Goal: Task Accomplishment & Management: Manage account settings

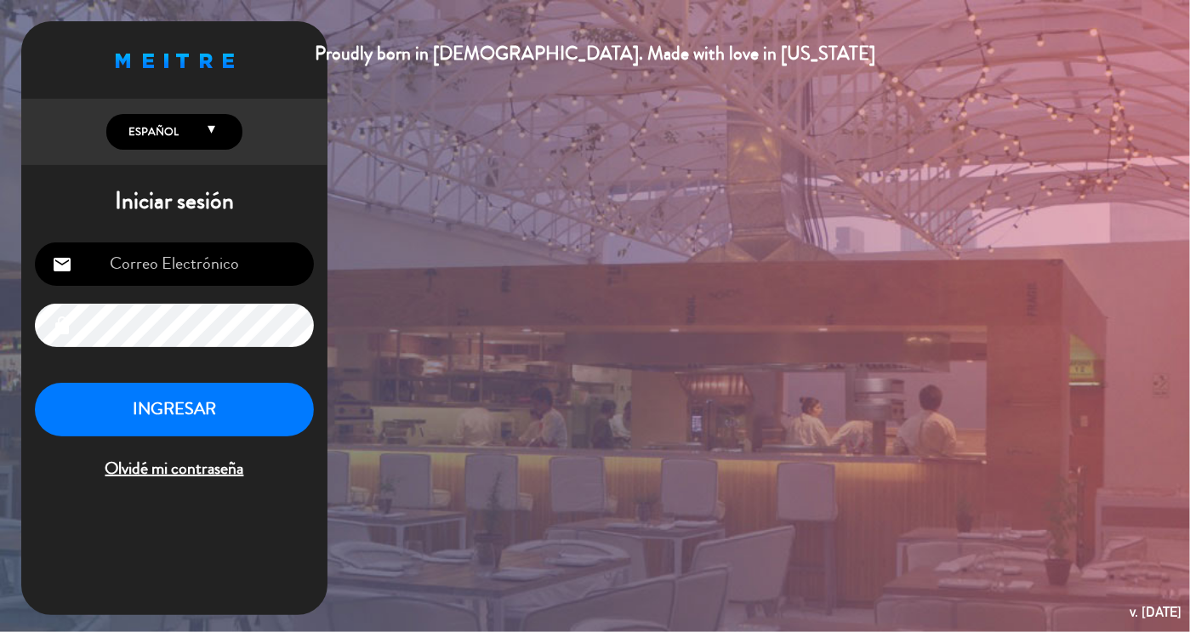
type input "[EMAIL_ADDRESS][DOMAIN_NAME]"
click at [216, 409] on button "INGRESAR" at bounding box center [174, 410] width 279 height 54
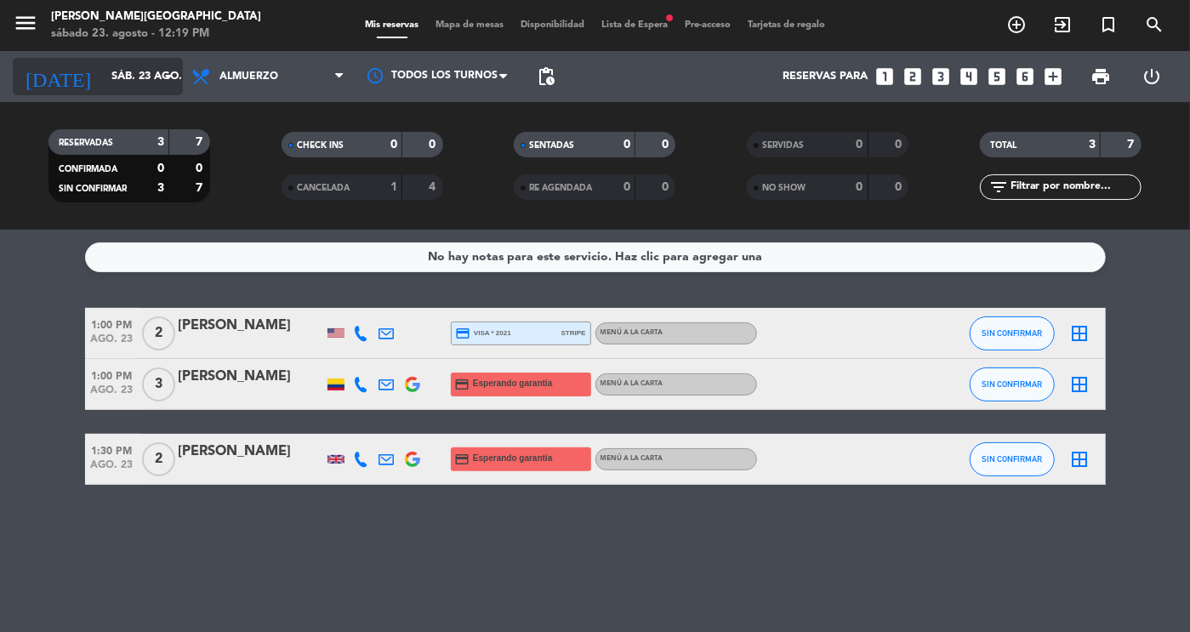
click at [122, 89] on input "sáb. 23 ago." at bounding box center [175, 76] width 145 height 31
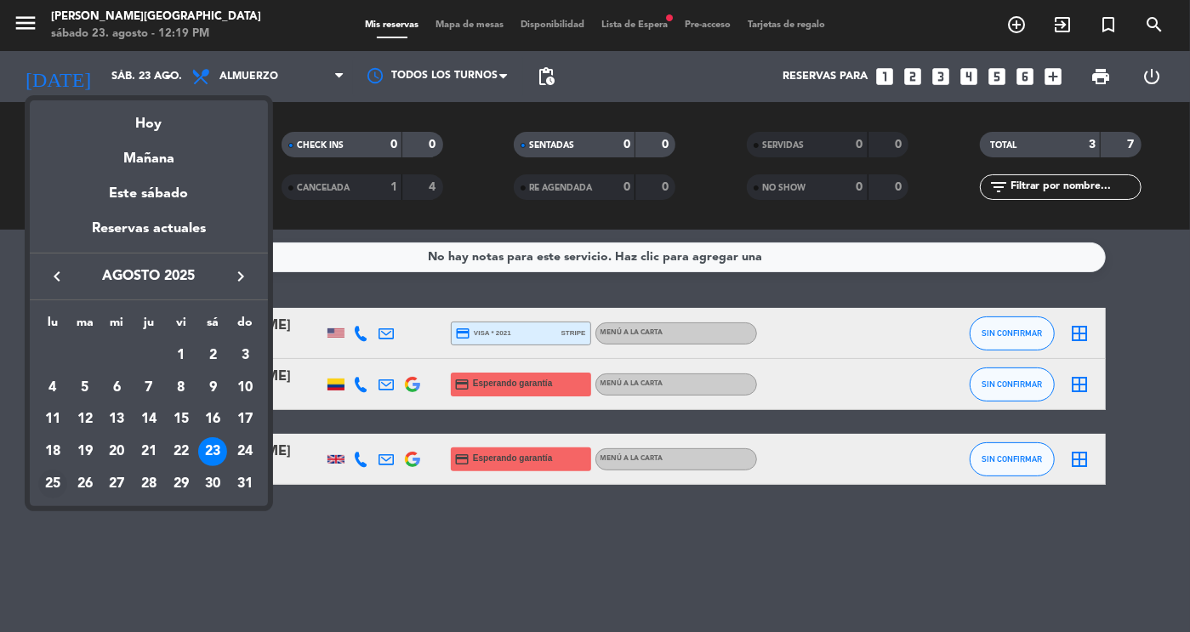
click at [58, 485] on div "25" at bounding box center [52, 483] width 29 height 29
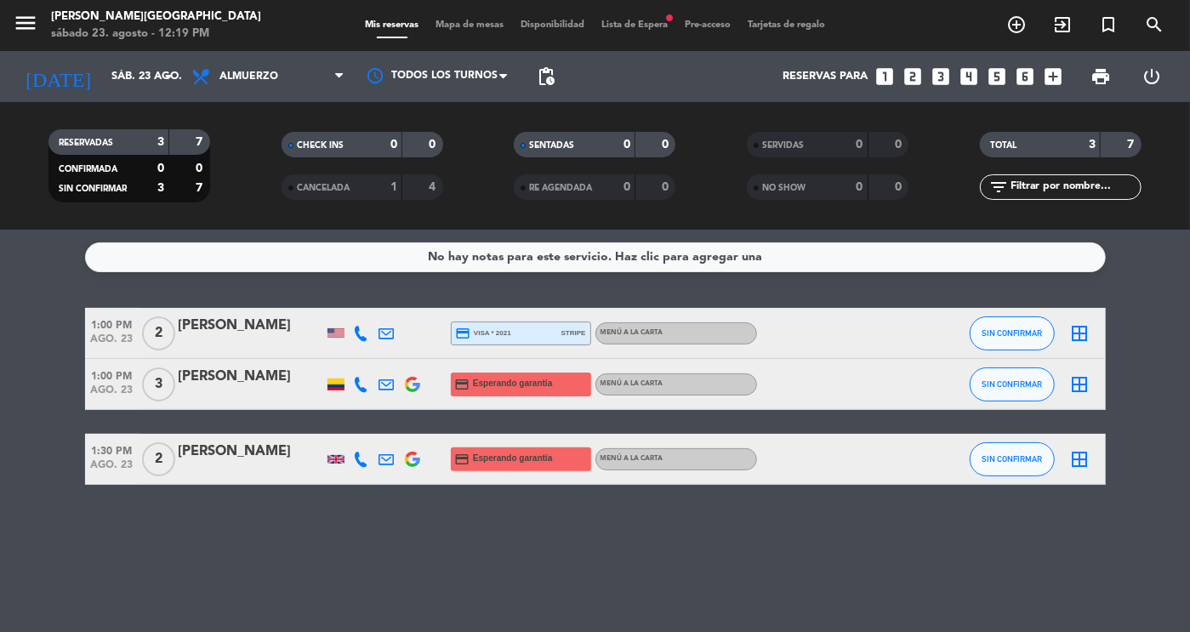
type input "lun. 25 ago."
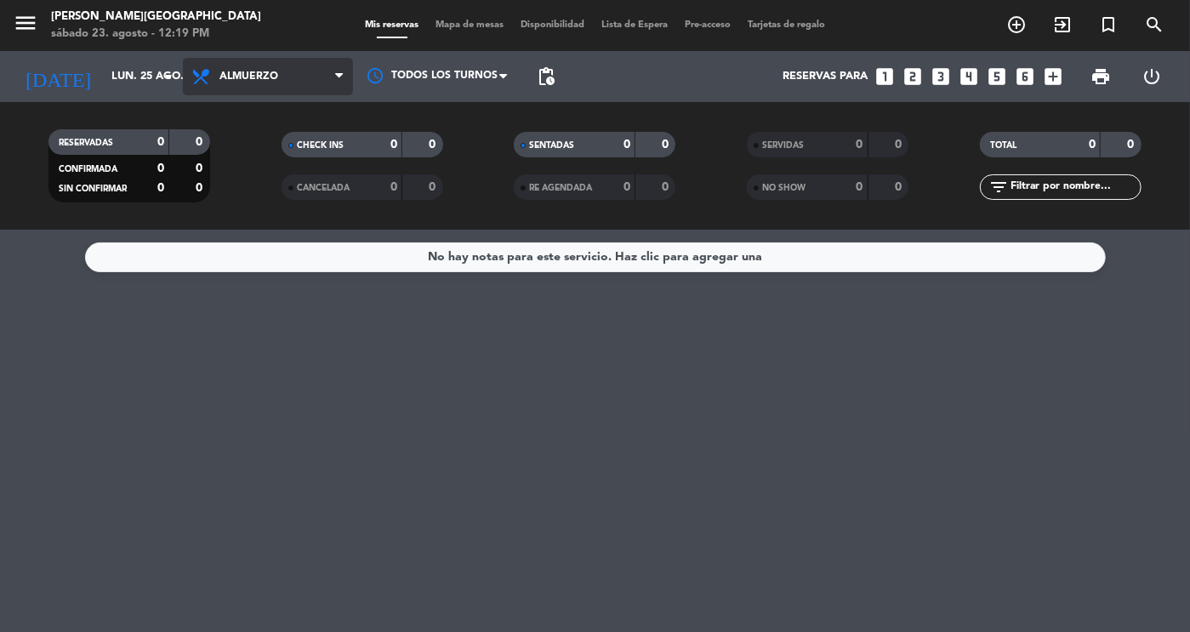
click at [285, 85] on span "Almuerzo" at bounding box center [268, 76] width 170 height 37
click at [248, 185] on div "menu [PERSON_NAME][GEOGRAPHIC_DATA] sábado 23. agosto - 12:19 PM Mis reservas M…" at bounding box center [595, 115] width 1190 height 230
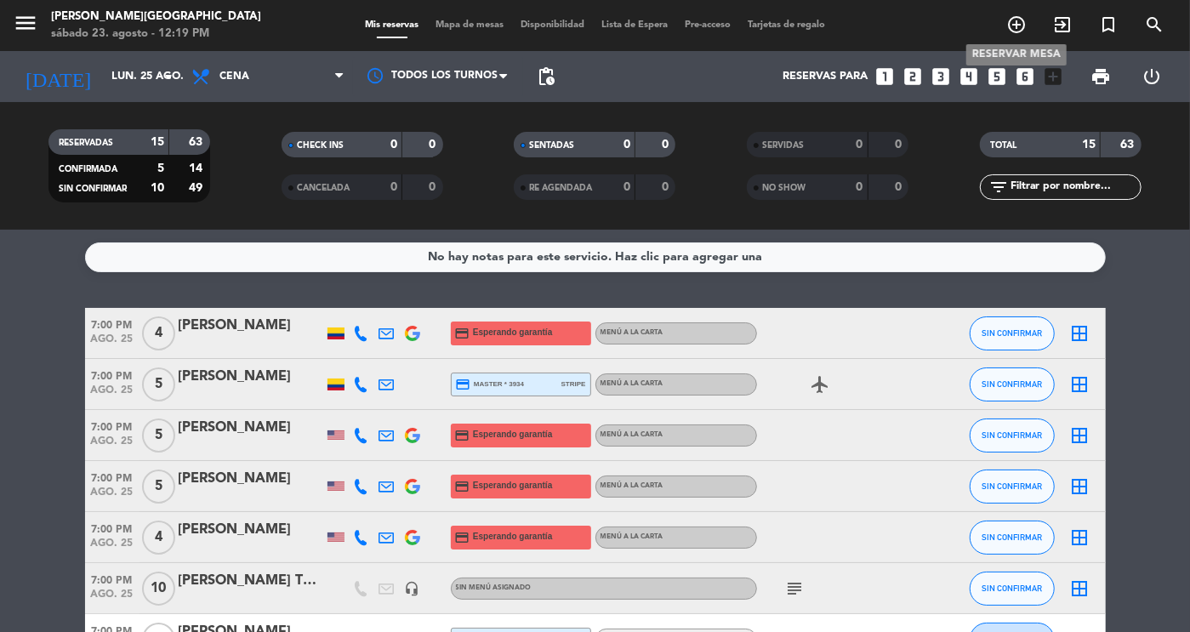
click at [1014, 26] on icon "add_circle_outline" at bounding box center [1016, 24] width 20 height 20
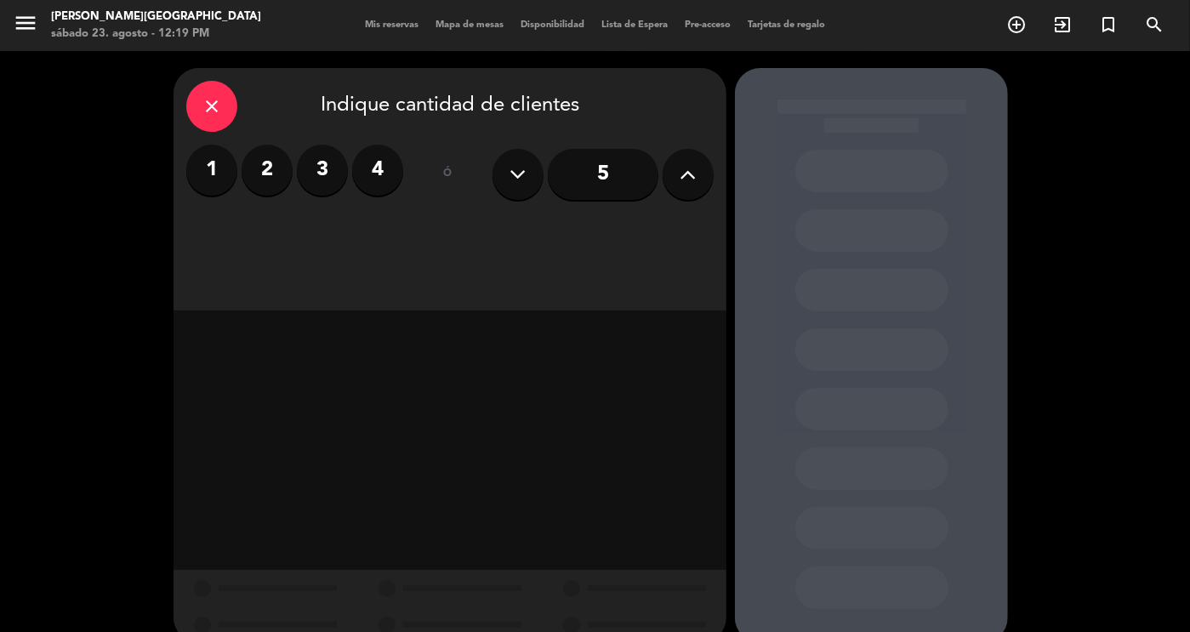
click at [286, 169] on label "2" at bounding box center [267, 170] width 51 height 51
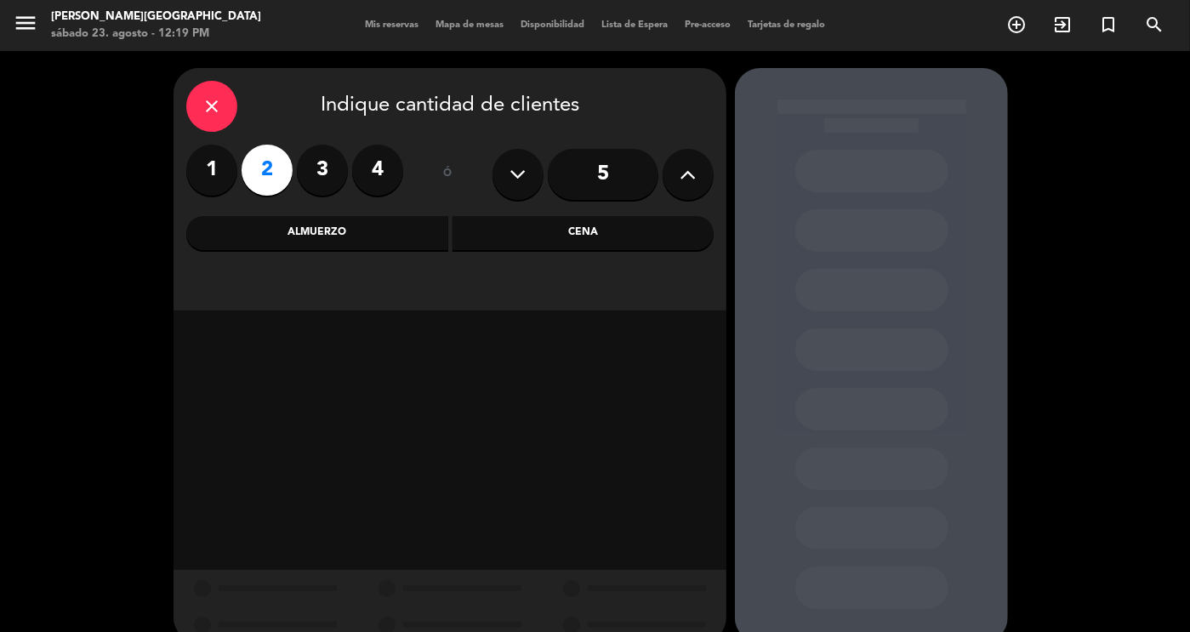
click at [545, 232] on div "Cena" at bounding box center [583, 233] width 262 height 34
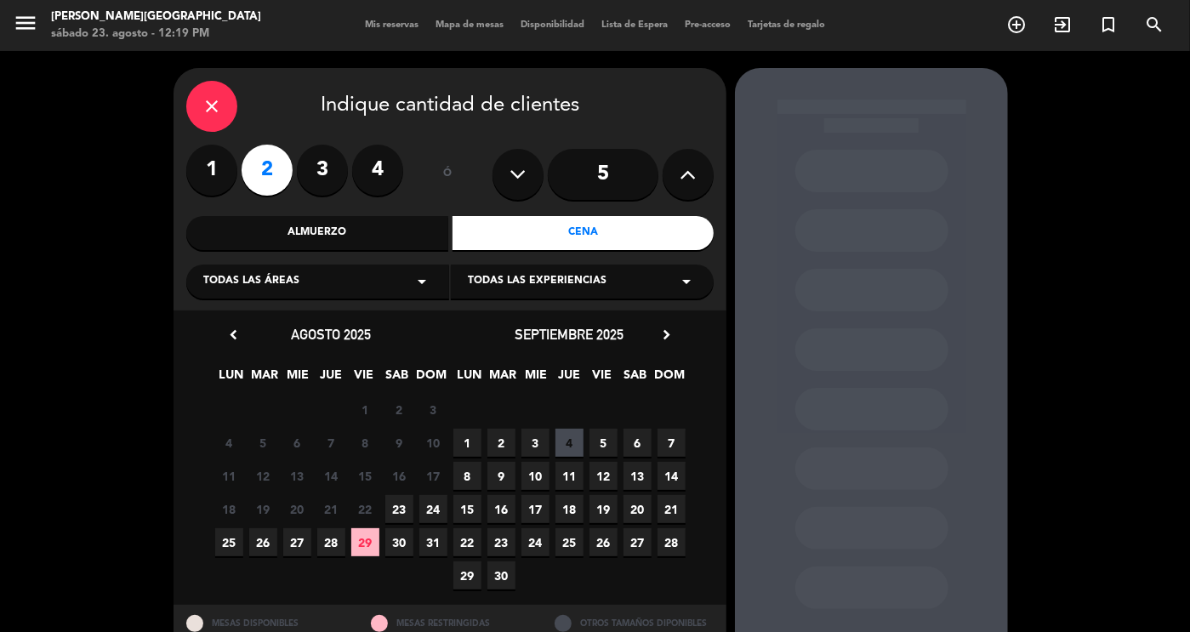
click at [222, 542] on span "25" at bounding box center [229, 542] width 28 height 28
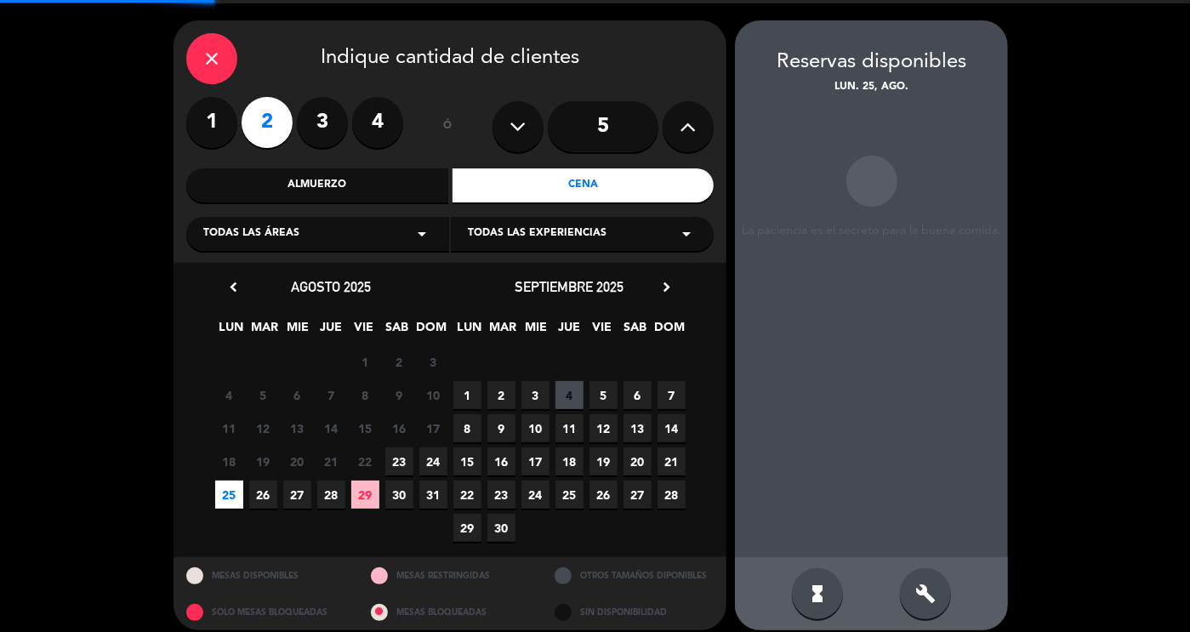
scroll to position [61, 0]
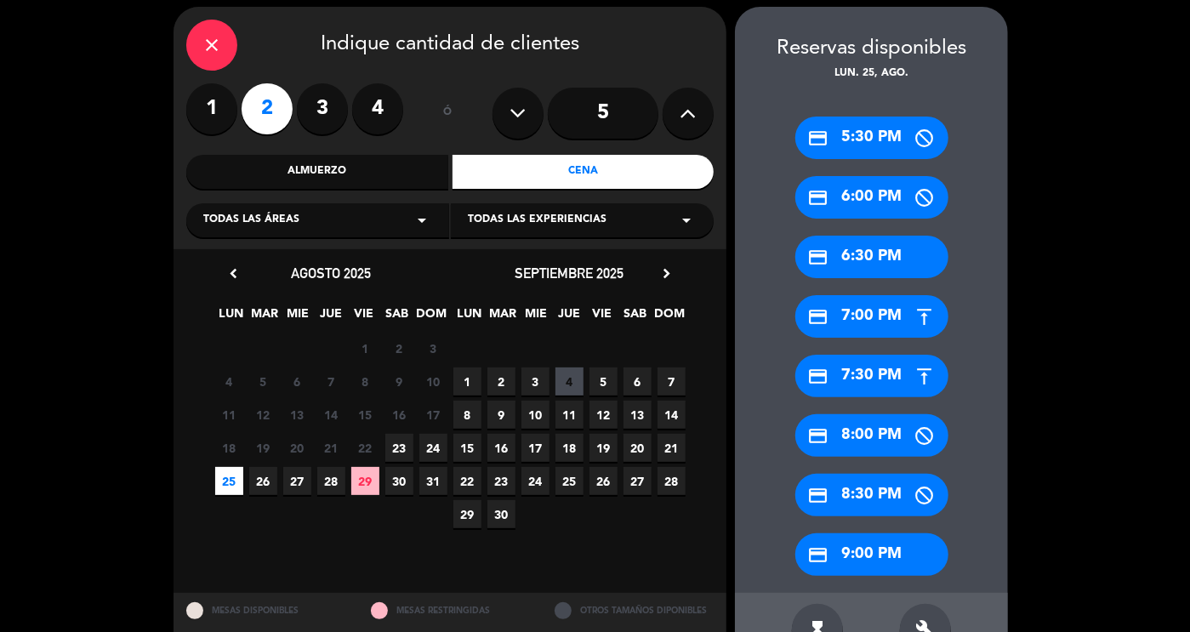
click at [839, 371] on div "credit_card 7:30 PM" at bounding box center [871, 376] width 153 height 43
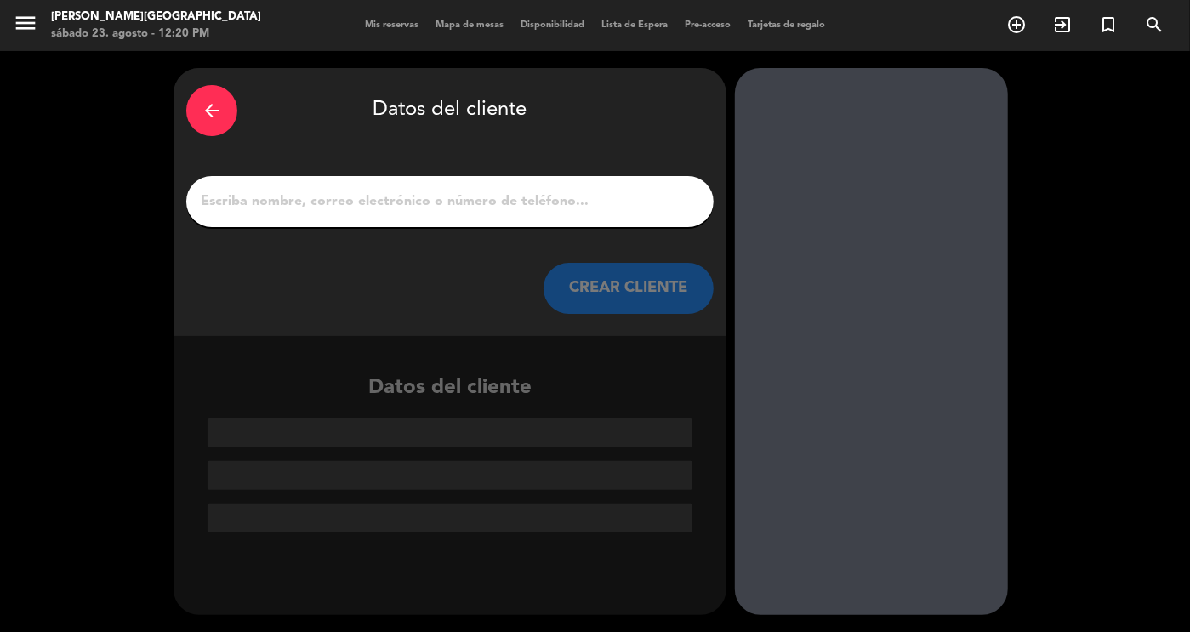
click at [263, 202] on input "1" at bounding box center [450, 202] width 502 height 24
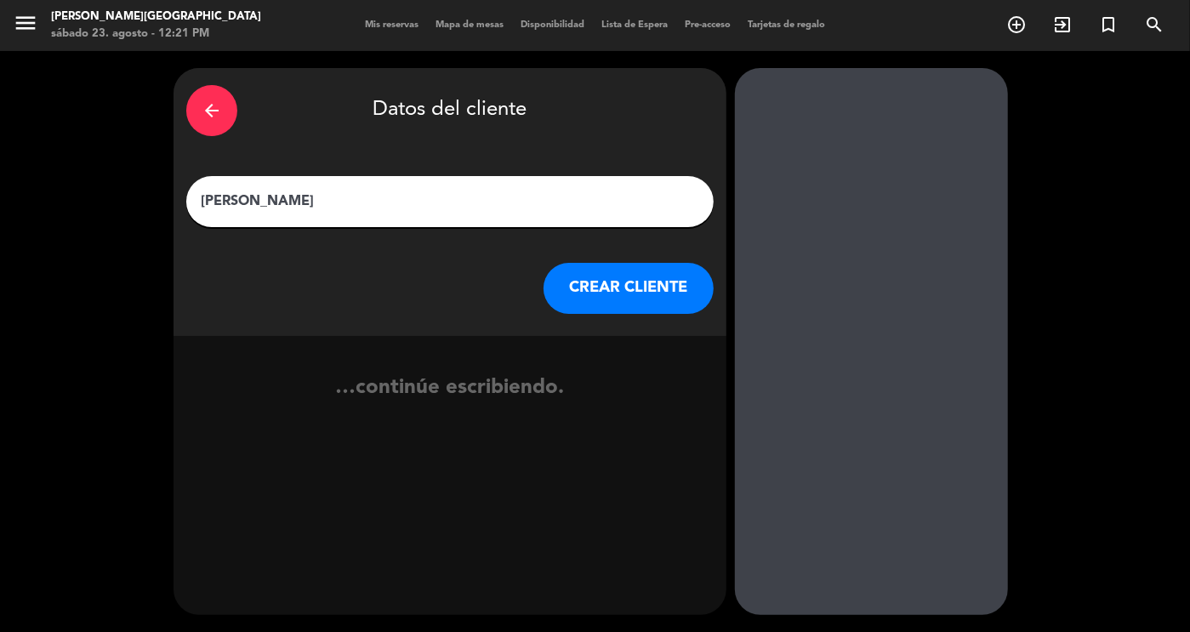
type input "[PERSON_NAME]"
click at [598, 296] on button "CREAR CLIENTE" at bounding box center [628, 288] width 170 height 51
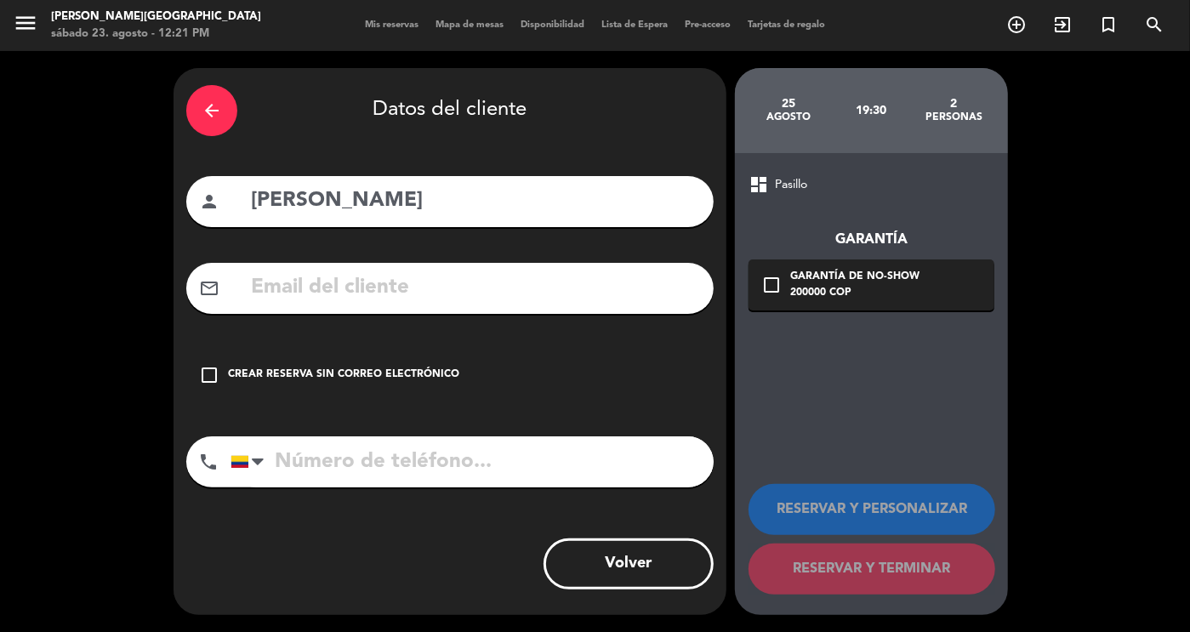
click at [581, 300] on input "text" at bounding box center [475, 287] width 452 height 35
paste input "[EMAIL_ADDRESS][DOMAIN_NAME]"
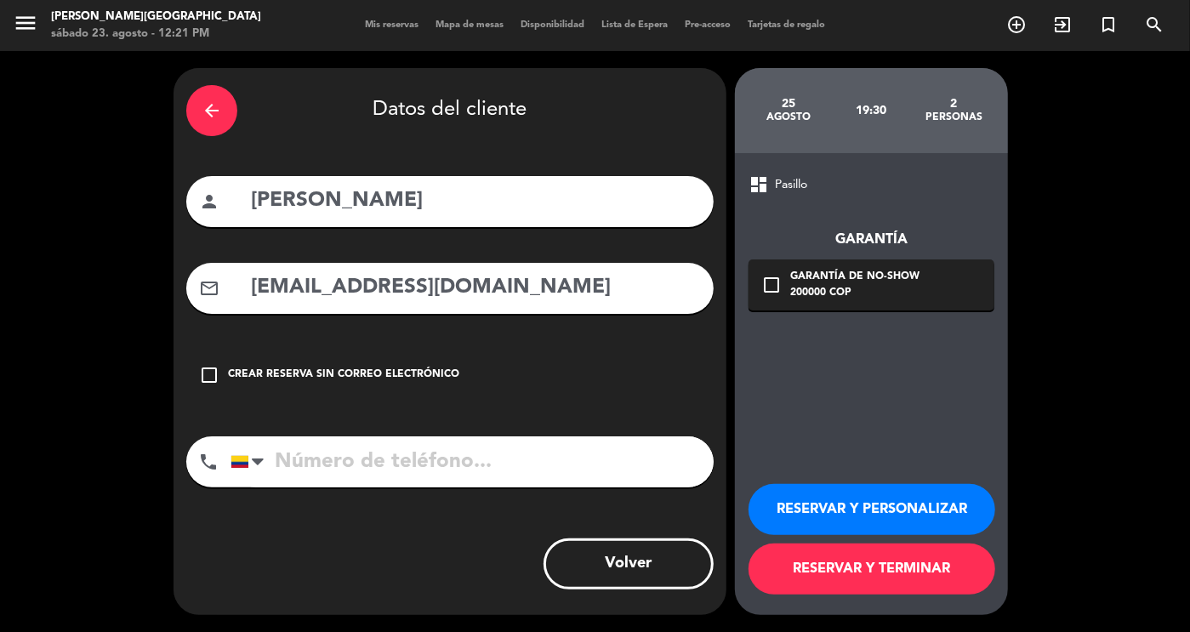
type input "[EMAIL_ADDRESS][DOMAIN_NAME]"
click at [413, 469] on input "tel" at bounding box center [471, 461] width 483 height 51
paste input "[PHONE_NUMBER]"
type input "[PHONE_NUMBER]"
click at [889, 567] on button "RESERVAR Y TERMINAR" at bounding box center [871, 568] width 247 height 51
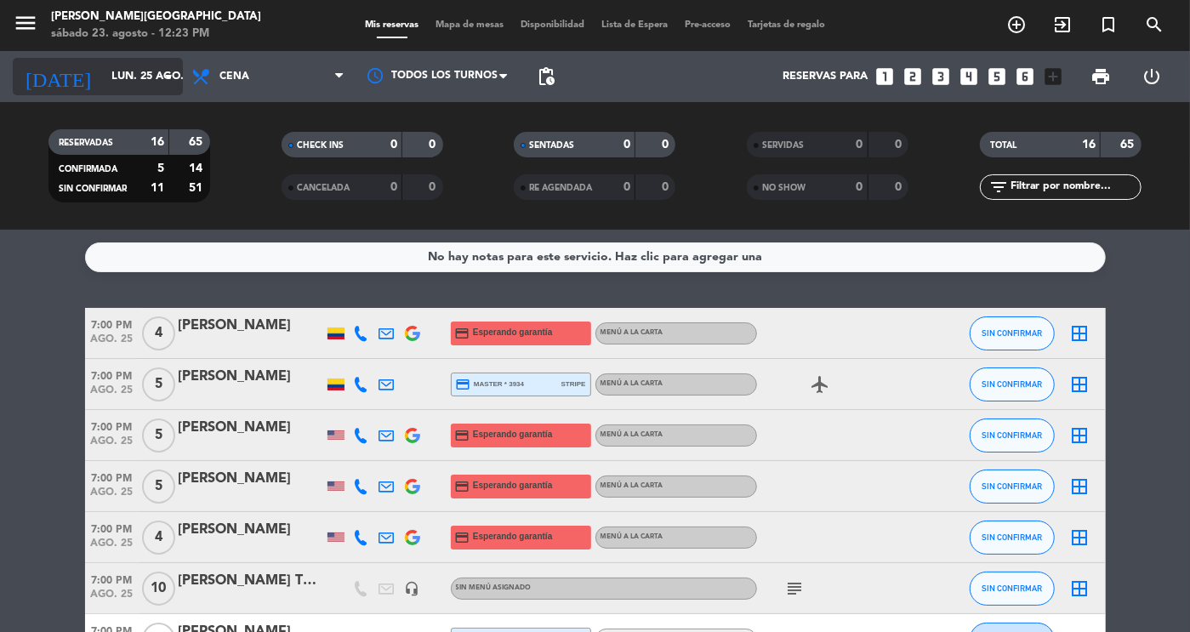
click at [133, 65] on input "lun. 25 ago." at bounding box center [175, 76] width 145 height 31
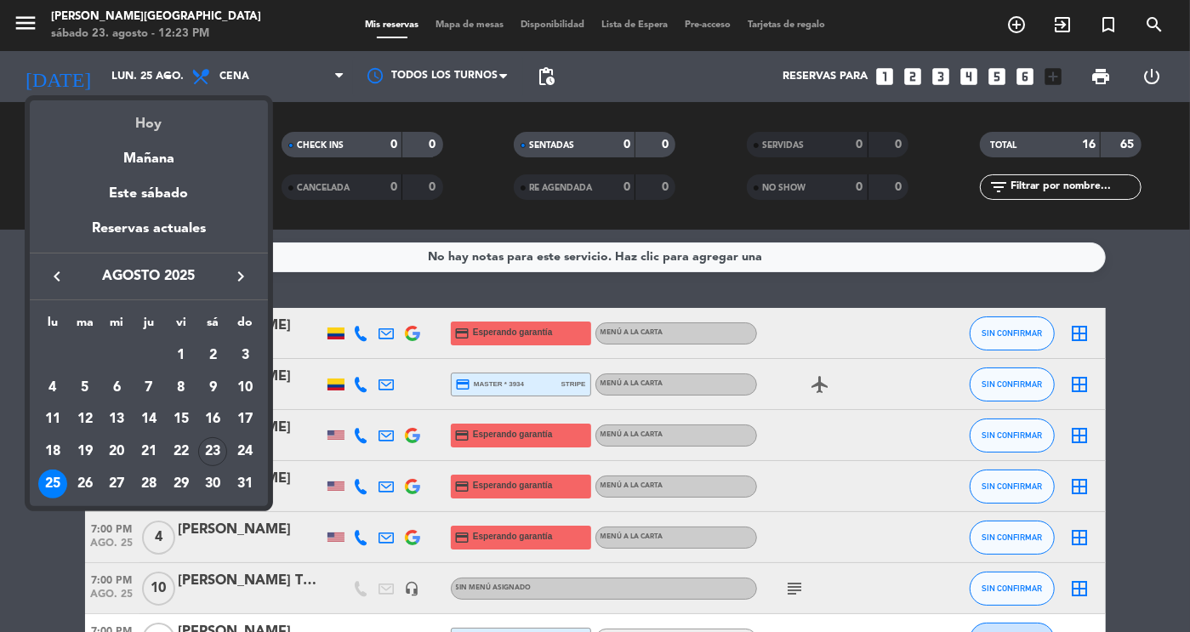
click at [151, 124] on div "Hoy" at bounding box center [149, 117] width 238 height 35
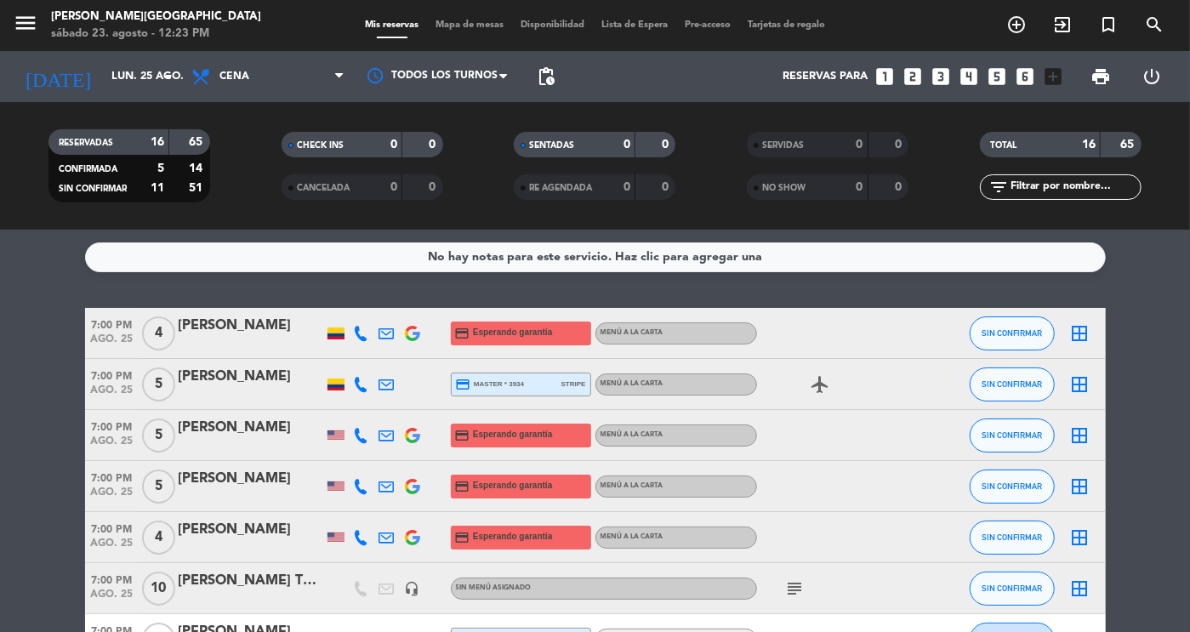
type input "sáb. 23 ago."
click at [151, 124] on div "RESERVADAS 16 65 CONFIRMADA 5 14 SIN CONFIRMAR 11 51" at bounding box center [129, 166] width 233 height 94
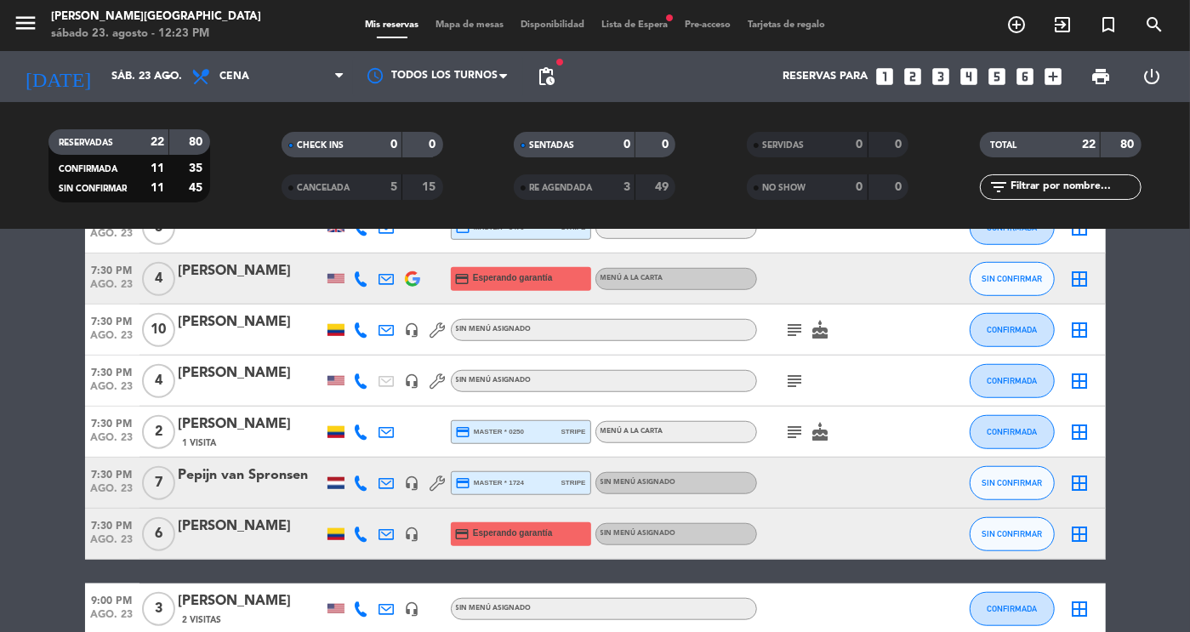
scroll to position [716, 0]
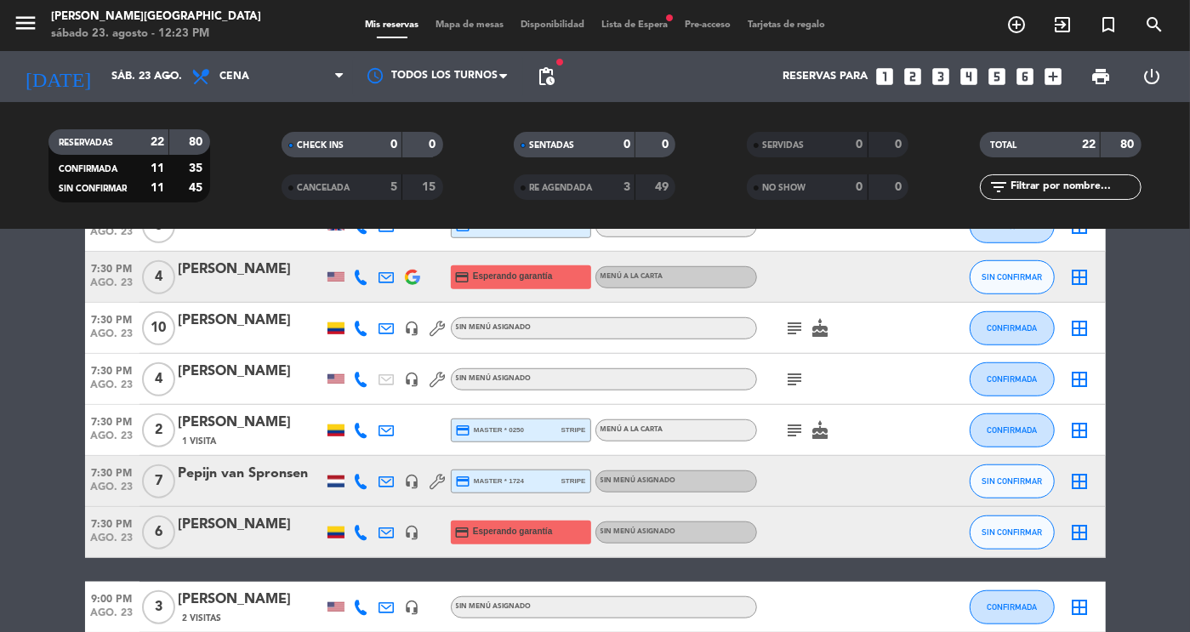
click at [236, 475] on div "Pepijn van Spronsen" at bounding box center [251, 474] width 145 height 22
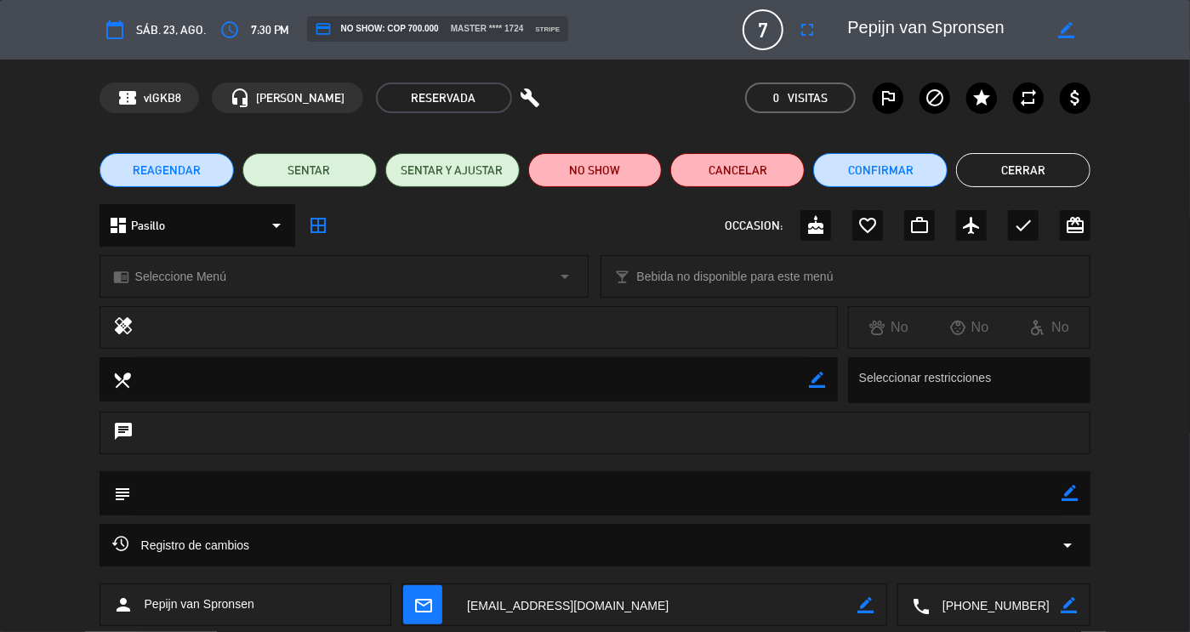
click at [1071, 498] on icon "border_color" at bounding box center [1069, 493] width 16 height 16
click at [930, 486] on textarea at bounding box center [596, 492] width 931 height 43
paste textarea "1 has an fish allergie 1 has an peanut allergie 1 has an raw egg allergie"
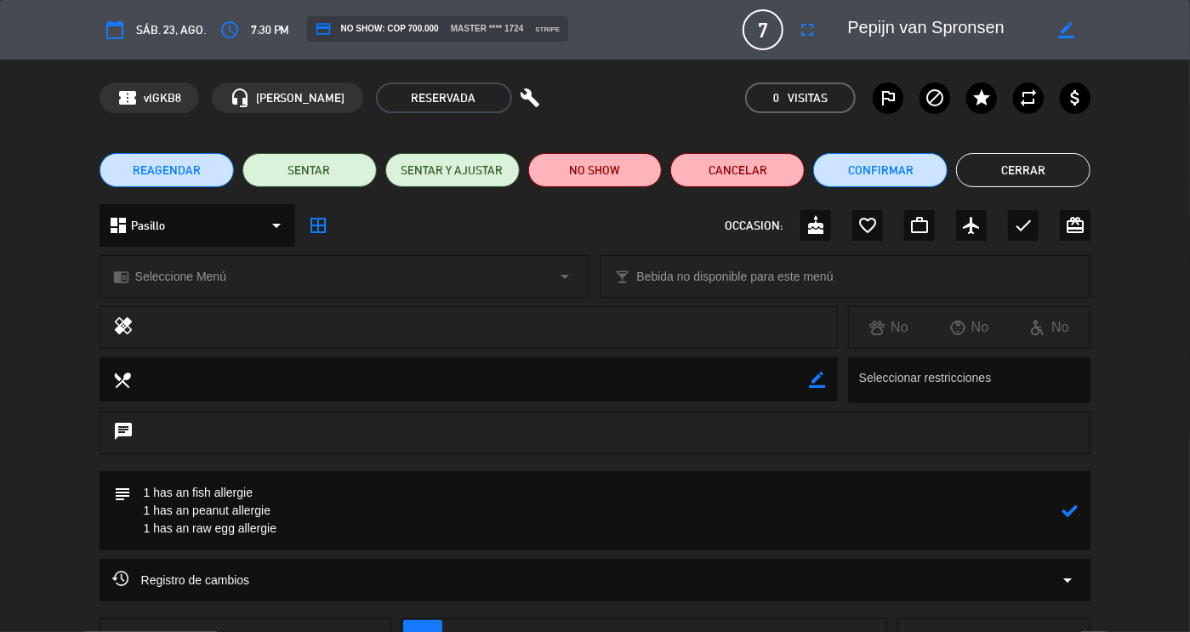
click at [189, 493] on textarea at bounding box center [596, 510] width 931 height 79
click at [191, 516] on textarea at bounding box center [596, 510] width 931 height 79
click at [191, 534] on textarea at bounding box center [596, 510] width 931 height 79
type textarea "1 has a fish allergie 1 has a peanut allergie 1 has a raw egg allergie"
click at [1072, 519] on div at bounding box center [1069, 510] width 16 height 79
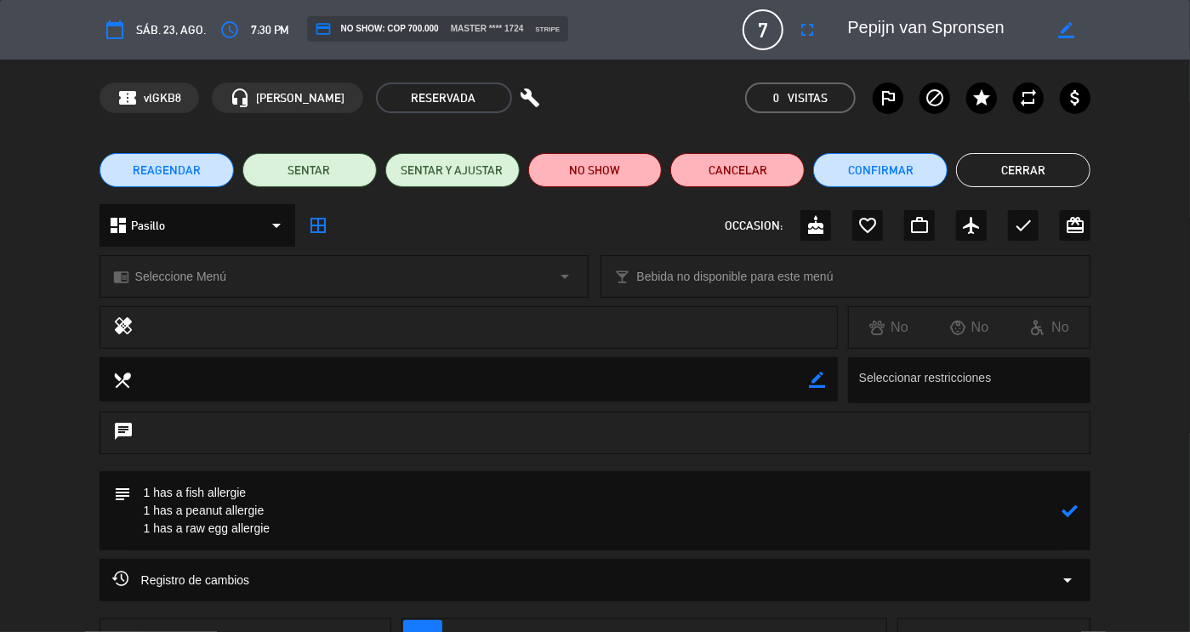
click at [1069, 515] on icon at bounding box center [1069, 511] width 16 height 16
click at [1023, 168] on button "Cerrar" at bounding box center [1023, 170] width 134 height 34
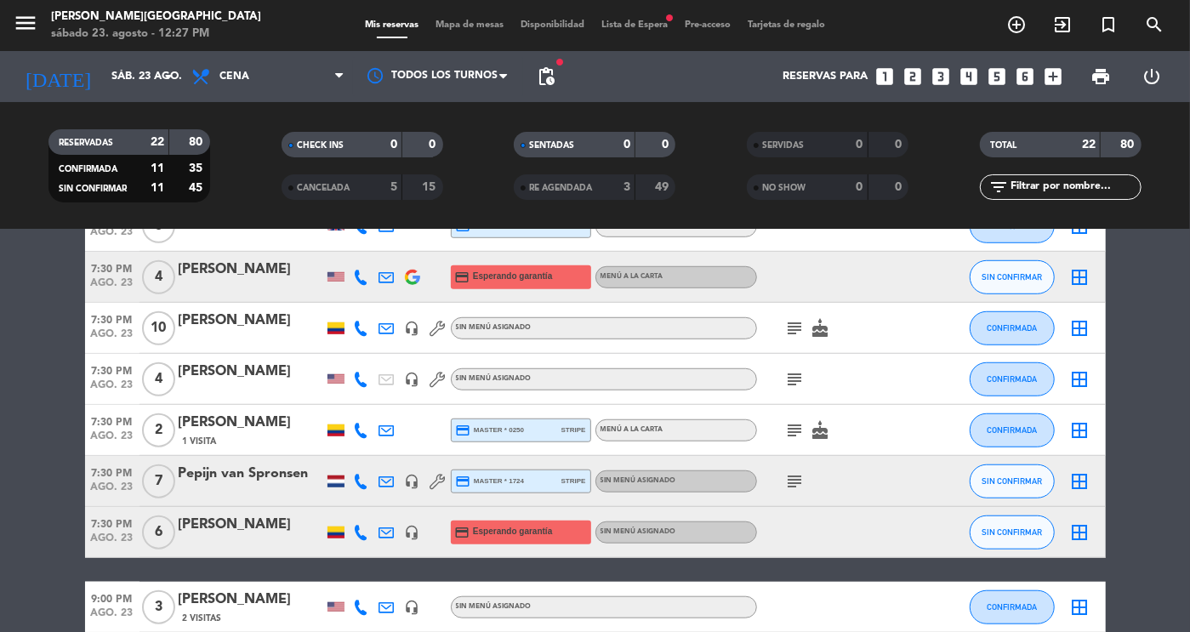
click at [792, 329] on icon "subject" at bounding box center [795, 328] width 20 height 20
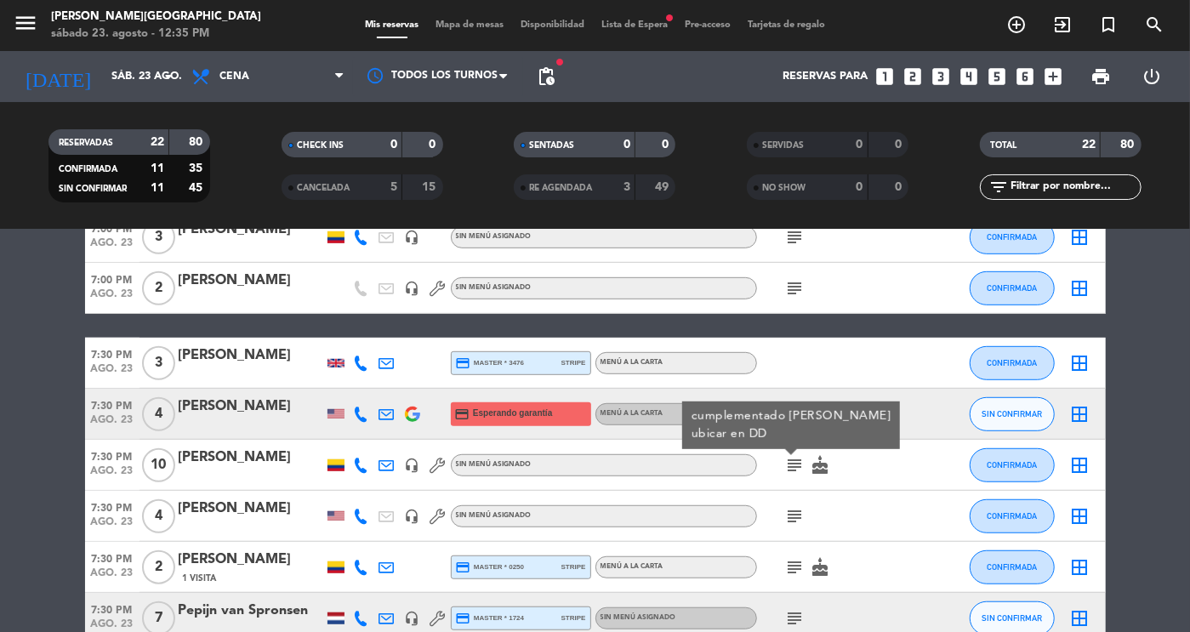
scroll to position [578, 0]
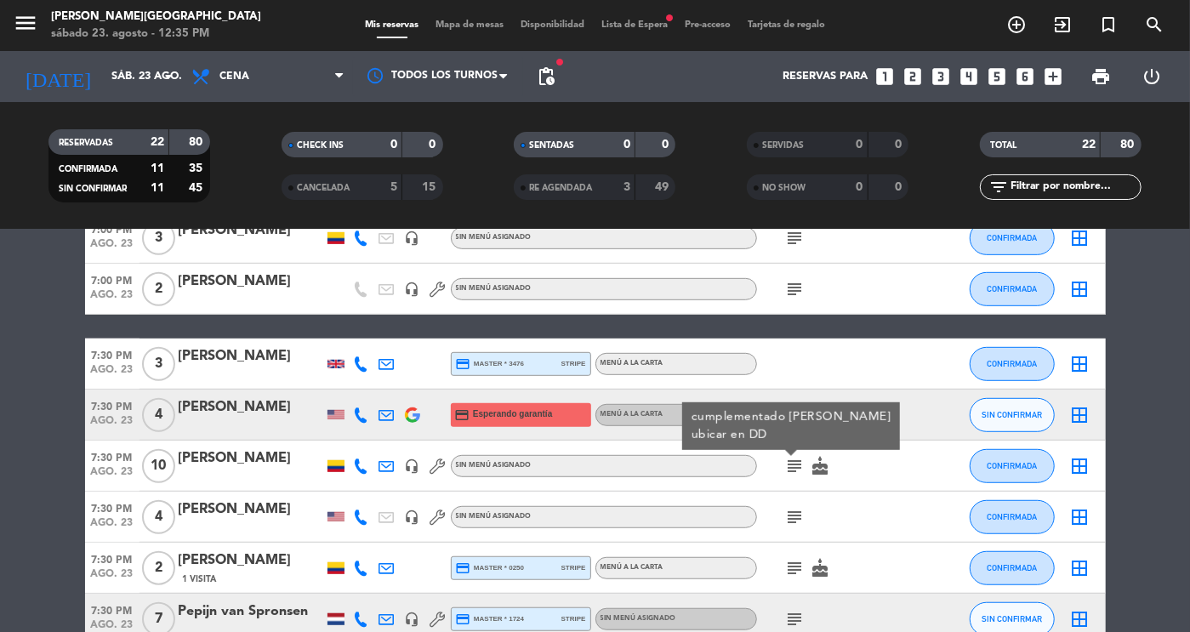
click at [248, 354] on div "[PERSON_NAME]" at bounding box center [251, 356] width 145 height 22
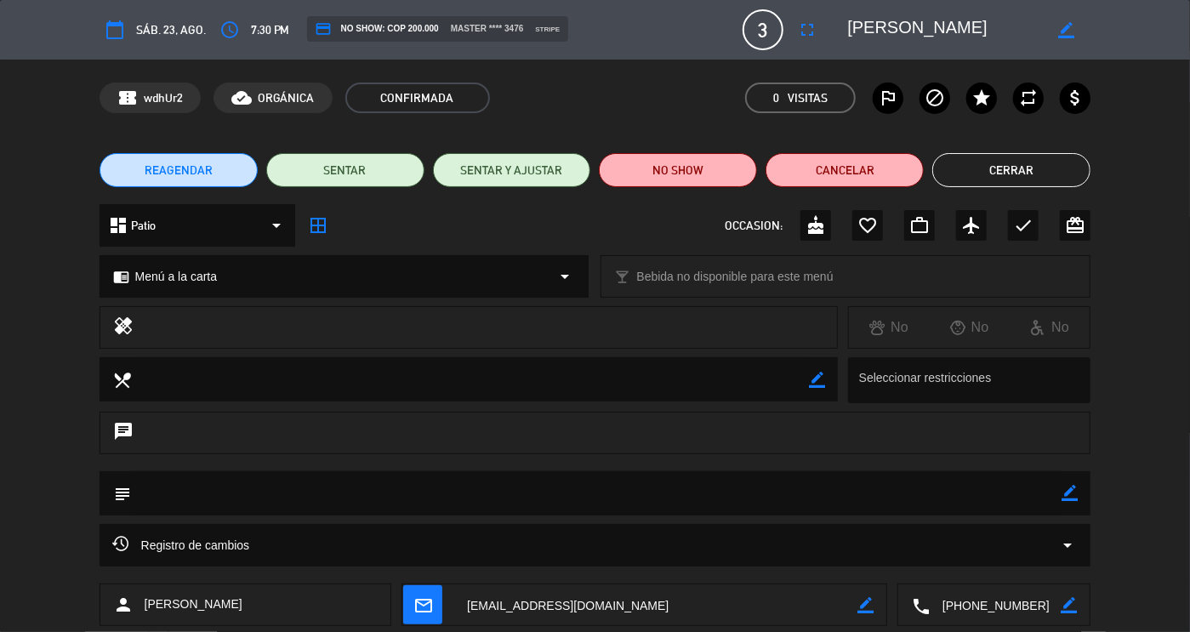
click at [457, 280] on div "chrome_reader_mode Menú a la carta arrow_drop_down" at bounding box center [344, 276] width 488 height 41
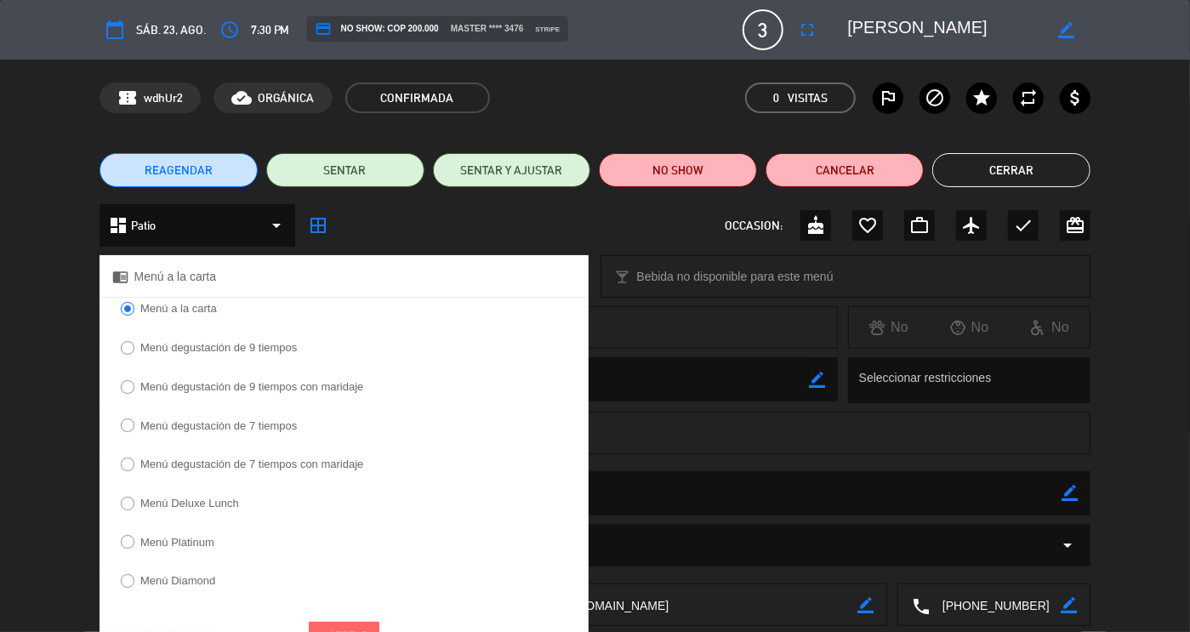
click at [293, 428] on label "Menú degustación de 7 tiempos" at bounding box center [218, 425] width 156 height 11
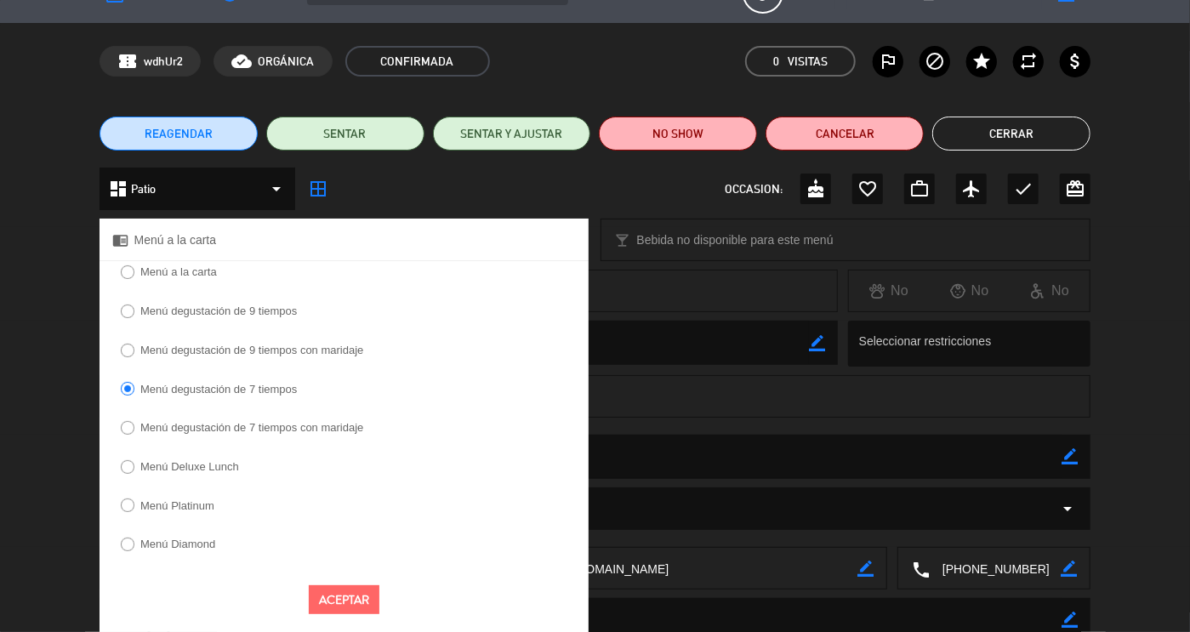
scroll to position [48, 0]
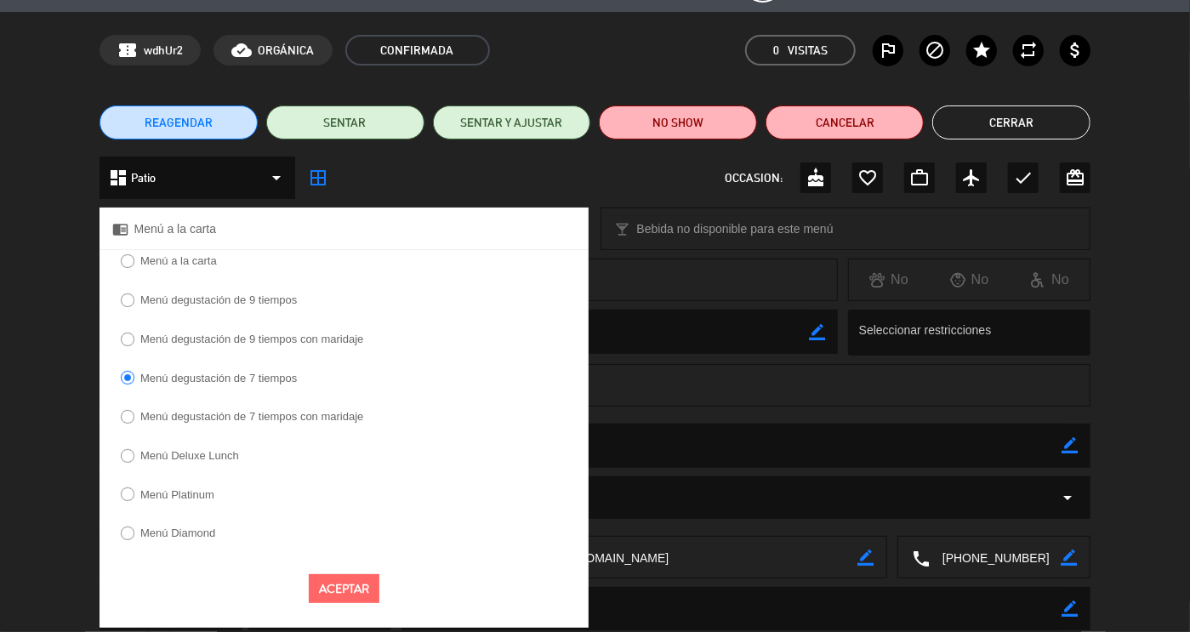
click at [326, 583] on button "Aceptar" at bounding box center [344, 589] width 71 height 30
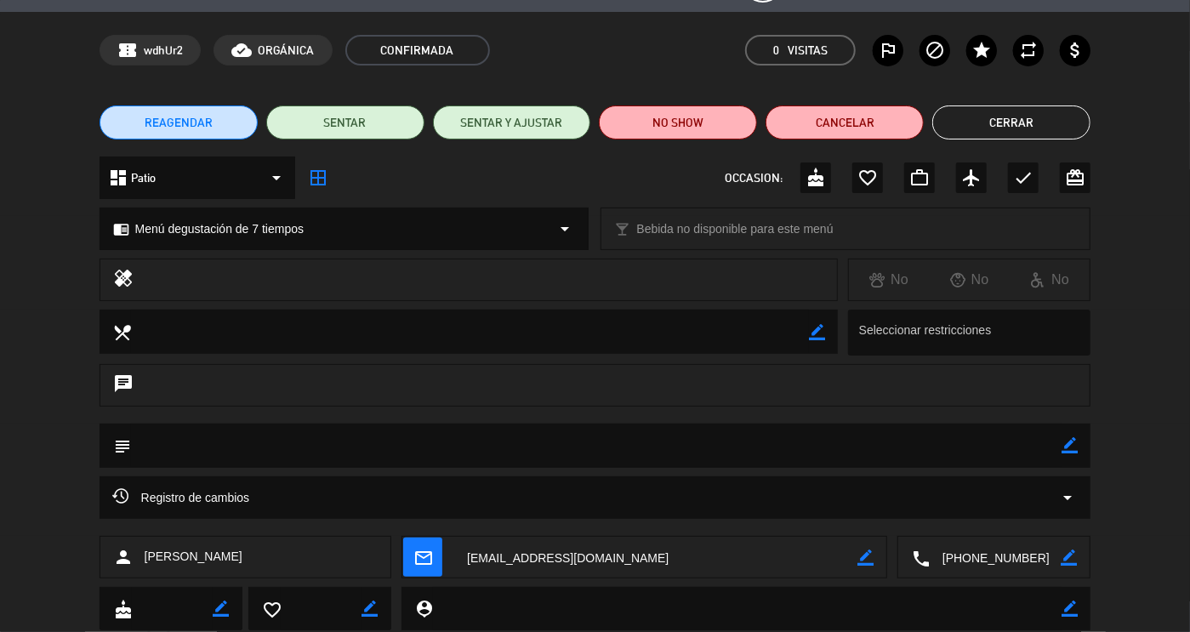
click at [974, 113] on button "Cerrar" at bounding box center [1011, 122] width 158 height 34
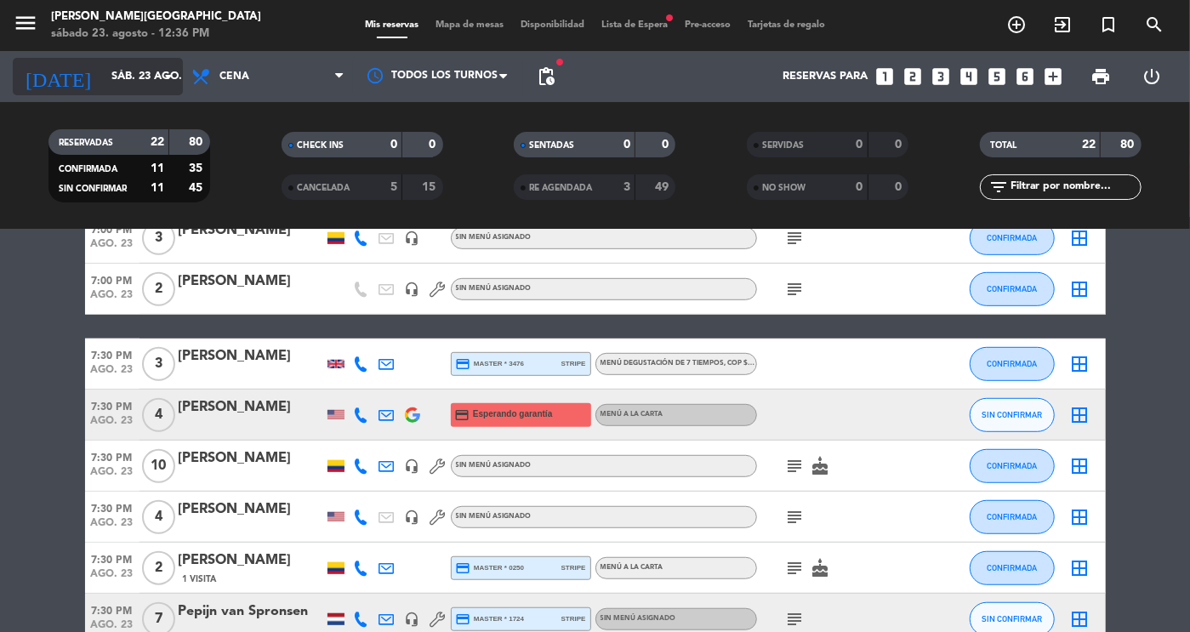
click at [139, 74] on input "sáb. 23 ago." at bounding box center [175, 76] width 145 height 31
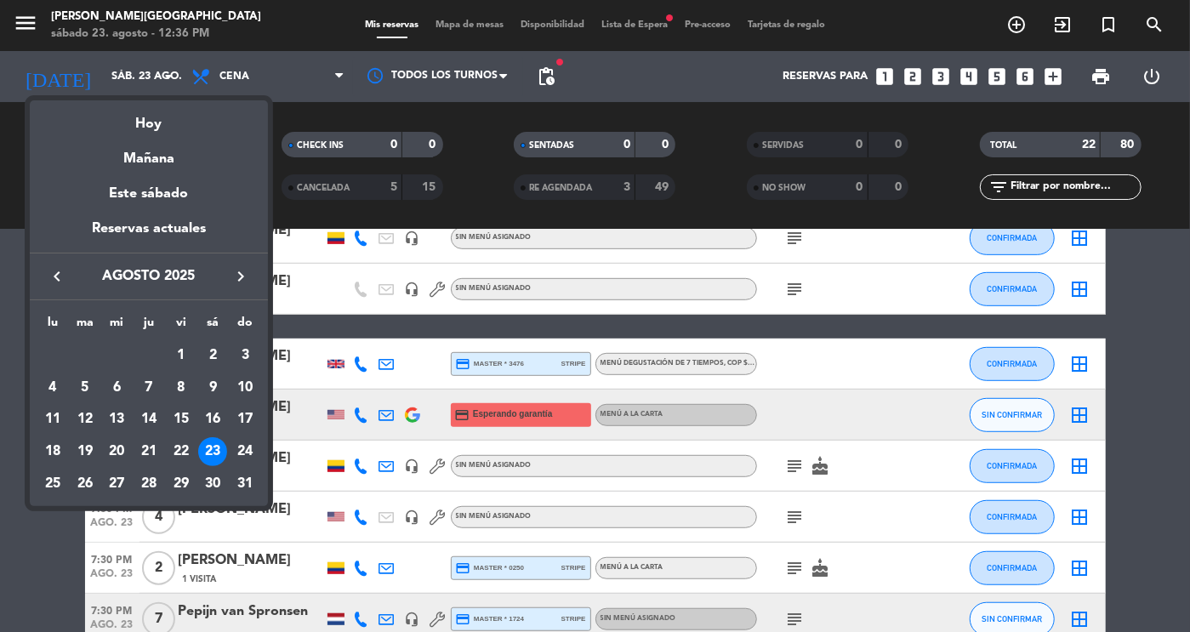
click at [236, 281] on icon "keyboard_arrow_right" at bounding box center [240, 276] width 20 height 20
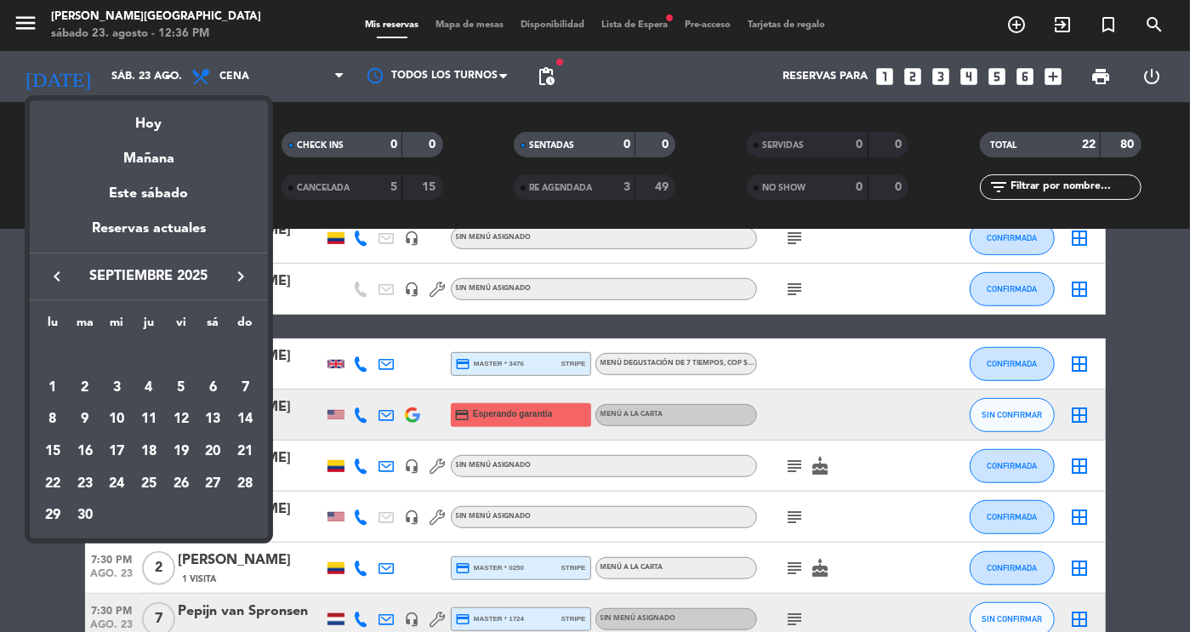
click at [236, 281] on icon "keyboard_arrow_right" at bounding box center [240, 276] width 20 height 20
click at [156, 416] on div "9" at bounding box center [148, 419] width 29 height 29
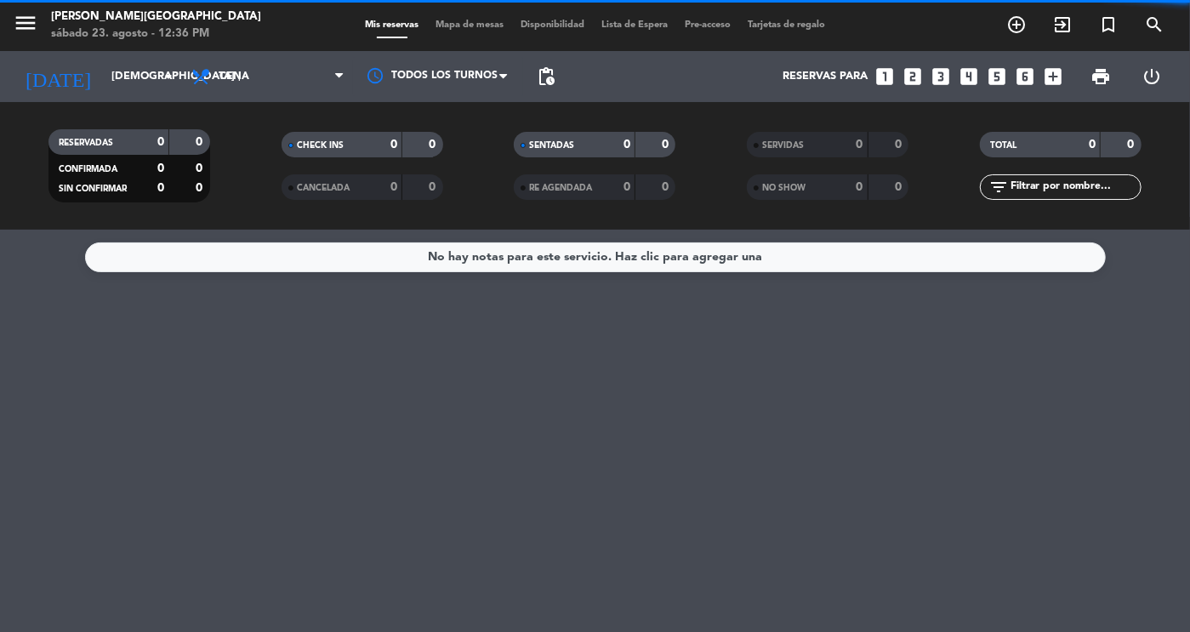
scroll to position [0, 0]
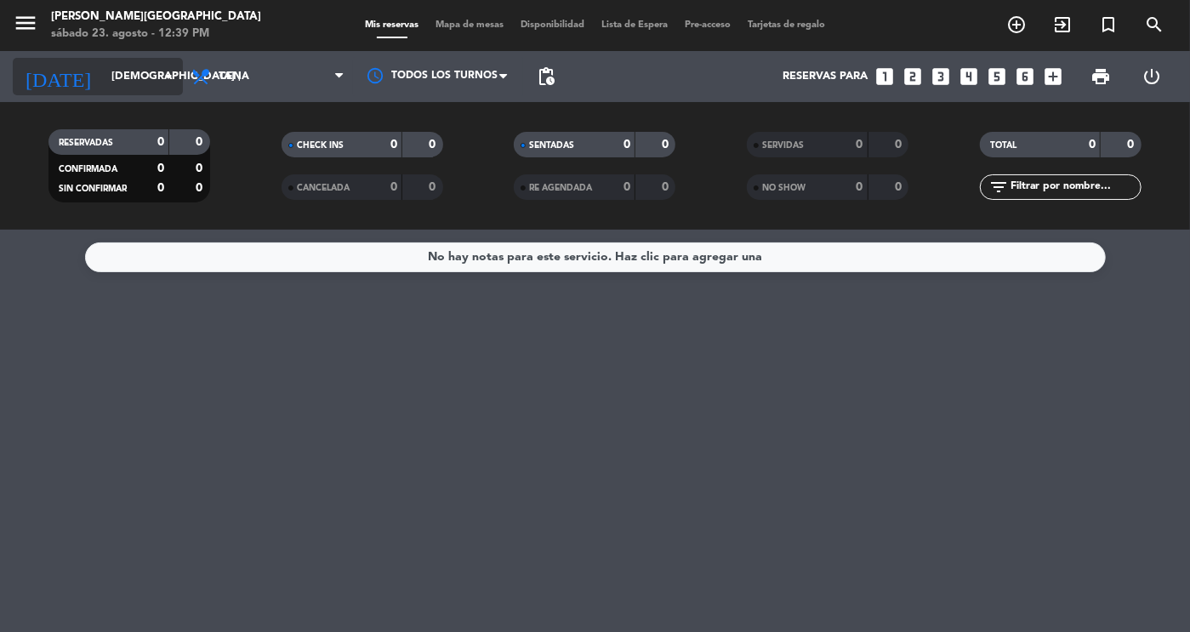
click at [137, 79] on input "[DEMOGRAPHIC_DATA] [DATE]" at bounding box center [175, 76] width 145 height 31
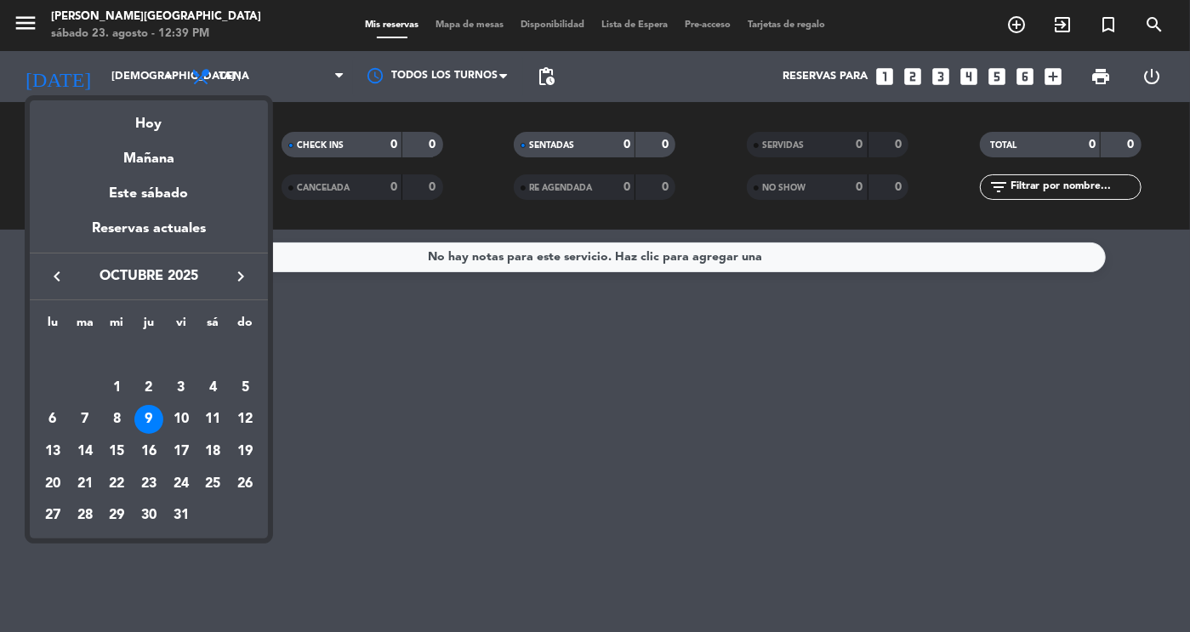
click at [238, 276] on icon "keyboard_arrow_right" at bounding box center [240, 276] width 20 height 20
click at [250, 384] on div "9" at bounding box center [244, 387] width 29 height 29
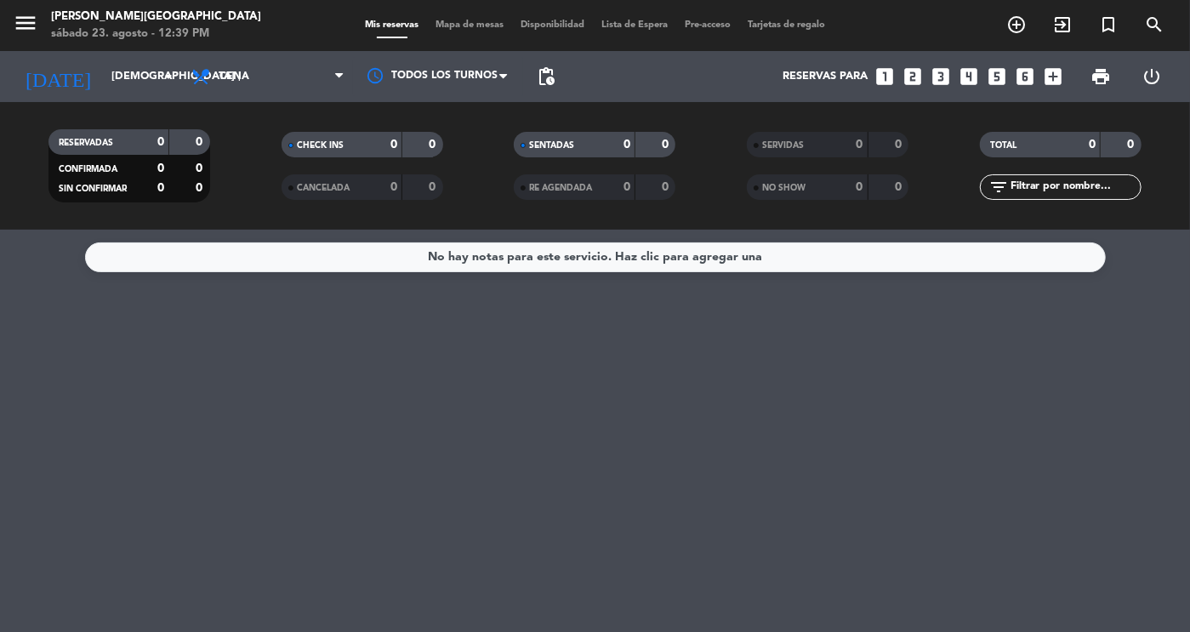
type input "dom. [DATE]"
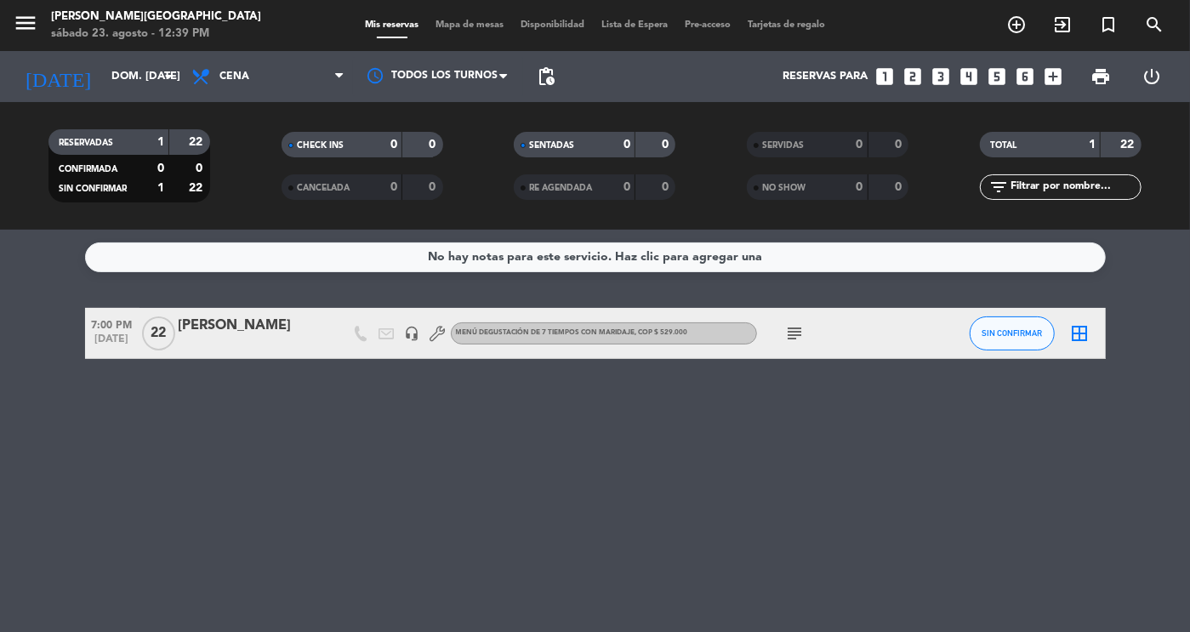
click at [258, 330] on div "[PERSON_NAME]" at bounding box center [251, 326] width 145 height 22
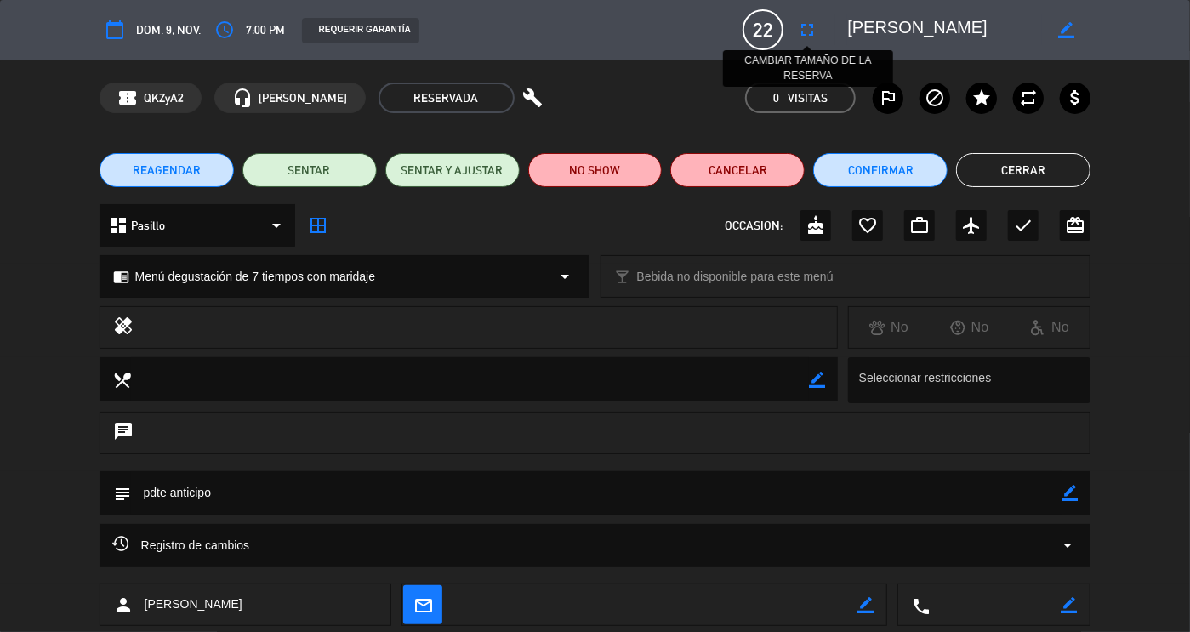
click at [811, 26] on icon "fullscreen" at bounding box center [807, 30] width 20 height 20
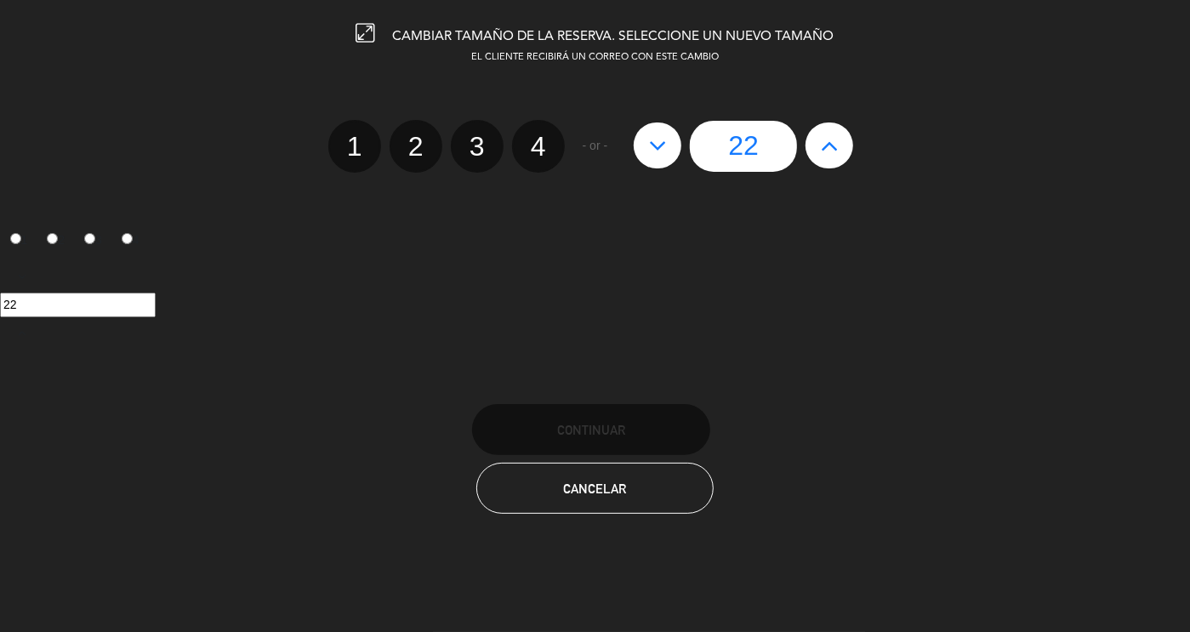
click at [659, 149] on icon at bounding box center [658, 145] width 18 height 27
type input "21"
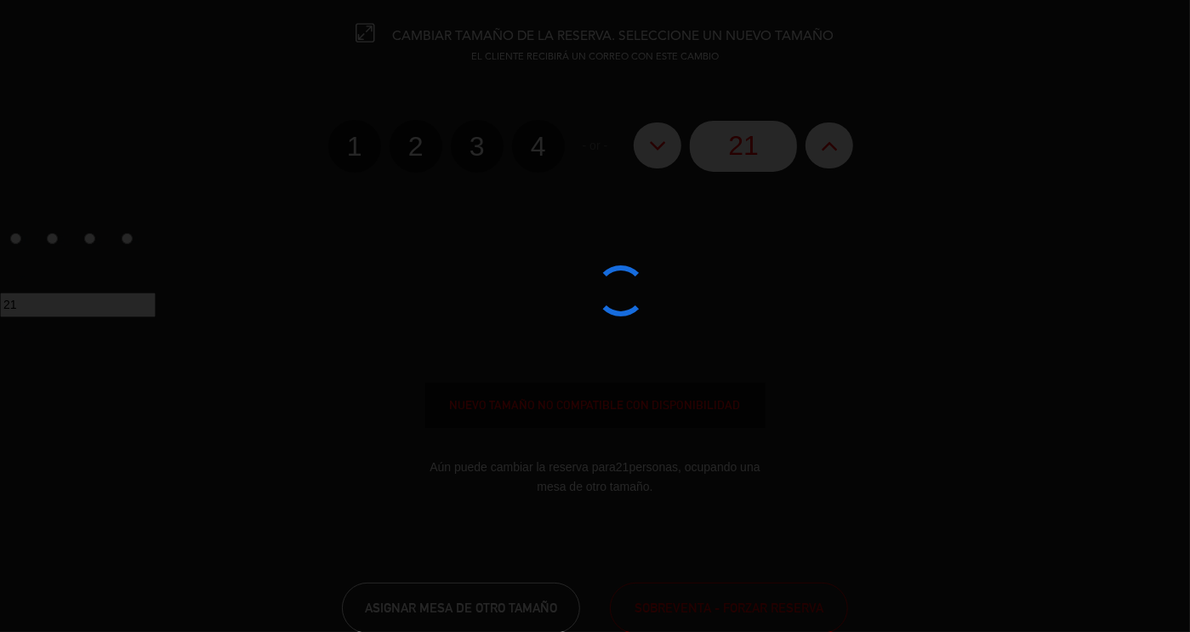
click at [659, 149] on edit-booking-info-modal "CAMBIAR TAMAÑO DE LA RESERVA. SELECCIONE UN NUEVO TAMAÑO EL CLIENTE RECIBIRÁ UN…" at bounding box center [595, 316] width 1190 height 632
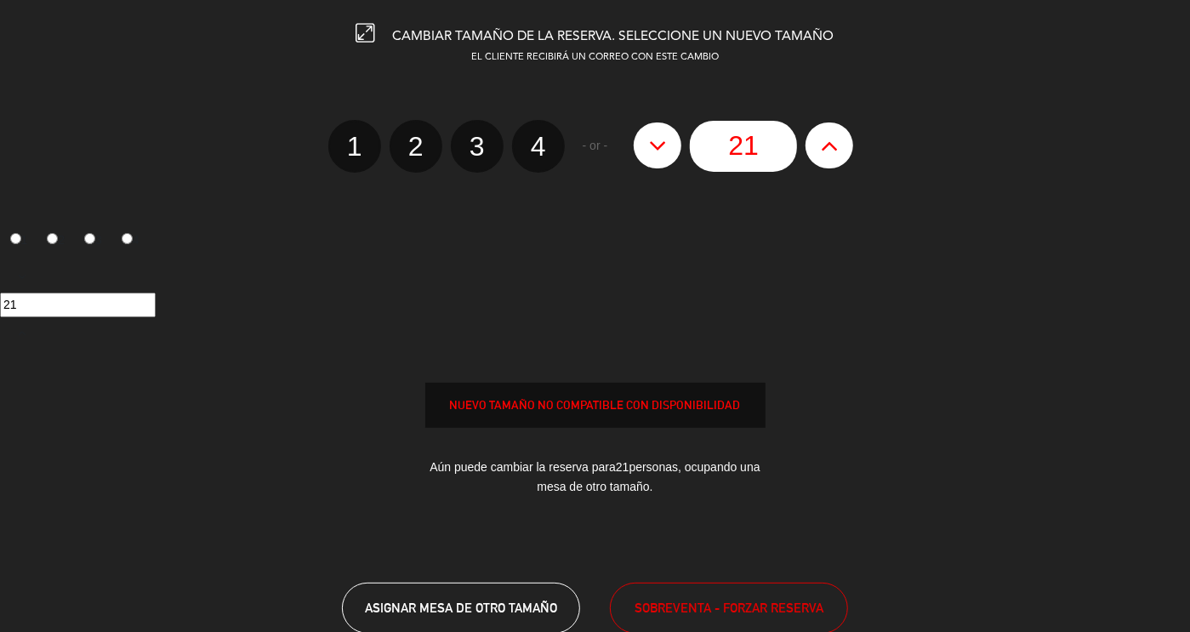
click at [659, 149] on icon at bounding box center [658, 145] width 18 height 27
type input "20"
click at [708, 598] on span "SOBREVENTA - FORZAR RESERVA" at bounding box center [728, 608] width 189 height 20
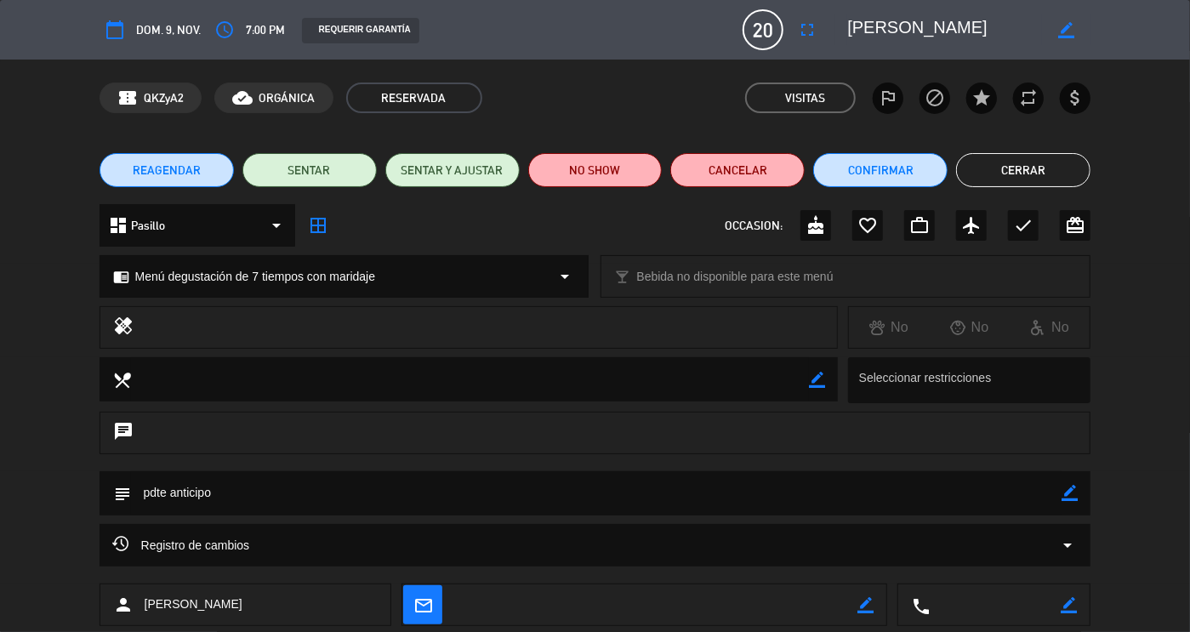
click at [1073, 172] on button "Cerrar" at bounding box center [1023, 170] width 134 height 34
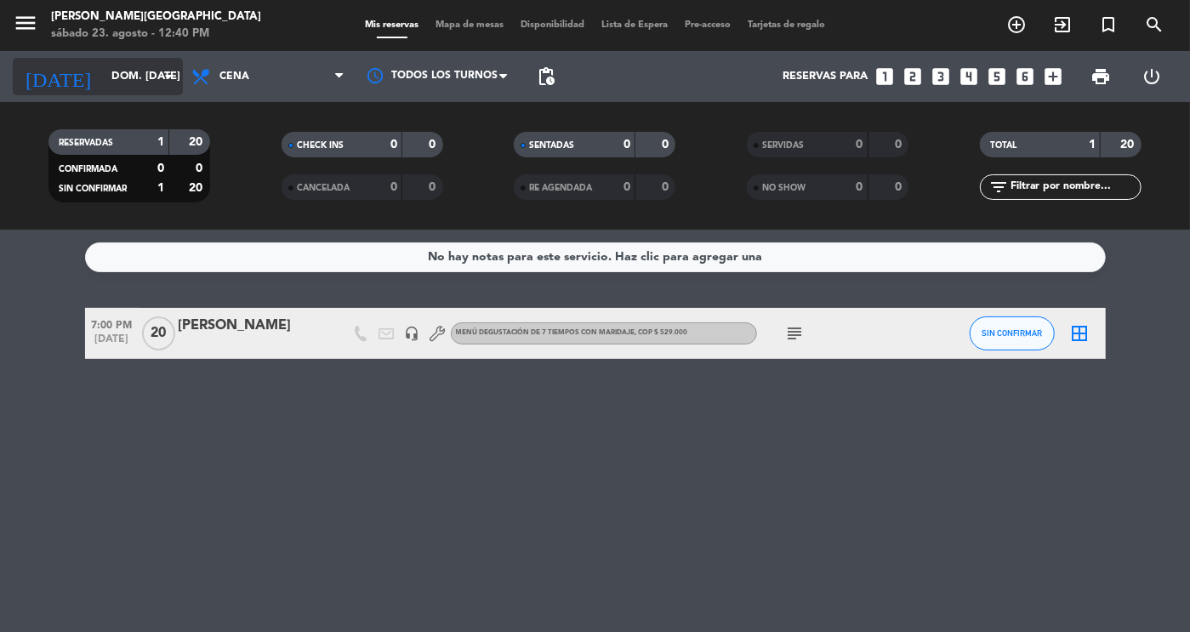
click at [117, 77] on input "dom. [DATE]" at bounding box center [175, 76] width 145 height 31
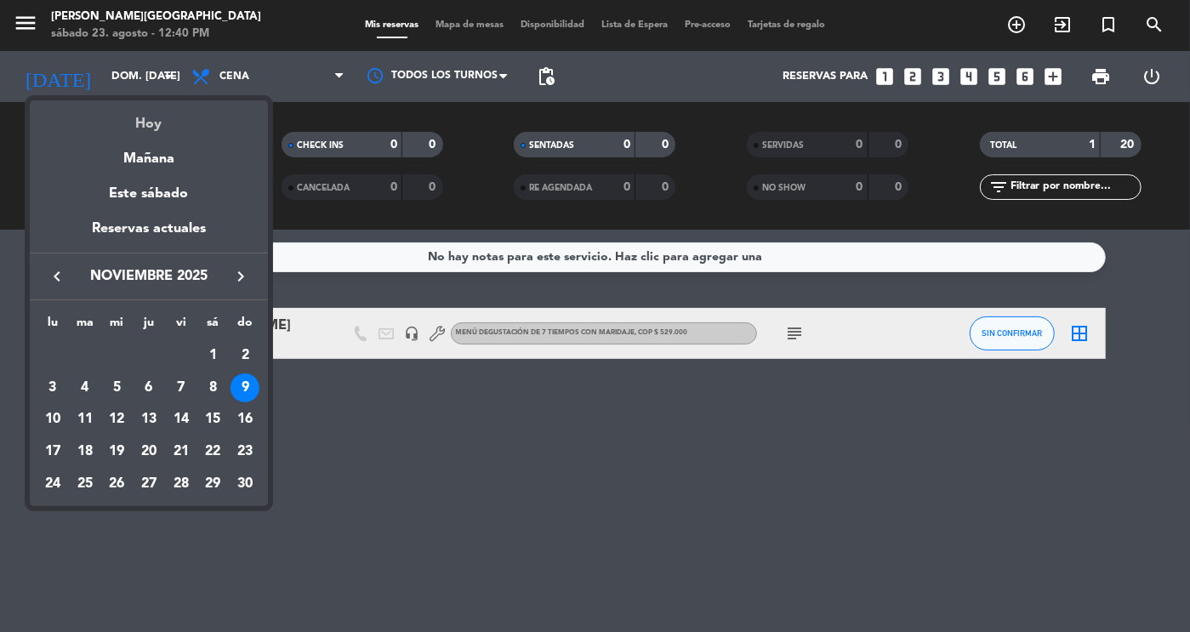
click at [145, 125] on div "Hoy" at bounding box center [149, 117] width 238 height 35
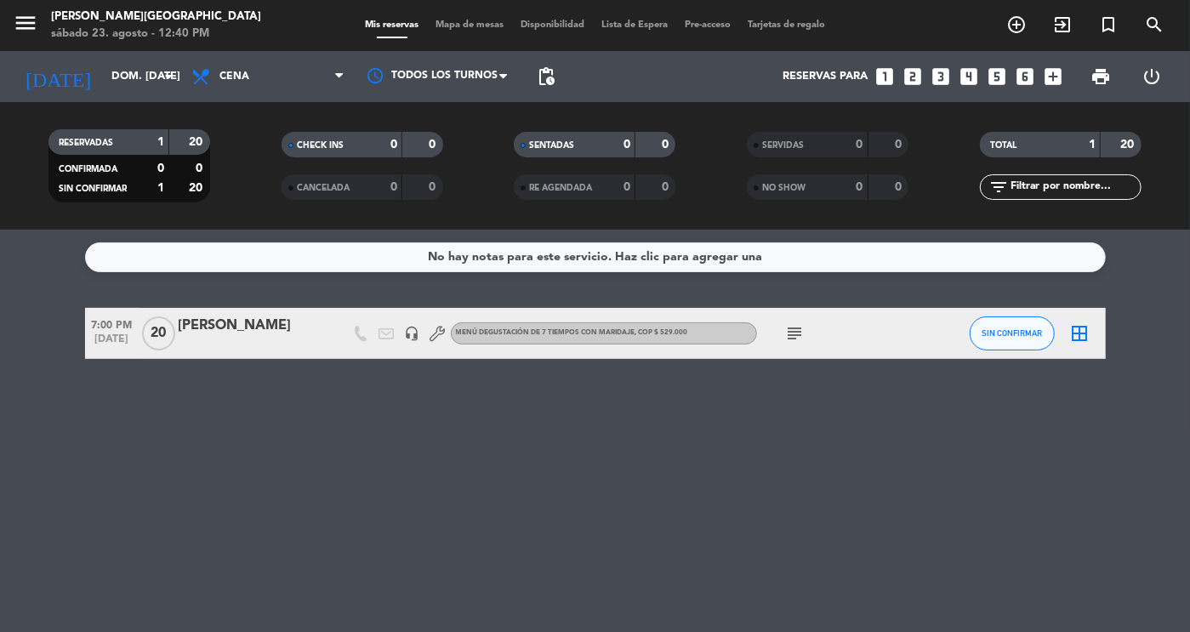
type input "sáb. 23 ago."
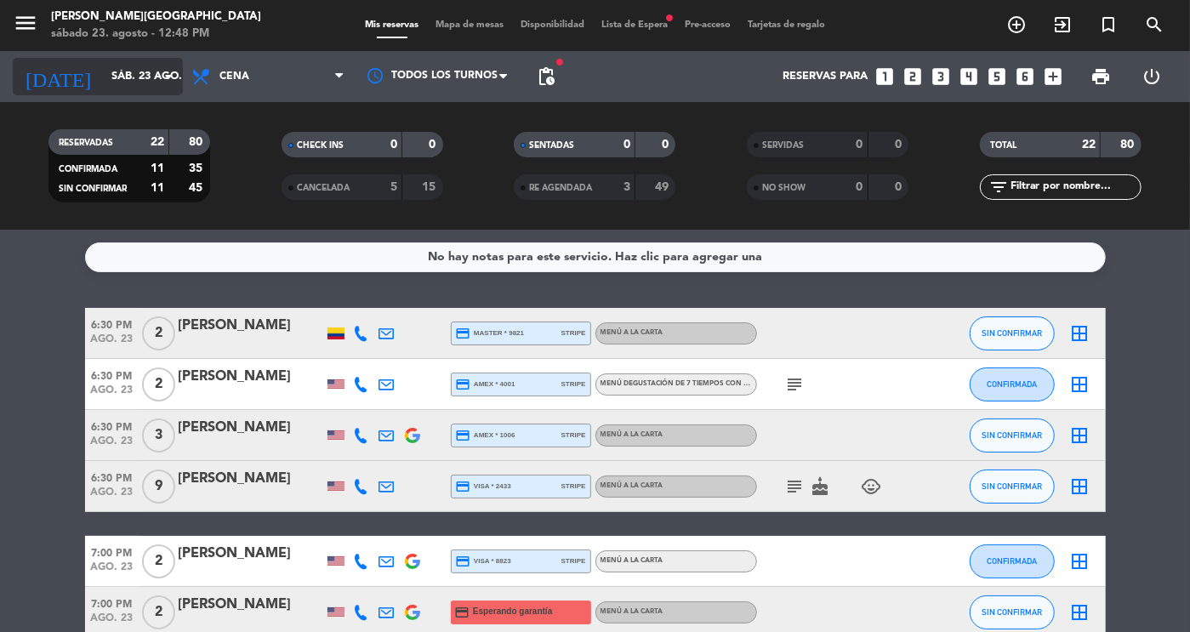
click at [104, 76] on input "sáb. 23 ago." at bounding box center [175, 76] width 145 height 31
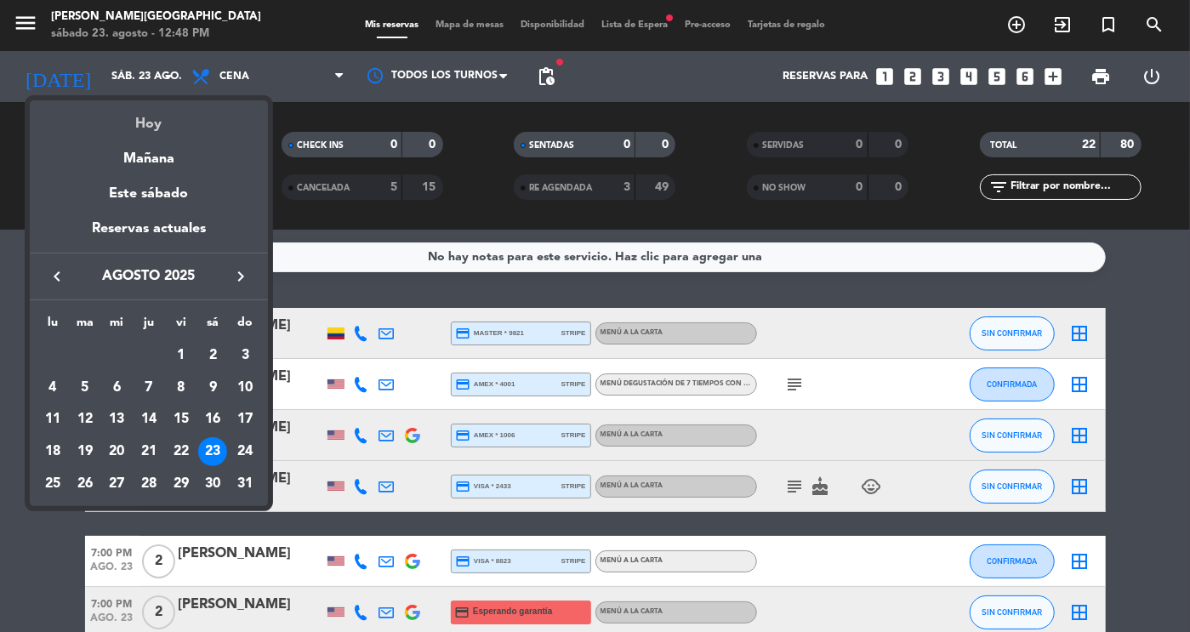
click at [157, 123] on div "Hoy" at bounding box center [149, 117] width 238 height 35
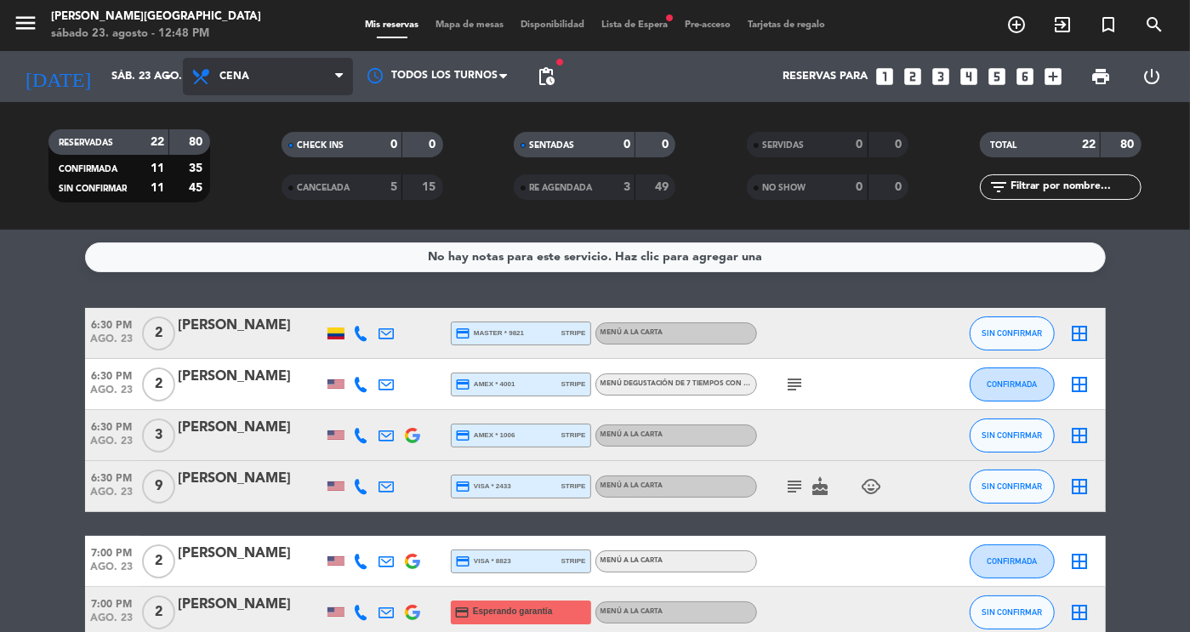
click at [248, 94] on span "Cena" at bounding box center [268, 76] width 170 height 37
click at [251, 152] on div "menu [PERSON_NAME][GEOGRAPHIC_DATA] sábado 23. agosto - 12:48 PM Mis reservas M…" at bounding box center [595, 115] width 1190 height 230
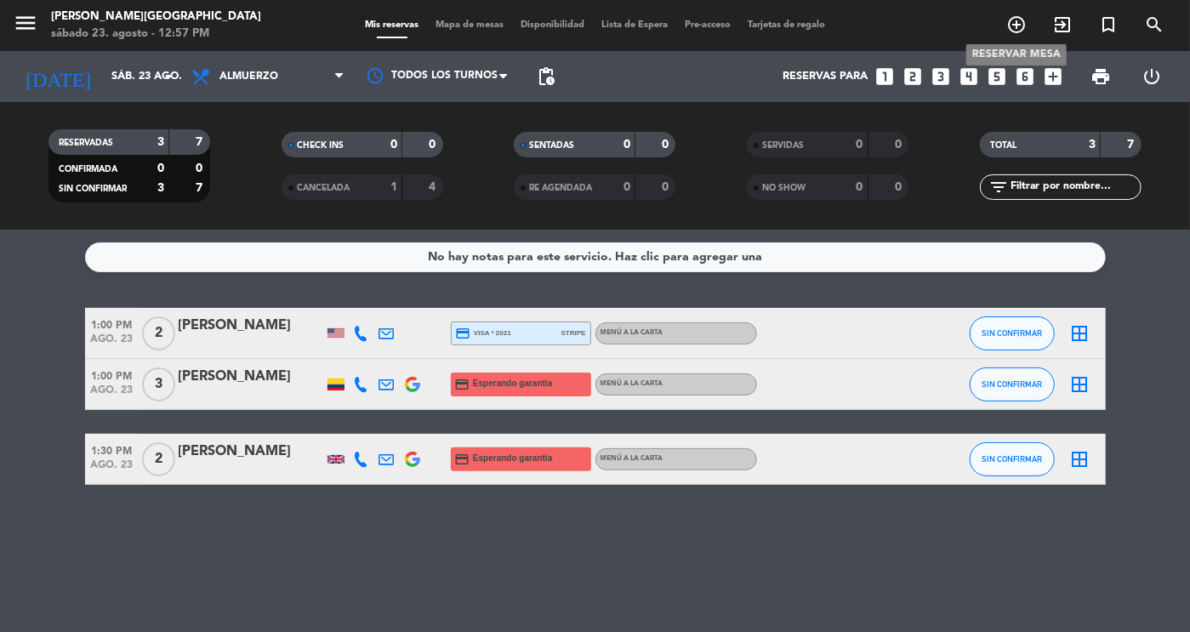
click at [1016, 21] on icon "add_circle_outline" at bounding box center [1016, 24] width 20 height 20
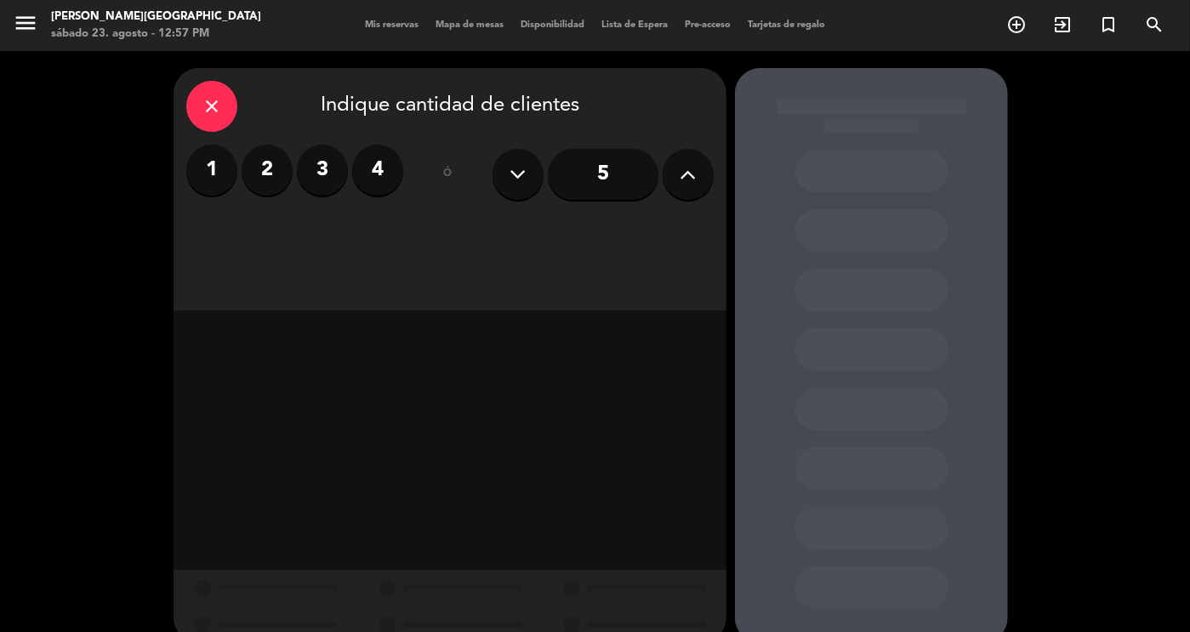
click at [698, 178] on button at bounding box center [688, 174] width 51 height 51
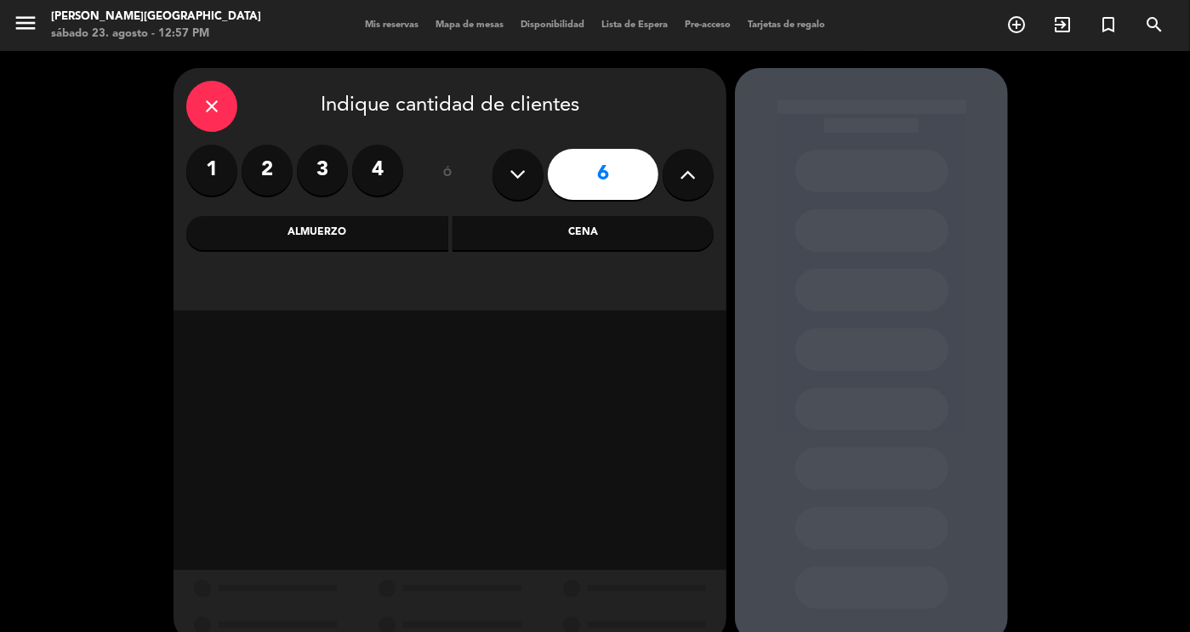
click at [698, 178] on button at bounding box center [688, 174] width 51 height 51
type input "7"
click at [564, 228] on div "Cena" at bounding box center [583, 233] width 262 height 34
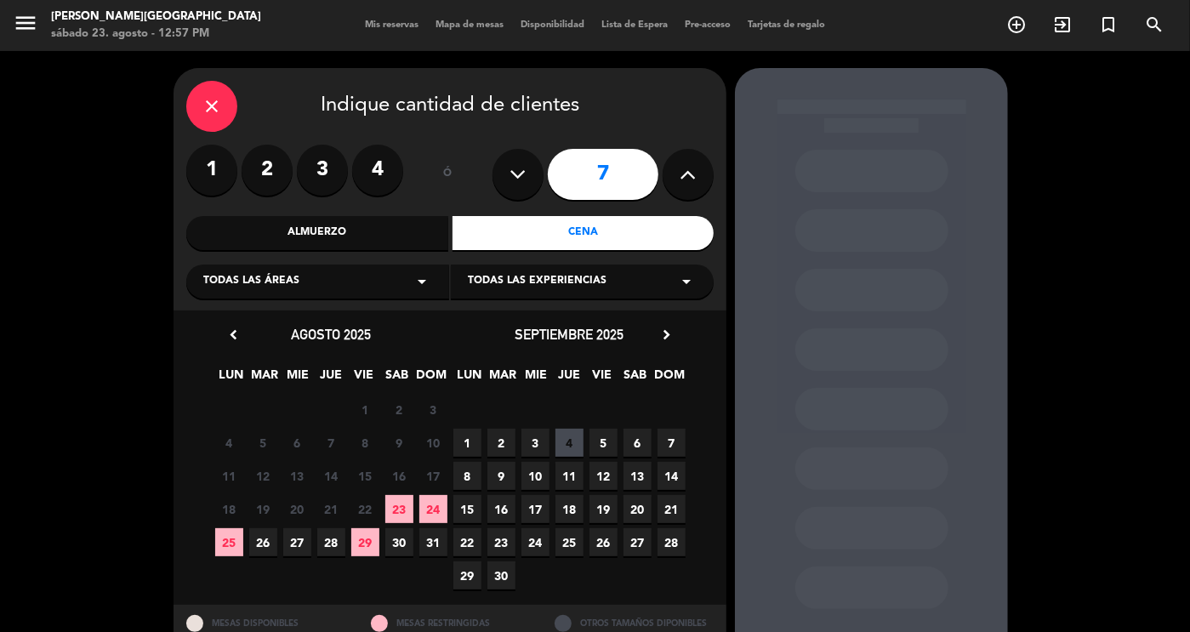
click at [408, 515] on span "23" at bounding box center [399, 509] width 28 height 28
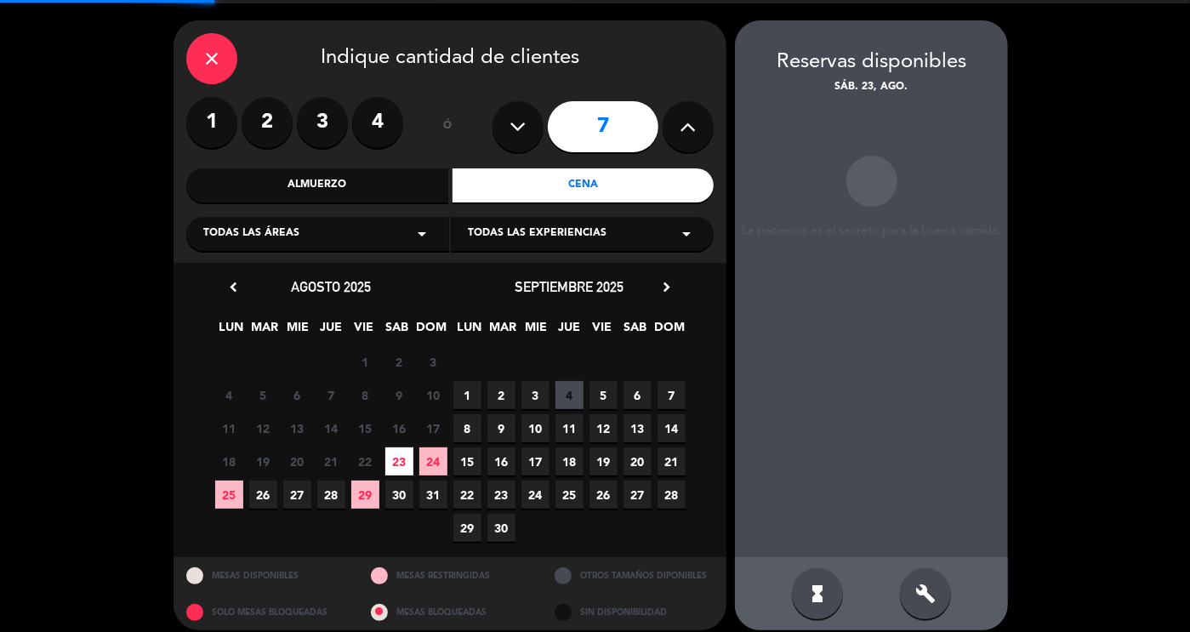
scroll to position [61, 0]
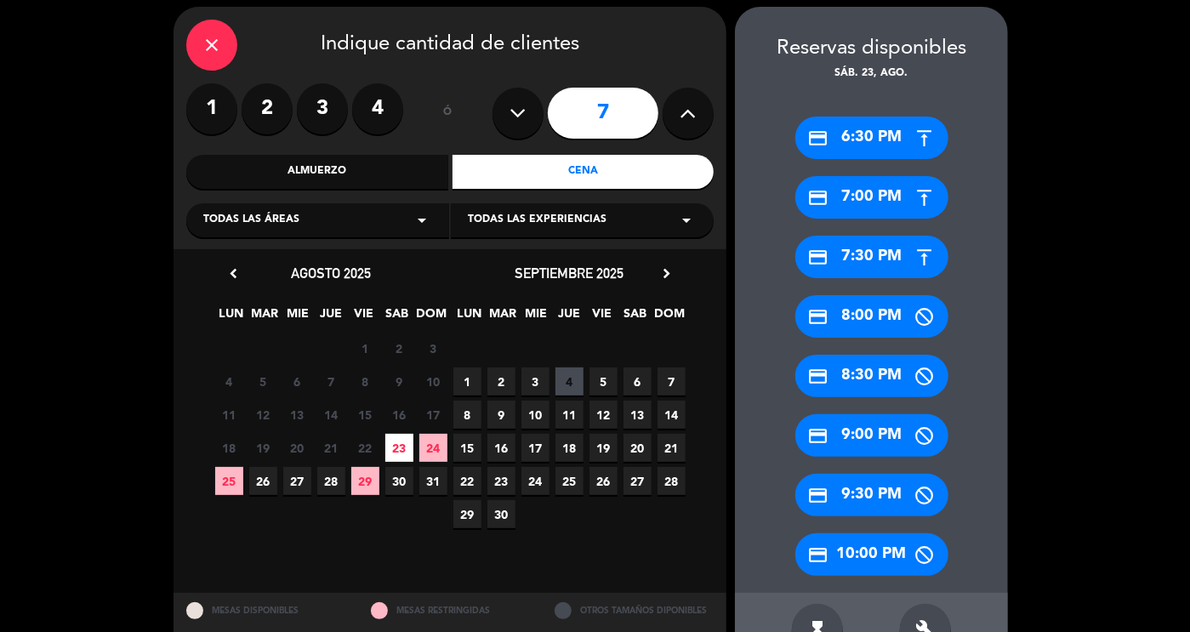
click at [862, 256] on div "credit_card 7:30 PM" at bounding box center [871, 257] width 153 height 43
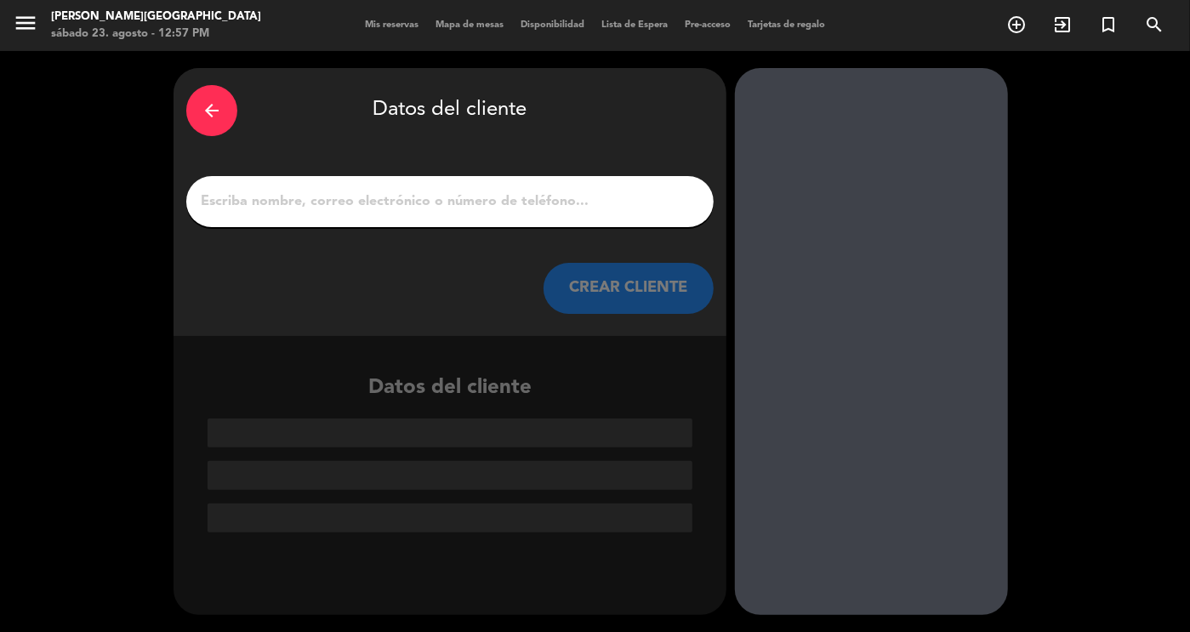
click at [481, 197] on input "1" at bounding box center [450, 202] width 502 height 24
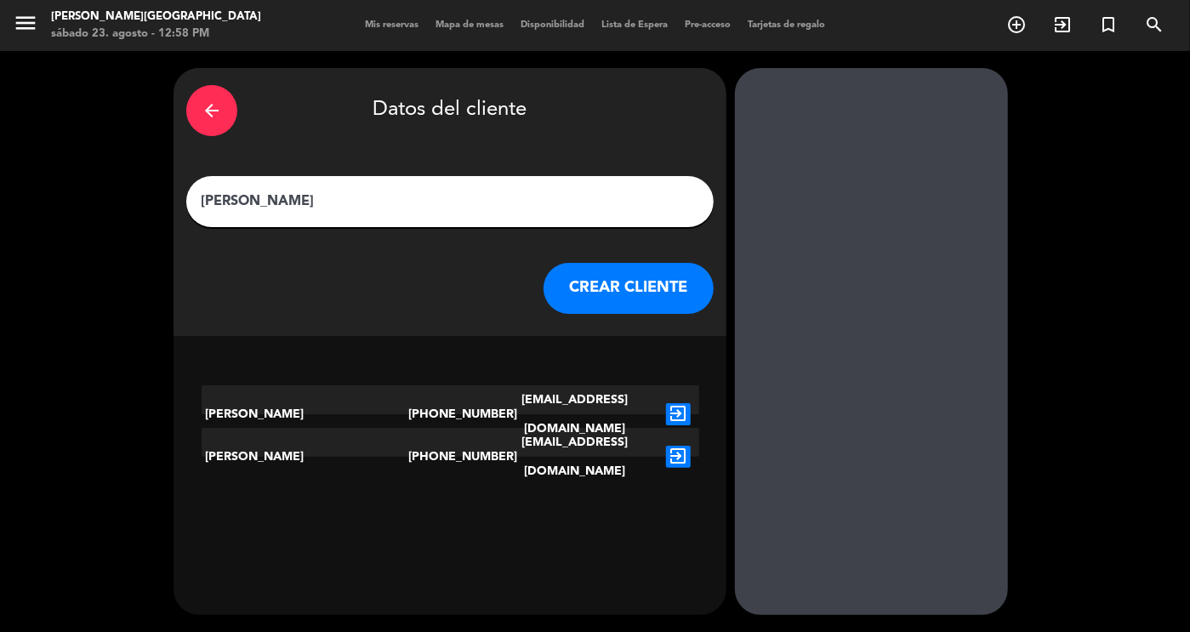
type input "[PERSON_NAME]"
click at [589, 287] on button "CREAR CLIENTE" at bounding box center [628, 288] width 170 height 51
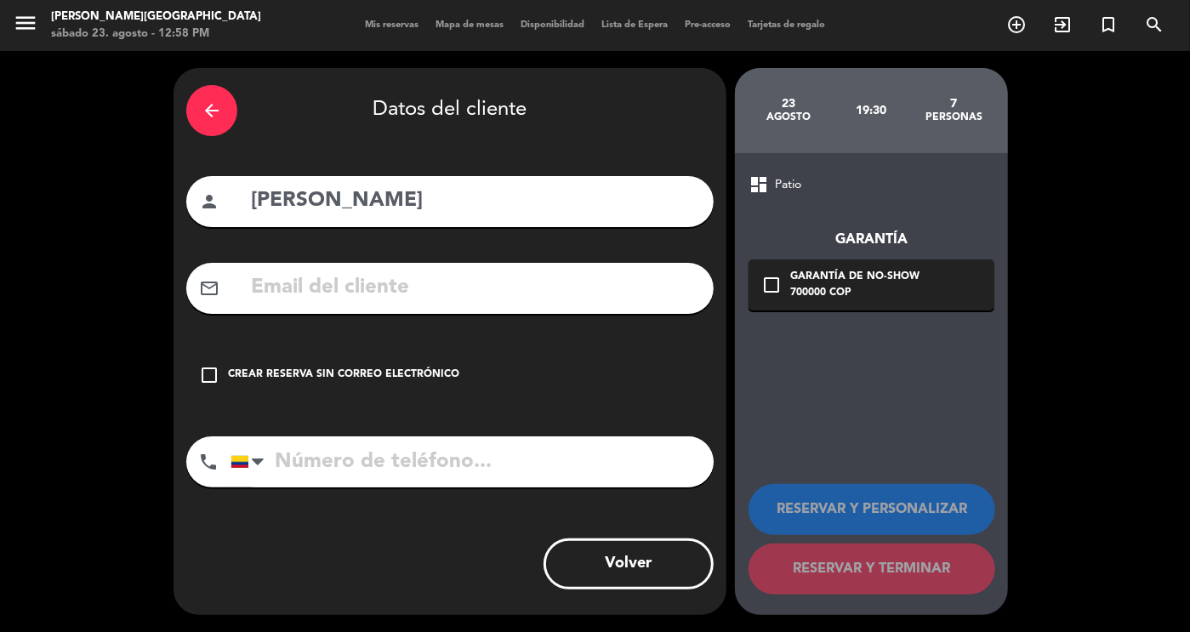
click at [383, 481] on input "tel" at bounding box center [471, 461] width 483 height 51
click at [385, 463] on input "tel" at bounding box center [471, 461] width 483 height 51
type input "3108993267"
click at [213, 373] on icon "check_box_outline_blank" at bounding box center [209, 375] width 20 height 20
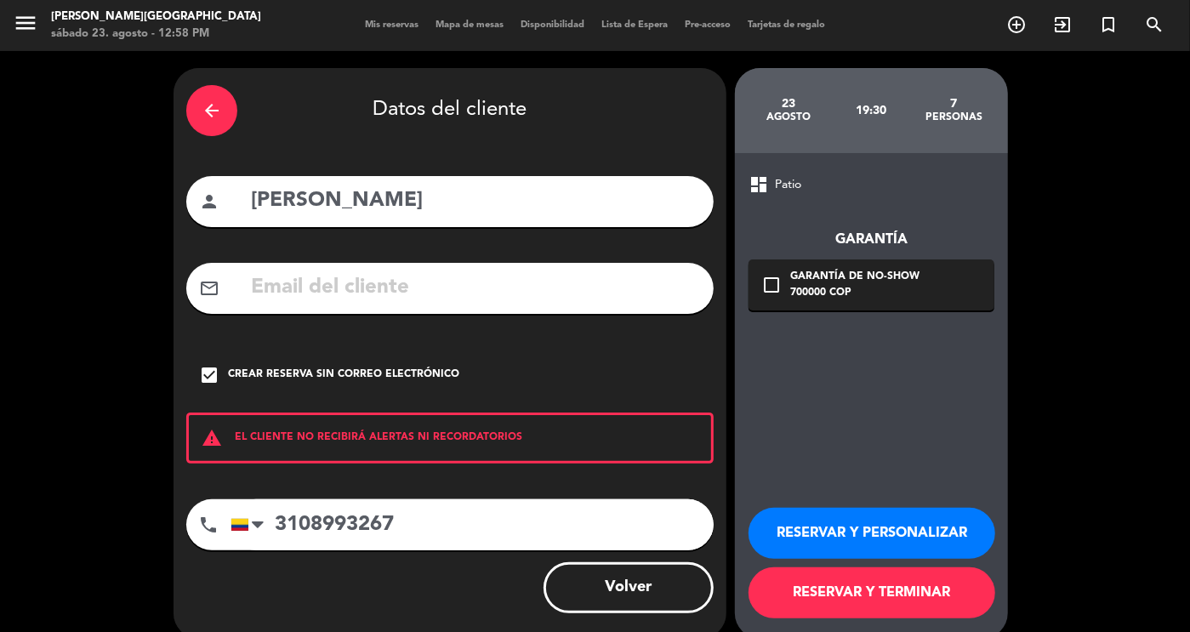
click at [852, 589] on button "RESERVAR Y TERMINAR" at bounding box center [871, 592] width 247 height 51
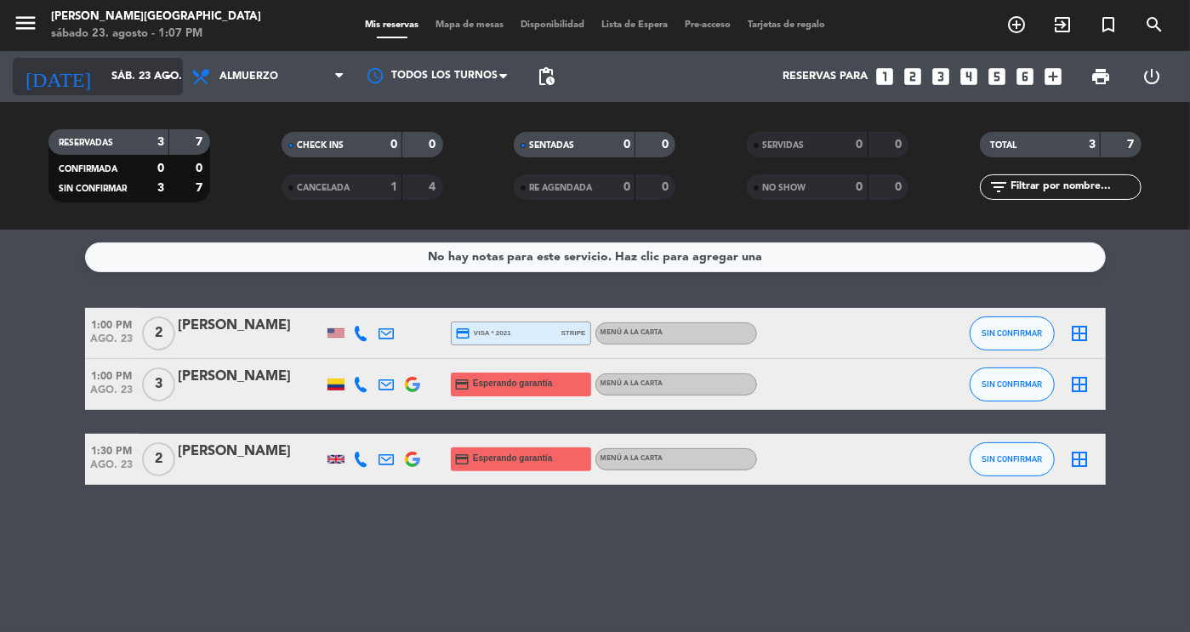
click at [132, 72] on input "sáb. 23 ago." at bounding box center [175, 76] width 145 height 31
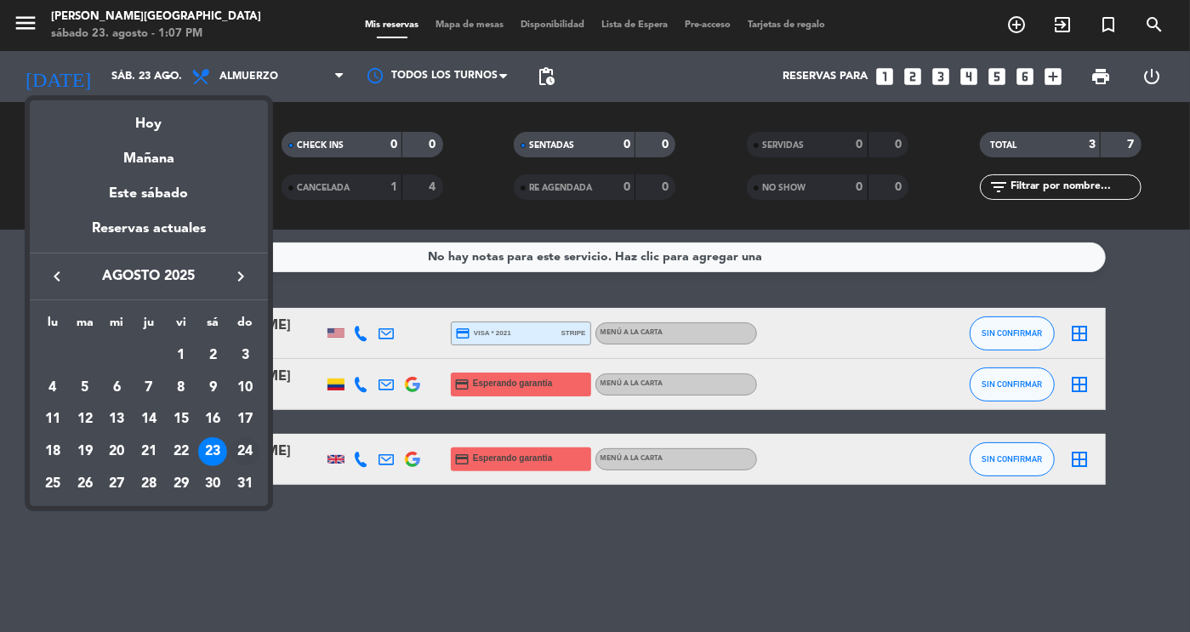
click at [242, 445] on div "24" at bounding box center [244, 451] width 29 height 29
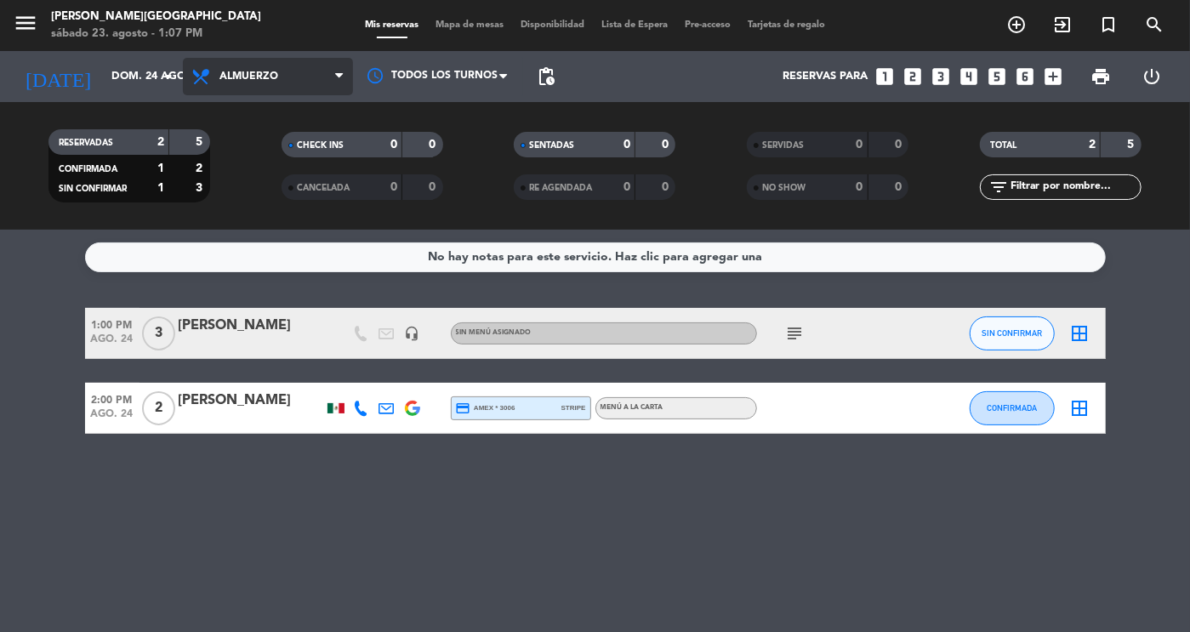
click at [276, 85] on span "Almuerzo" at bounding box center [268, 76] width 170 height 37
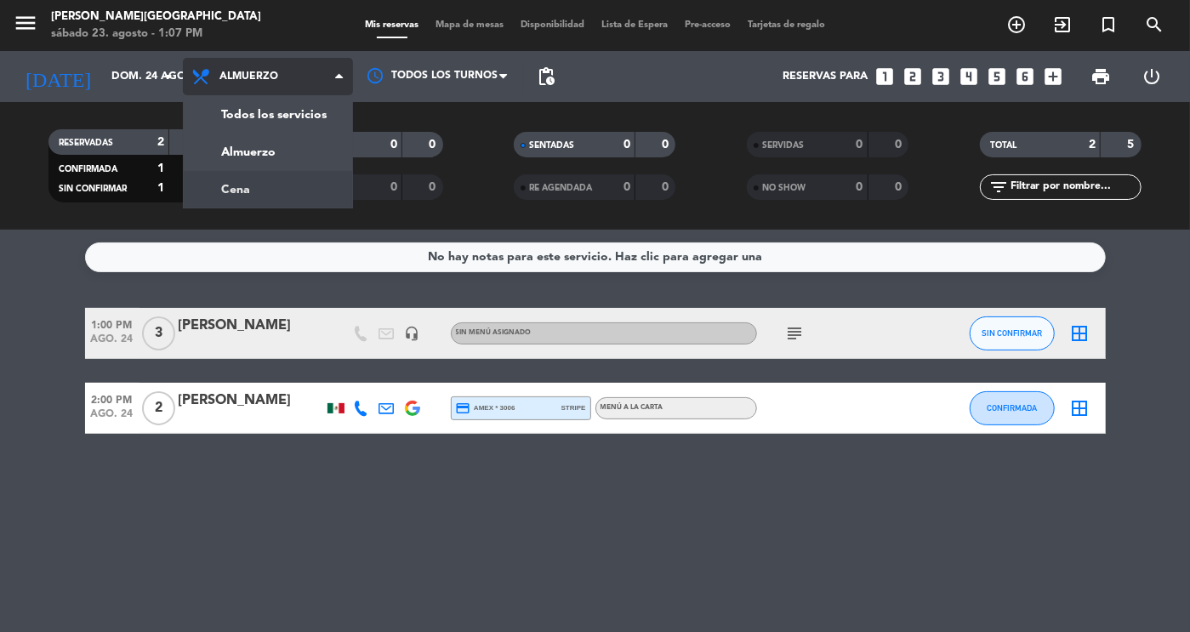
click at [253, 181] on div "menu [PERSON_NAME][GEOGRAPHIC_DATA] sábado 23. agosto - 1:07 PM Mis reservas Ma…" at bounding box center [595, 115] width 1190 height 230
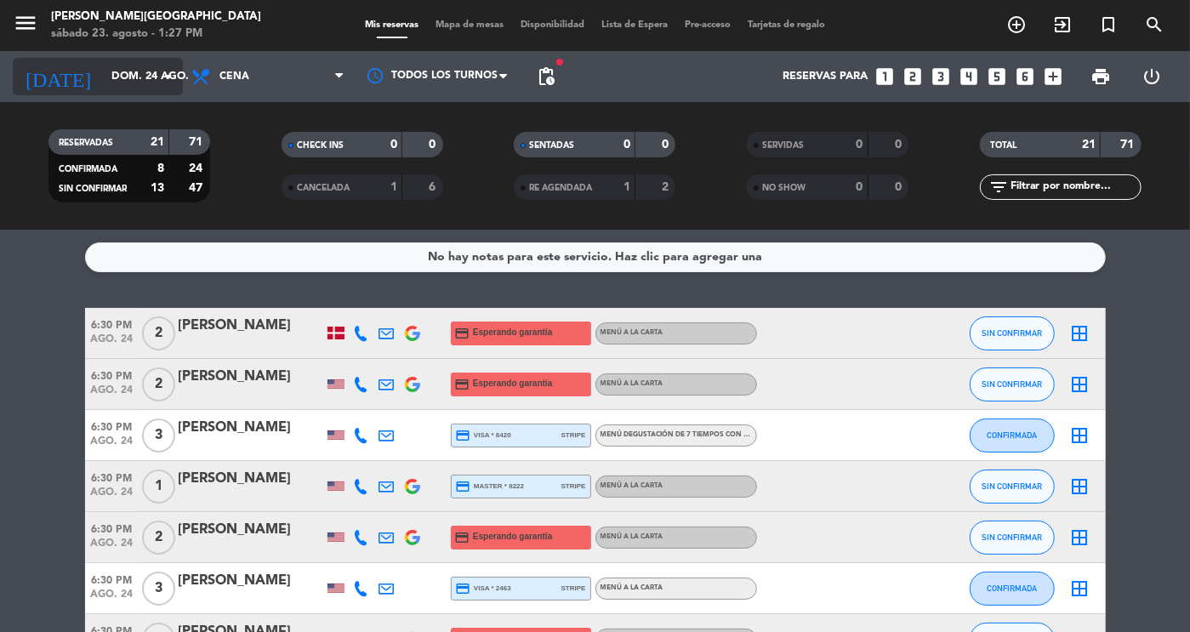
click at [123, 94] on div "[DATE] dom. 24 ago. arrow_drop_down" at bounding box center [98, 76] width 170 height 37
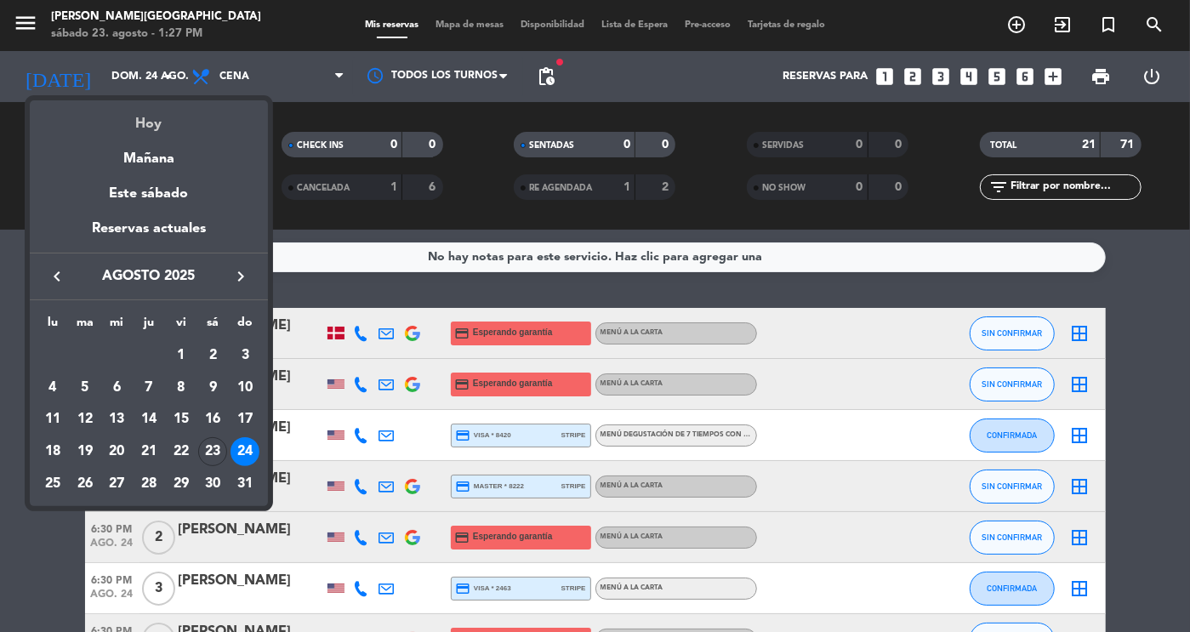
click at [152, 122] on div "Hoy" at bounding box center [149, 117] width 238 height 35
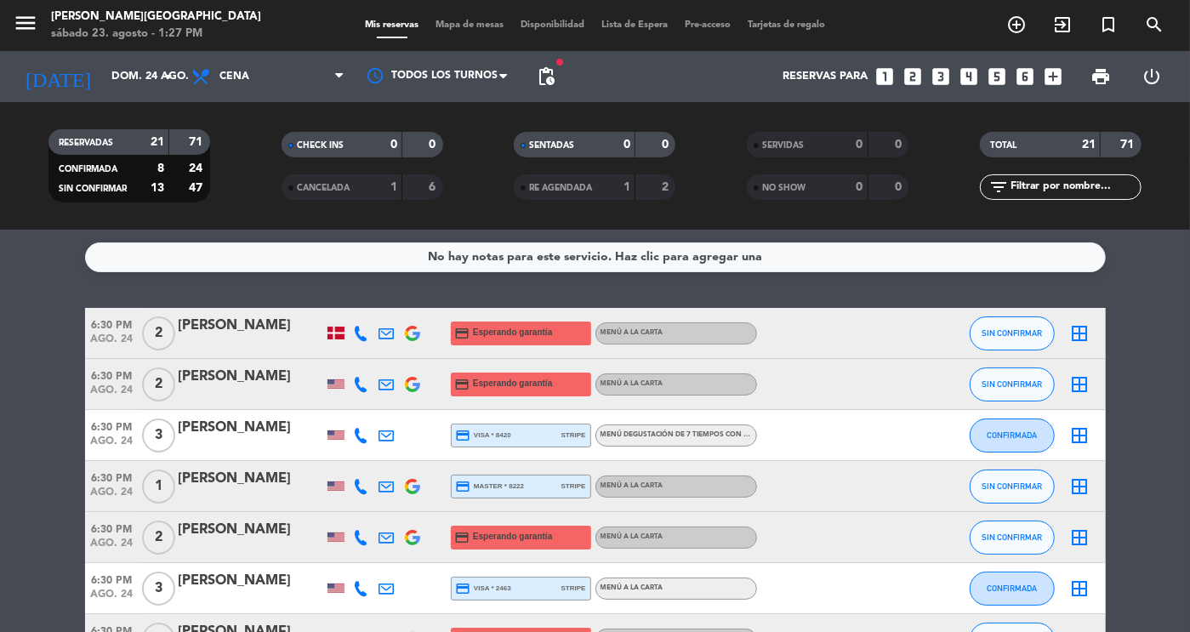
type input "sáb. 23 ago."
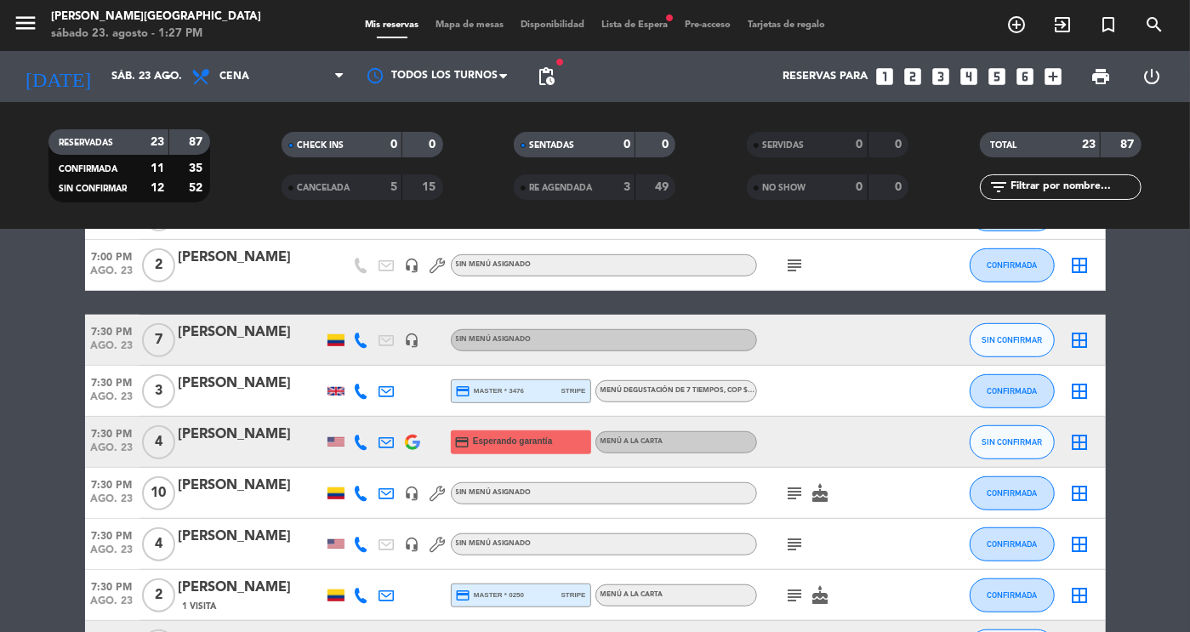
scroll to position [613, 0]
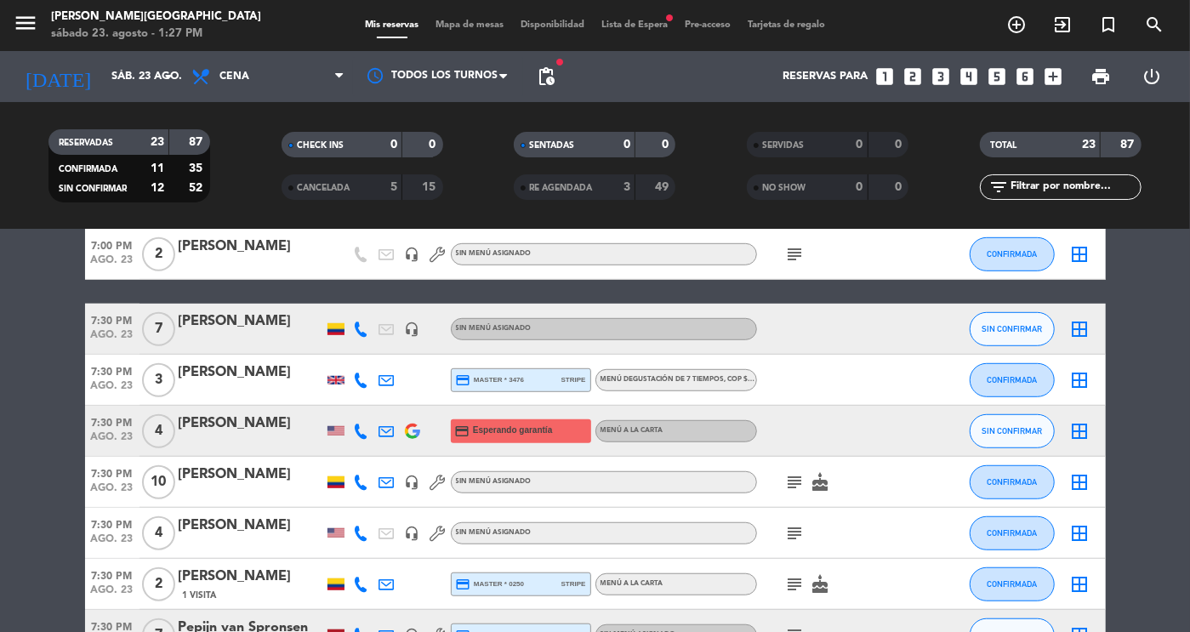
click at [237, 484] on div "[PERSON_NAME]" at bounding box center [251, 475] width 145 height 22
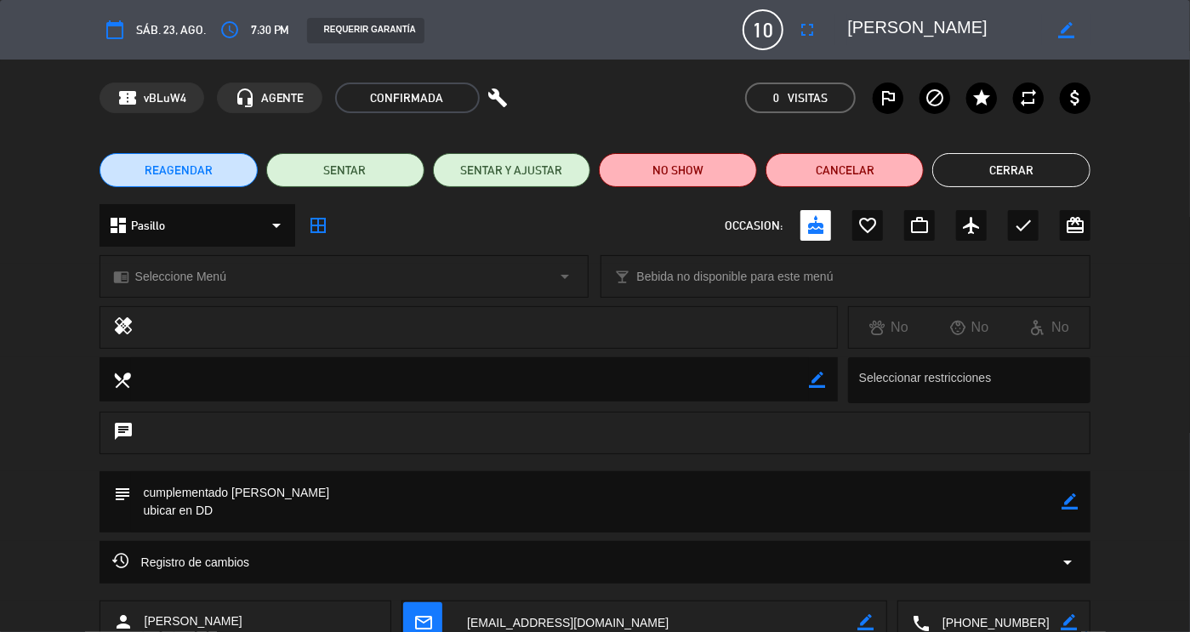
click at [549, 513] on textarea at bounding box center [596, 501] width 931 height 61
click at [1071, 506] on icon "border_color" at bounding box center [1069, 501] width 16 height 16
click at [954, 509] on textarea at bounding box center [596, 501] width 931 height 61
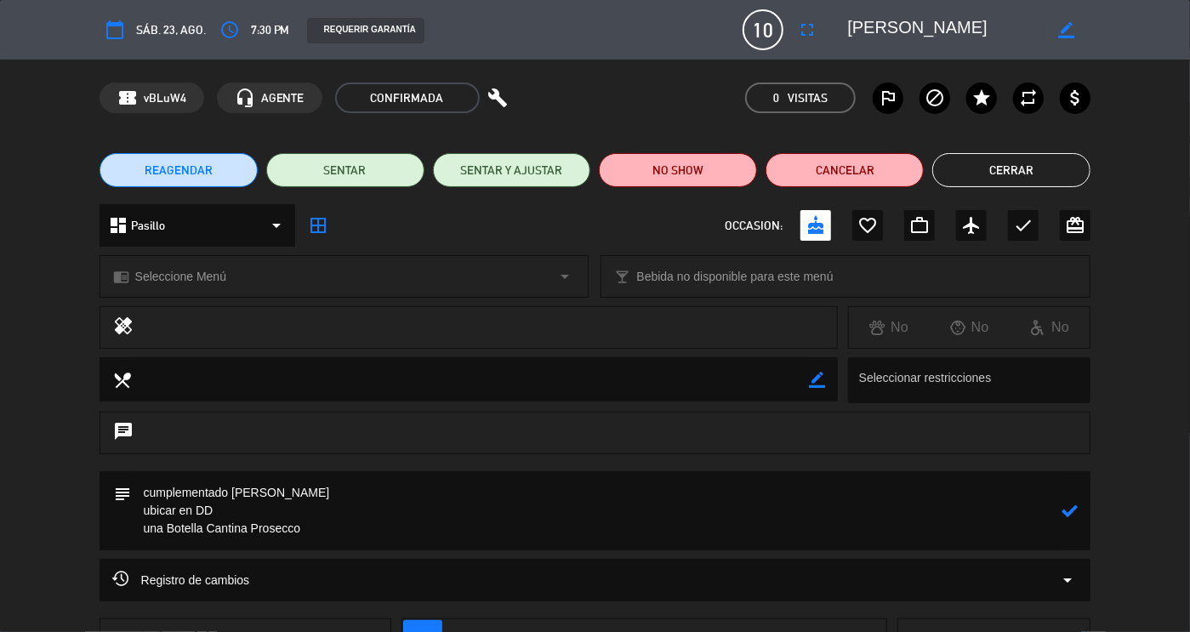
click at [358, 535] on textarea at bounding box center [596, 510] width 931 height 79
type textarea "cumplementado [PERSON_NAME] ubicar en DD una Botella Cantina Prosecco con el po…"
click at [1070, 513] on icon at bounding box center [1069, 511] width 16 height 16
click at [1033, 174] on button "Cerrar" at bounding box center [1011, 170] width 158 height 34
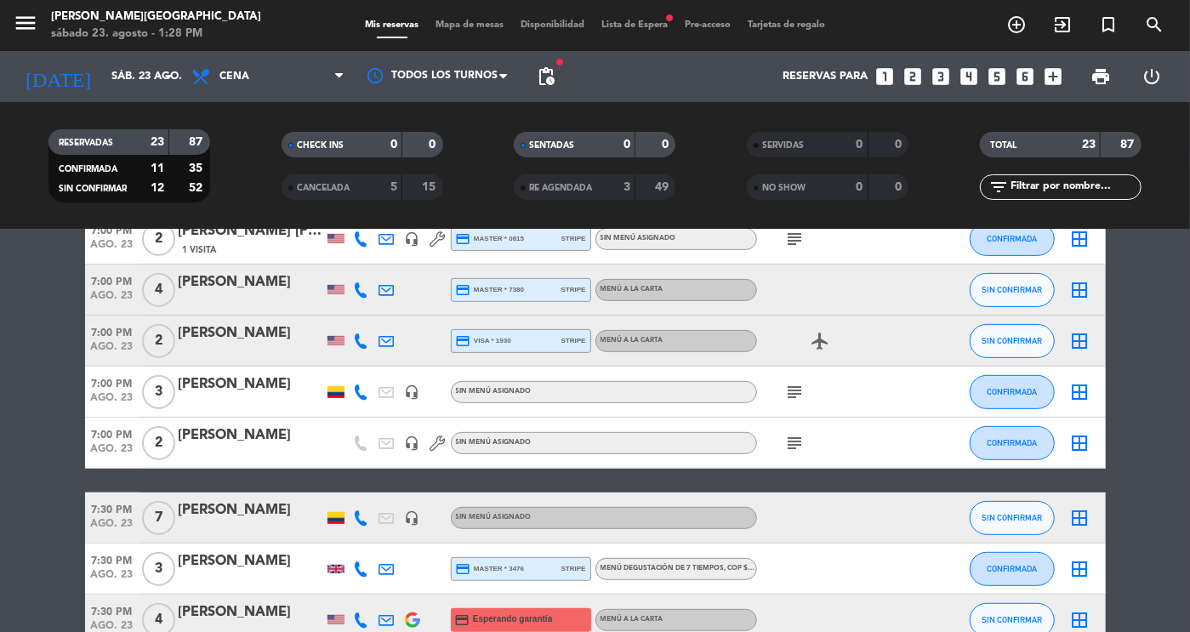
scroll to position [0, 0]
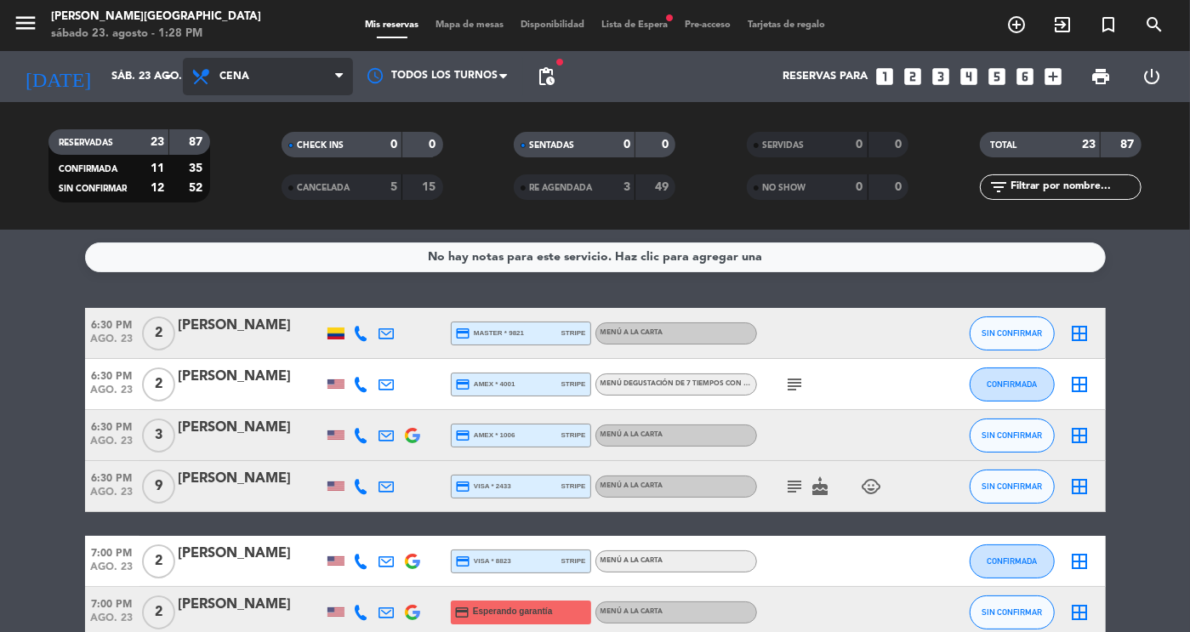
click at [275, 74] on span "Cena" at bounding box center [268, 76] width 170 height 37
click at [258, 159] on div "menu [PERSON_NAME][GEOGRAPHIC_DATA] sábado 23. agosto - 1:28 PM Mis reservas Ma…" at bounding box center [595, 115] width 1190 height 230
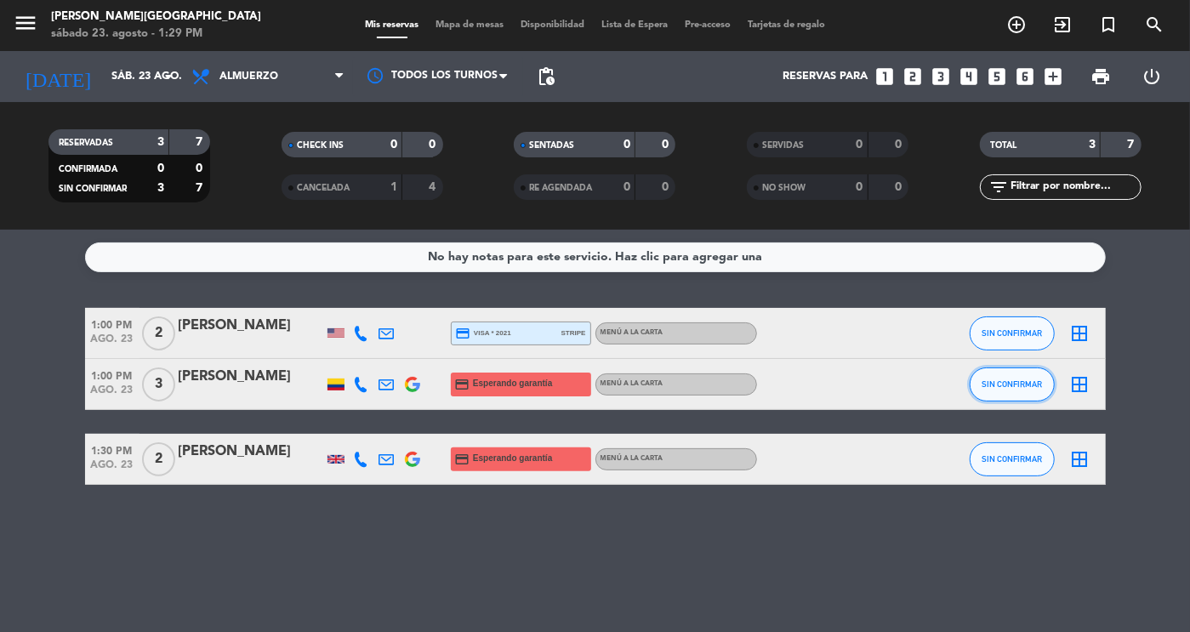
click at [999, 387] on span "SIN CONFIRMAR" at bounding box center [1012, 383] width 60 height 9
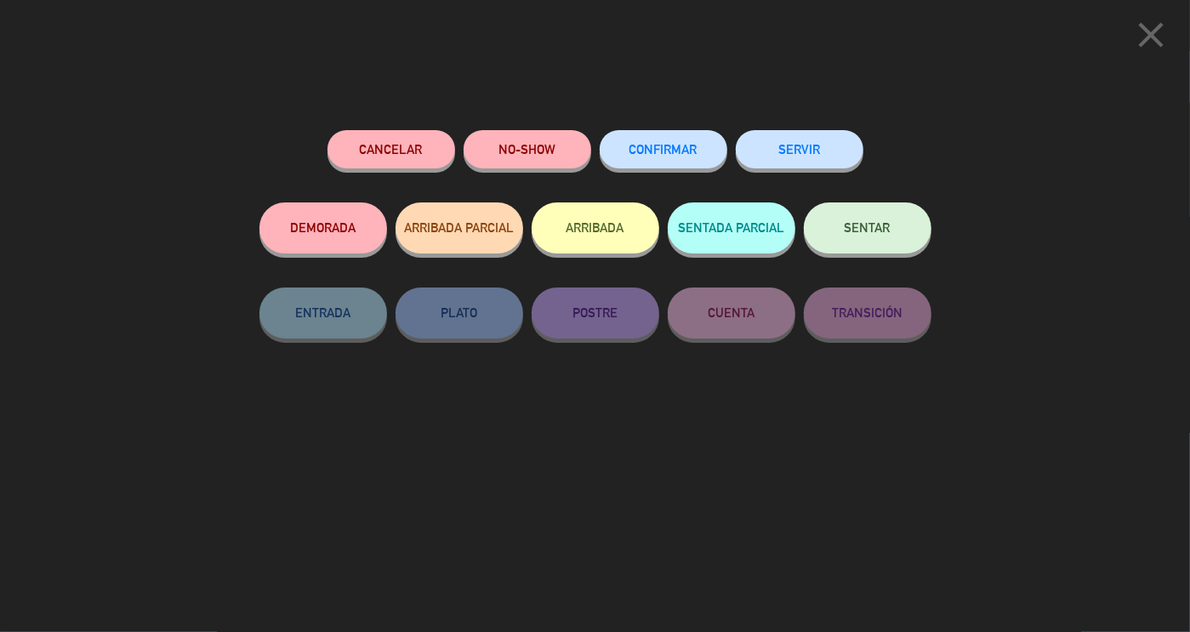
click at [856, 251] on button "SENTAR" at bounding box center [868, 227] width 128 height 51
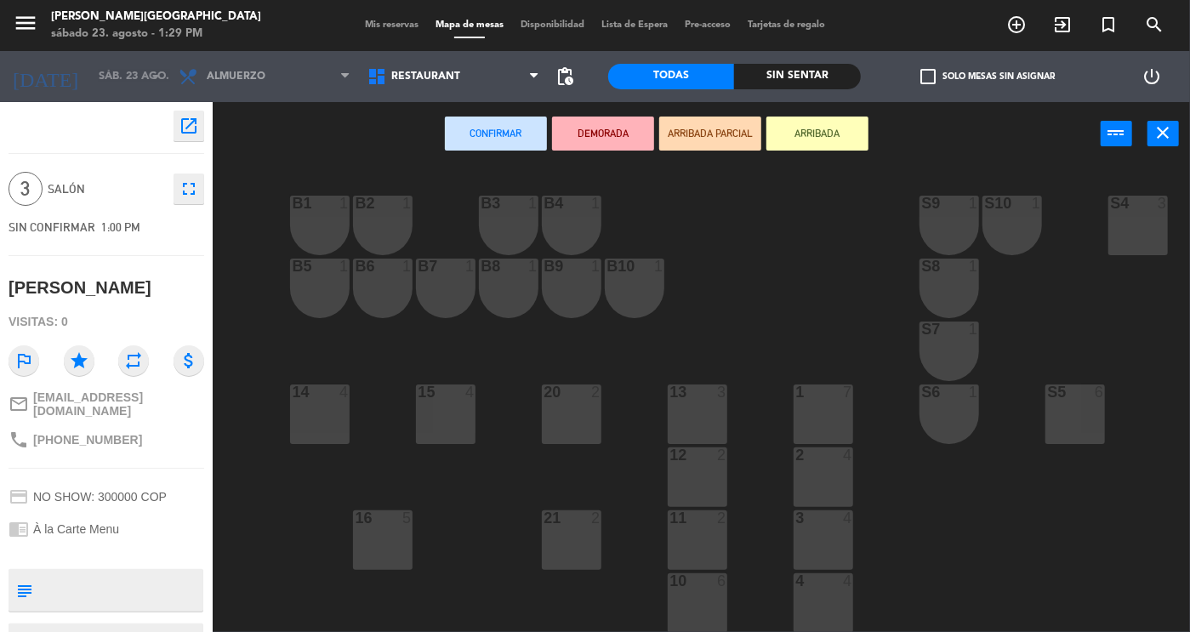
click at [819, 536] on div "3 4" at bounding box center [824, 540] width 60 height 60
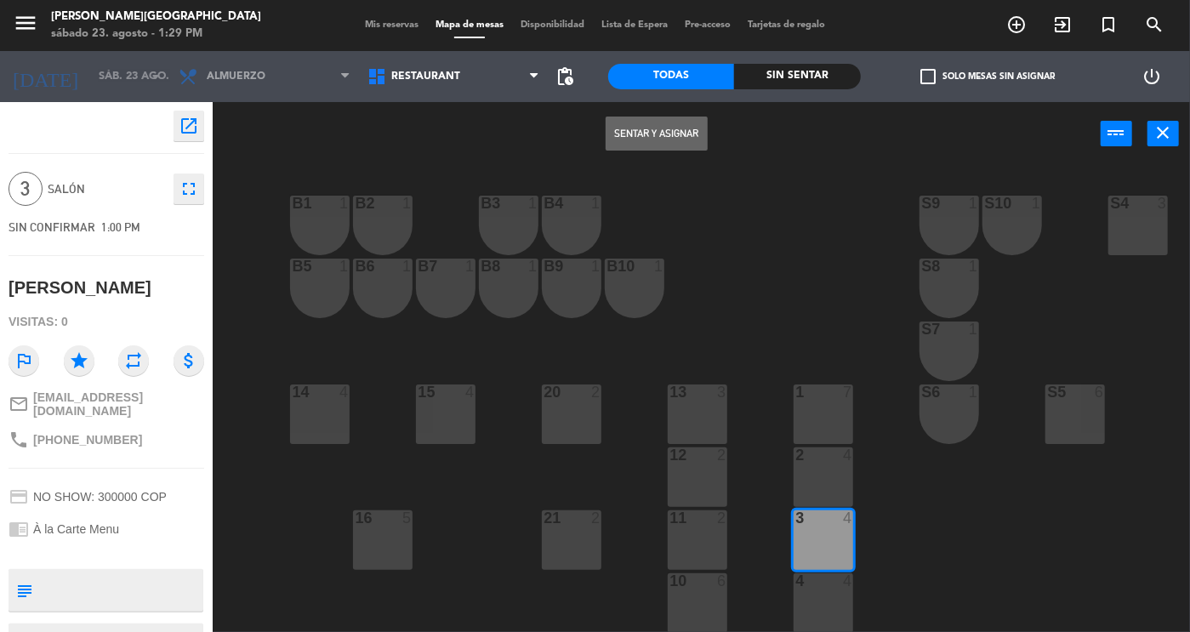
click at [645, 136] on button "Sentar y Asignar" at bounding box center [657, 134] width 102 height 34
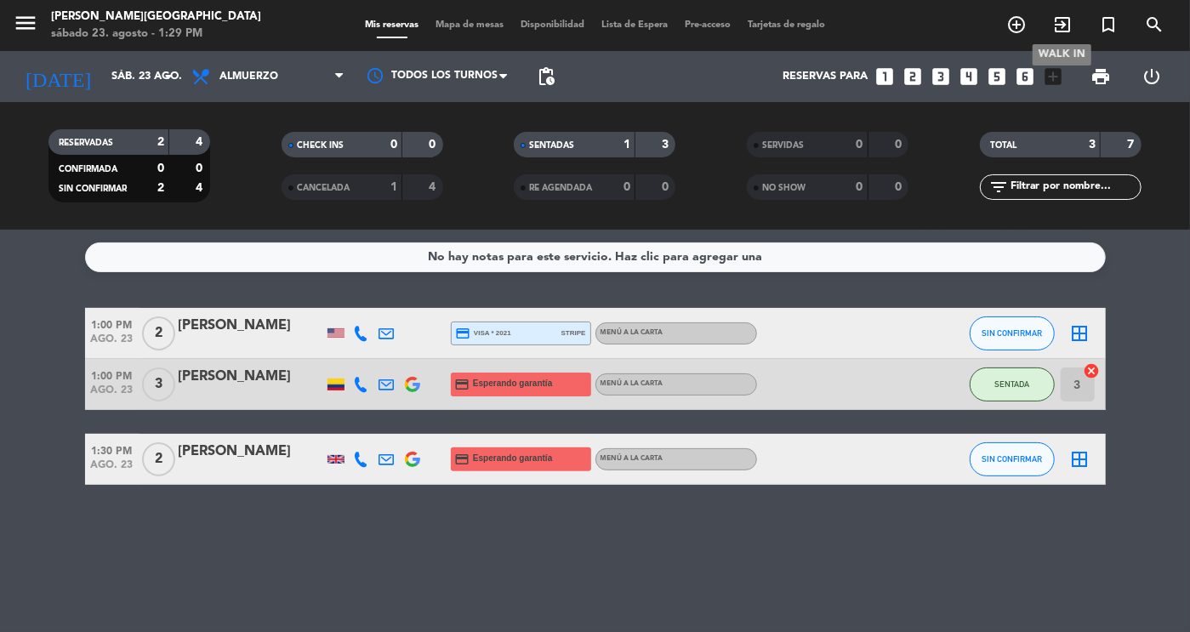
click at [1067, 35] on icon "exit_to_app" at bounding box center [1062, 24] width 20 height 20
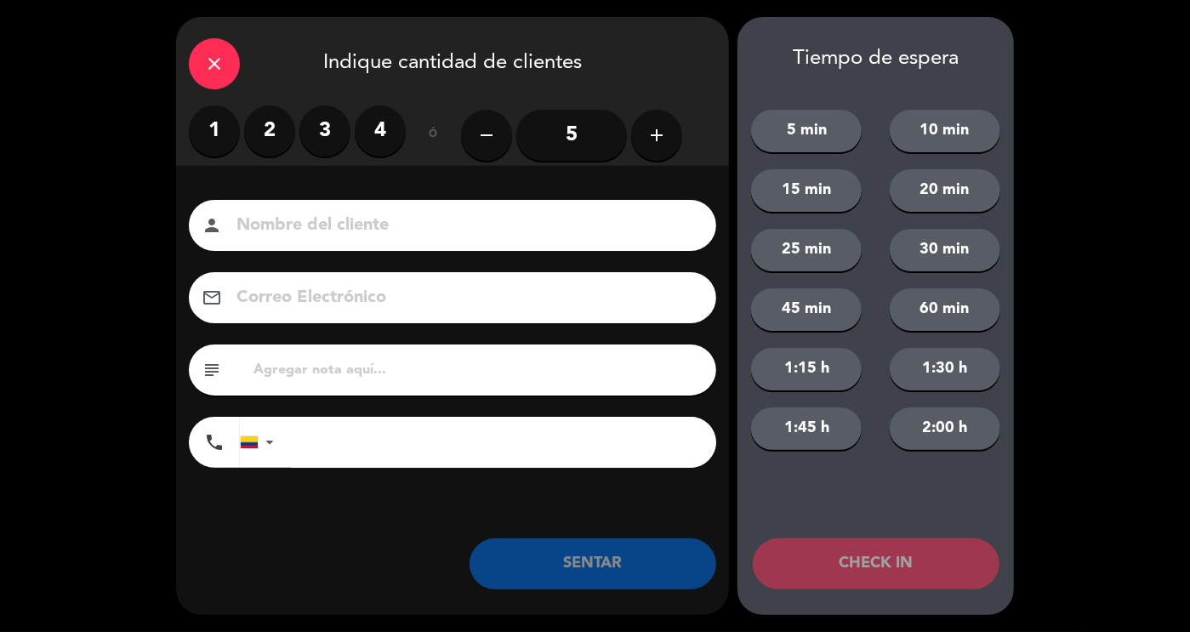
click at [268, 139] on label "2" at bounding box center [269, 130] width 51 height 51
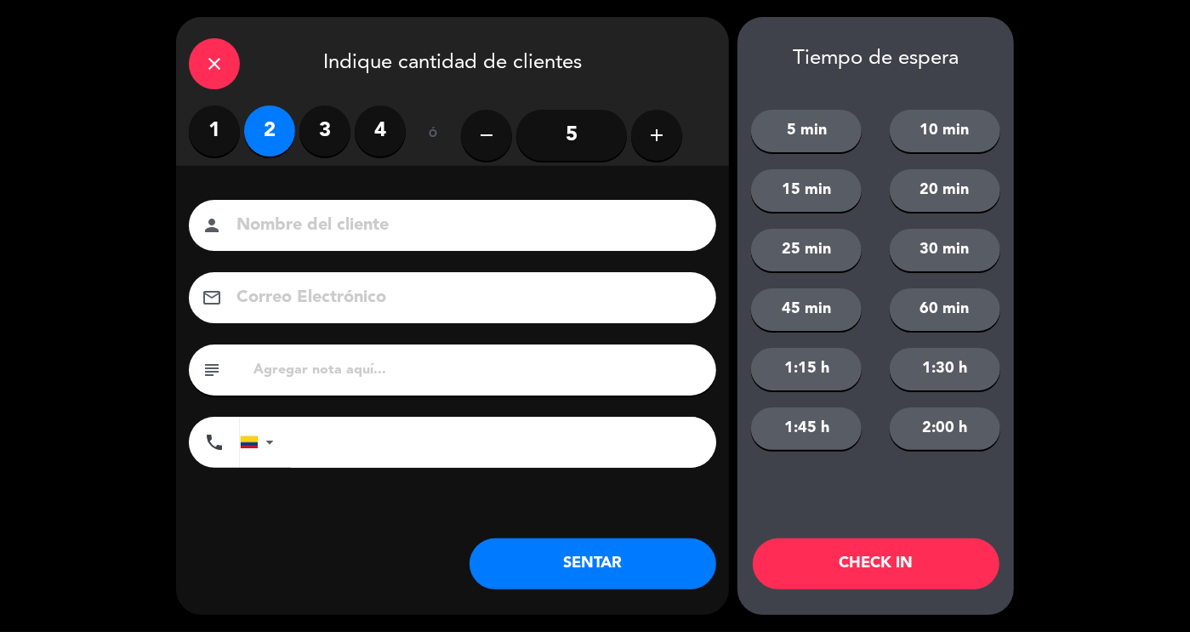
click at [321, 229] on input at bounding box center [464, 226] width 459 height 30
type input "Extranjeros"
click at [617, 549] on button "SENTAR" at bounding box center [592, 563] width 247 height 51
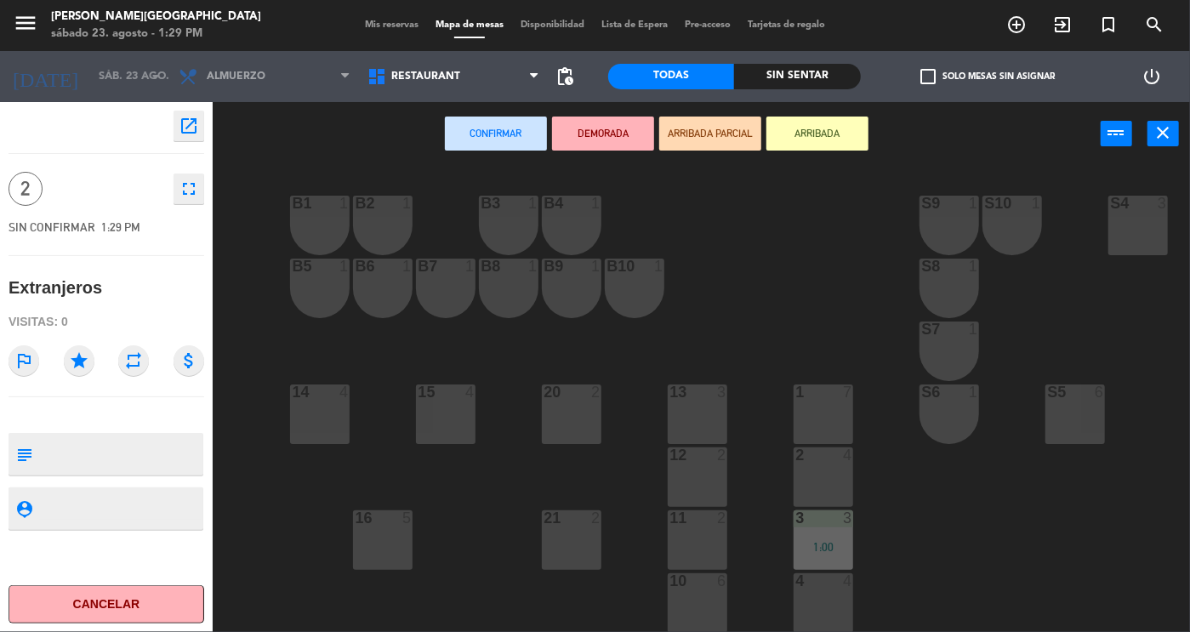
scroll to position [301, 0]
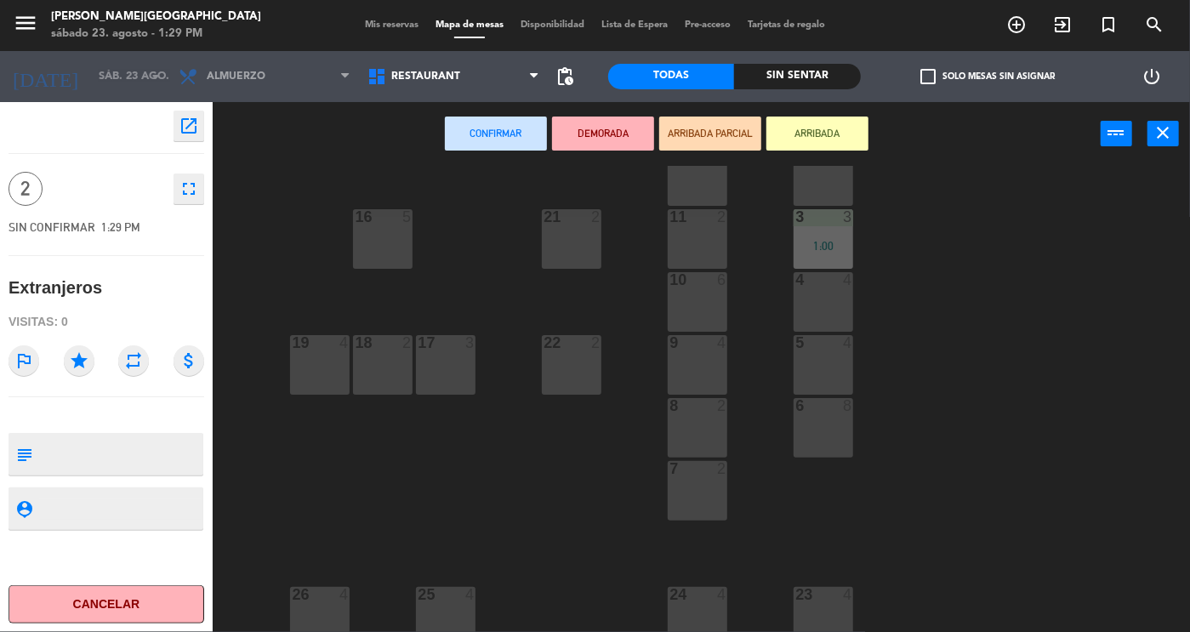
click at [697, 482] on div "7 2" at bounding box center [698, 491] width 60 height 60
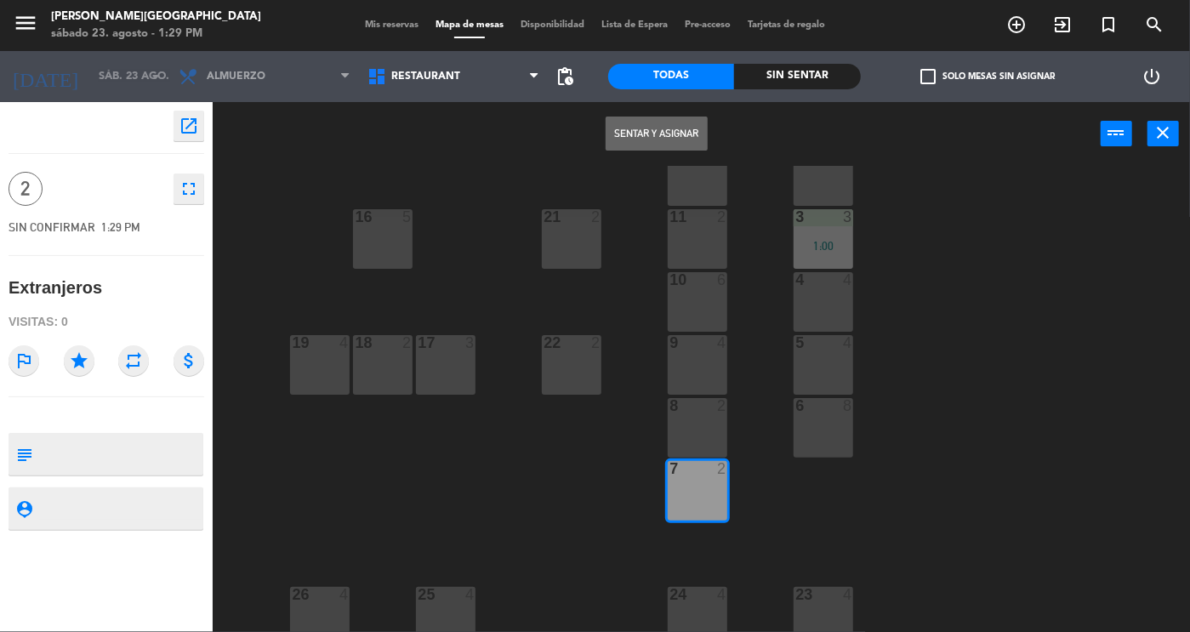
click at [639, 130] on button "Sentar y Asignar" at bounding box center [657, 134] width 102 height 34
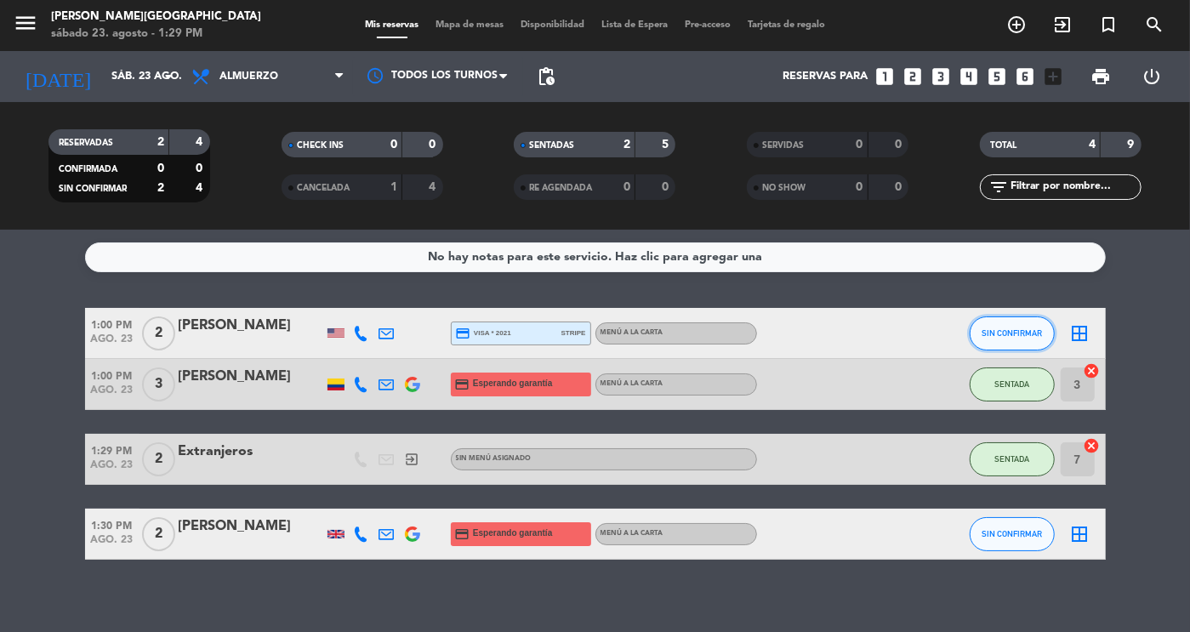
click at [1032, 333] on span "SIN CONFIRMAR" at bounding box center [1012, 332] width 60 height 9
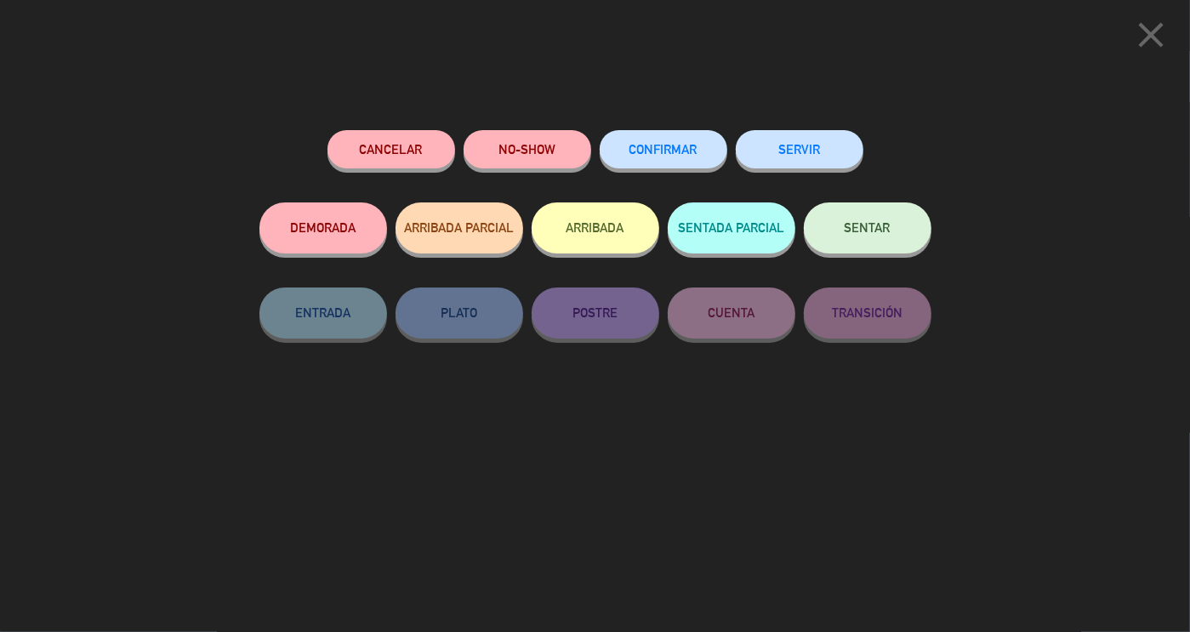
click at [868, 234] on span "SENTAR" at bounding box center [868, 227] width 46 height 14
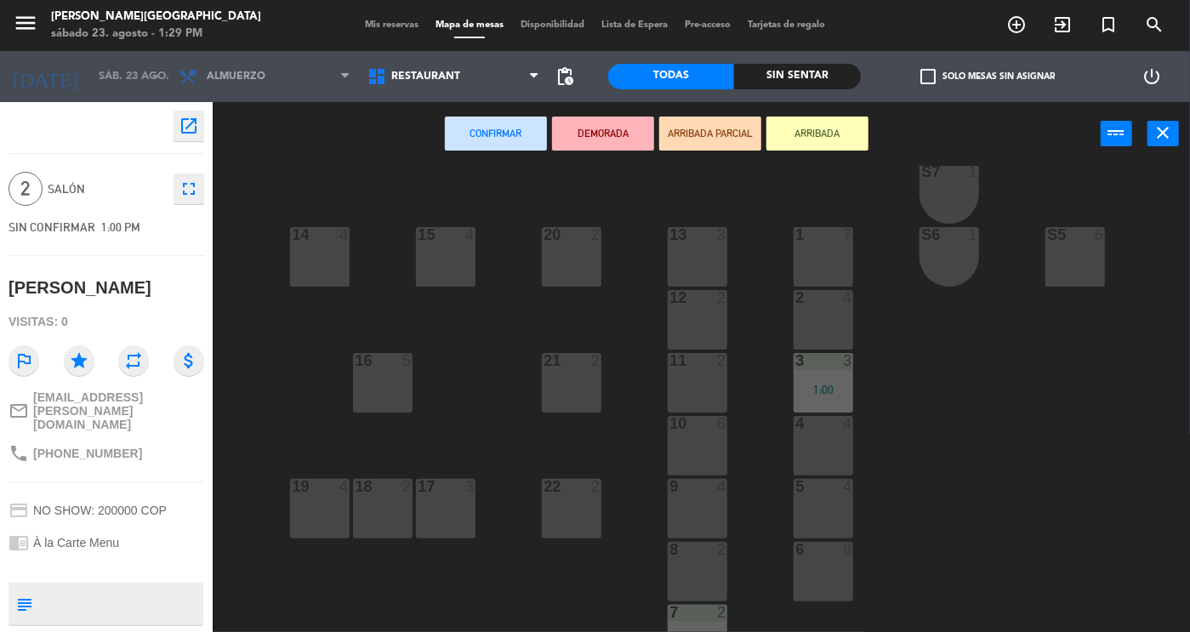
scroll to position [160, 0]
click at [440, 504] on div "17 3" at bounding box center [446, 506] width 60 height 60
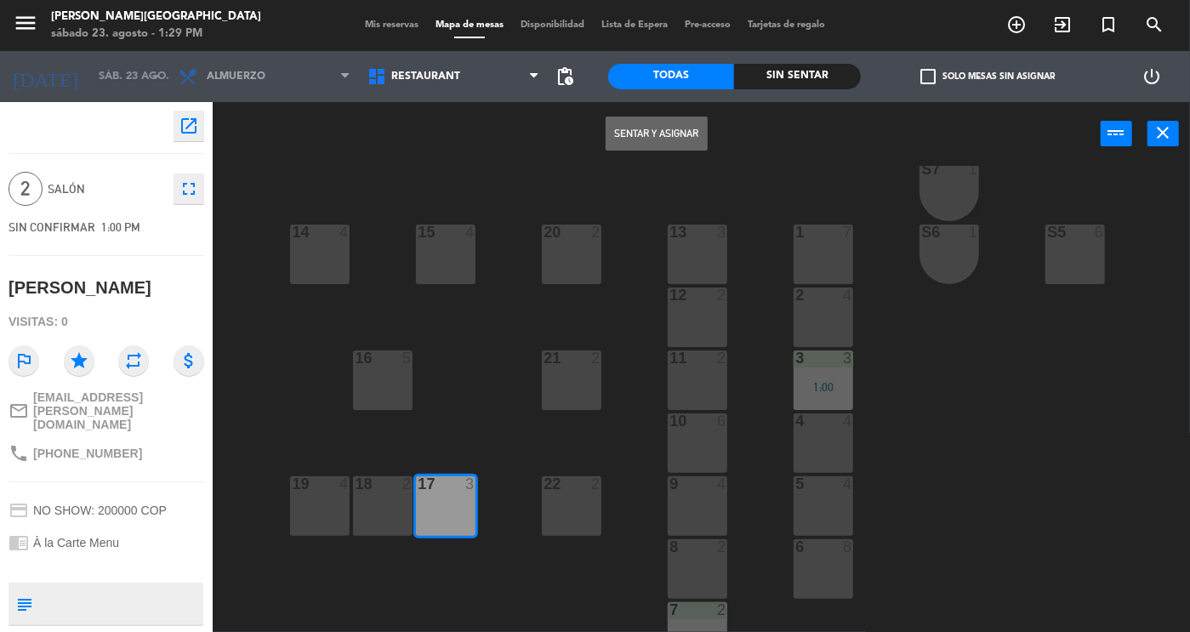
click at [661, 134] on button "Sentar y Asignar" at bounding box center [657, 134] width 102 height 34
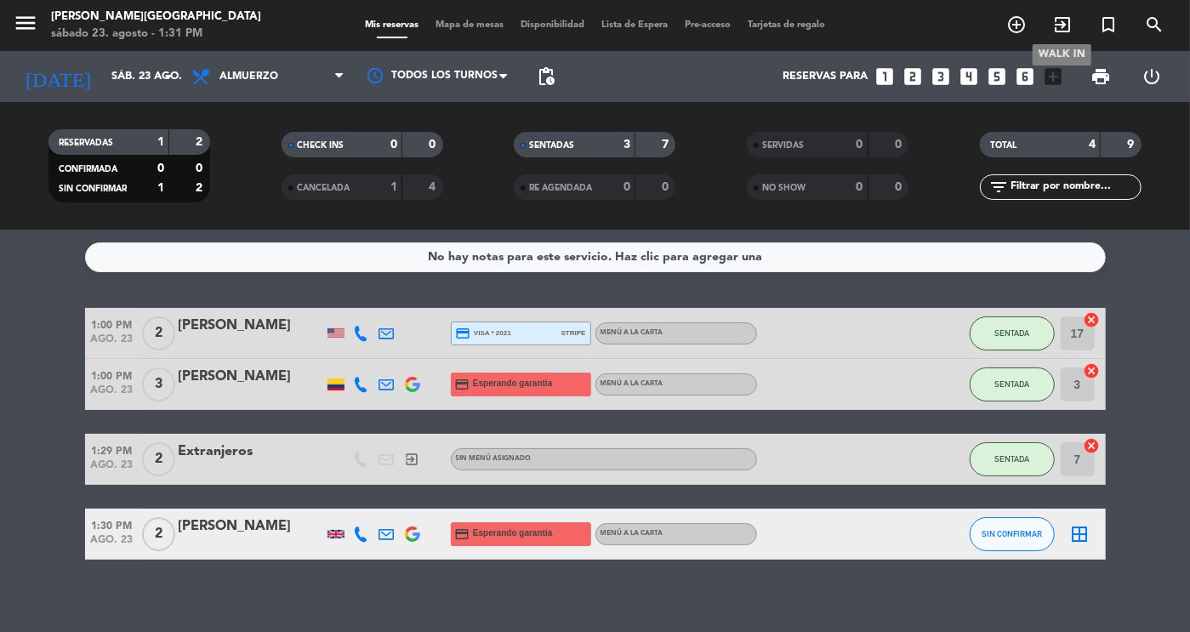
click at [1057, 26] on icon "exit_to_app" at bounding box center [1062, 24] width 20 height 20
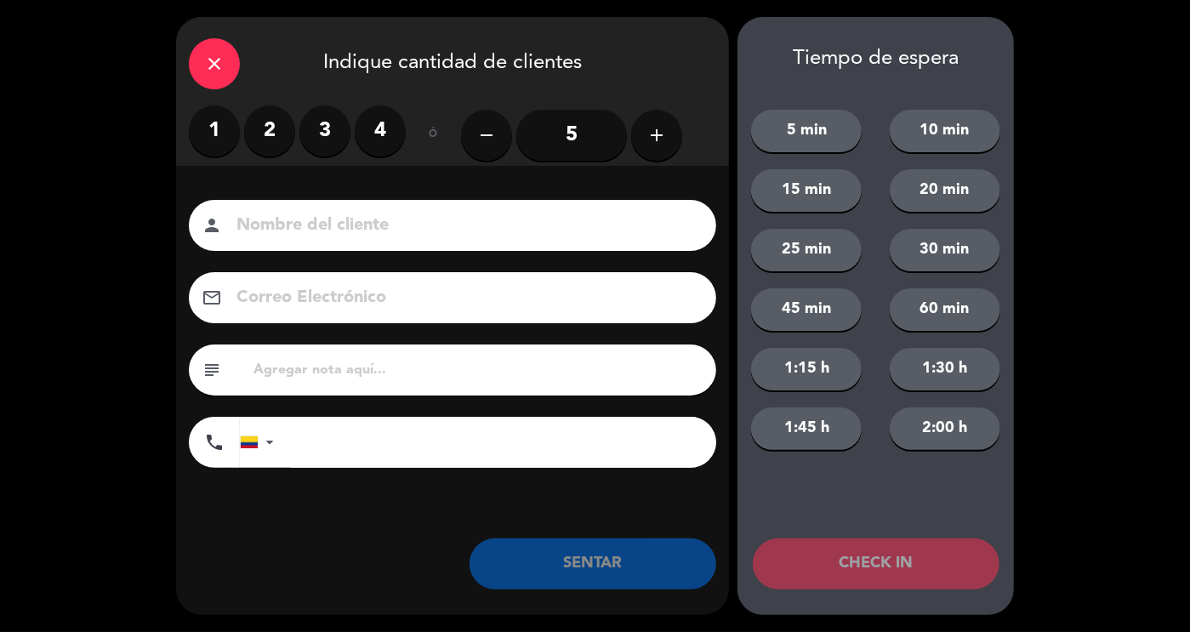
click at [281, 141] on label "2" at bounding box center [269, 130] width 51 height 51
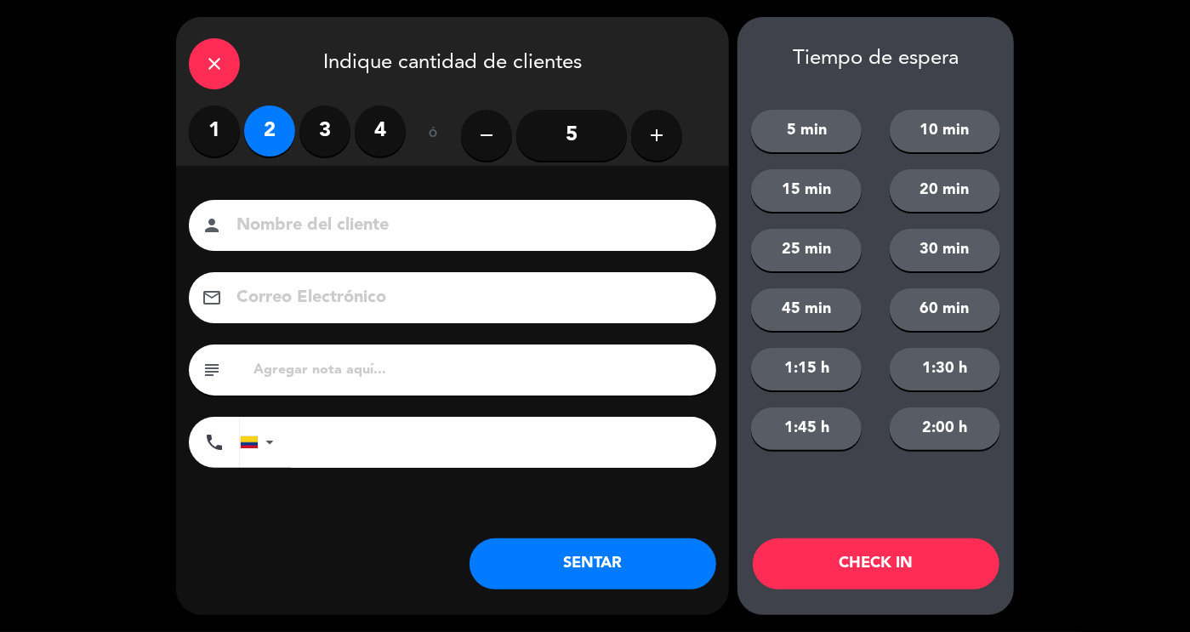
click at [311, 219] on input at bounding box center [464, 226] width 459 height 30
type input "Extranjeros"
click at [543, 559] on button "SENTAR" at bounding box center [592, 563] width 247 height 51
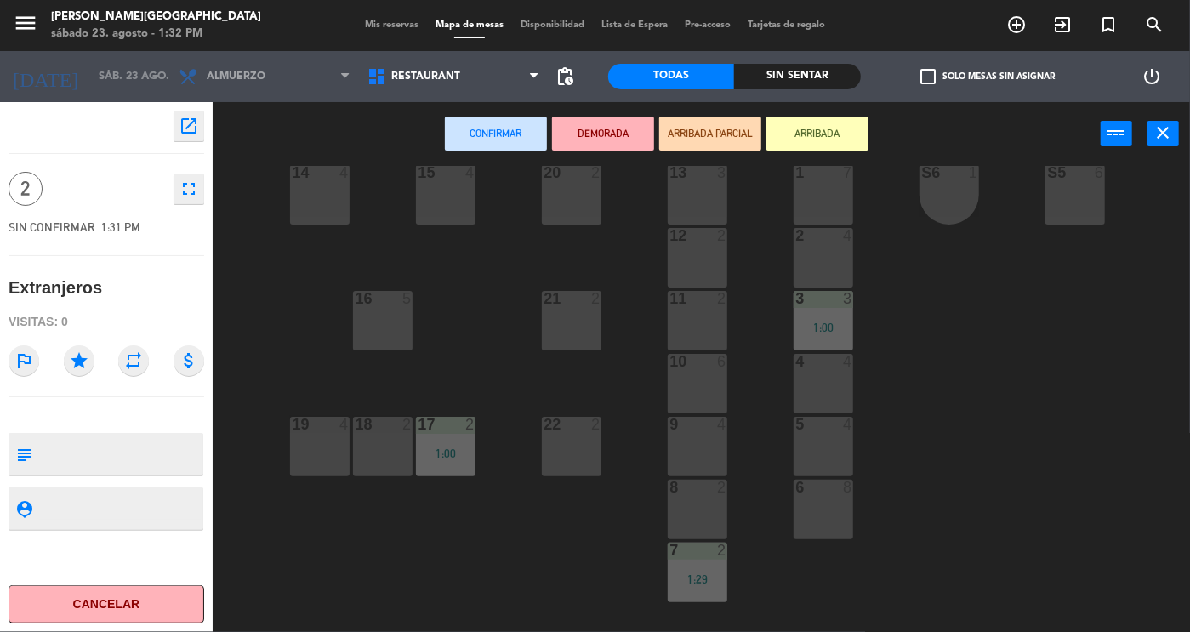
scroll to position [222, 0]
click at [695, 490] on div at bounding box center [698, 484] width 28 height 15
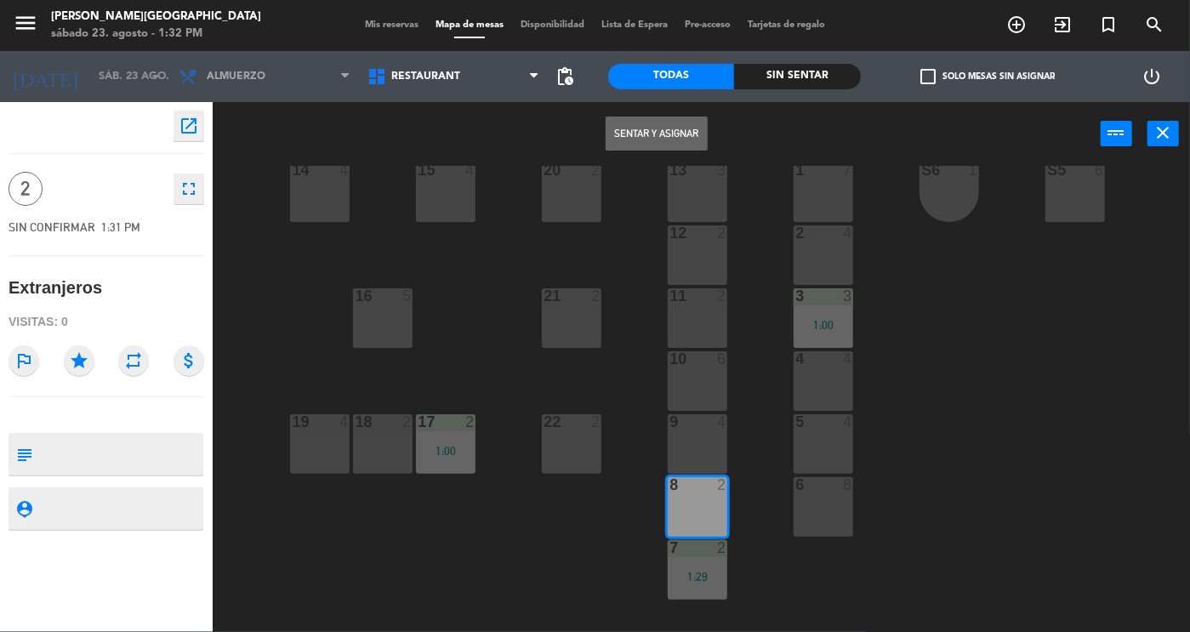
click at [659, 137] on button "Sentar y Asignar" at bounding box center [657, 134] width 102 height 34
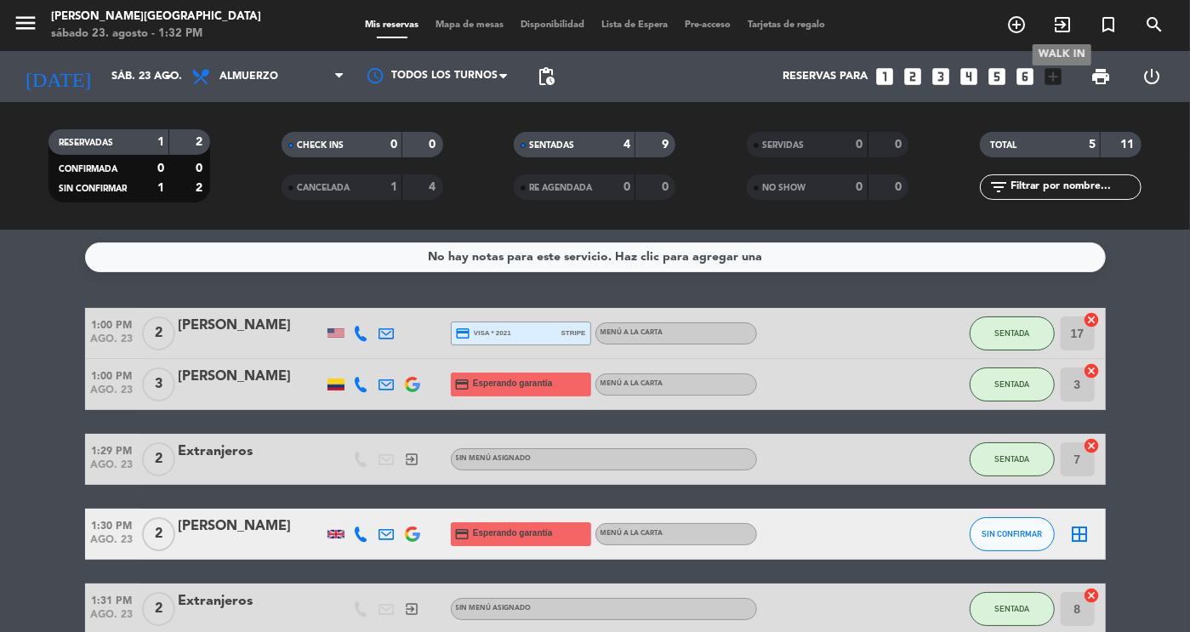
click at [1066, 23] on icon "exit_to_app" at bounding box center [1062, 24] width 20 height 20
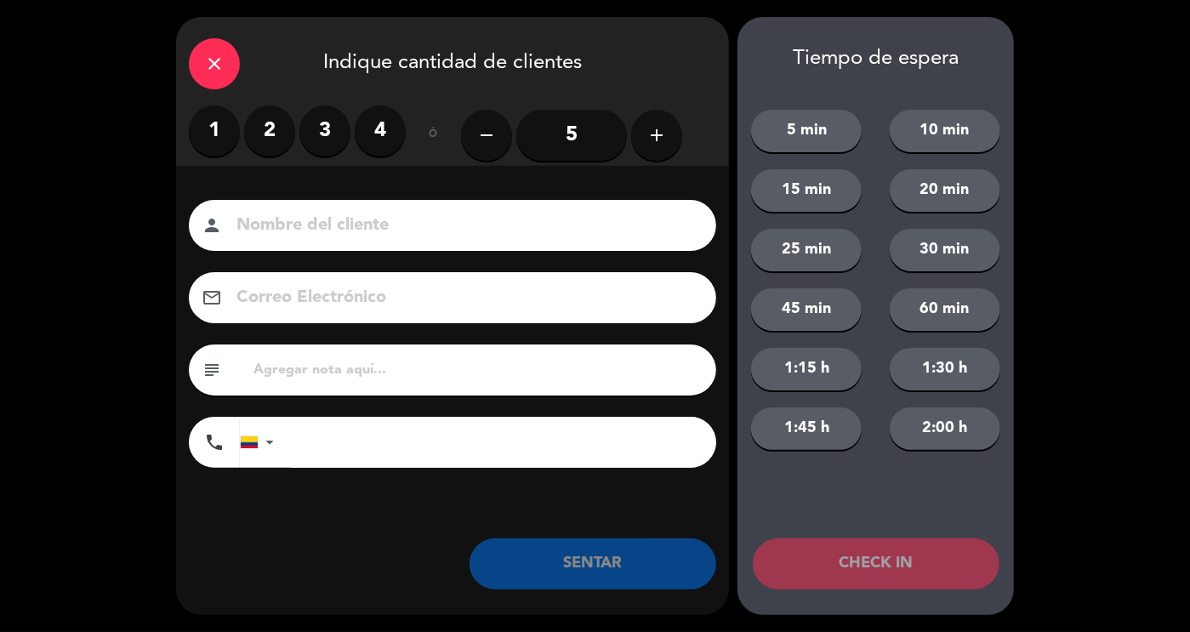
click at [275, 115] on label "2" at bounding box center [269, 130] width 51 height 51
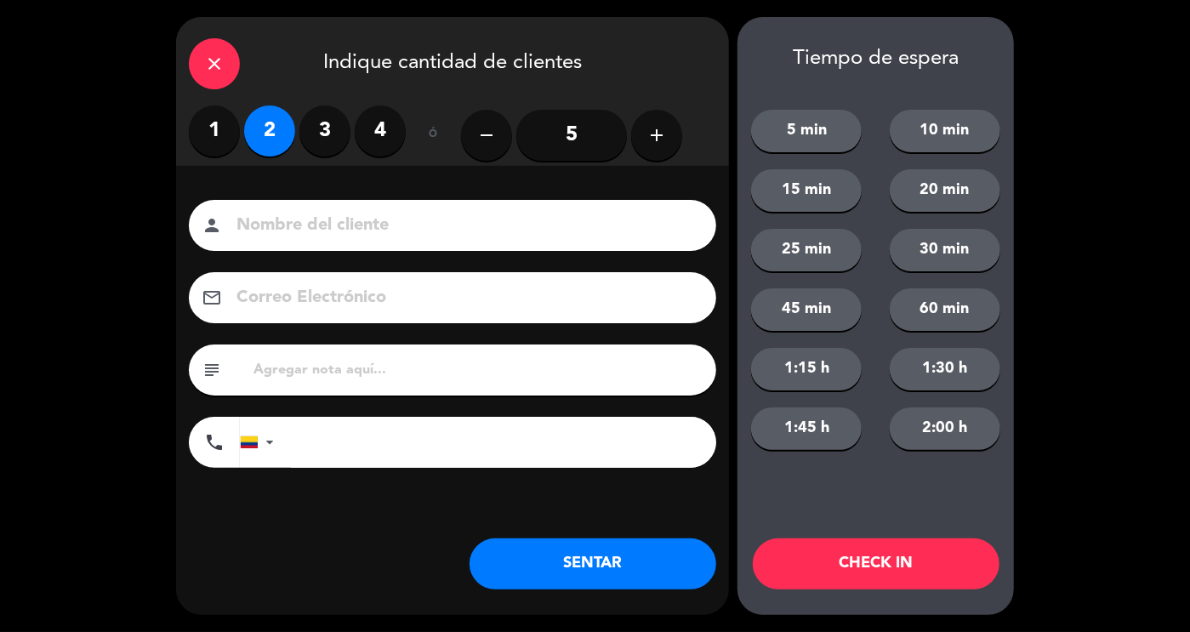
click at [278, 234] on input at bounding box center [464, 226] width 459 height 30
type input "Extranjeros"
click at [626, 564] on button "SENTAR" at bounding box center [592, 563] width 247 height 51
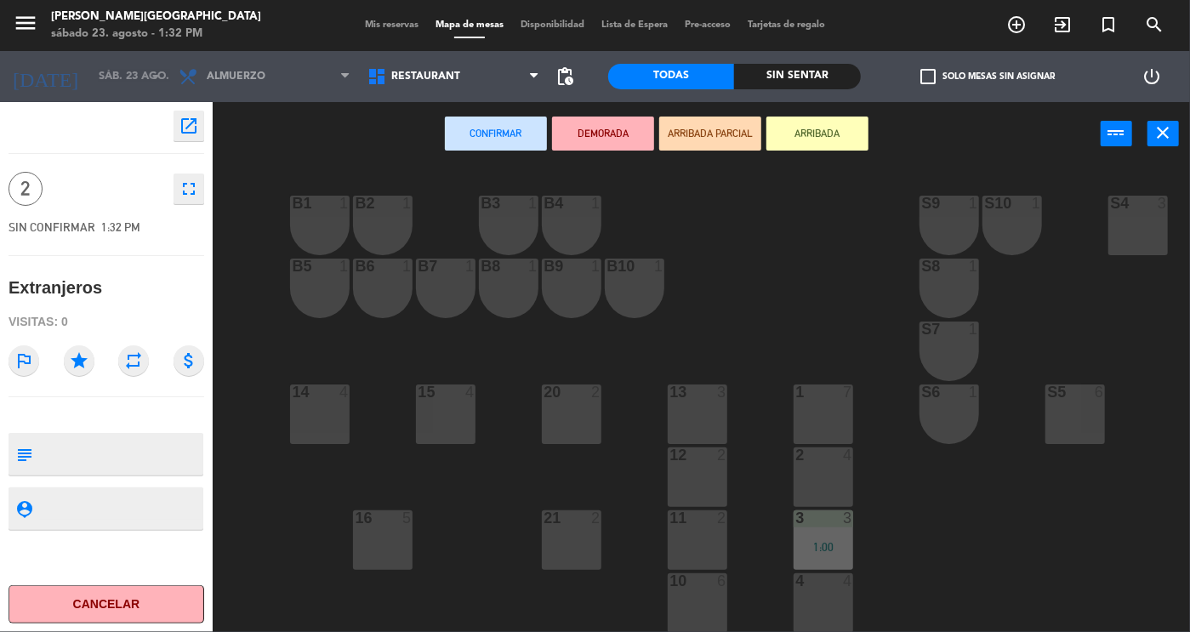
click at [688, 539] on div "11 2" at bounding box center [698, 540] width 60 height 60
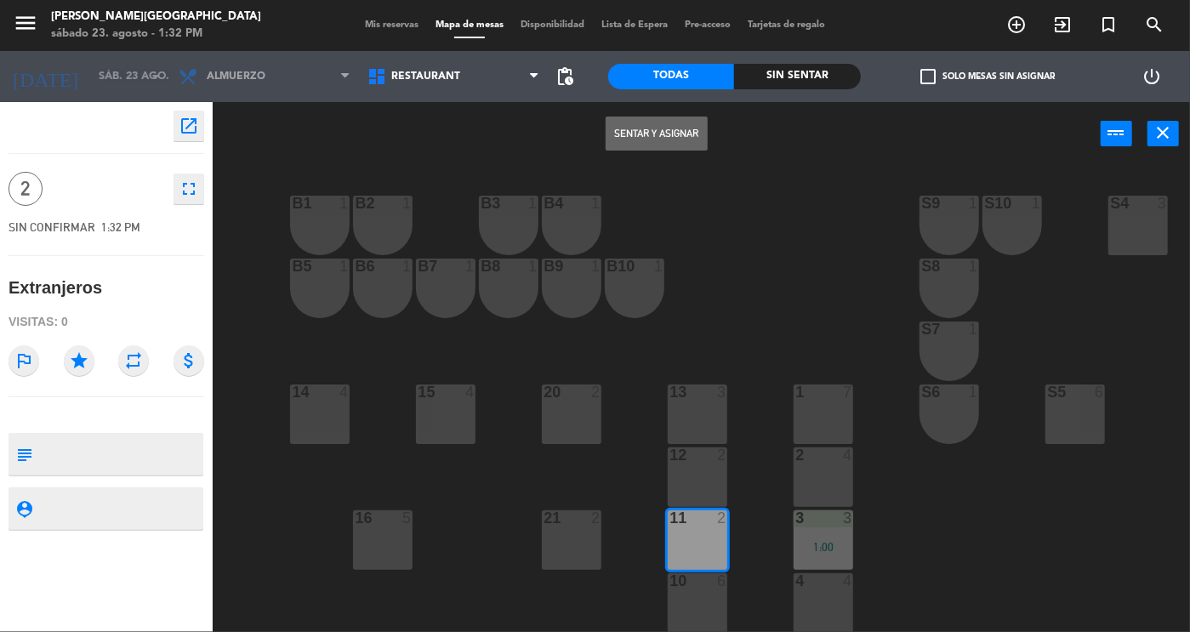
click at [663, 129] on button "Sentar y Asignar" at bounding box center [657, 134] width 102 height 34
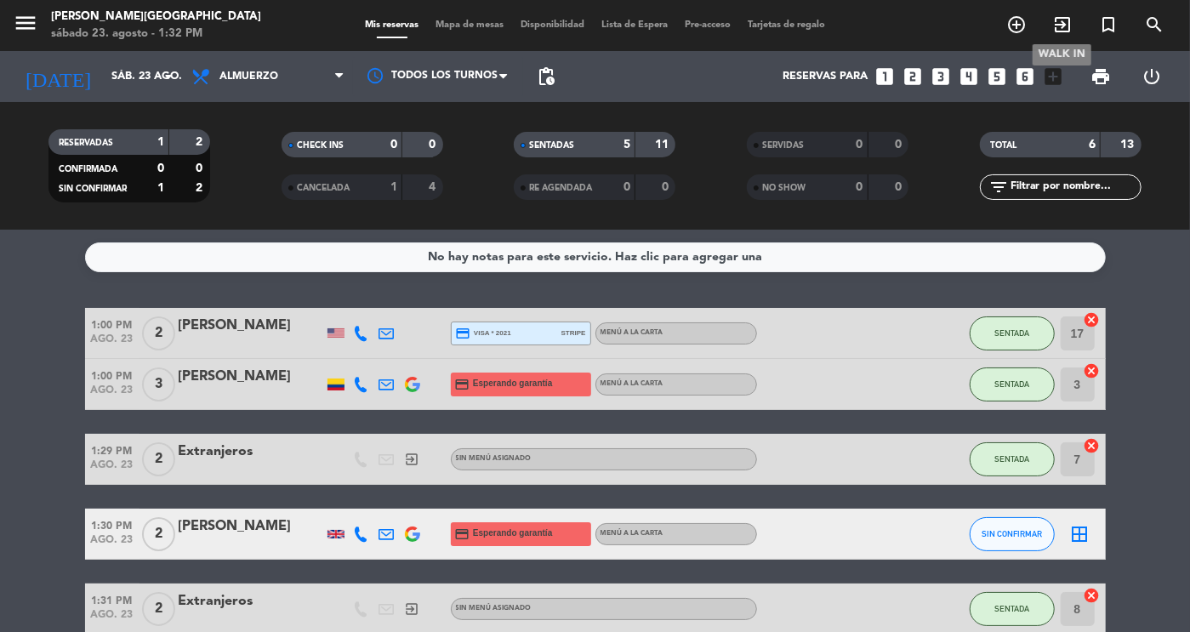
click at [1061, 18] on icon "exit_to_app" at bounding box center [1062, 24] width 20 height 20
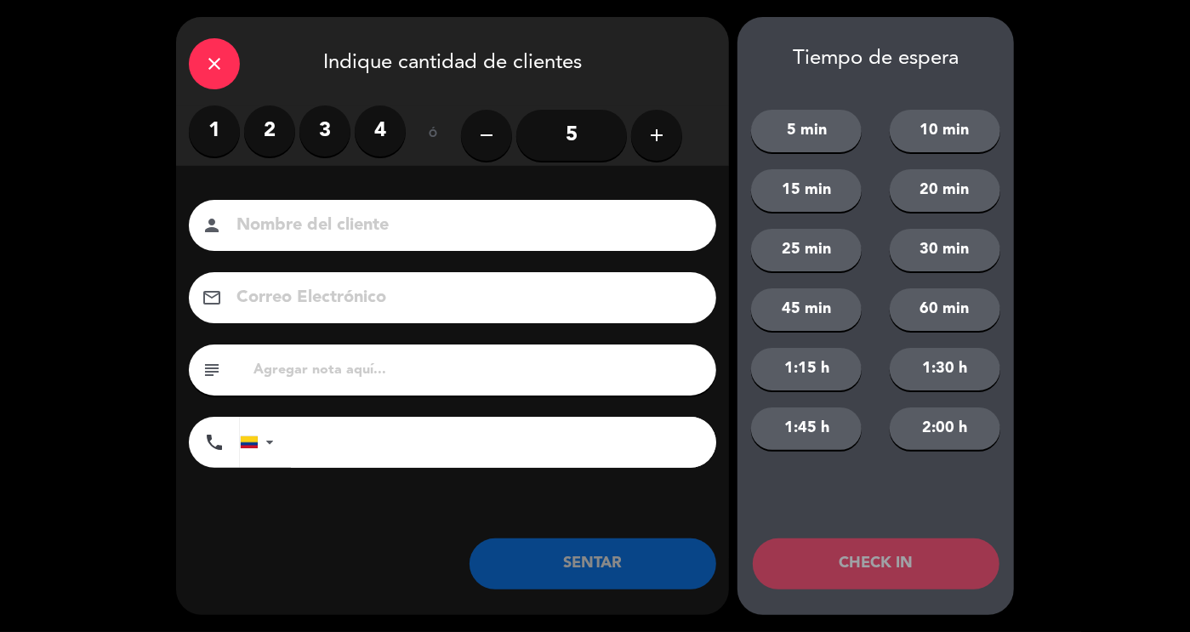
click at [275, 130] on label "2" at bounding box center [269, 130] width 51 height 51
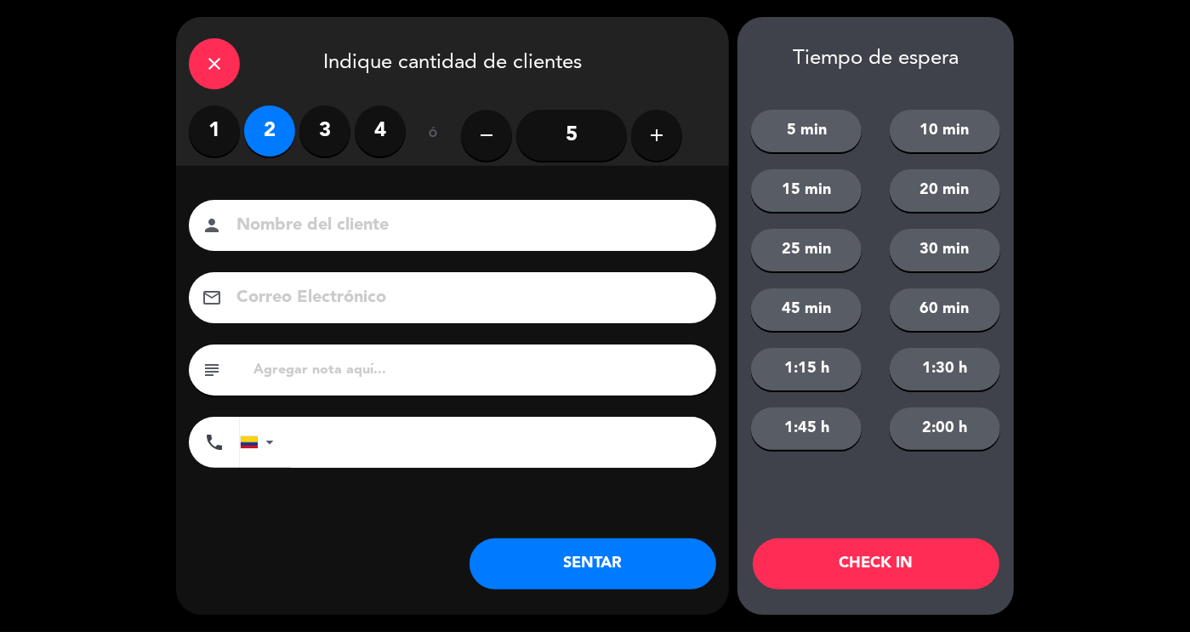
click at [326, 232] on input at bounding box center [464, 226] width 459 height 30
type input "R"
type input "Extranjeros"
click at [612, 583] on button "SENTAR" at bounding box center [592, 563] width 247 height 51
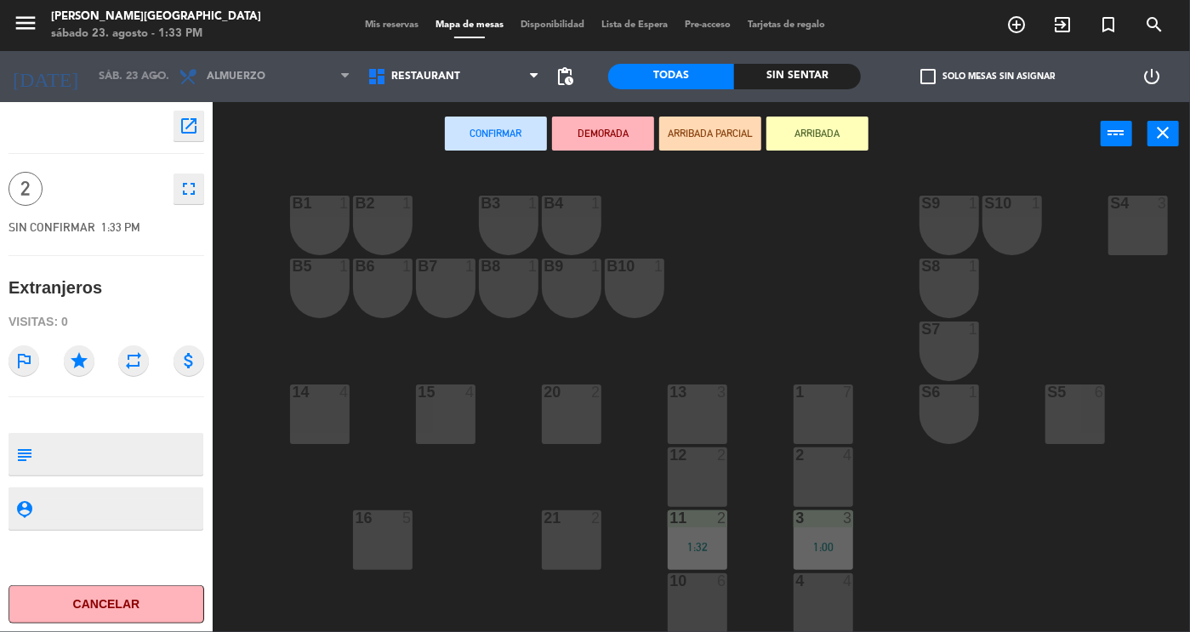
click at [697, 489] on div "12 2" at bounding box center [698, 477] width 60 height 60
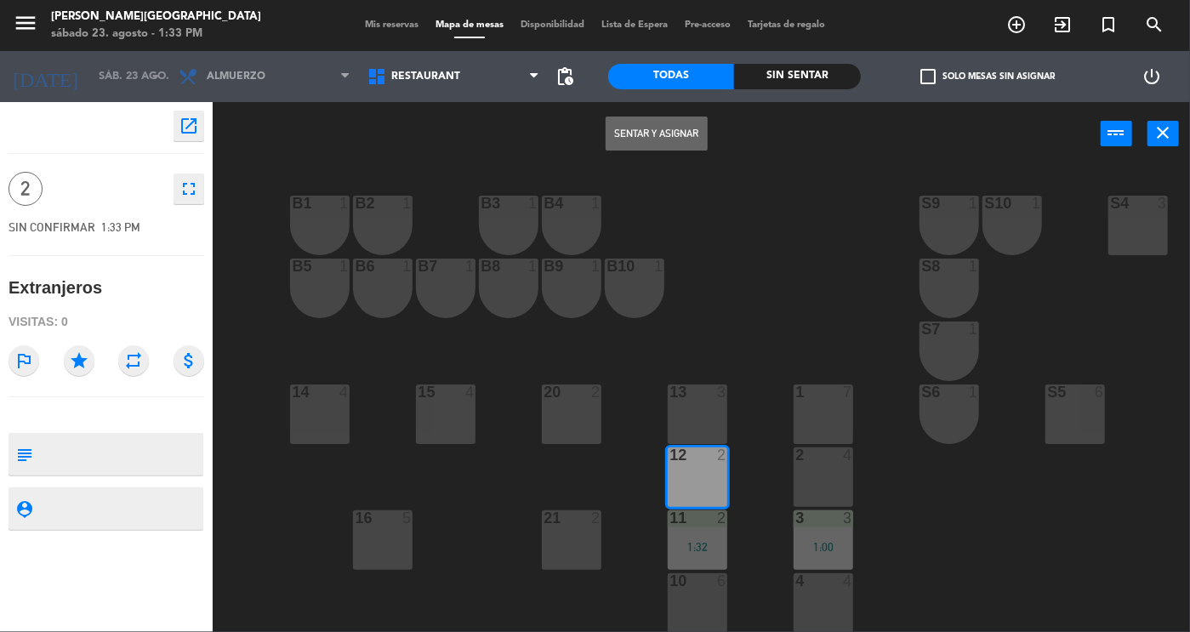
click at [644, 131] on button "Sentar y Asignar" at bounding box center [657, 134] width 102 height 34
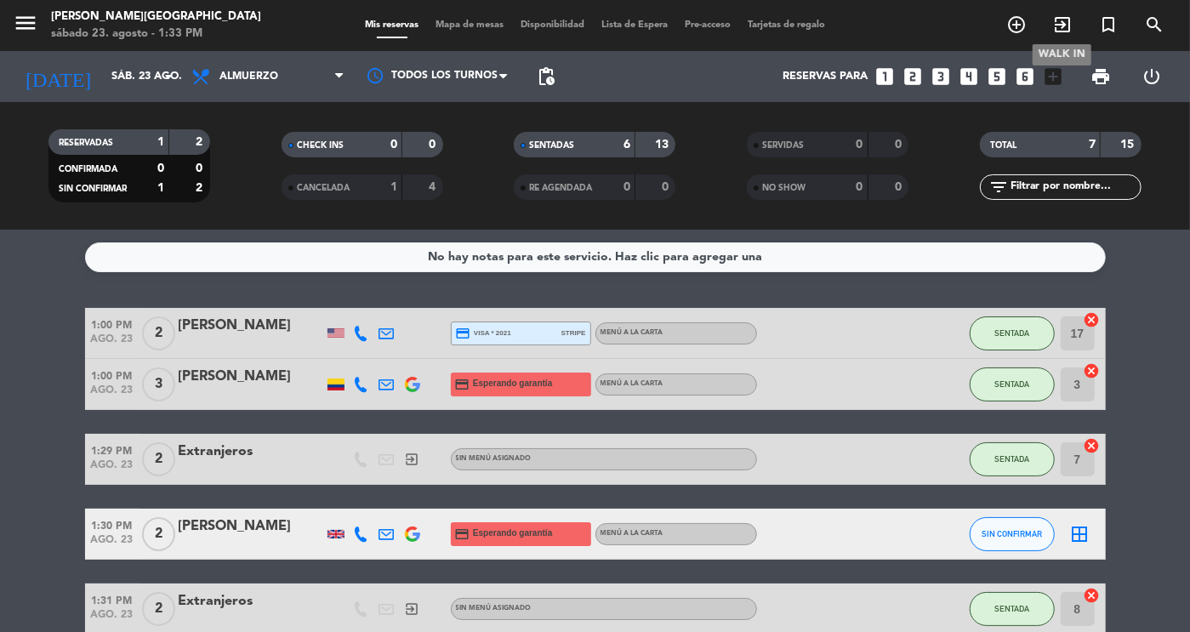
click at [1067, 26] on icon "exit_to_app" at bounding box center [1062, 24] width 20 height 20
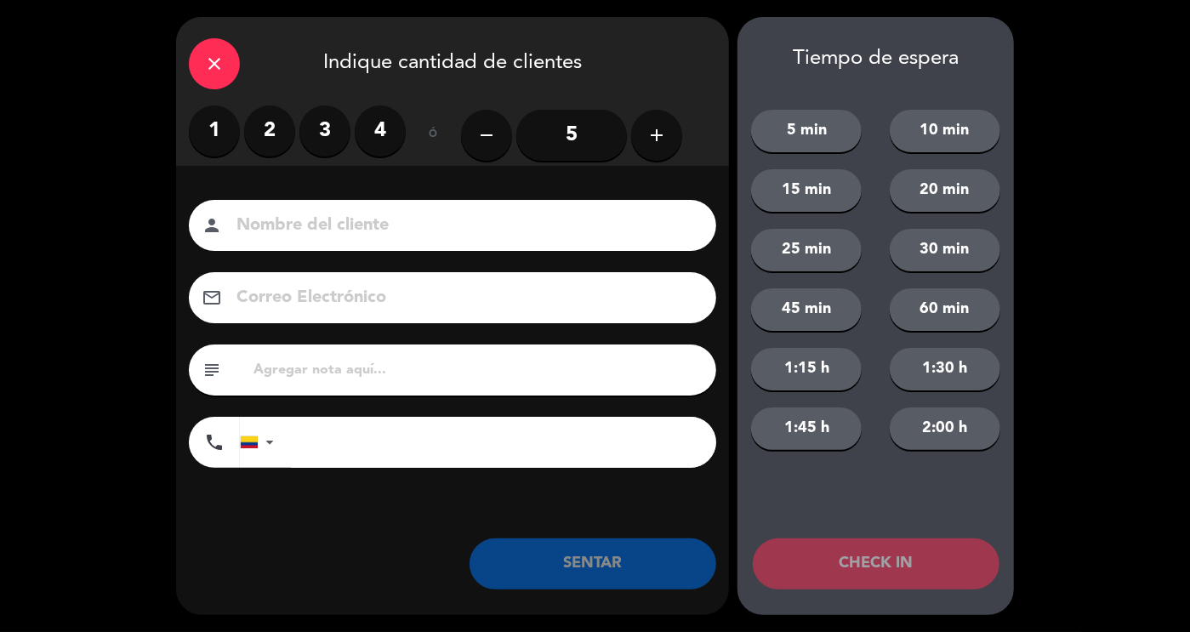
click at [275, 138] on label "2" at bounding box center [269, 130] width 51 height 51
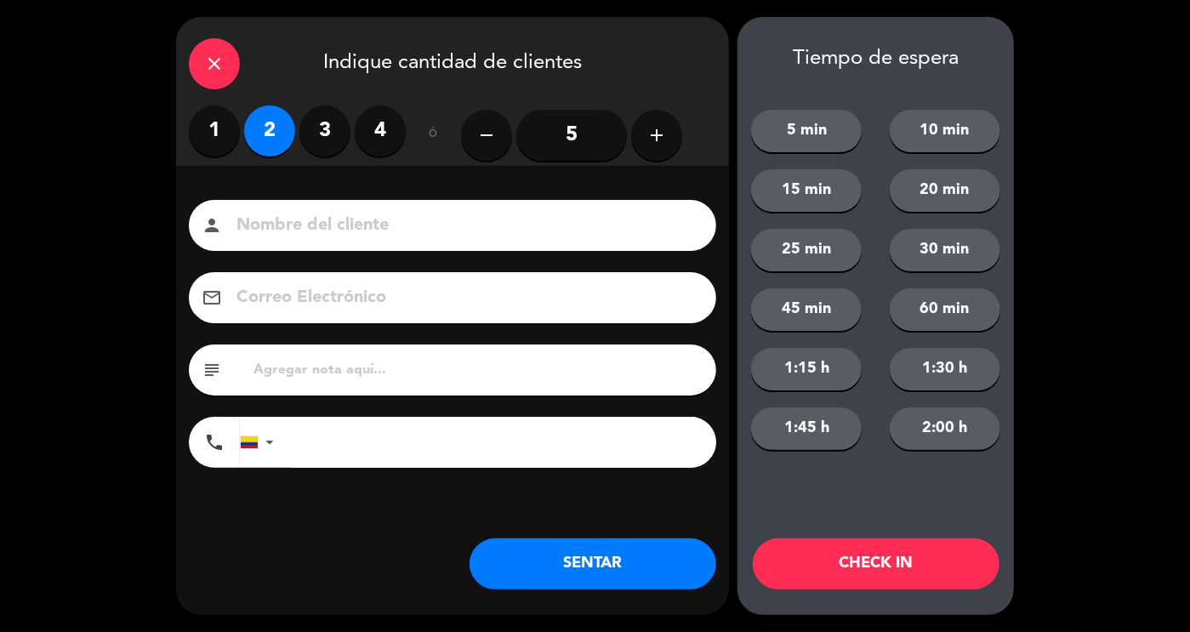
click at [305, 227] on input at bounding box center [464, 226] width 459 height 30
type input "Extranjeros"
click at [555, 566] on button "SENTAR" at bounding box center [592, 563] width 247 height 51
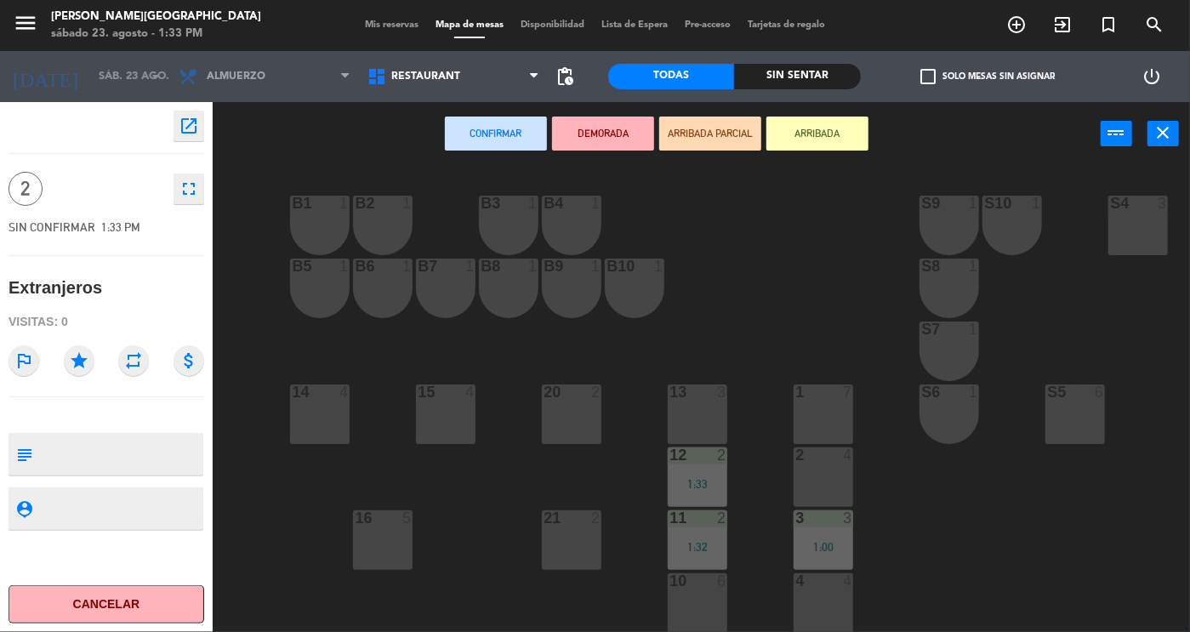
scroll to position [325, 0]
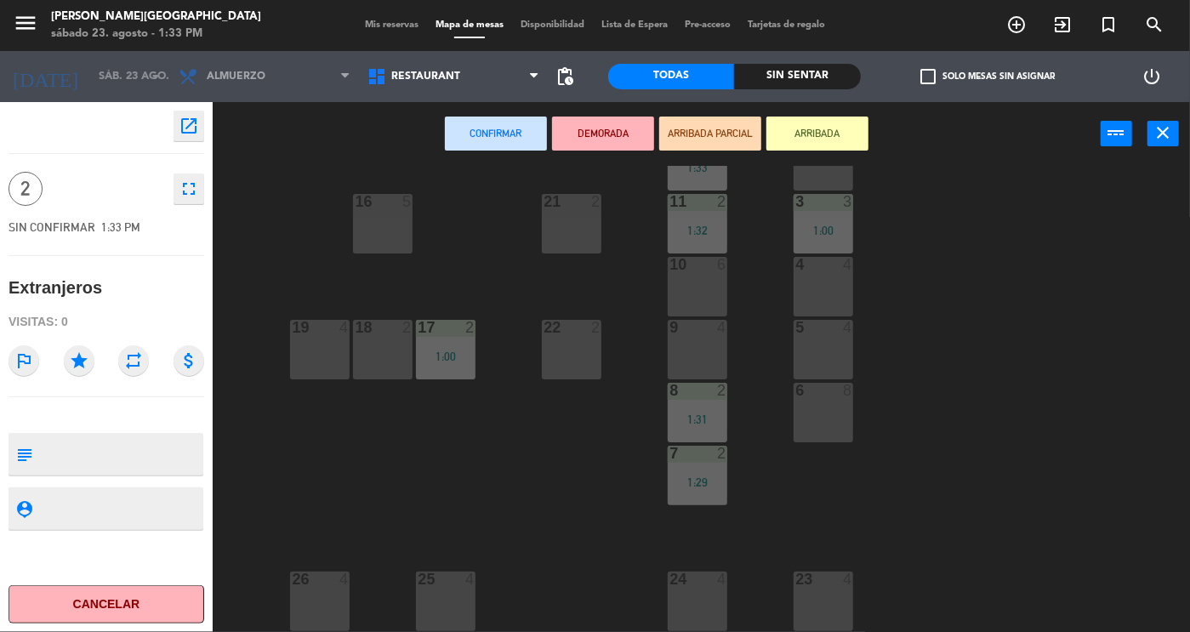
click at [574, 338] on div "22 2" at bounding box center [572, 350] width 60 height 60
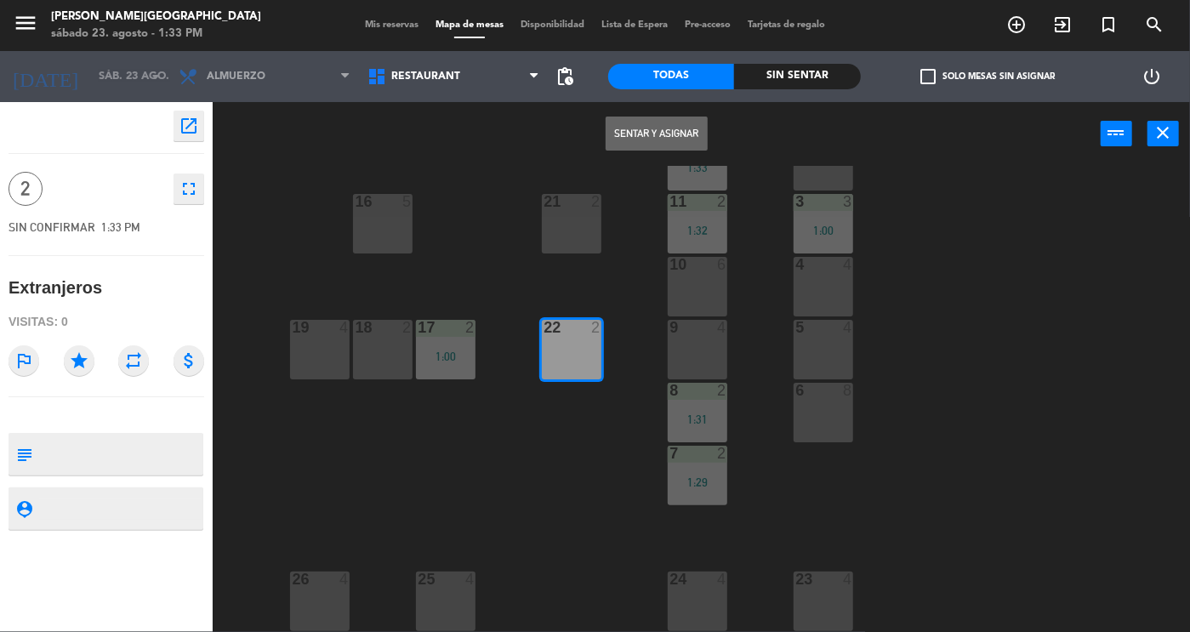
click at [629, 135] on button "Sentar y Asignar" at bounding box center [657, 134] width 102 height 34
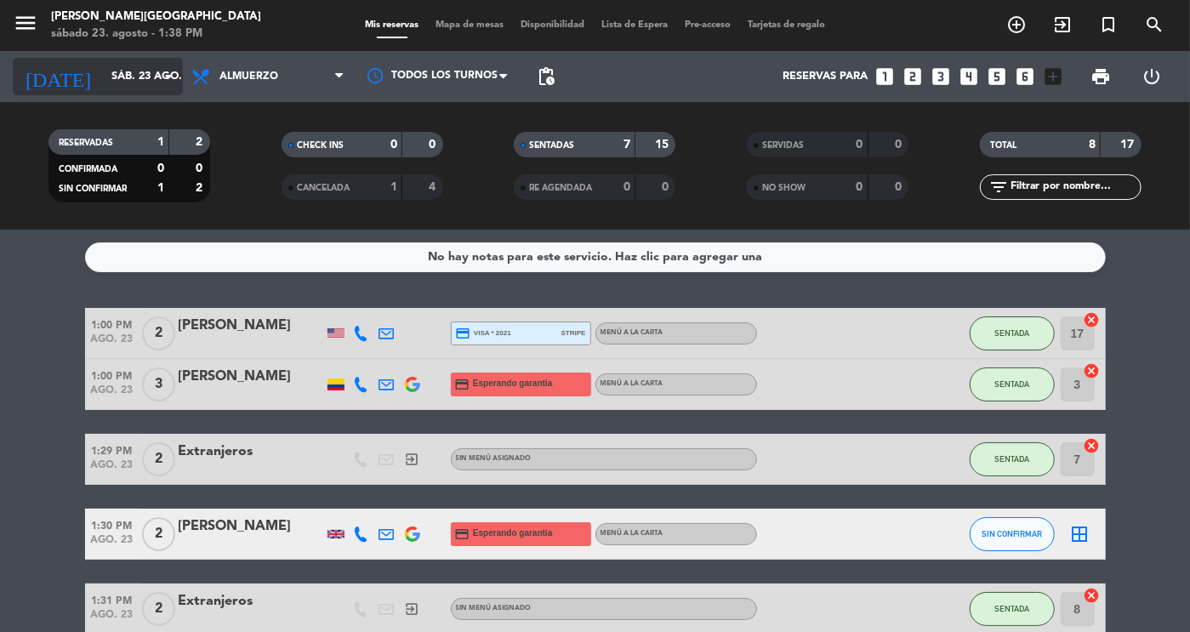
click at [142, 81] on input "sáb. 23 ago." at bounding box center [175, 76] width 145 height 31
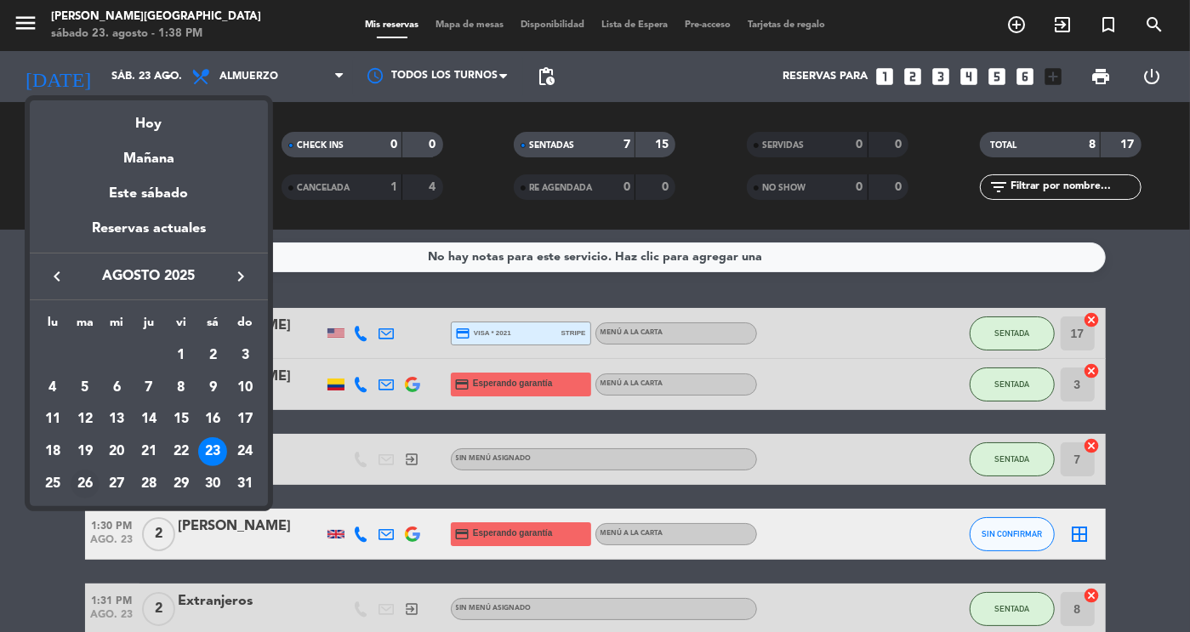
click at [86, 475] on div "26" at bounding box center [85, 483] width 29 height 29
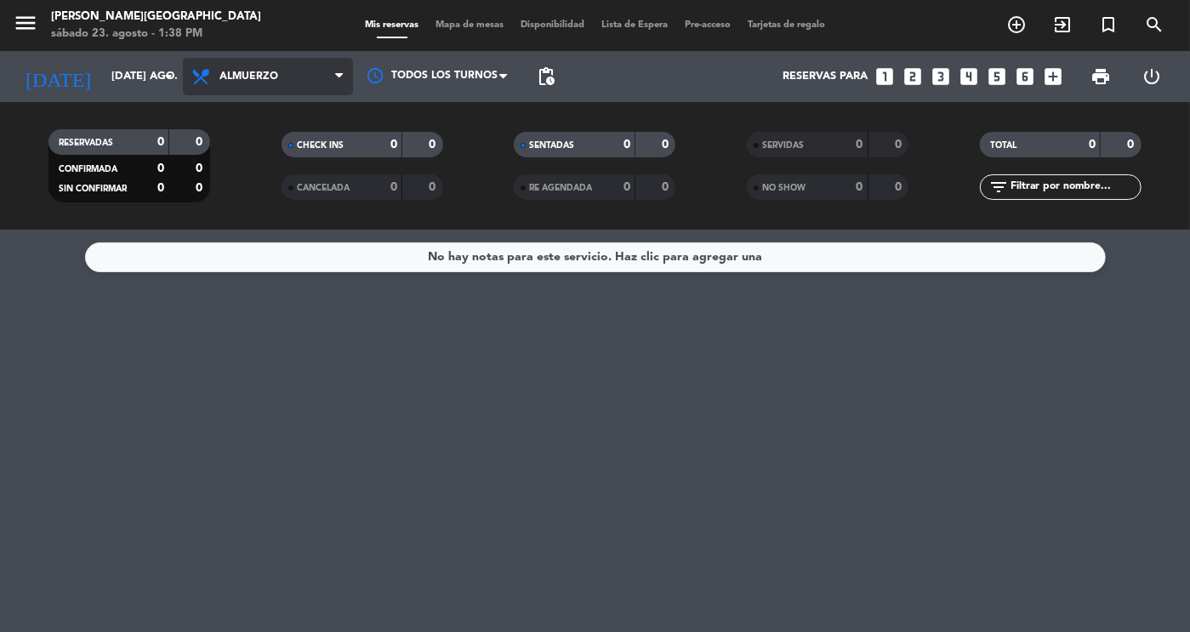
click at [273, 74] on span "Almuerzo" at bounding box center [248, 77] width 59 height 12
click at [275, 205] on div "menu [PERSON_NAME][GEOGRAPHIC_DATA] sábado 23. agosto - 1:38 PM Mis reservas Ma…" at bounding box center [595, 115] width 1190 height 230
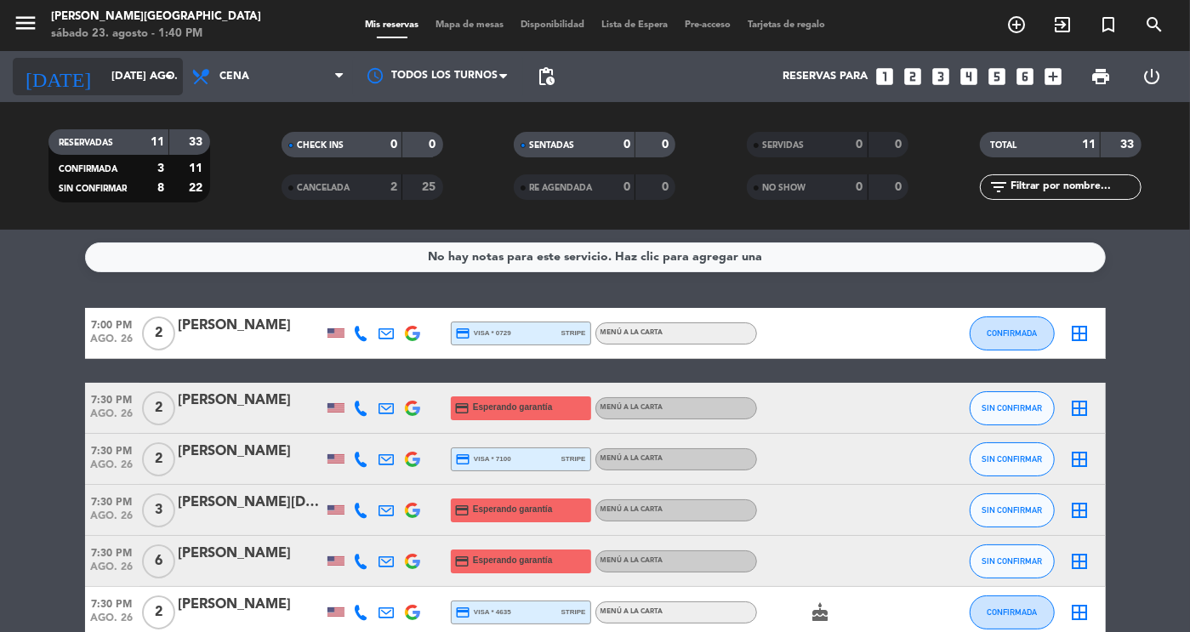
click at [141, 65] on input "[DATE] ago." at bounding box center [175, 76] width 145 height 31
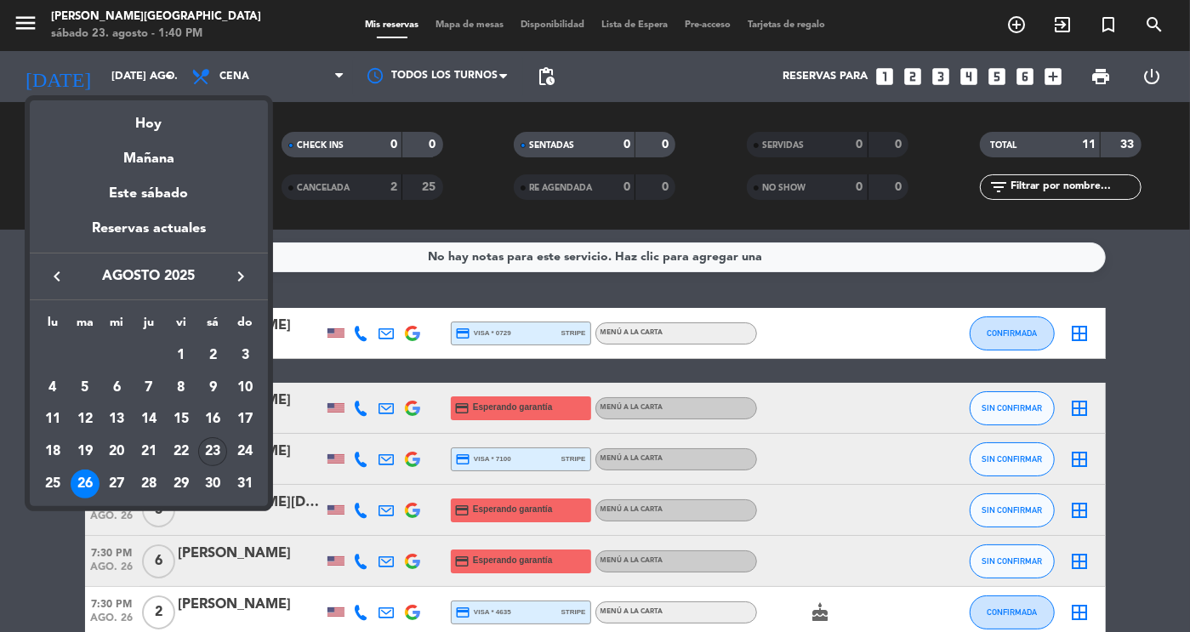
click at [225, 454] on div "23" at bounding box center [212, 451] width 29 height 29
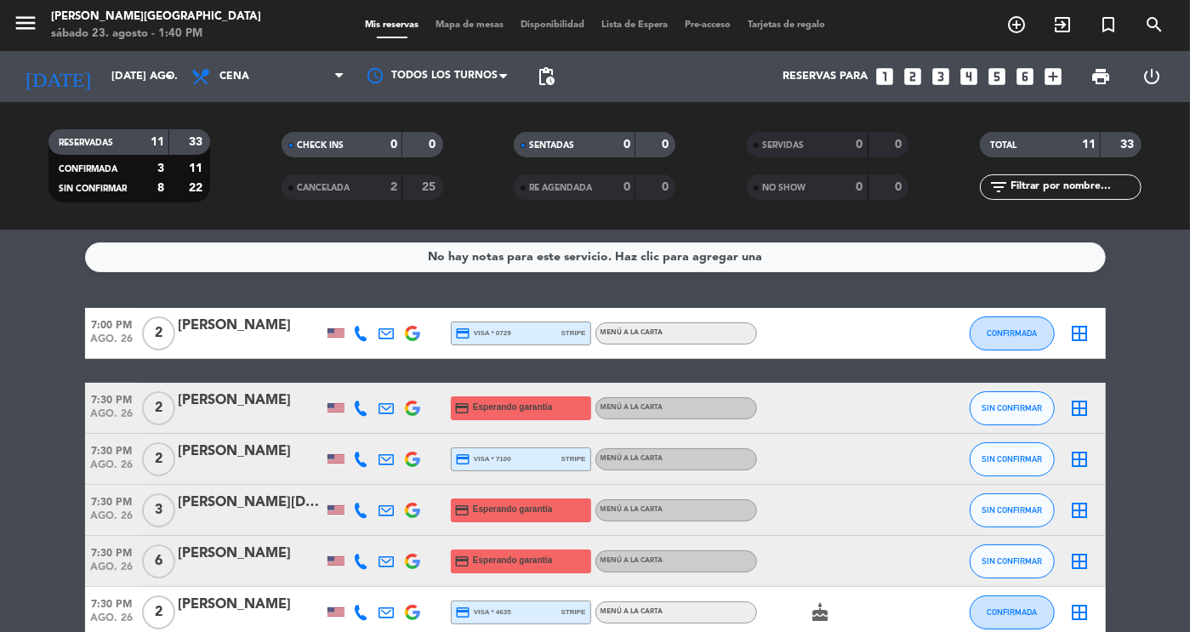
type input "sáb. 23 ago."
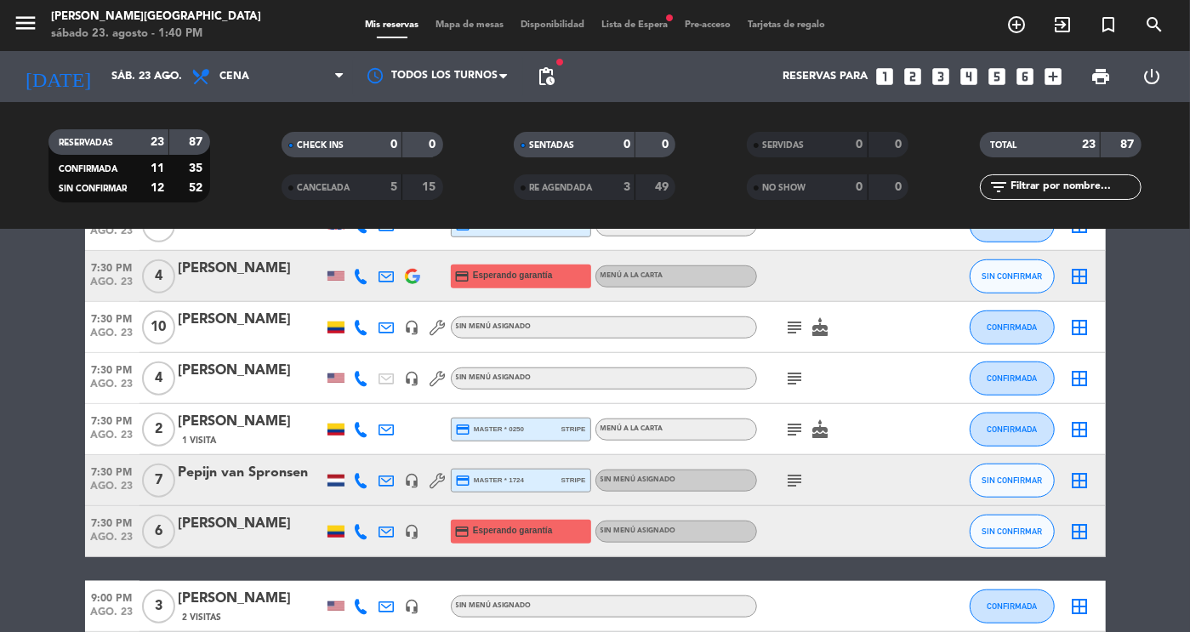
scroll to position [769, 0]
click at [225, 454] on div "7:30 PM ago. 23 7 [PERSON_NAME] headset_mic credit_card master * 1724 stripe Si…" at bounding box center [595, 479] width 1021 height 51
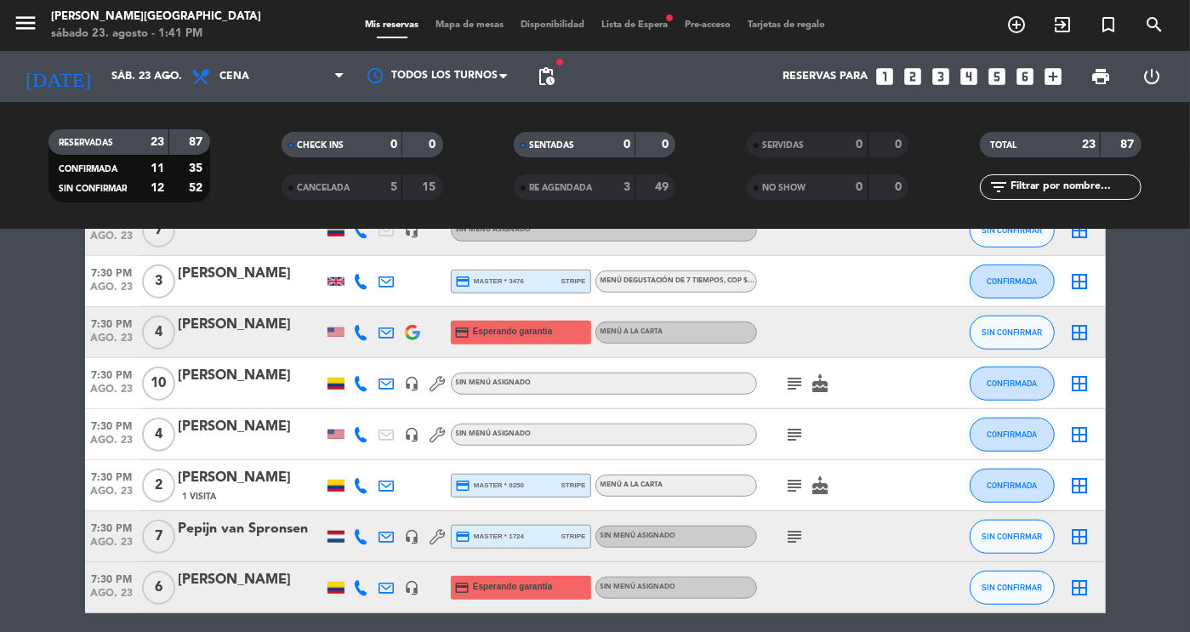
scroll to position [728, 0]
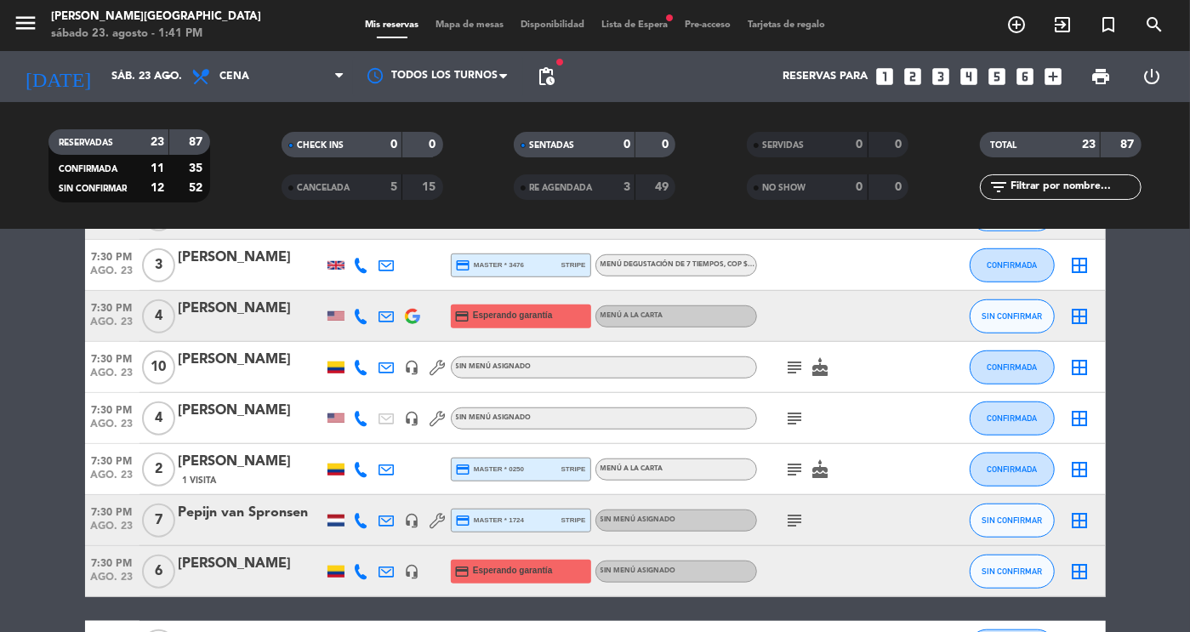
click at [620, 26] on span "Lista de Espera fiber_manual_record" at bounding box center [634, 24] width 83 height 9
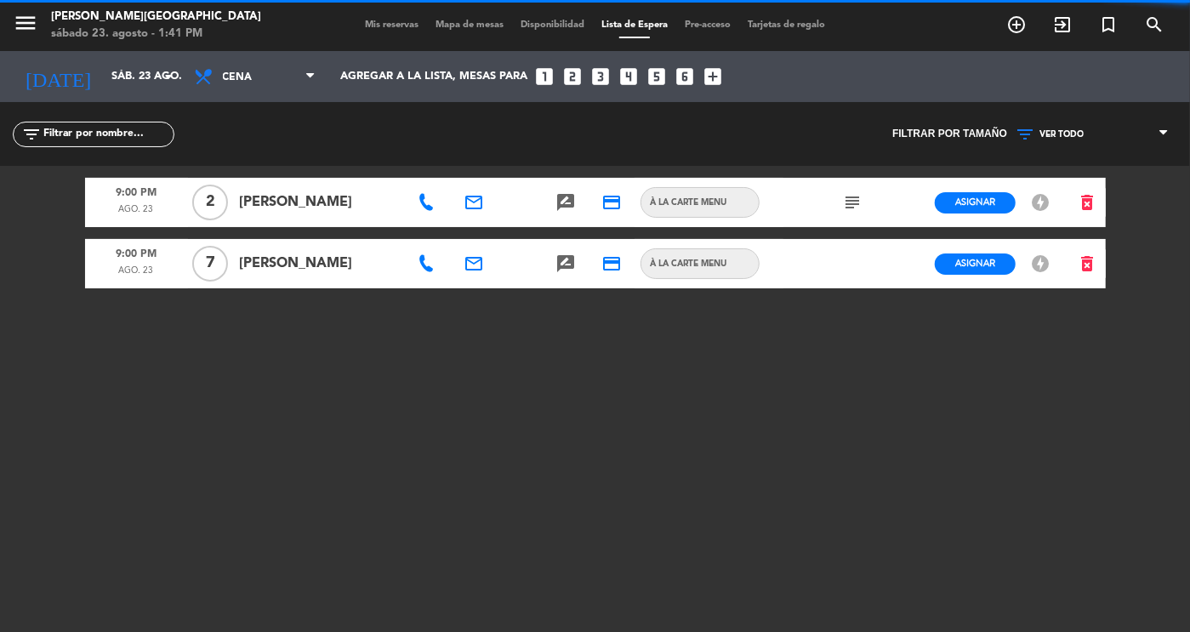
click at [620, 26] on span "Lista de Espera" at bounding box center [634, 24] width 83 height 9
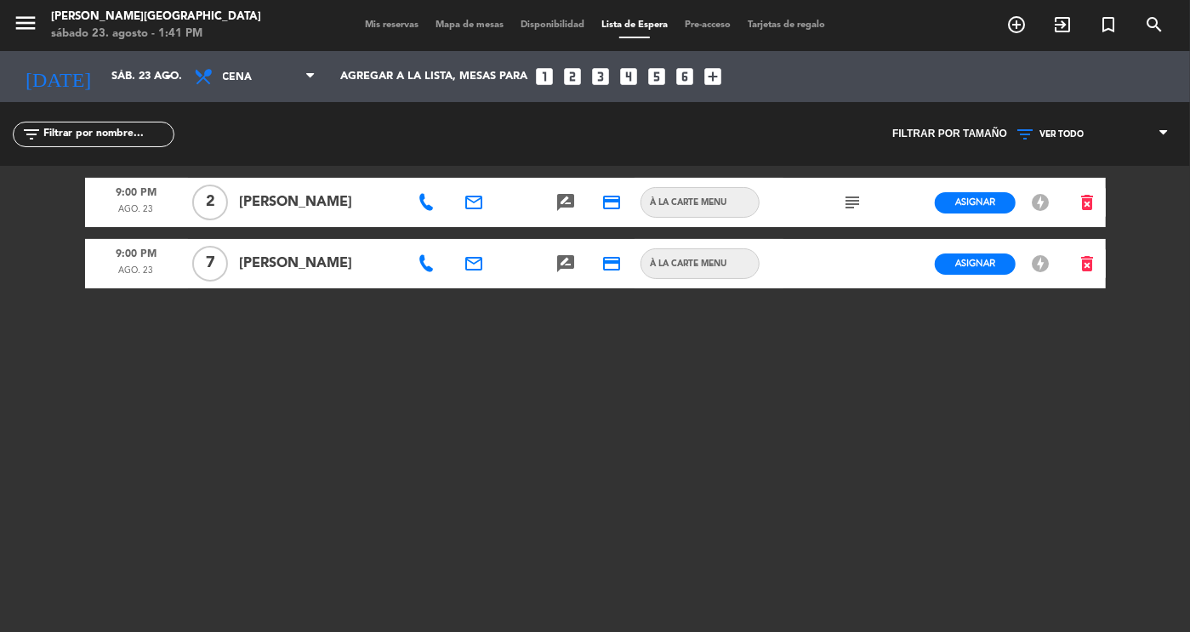
click at [620, 26] on span "Lista de Espera" at bounding box center [634, 24] width 83 height 9
click at [389, 20] on span "Mis reservas" at bounding box center [391, 24] width 71 height 9
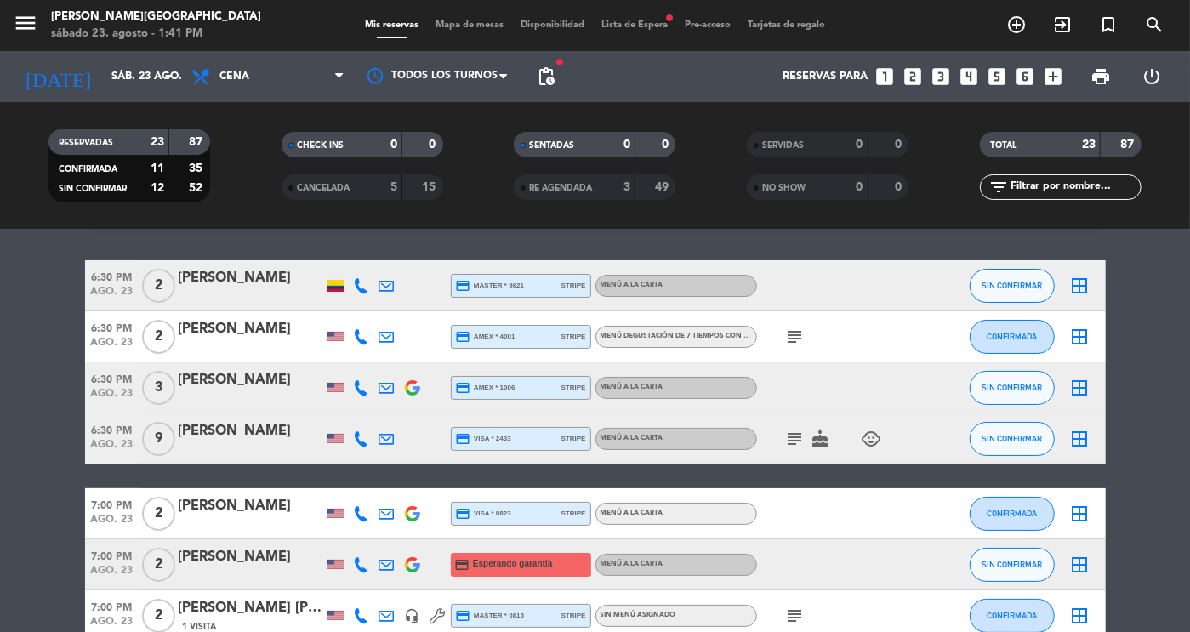
scroll to position [50, 0]
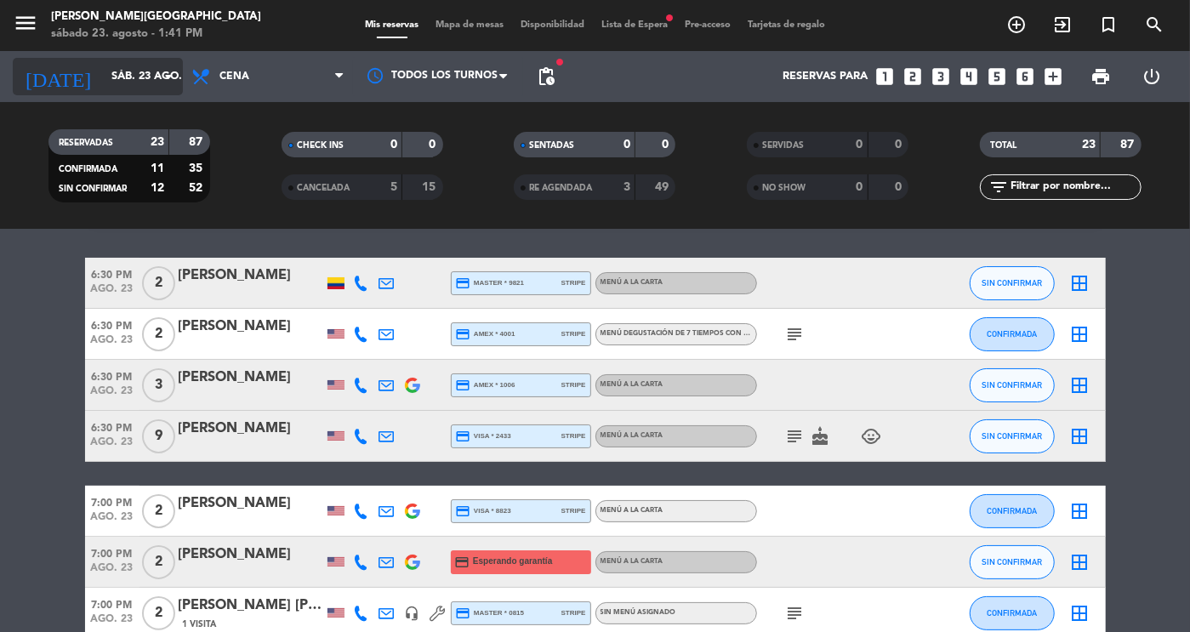
click at [97, 91] on div "[DATE] sáb. 23 ago. arrow_drop_down" at bounding box center [98, 76] width 170 height 37
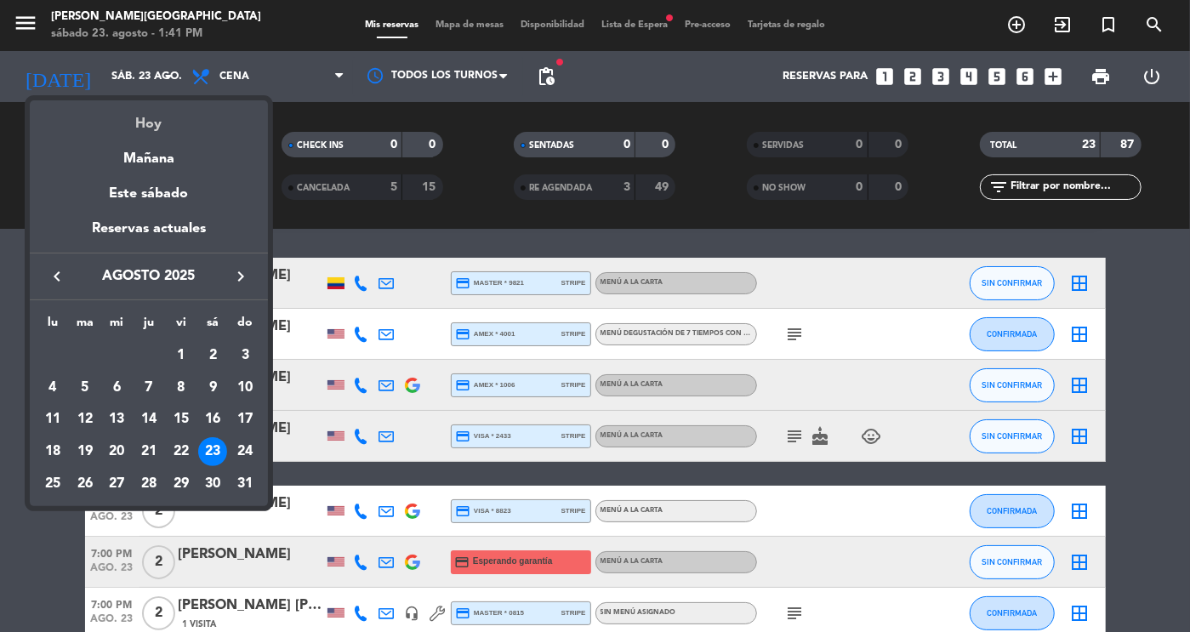
click at [157, 123] on div "Hoy" at bounding box center [149, 117] width 238 height 35
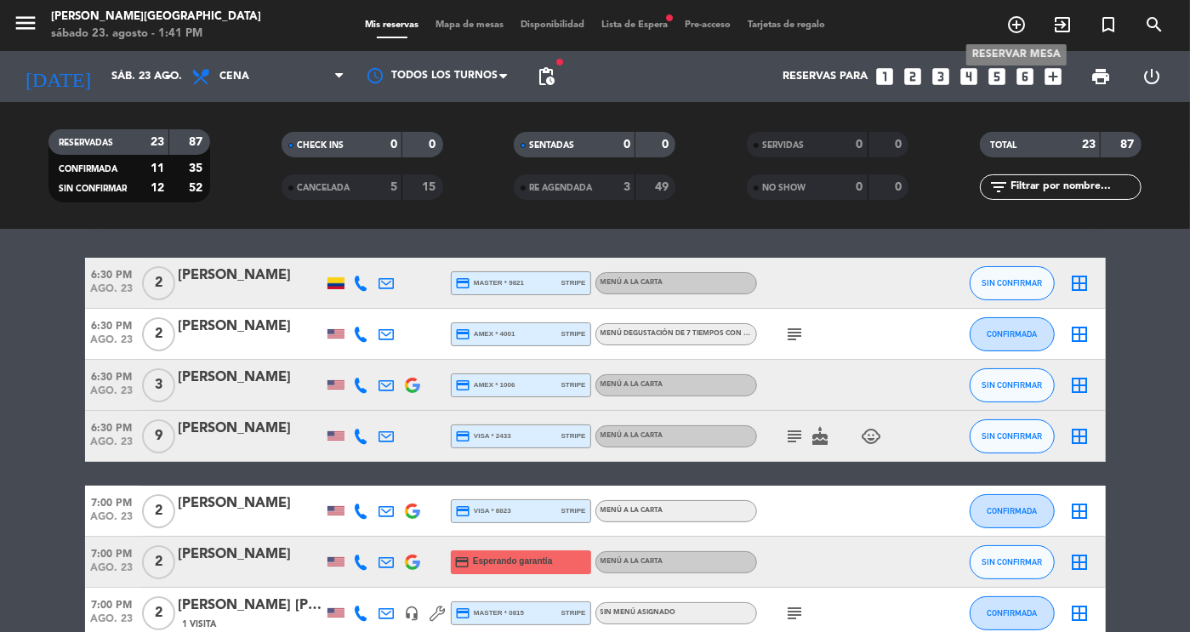
click at [1018, 23] on icon "add_circle_outline" at bounding box center [1016, 24] width 20 height 20
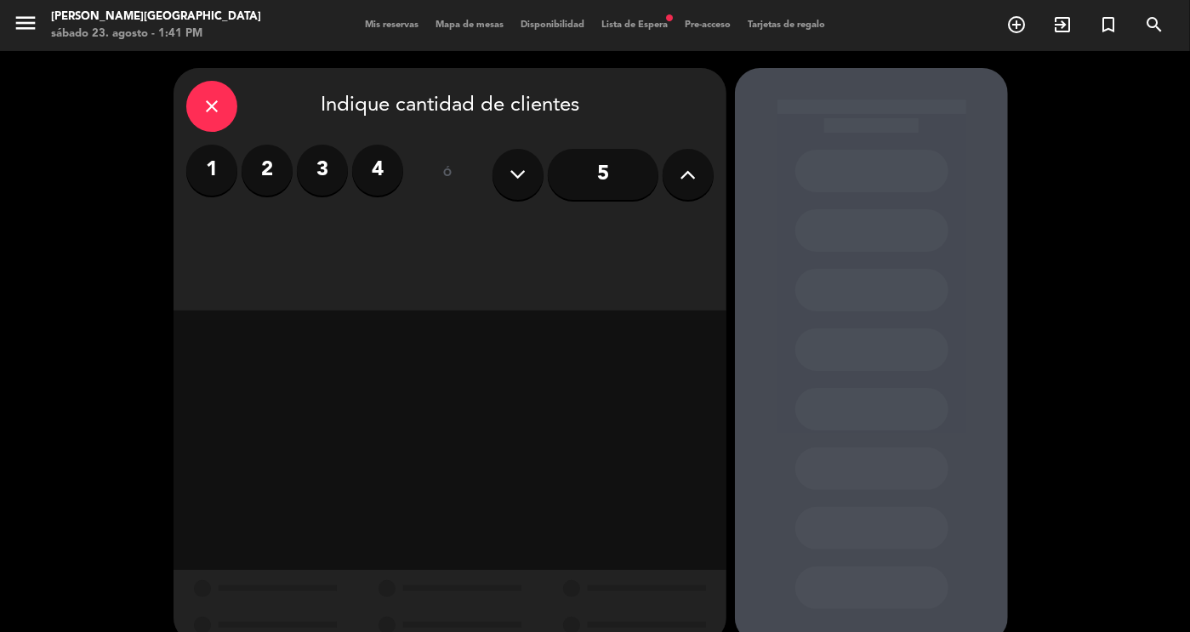
click at [276, 185] on label "2" at bounding box center [267, 170] width 51 height 51
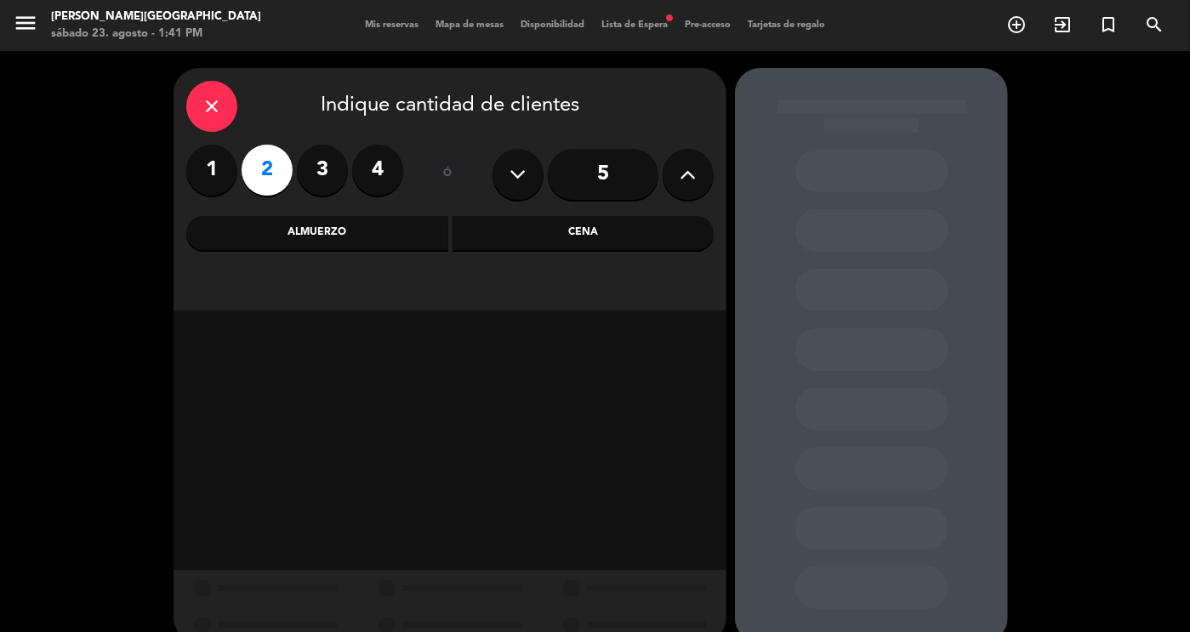
click at [547, 224] on div "Cena" at bounding box center [583, 233] width 262 height 34
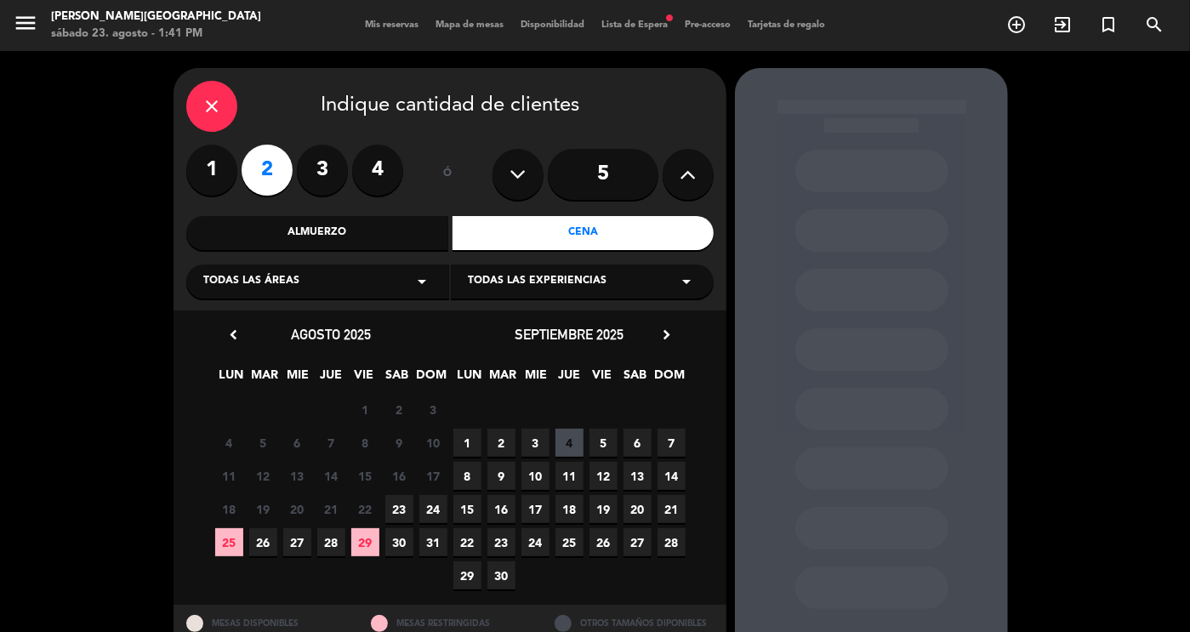
click at [395, 509] on span "23" at bounding box center [399, 509] width 28 height 28
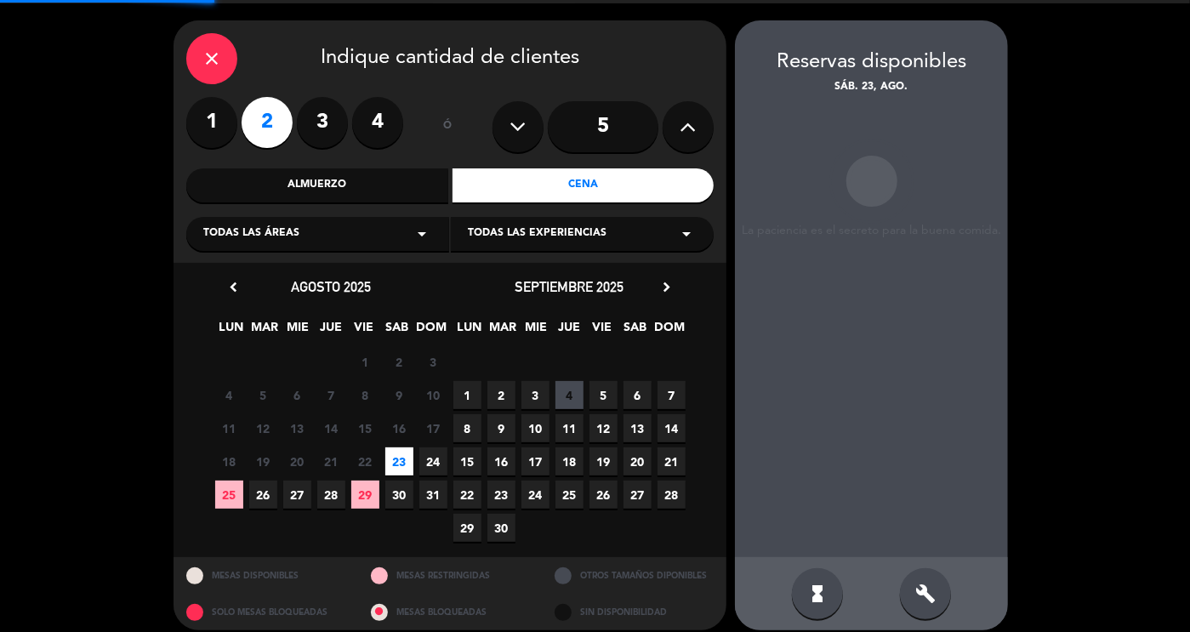
scroll to position [61, 0]
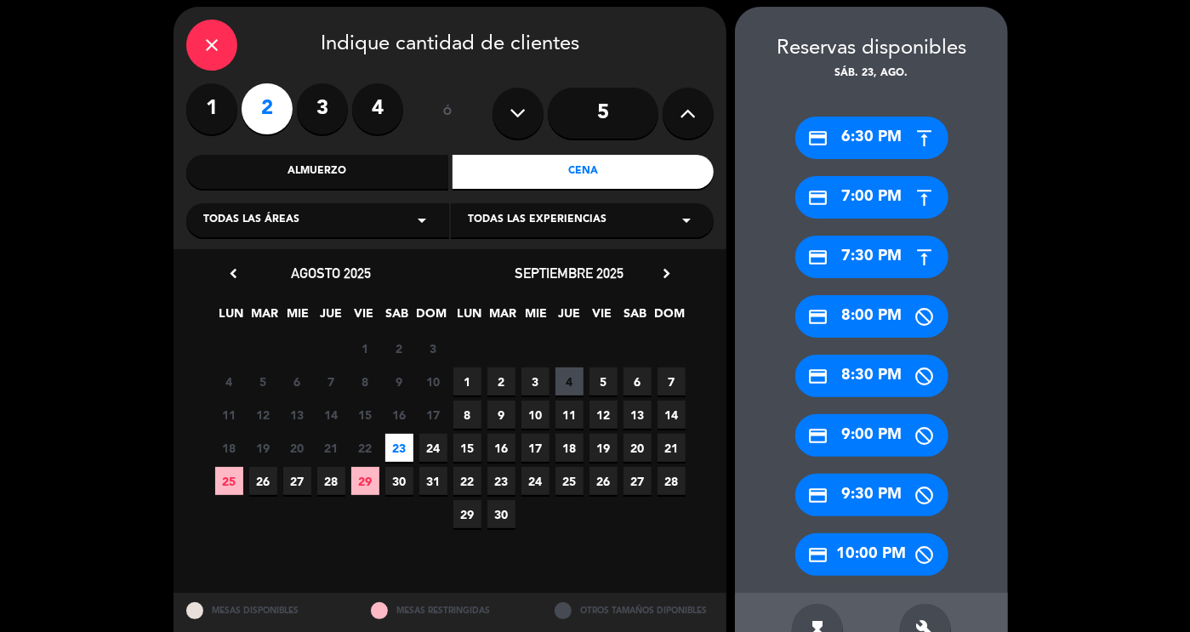
click at [862, 211] on div "credit_card 7:00 PM" at bounding box center [871, 197] width 153 height 43
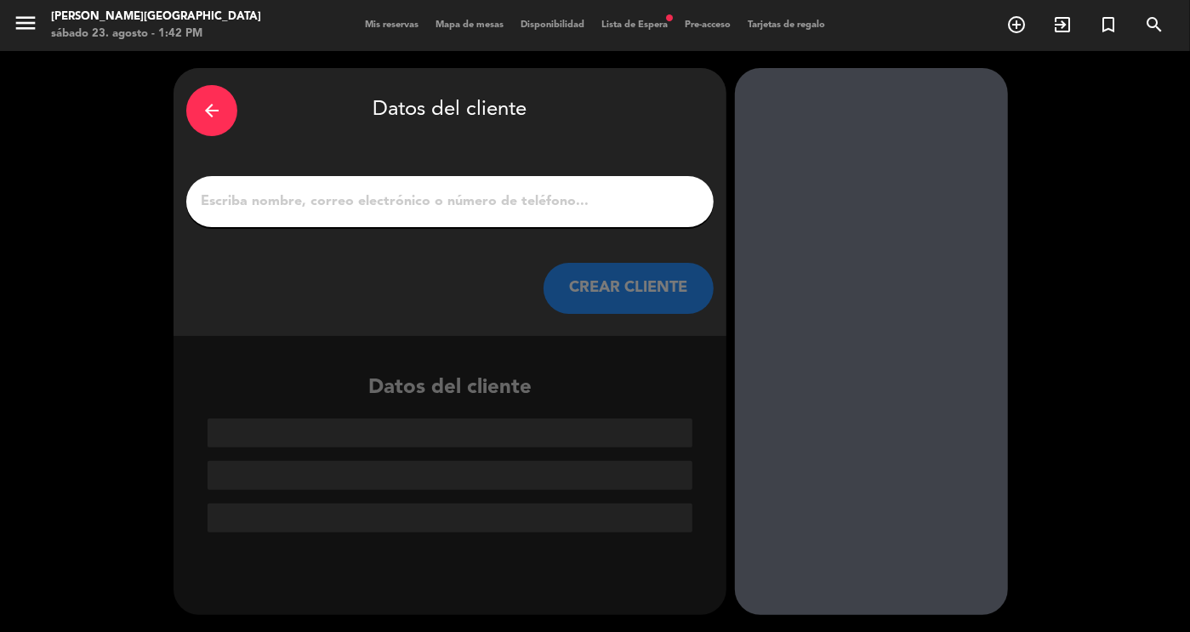
scroll to position [0, 0]
click at [472, 198] on input "1" at bounding box center [450, 202] width 502 height 24
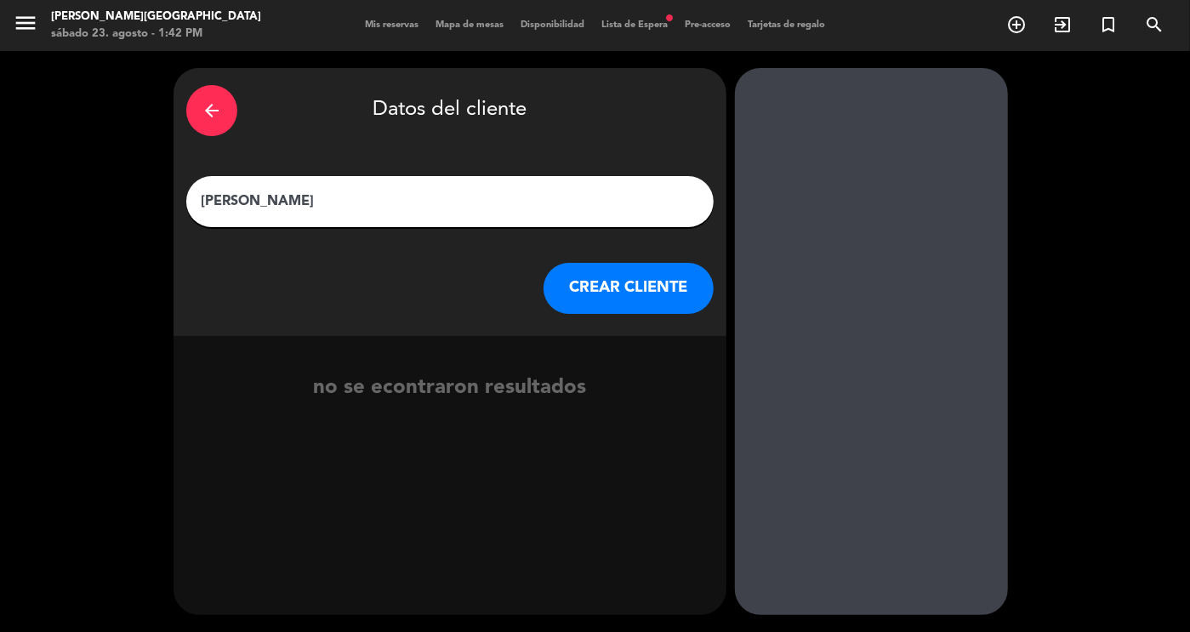
type input "[PERSON_NAME]"
click at [589, 303] on button "CREAR CLIENTE" at bounding box center [628, 288] width 170 height 51
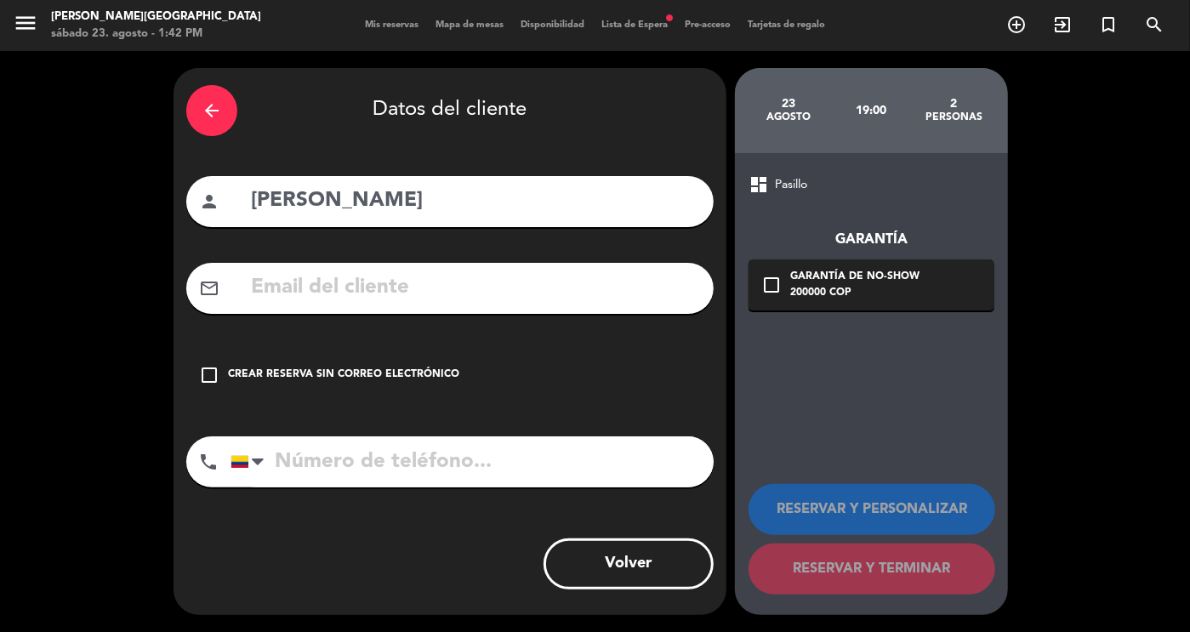
click at [379, 299] on input "text" at bounding box center [475, 287] width 452 height 35
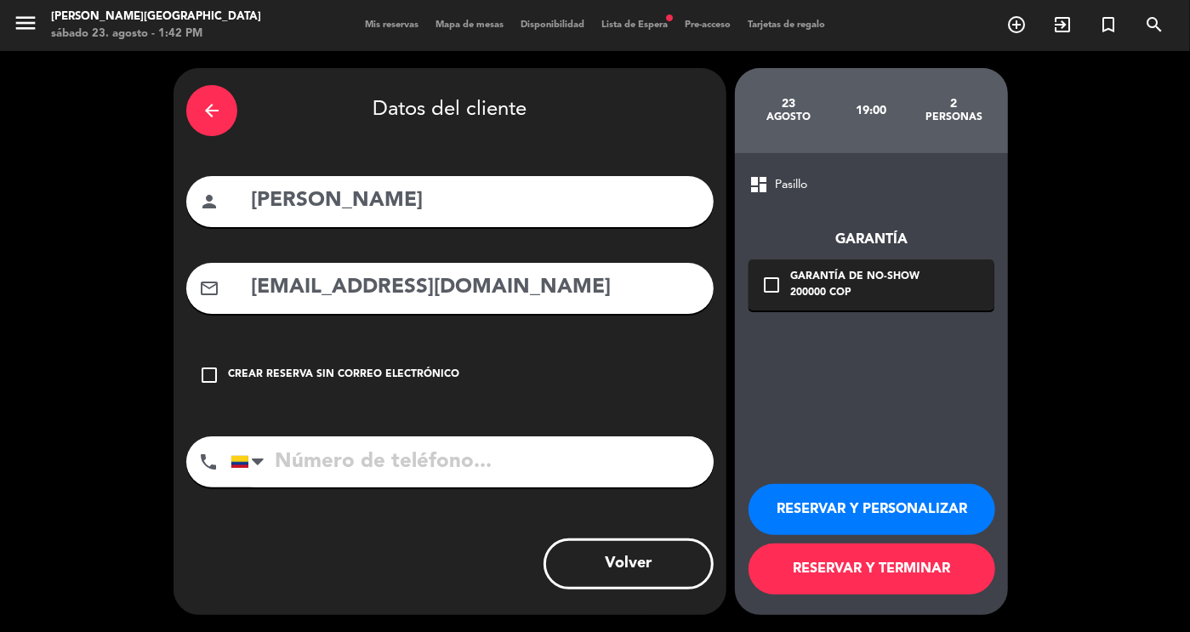
type input "[EMAIL_ADDRESS][DOMAIN_NAME]"
click at [911, 578] on button "RESERVAR Y TERMINAR" at bounding box center [871, 568] width 247 height 51
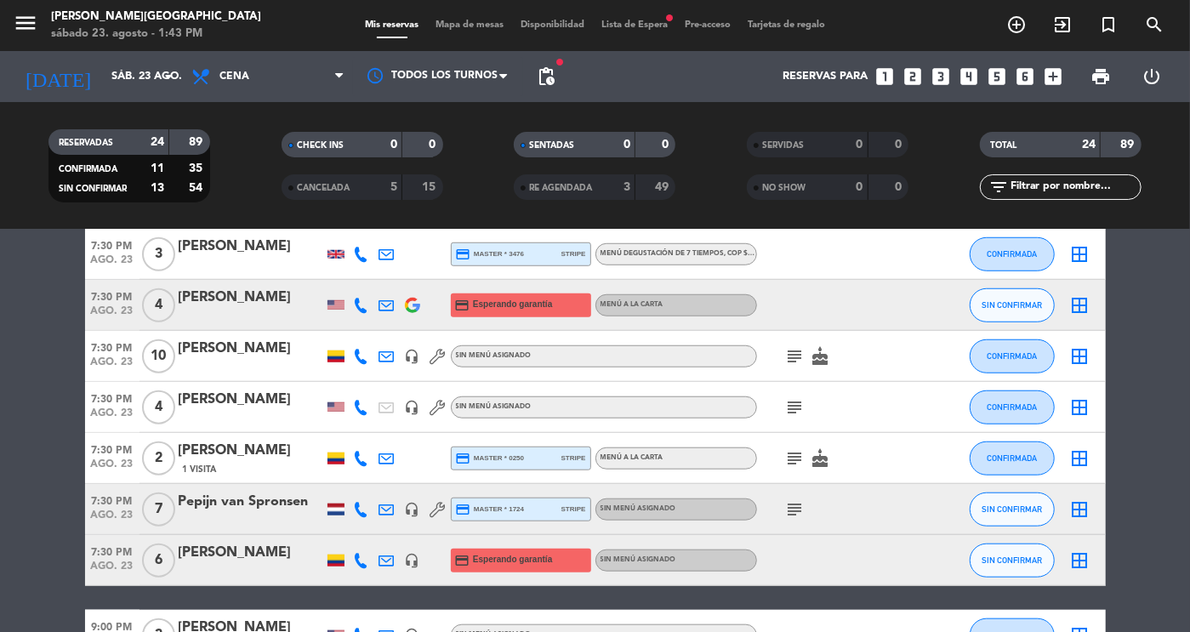
scroll to position [791, 0]
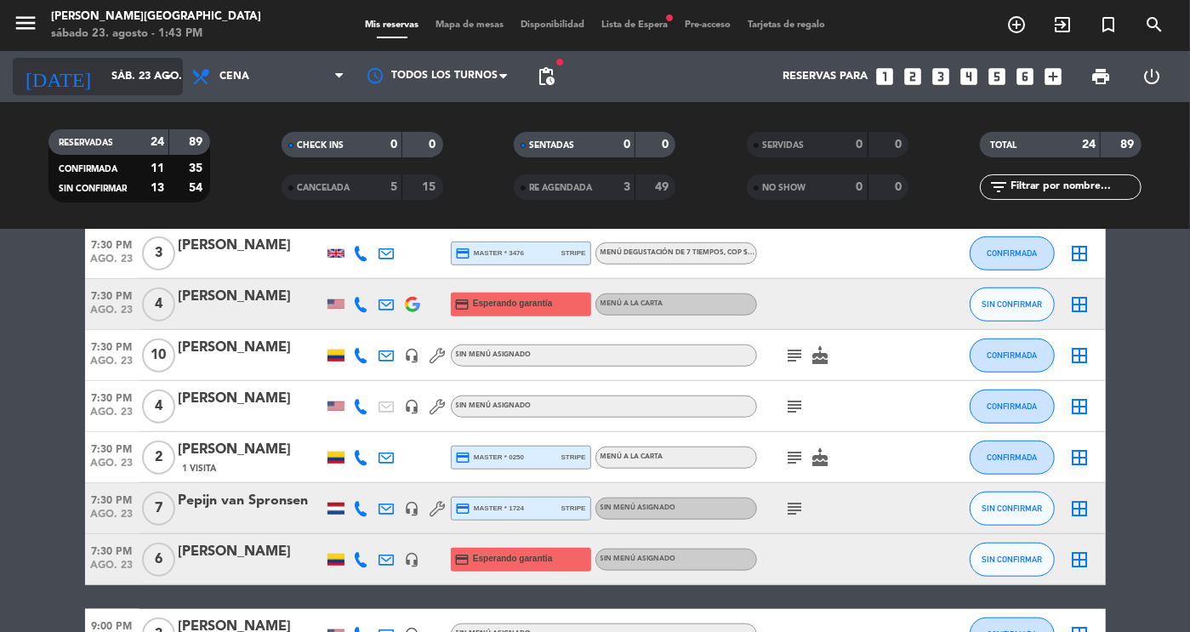
click at [105, 94] on div "[DATE] sáb. 23 ago. arrow_drop_down" at bounding box center [98, 76] width 170 height 37
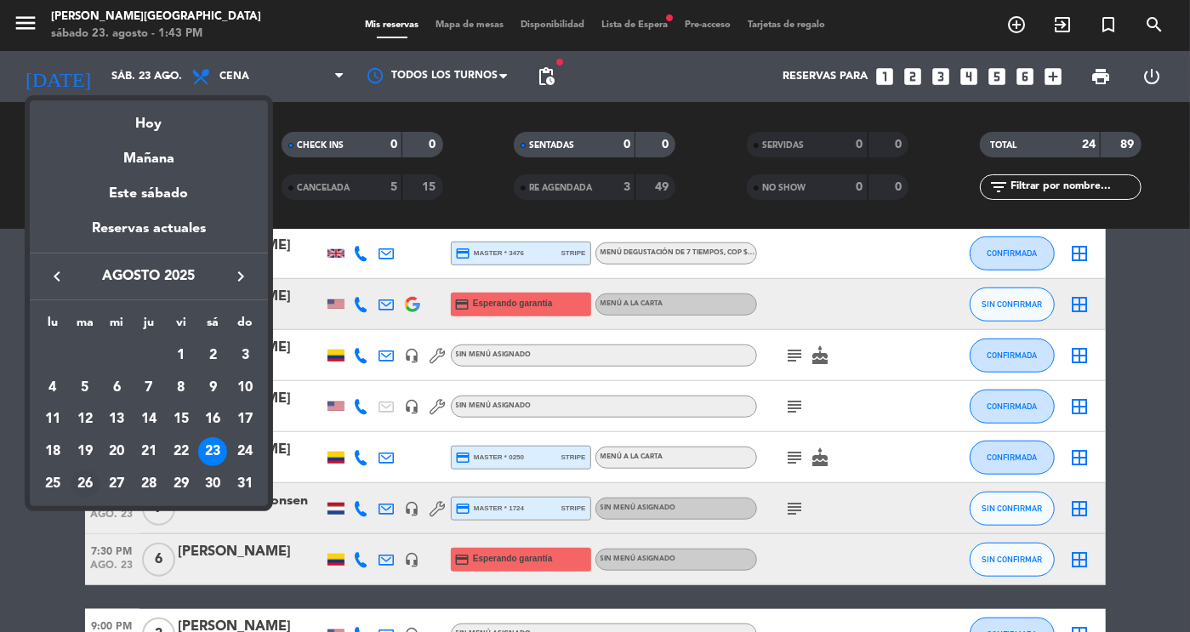
click at [90, 487] on div "26" at bounding box center [85, 483] width 29 height 29
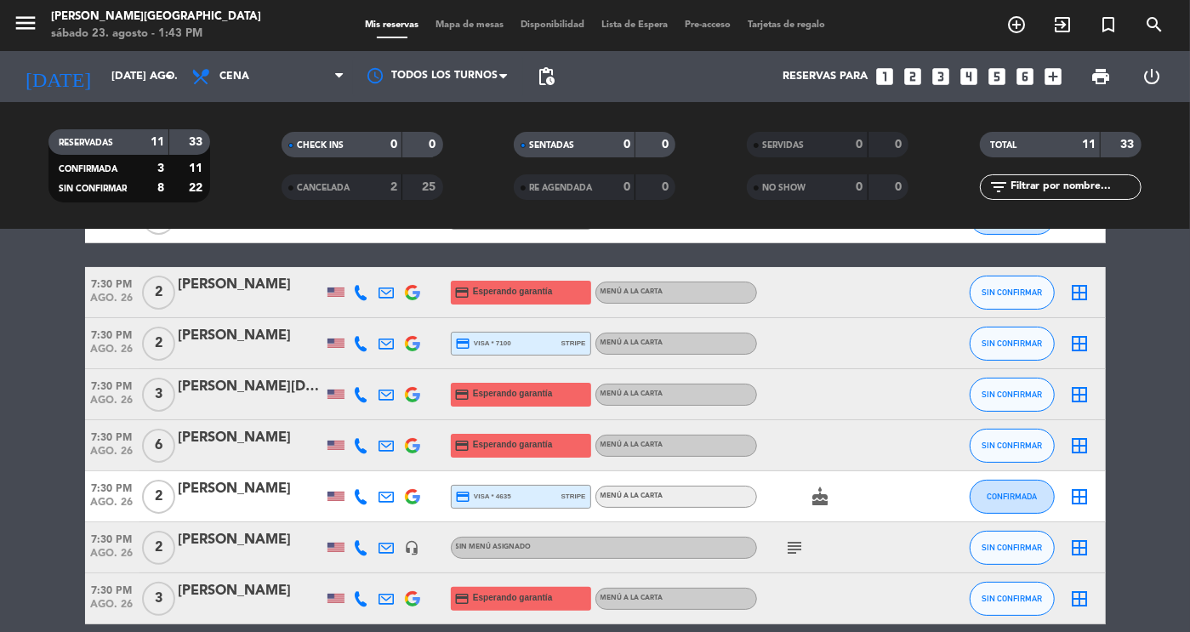
scroll to position [109, 0]
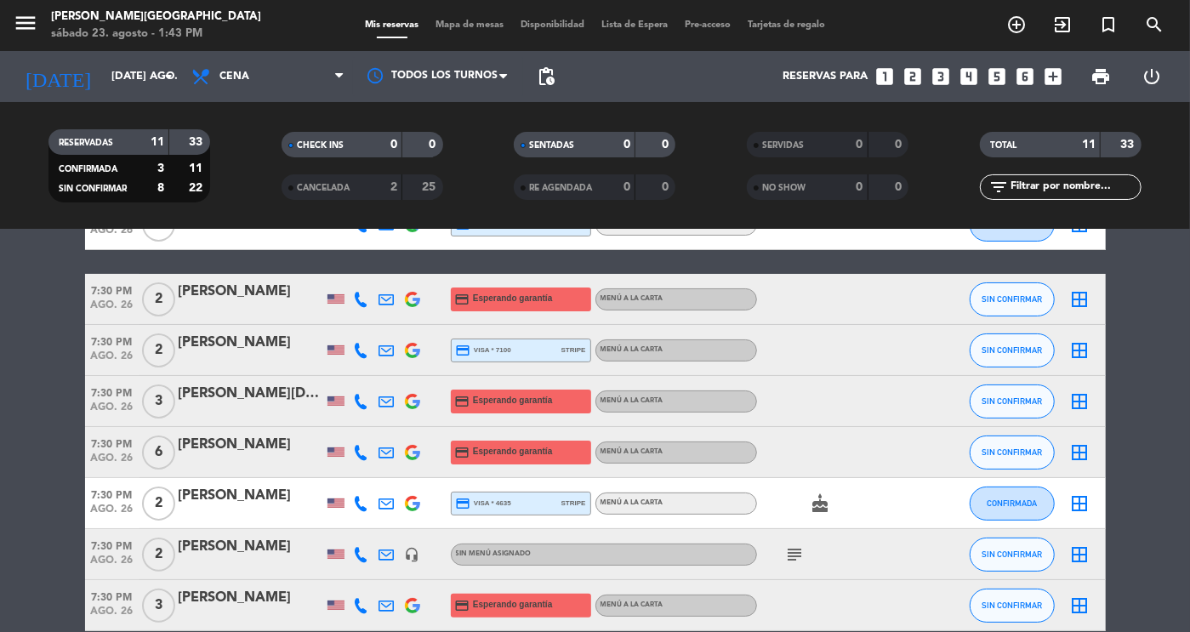
click at [228, 410] on div at bounding box center [251, 413] width 145 height 14
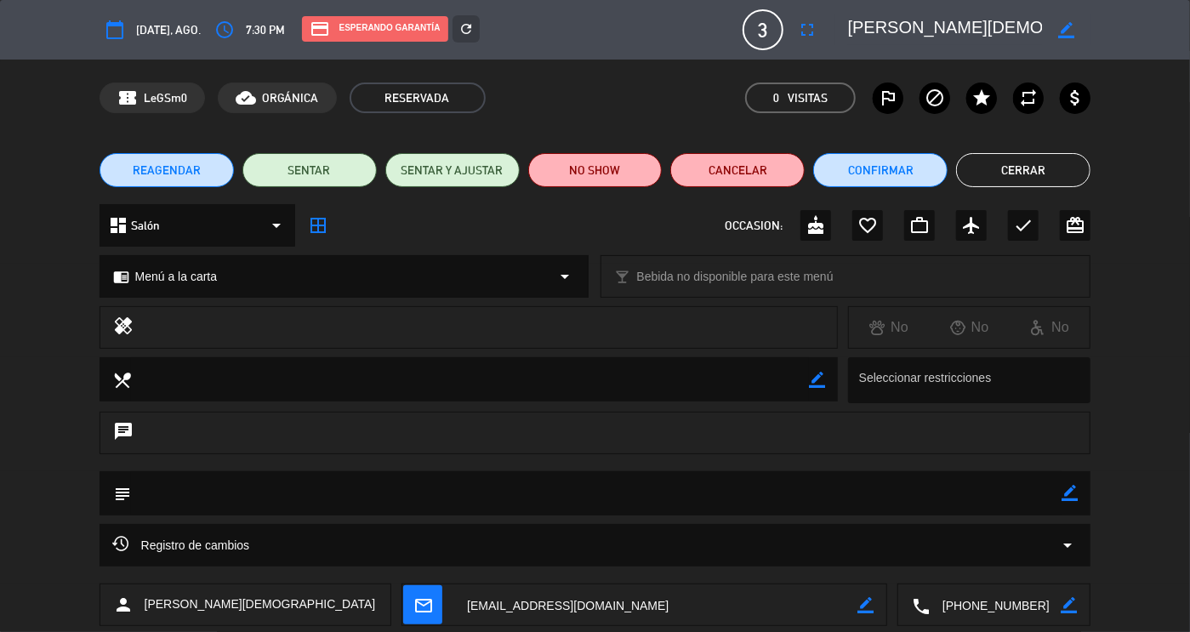
click at [241, 256] on div "chrome_reader_mode Menú a la carta arrow_drop_down" at bounding box center [344, 276] width 488 height 41
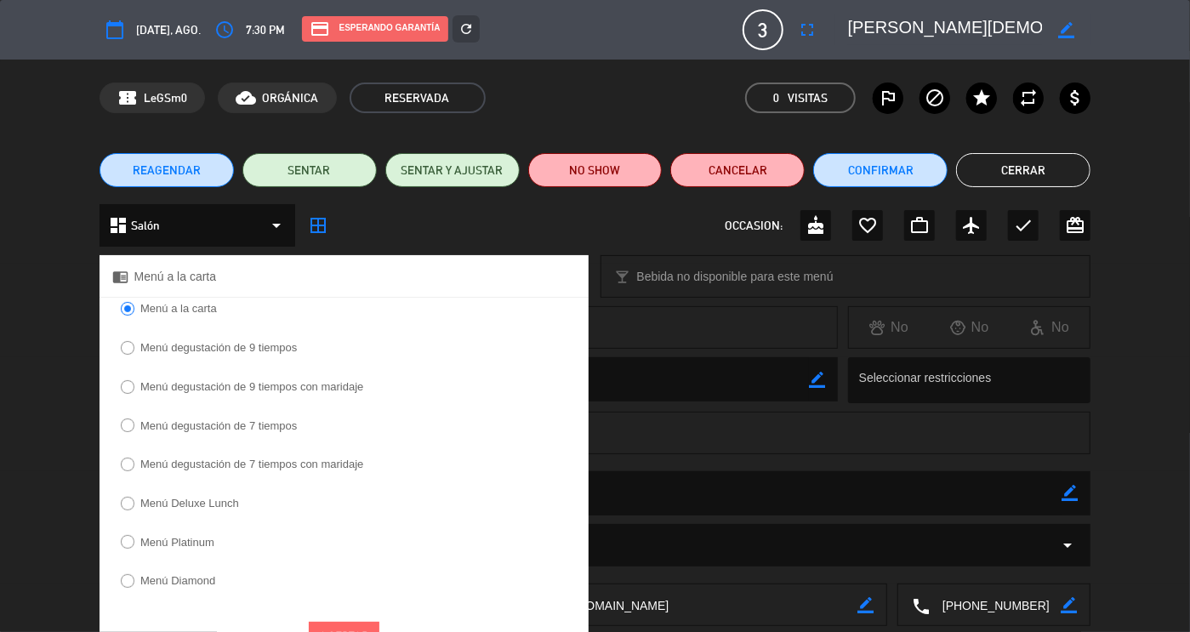
click at [213, 431] on label "Menú degustación de 7 tiempos" at bounding box center [218, 425] width 156 height 11
click at [343, 628] on button "Aceptar" at bounding box center [344, 637] width 71 height 30
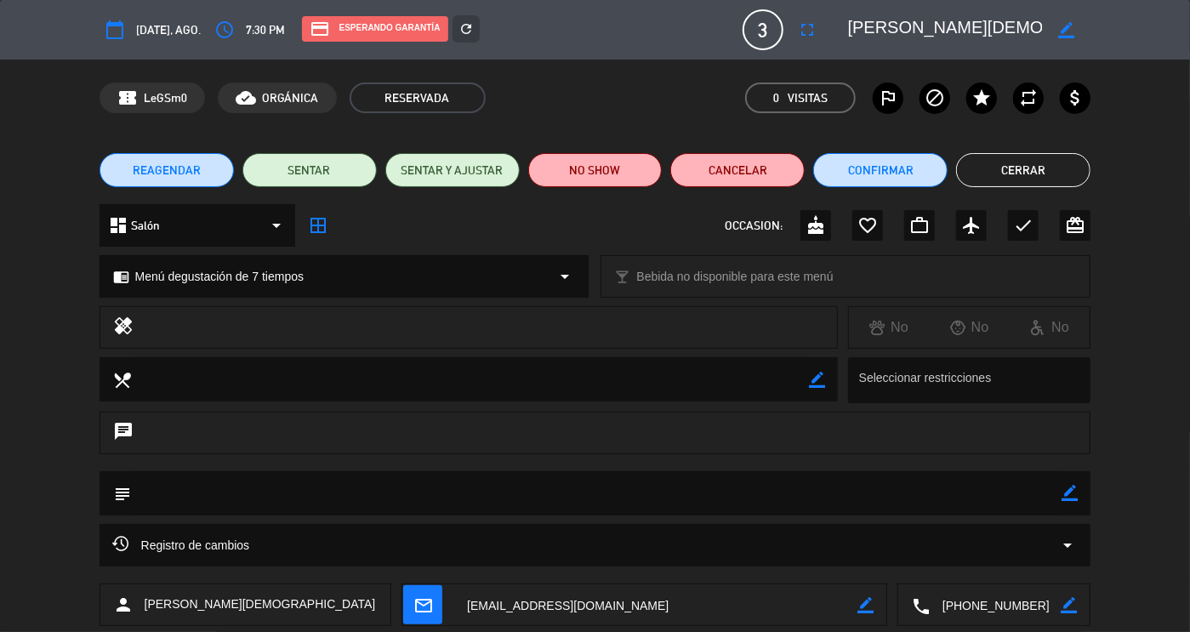
click at [1013, 167] on button "Cerrar" at bounding box center [1023, 170] width 134 height 34
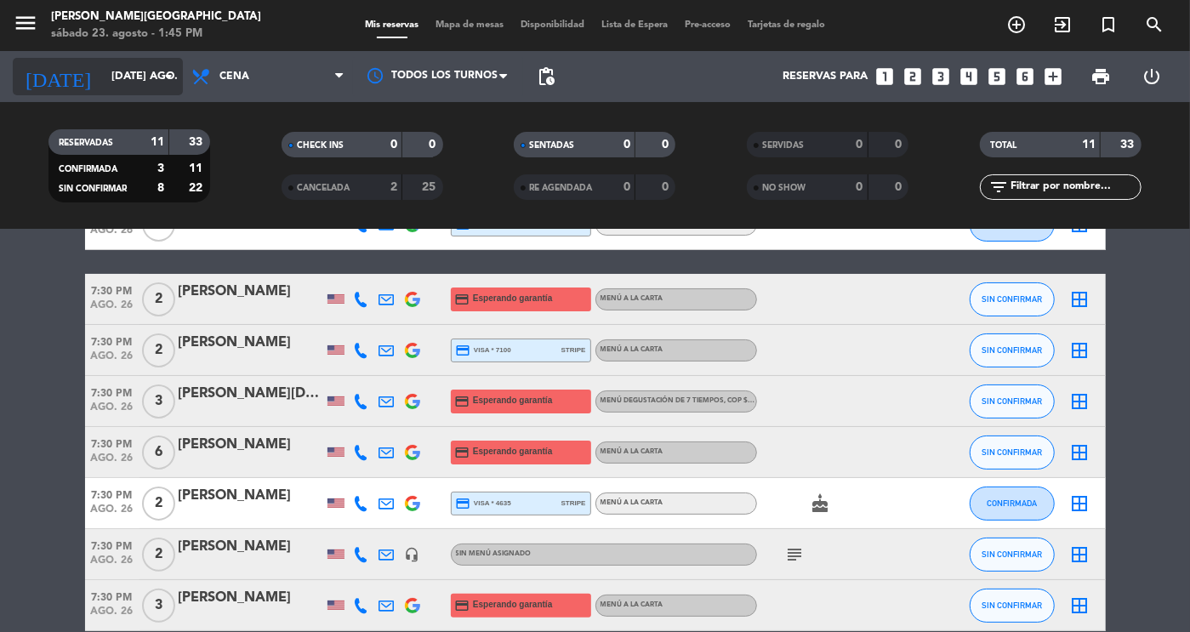
click at [135, 83] on input "[DATE] ago." at bounding box center [175, 76] width 145 height 31
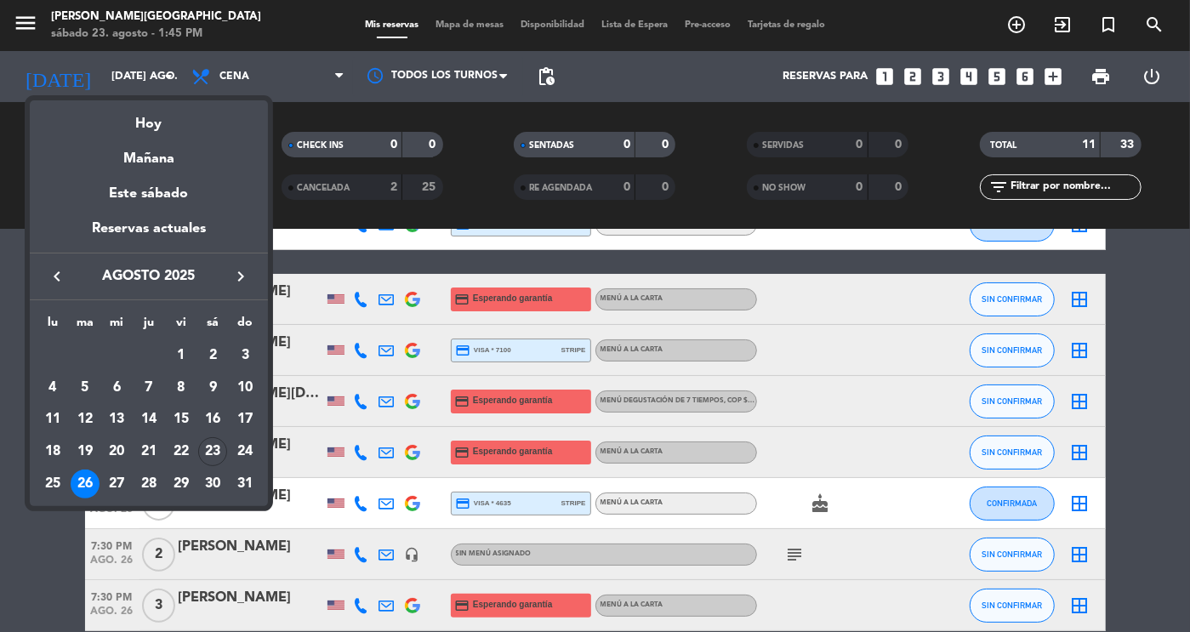
click at [233, 283] on icon "keyboard_arrow_right" at bounding box center [240, 276] width 20 height 20
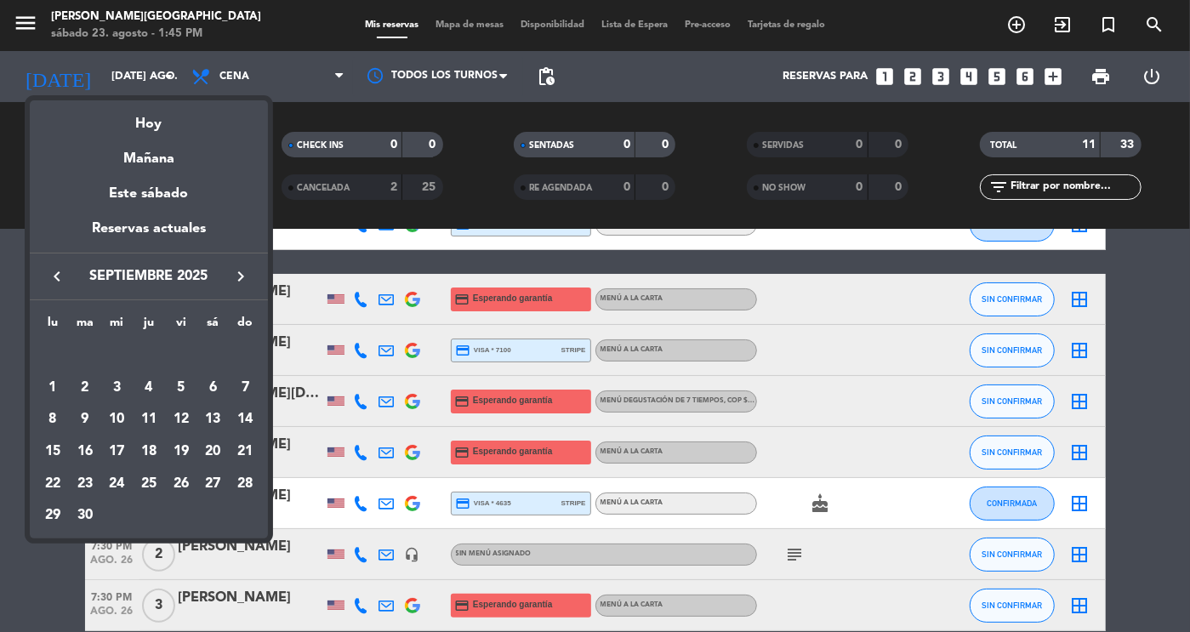
click at [233, 283] on icon "keyboard_arrow_right" at bounding box center [240, 276] width 20 height 20
click at [241, 418] on div "12" at bounding box center [244, 419] width 29 height 29
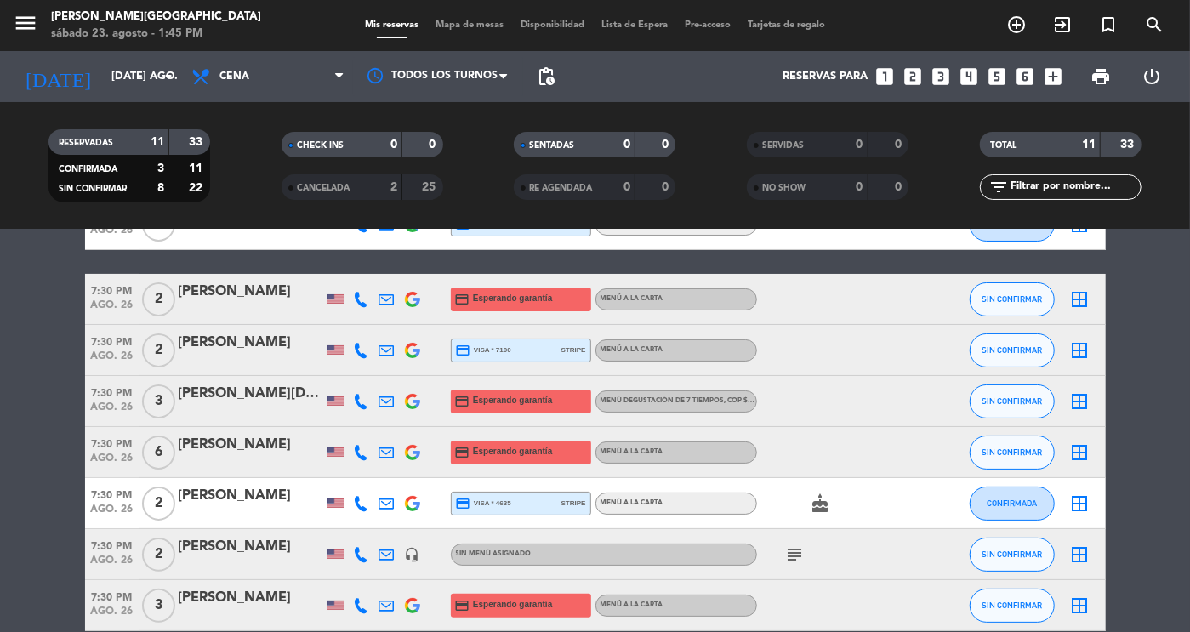
type input "dom. [DATE]"
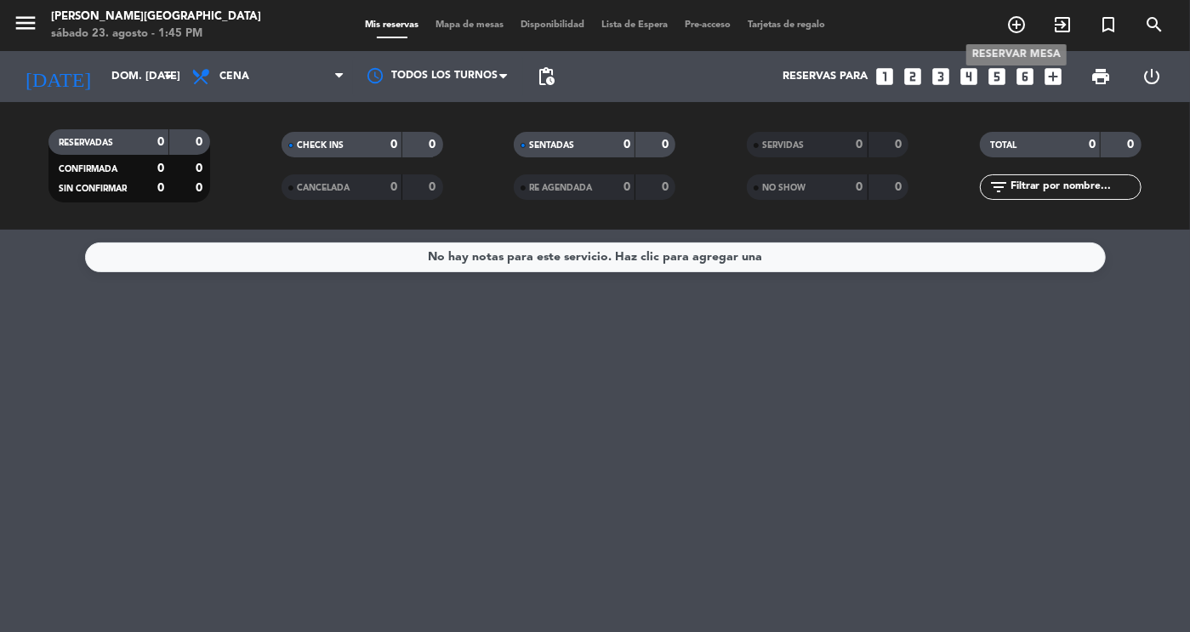
click at [1022, 27] on icon "add_circle_outline" at bounding box center [1016, 24] width 20 height 20
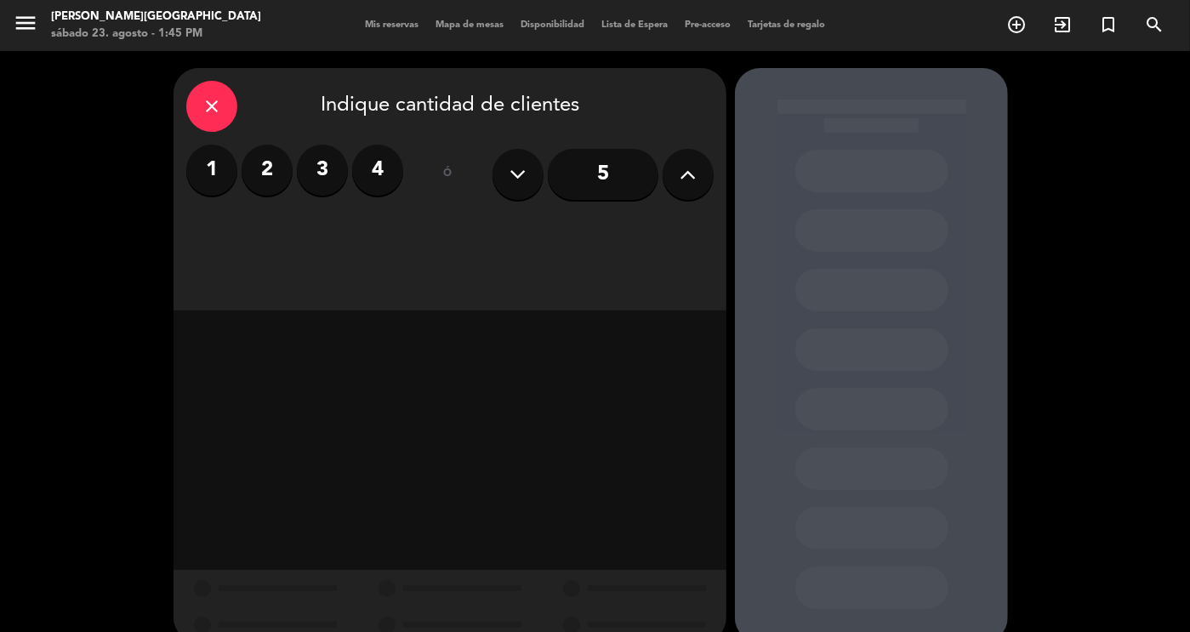
click at [334, 179] on label "3" at bounding box center [322, 170] width 51 height 51
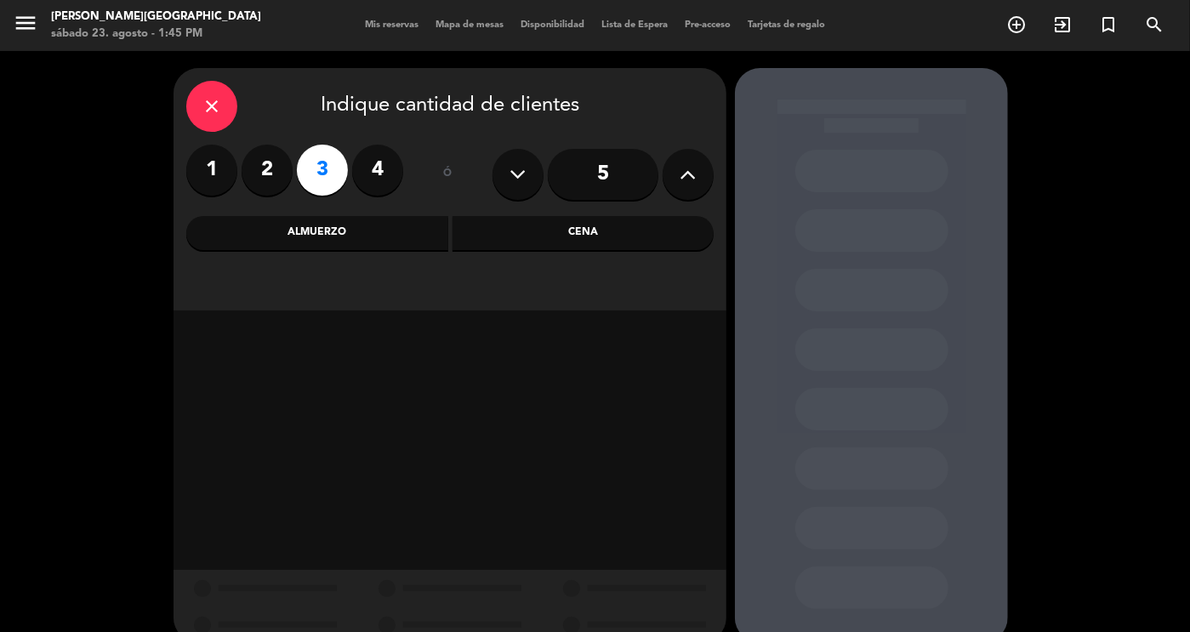
click at [574, 229] on div "Cena" at bounding box center [583, 233] width 262 height 34
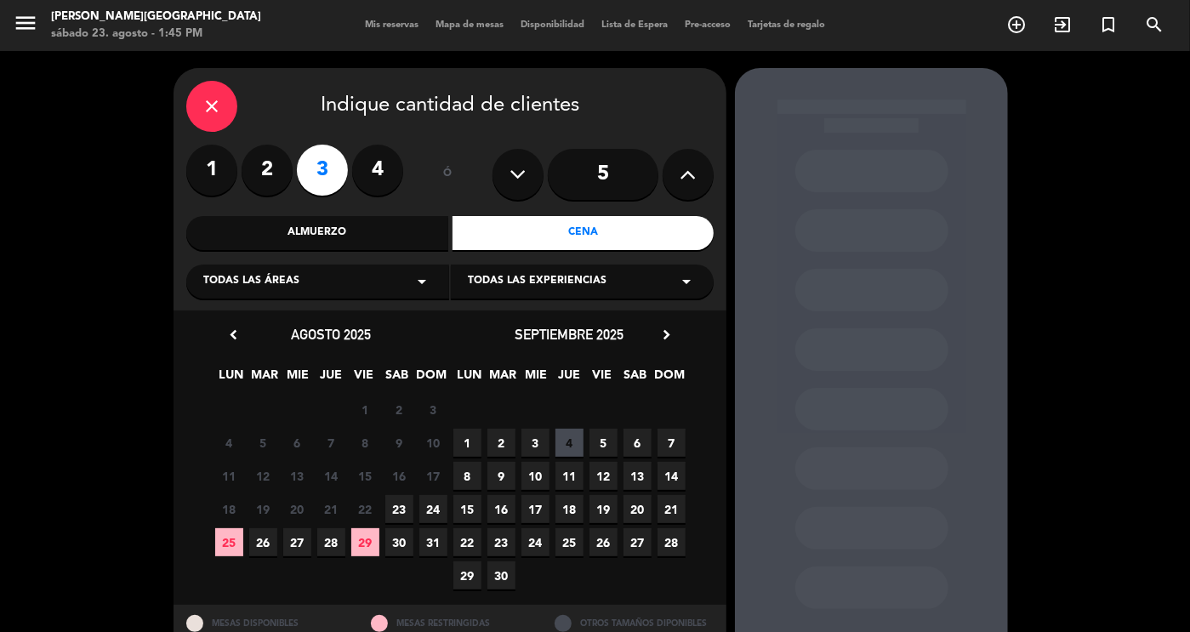
click at [668, 330] on icon "chevron_right" at bounding box center [666, 335] width 18 height 18
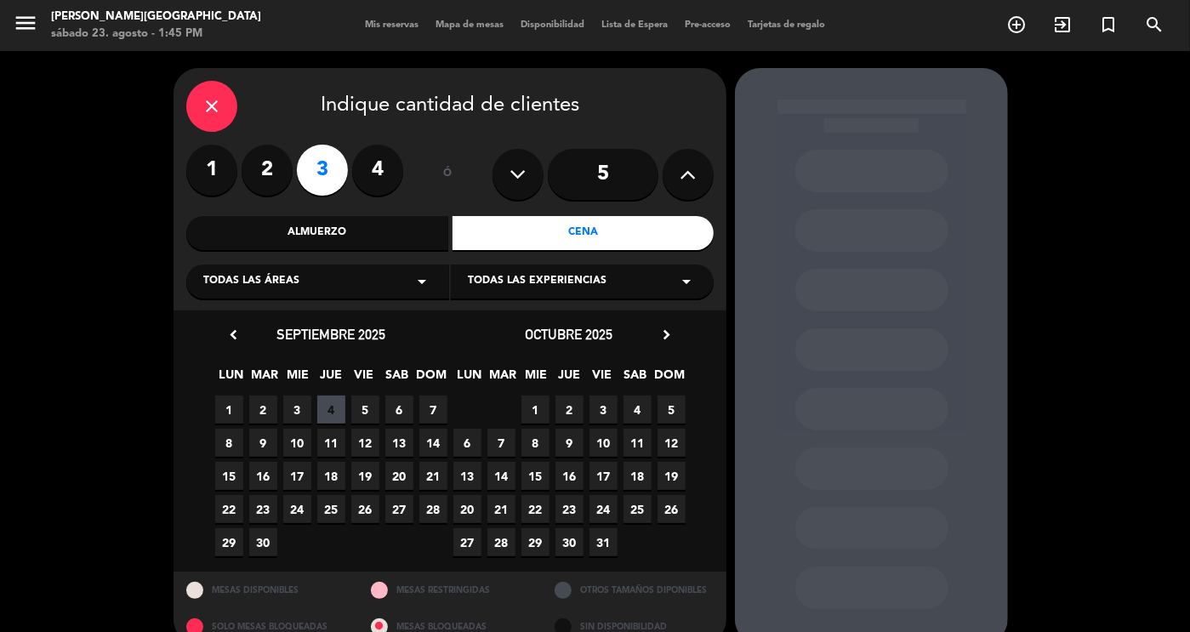
click at [666, 447] on span "12" at bounding box center [671, 443] width 28 height 28
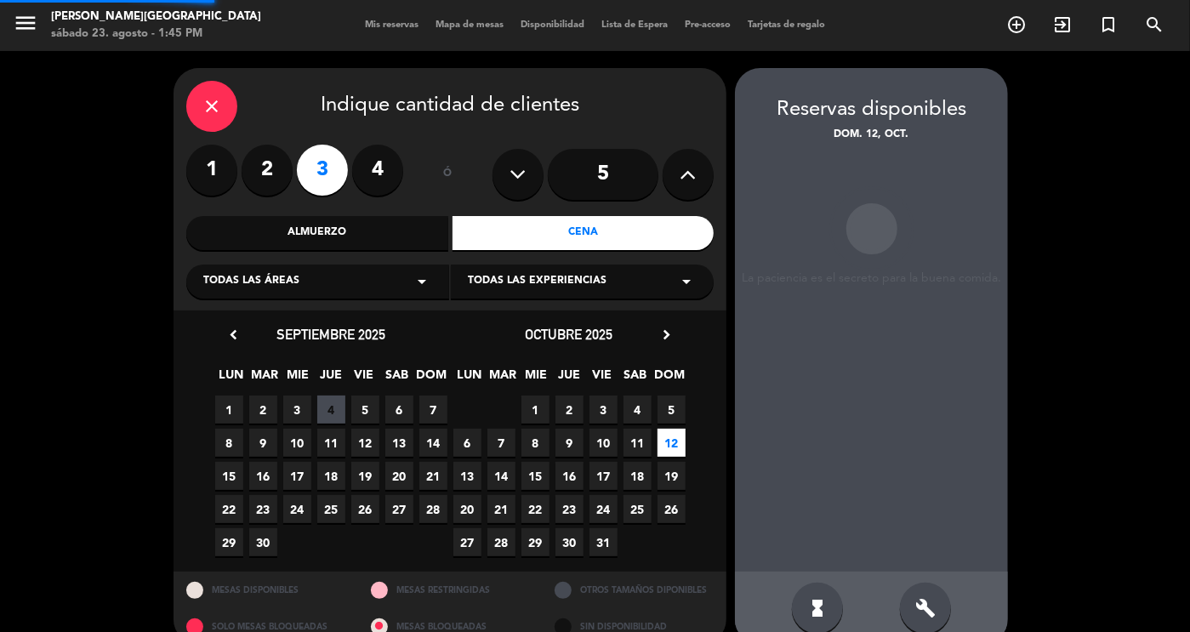
scroll to position [29, 0]
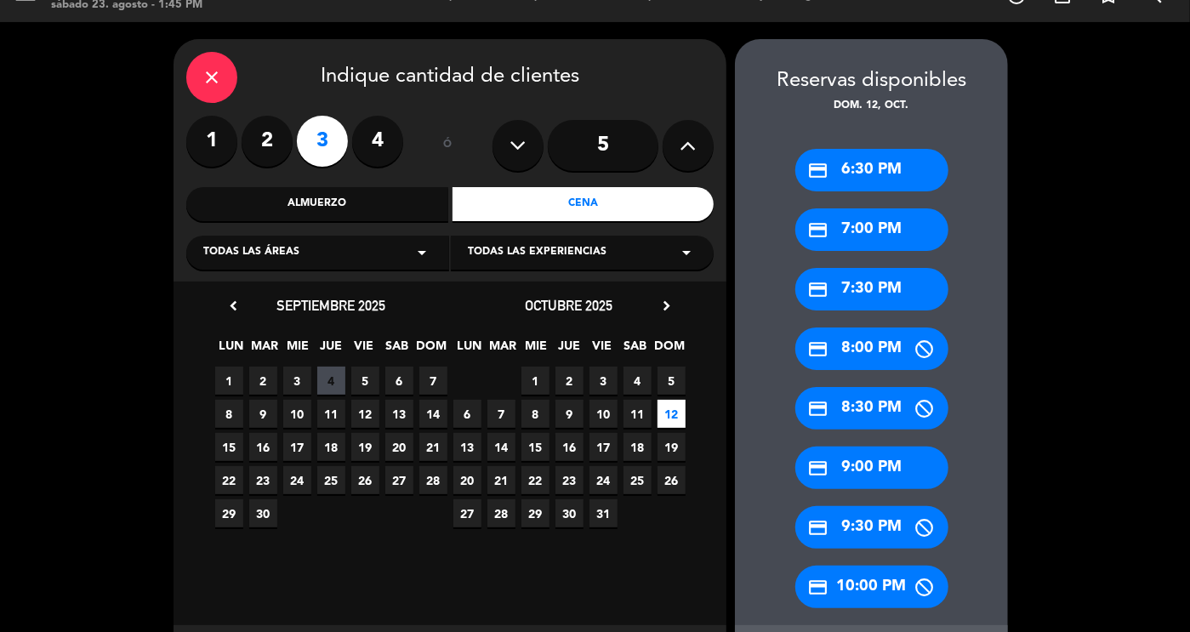
click at [674, 414] on span "12" at bounding box center [671, 414] width 28 height 28
click at [868, 225] on div "credit_card 7:00 PM" at bounding box center [871, 229] width 153 height 43
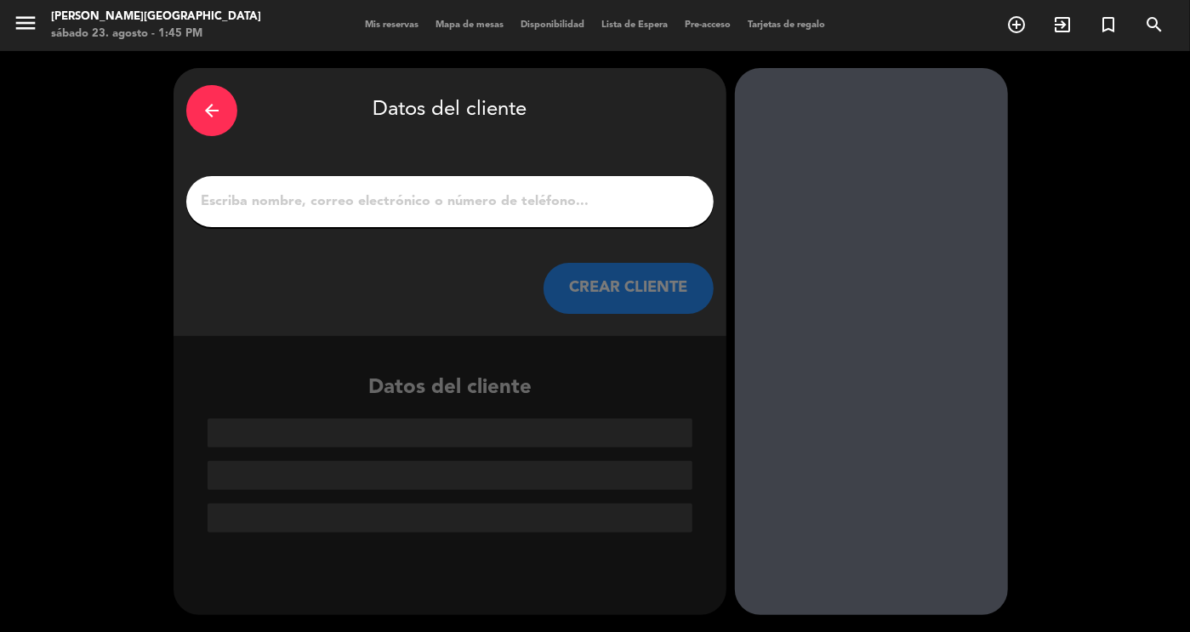
click at [294, 198] on input "1" at bounding box center [450, 202] width 502 height 24
paste input "[PERSON_NAME]"
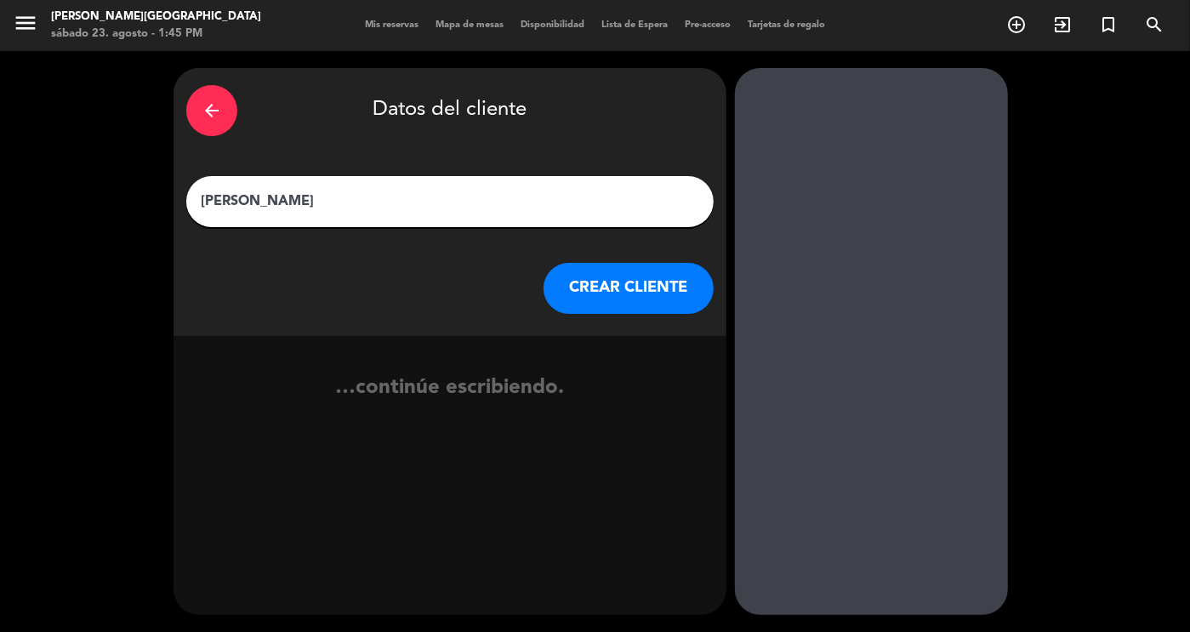
type input "[PERSON_NAME]"
click at [600, 300] on button "CREAR CLIENTE" at bounding box center [628, 288] width 170 height 51
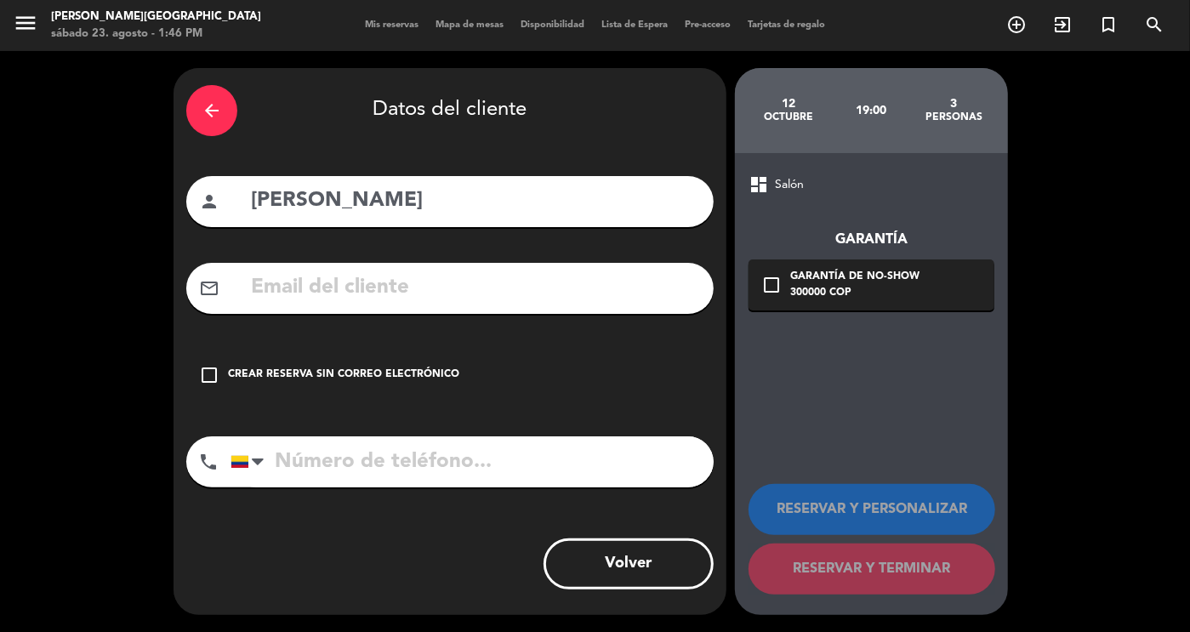
click at [469, 293] on input "text" at bounding box center [475, 287] width 452 height 35
paste input "[EMAIL_ADDRESS][DOMAIN_NAME]"
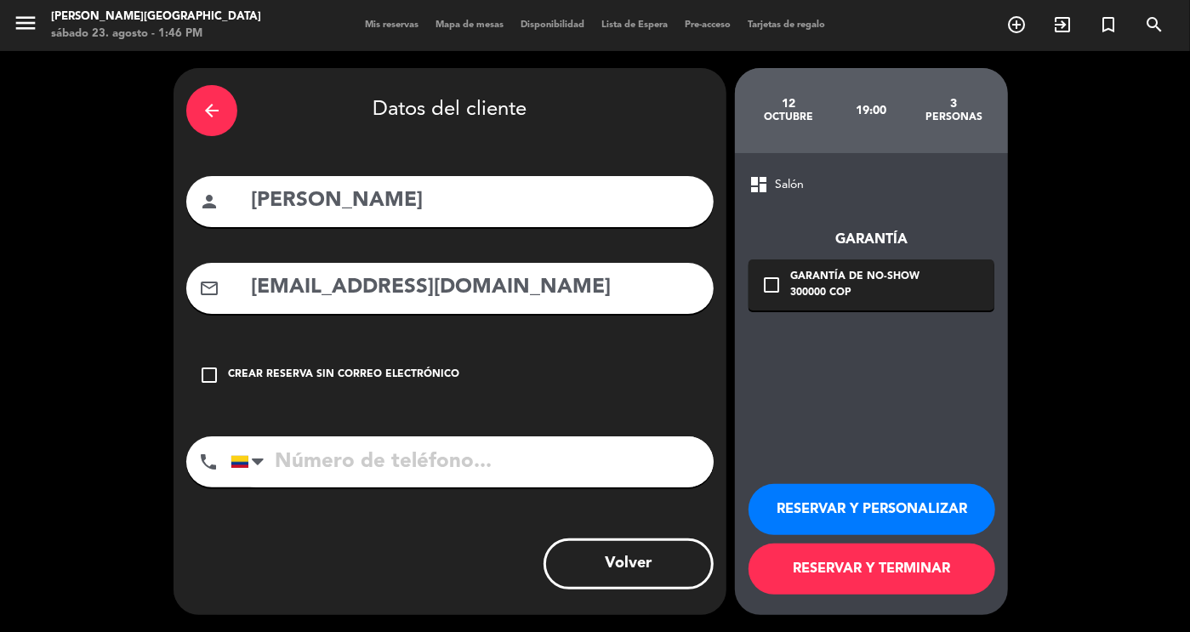
type input "[EMAIL_ADDRESS][DOMAIN_NAME]"
click at [331, 447] on input "tel" at bounding box center [471, 461] width 483 height 51
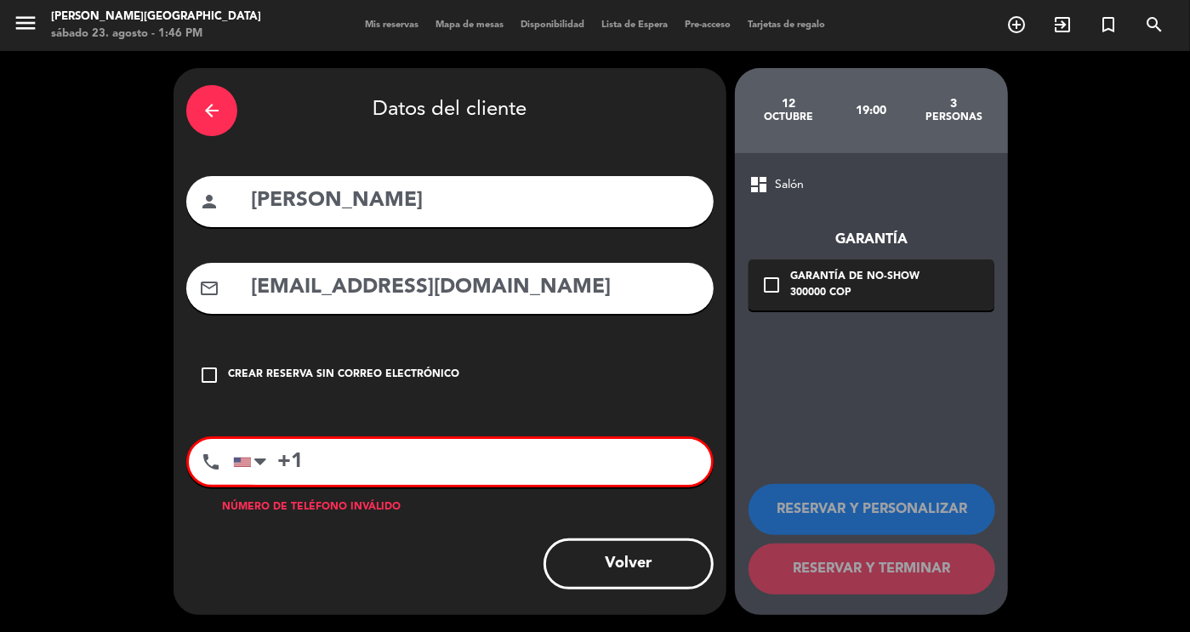
paste input "[EMAIL_ADDRESS][DOMAIN_NAME]"
click at [395, 471] on input "+1" at bounding box center [472, 462] width 478 height 46
paste input "[PHONE_NUMBER]"
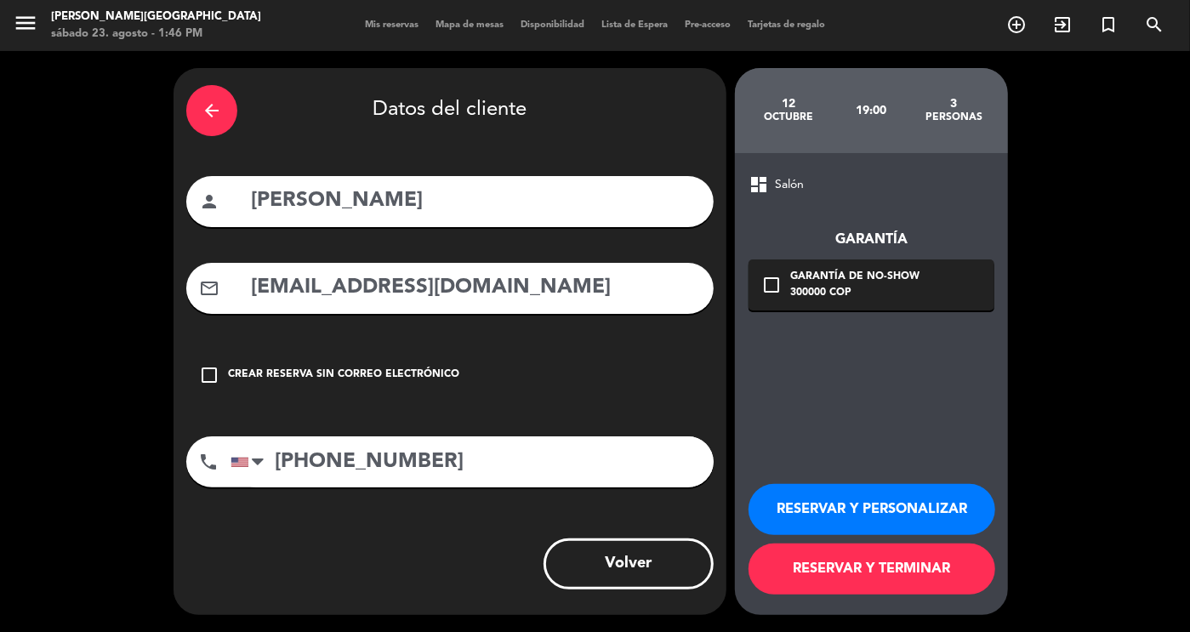
type input "[PHONE_NUMBER]"
click at [809, 573] on button "RESERVAR Y TERMINAR" at bounding box center [871, 568] width 247 height 51
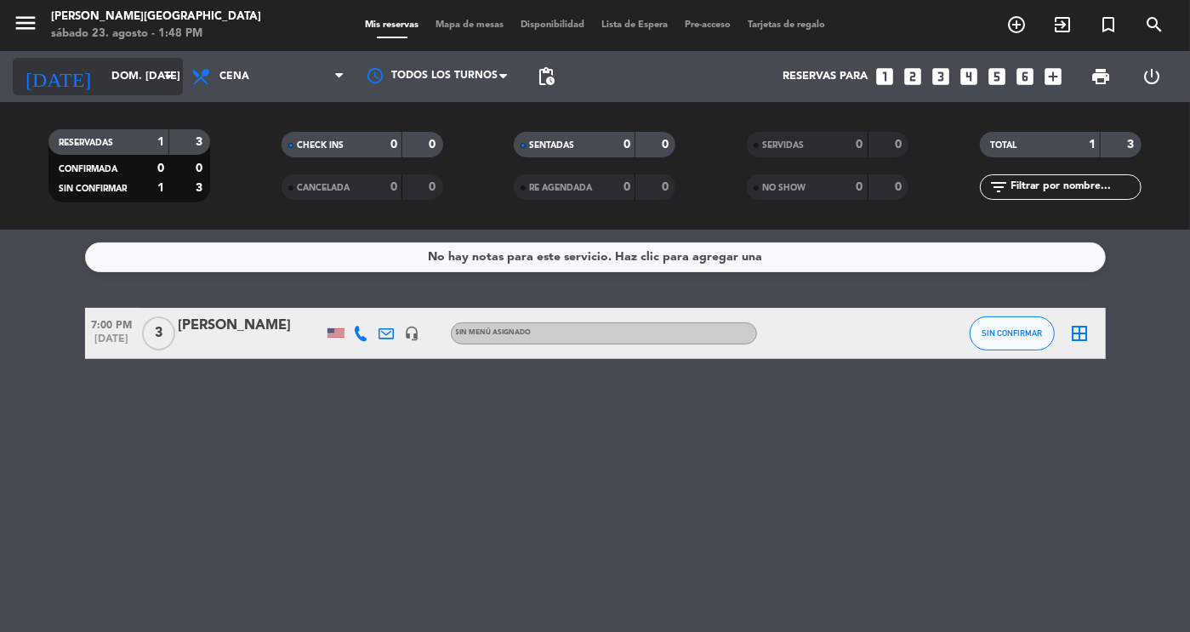
click at [130, 80] on input "dom. [DATE]" at bounding box center [175, 76] width 145 height 31
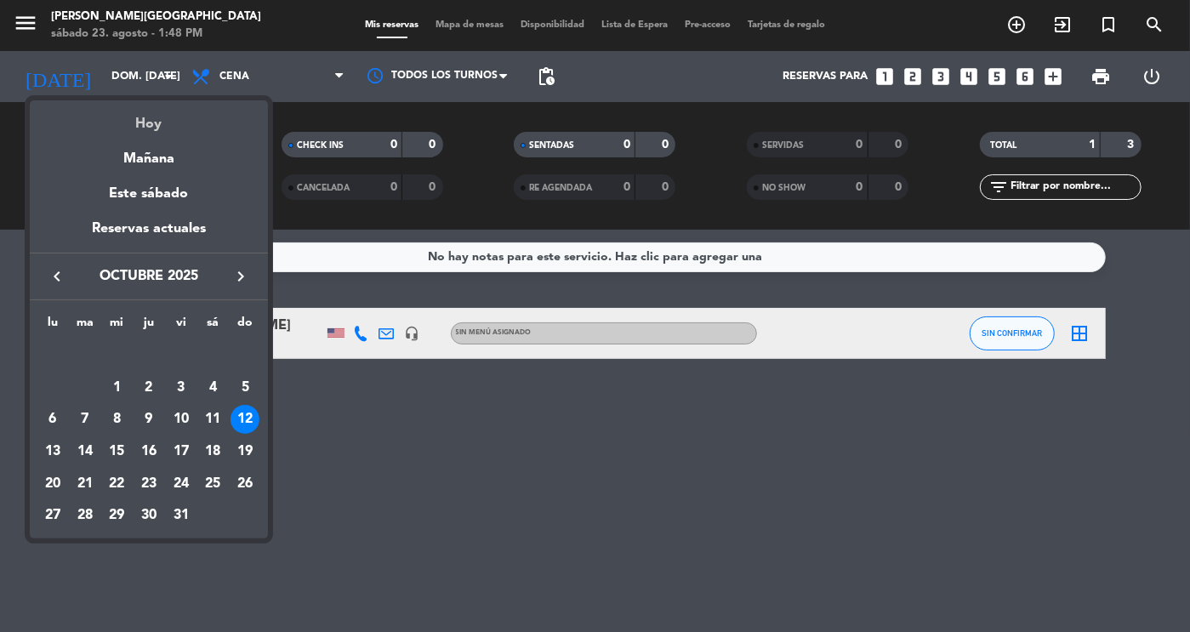
click at [145, 128] on div "Hoy" at bounding box center [149, 117] width 238 height 35
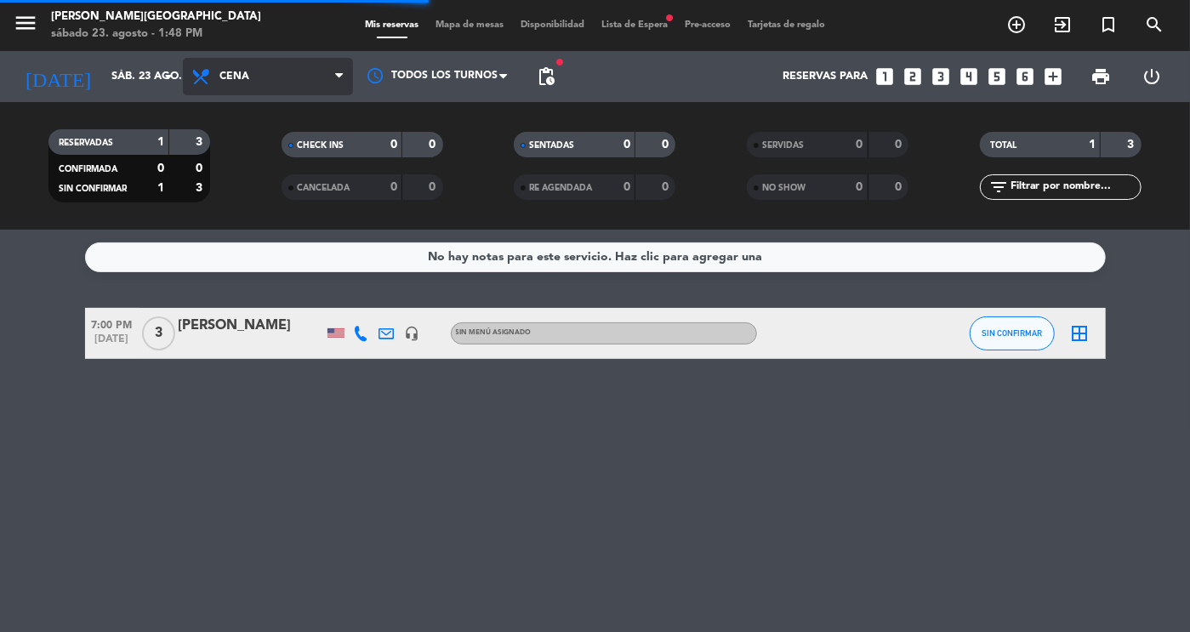
click at [266, 69] on span "Cena" at bounding box center [268, 76] width 170 height 37
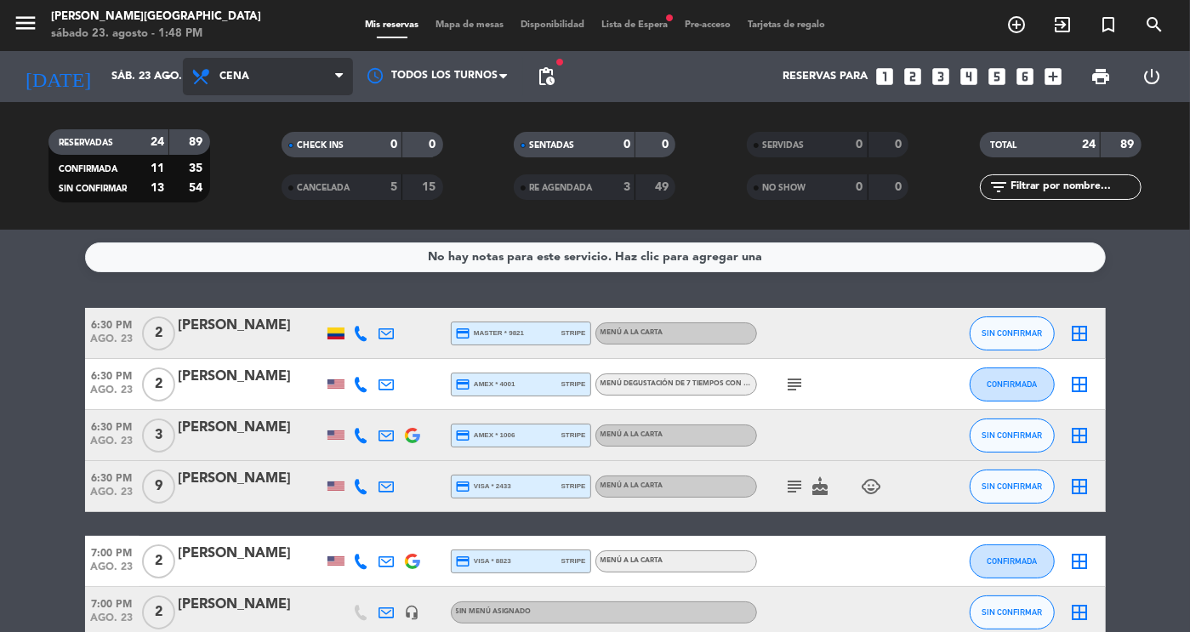
click at [273, 69] on span "Cena" at bounding box center [268, 76] width 170 height 37
click at [258, 162] on div "menu [PERSON_NAME][GEOGRAPHIC_DATA] sábado 23. agosto - 1:48 PM Mis reservas Ma…" at bounding box center [595, 115] width 1190 height 230
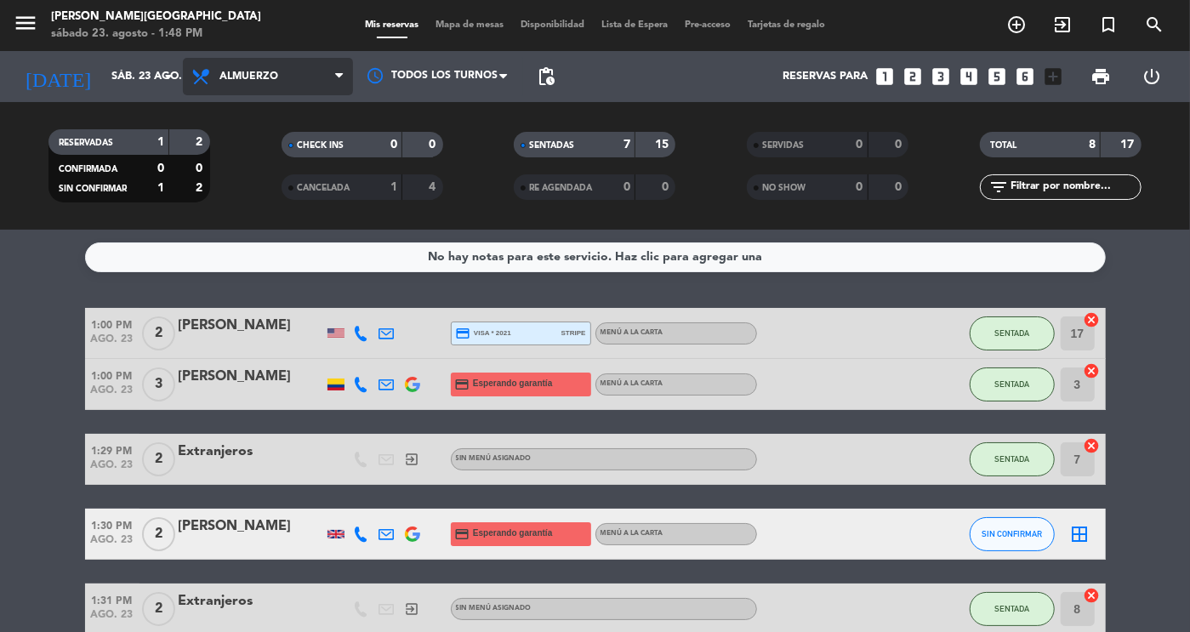
click at [248, 77] on span "Almuerzo" at bounding box center [248, 77] width 59 height 12
click at [256, 179] on div "menu [PERSON_NAME][GEOGRAPHIC_DATA] sábado 23. agosto - 1:48 PM Mis reservas Ma…" at bounding box center [595, 115] width 1190 height 230
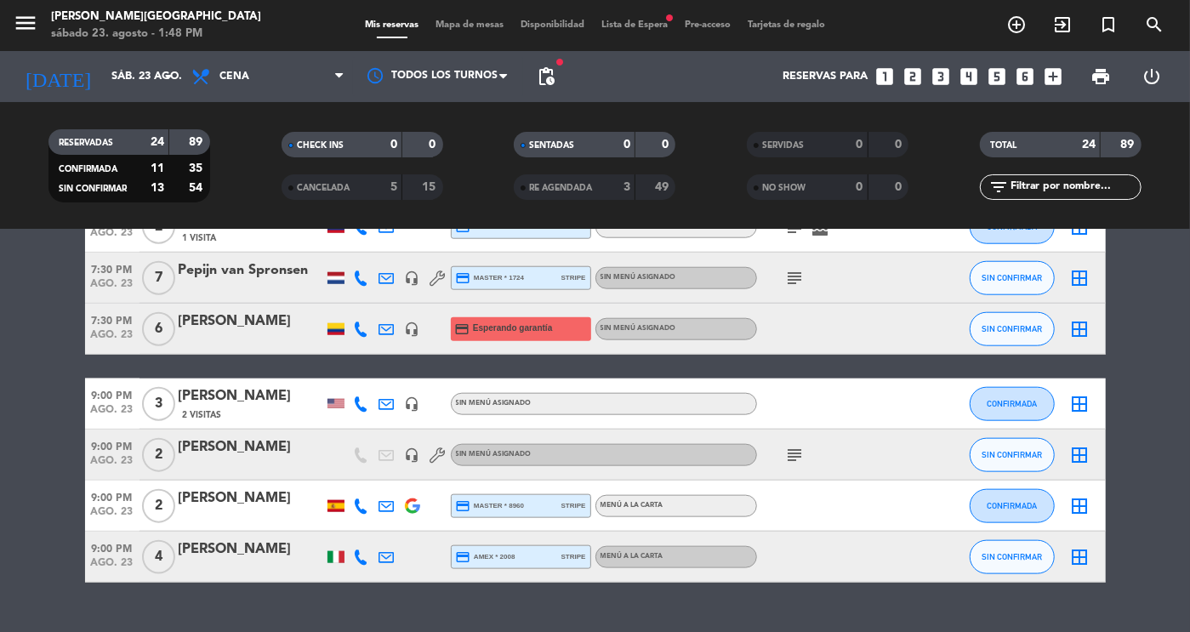
scroll to position [1056, 0]
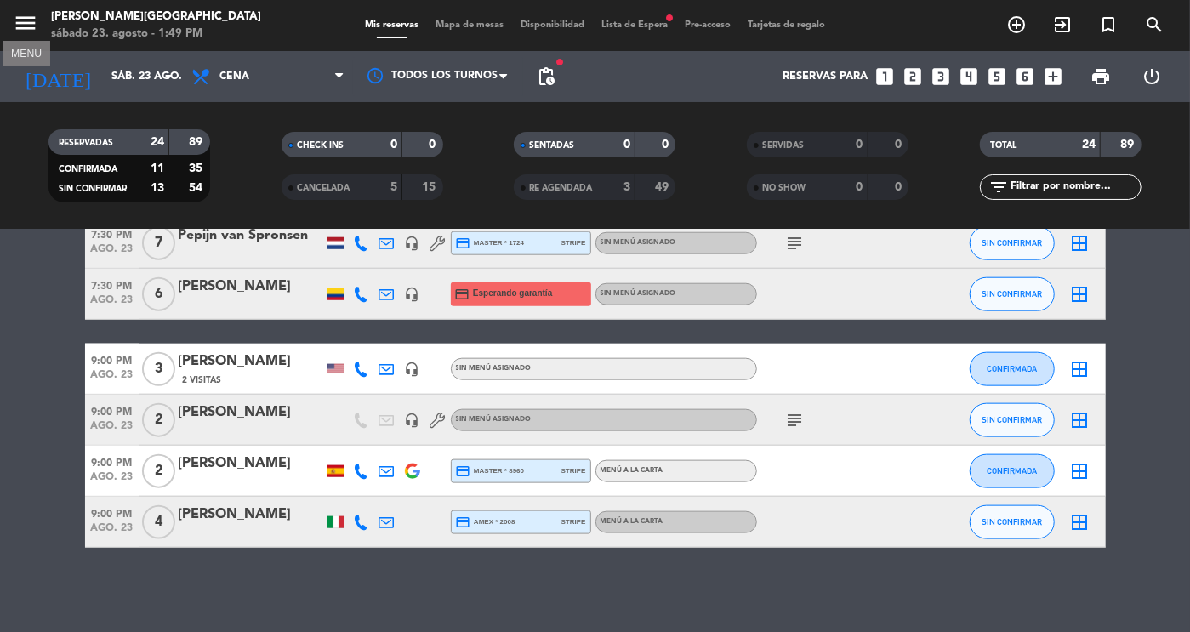
click at [26, 26] on icon "menu" at bounding box center [26, 23] width 26 height 26
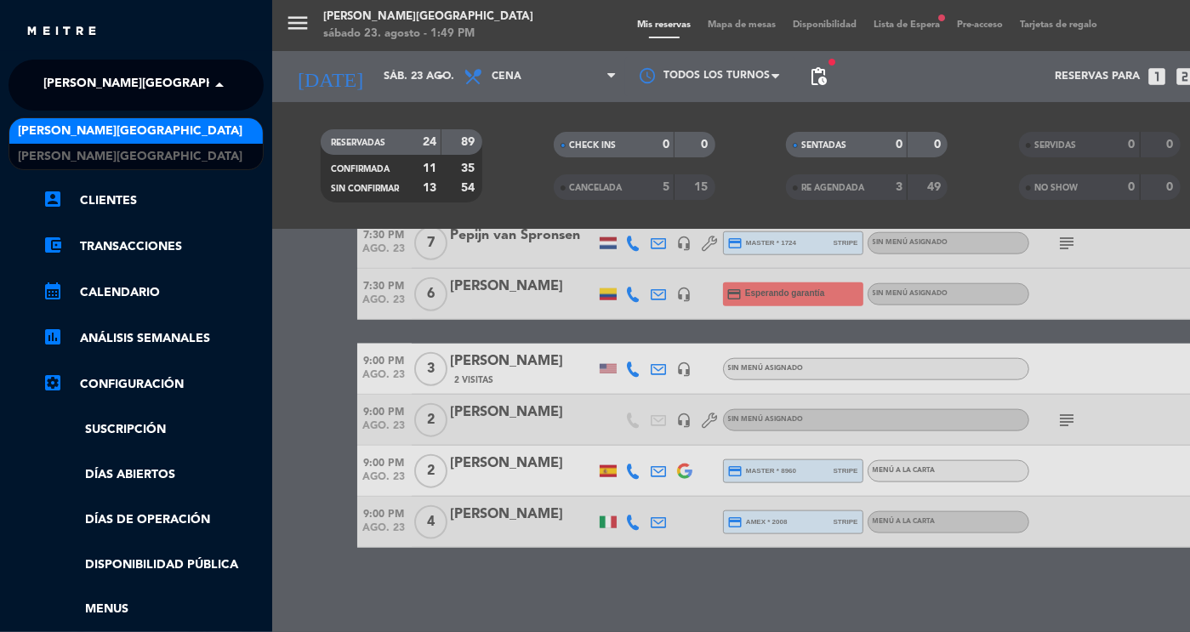
click at [126, 100] on span "[PERSON_NAME][GEOGRAPHIC_DATA]" at bounding box center [155, 85] width 225 height 36
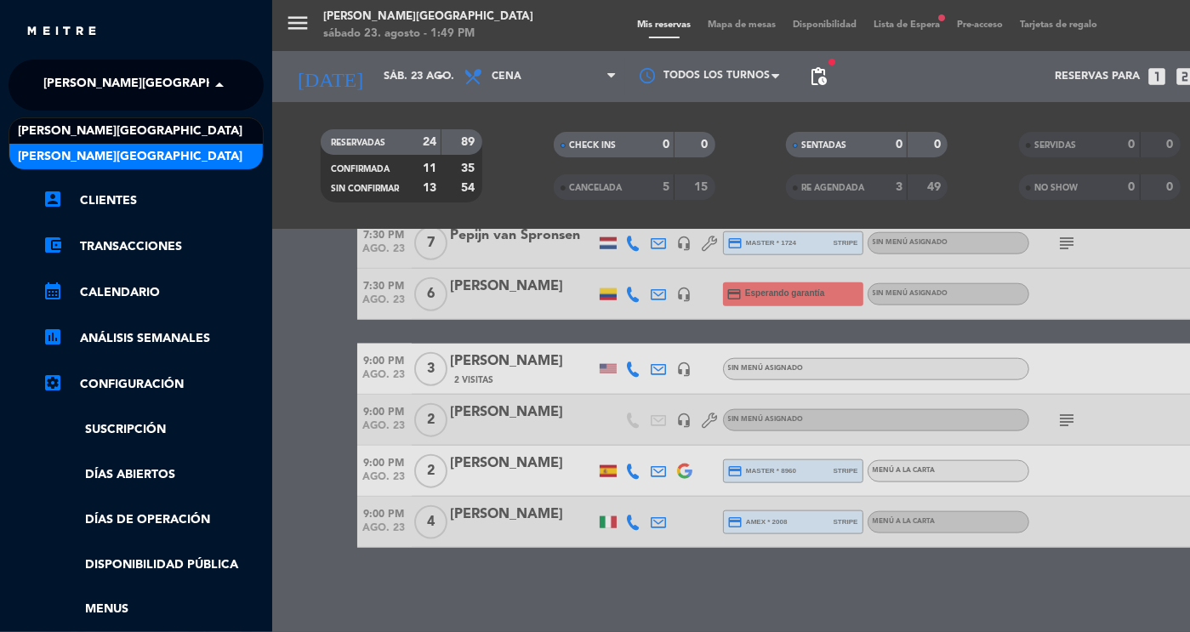
click at [123, 158] on span "[PERSON_NAME][GEOGRAPHIC_DATA]" at bounding box center [130, 157] width 225 height 20
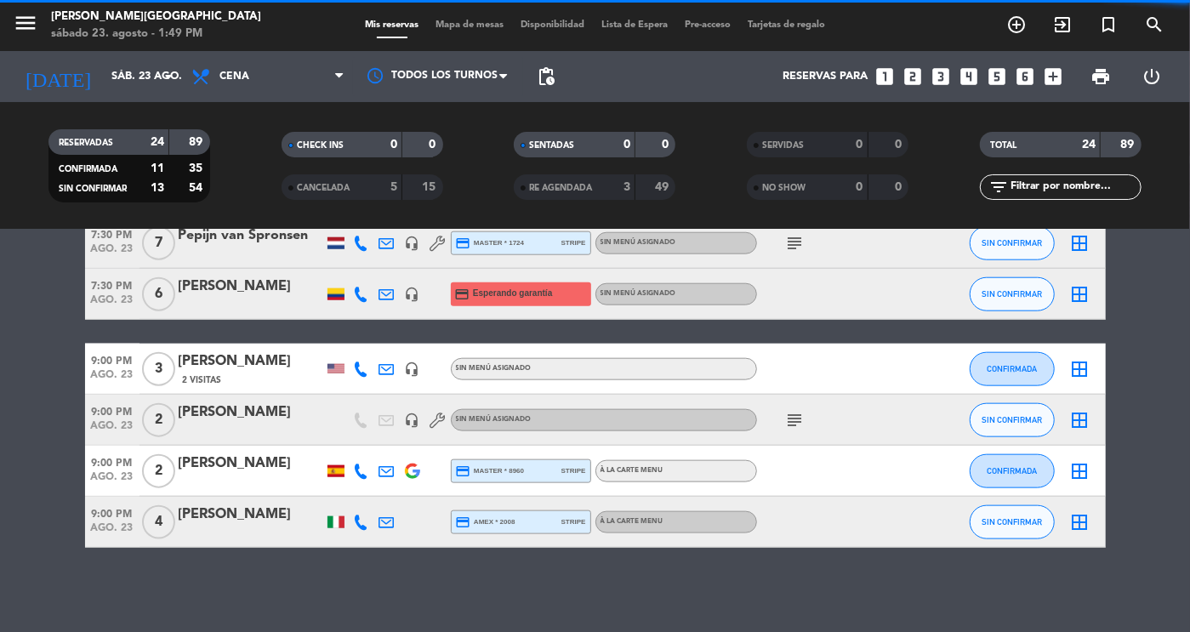
scroll to position [0, 0]
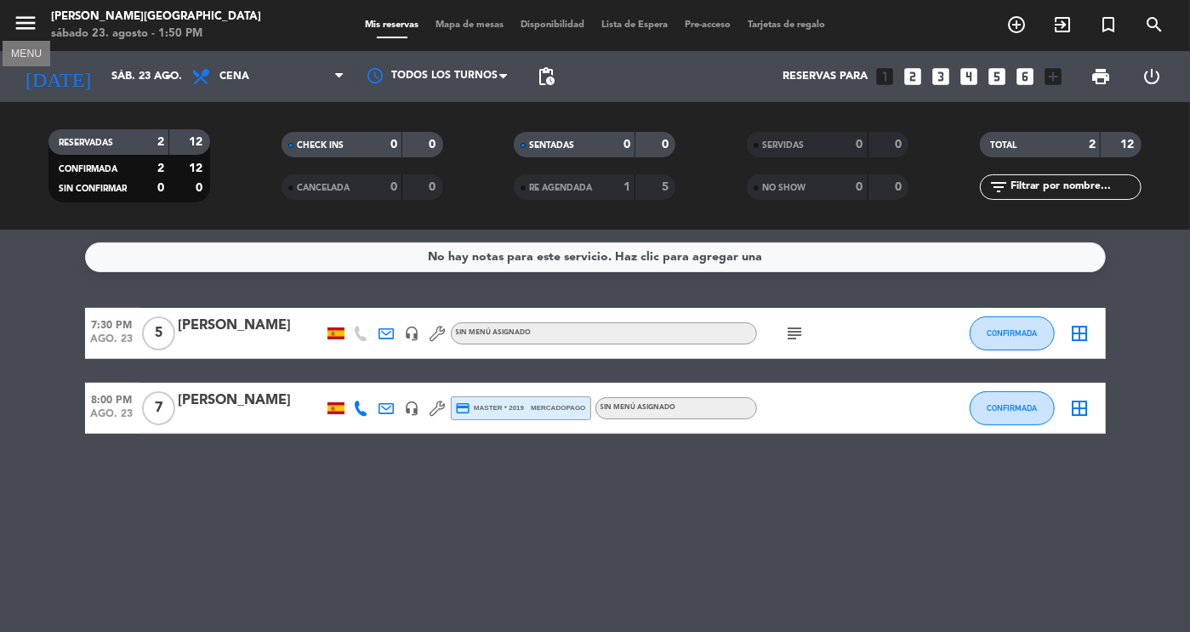
click at [22, 14] on icon "menu" at bounding box center [26, 23] width 26 height 26
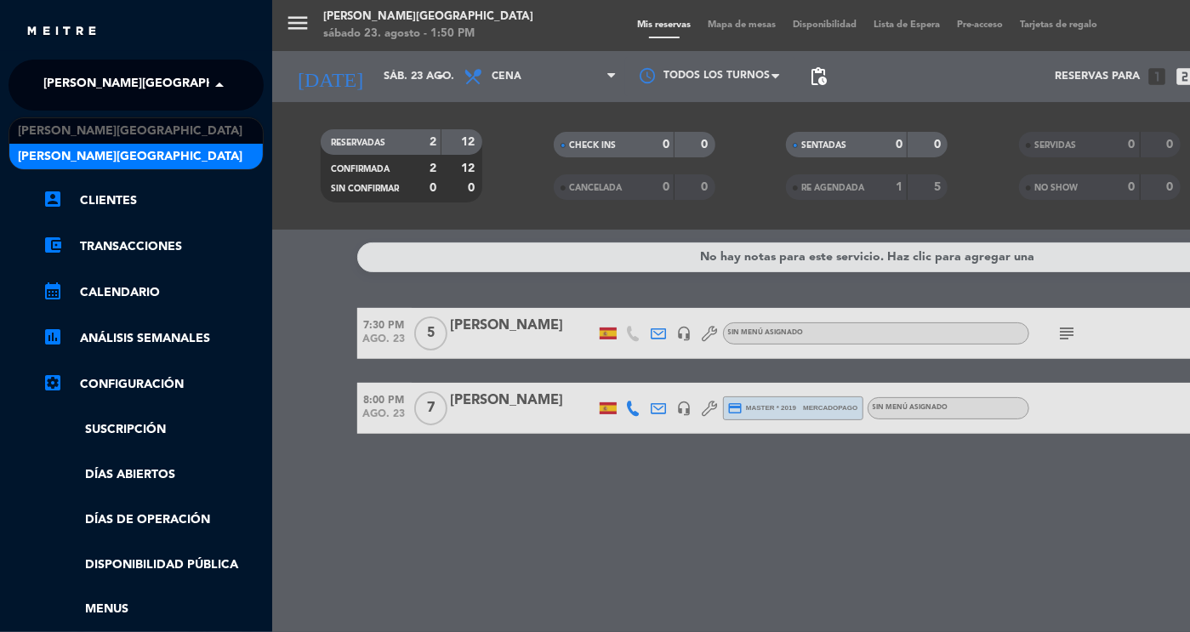
click at [117, 98] on span "[PERSON_NAME][GEOGRAPHIC_DATA]" at bounding box center [155, 85] width 225 height 36
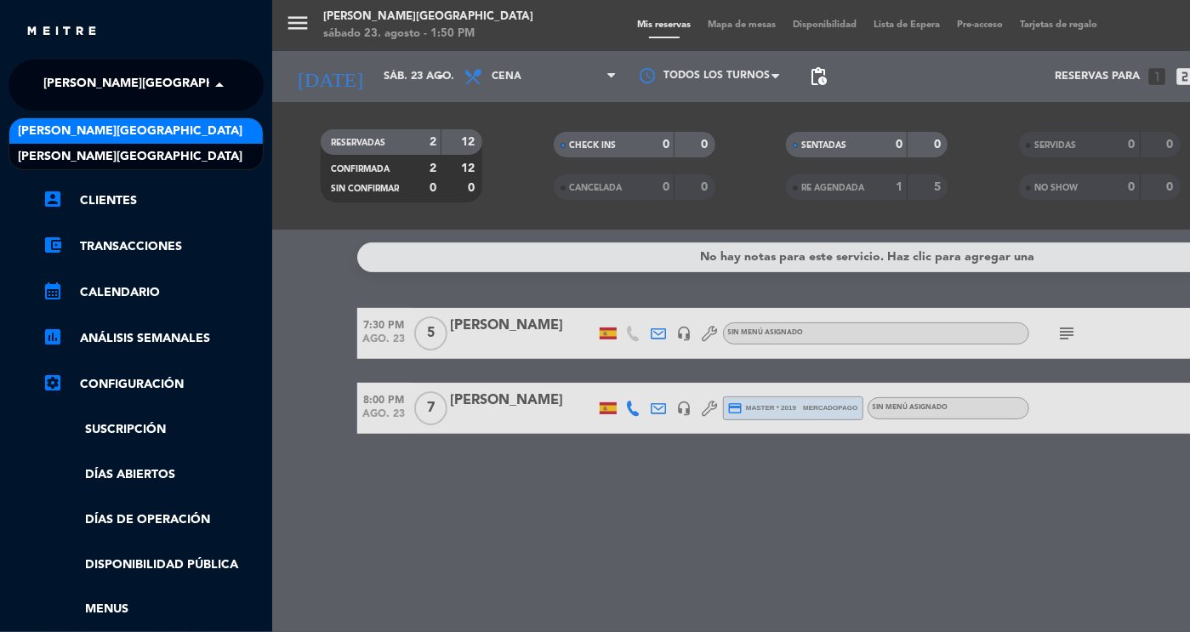
click at [123, 133] on span "[PERSON_NAME][GEOGRAPHIC_DATA]" at bounding box center [130, 132] width 225 height 20
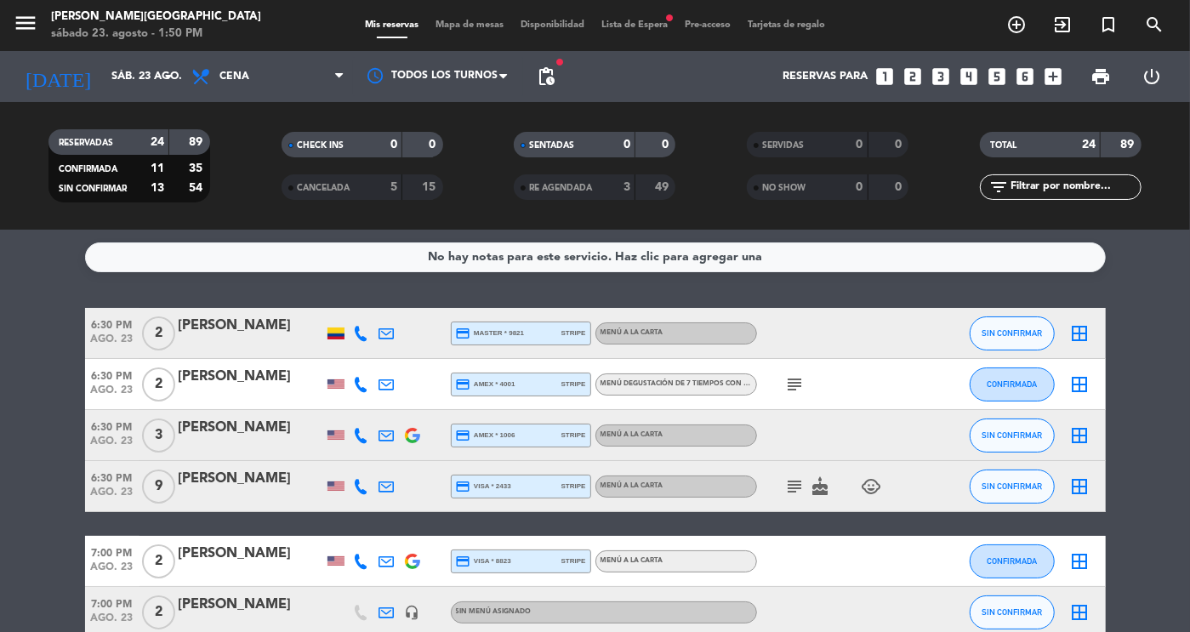
click at [329, 185] on span "CANCELADA" at bounding box center [323, 188] width 53 height 9
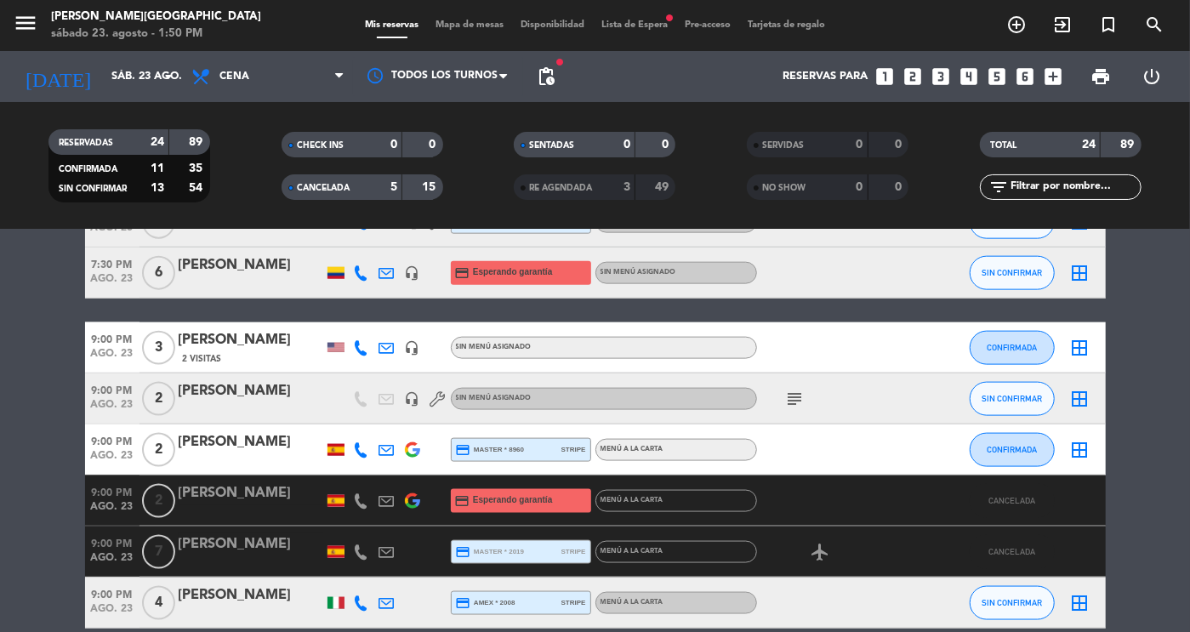
scroll to position [1312, 0]
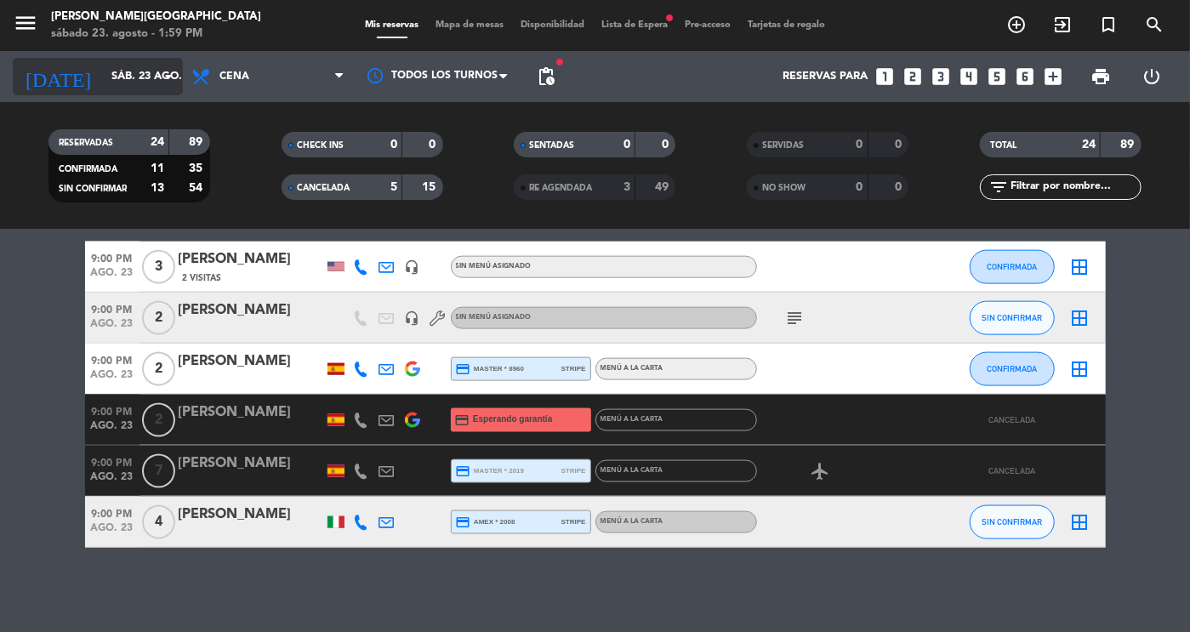
click at [137, 88] on input "sáb. 23 ago." at bounding box center [175, 76] width 145 height 31
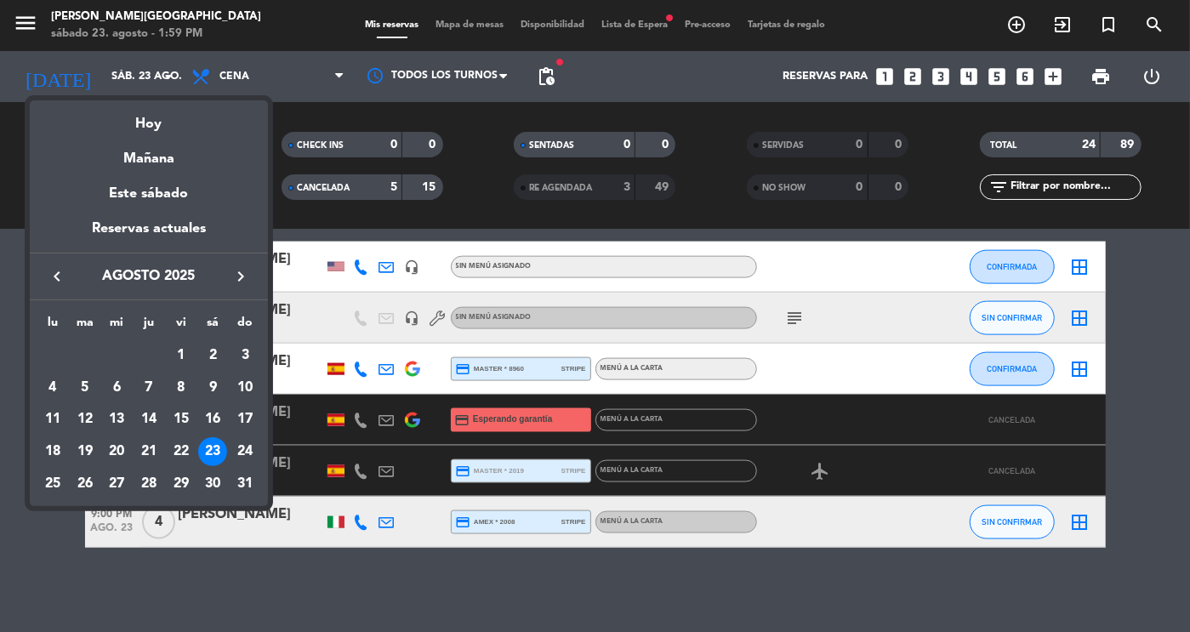
click at [241, 268] on icon "keyboard_arrow_right" at bounding box center [240, 276] width 20 height 20
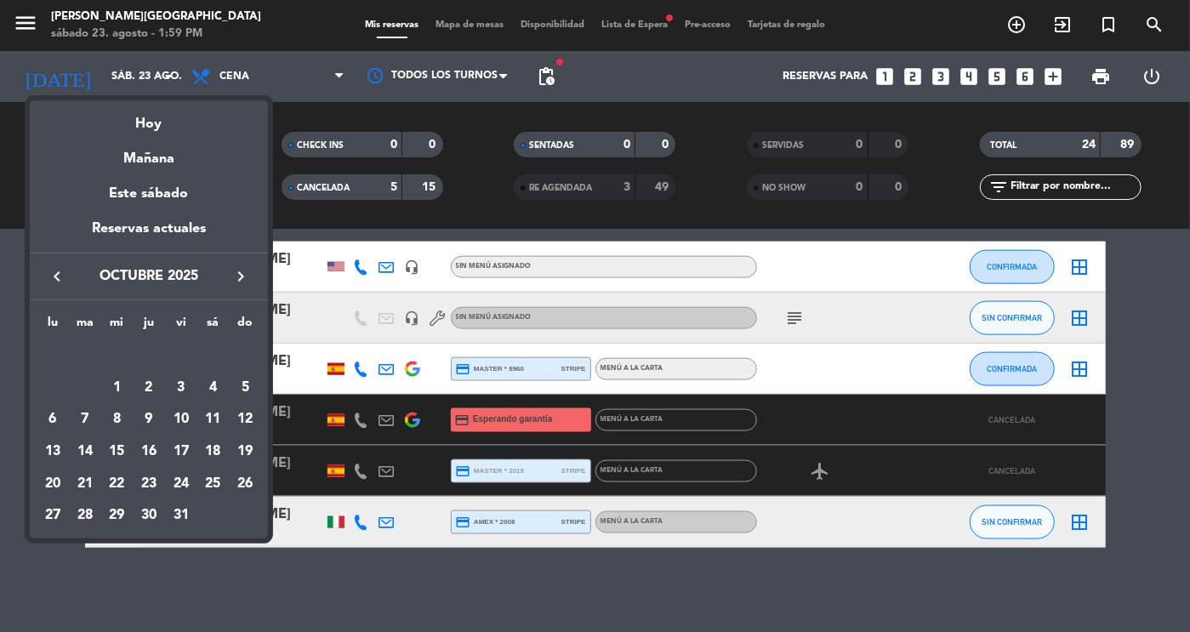
click at [241, 268] on icon "keyboard_arrow_right" at bounding box center [240, 276] width 20 height 20
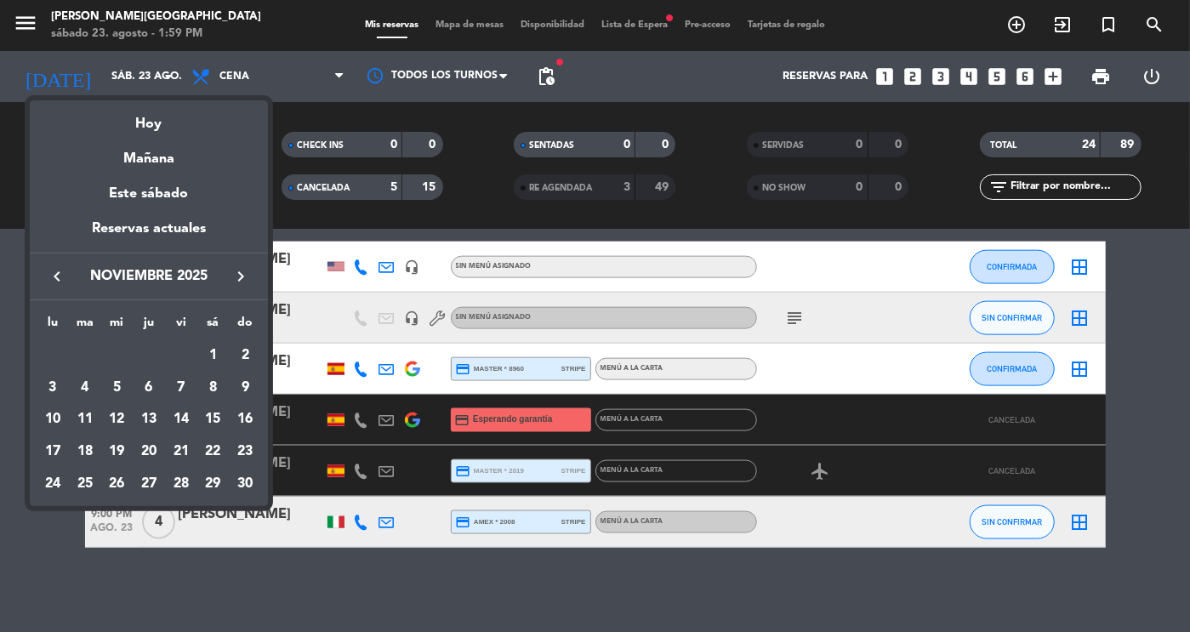
click at [55, 282] on icon "keyboard_arrow_left" at bounding box center [57, 276] width 20 height 20
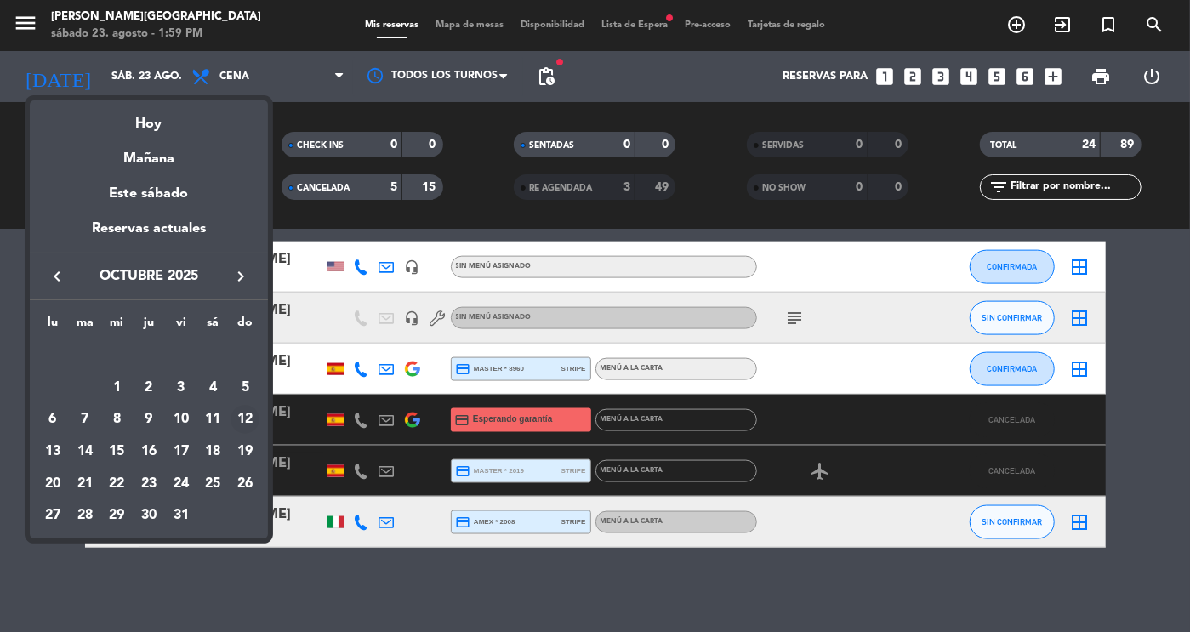
click at [242, 414] on div "12" at bounding box center [244, 419] width 29 height 29
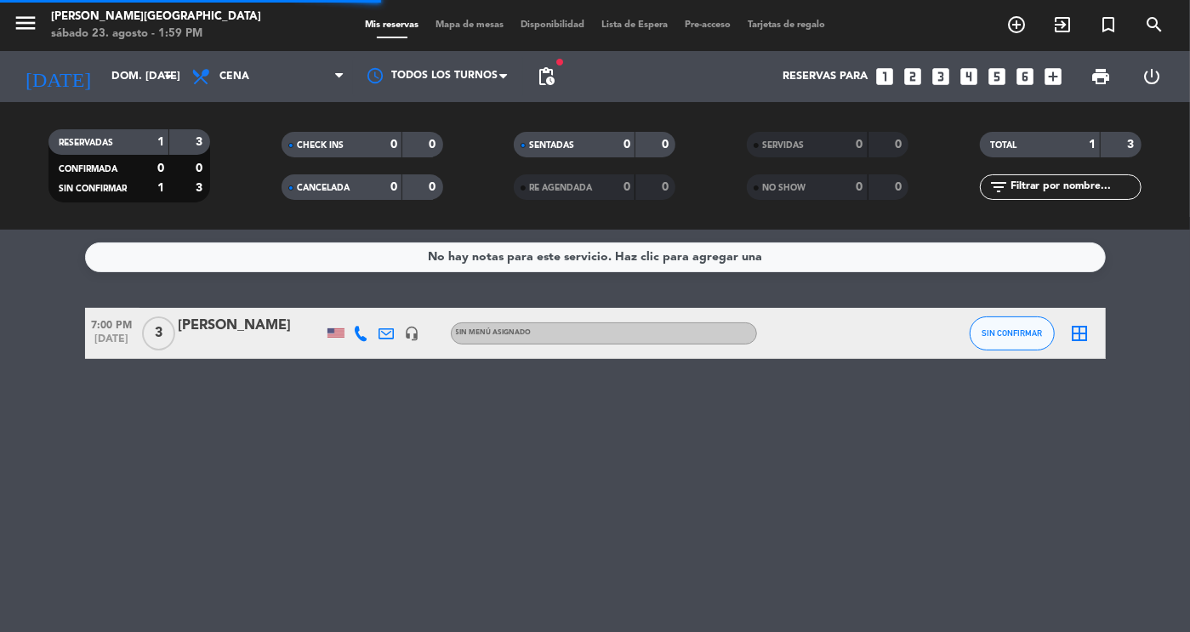
scroll to position [0, 0]
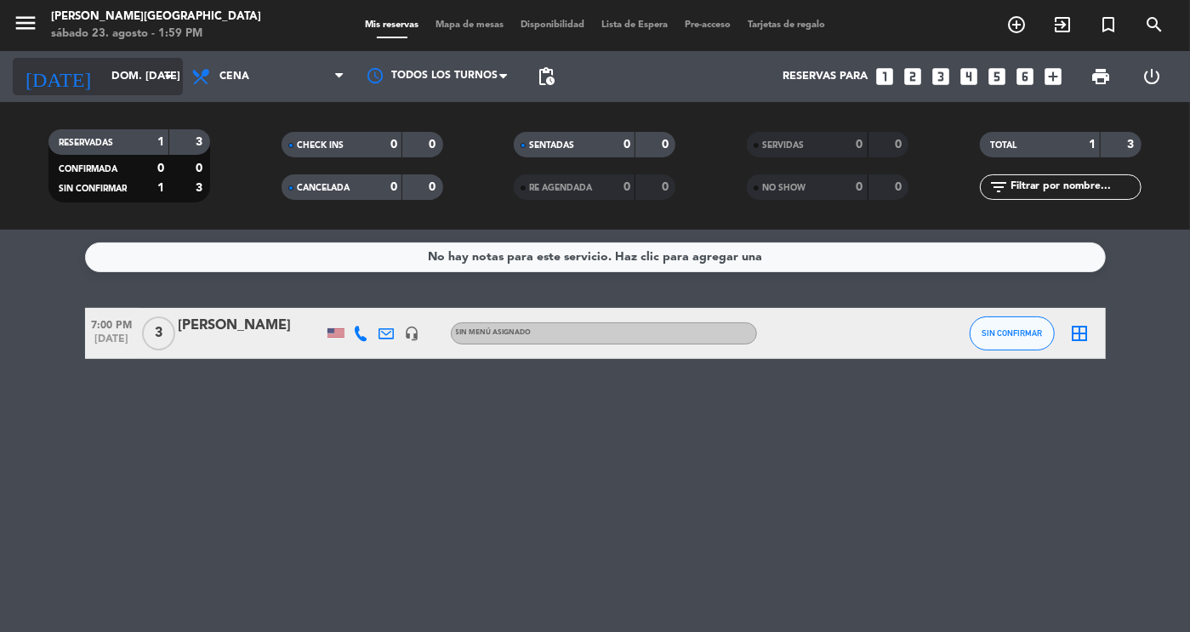
click at [107, 75] on input "dom. [DATE]" at bounding box center [175, 76] width 145 height 31
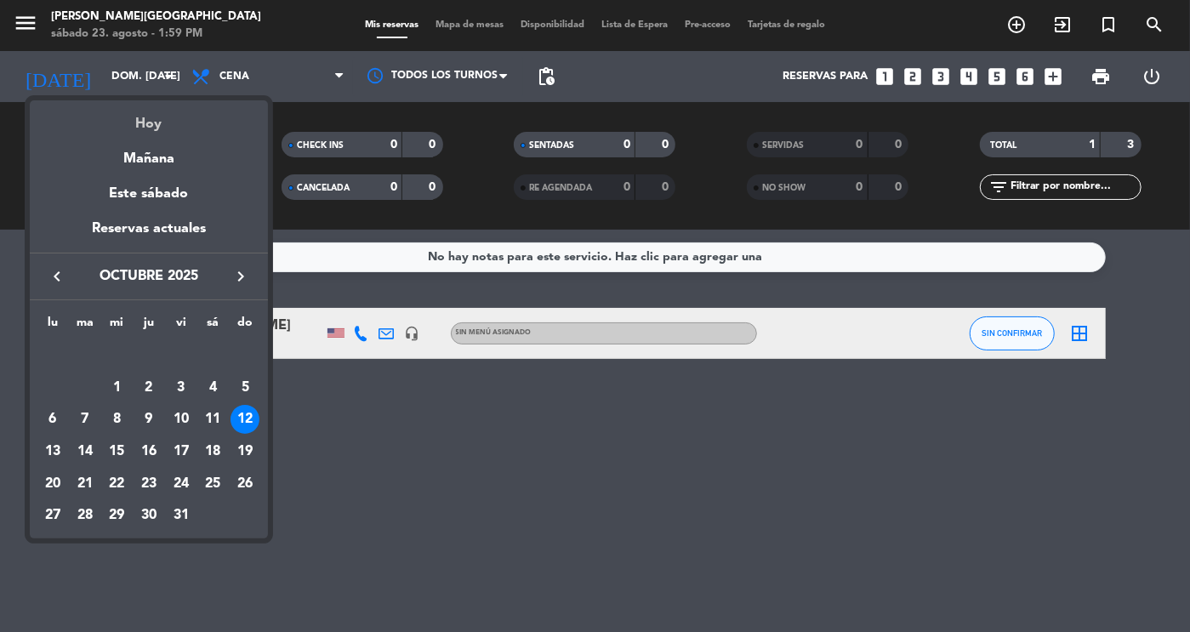
click at [149, 125] on div "Hoy" at bounding box center [149, 117] width 238 height 35
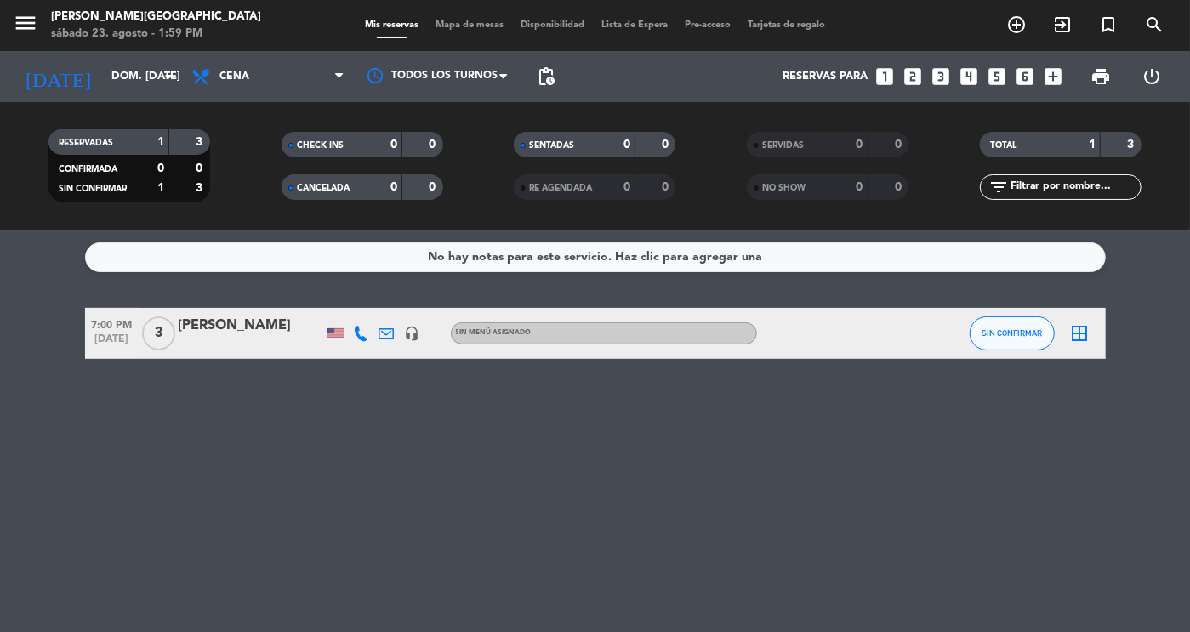
type input "sáb. 23 ago."
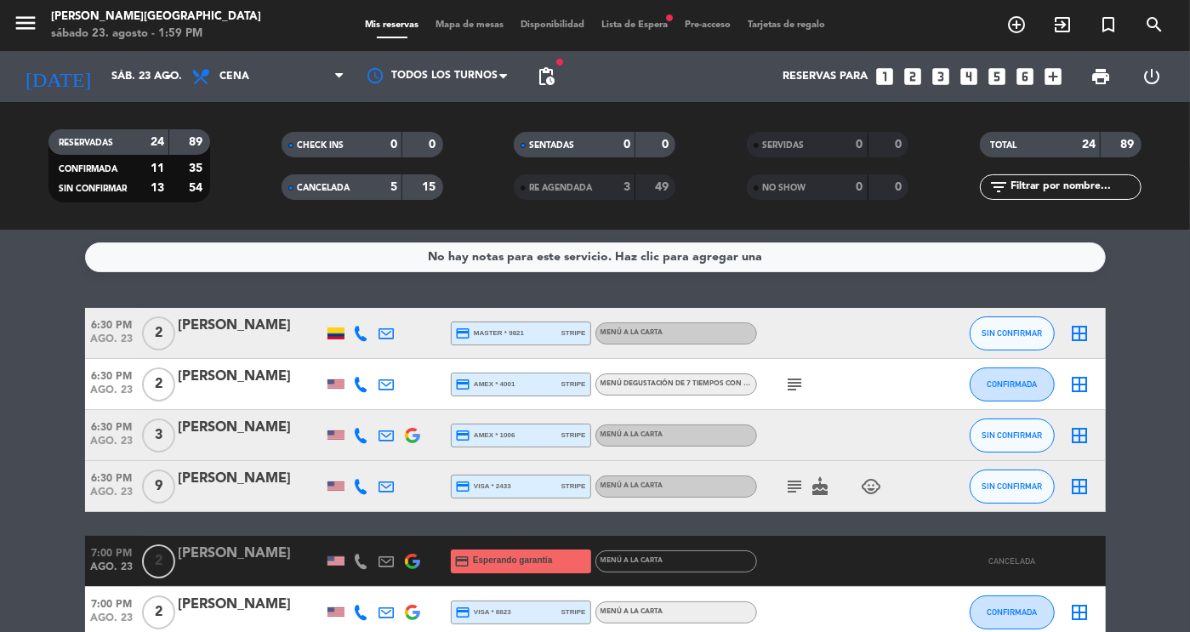
click at [337, 186] on span "CANCELADA" at bounding box center [323, 188] width 53 height 9
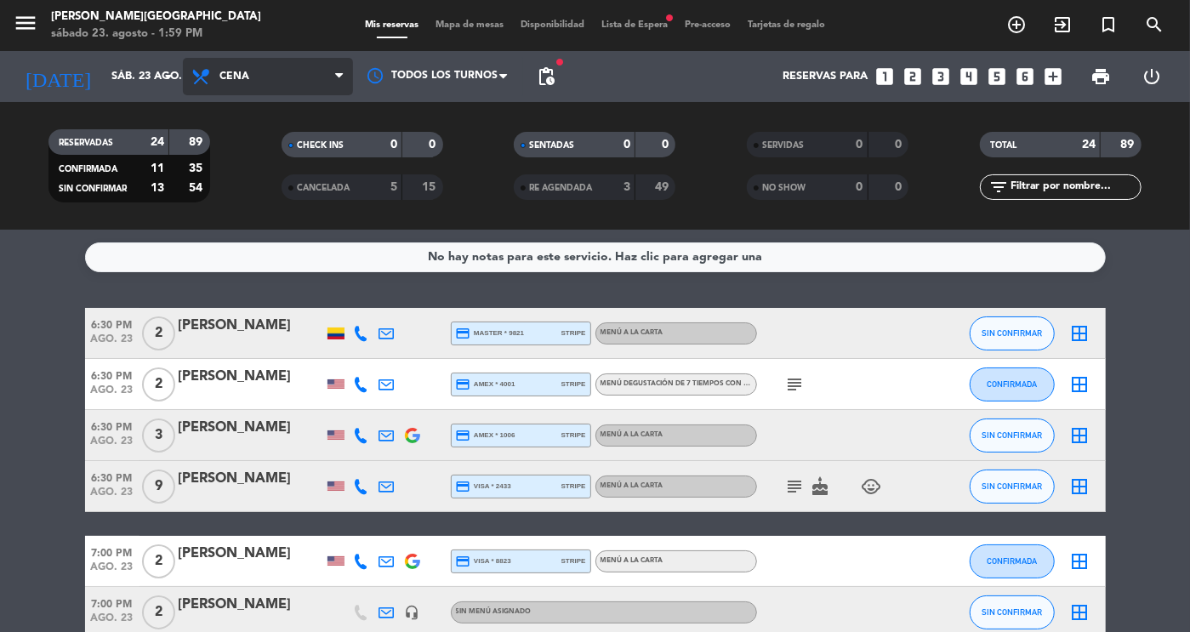
click at [259, 76] on span "Cena" at bounding box center [268, 76] width 170 height 37
click at [260, 151] on div "menu [PERSON_NAME][GEOGRAPHIC_DATA] sábado 23. agosto - 1:59 PM Mis reservas Ma…" at bounding box center [595, 115] width 1190 height 230
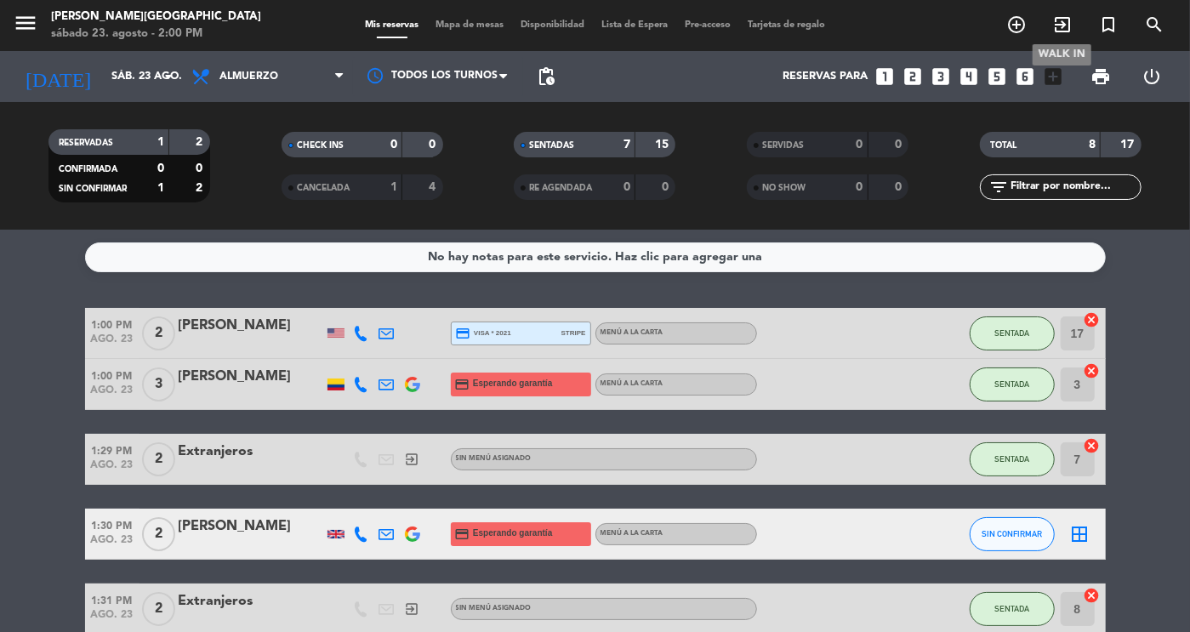
click at [1068, 24] on icon "exit_to_app" at bounding box center [1062, 24] width 20 height 20
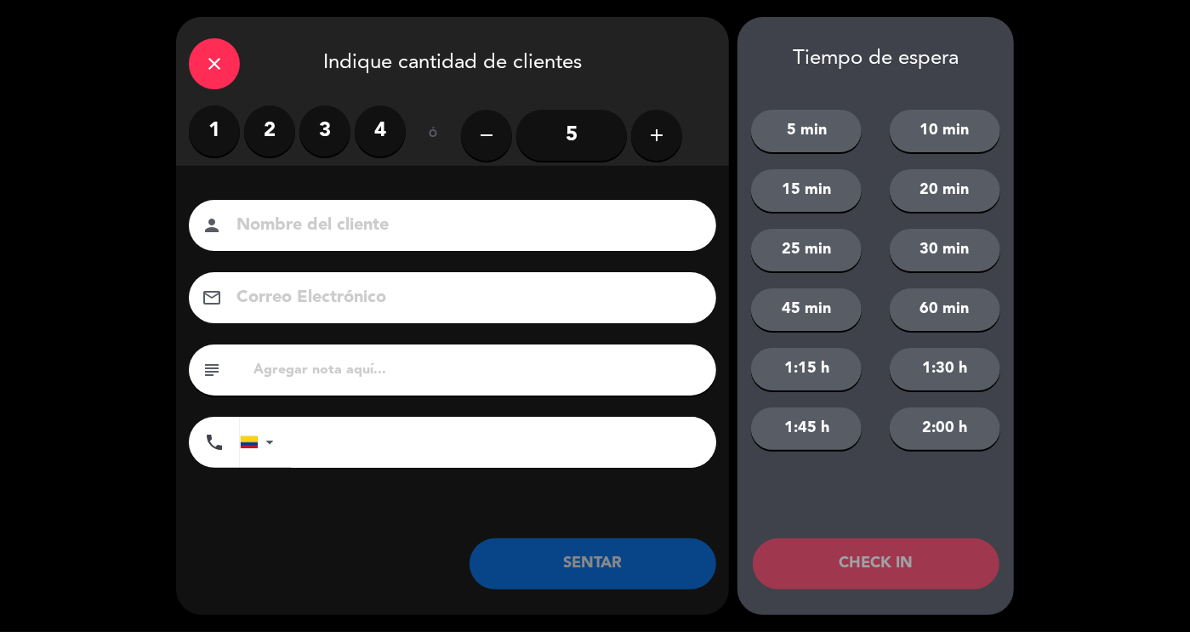
click at [267, 131] on label "2" at bounding box center [269, 130] width 51 height 51
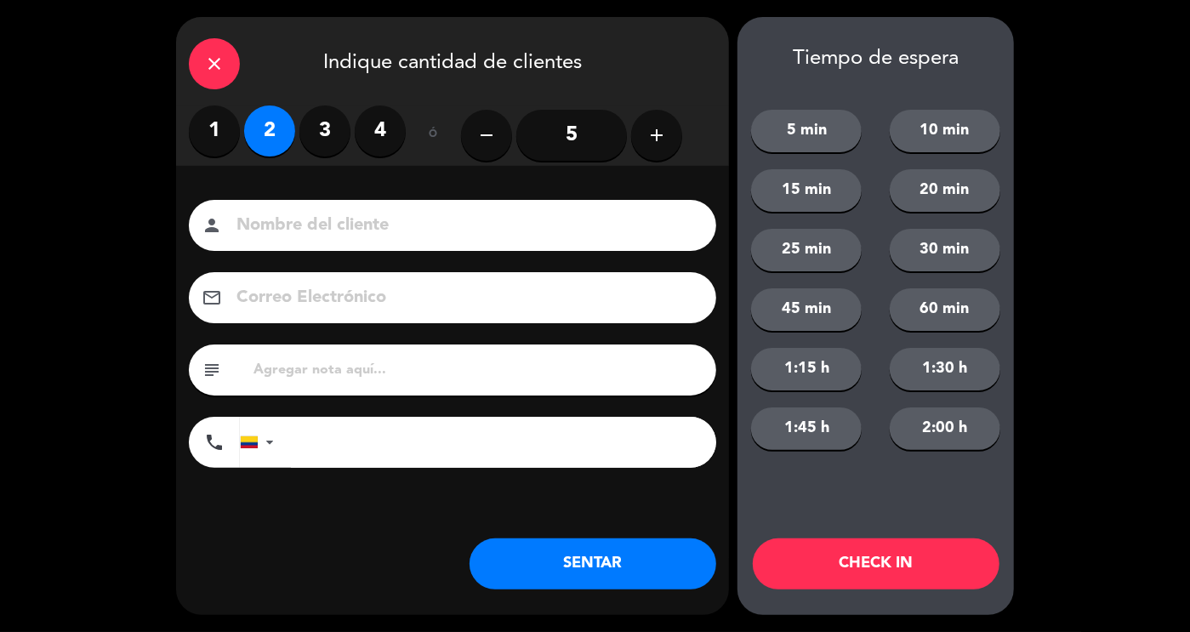
click at [309, 217] on input at bounding box center [464, 226] width 459 height 30
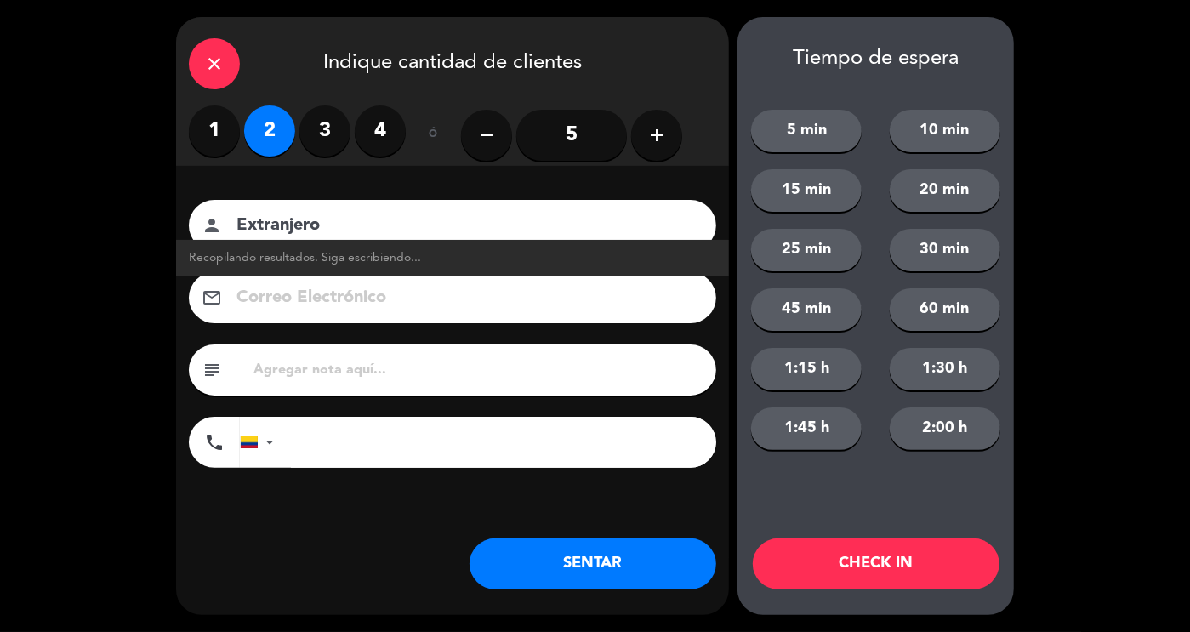
type input "Extranjero"
click at [553, 568] on button "SENTAR" at bounding box center [592, 563] width 247 height 51
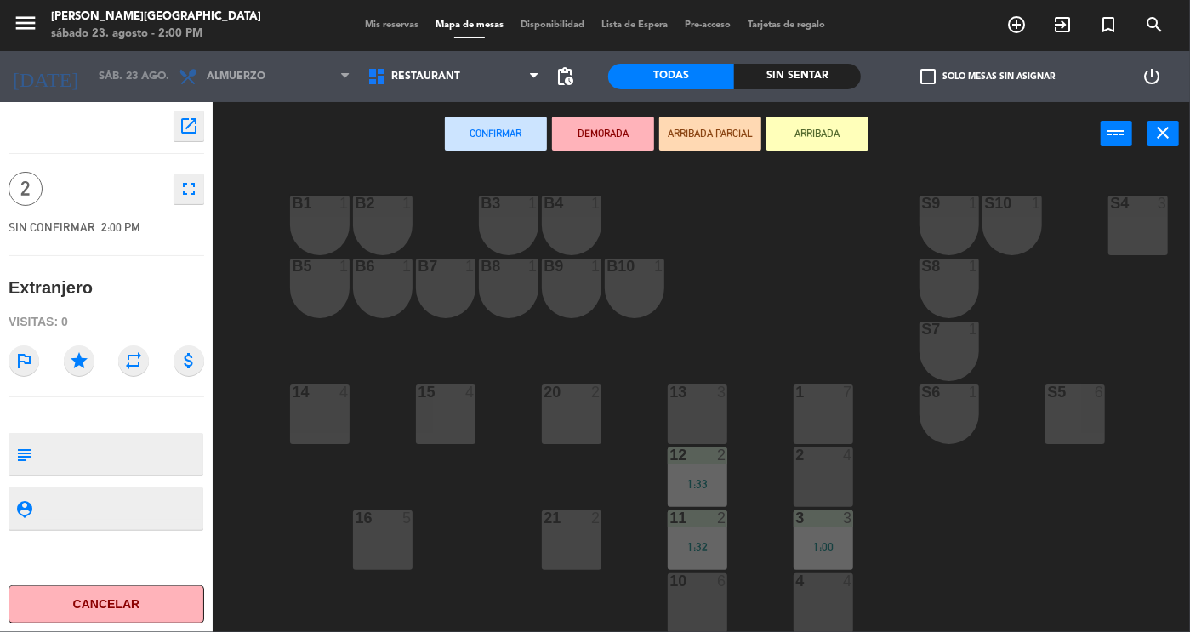
click at [697, 420] on div "13 3" at bounding box center [698, 414] width 60 height 60
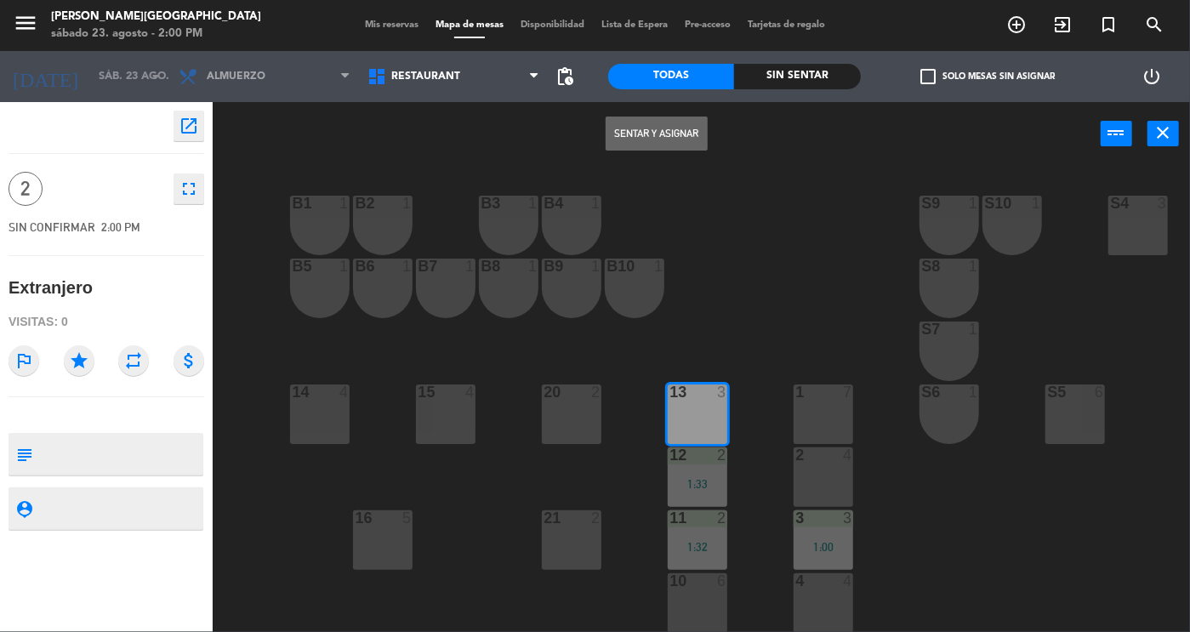
click at [656, 129] on button "Sentar y Asignar" at bounding box center [657, 134] width 102 height 34
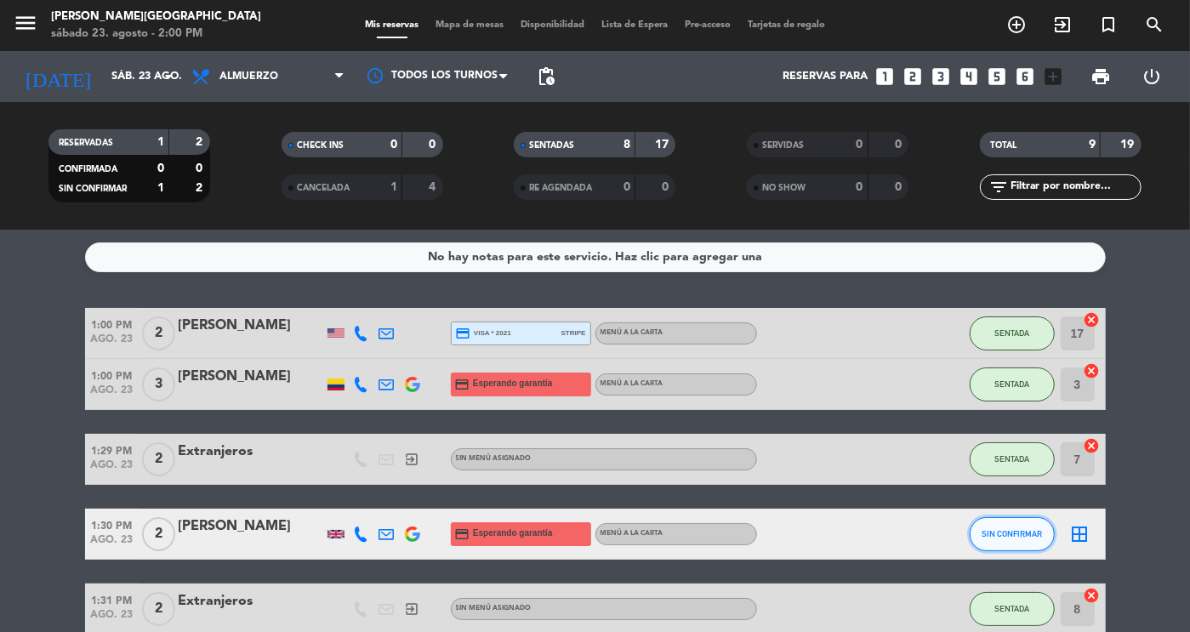
click at [1023, 548] on button "SIN CONFIRMAR" at bounding box center [1012, 534] width 85 height 34
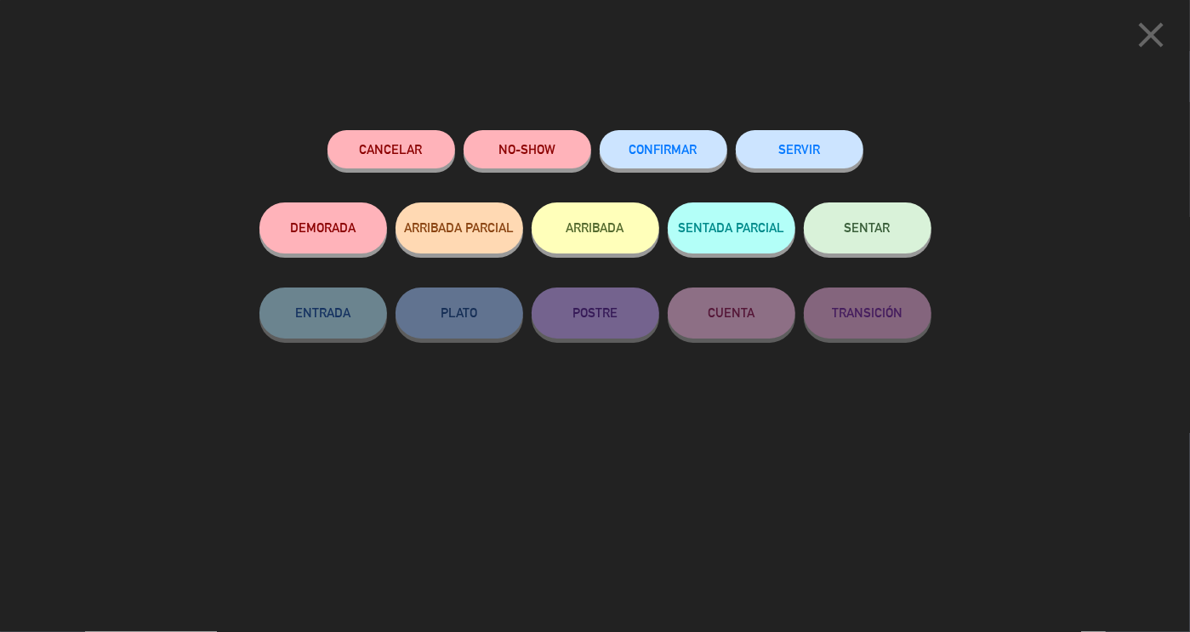
click at [557, 162] on button "NO-SHOW" at bounding box center [528, 149] width 128 height 38
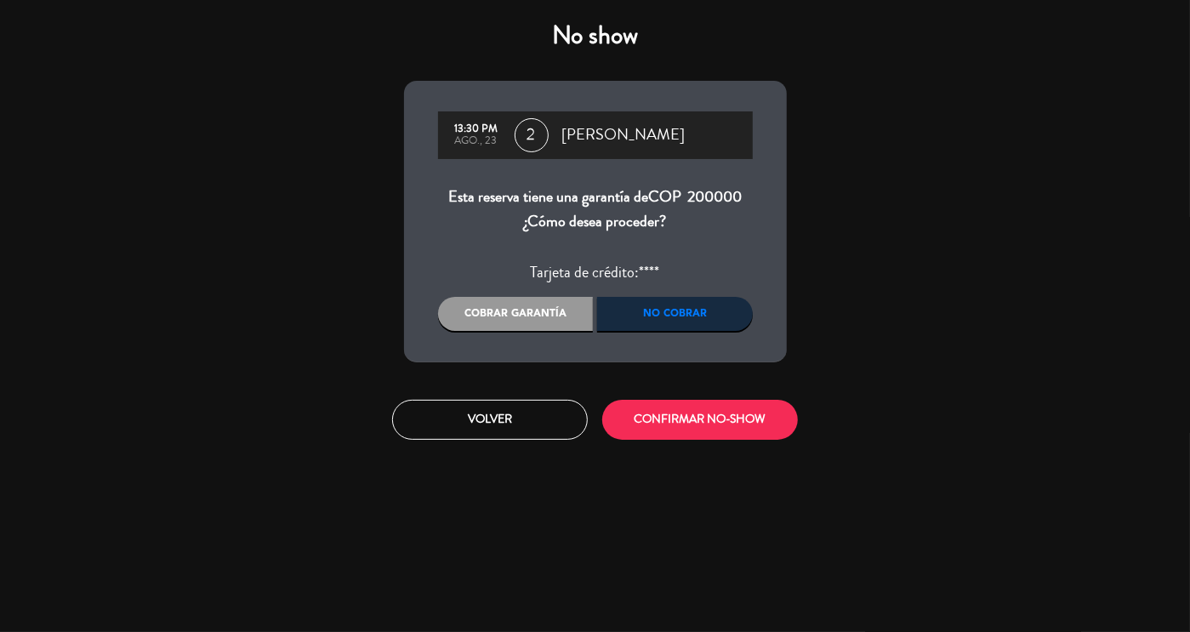
click at [657, 321] on div "No cobrar" at bounding box center [675, 314] width 156 height 34
click at [686, 423] on button "CONFIRMAR NO-SHOW" at bounding box center [700, 420] width 196 height 40
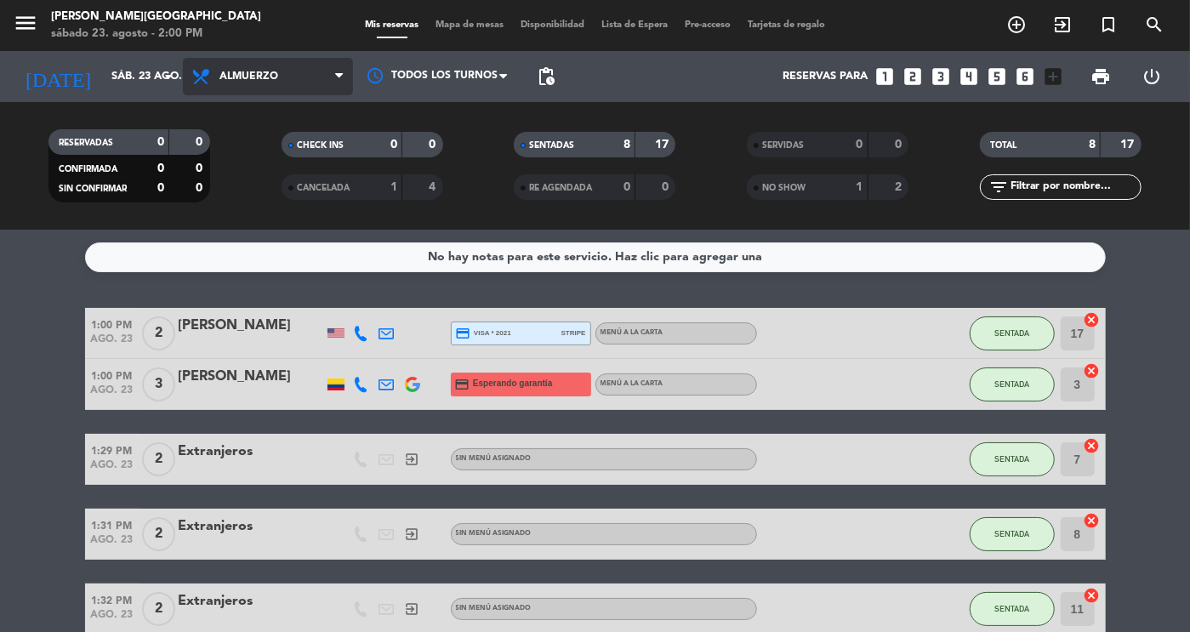
click at [217, 83] on span "Almuerzo" at bounding box center [268, 76] width 170 height 37
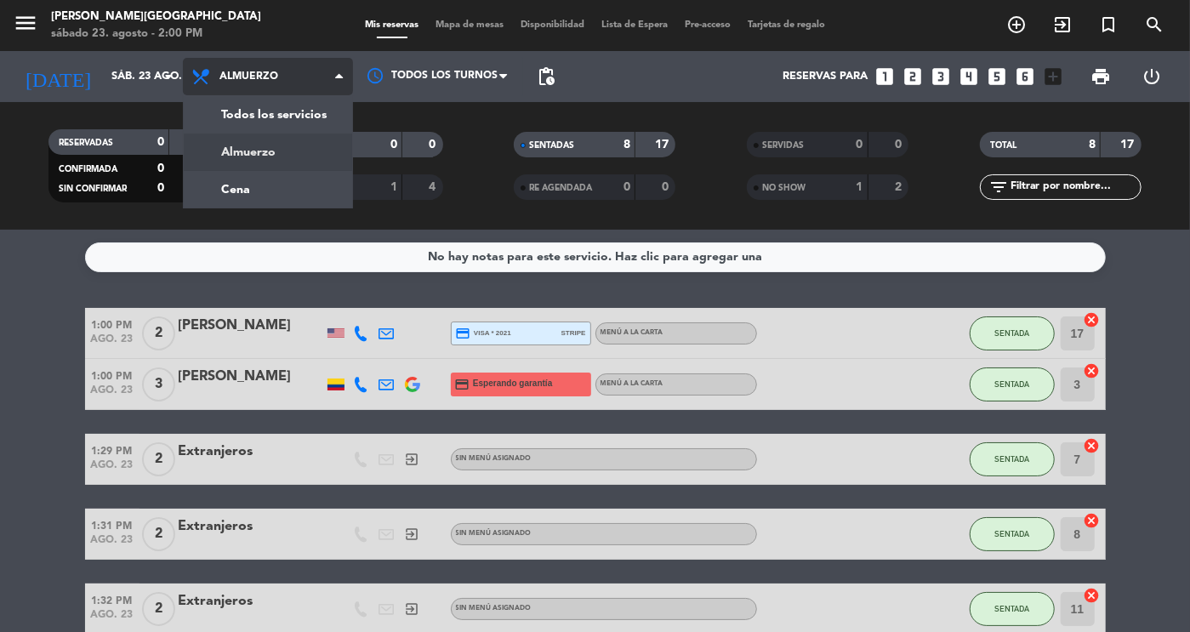
click at [248, 161] on div "menu [PERSON_NAME][GEOGRAPHIC_DATA] sábado 23. agosto - 2:00 PM Mis reservas Ma…" at bounding box center [595, 115] width 1190 height 230
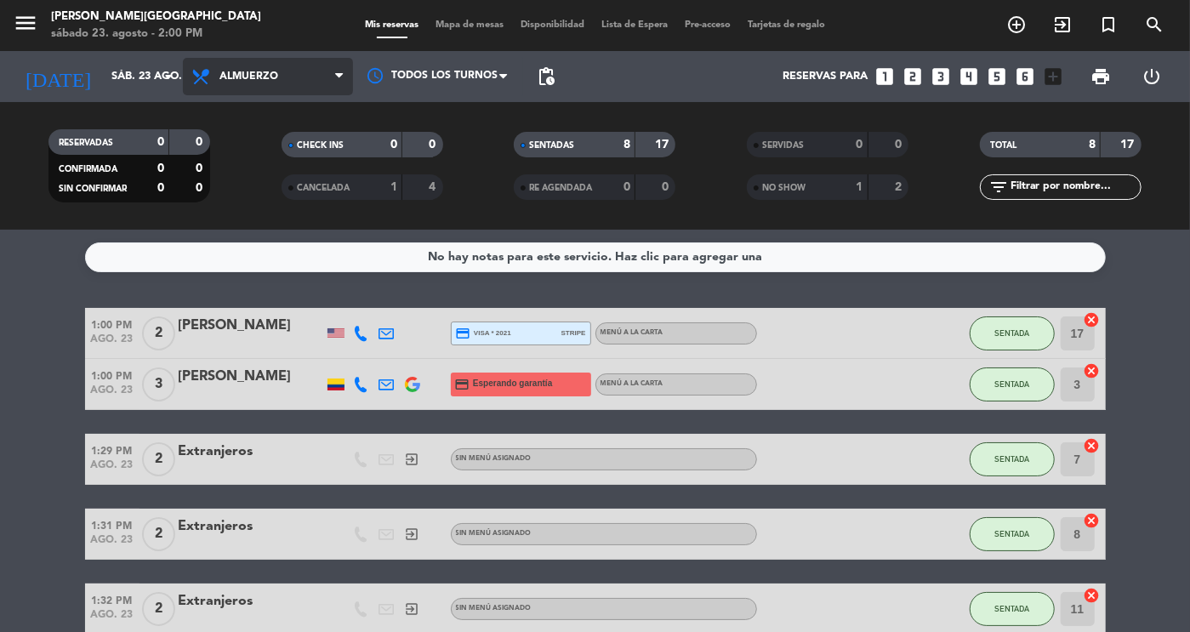
click at [268, 92] on span "Almuerzo" at bounding box center [268, 76] width 170 height 37
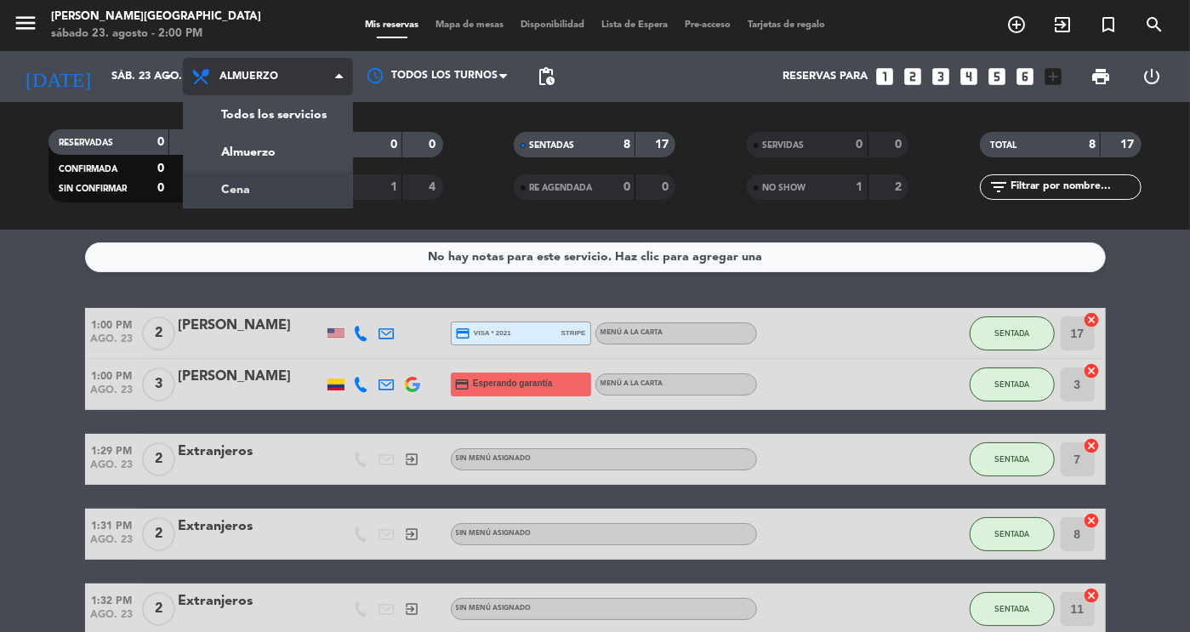
click at [242, 195] on div "menu [PERSON_NAME][GEOGRAPHIC_DATA] sábado 23. agosto - 2:00 PM Mis reservas Ma…" at bounding box center [595, 115] width 1190 height 230
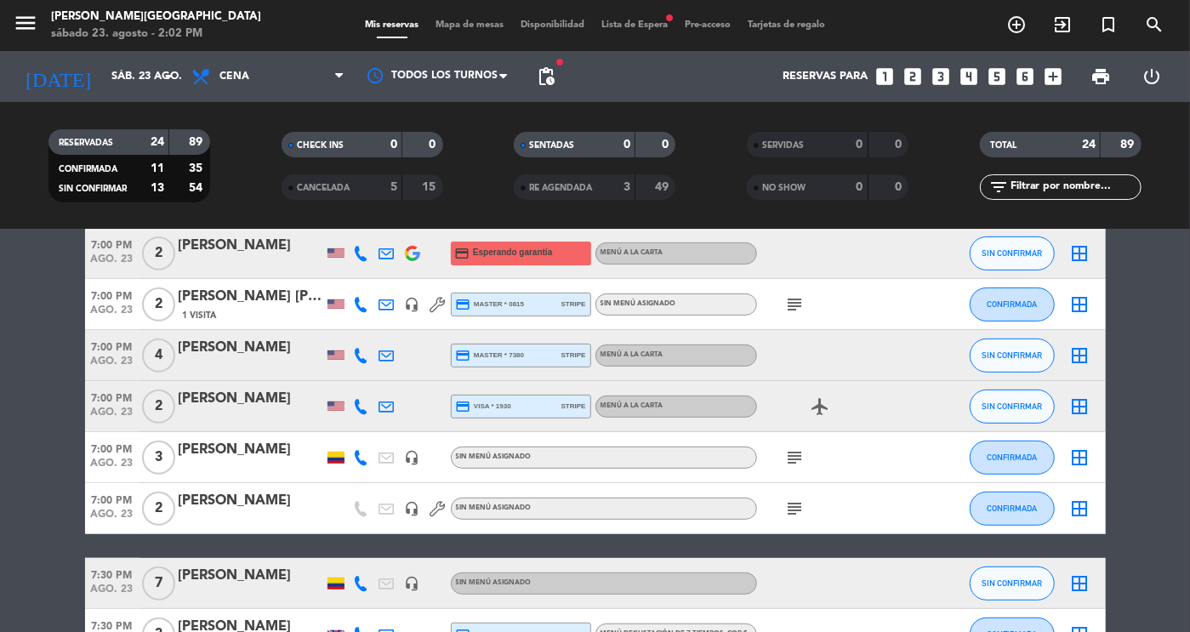
scroll to position [418, 0]
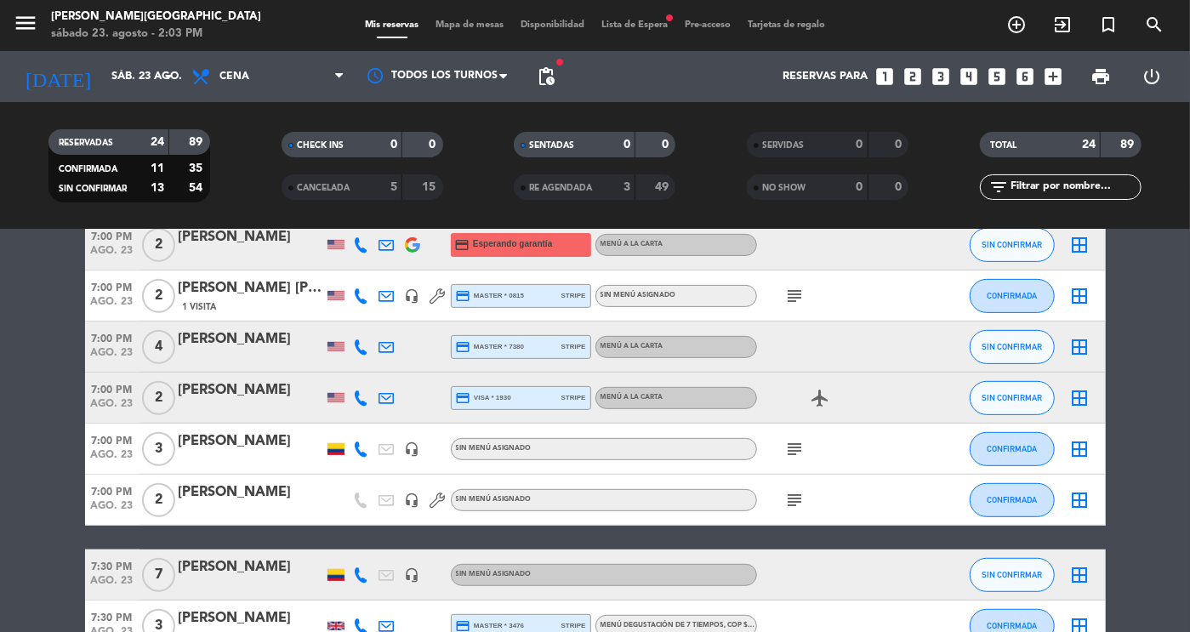
click at [634, 13] on div "menu [PERSON_NAME][GEOGRAPHIC_DATA] sábado 23. agosto - 2:03 PM Mis reservas Ma…" at bounding box center [595, 25] width 1190 height 51
click at [634, 20] on span "Lista de Espera fiber_manual_record" at bounding box center [634, 24] width 83 height 9
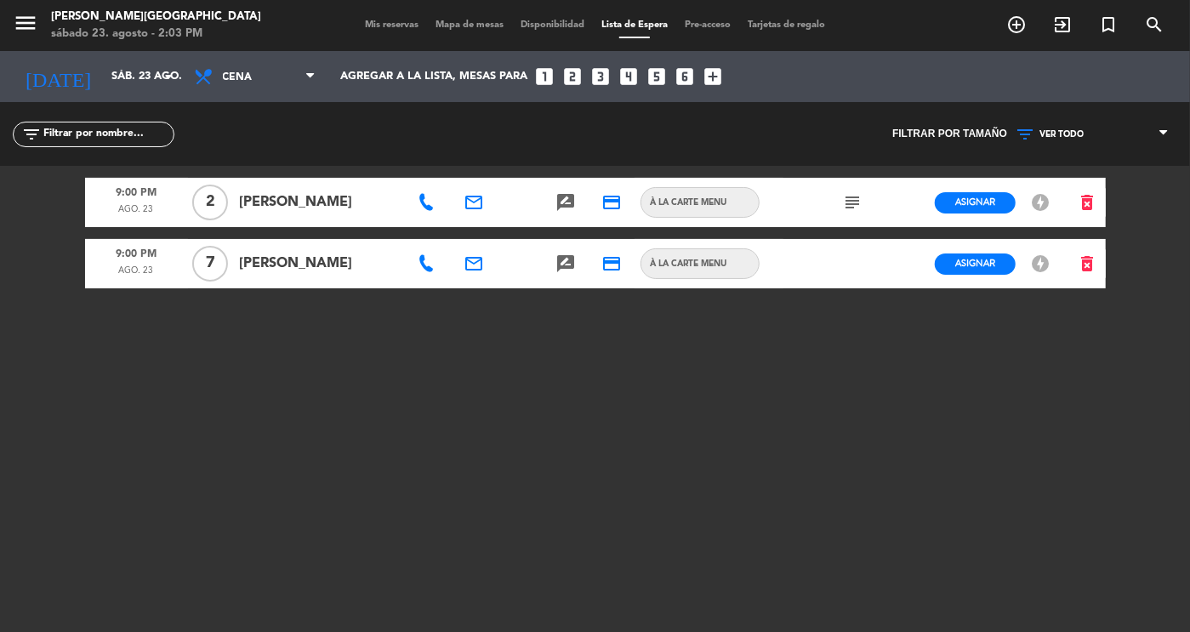
click at [378, 28] on span "Mis reservas" at bounding box center [391, 24] width 71 height 9
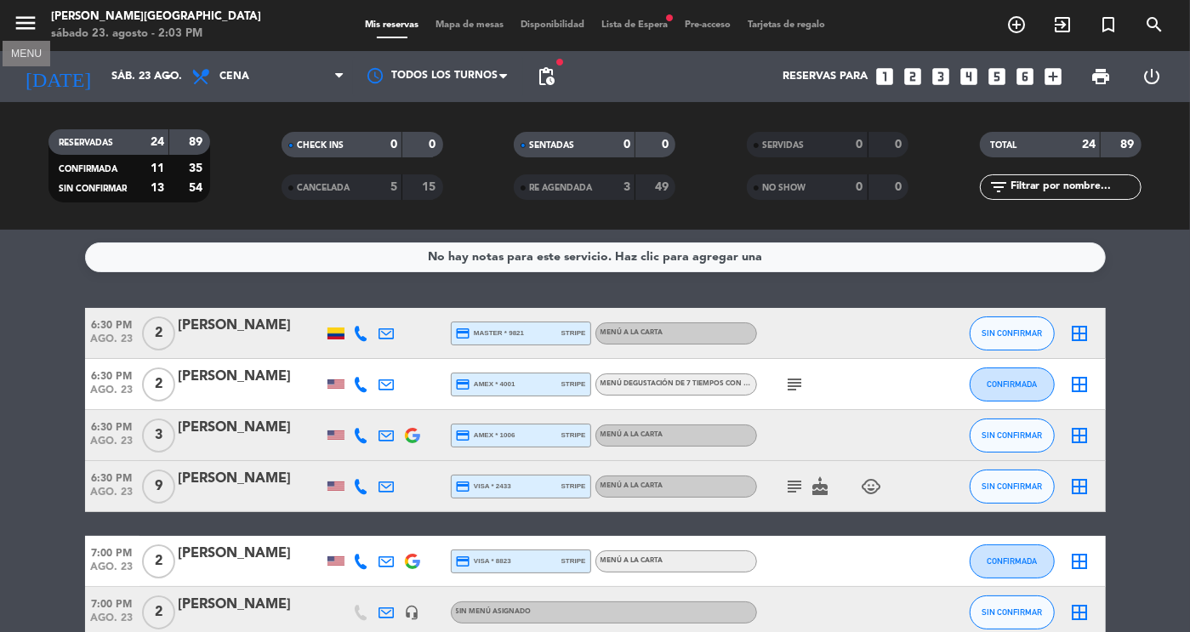
click at [24, 26] on icon "menu" at bounding box center [26, 23] width 26 height 26
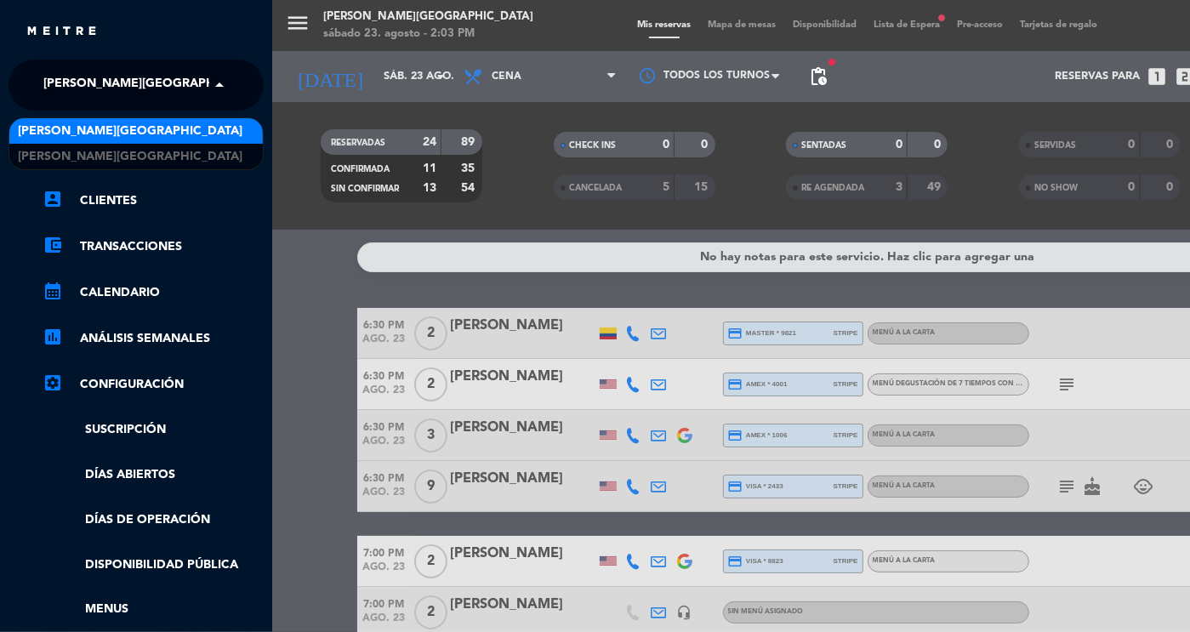
click at [55, 76] on span "[PERSON_NAME][GEOGRAPHIC_DATA]" at bounding box center [155, 85] width 225 height 36
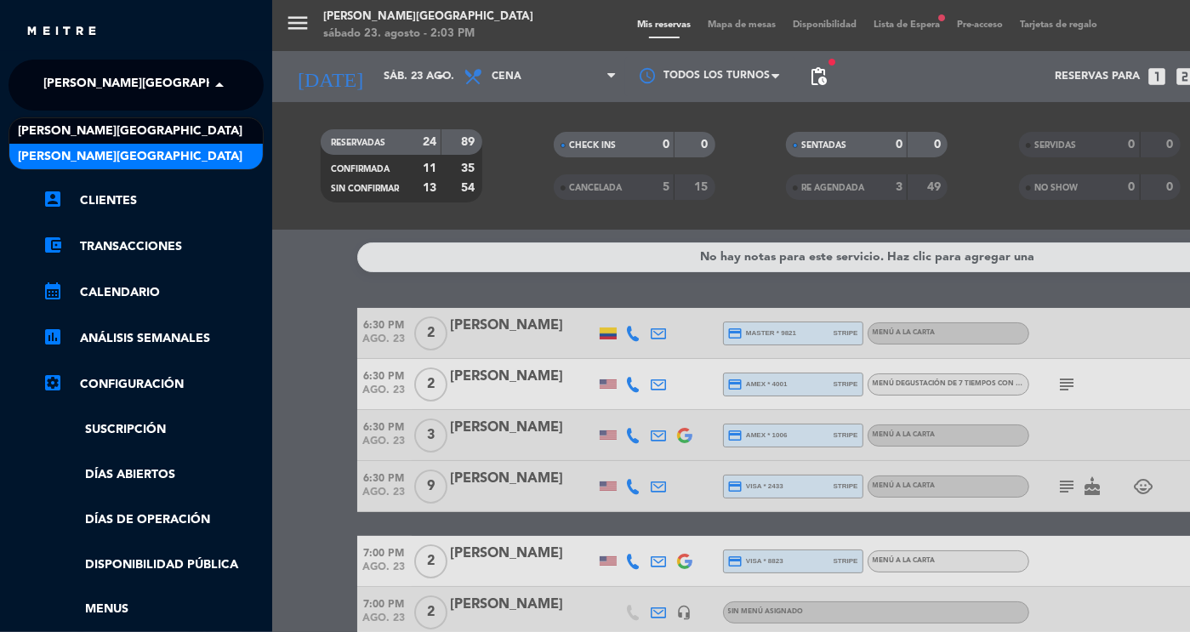
click at [67, 148] on span "[PERSON_NAME][GEOGRAPHIC_DATA]" at bounding box center [130, 157] width 225 height 20
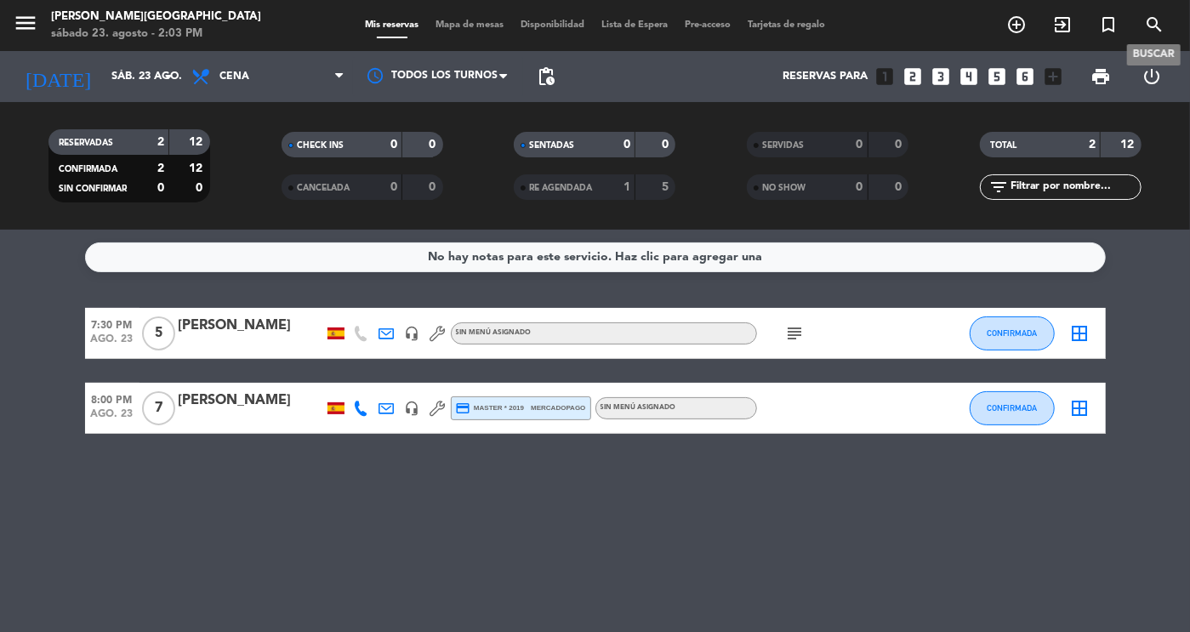
click at [1168, 28] on span "search" at bounding box center [1154, 24] width 46 height 29
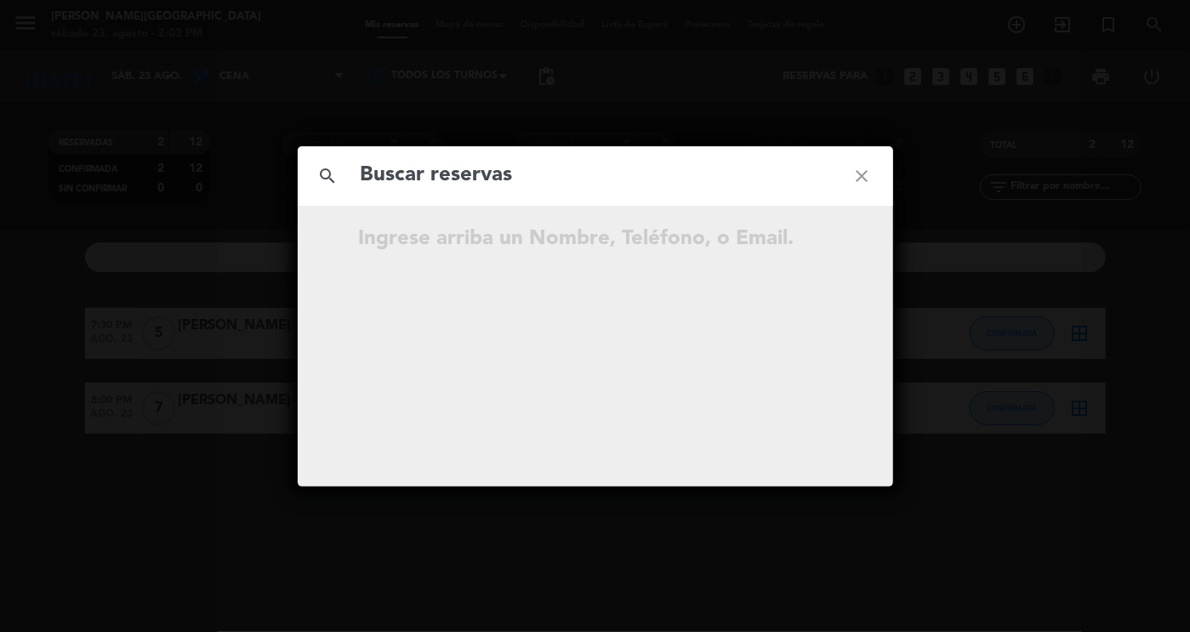
click at [851, 178] on icon "close" at bounding box center [862, 175] width 61 height 61
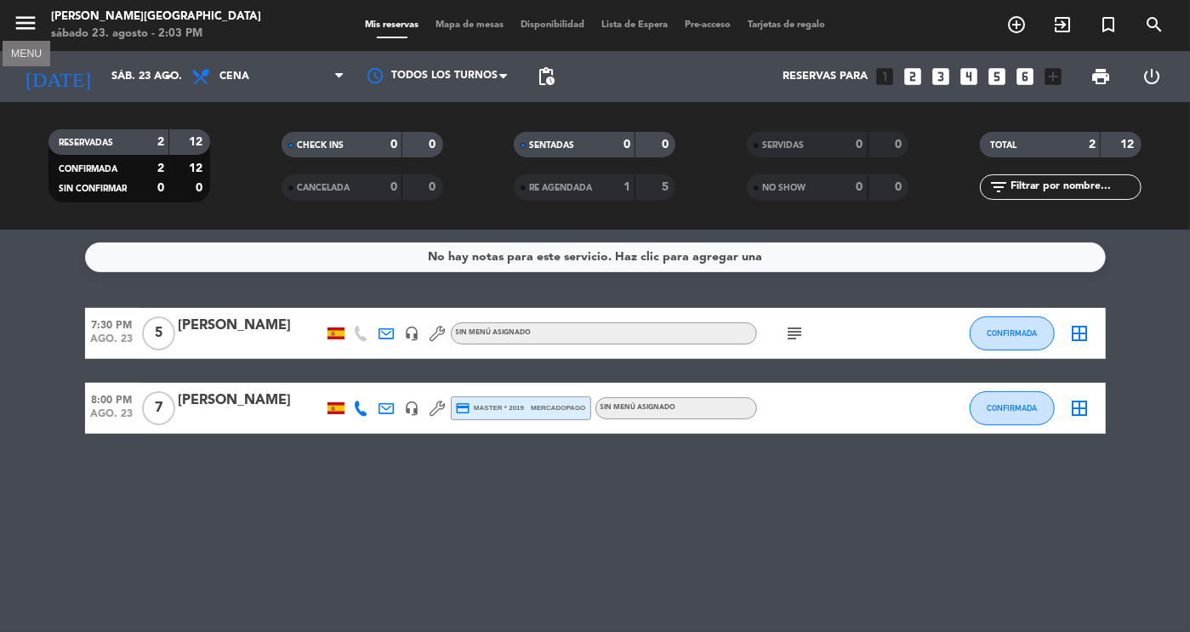
click at [22, 13] on icon "menu" at bounding box center [26, 23] width 26 height 26
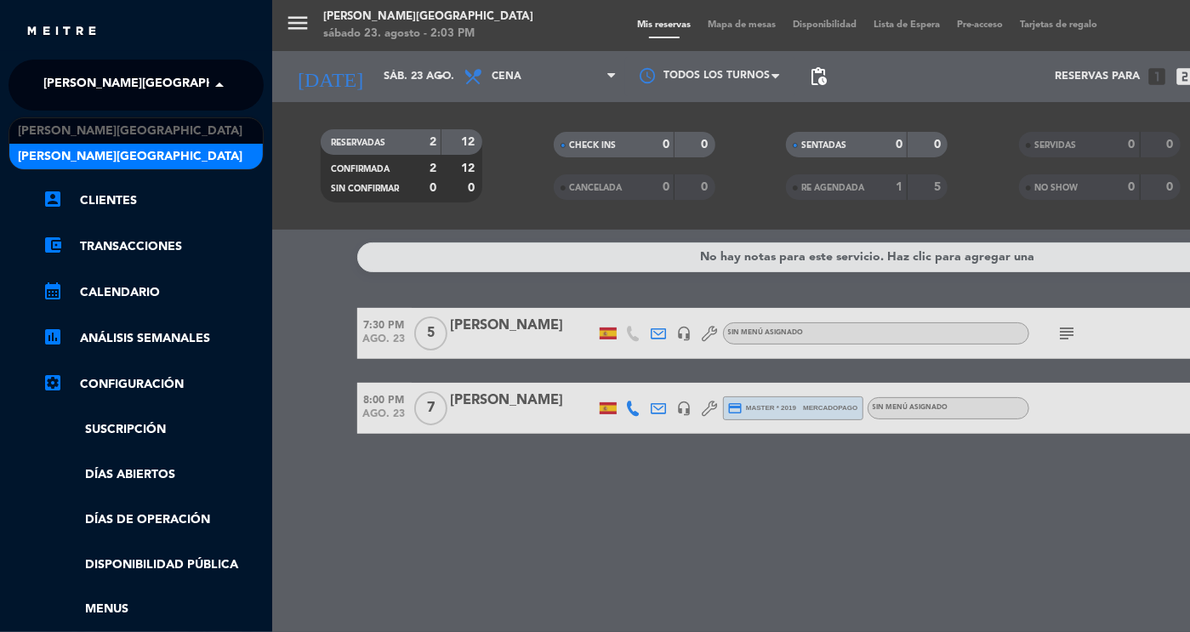
click at [107, 88] on span "[PERSON_NAME][GEOGRAPHIC_DATA]" at bounding box center [155, 85] width 225 height 36
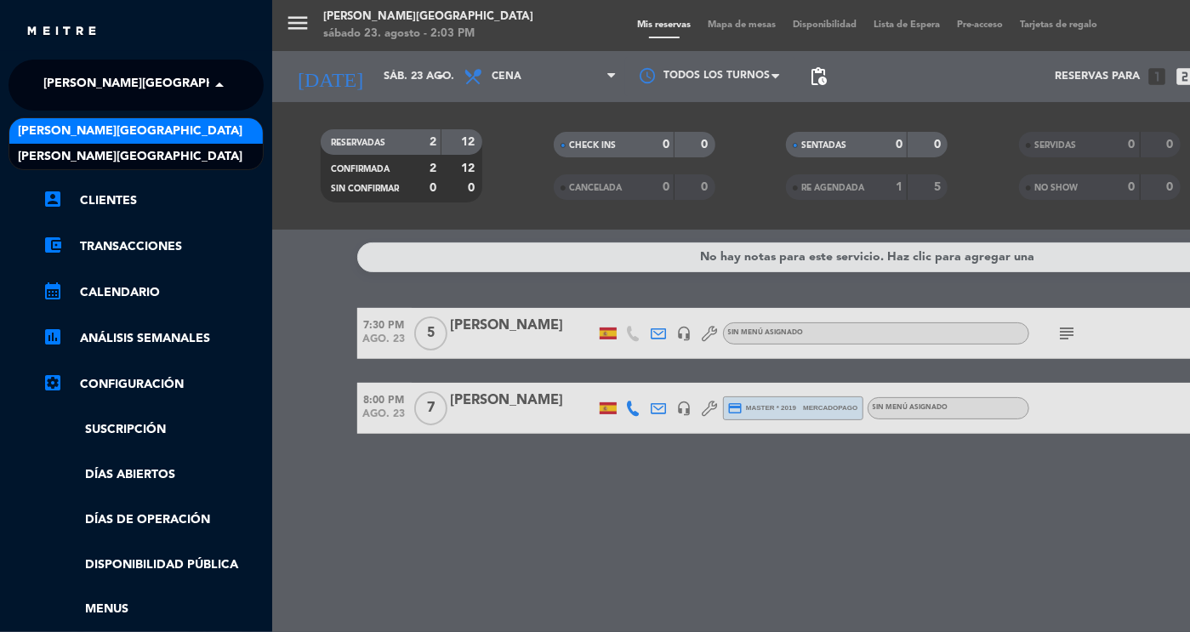
click at [108, 137] on span "[PERSON_NAME][GEOGRAPHIC_DATA]" at bounding box center [130, 132] width 225 height 20
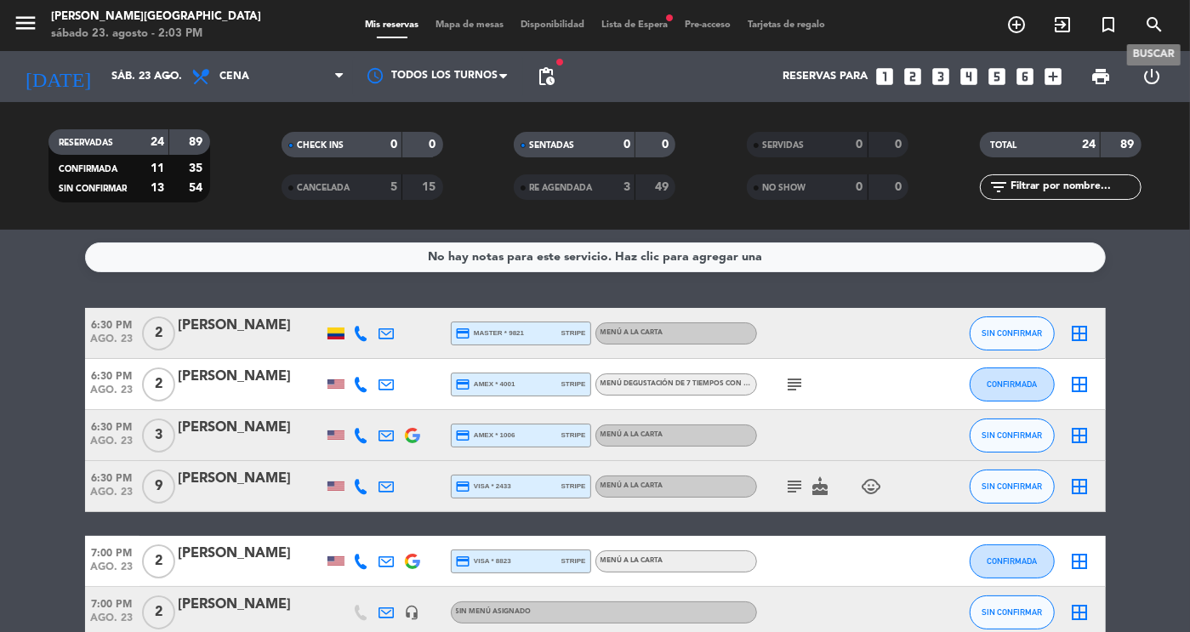
click at [1164, 32] on icon "search" at bounding box center [1154, 24] width 20 height 20
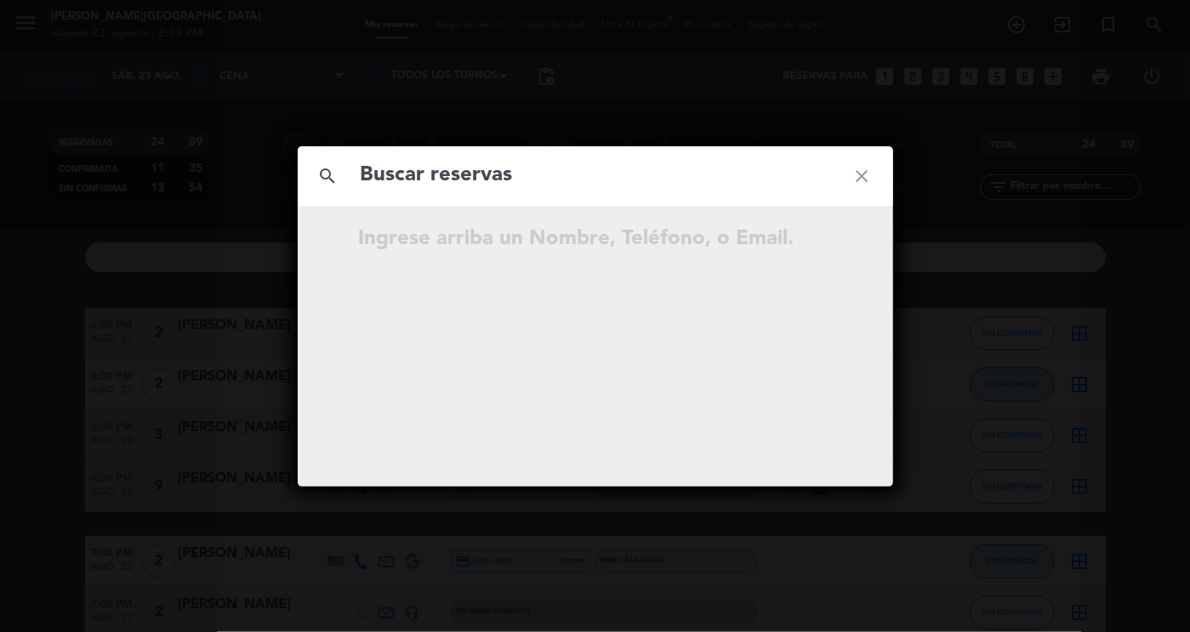
click at [739, 179] on input "text" at bounding box center [595, 175] width 473 height 35
click at [571, 190] on input "[PERSON_NAME]" at bounding box center [595, 175] width 473 height 35
type input "D"
paste input "[PERSON_NAME]."
type input "[PERSON_NAME]."
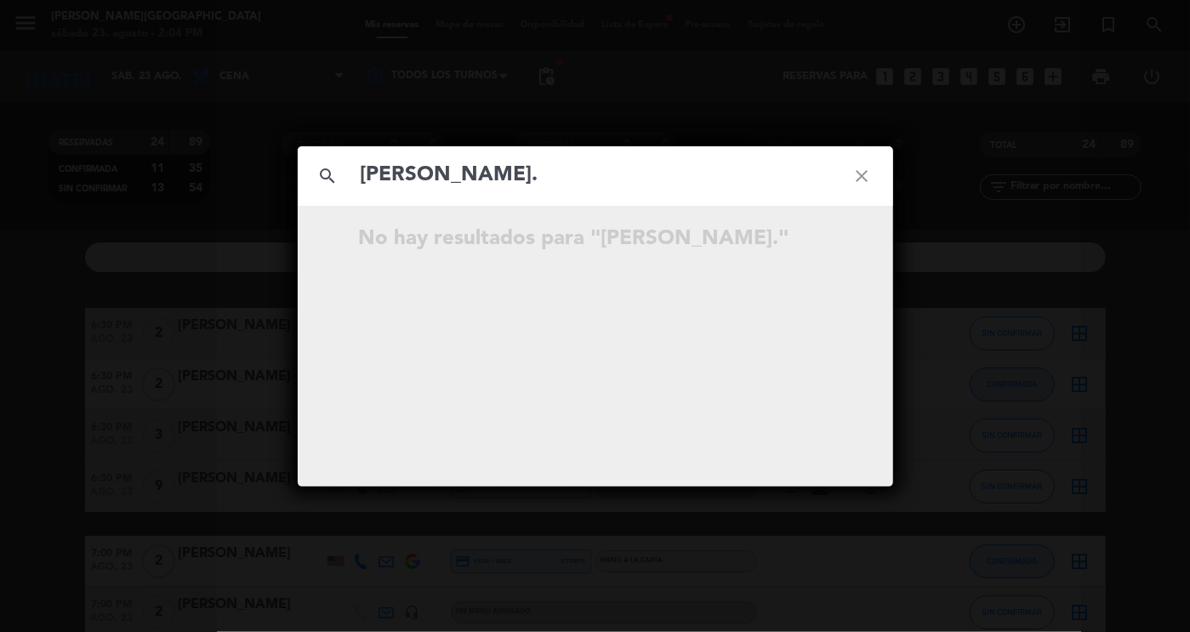
click at [865, 178] on icon "close" at bounding box center [862, 175] width 61 height 61
click at [775, 179] on input "text" at bounding box center [595, 175] width 473 height 35
paste input "[PERSON_NAME]"
type input "[PERSON_NAME]"
click at [860, 166] on icon "close" at bounding box center [862, 175] width 61 height 61
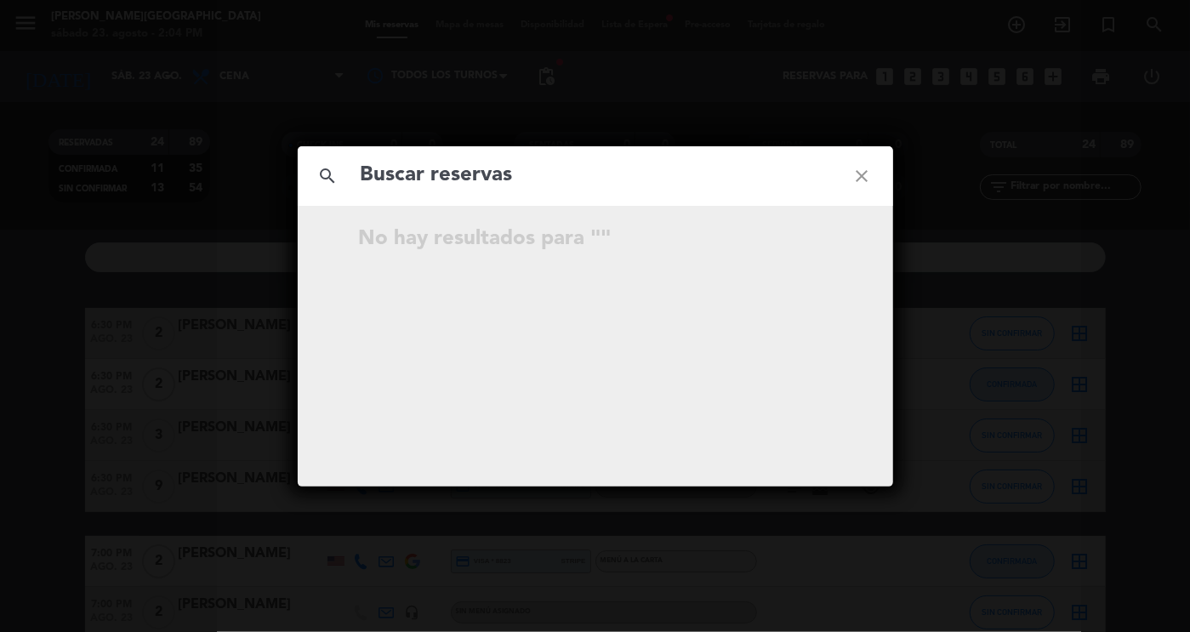
click at [860, 166] on icon "close" at bounding box center [862, 175] width 61 height 61
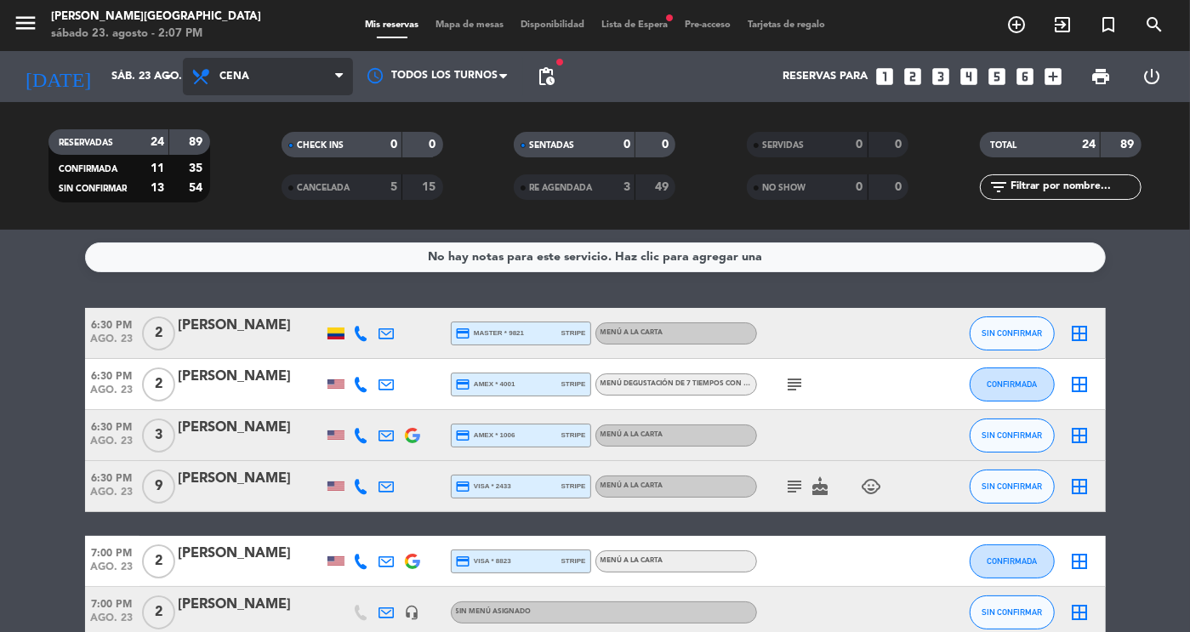
click at [243, 67] on span "Cena" at bounding box center [268, 76] width 170 height 37
click at [246, 145] on div "menu [PERSON_NAME][GEOGRAPHIC_DATA] sábado 23. agosto - 2:07 PM Mis reservas Ma…" at bounding box center [595, 115] width 1190 height 230
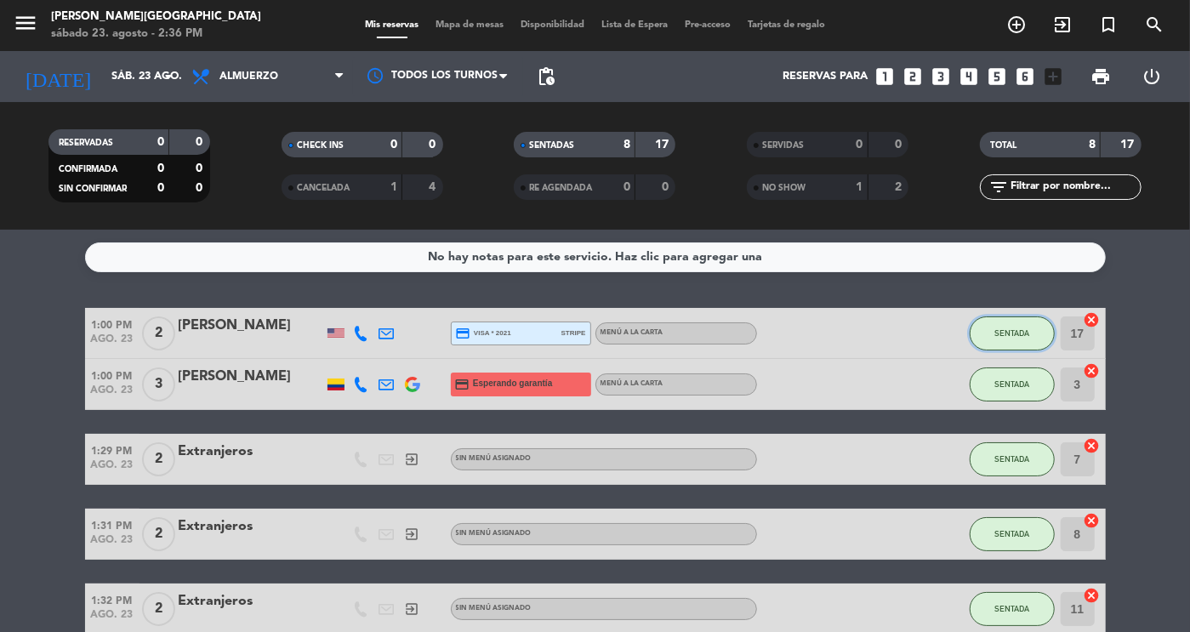
click at [1015, 343] on button "SENTADA" at bounding box center [1012, 333] width 85 height 34
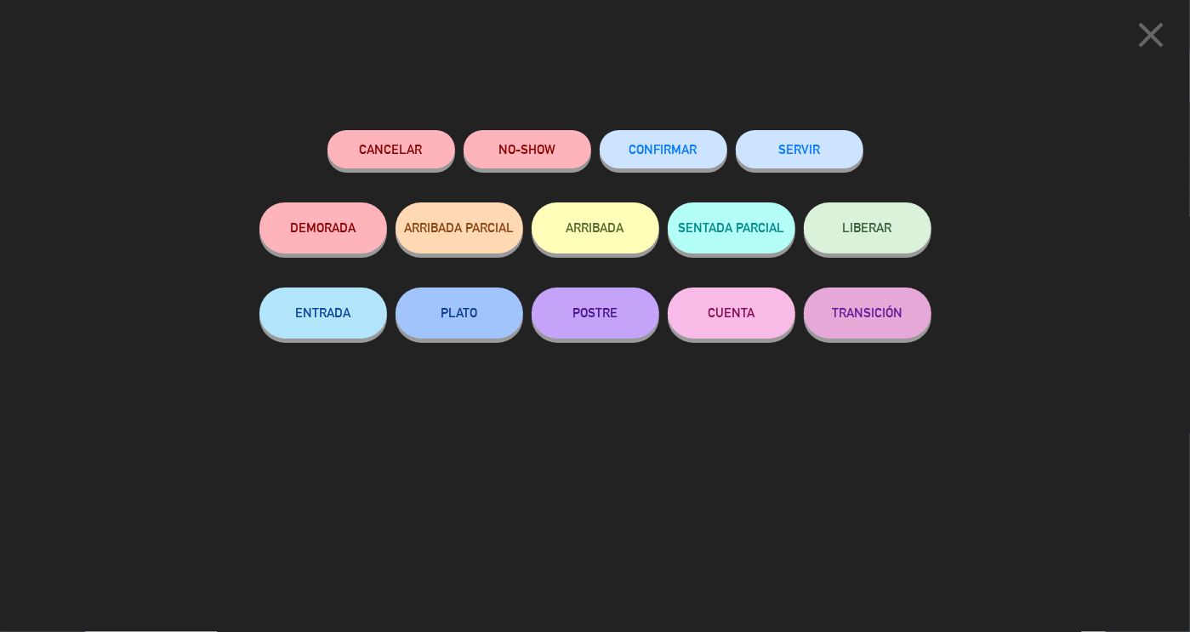
click at [815, 162] on button "SERVIR" at bounding box center [800, 149] width 128 height 38
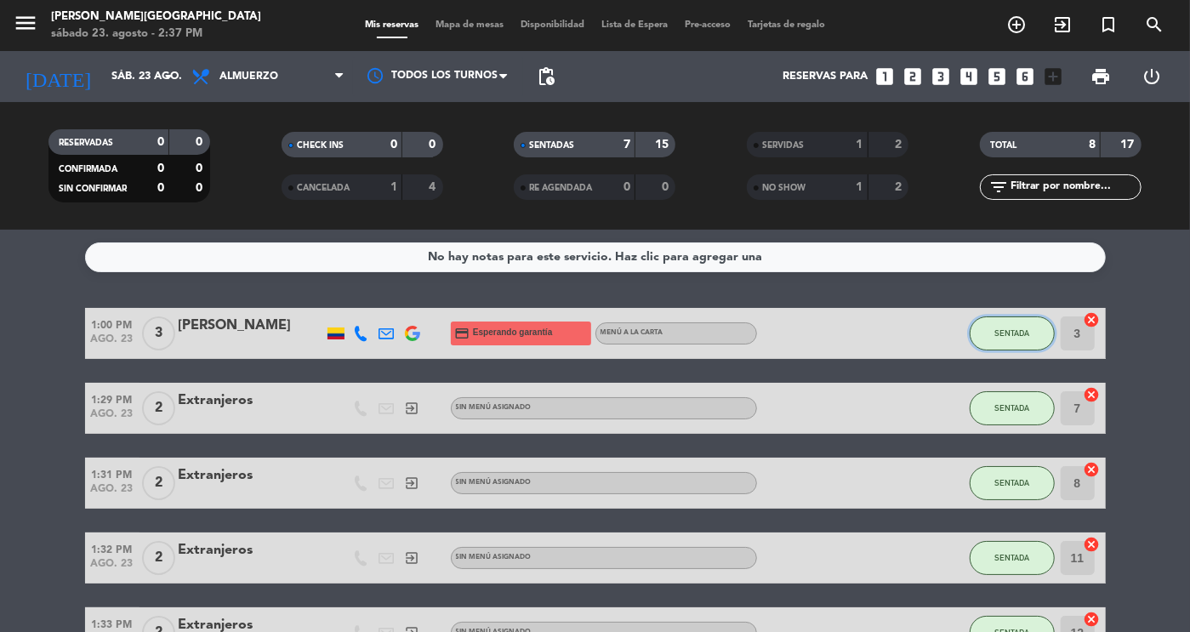
click at [1040, 324] on button "SENTADA" at bounding box center [1012, 333] width 85 height 34
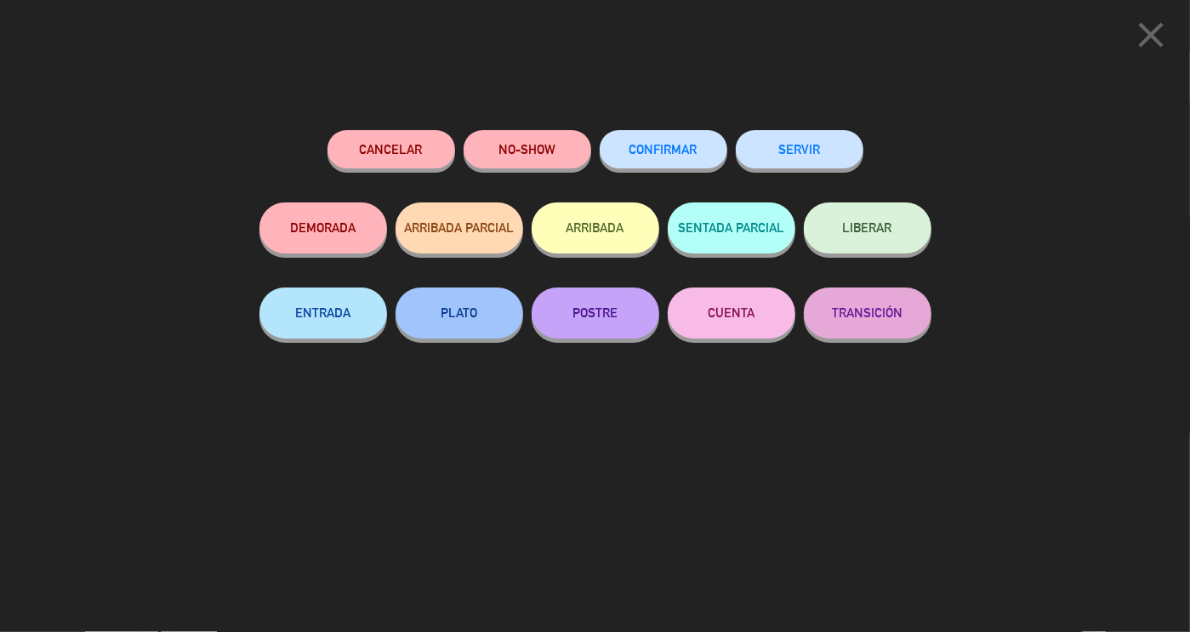
click at [813, 159] on button "SERVIR" at bounding box center [800, 149] width 128 height 38
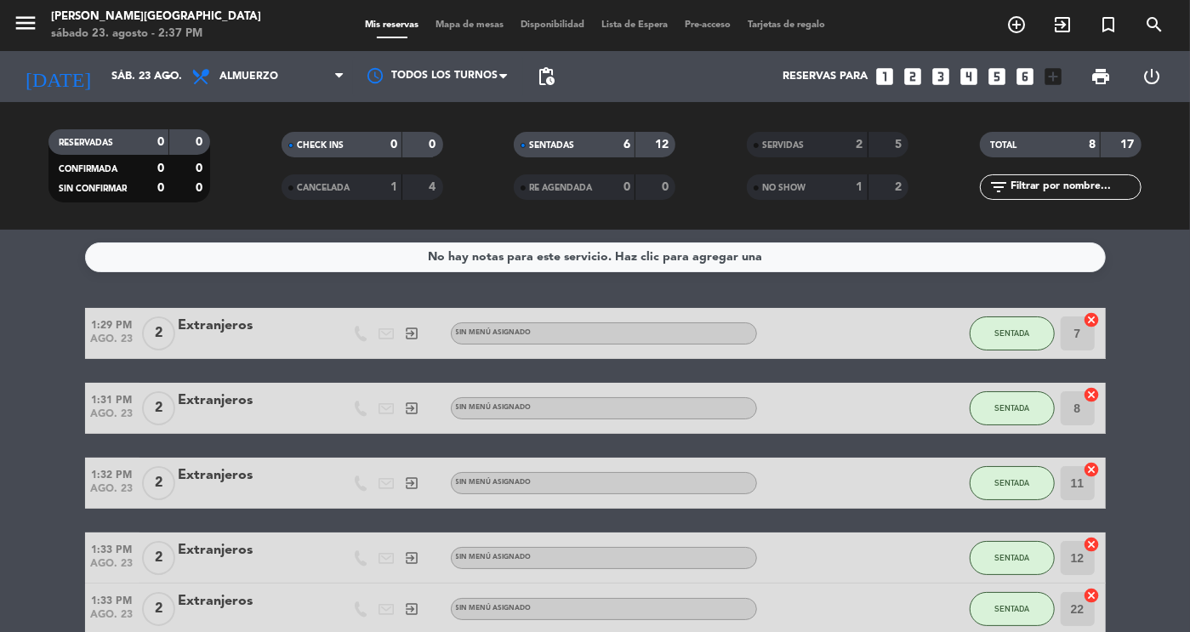
click at [859, 145] on strong "2" at bounding box center [859, 145] width 7 height 12
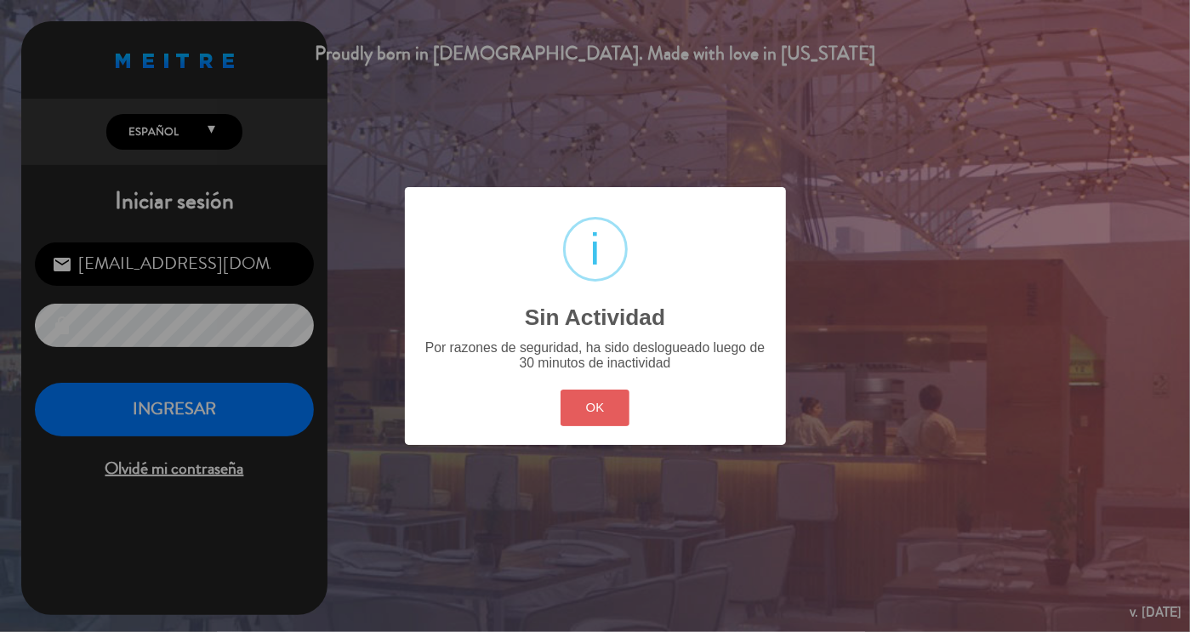
click at [605, 419] on button "OK" at bounding box center [594, 408] width 69 height 37
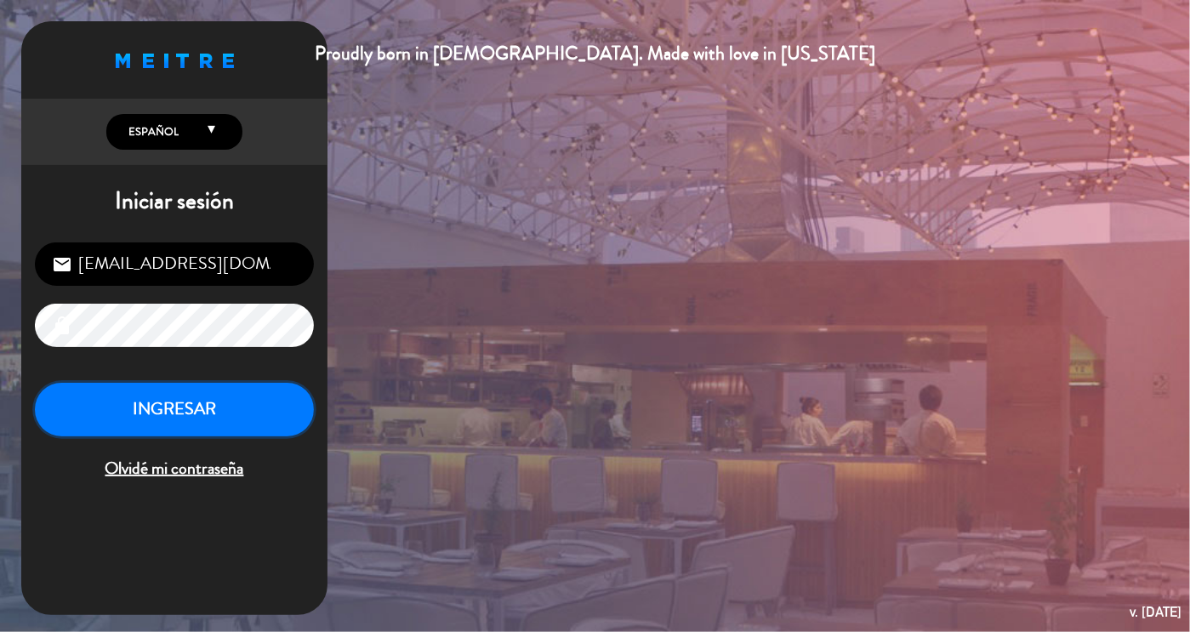
click at [251, 424] on button "INGRESAR" at bounding box center [174, 410] width 279 height 54
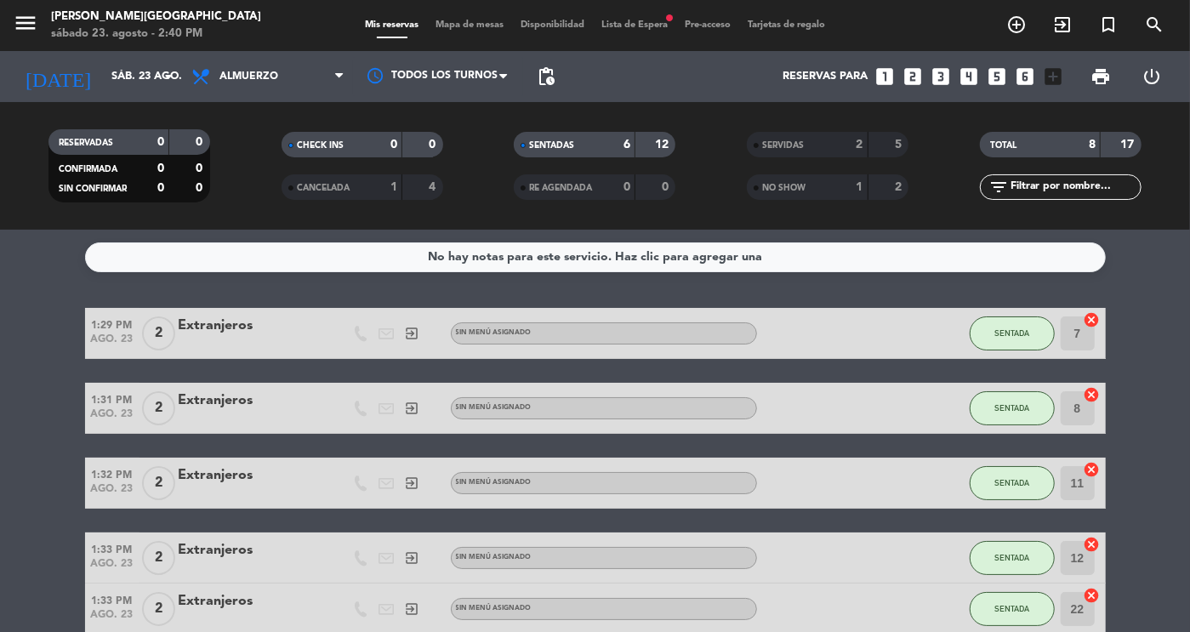
click at [1062, 150] on div "8" at bounding box center [1079, 145] width 34 height 20
click at [835, 156] on div "SERVIDAS 2 5" at bounding box center [828, 145] width 162 height 26
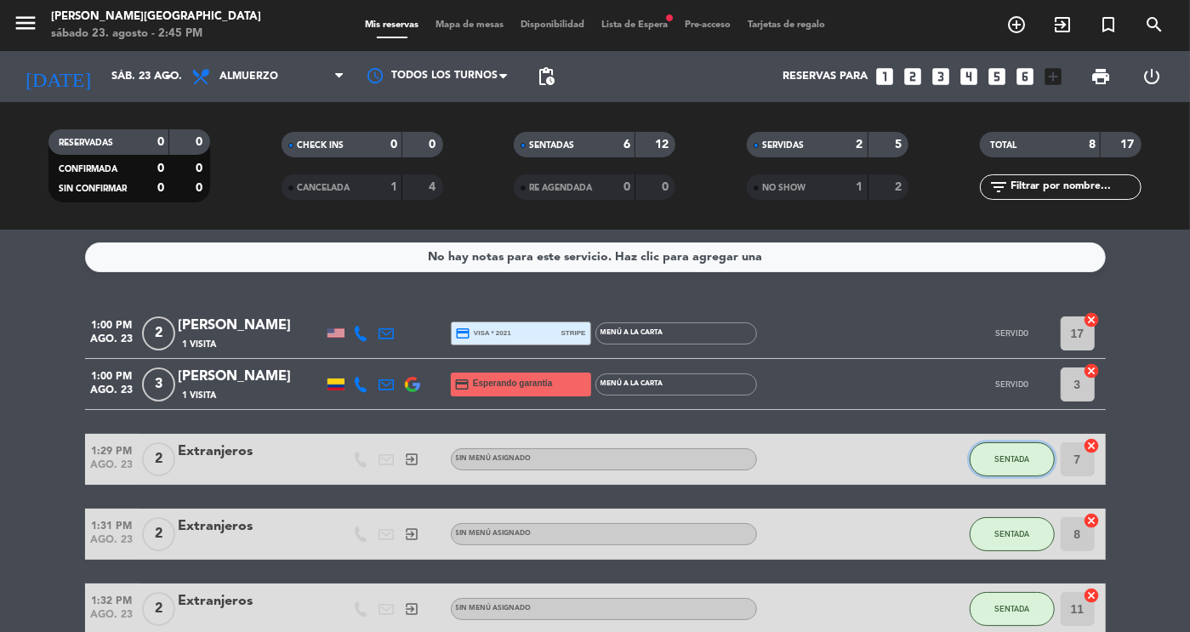
click at [1034, 459] on button "SENTADA" at bounding box center [1012, 459] width 85 height 34
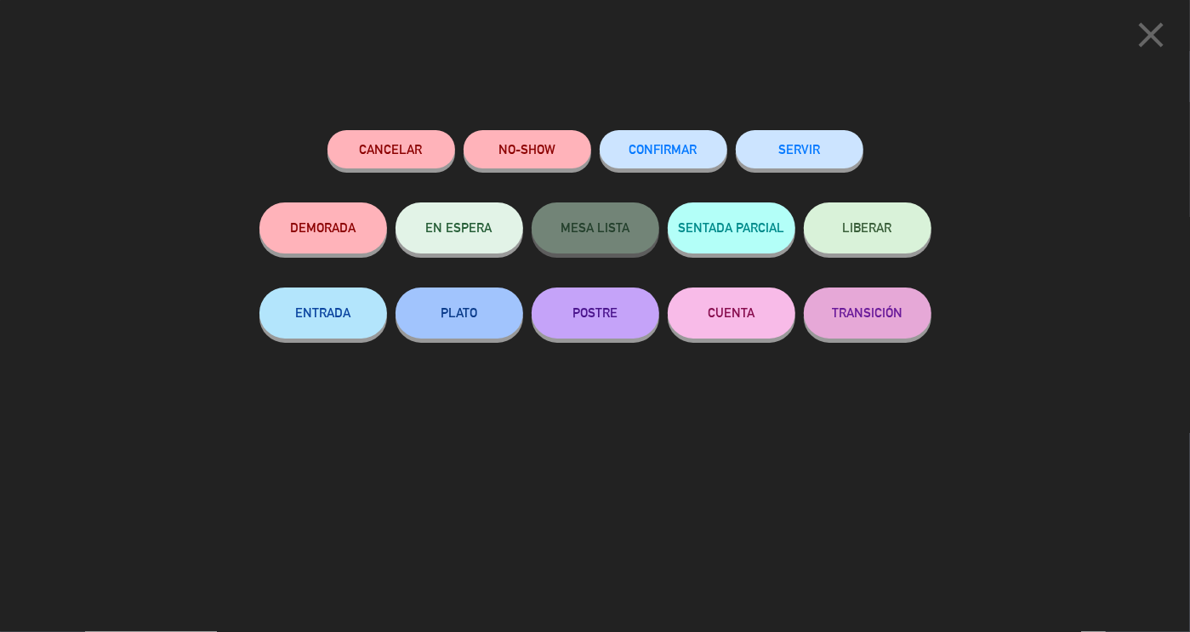
click at [791, 160] on button "SERVIR" at bounding box center [800, 149] width 128 height 38
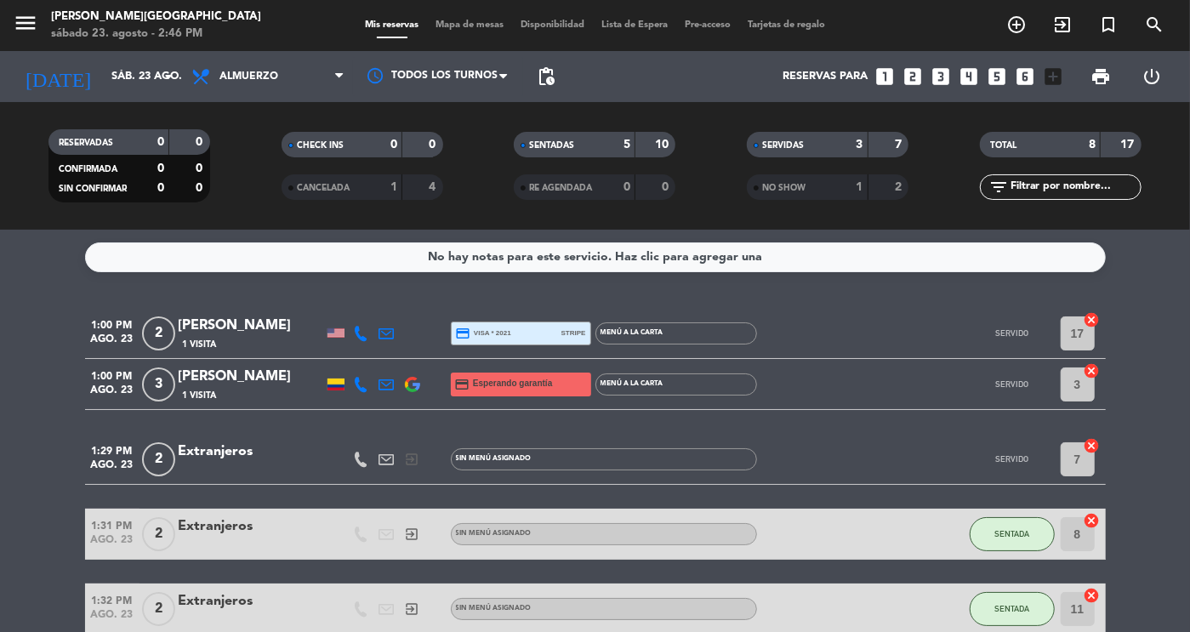
click at [811, 149] on div "SERVIDAS" at bounding box center [790, 145] width 78 height 20
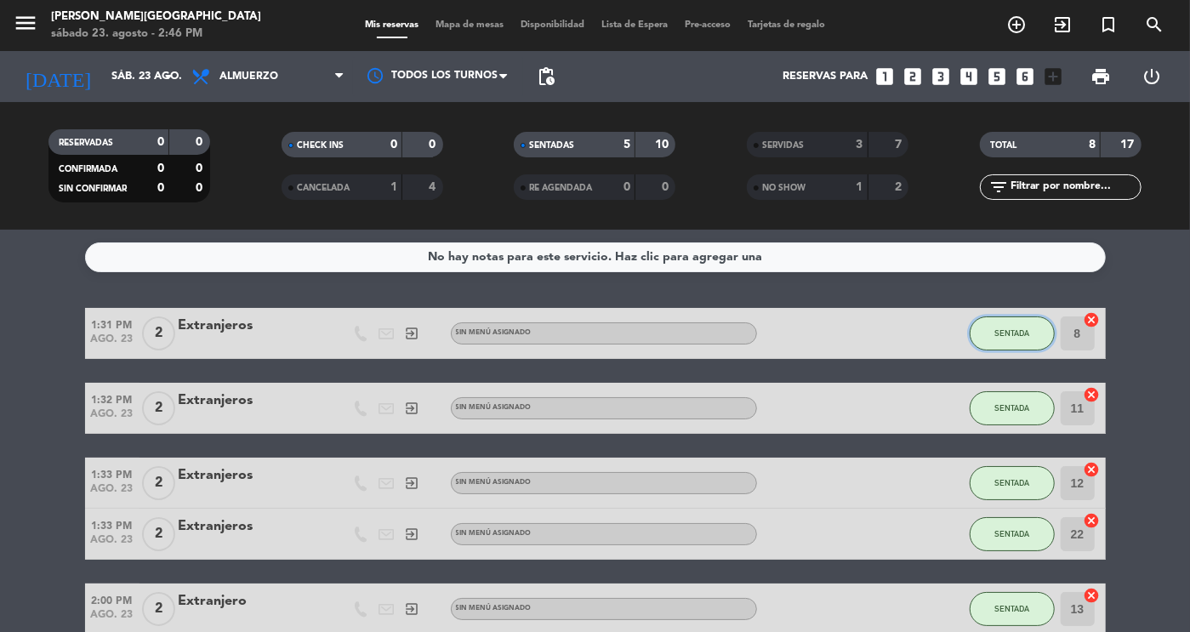
click at [1013, 344] on button "SENTADA" at bounding box center [1012, 333] width 85 height 34
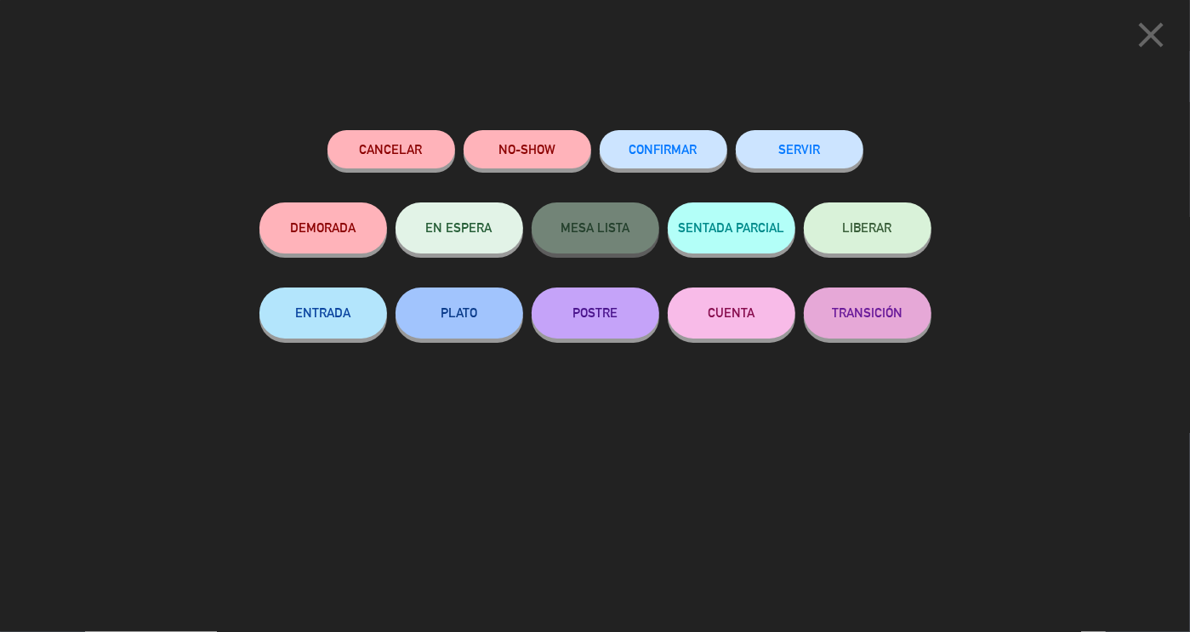
click at [836, 147] on button "SERVIR" at bounding box center [800, 149] width 128 height 38
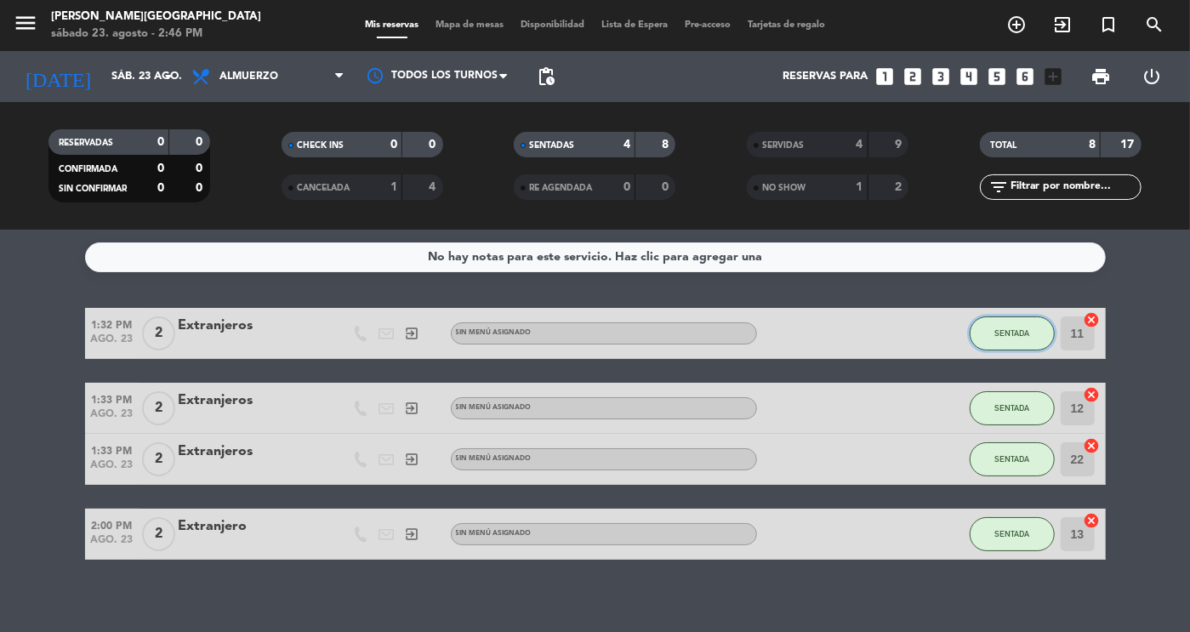
click at [1013, 335] on span "SENTADA" at bounding box center [1011, 332] width 35 height 9
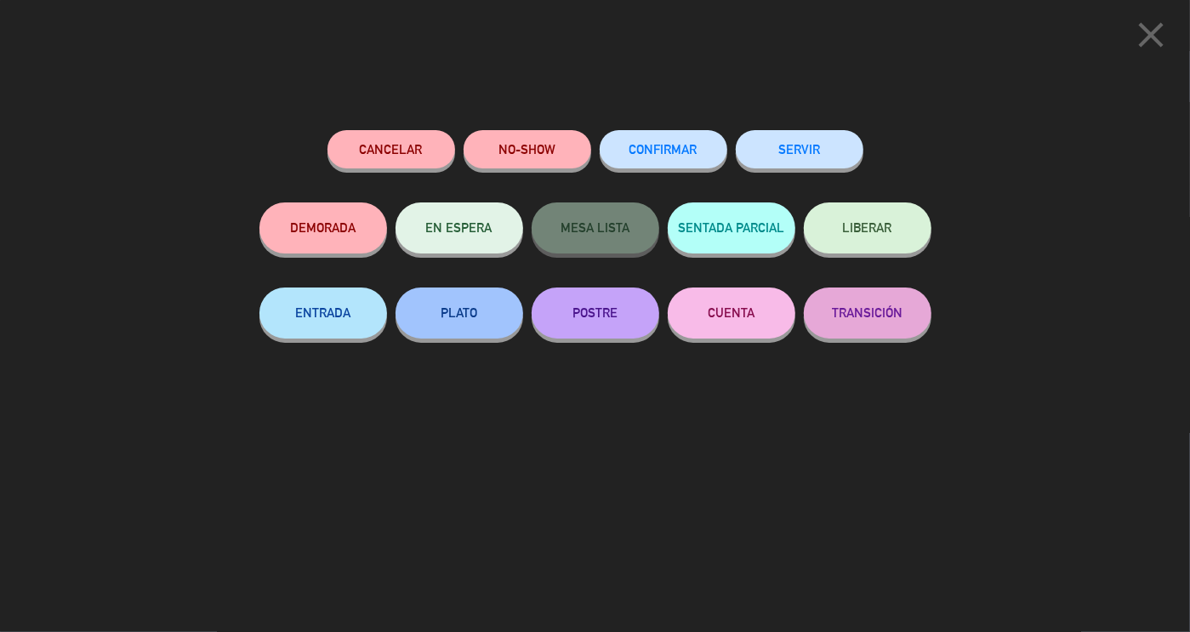
click at [828, 145] on button "SERVIR" at bounding box center [800, 149] width 128 height 38
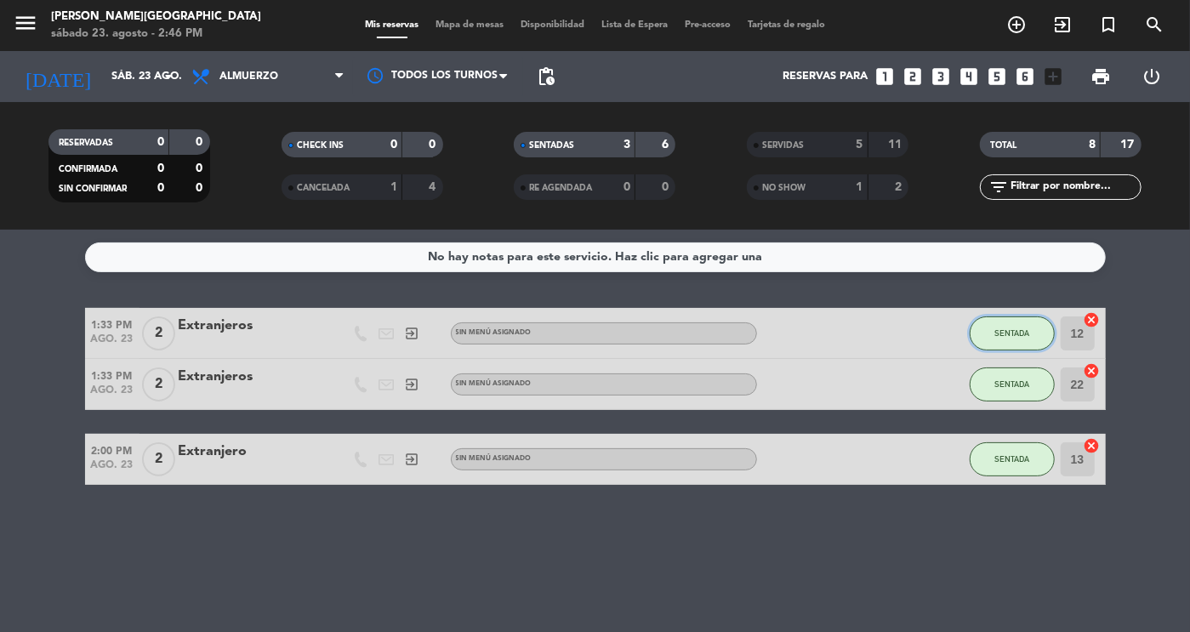
click at [1010, 339] on button "SENTADA" at bounding box center [1012, 333] width 85 height 34
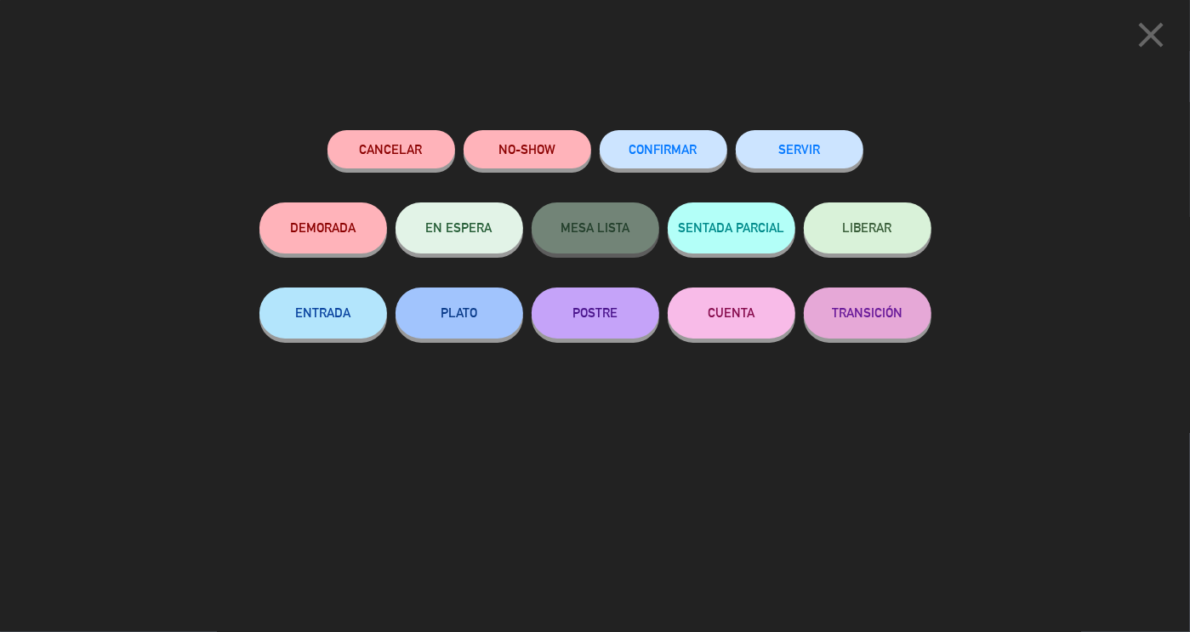
click at [820, 145] on button "SERVIR" at bounding box center [800, 149] width 128 height 38
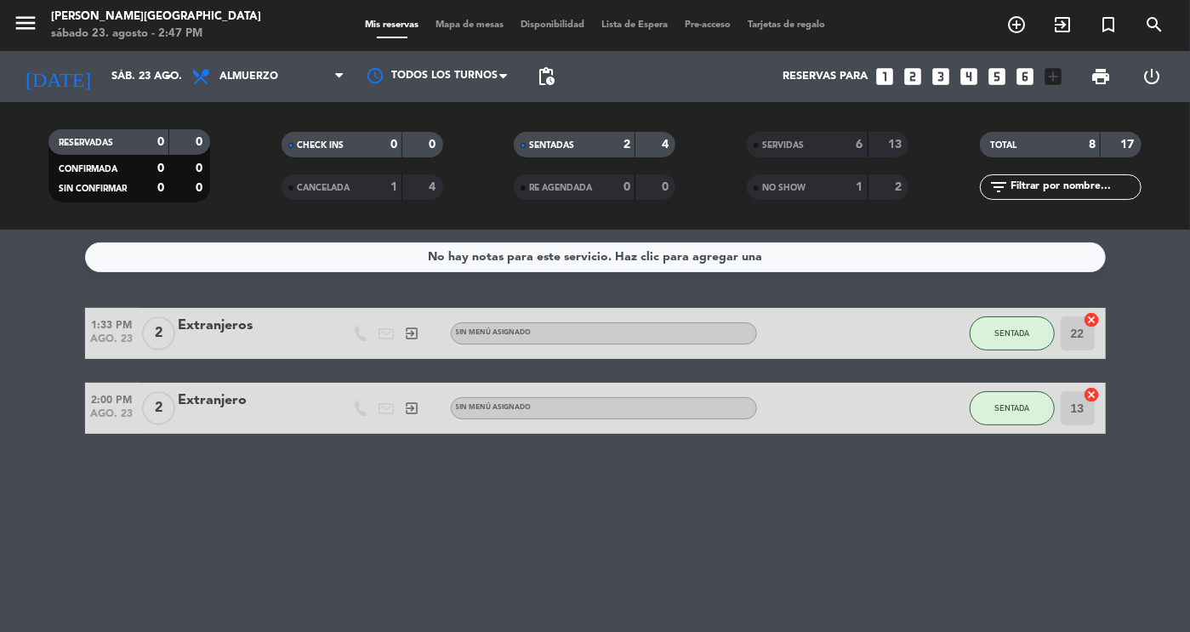
click at [1013, 353] on div "SENTADA" at bounding box center [1012, 333] width 85 height 50
click at [1013, 332] on span "SENTADA" at bounding box center [1011, 332] width 35 height 9
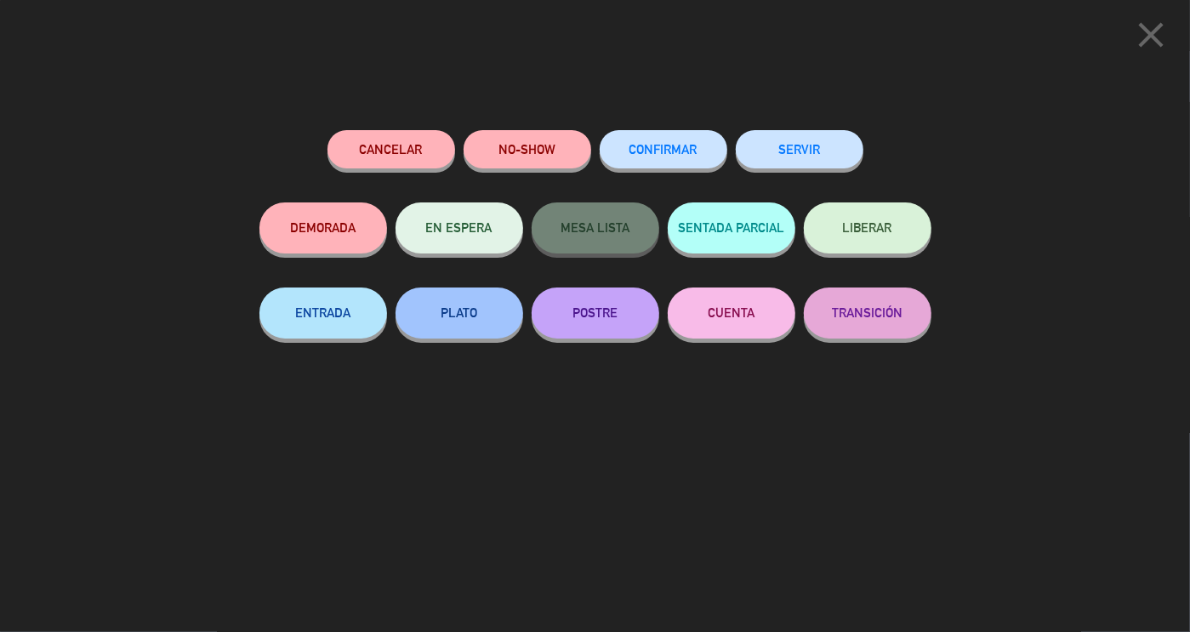
click at [819, 157] on button "SERVIR" at bounding box center [800, 149] width 128 height 38
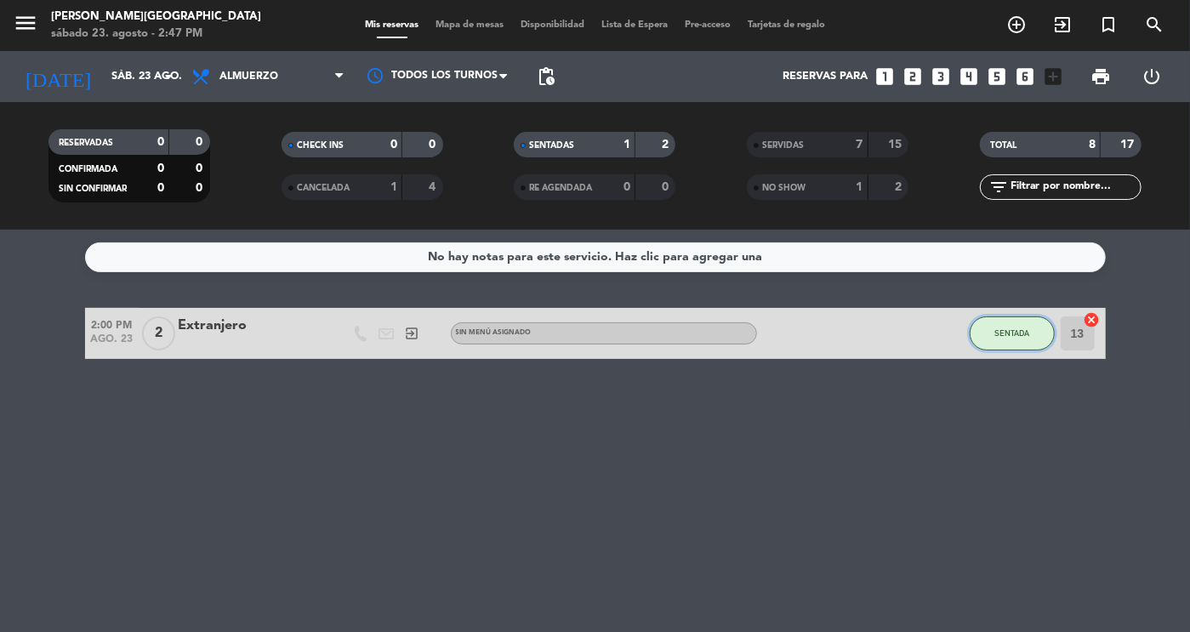
click at [1005, 330] on span "SENTADA" at bounding box center [1011, 332] width 35 height 9
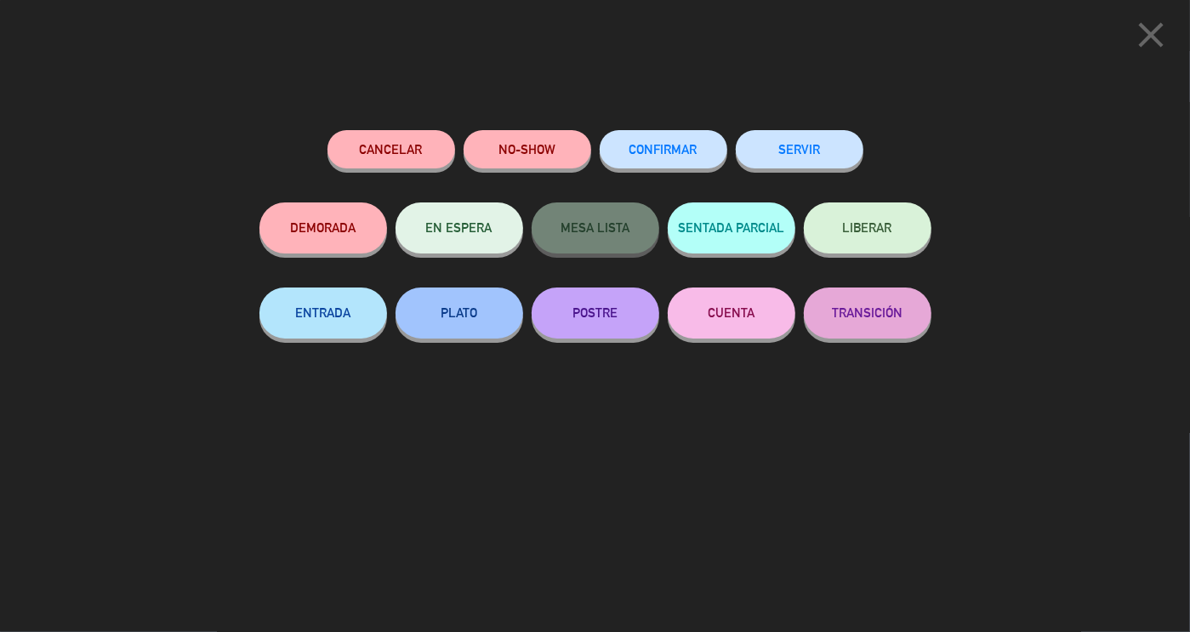
click at [789, 153] on button "SERVIR" at bounding box center [800, 149] width 128 height 38
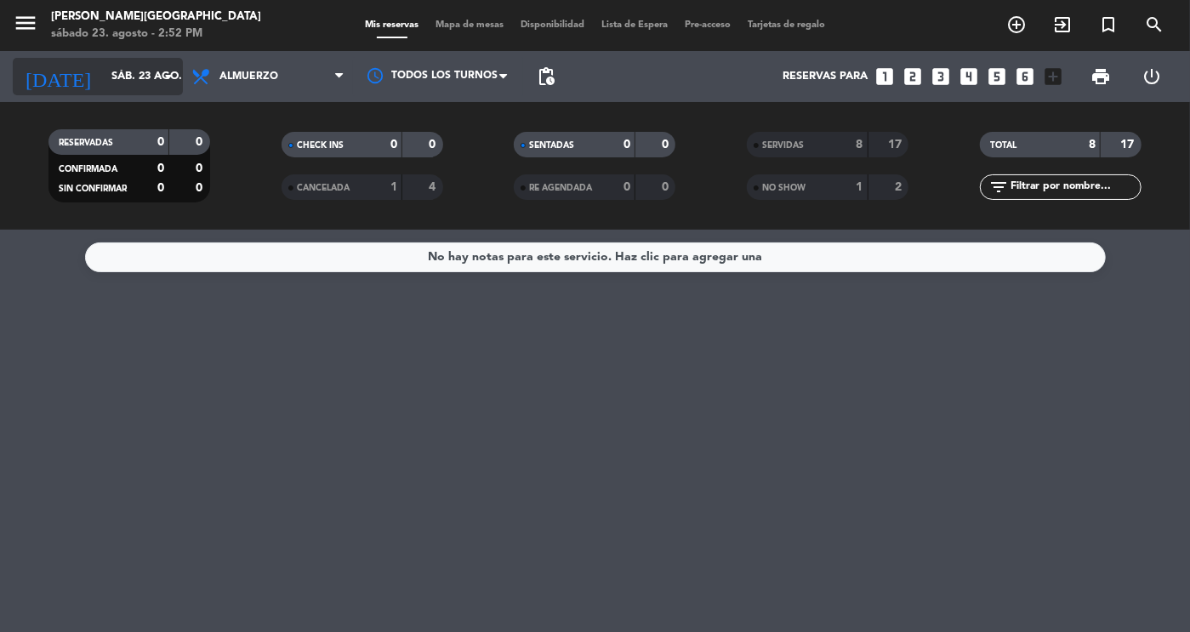
click at [127, 83] on input "sáb. 23 ago." at bounding box center [175, 76] width 145 height 31
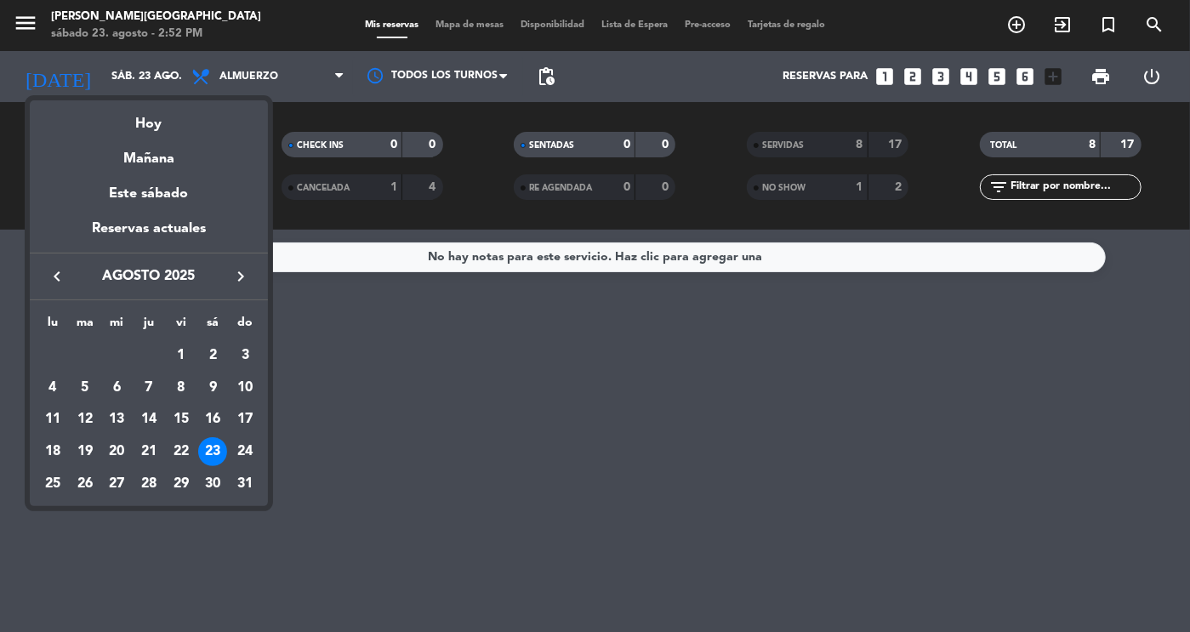
click at [239, 281] on icon "keyboard_arrow_right" at bounding box center [240, 276] width 20 height 20
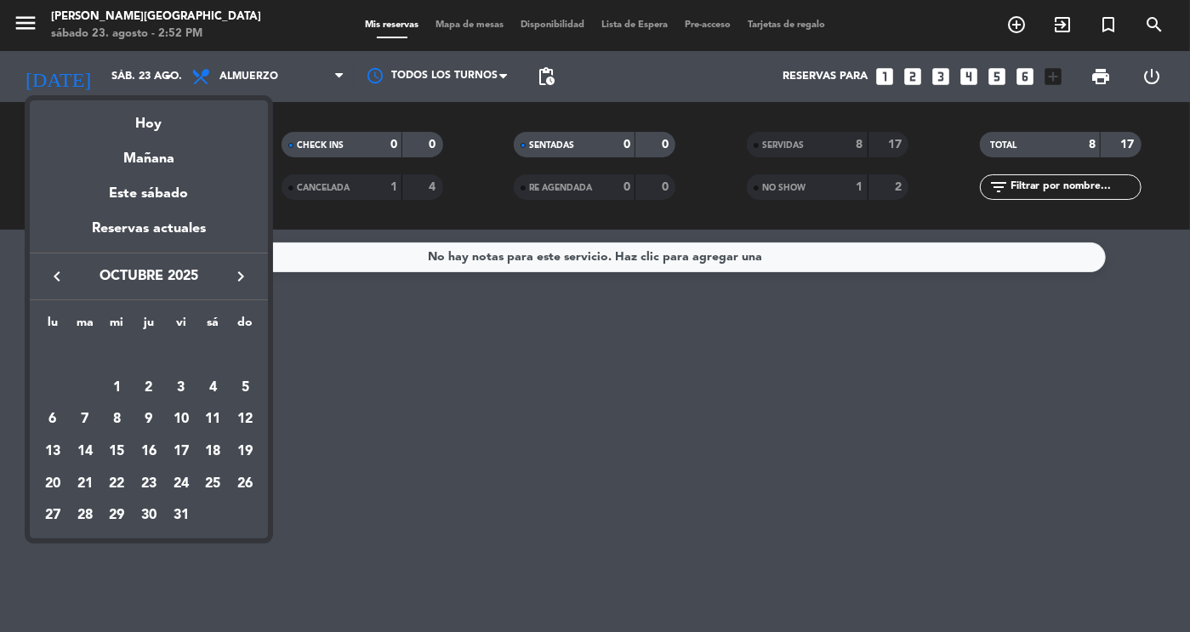
click at [239, 281] on icon "keyboard_arrow_right" at bounding box center [240, 276] width 20 height 20
click at [210, 414] on div "13" at bounding box center [212, 419] width 29 height 29
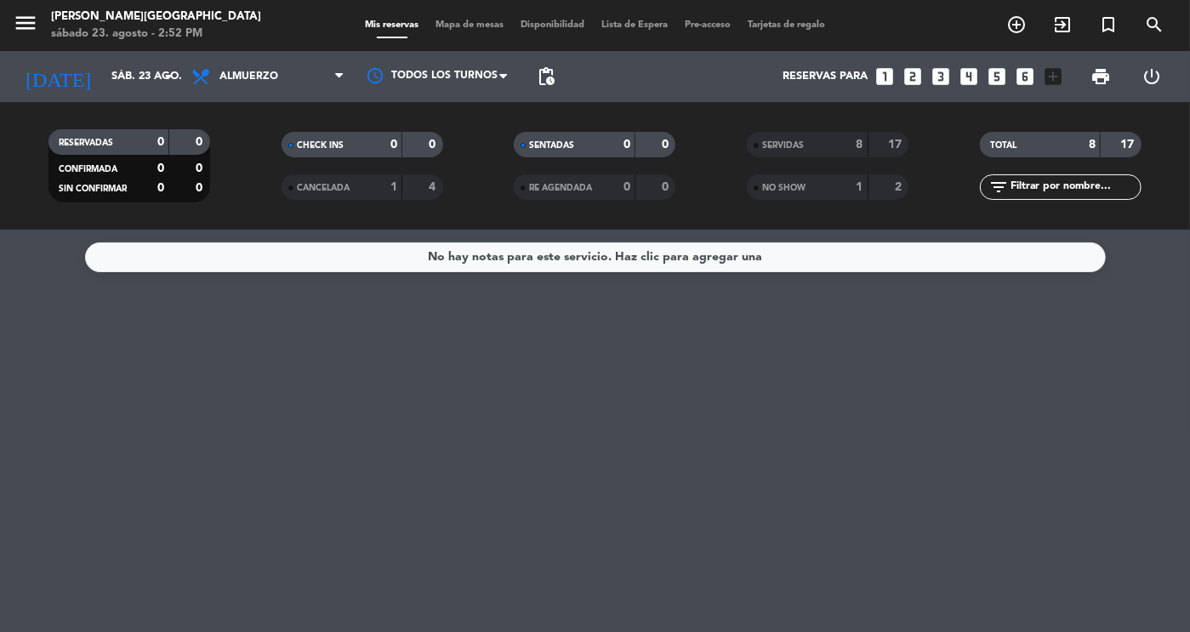
type input "sáb. 13 dic."
click at [292, 83] on span "Almuerzo" at bounding box center [268, 76] width 170 height 37
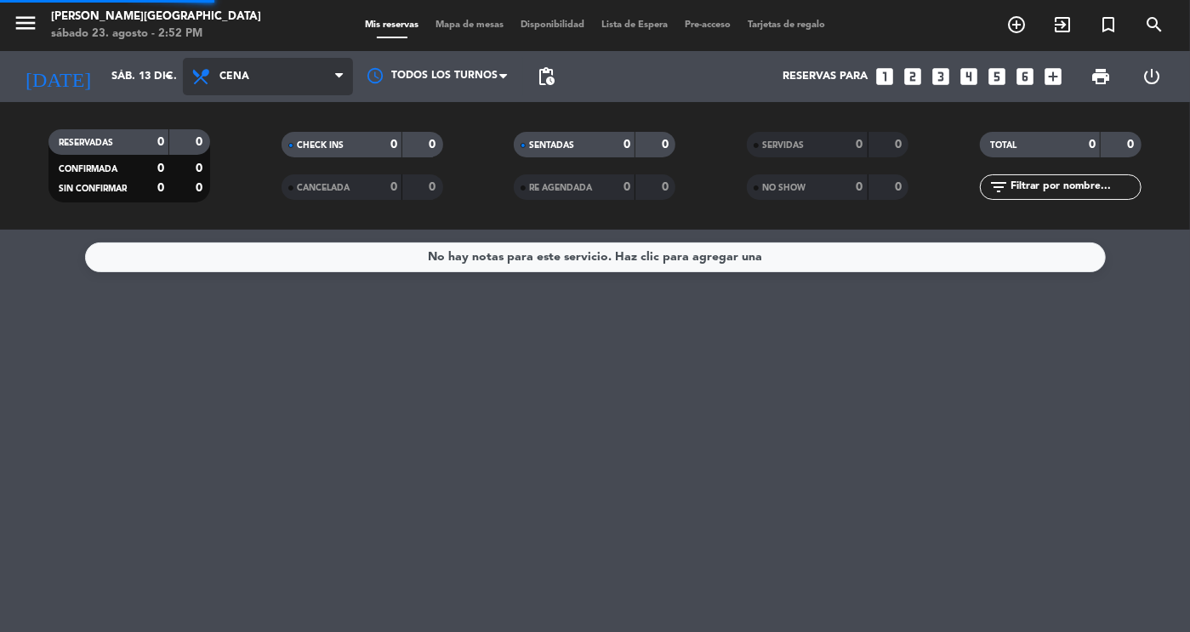
click at [307, 198] on div "menu [PERSON_NAME][GEOGRAPHIC_DATA] sábado 23. agosto - 2:52 PM Mis reservas Ma…" at bounding box center [595, 115] width 1190 height 230
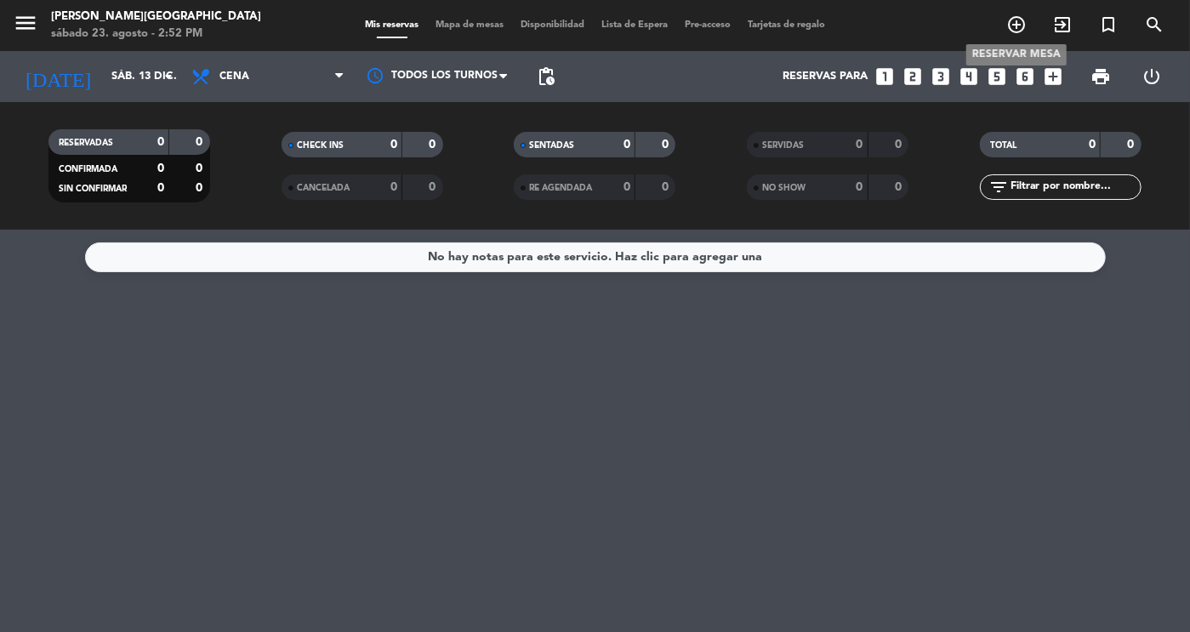
click at [1016, 24] on icon "add_circle_outline" at bounding box center [1016, 24] width 20 height 20
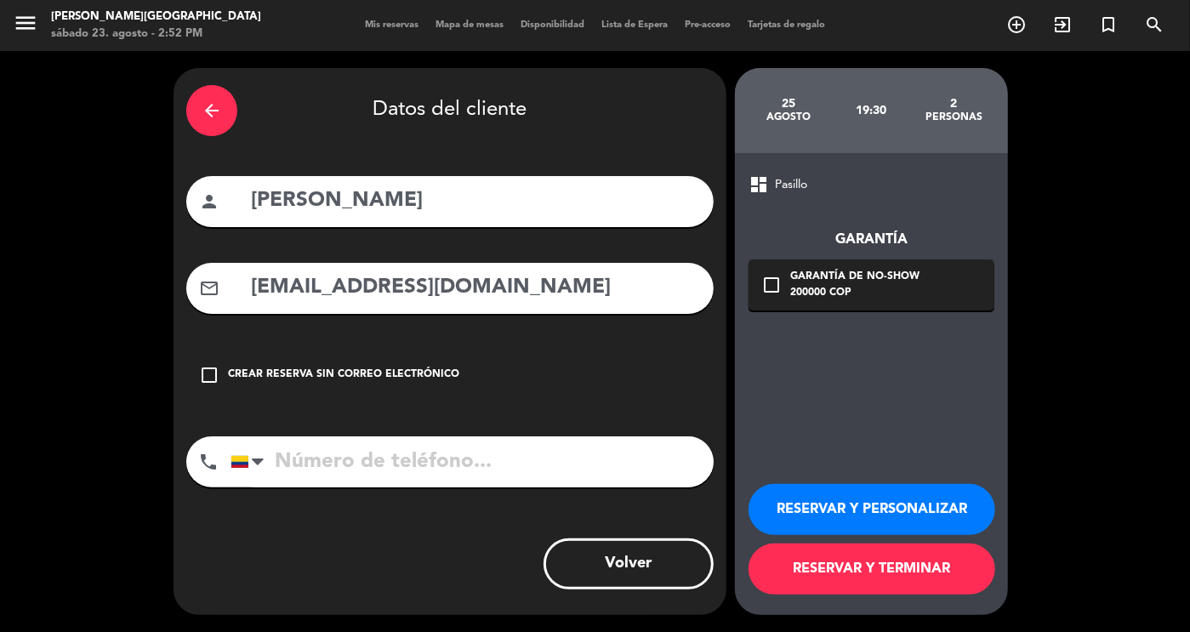
click at [212, 116] on icon "arrow_back" at bounding box center [212, 110] width 20 height 20
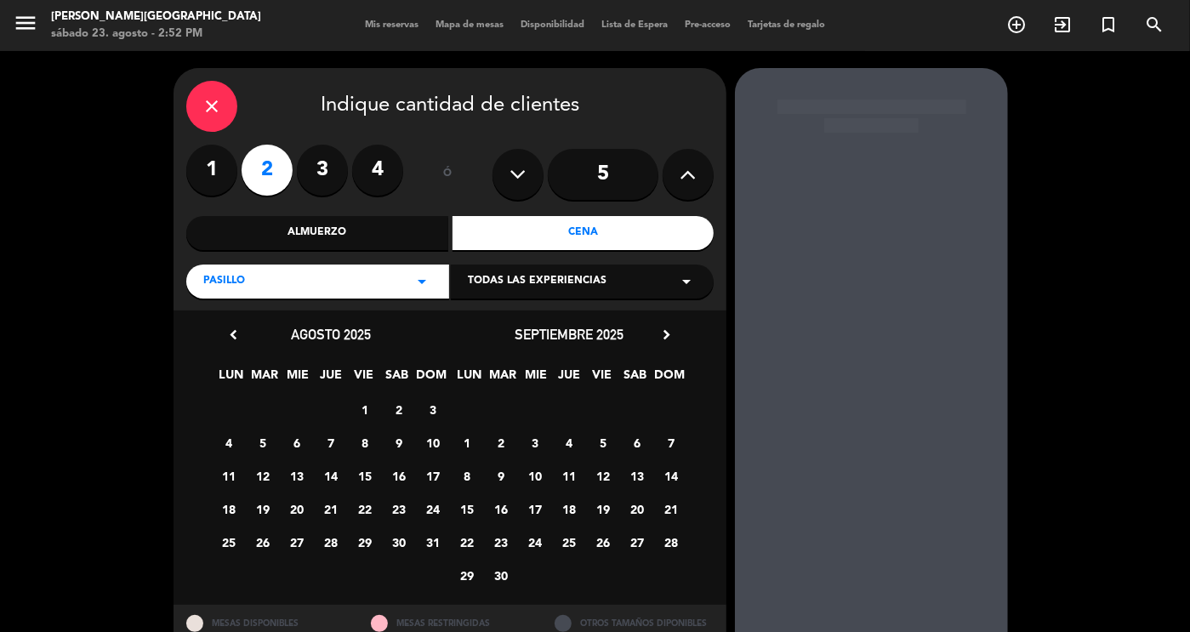
click at [212, 116] on icon "close" at bounding box center [212, 106] width 20 height 20
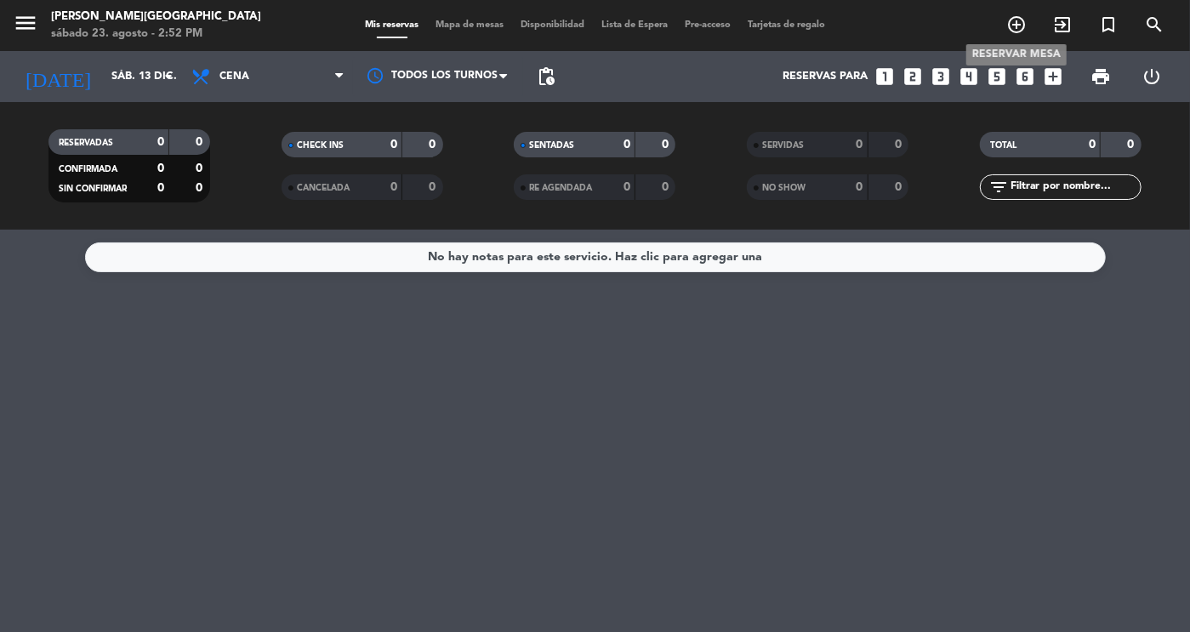
click at [1010, 22] on icon "add_circle_outline" at bounding box center [1016, 24] width 20 height 20
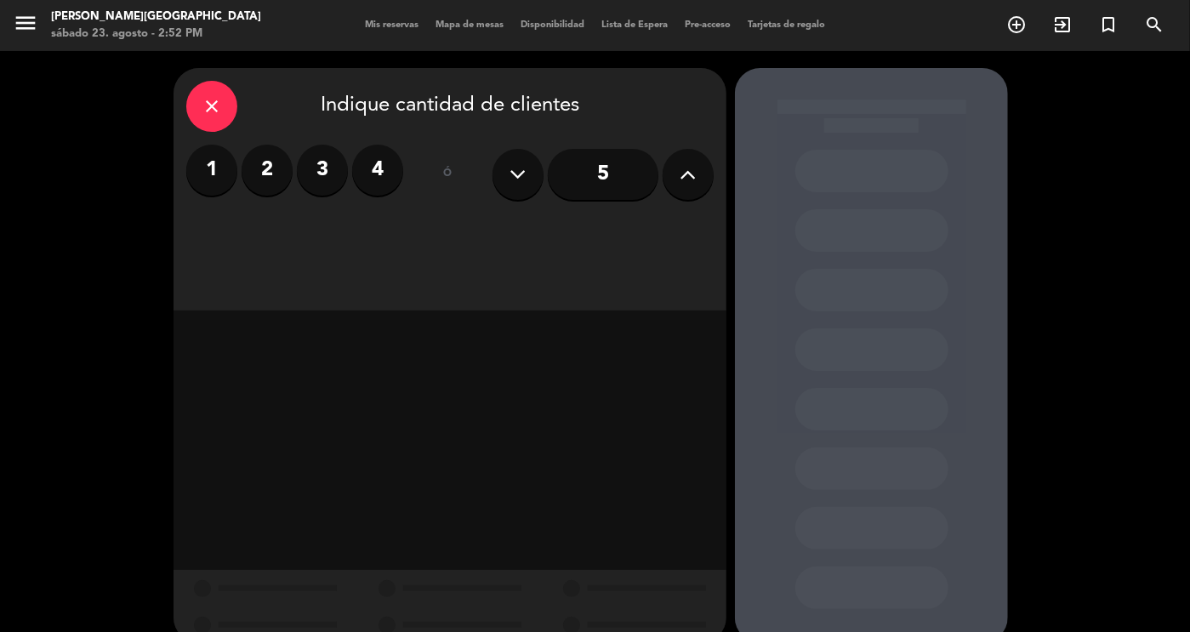
click at [207, 166] on label "1" at bounding box center [211, 170] width 51 height 51
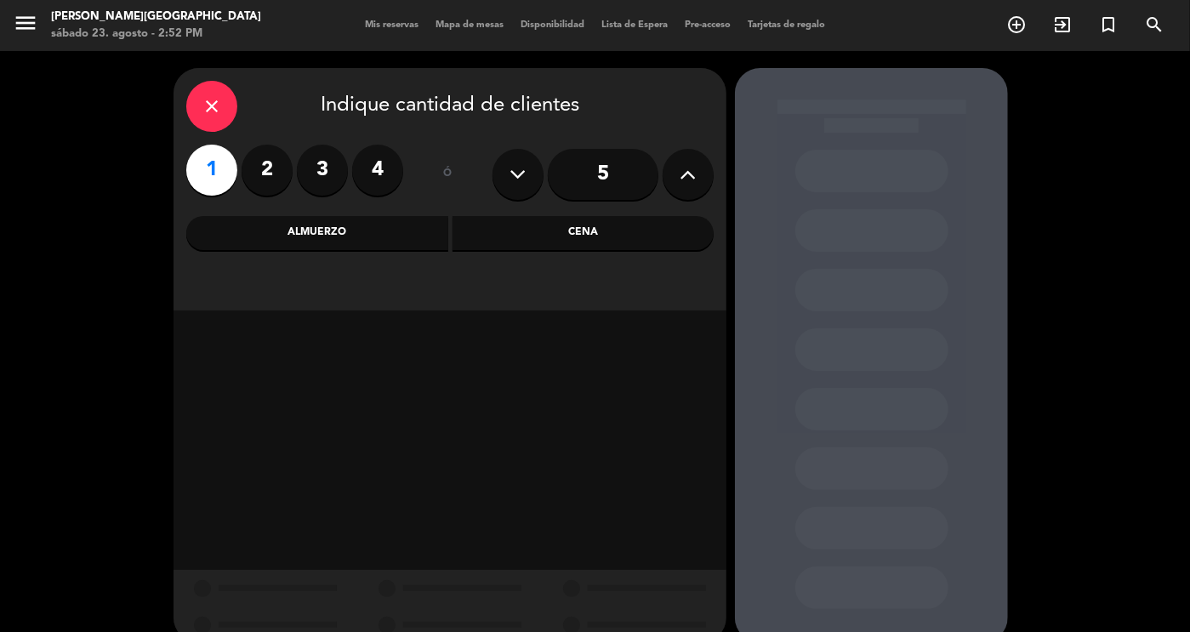
click at [496, 238] on div "Cena" at bounding box center [583, 233] width 262 height 34
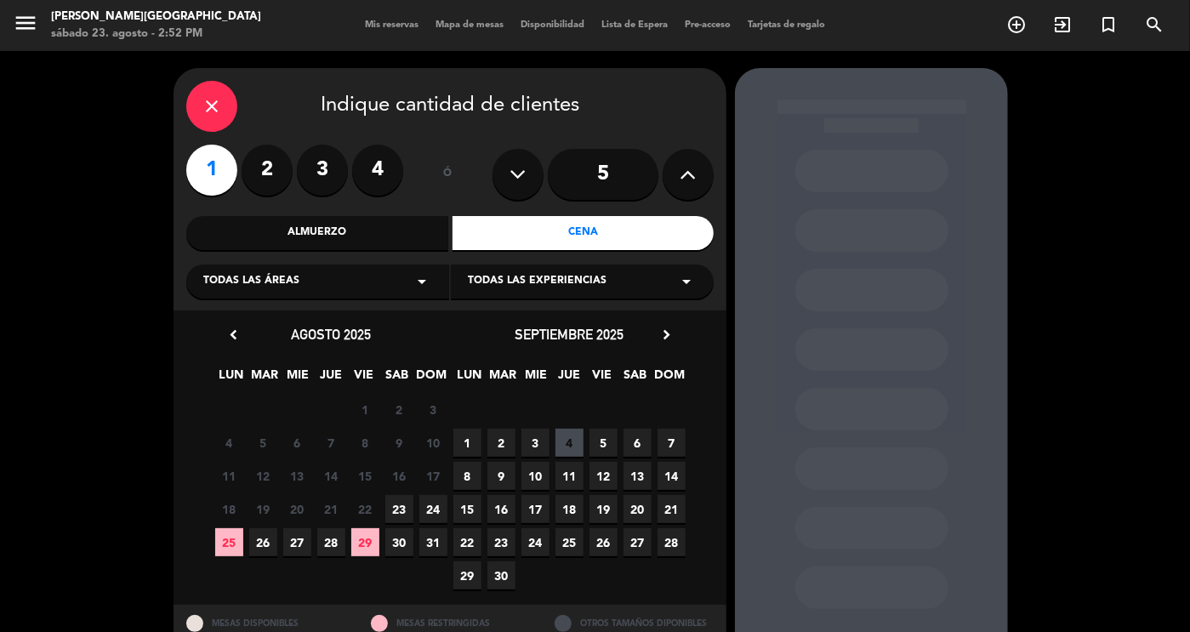
click at [669, 331] on icon "chevron_right" at bounding box center [666, 335] width 18 height 18
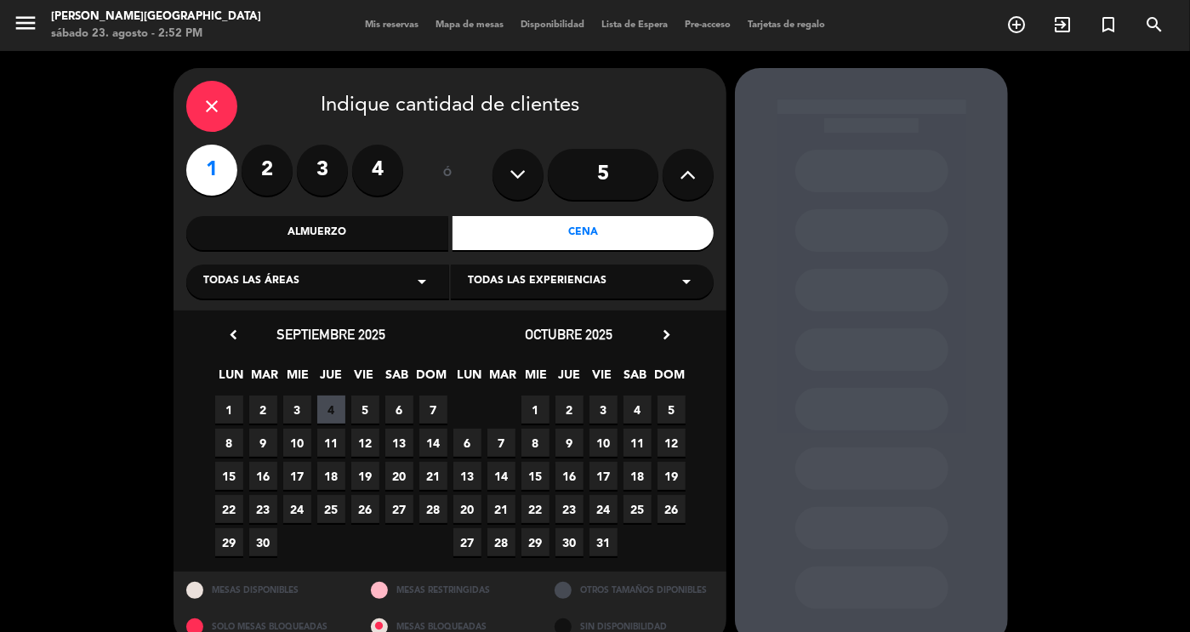
click at [669, 331] on icon "chevron_right" at bounding box center [666, 335] width 18 height 18
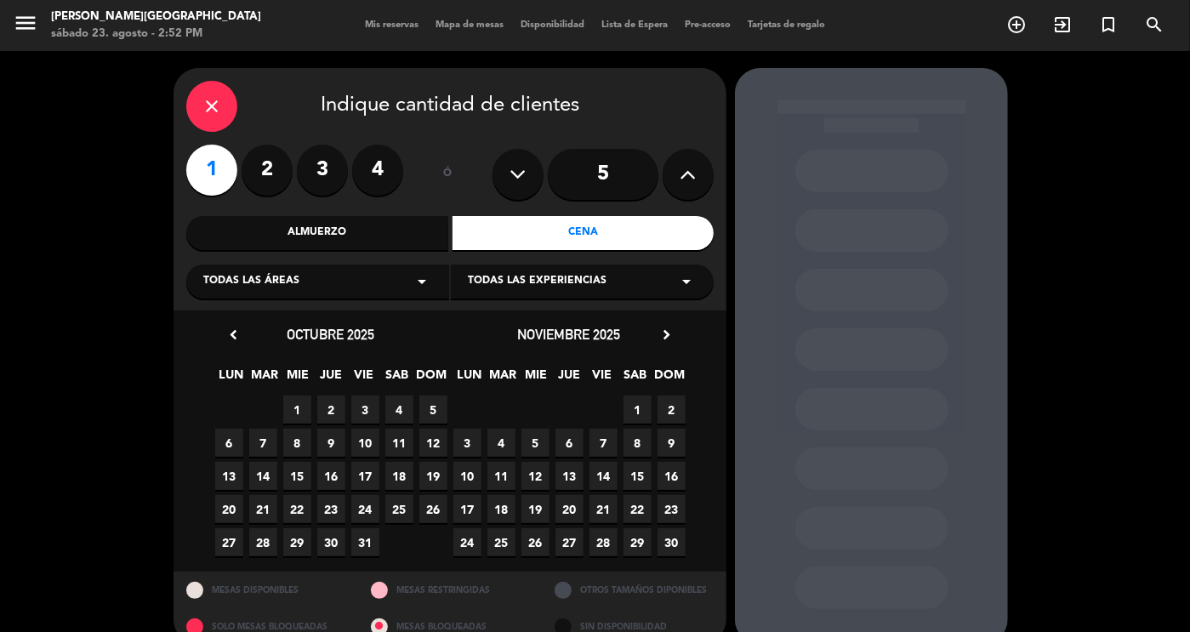
click at [669, 331] on icon "chevron_right" at bounding box center [666, 335] width 18 height 18
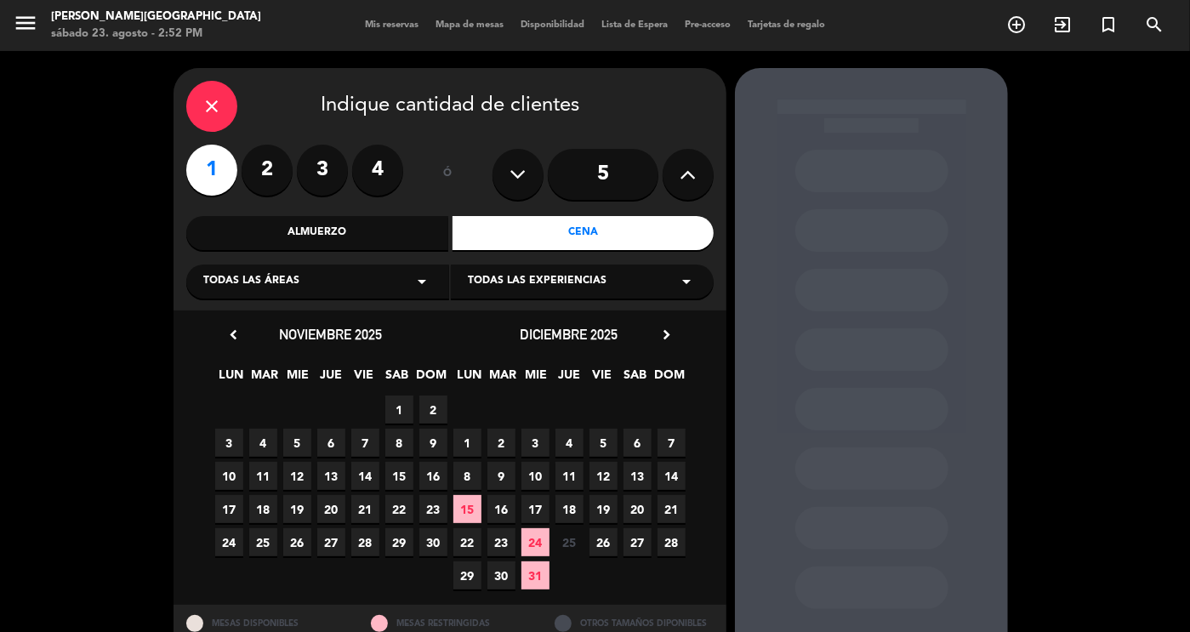
click at [639, 476] on span "13" at bounding box center [637, 476] width 28 height 28
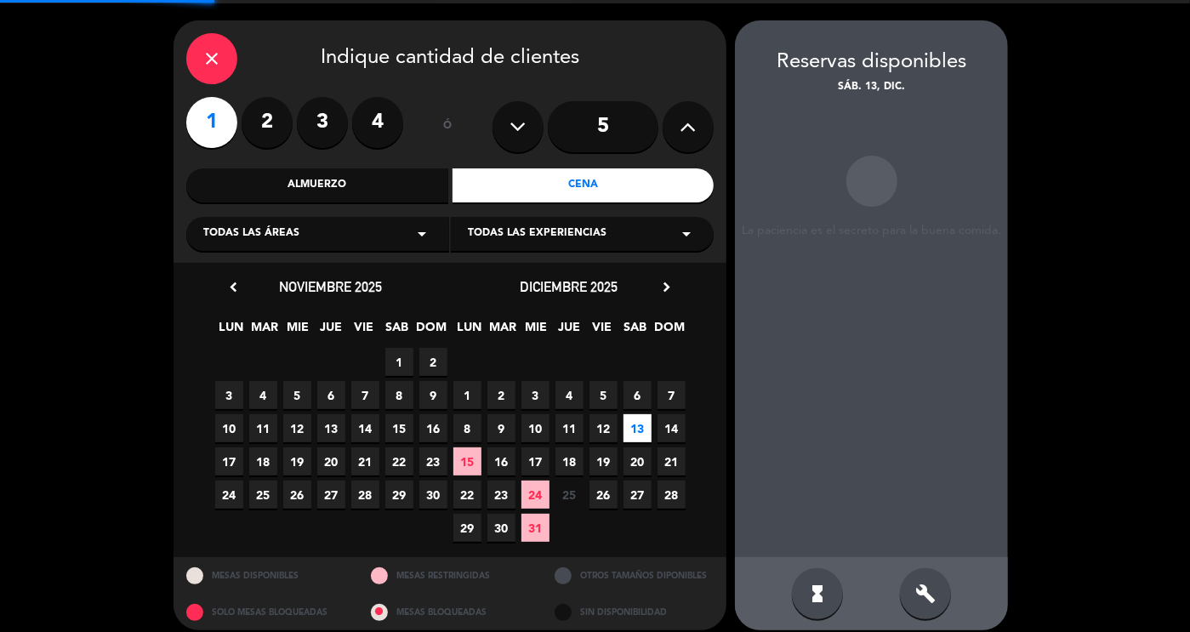
scroll to position [61, 0]
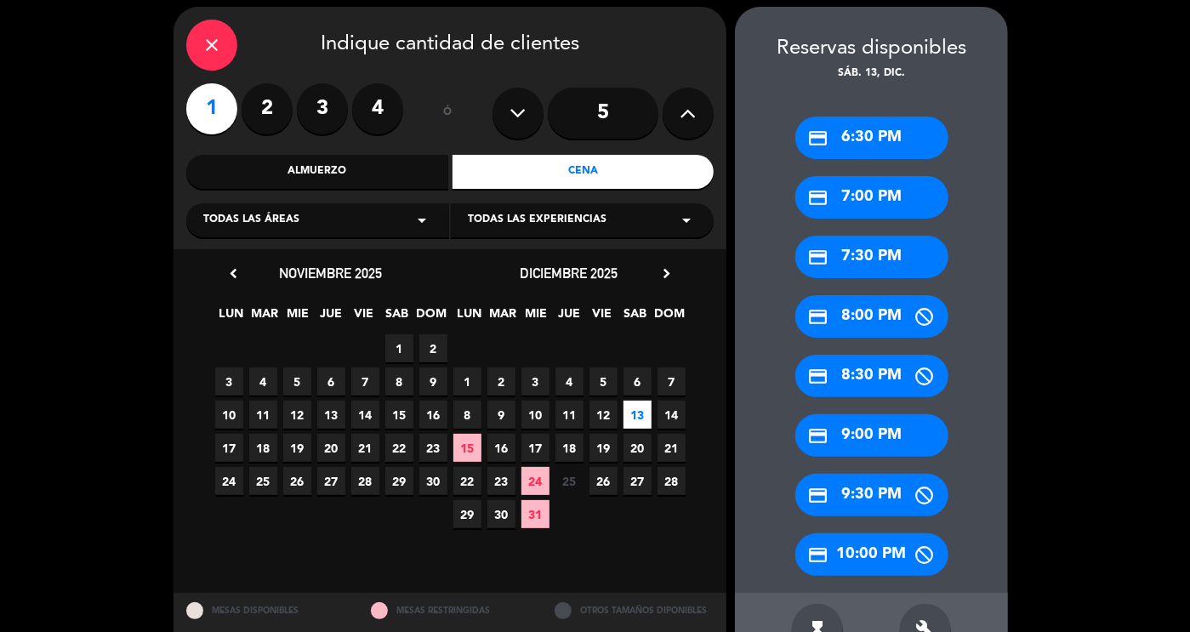
click at [851, 204] on div "credit_card 7:00 PM" at bounding box center [871, 197] width 153 height 43
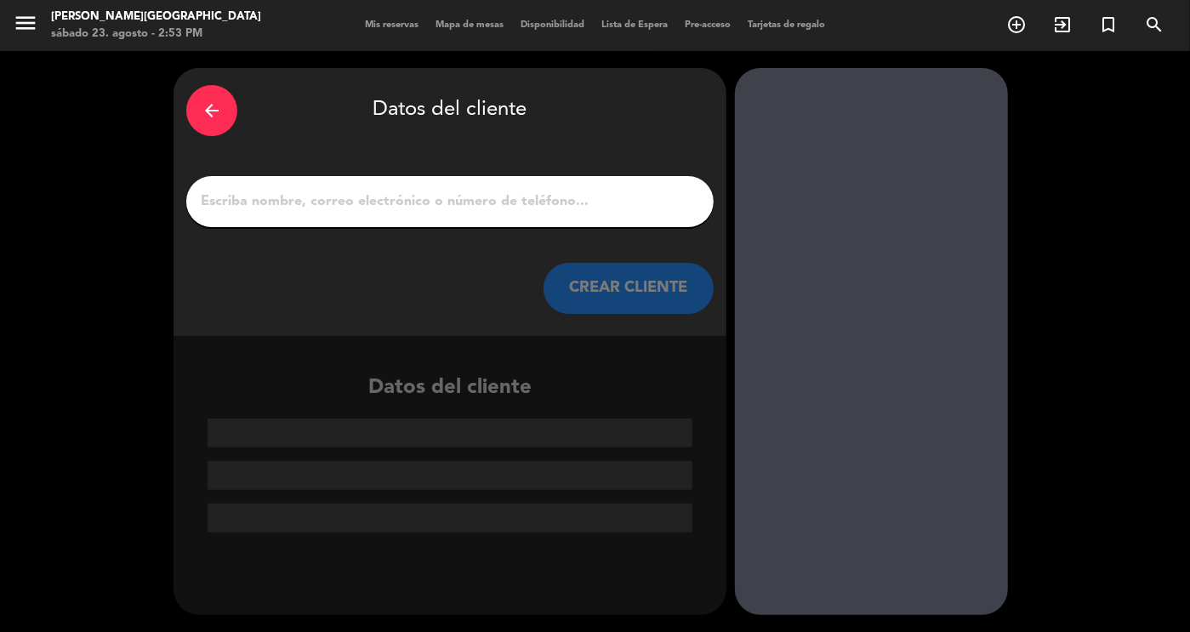
scroll to position [0, 0]
click at [562, 202] on input "1" at bounding box center [450, 202] width 502 height 24
paste input "[PERSON_NAME]"
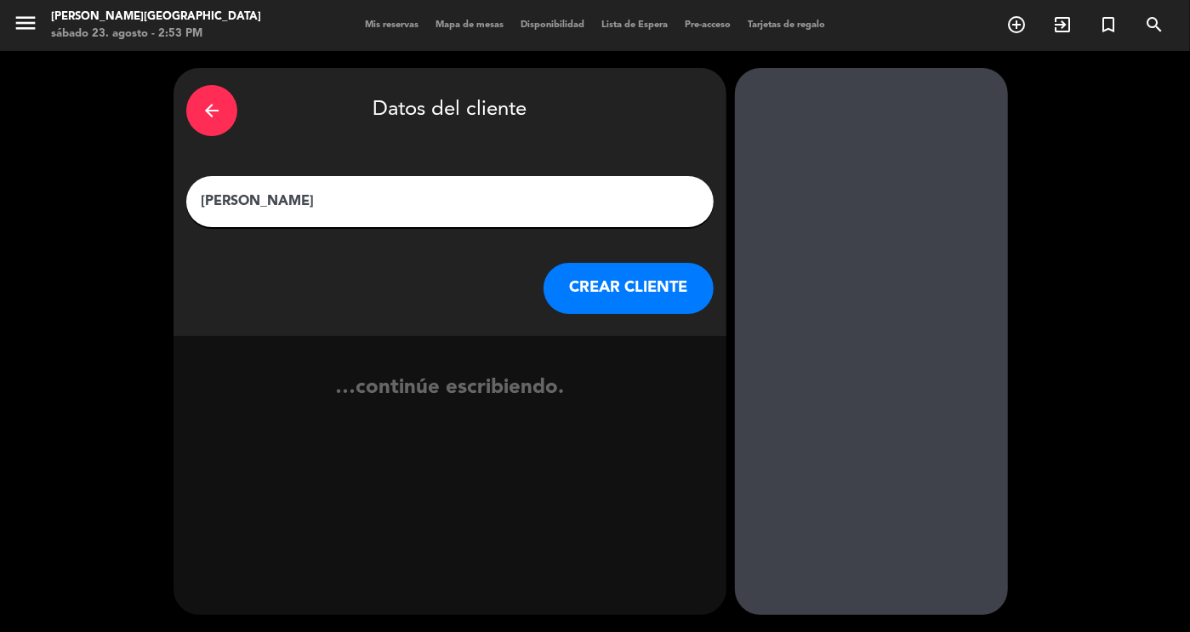
type input "[PERSON_NAME]"
click at [612, 295] on button "CREAR CLIENTE" at bounding box center [628, 288] width 170 height 51
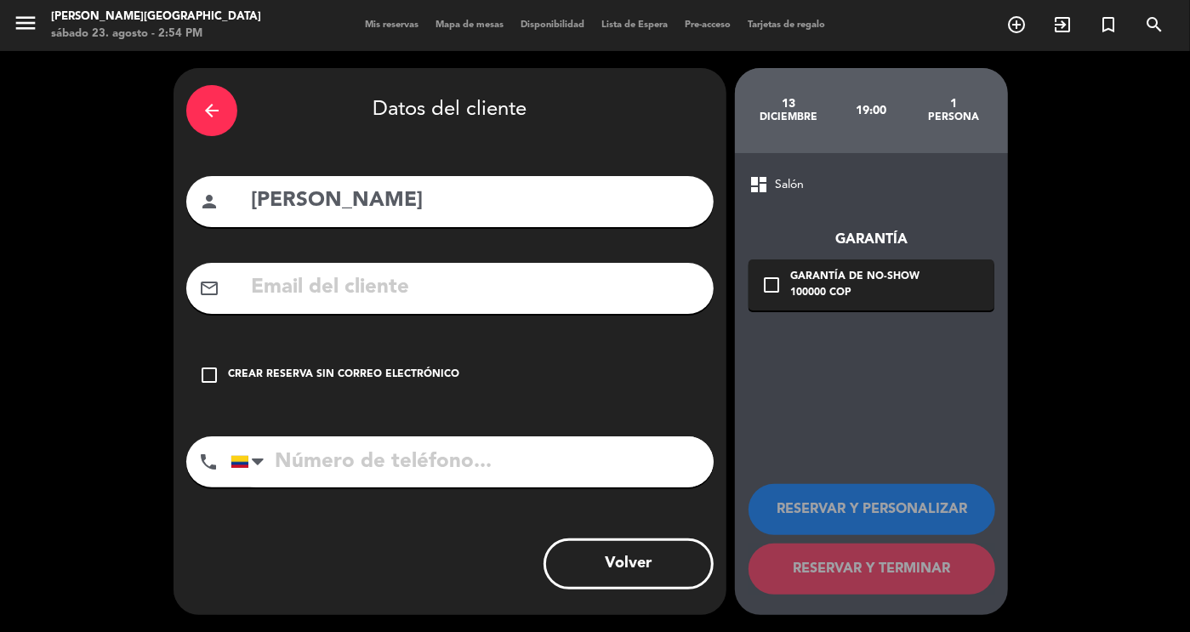
click at [217, 378] on icon "check_box_outline_blank" at bounding box center [209, 375] width 20 height 20
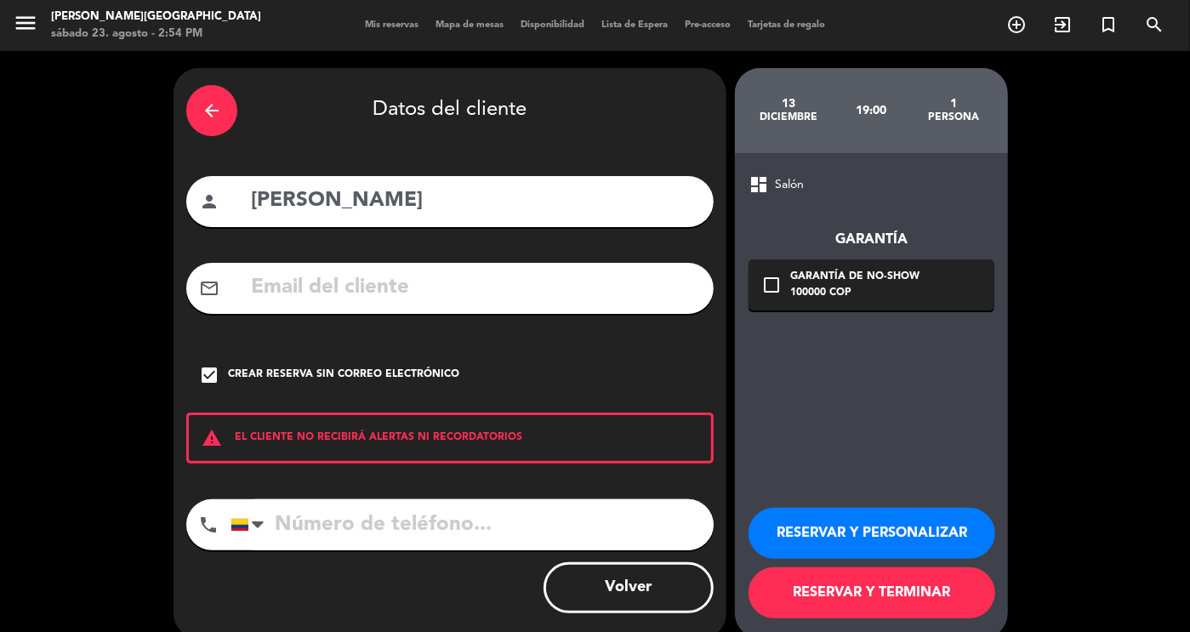
click at [333, 533] on input "tel" at bounding box center [471, 524] width 483 height 51
paste input "[PHONE_NUMBER]"
type input "[PHONE_NUMBER]"
click at [871, 549] on button "RESERVAR Y PERSONALIZAR" at bounding box center [871, 533] width 247 height 51
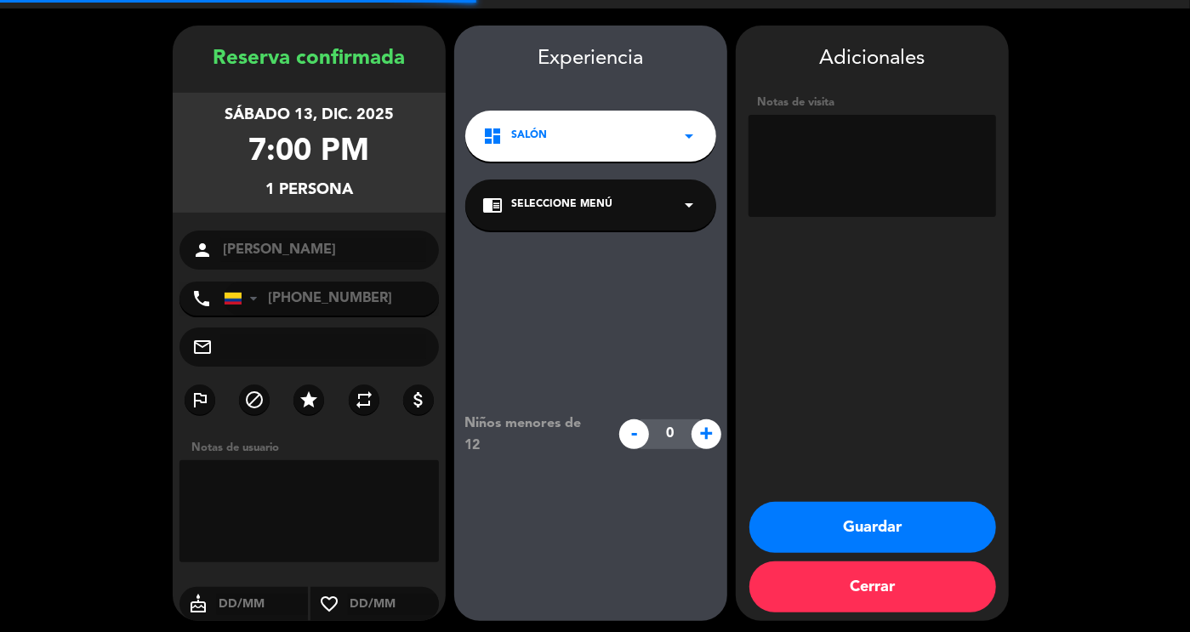
scroll to position [48, 0]
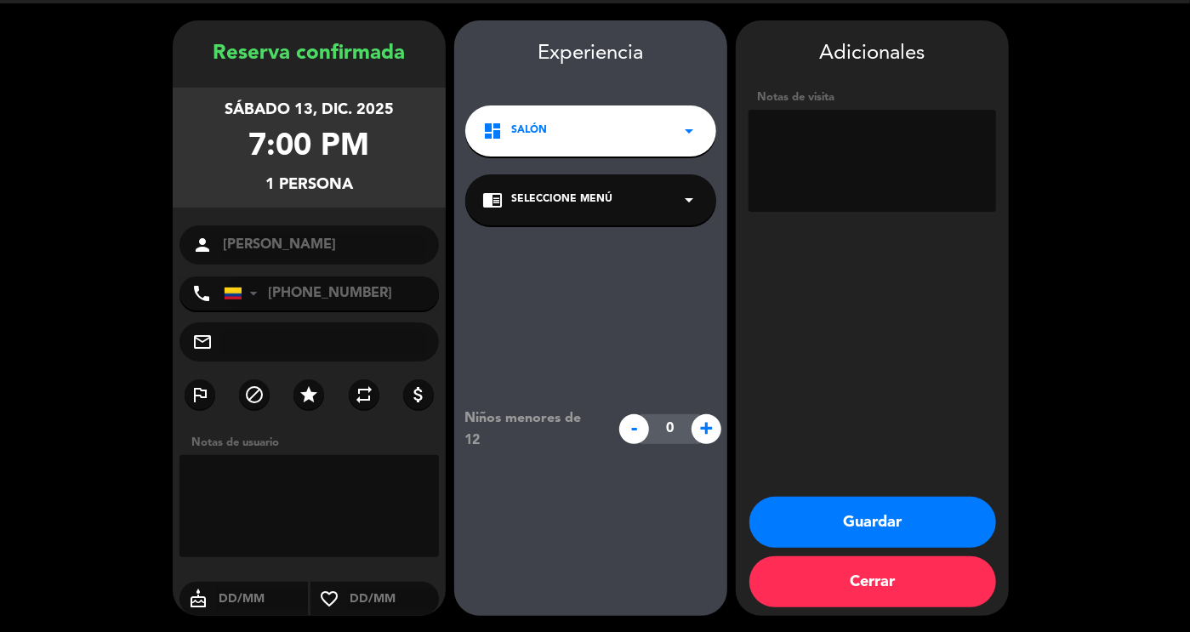
click at [828, 173] on textarea at bounding box center [872, 161] width 248 height 102
type textarea "Santa [PERSON_NAME]"
click at [892, 521] on button "Guardar" at bounding box center [872, 522] width 247 height 51
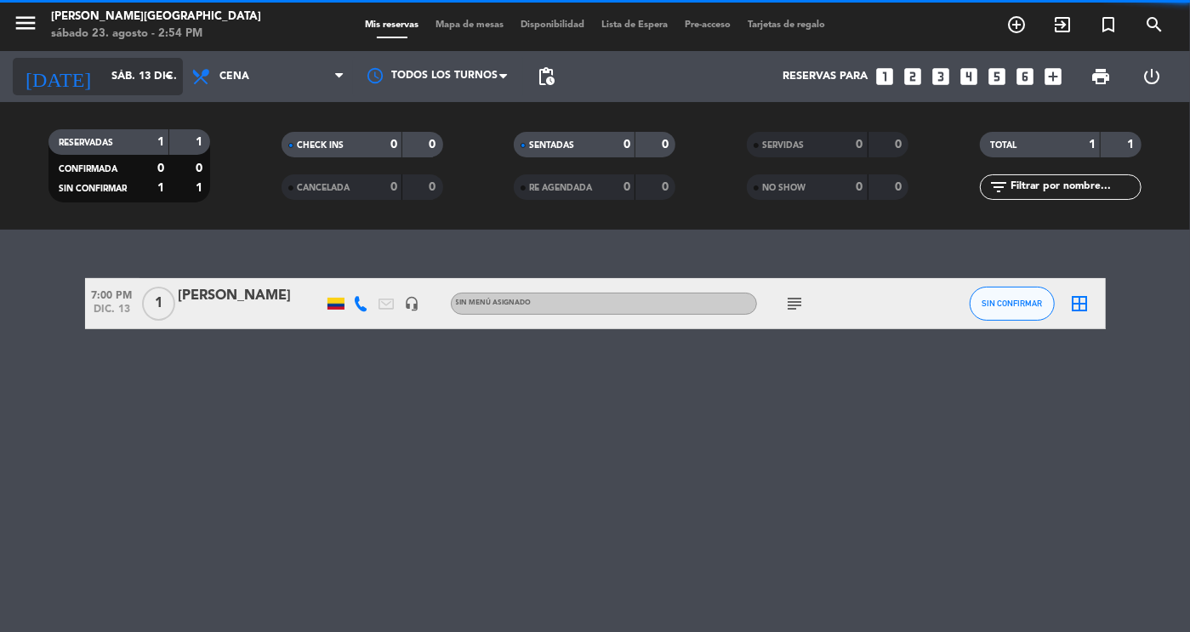
click at [151, 89] on input "sáb. 13 dic." at bounding box center [175, 76] width 145 height 31
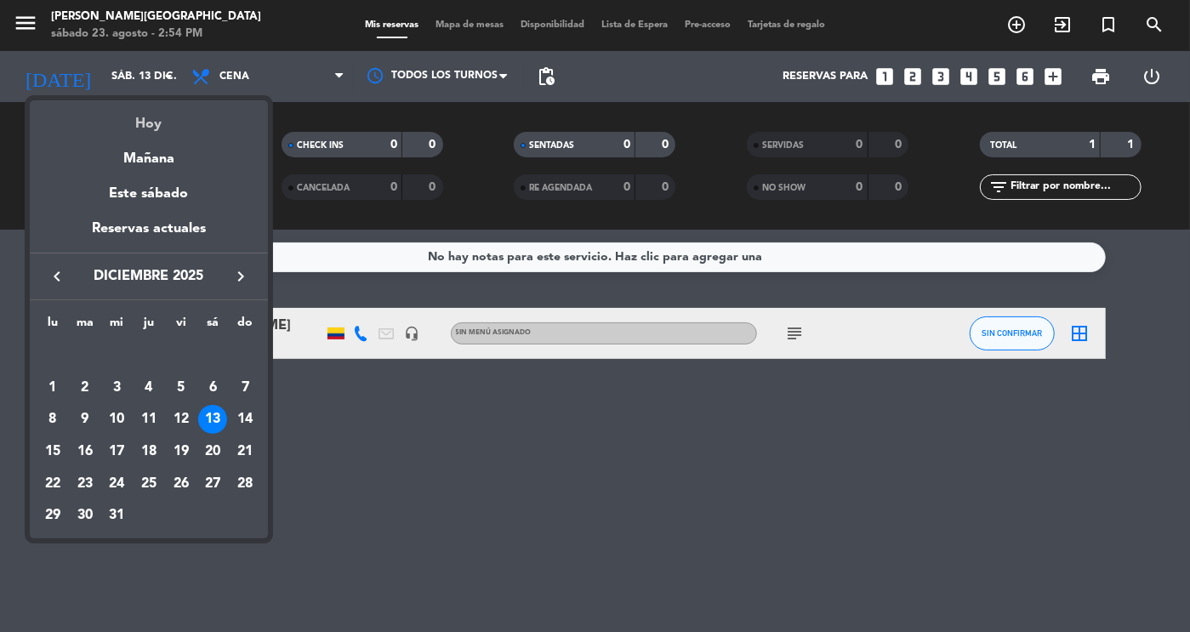
click at [152, 120] on div "Hoy" at bounding box center [149, 117] width 238 height 35
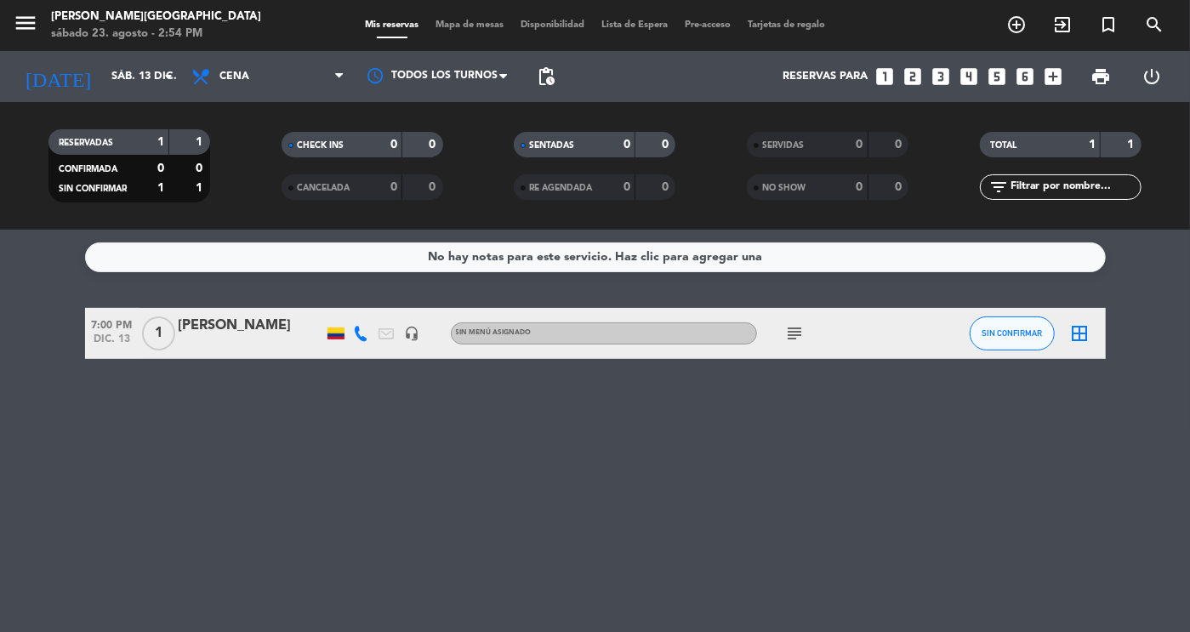
type input "sáb. 23 ago."
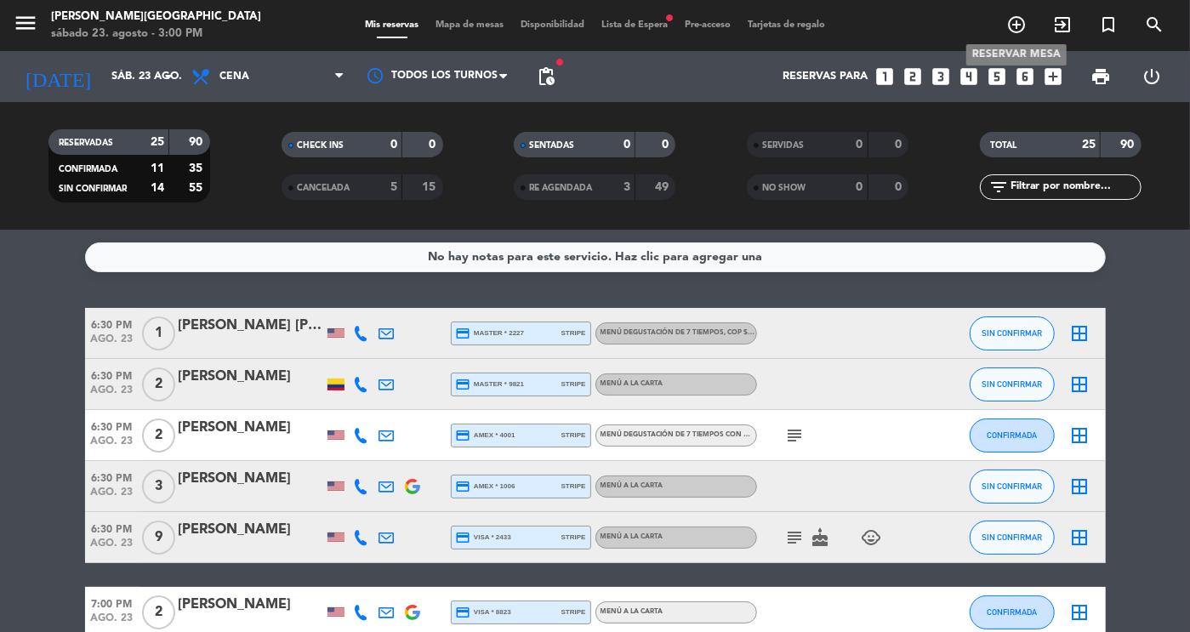
click at [1020, 26] on icon "add_circle_outline" at bounding box center [1016, 24] width 20 height 20
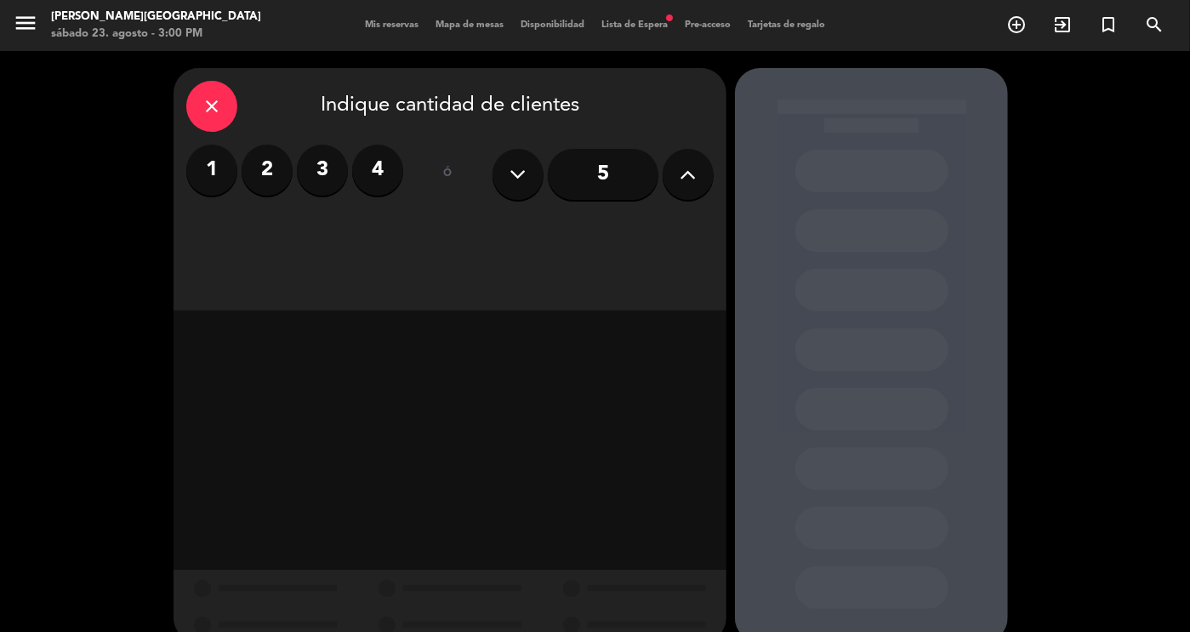
click at [266, 161] on label "2" at bounding box center [267, 170] width 51 height 51
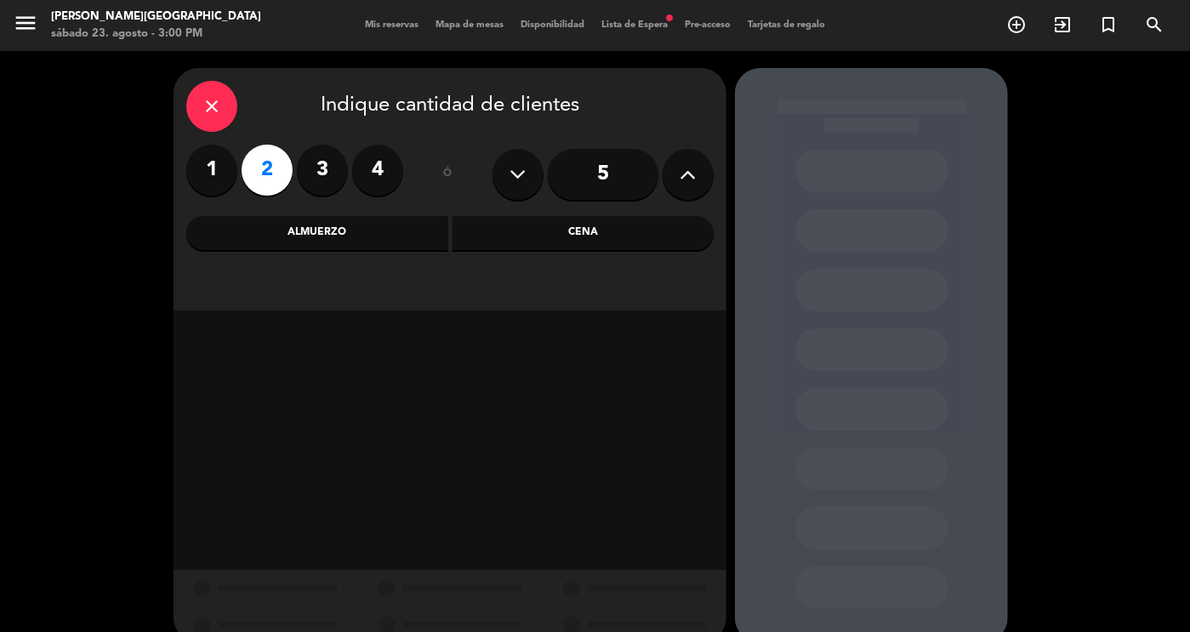
click at [519, 222] on div "Cena" at bounding box center [583, 233] width 262 height 34
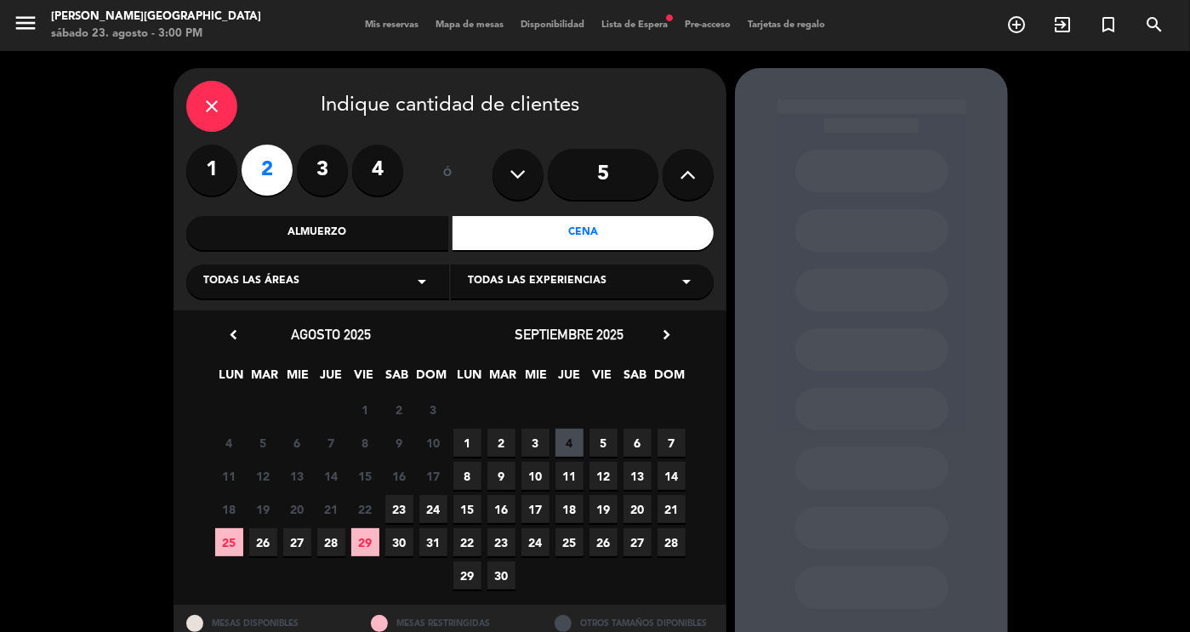
click at [402, 508] on span "23" at bounding box center [399, 509] width 28 height 28
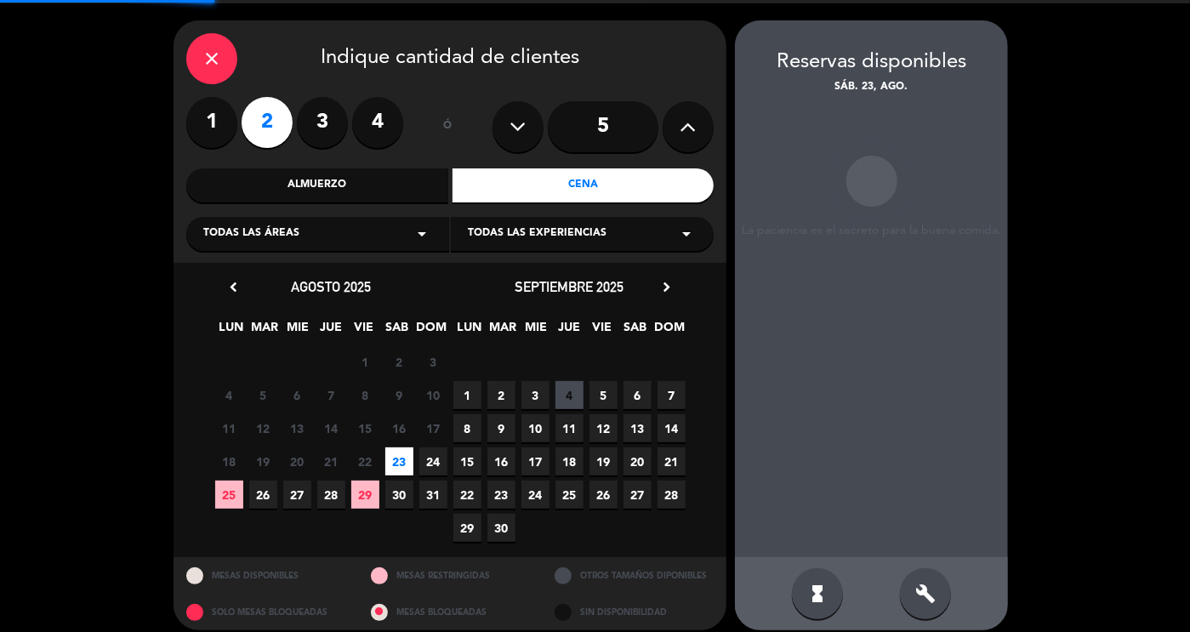
scroll to position [61, 0]
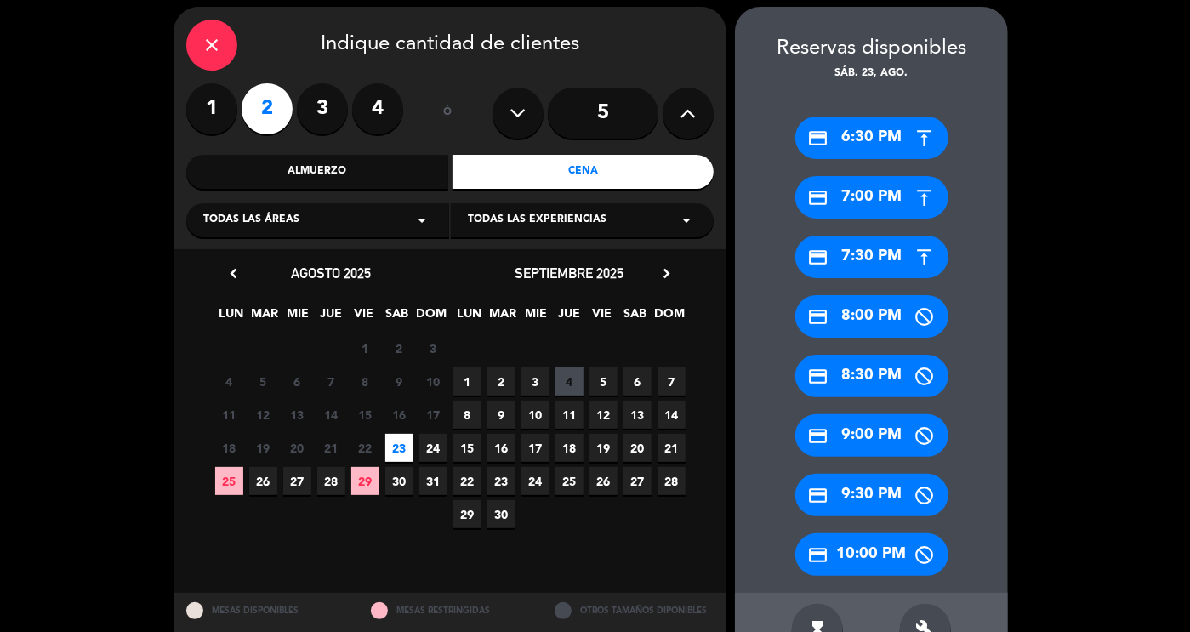
click at [853, 250] on div "credit_card 7:30 PM" at bounding box center [871, 257] width 153 height 43
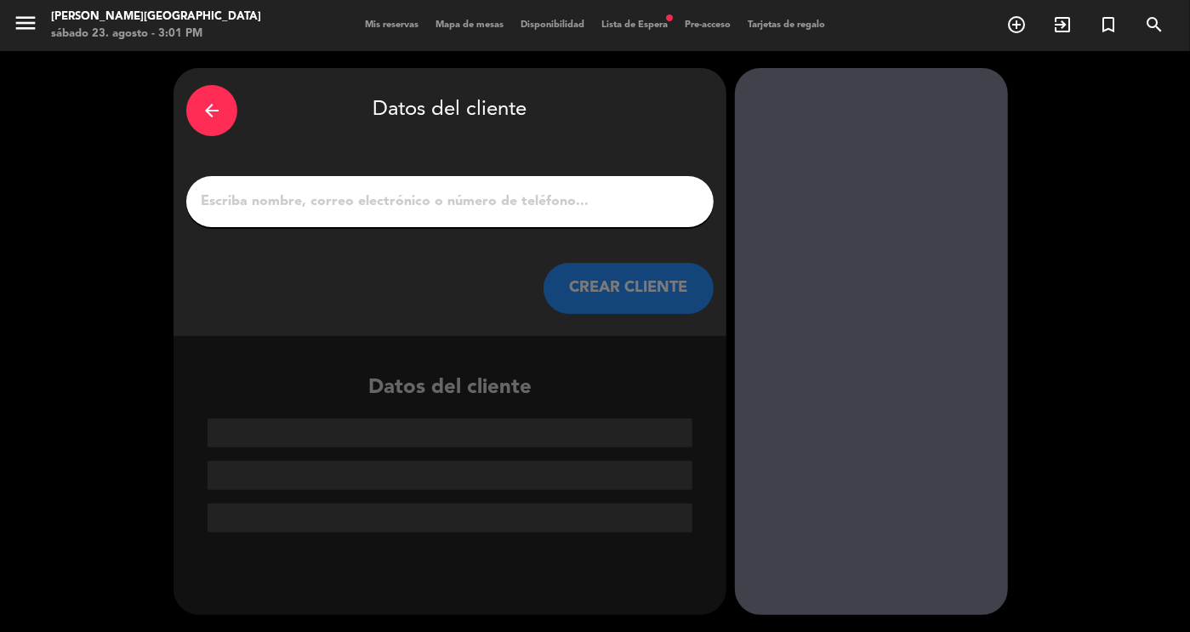
click at [382, 208] on input "1" at bounding box center [450, 202] width 502 height 24
paste input "[PERSON_NAME]"
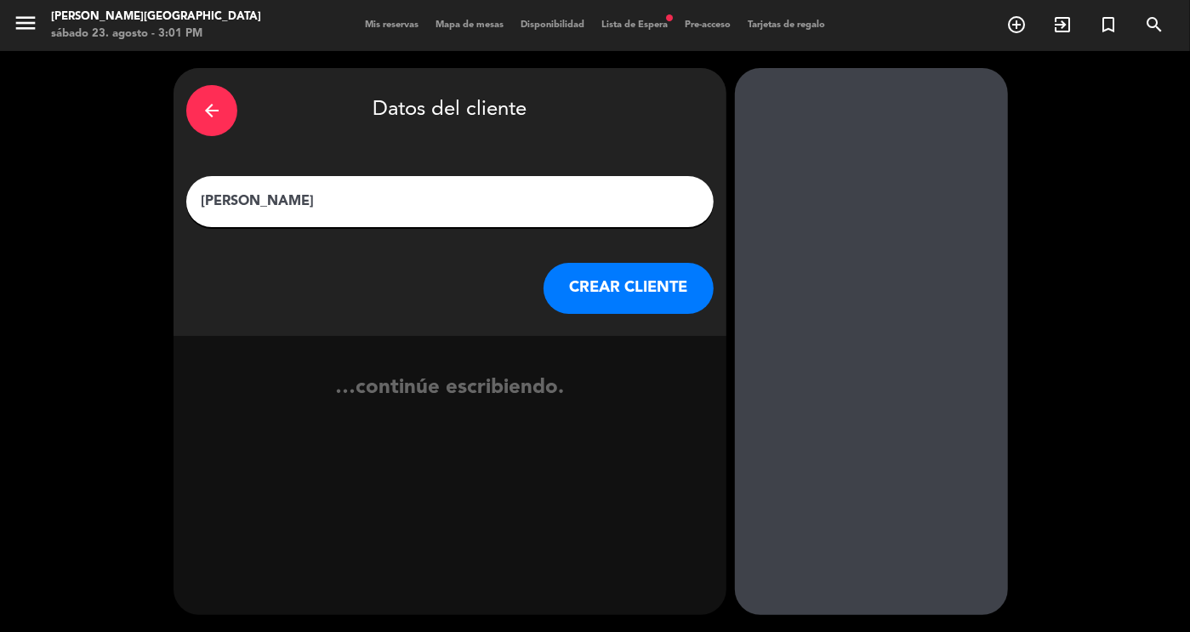
type input "[PERSON_NAME]"
click at [591, 302] on button "CREAR CLIENTE" at bounding box center [628, 288] width 170 height 51
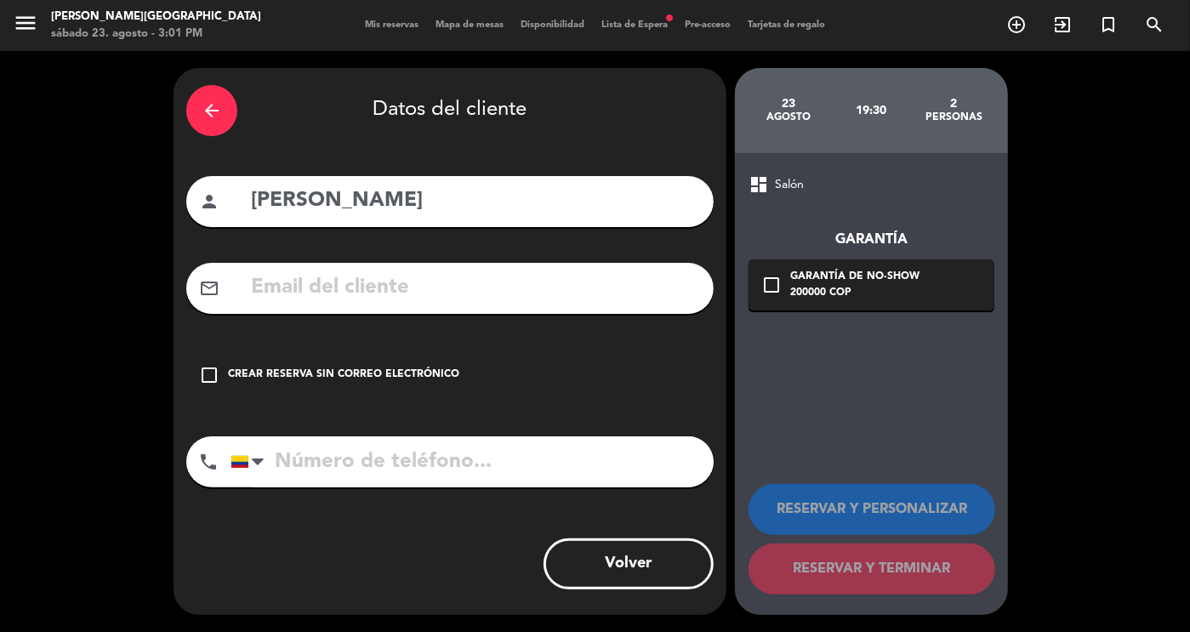
click at [313, 287] on input "text" at bounding box center [475, 287] width 452 height 35
paste input "[EMAIL_ADDRESS][DOMAIN_NAME]"
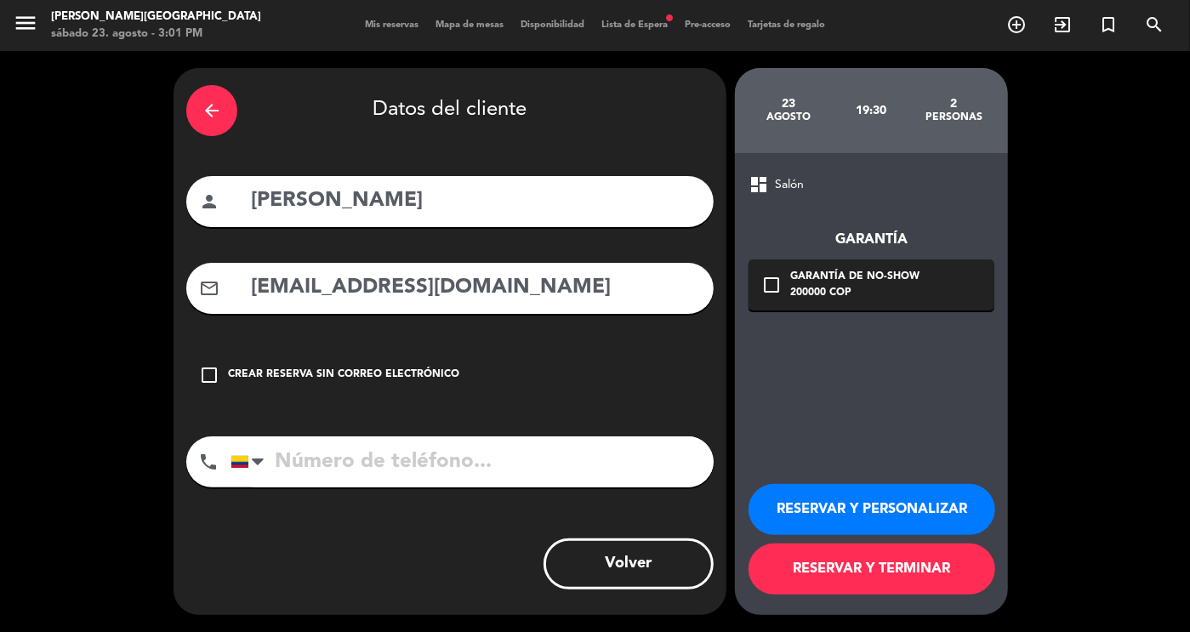
type input "[EMAIL_ADDRESS][DOMAIN_NAME]"
click at [445, 455] on input "tel" at bounding box center [471, 461] width 483 height 51
paste input "3022915491"
type input "3022915491"
click at [831, 573] on button "RESERVAR Y TERMINAR" at bounding box center [871, 568] width 247 height 51
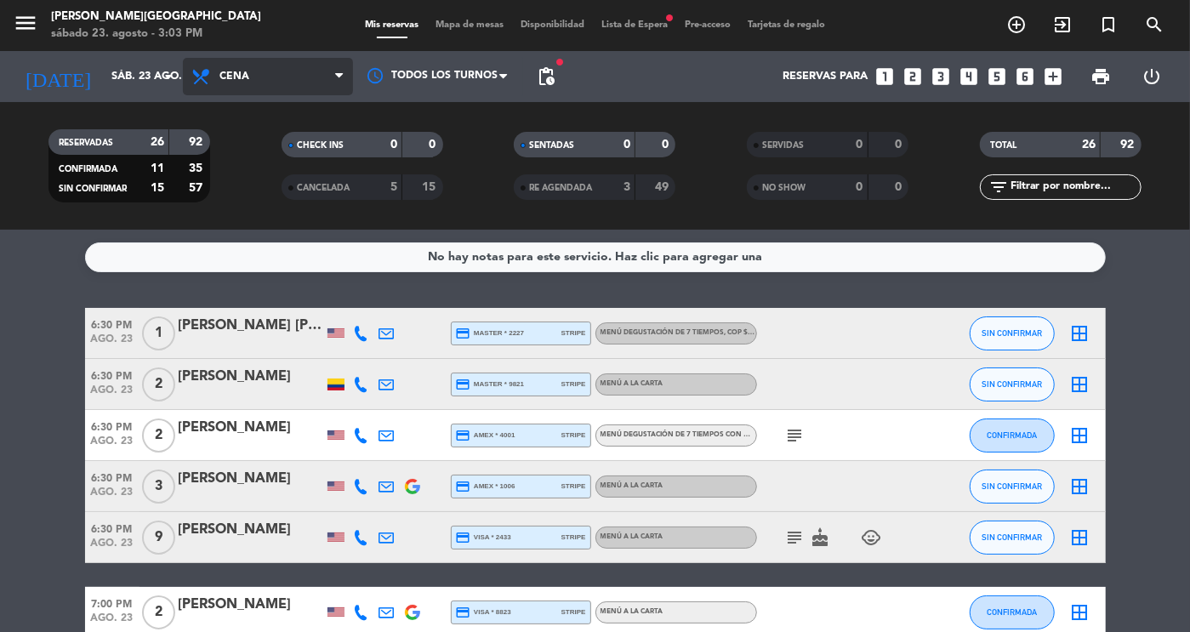
click at [268, 79] on span "Cena" at bounding box center [268, 76] width 170 height 37
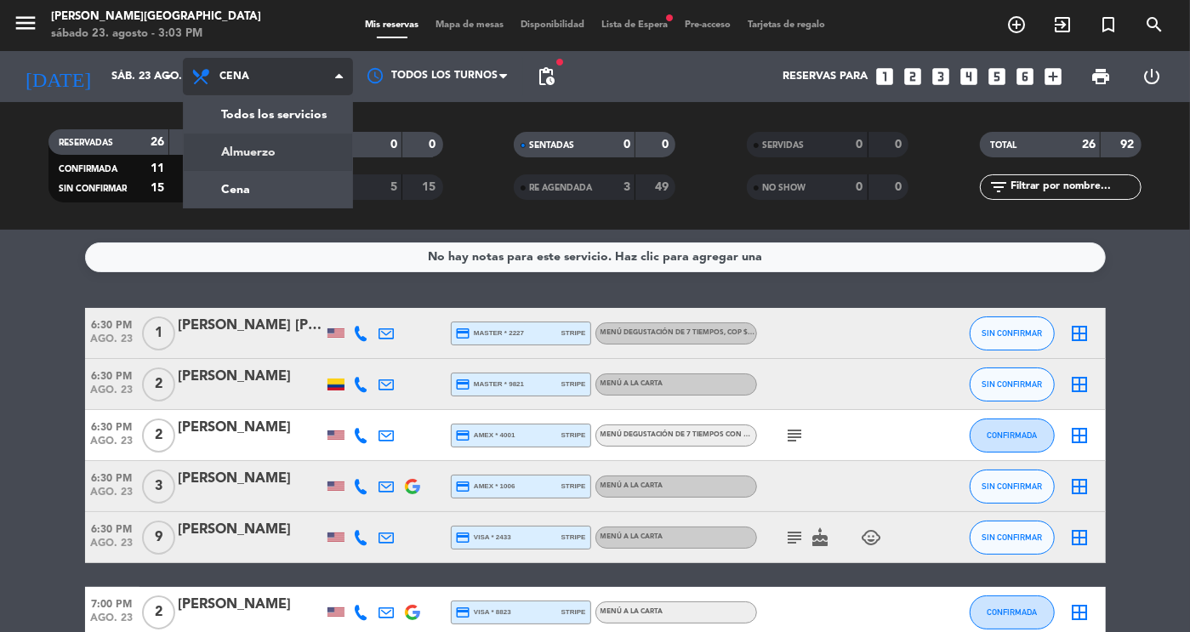
click at [265, 149] on div "menu [PERSON_NAME][GEOGRAPHIC_DATA] sábado 23. agosto - 3:03 PM Mis reservas Ma…" at bounding box center [595, 115] width 1190 height 230
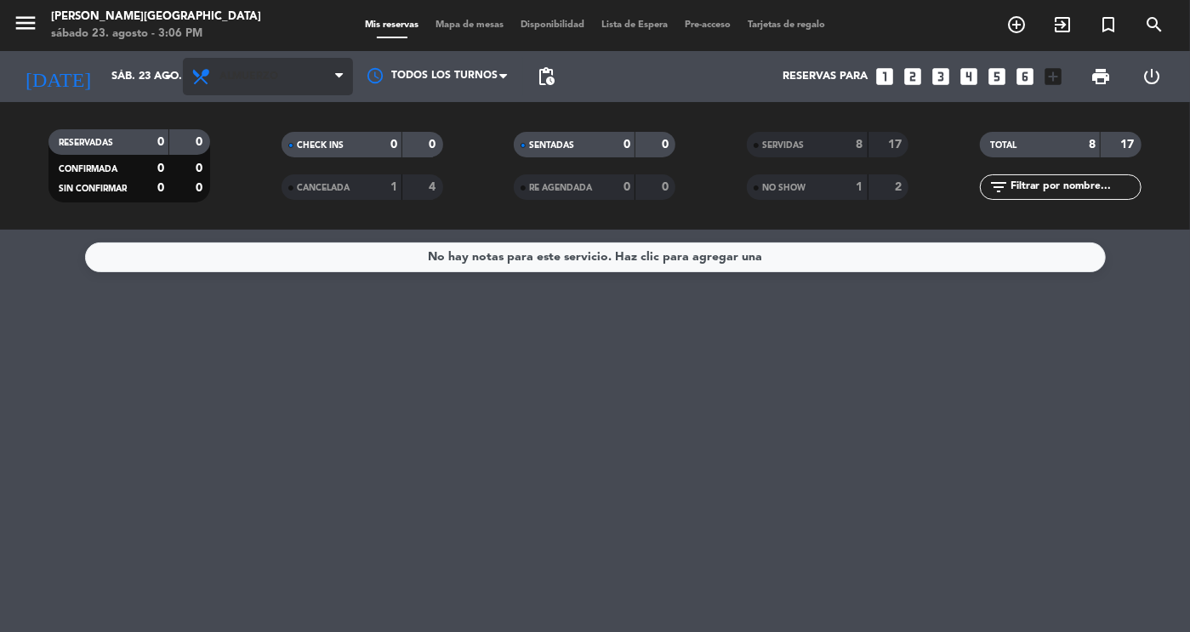
click at [304, 82] on span "Almuerzo" at bounding box center [268, 76] width 170 height 37
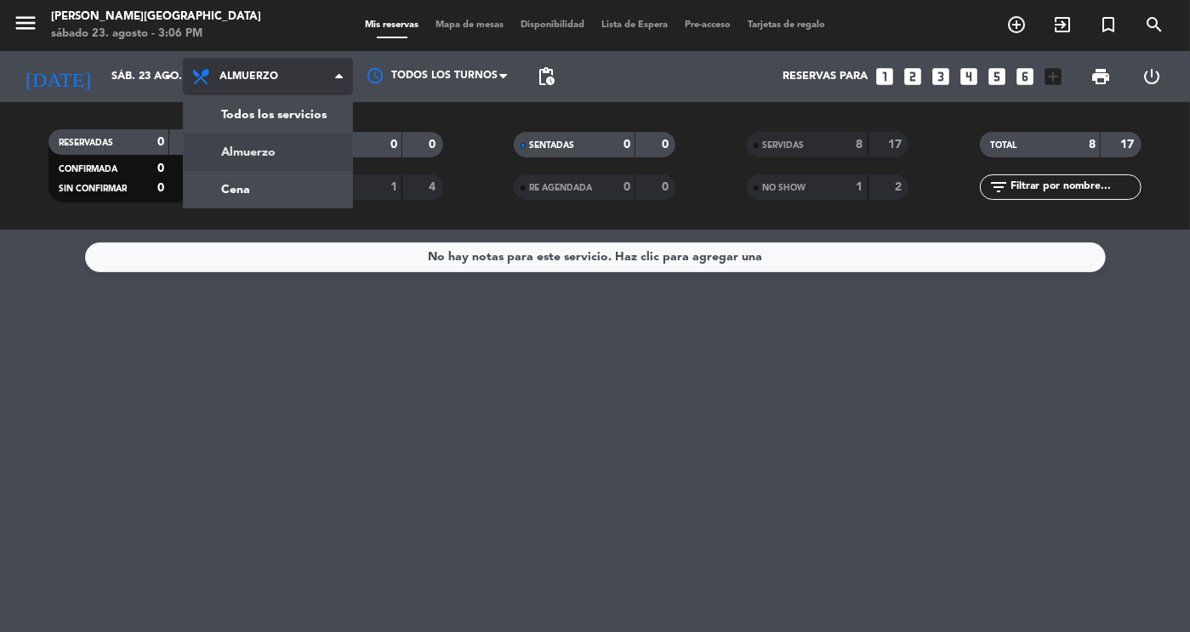
click at [325, 200] on div "menu [PERSON_NAME][GEOGRAPHIC_DATA] sábado 23. agosto - 3:06 PM Mis reservas Ma…" at bounding box center [595, 115] width 1190 height 230
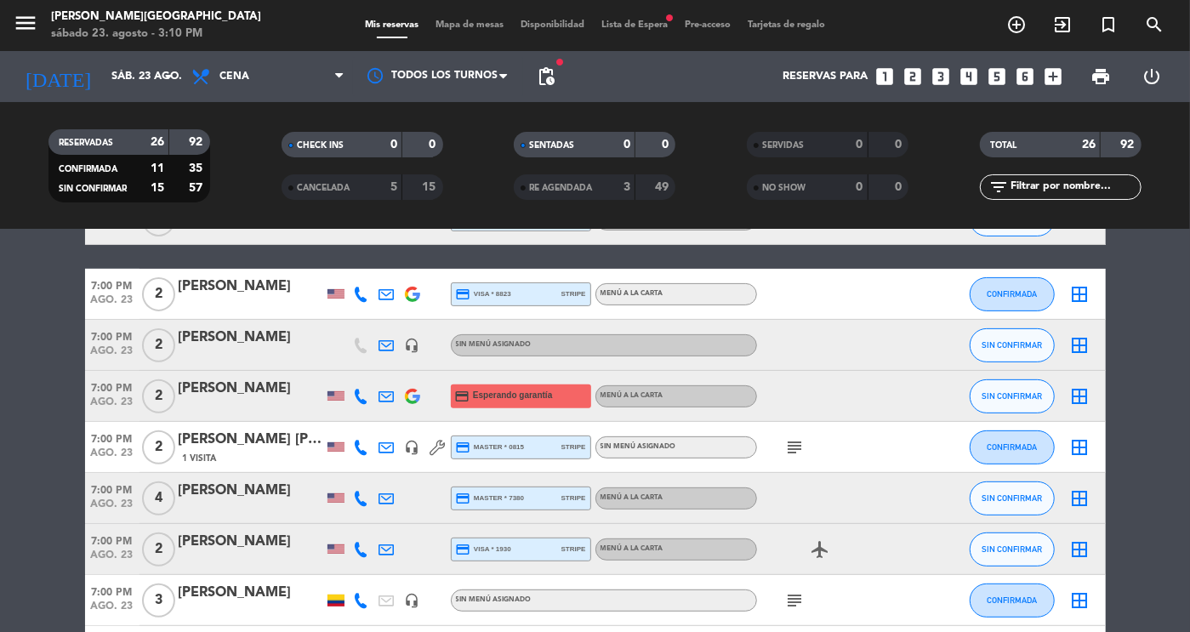
scroll to position [315, 0]
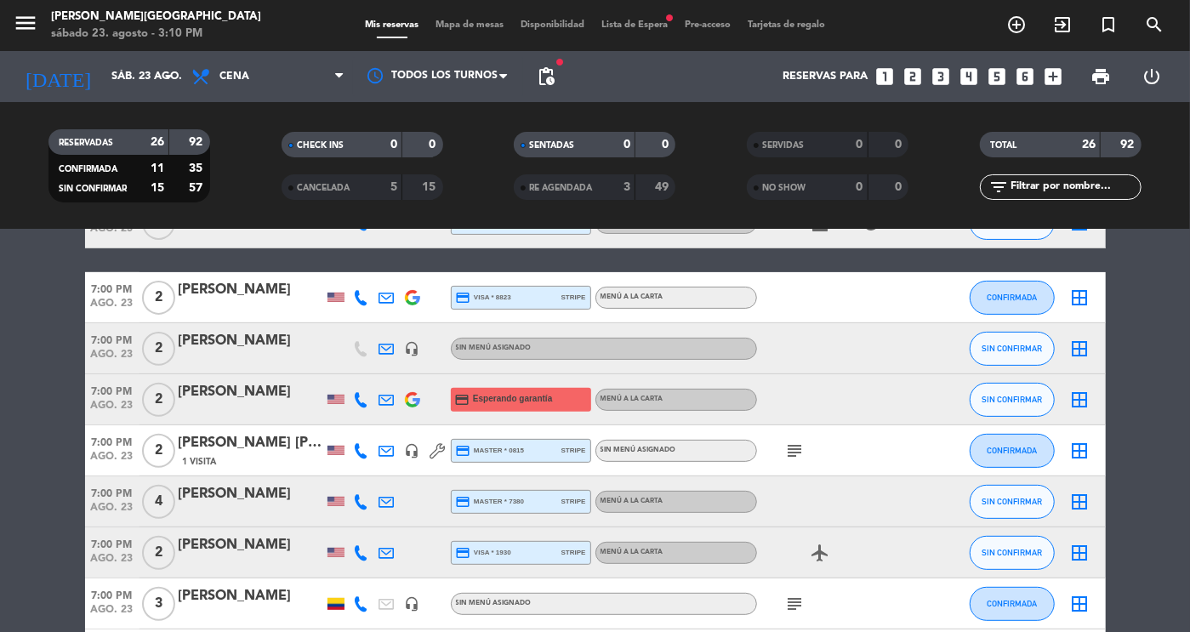
click at [356, 185] on div "CANCELADA" at bounding box center [325, 188] width 78 height 20
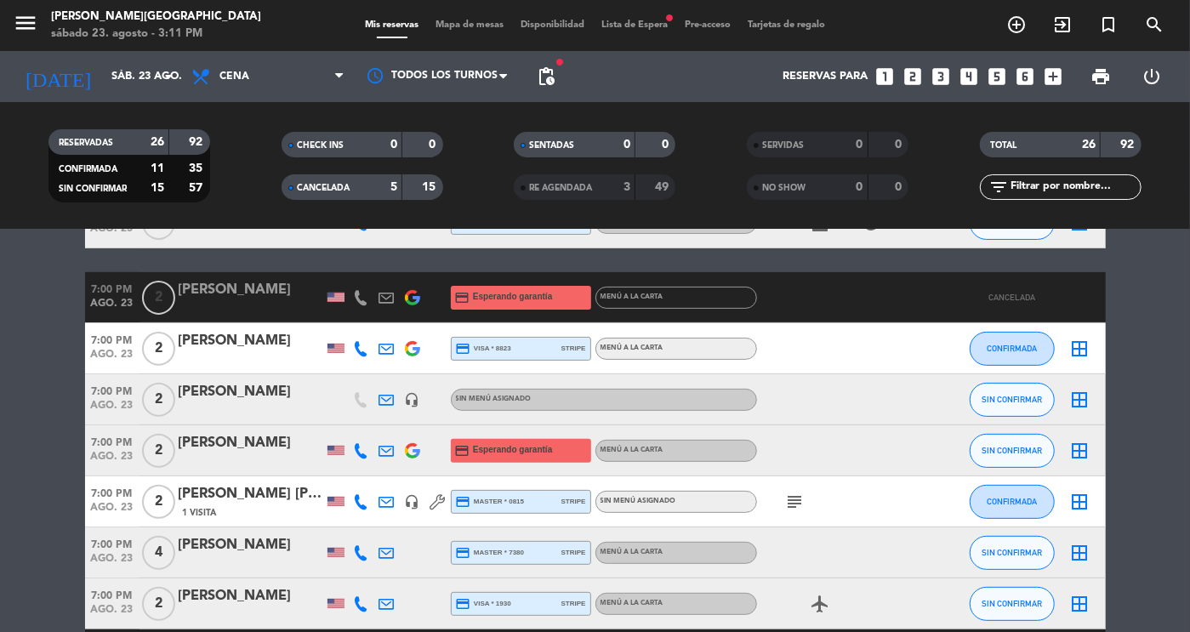
click at [392, 178] on div "5" at bounding box center [380, 188] width 34 height 20
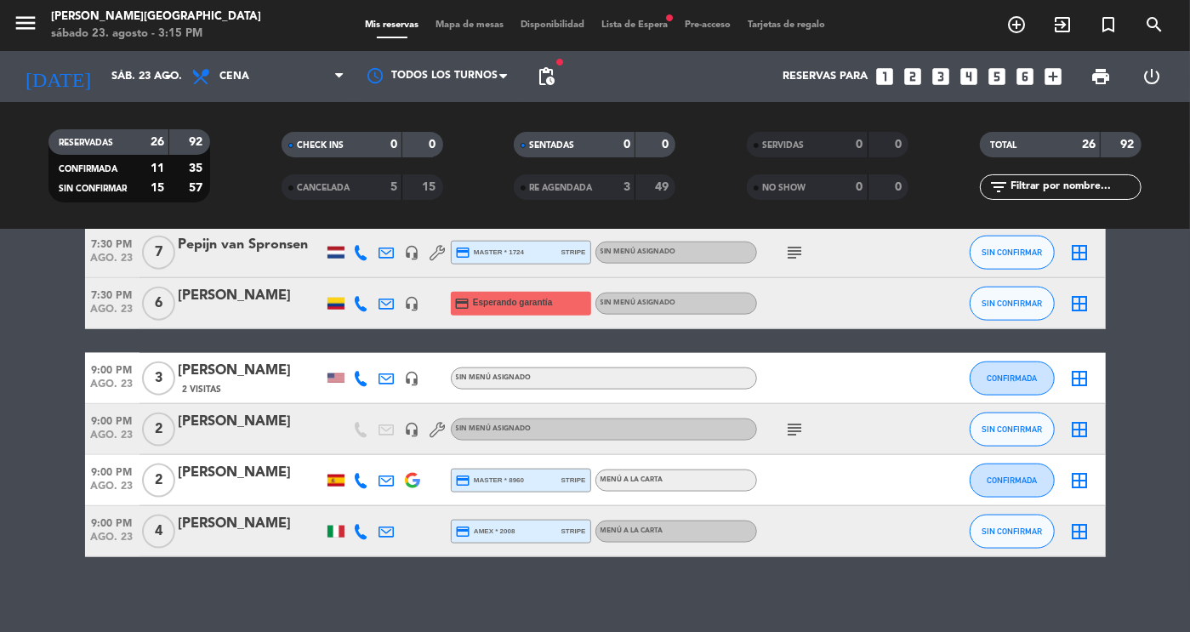
scroll to position [1158, 0]
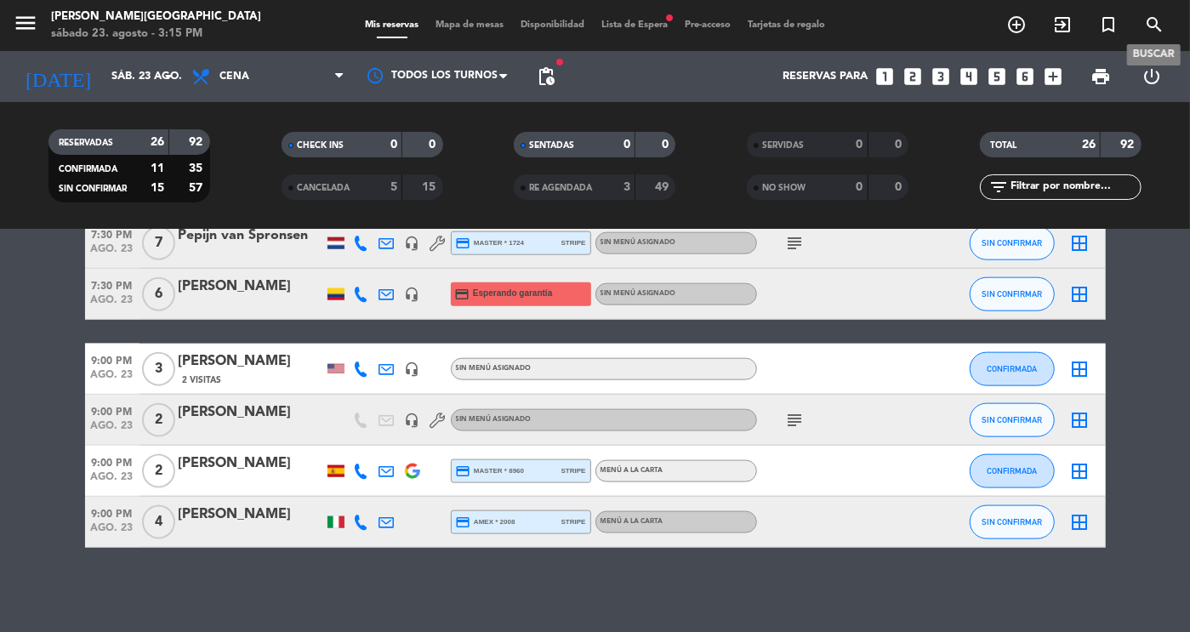
click at [1152, 18] on icon "search" at bounding box center [1154, 24] width 20 height 20
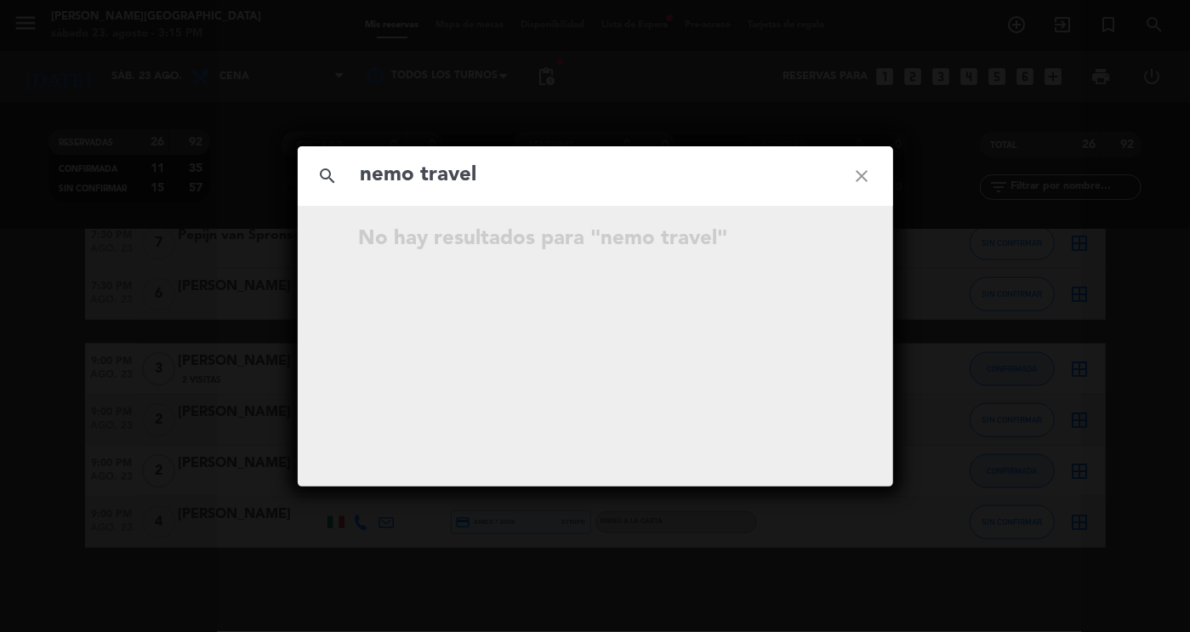
type input "nemo travel"
click at [858, 175] on icon "close" at bounding box center [862, 175] width 61 height 61
click at [384, 100] on div "search close No hay resultados para """ at bounding box center [595, 316] width 1190 height 632
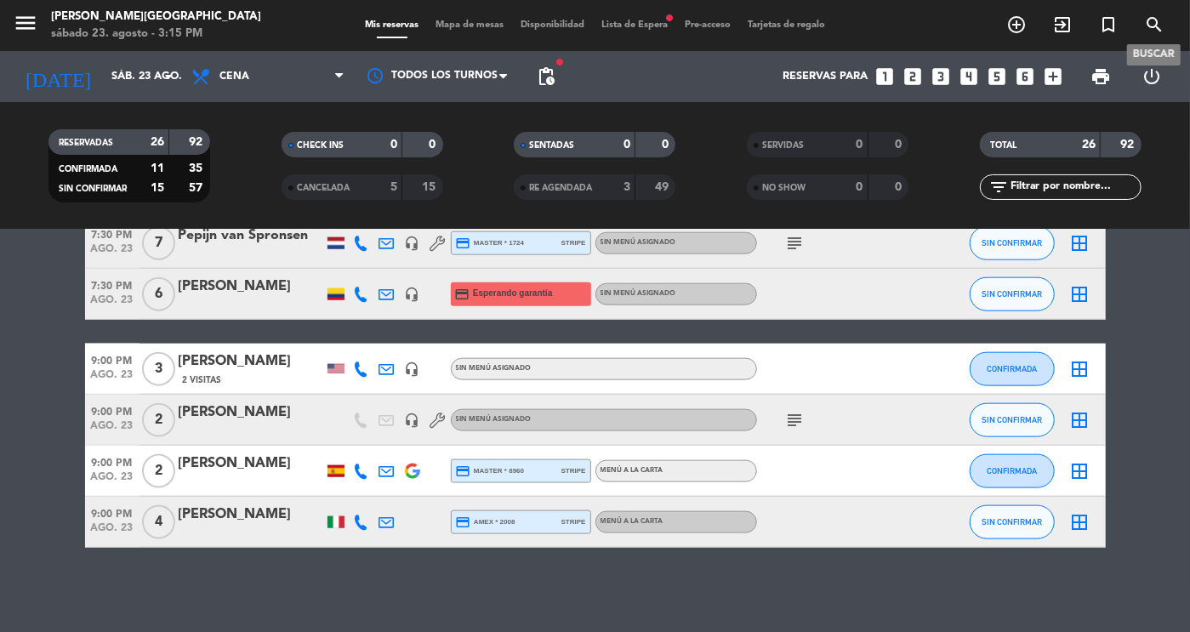
click at [1158, 31] on icon "search" at bounding box center [1154, 24] width 20 height 20
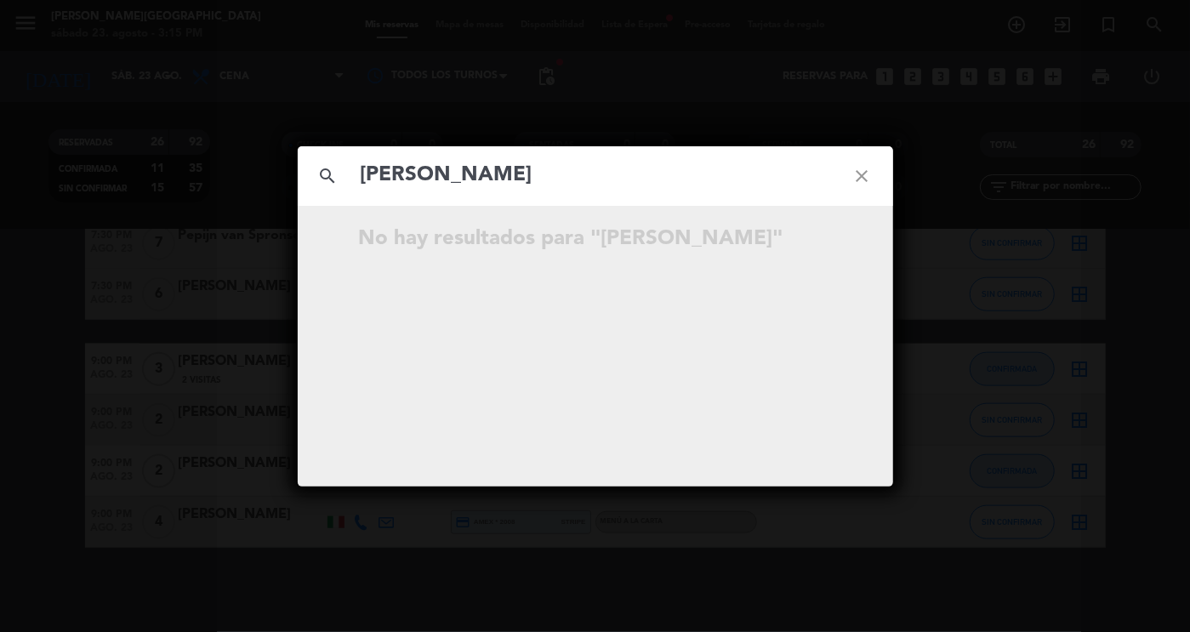
type input "[PERSON_NAME]"
click at [860, 178] on icon "close" at bounding box center [862, 175] width 61 height 61
click at [868, 180] on icon "close" at bounding box center [862, 175] width 61 height 61
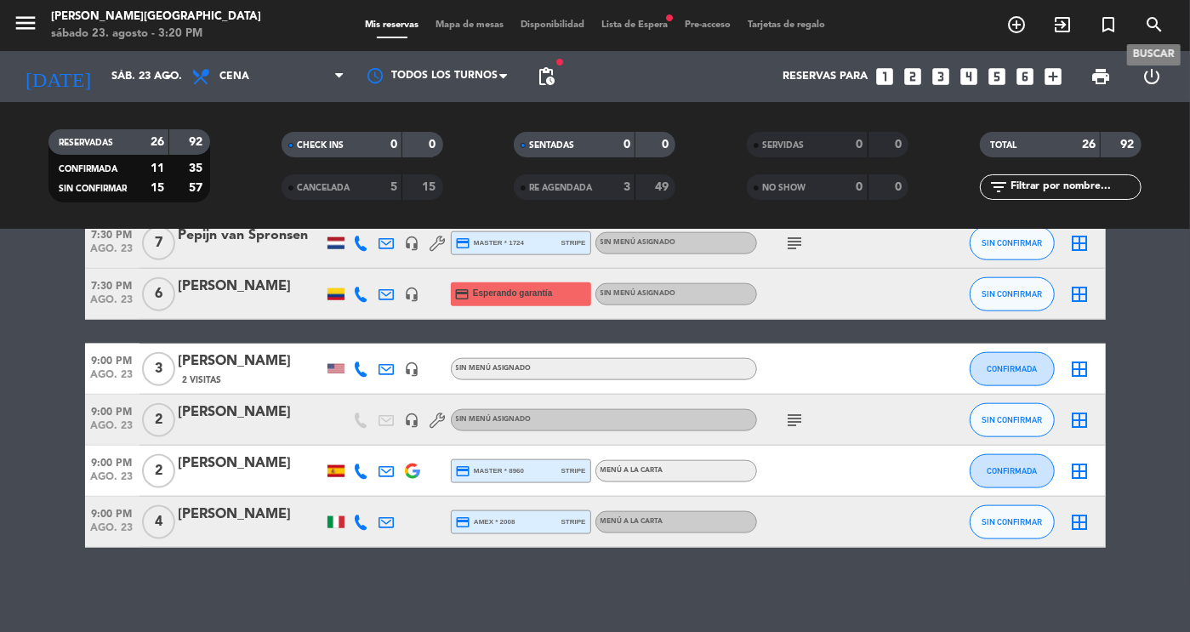
click at [1149, 26] on icon "search" at bounding box center [1154, 24] width 20 height 20
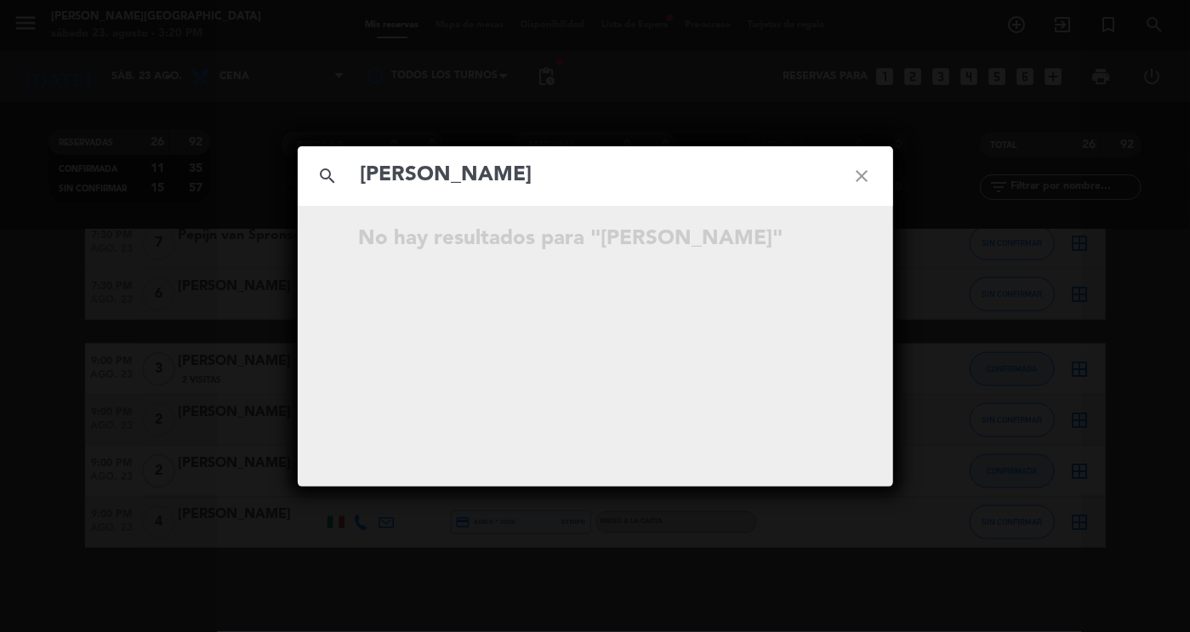
type input "[PERSON_NAME]"
click at [867, 179] on icon "close" at bounding box center [862, 175] width 61 height 61
click at [858, 169] on icon "close" at bounding box center [862, 175] width 61 height 61
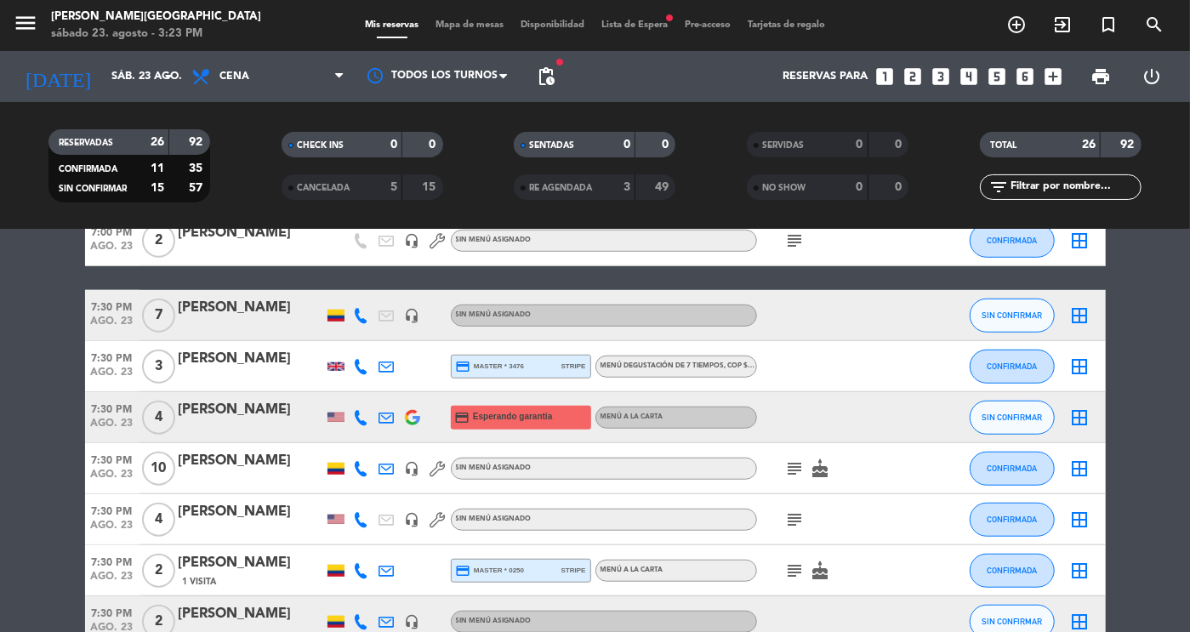
scroll to position [783, 0]
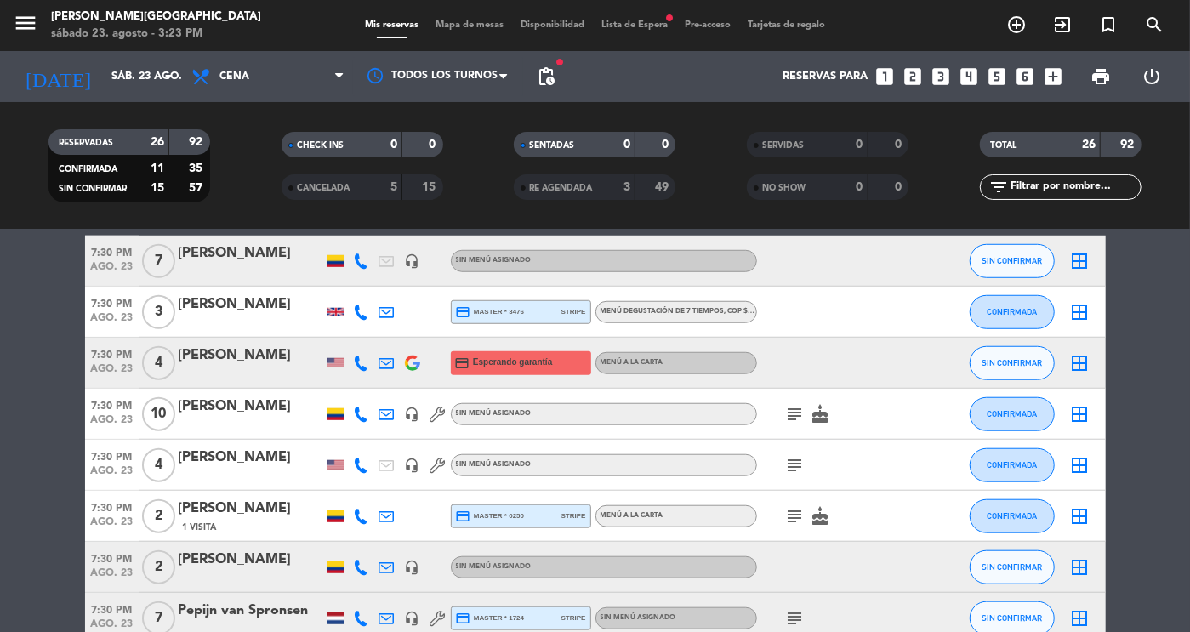
click at [795, 514] on icon "subject" at bounding box center [795, 516] width 20 height 20
click at [202, 407] on div "[PERSON_NAME]" at bounding box center [251, 406] width 145 height 22
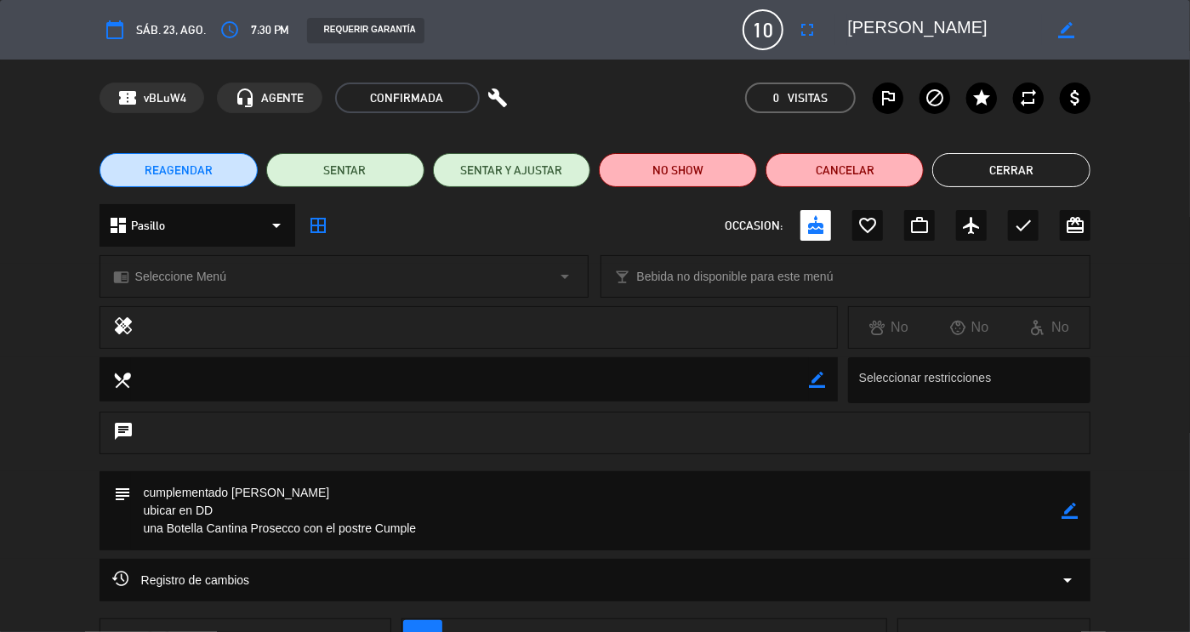
click at [1003, 164] on button "Cerrar" at bounding box center [1011, 170] width 158 height 34
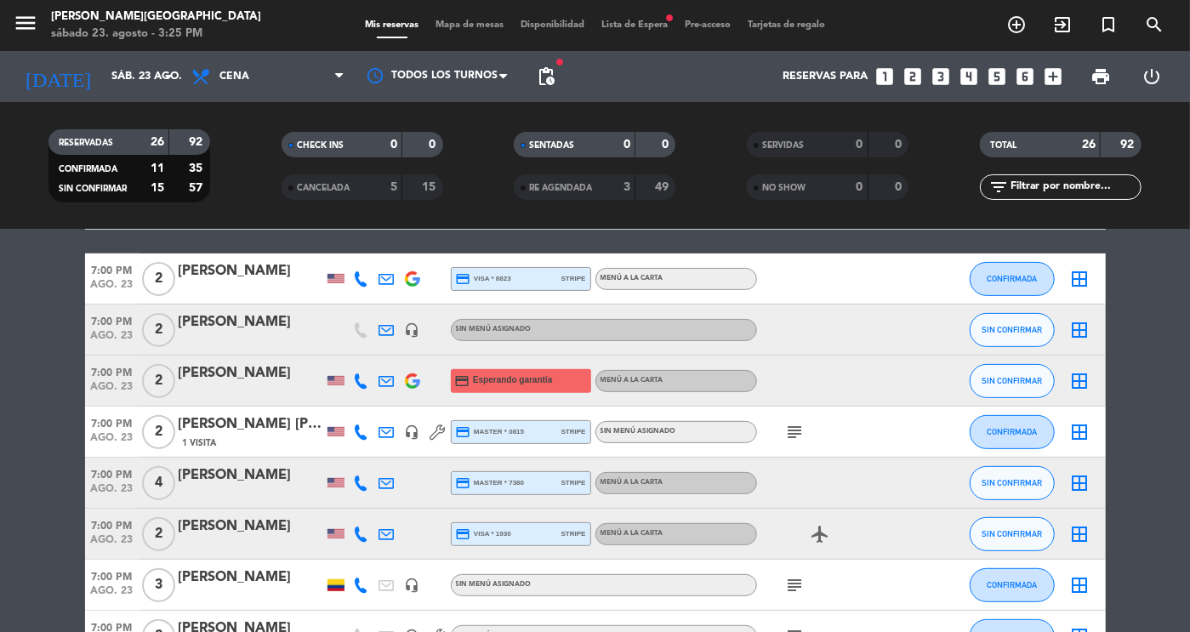
scroll to position [193, 0]
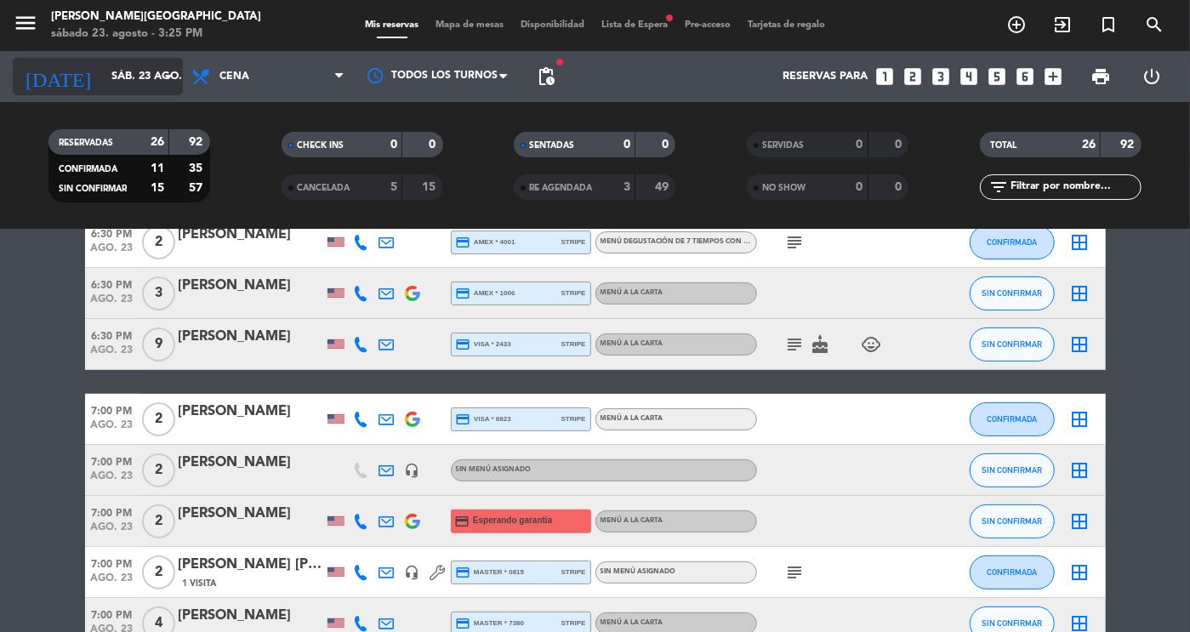
click at [145, 83] on input "sáb. 23 ago." at bounding box center [175, 76] width 145 height 31
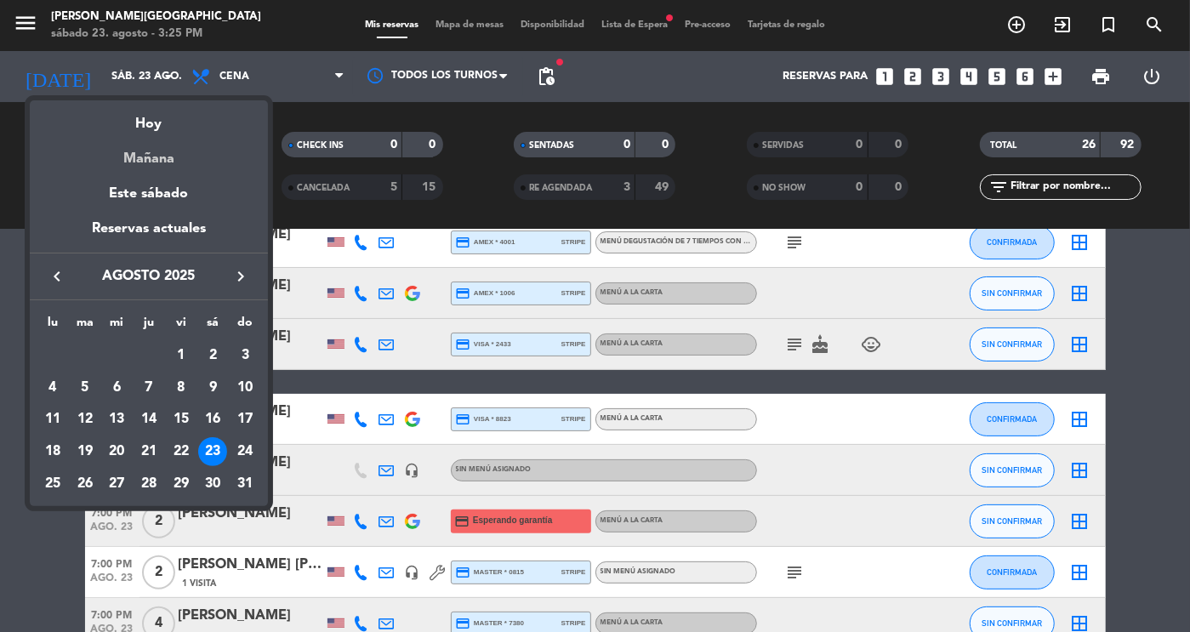
click at [159, 157] on div "Mañana" at bounding box center [149, 152] width 238 height 35
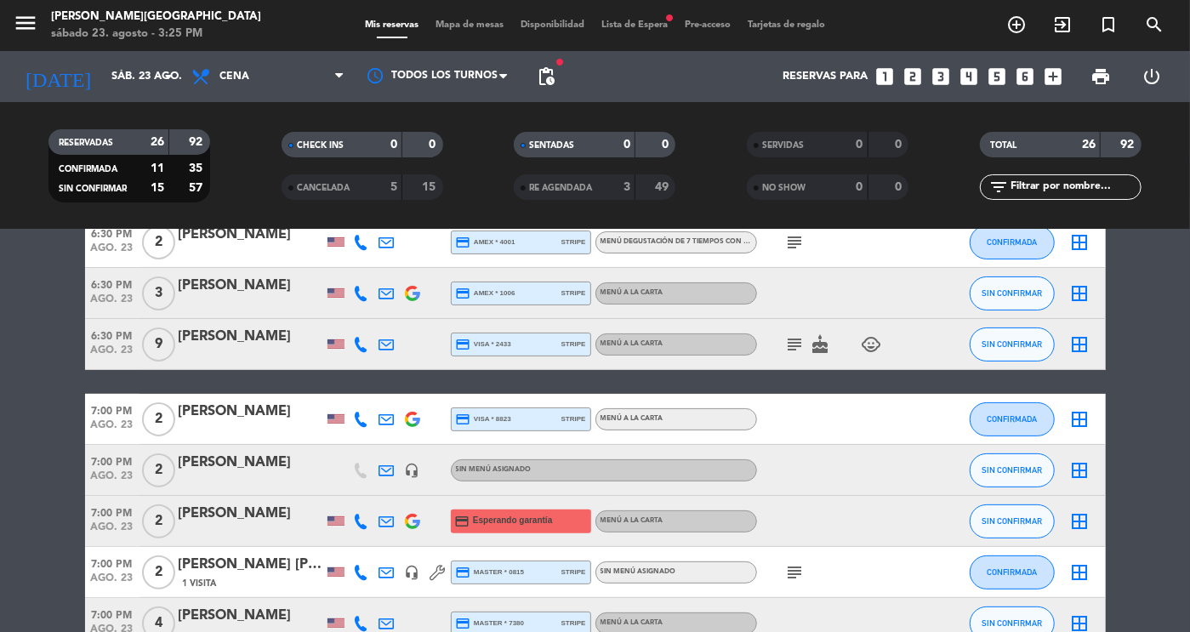
type input "dom. 24 ago."
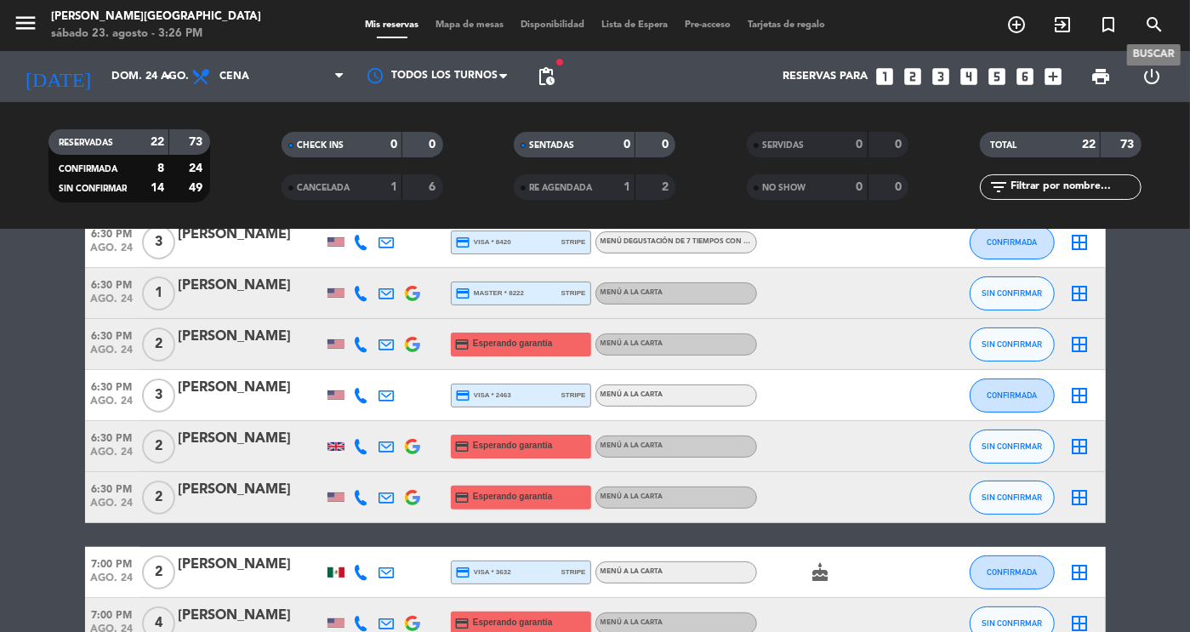
click at [1168, 25] on span "search" at bounding box center [1154, 24] width 46 height 29
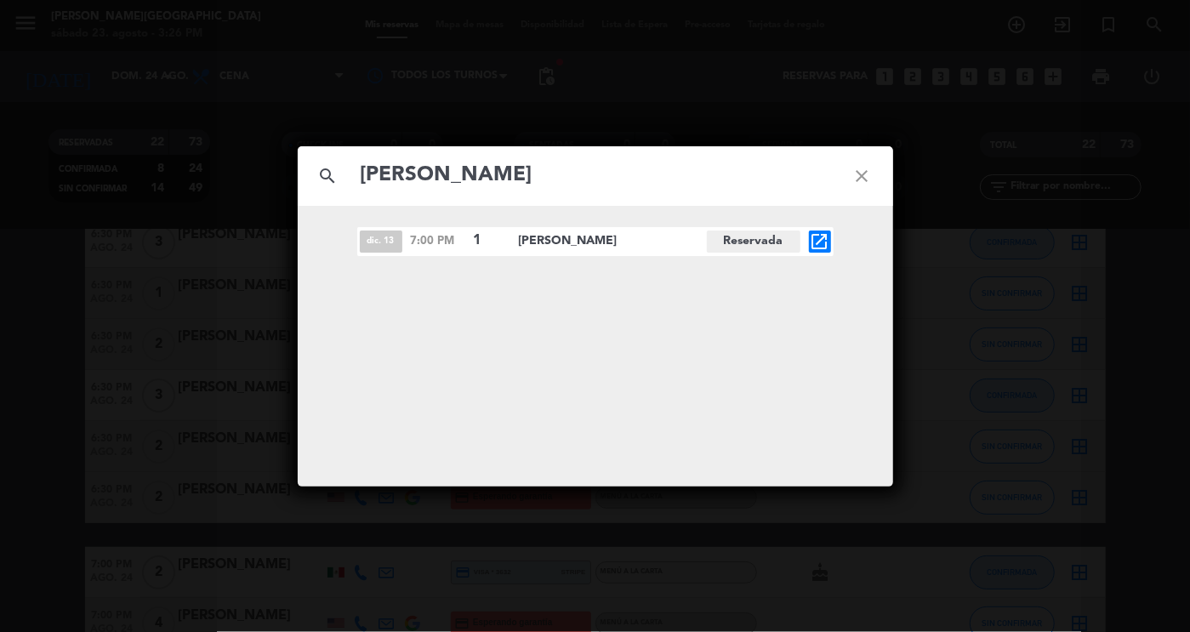
type input "[PERSON_NAME]"
click at [182, 237] on div "search [PERSON_NAME] dic. 13 7:00 PM 1 [PERSON_NAME] open_in_new" at bounding box center [595, 316] width 1190 height 632
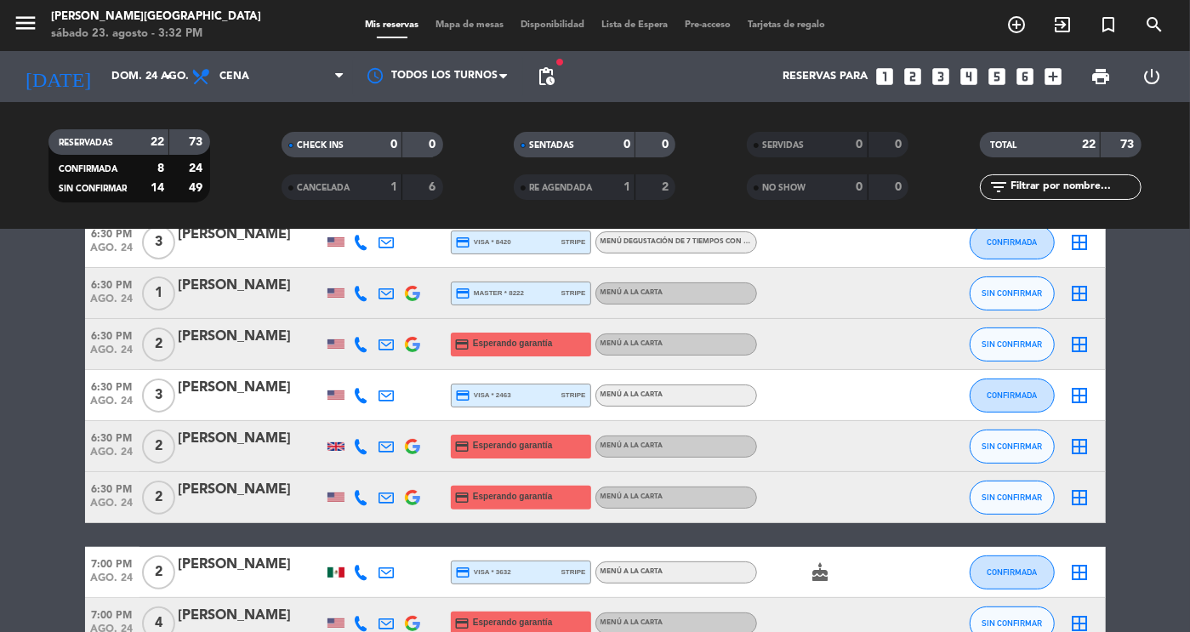
scroll to position [0, 0]
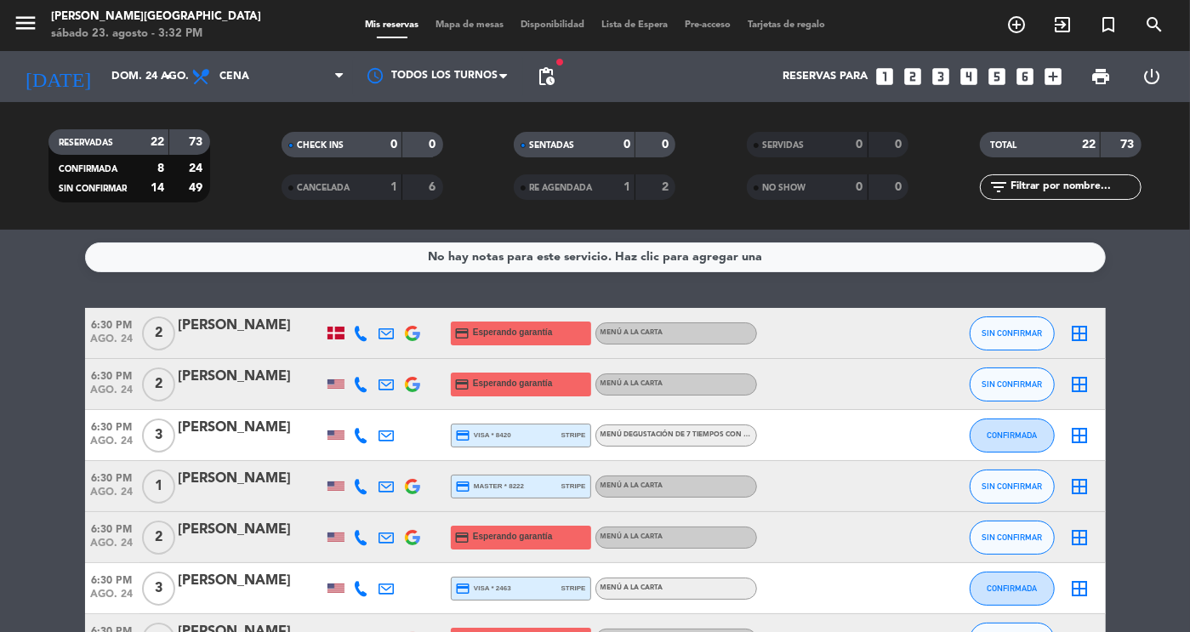
click at [215, 332] on div "[PERSON_NAME]" at bounding box center [251, 326] width 145 height 22
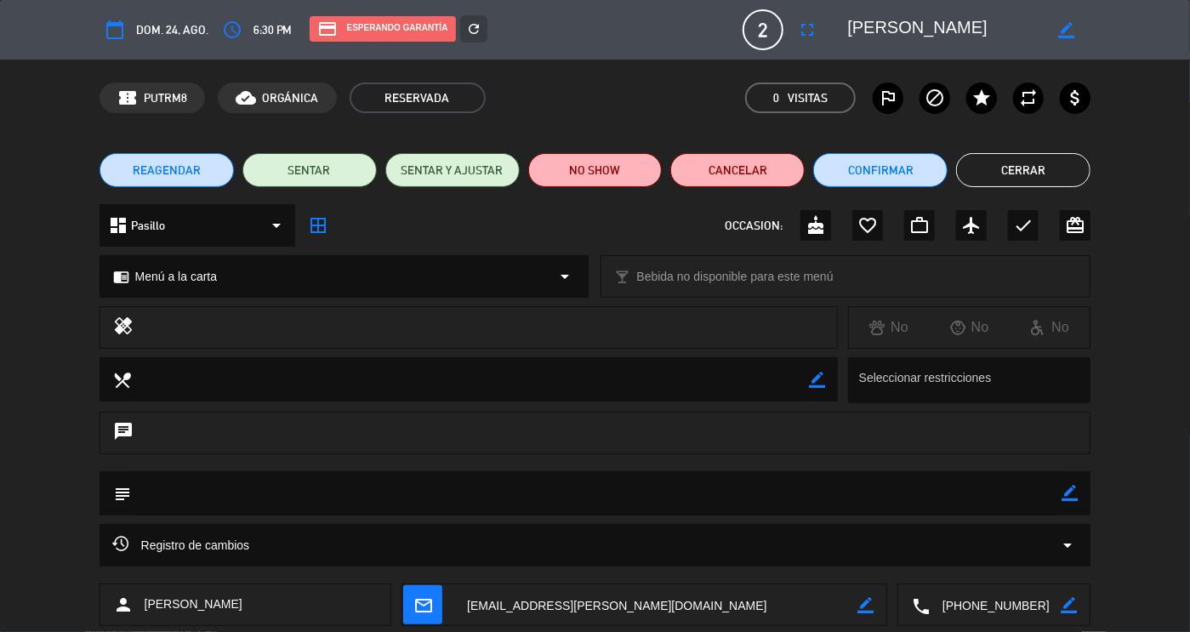
drag, startPoint x: 1038, startPoint y: 605, endPoint x: 919, endPoint y: 603, distance: 119.1
click at [919, 603] on div "local_phone border_color" at bounding box center [993, 605] width 191 height 43
drag, startPoint x: 982, startPoint y: 23, endPoint x: 811, endPoint y: 25, distance: 170.1
click at [811, 25] on div "calendar_today dom. 24, ago. access_time 6:30 PM credit_card Esperando garantía…" at bounding box center [596, 29] width 992 height 41
click at [811, 25] on icon "fullscreen" at bounding box center [807, 30] width 20 height 20
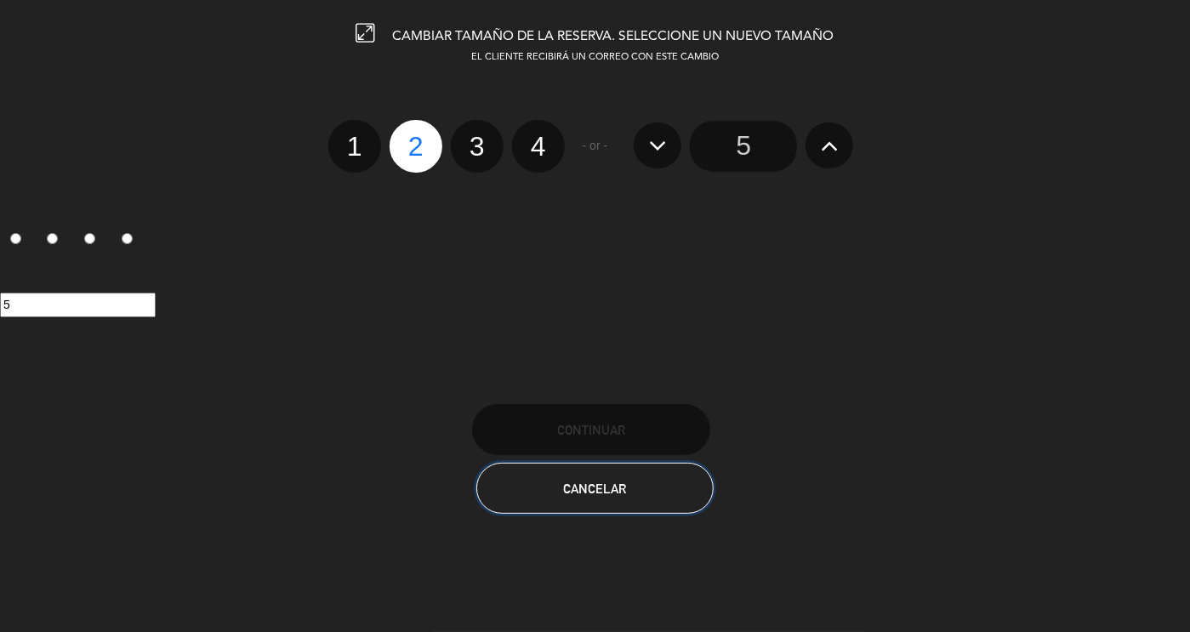
click at [640, 464] on button "Cancelar" at bounding box center [595, 488] width 238 height 51
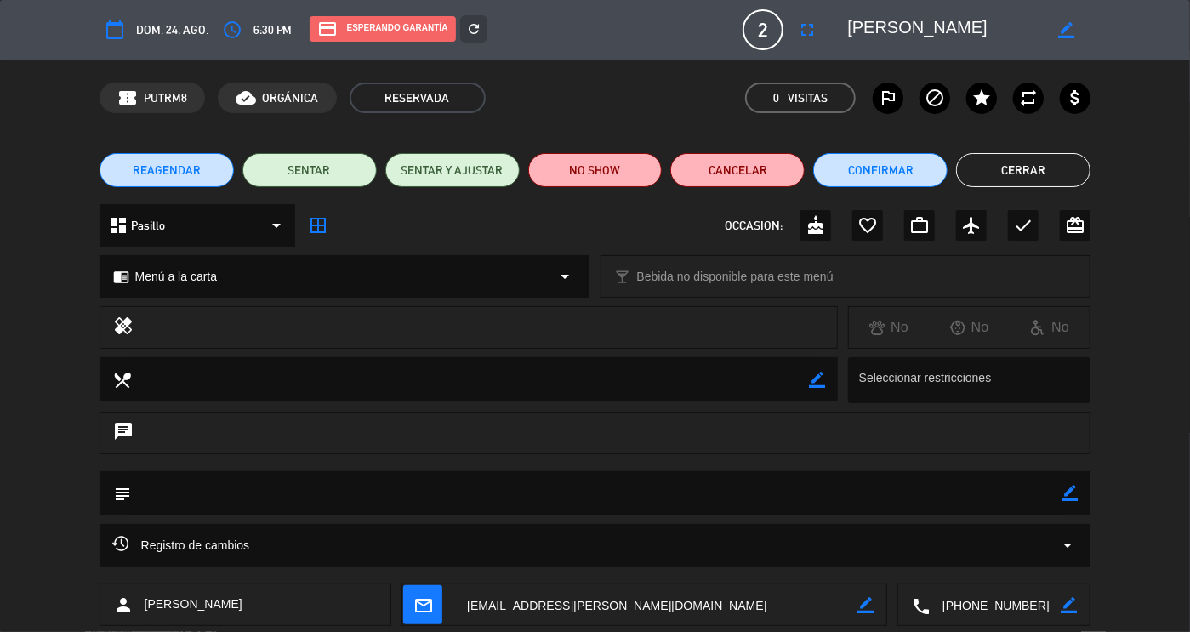
click at [1013, 169] on button "Cerrar" at bounding box center [1023, 170] width 134 height 34
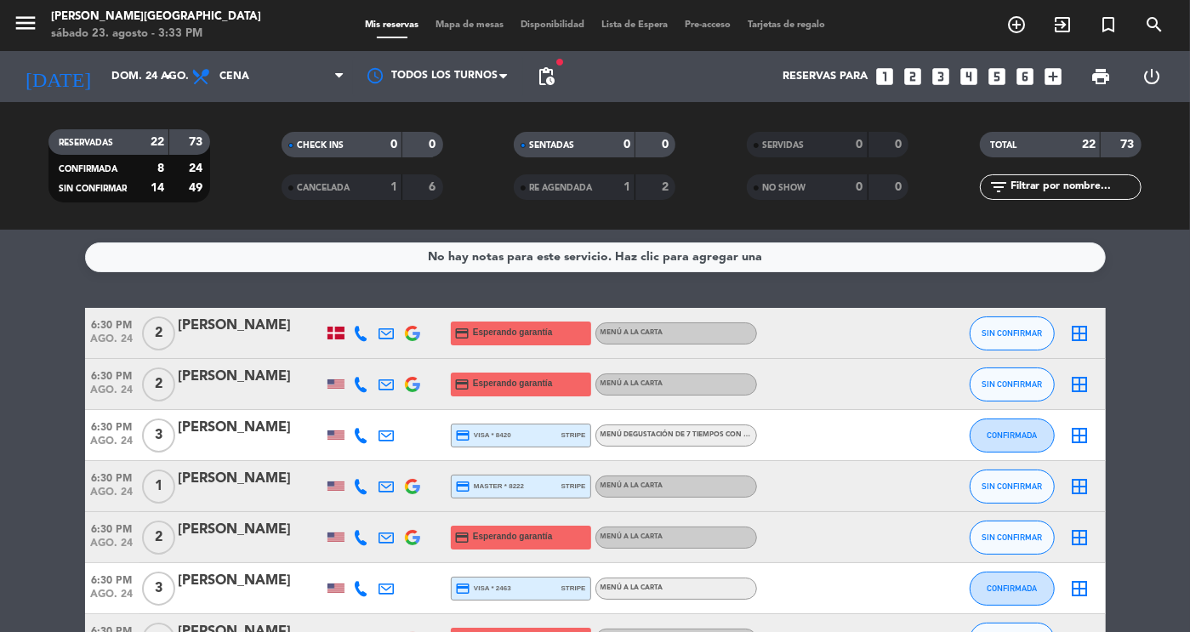
click at [266, 339] on div at bounding box center [251, 345] width 145 height 14
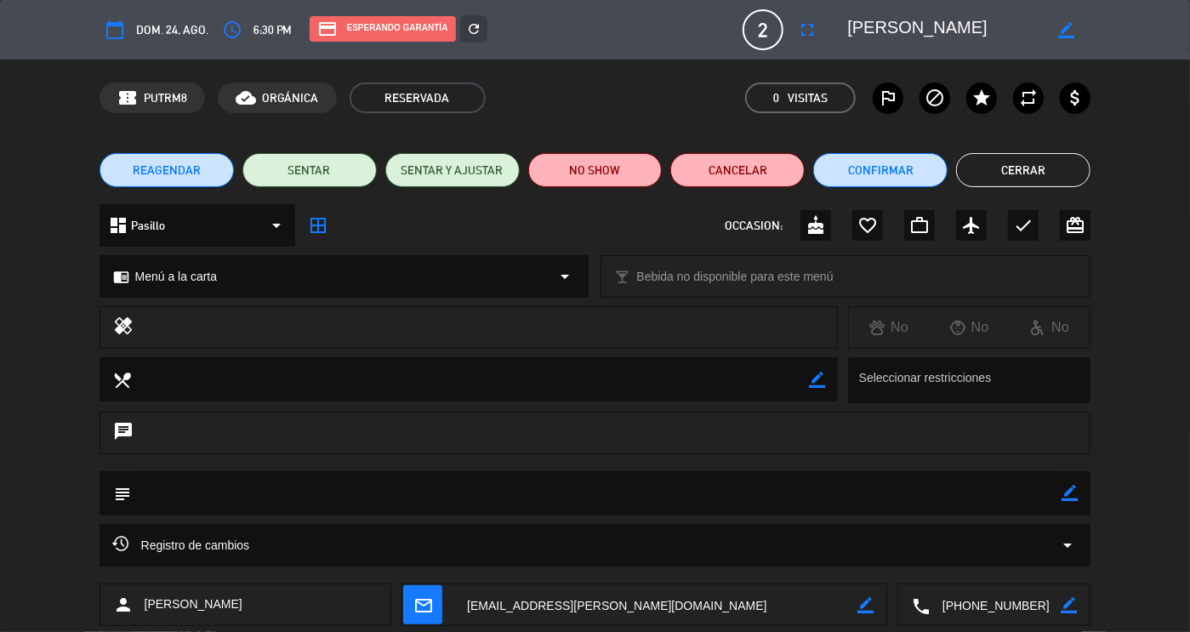
drag, startPoint x: 970, startPoint y: 34, endPoint x: 809, endPoint y: 67, distance: 165.0
click at [809, 67] on div "calendar_today dom. 24, ago. access_time 6:30 PM credit_card Esperando garantía…" at bounding box center [595, 316] width 1190 height 632
drag, startPoint x: 1034, startPoint y: 612, endPoint x: 939, endPoint y: 612, distance: 95.3
click at [939, 612] on textarea at bounding box center [995, 605] width 131 height 43
click at [1044, 171] on button "Cerrar" at bounding box center [1023, 170] width 134 height 34
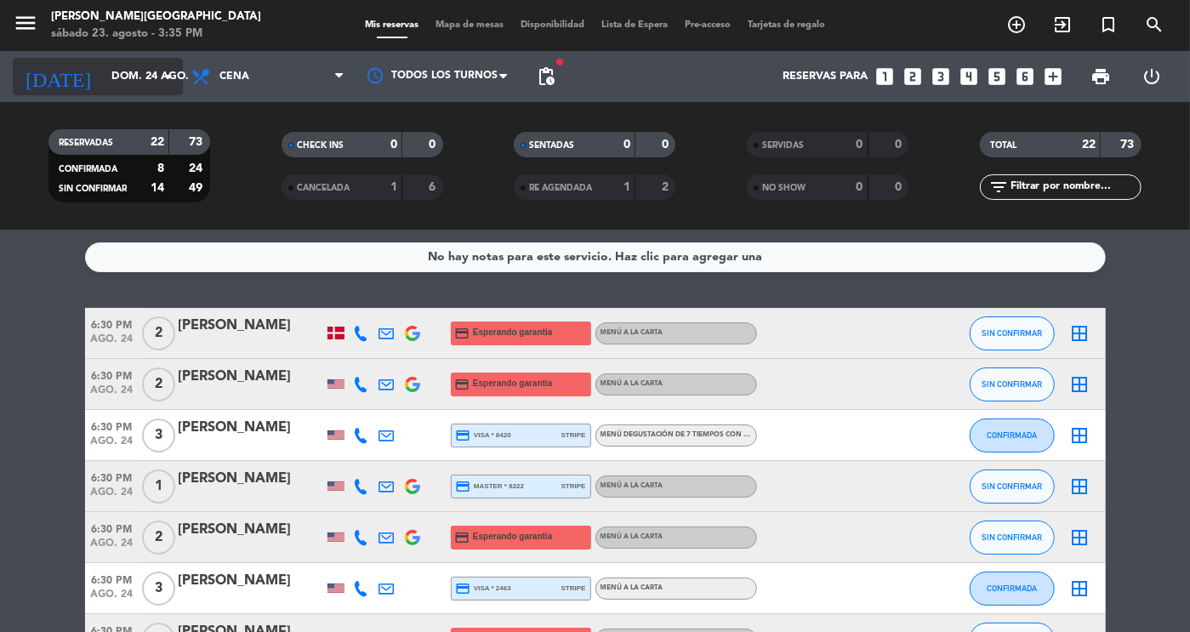
click at [120, 76] on input "dom. 24 ago." at bounding box center [175, 76] width 145 height 31
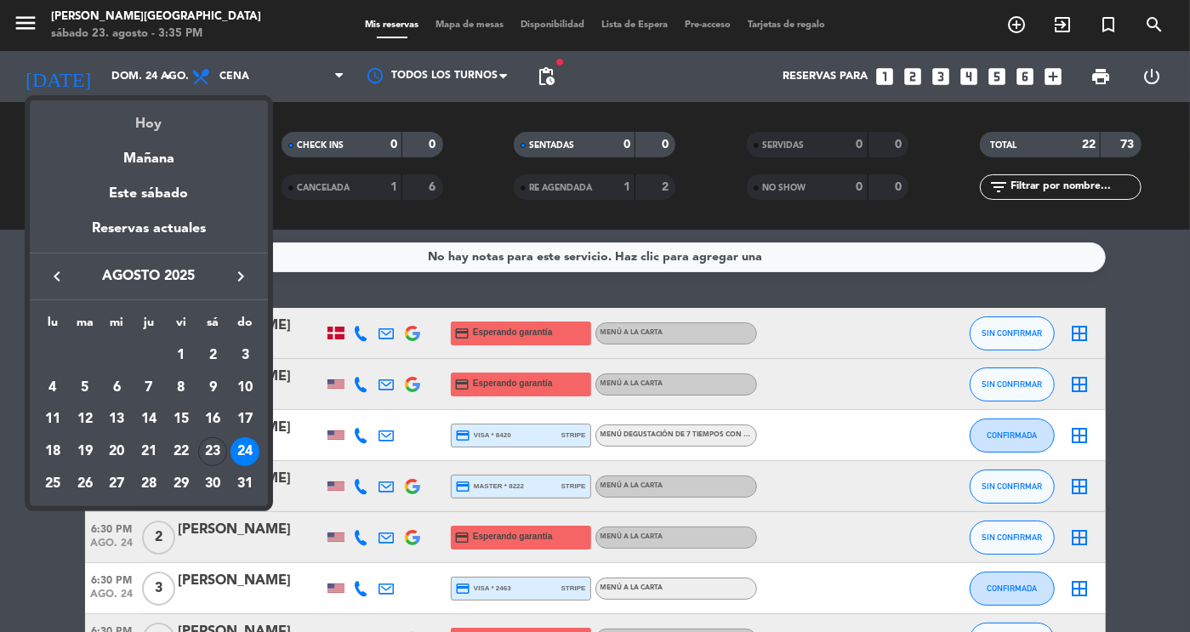
click at [154, 125] on div "Hoy" at bounding box center [149, 117] width 238 height 35
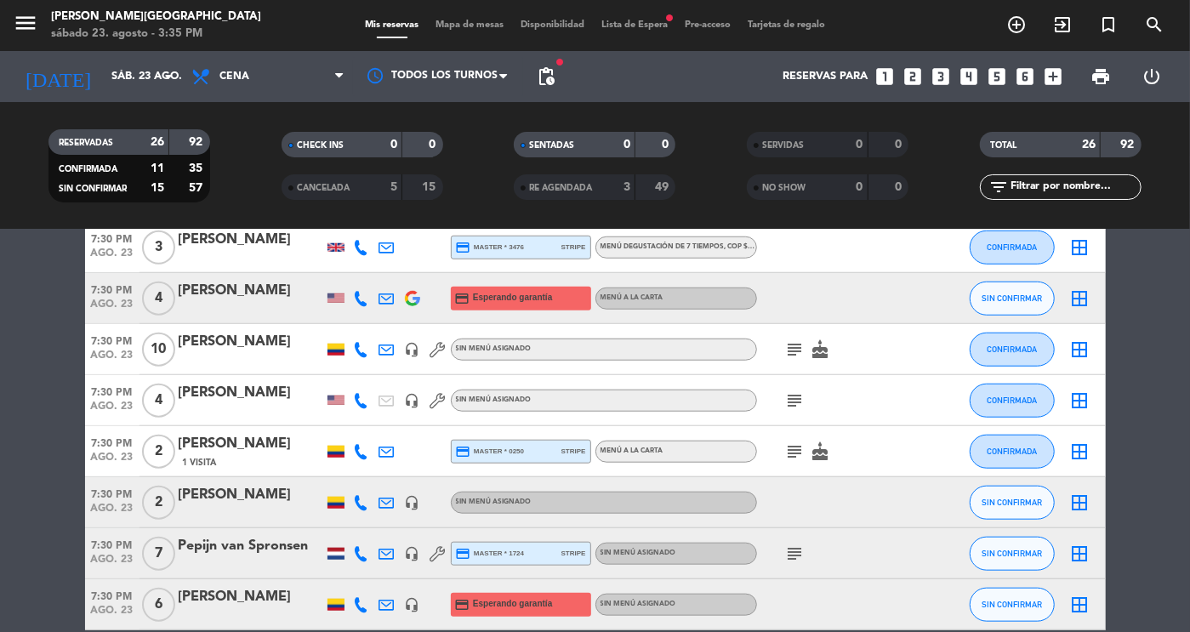
scroll to position [855, 0]
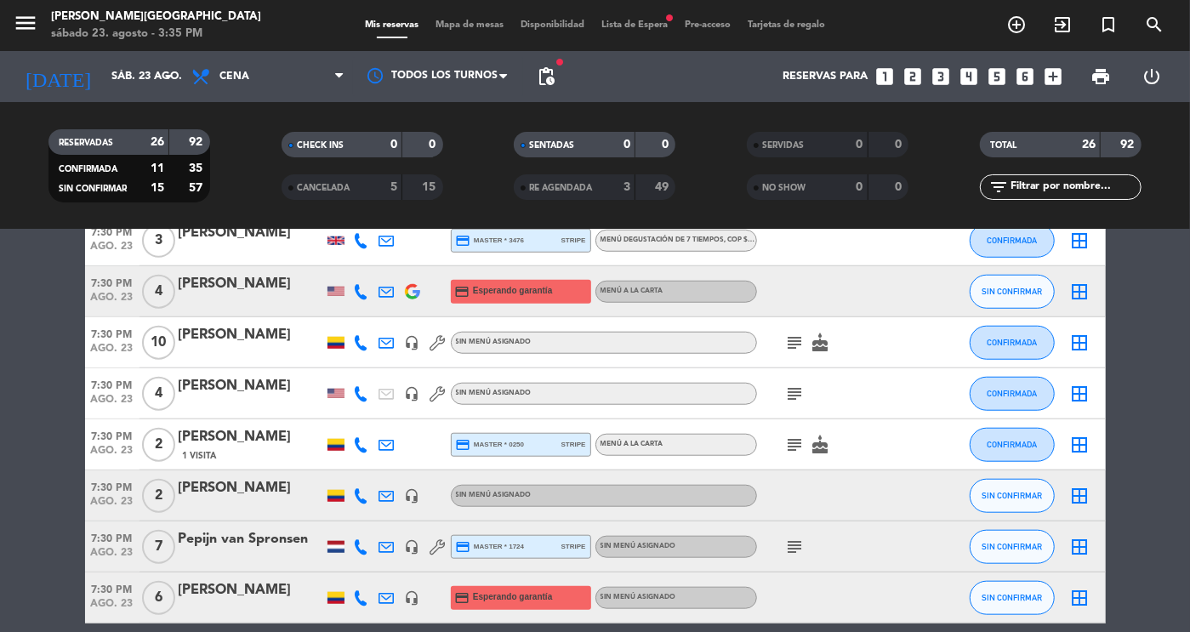
click at [266, 437] on div "[PERSON_NAME]" at bounding box center [251, 437] width 145 height 22
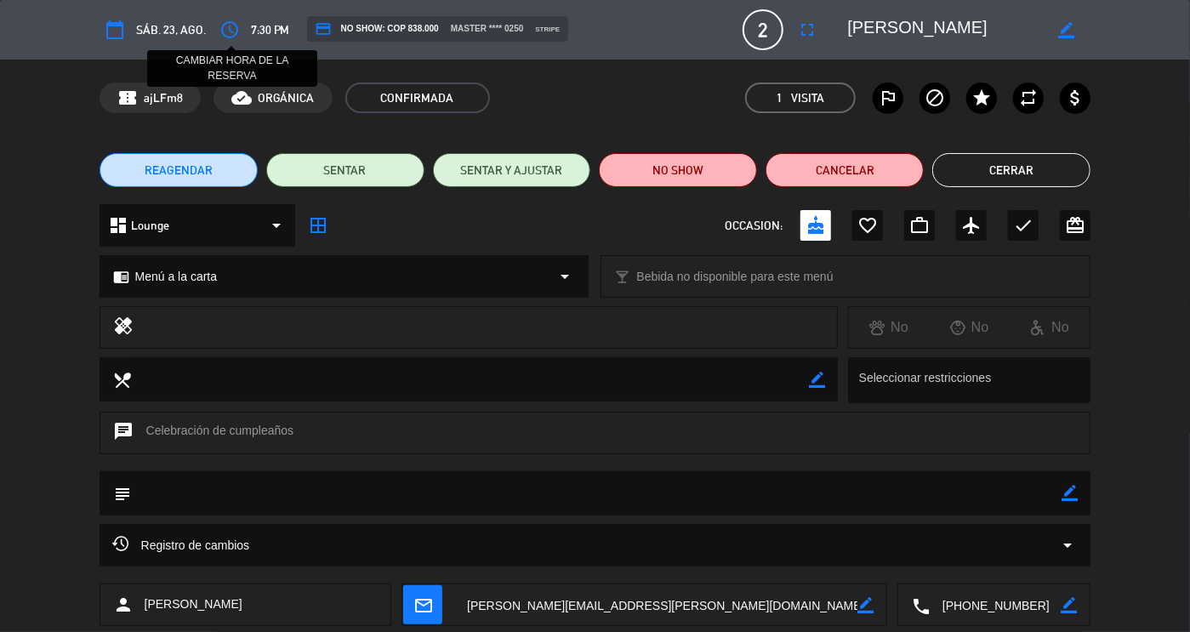
click at [227, 33] on icon "access_time" at bounding box center [229, 30] width 20 height 20
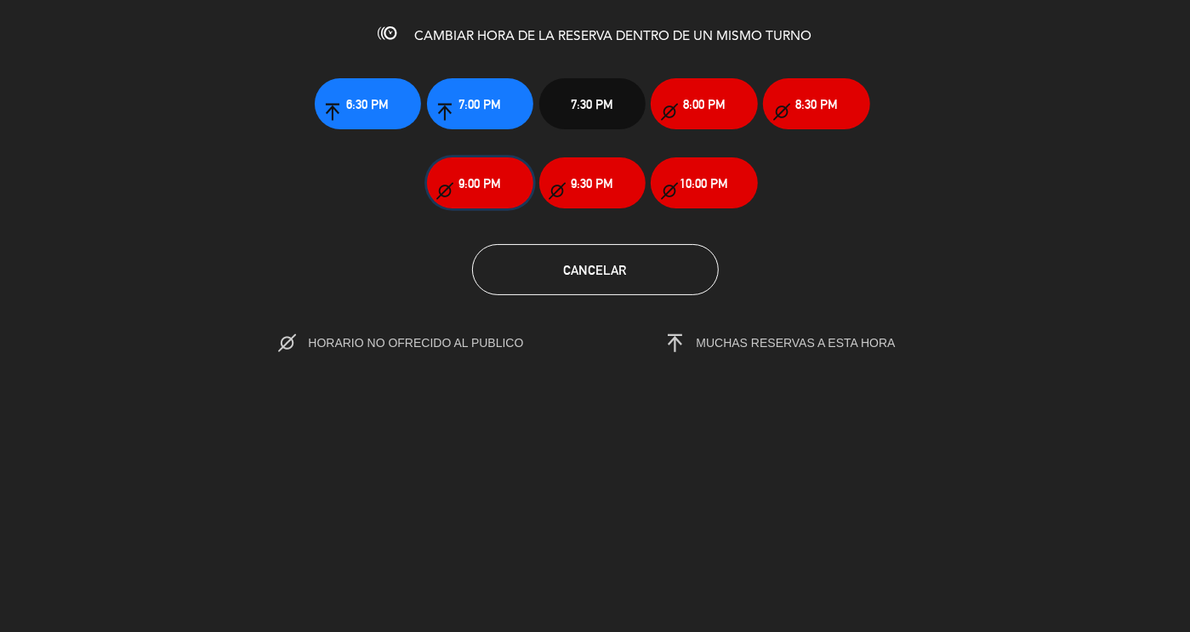
click at [509, 196] on button "9:00 PM" at bounding box center [480, 182] width 106 height 51
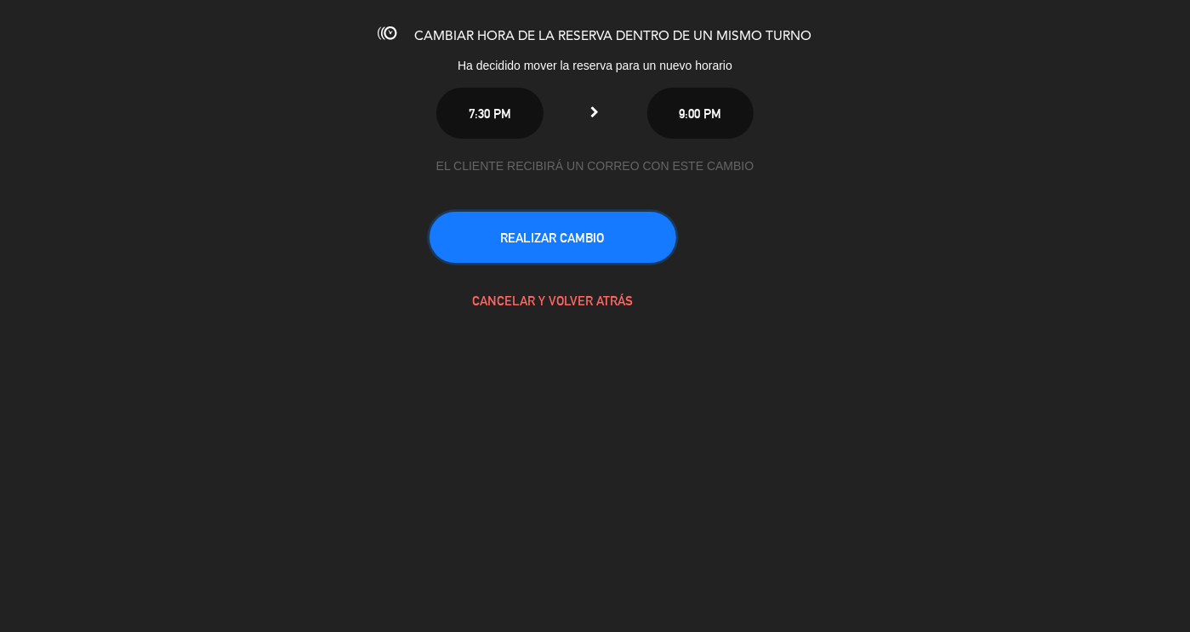
click at [537, 237] on button "REALIZAR CAMBIO" at bounding box center [553, 237] width 247 height 51
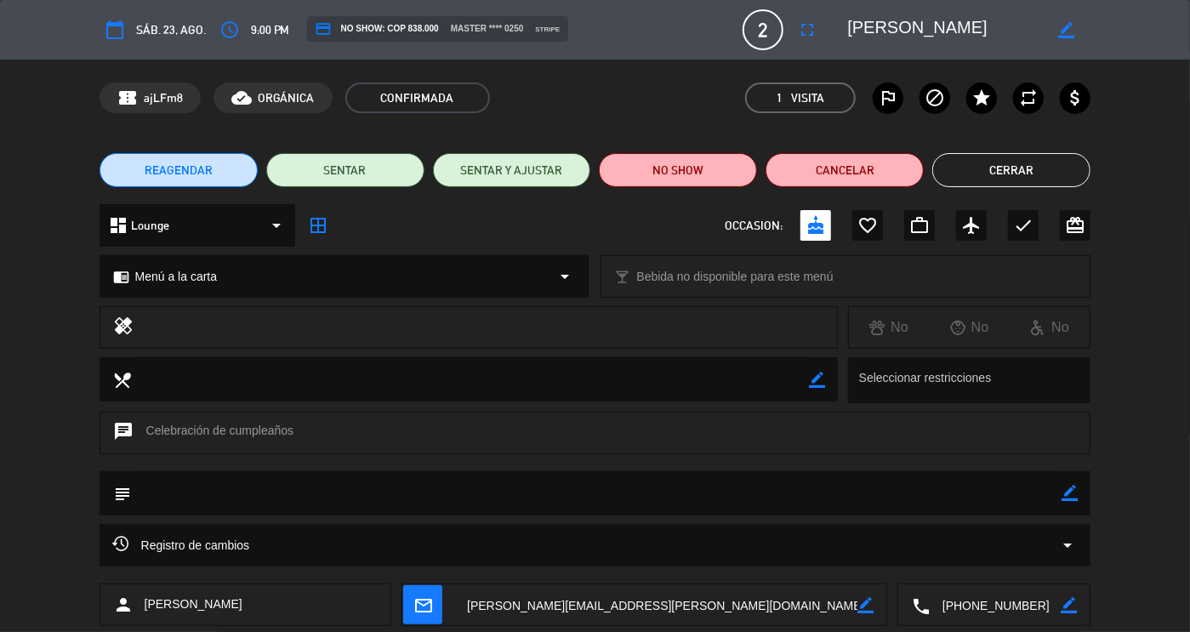
click at [1011, 180] on button "Cerrar" at bounding box center [1011, 170] width 158 height 34
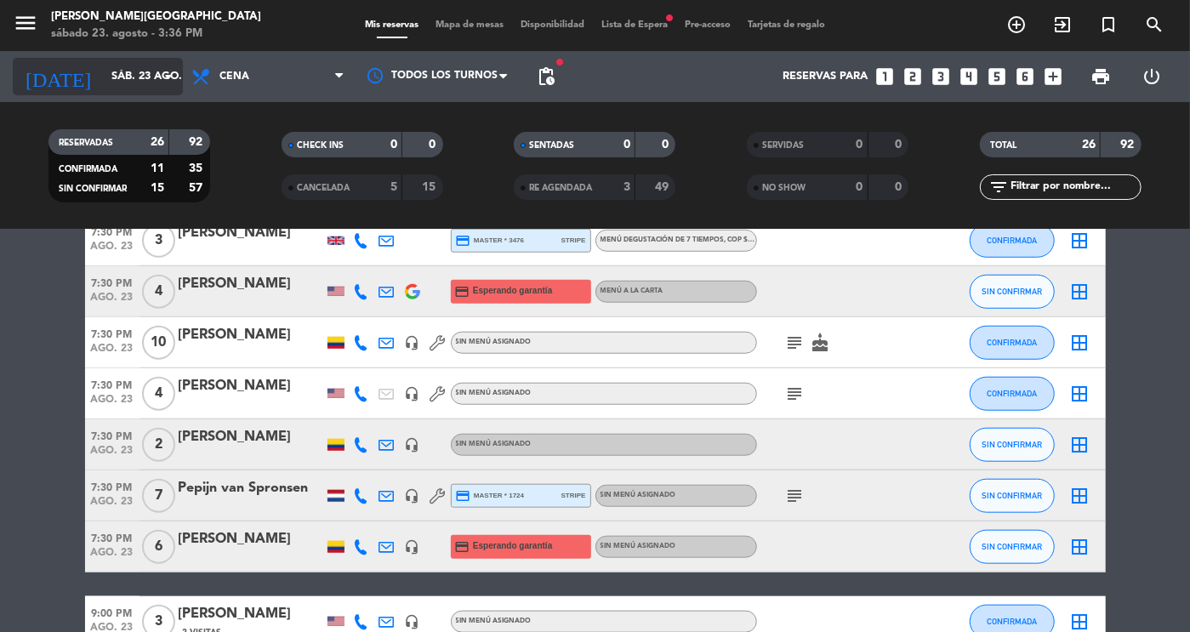
click at [128, 62] on input "sáb. 23 ago." at bounding box center [175, 76] width 145 height 31
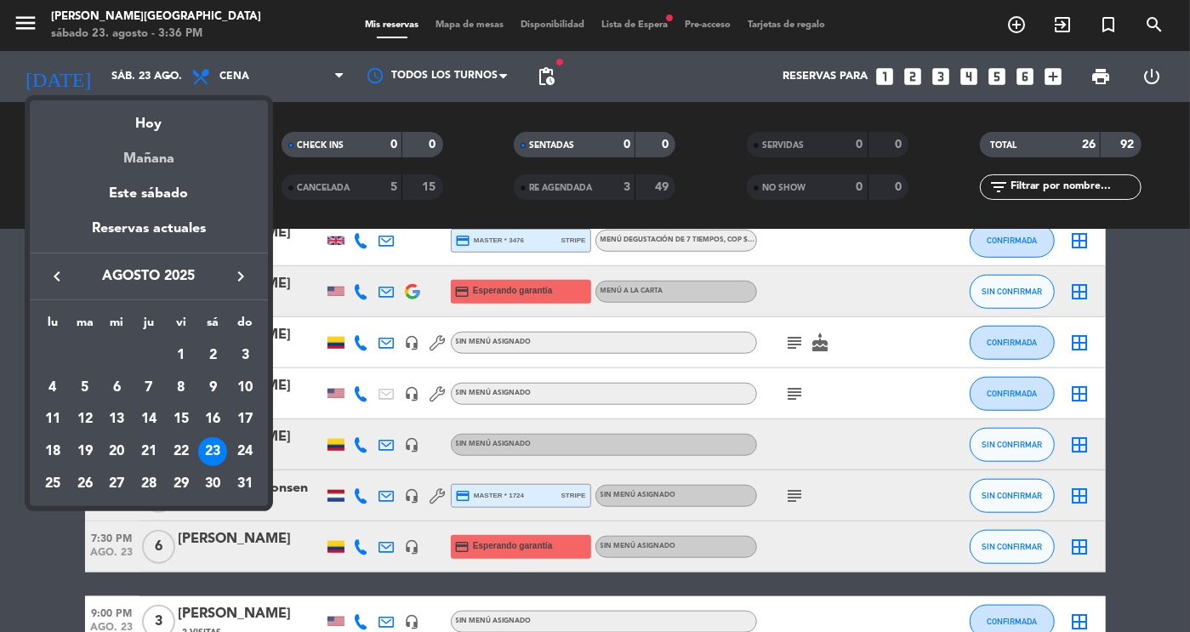
click at [166, 152] on div "Mañana" at bounding box center [149, 152] width 238 height 35
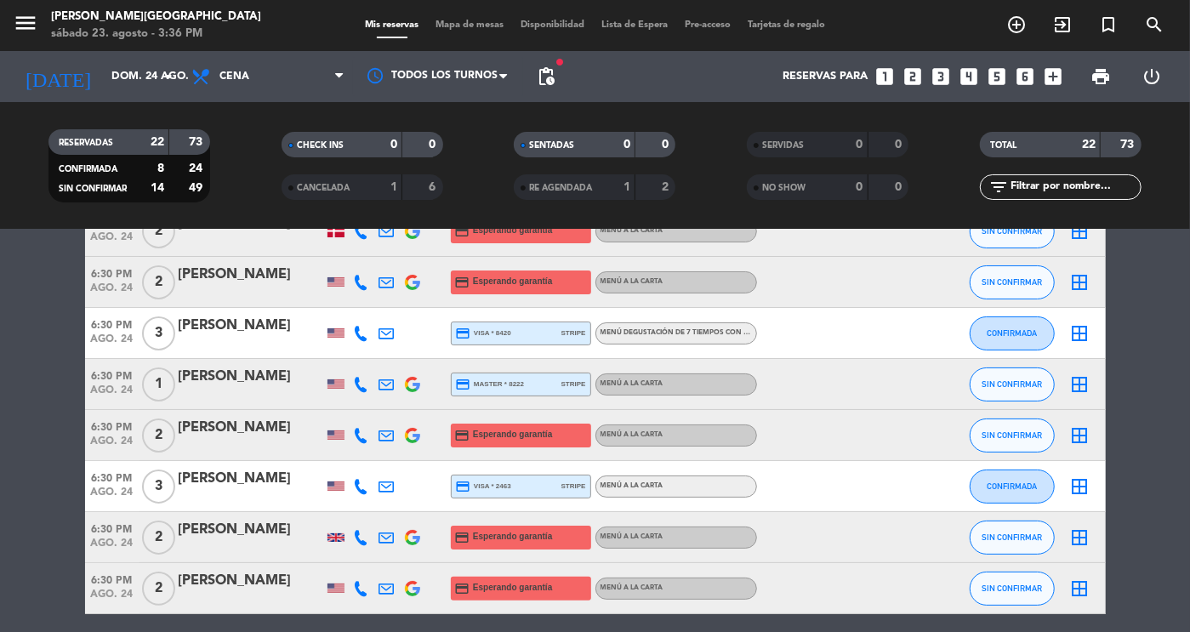
scroll to position [0, 0]
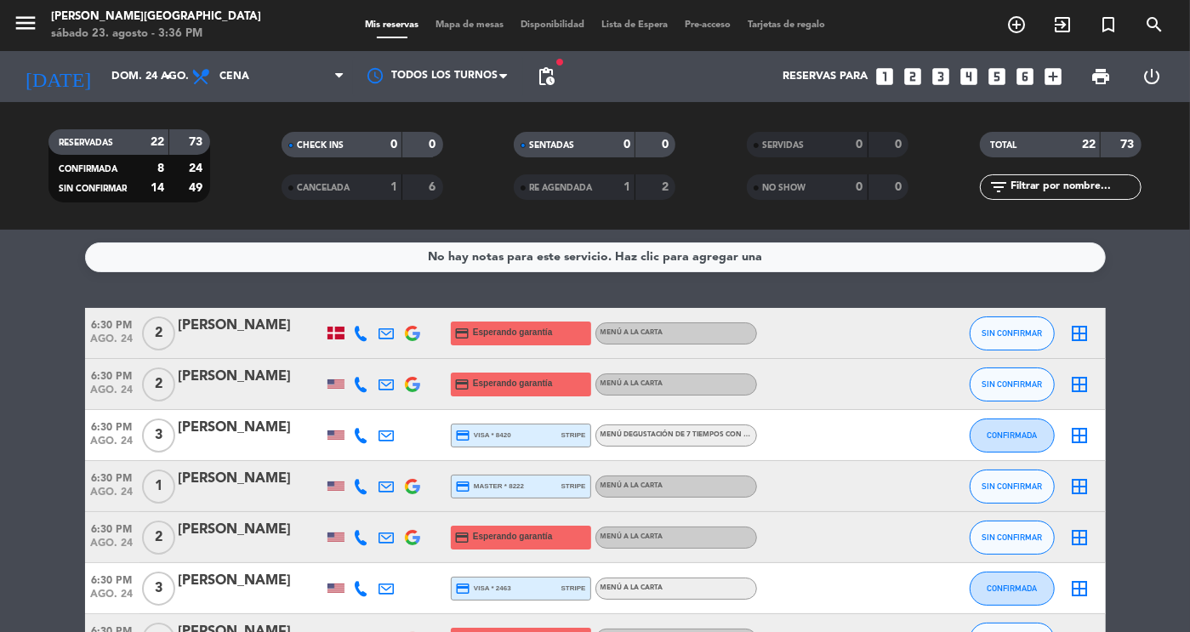
click at [266, 384] on div "[PERSON_NAME]" at bounding box center [251, 377] width 145 height 22
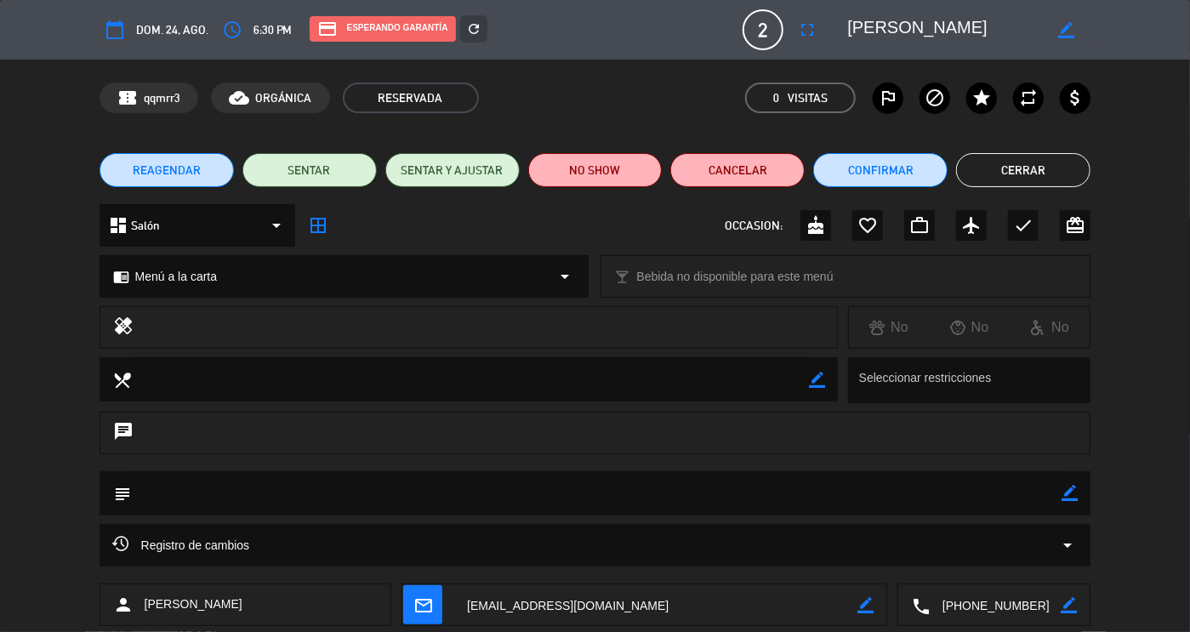
drag, startPoint x: 1038, startPoint y: 609, endPoint x: 913, endPoint y: 607, distance: 125.9
click at [913, 607] on div "local_phone border_color" at bounding box center [993, 605] width 191 height 43
drag, startPoint x: 985, startPoint y: 31, endPoint x: 821, endPoint y: 37, distance: 164.3
click at [821, 37] on div "calendar_today dom. 24, ago. access_time 6:30 PM credit_card Esperando garantía…" at bounding box center [596, 29] width 992 height 41
click at [1029, 167] on button "Cerrar" at bounding box center [1023, 170] width 134 height 34
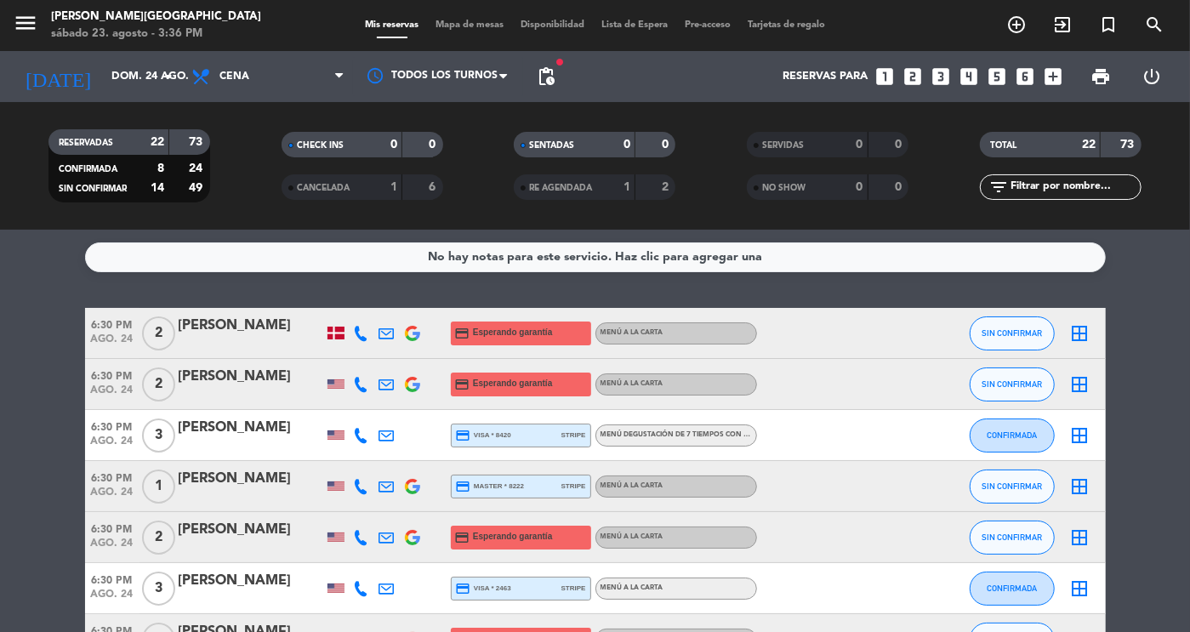
click at [224, 489] on div "[PERSON_NAME]" at bounding box center [251, 479] width 145 height 22
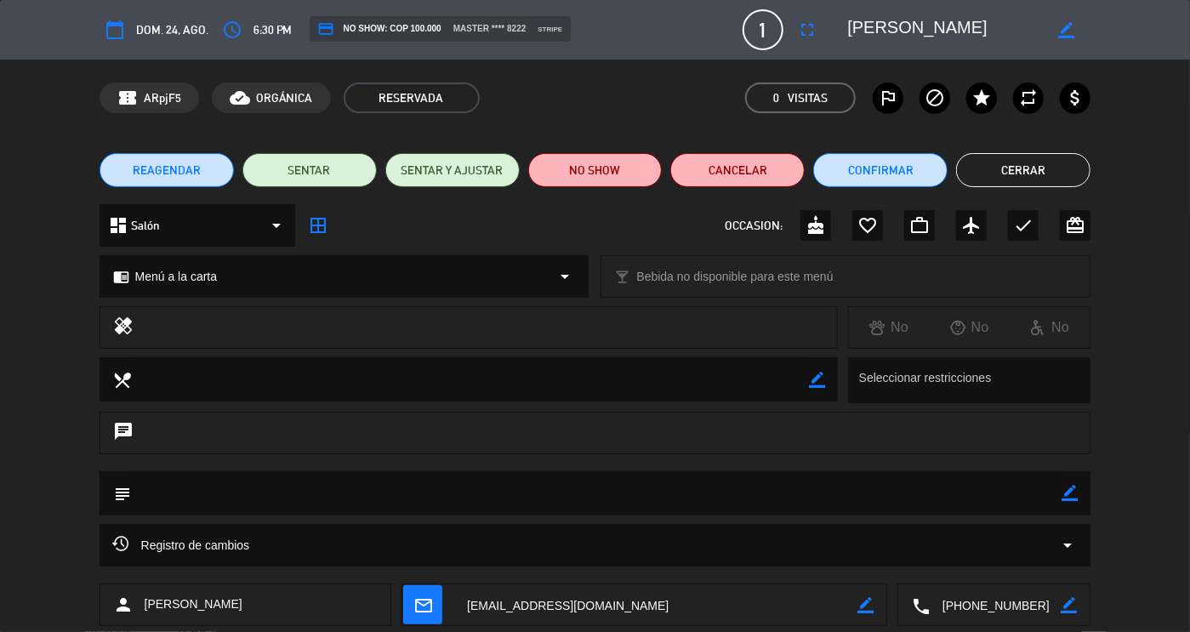
drag, startPoint x: 1035, startPoint y: 609, endPoint x: 911, endPoint y: 606, distance: 124.2
click at [911, 606] on div "local_phone border_color" at bounding box center [993, 605] width 191 height 43
drag, startPoint x: 960, startPoint y: 27, endPoint x: 782, endPoint y: 18, distance: 178.9
click at [782, 18] on div "calendar_today dom. 24, ago. access_time 6:30 PM credit_card NO SHOW: COP 100.0…" at bounding box center [596, 29] width 992 height 41
click at [1053, 173] on button "Cerrar" at bounding box center [1023, 170] width 134 height 34
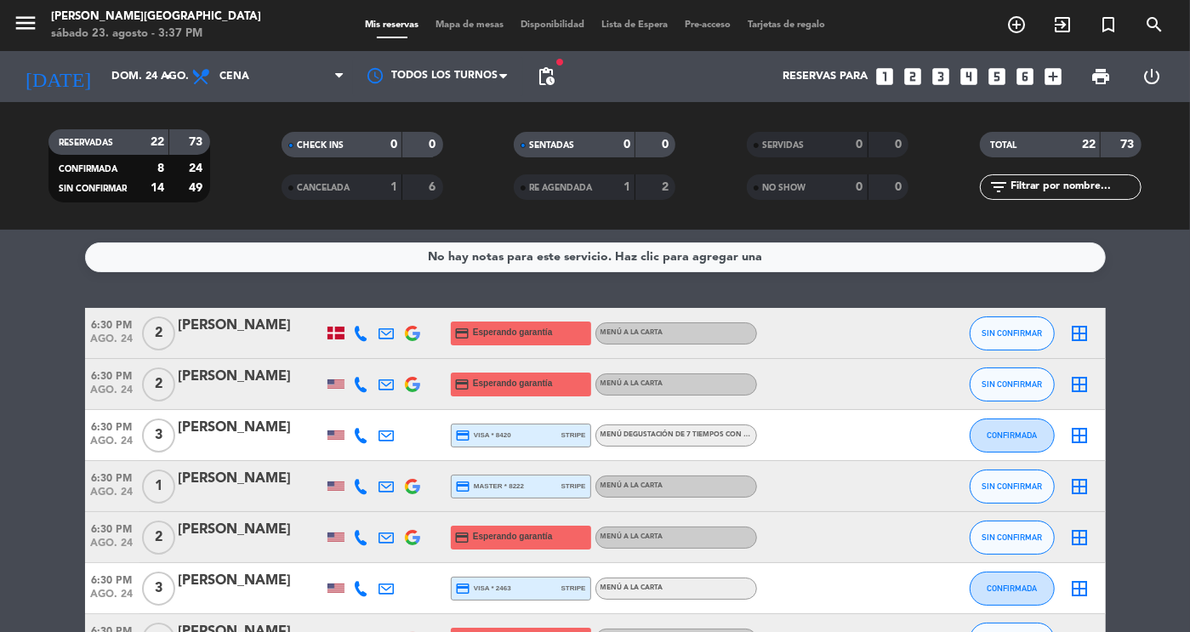
click at [201, 549] on div at bounding box center [251, 549] width 145 height 14
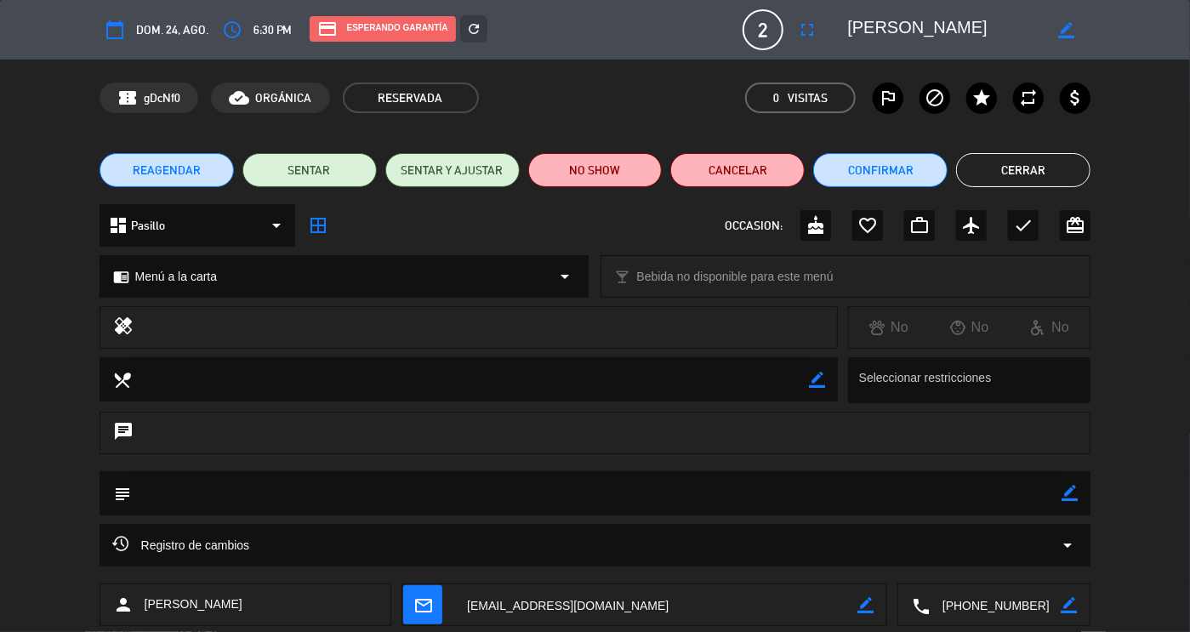
drag, startPoint x: 1037, startPoint y: 603, endPoint x: 907, endPoint y: 603, distance: 130.1
click at [907, 603] on div "local_phone border_color" at bounding box center [993, 605] width 191 height 43
drag, startPoint x: 970, startPoint y: 34, endPoint x: 817, endPoint y: 32, distance: 153.1
click at [817, 32] on div "calendar_today dom. 24, ago. access_time 6:30 PM credit_card Esperando garantía…" at bounding box center [596, 29] width 992 height 41
click at [999, 176] on button "Cerrar" at bounding box center [1023, 170] width 134 height 34
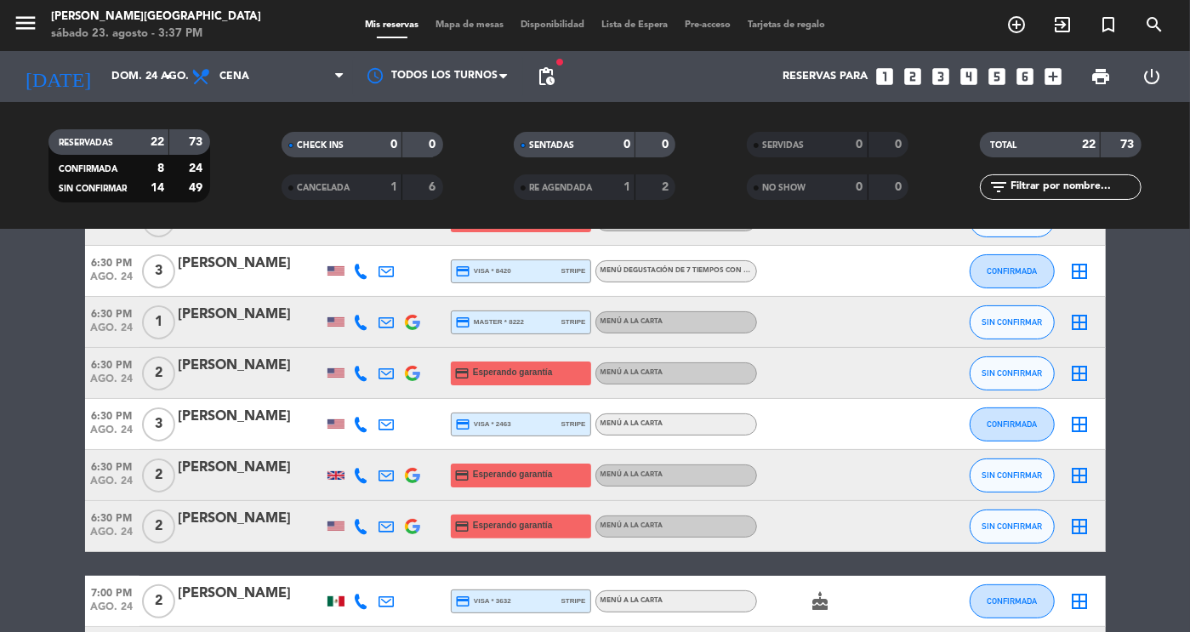
scroll to position [168, 0]
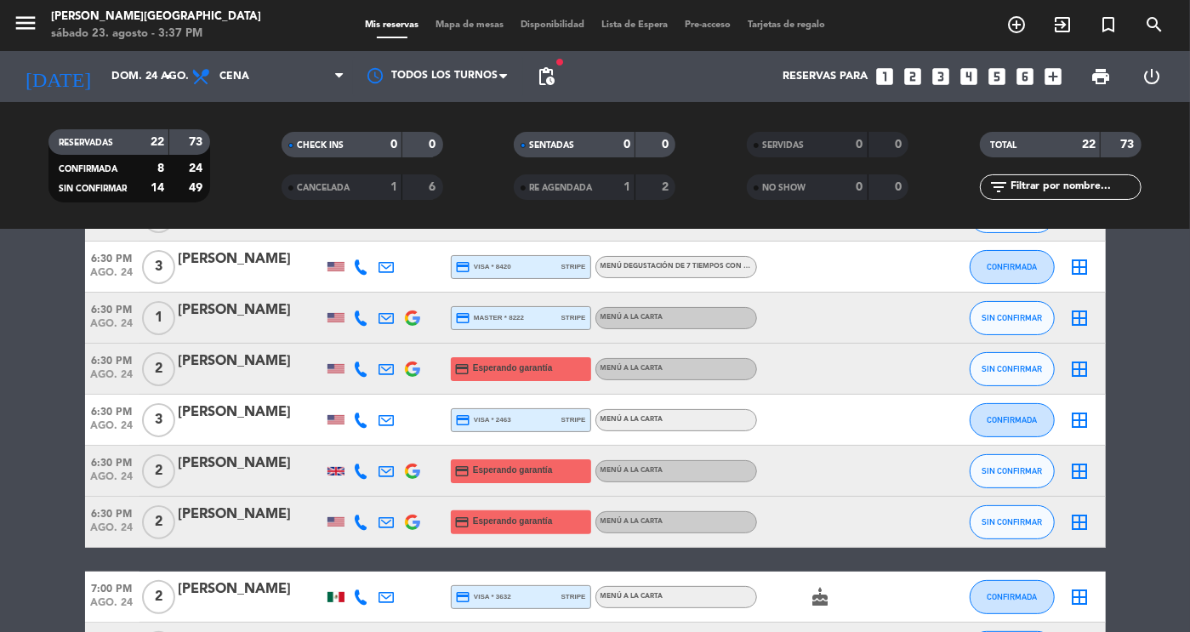
click at [222, 469] on div "[PERSON_NAME]" at bounding box center [251, 463] width 145 height 22
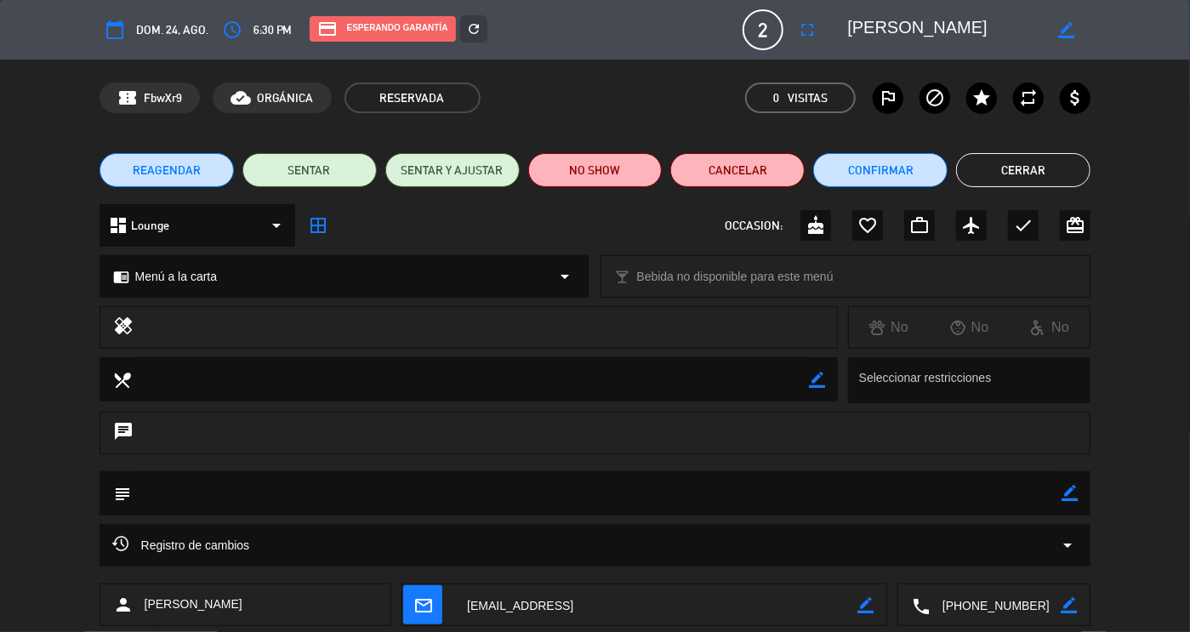
drag, startPoint x: 1052, startPoint y: 614, endPoint x: 909, endPoint y: 608, distance: 143.0
click at [909, 608] on div "local_phone border_color" at bounding box center [993, 605] width 191 height 43
drag, startPoint x: 959, startPoint y: 37, endPoint x: 789, endPoint y: 26, distance: 170.4
click at [789, 26] on div "calendar_today dom. 24, ago. access_time 6:30 PM credit_card Esperando garantía…" at bounding box center [596, 29] width 992 height 41
click at [1018, 185] on button "Cerrar" at bounding box center [1023, 170] width 134 height 34
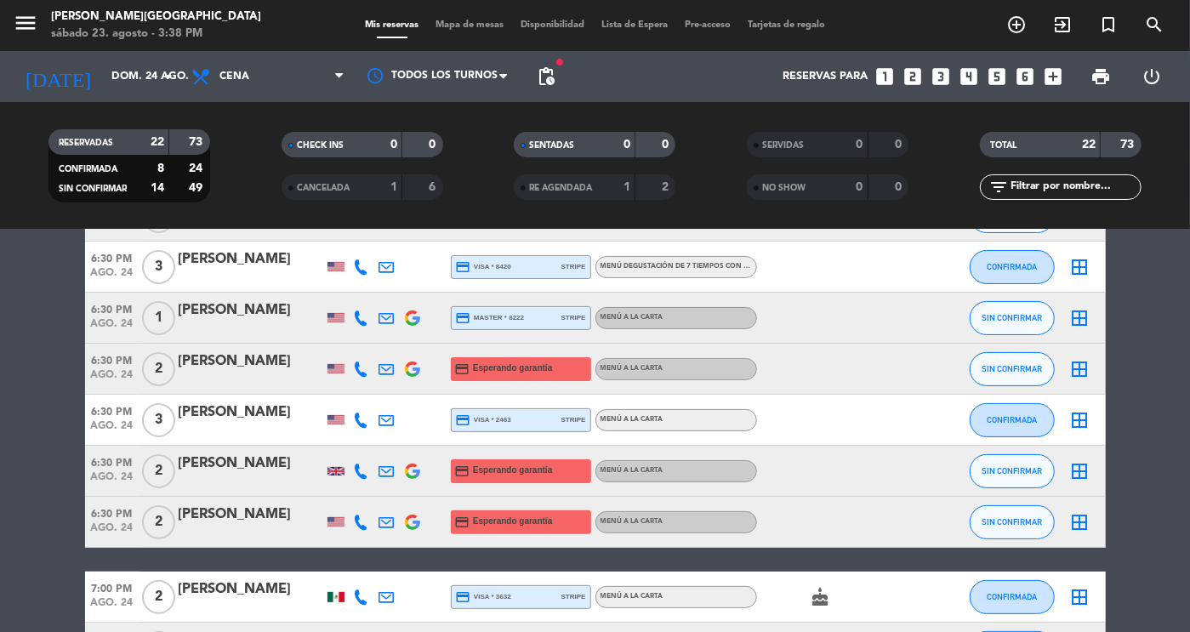
click at [253, 523] on div "[PERSON_NAME]" at bounding box center [251, 515] width 145 height 22
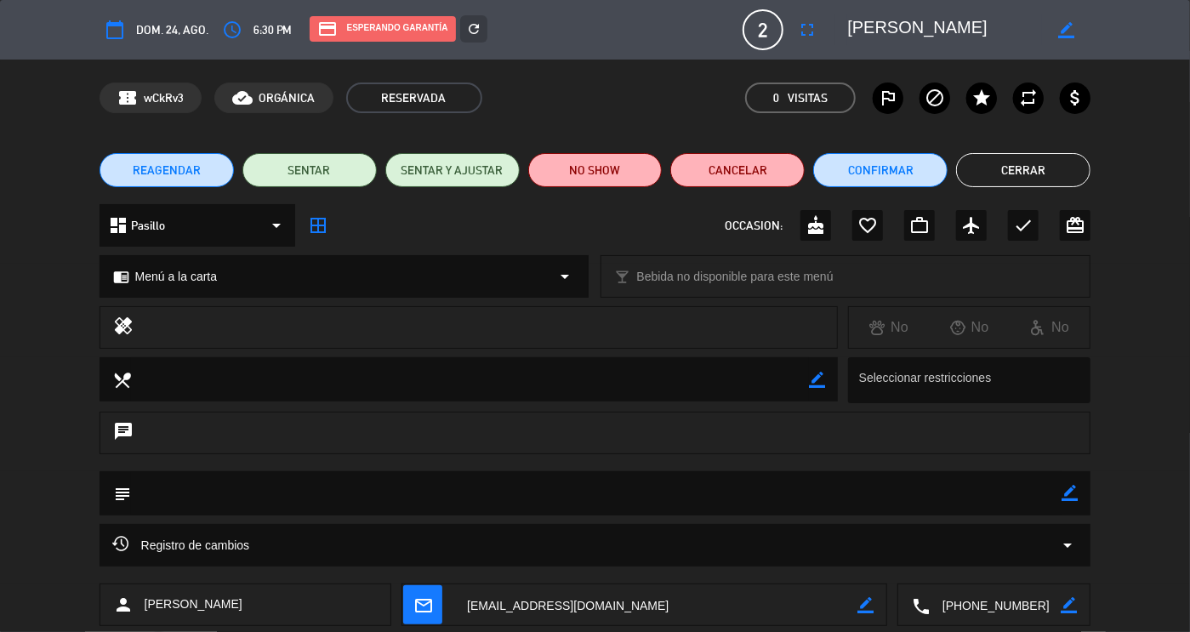
drag, startPoint x: 1038, startPoint y: 605, endPoint x: 870, endPoint y: 598, distance: 167.7
click at [870, 598] on div "person [PERSON_NAME] mail_outline border_color local_phone border_color" at bounding box center [596, 604] width 992 height 43
drag, startPoint x: 985, startPoint y: 38, endPoint x: 788, endPoint y: 34, distance: 196.5
click at [788, 34] on div "calendar_today dom. 24, ago. access_time 6:30 PM credit_card Esperando garantía…" at bounding box center [596, 29] width 992 height 41
click at [1016, 168] on button "Cerrar" at bounding box center [1023, 170] width 134 height 34
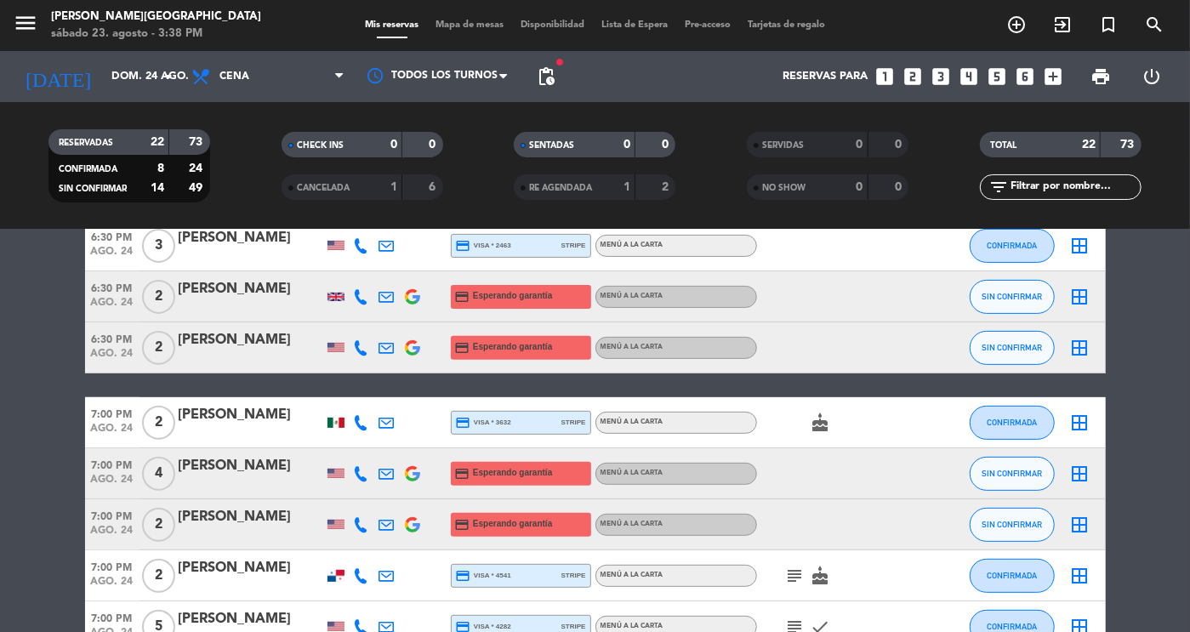
scroll to position [345, 0]
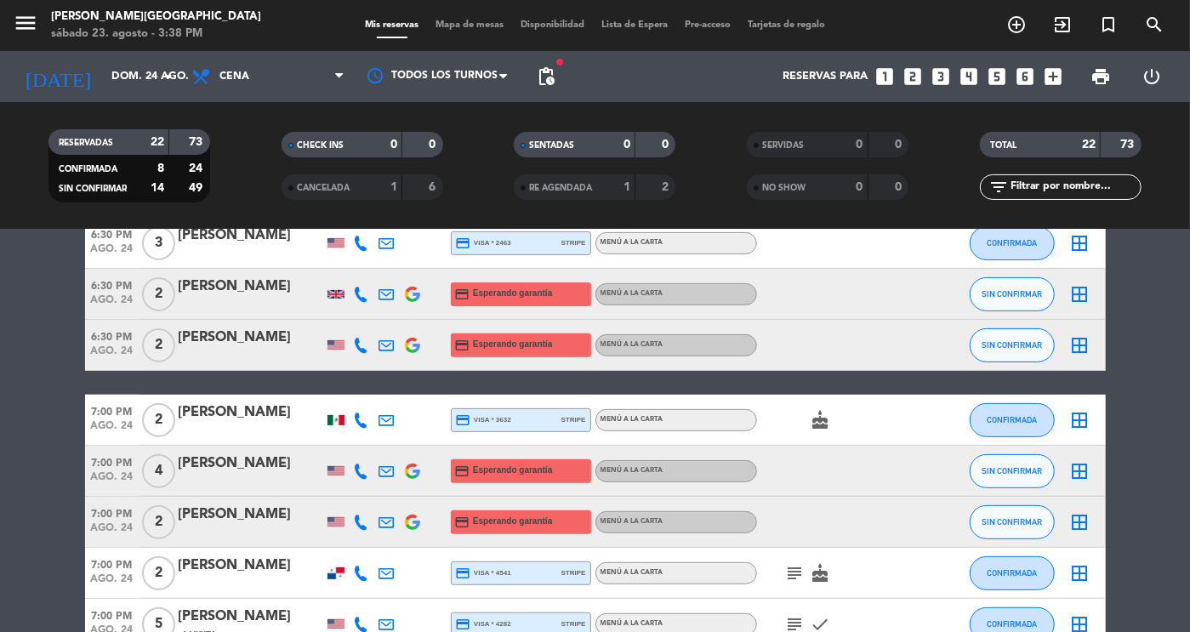
click at [210, 471] on div "[PERSON_NAME]" at bounding box center [251, 463] width 145 height 22
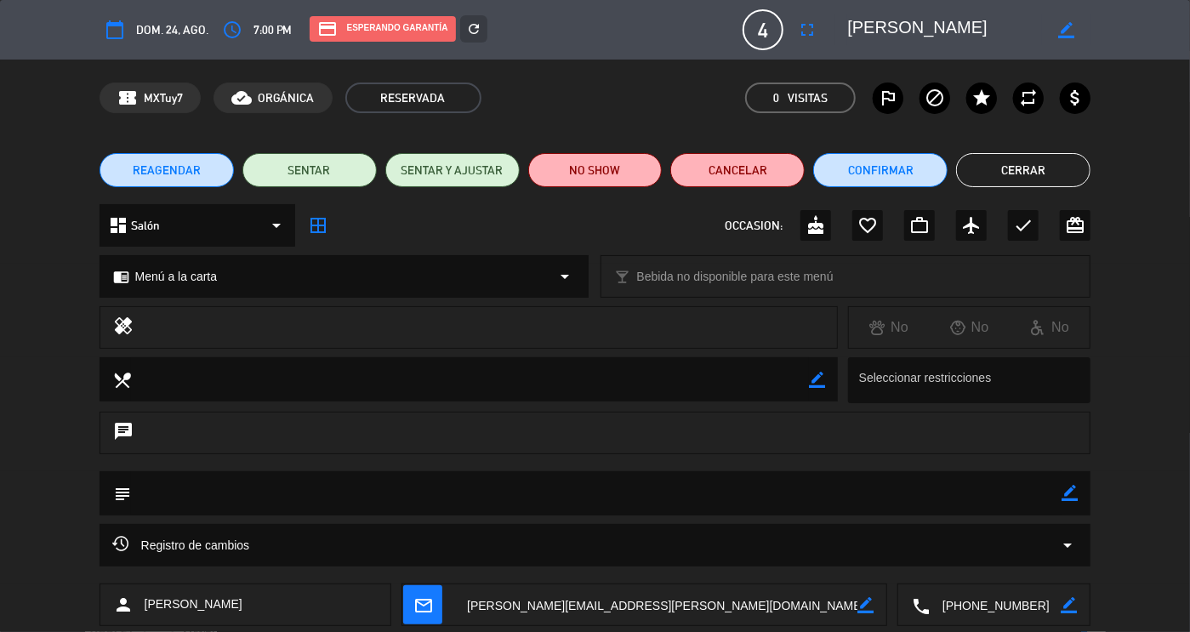
drag, startPoint x: 1040, startPoint y: 606, endPoint x: 874, endPoint y: 603, distance: 165.9
click at [874, 603] on div "person [PERSON_NAME] mail_outline border_color local_phone border_color" at bounding box center [596, 604] width 992 height 43
drag, startPoint x: 989, startPoint y: 21, endPoint x: 832, endPoint y: 31, distance: 157.6
click at [832, 31] on editable-input "border_color" at bounding box center [959, 29] width 264 height 31
click at [1016, 162] on button "Cerrar" at bounding box center [1023, 170] width 134 height 34
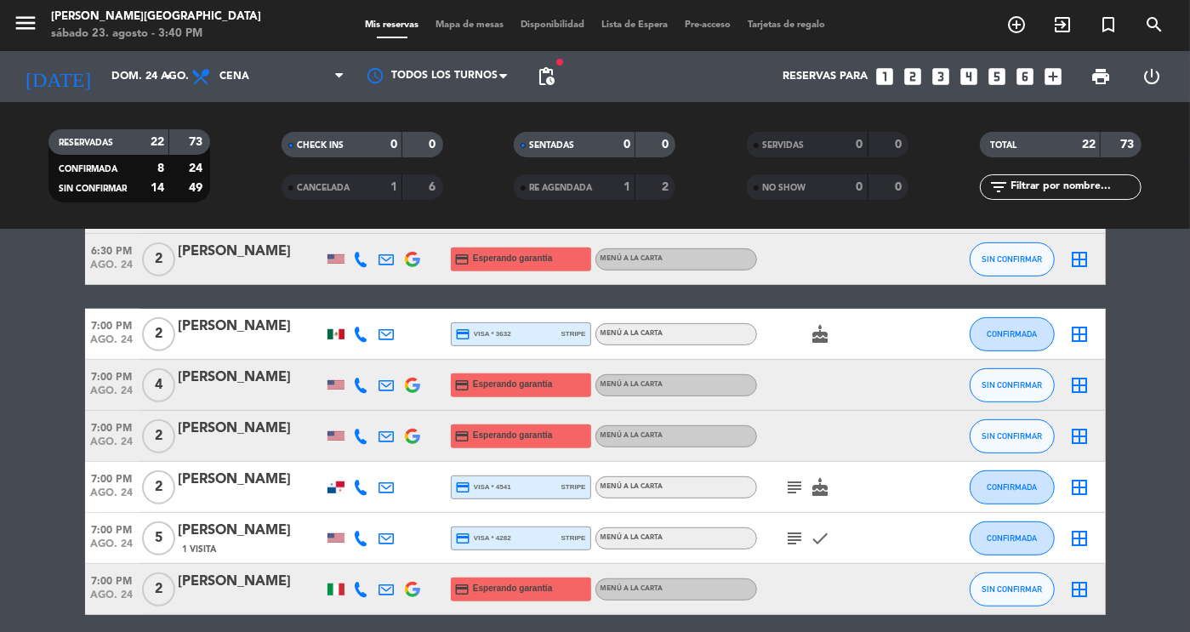
scroll to position [433, 0]
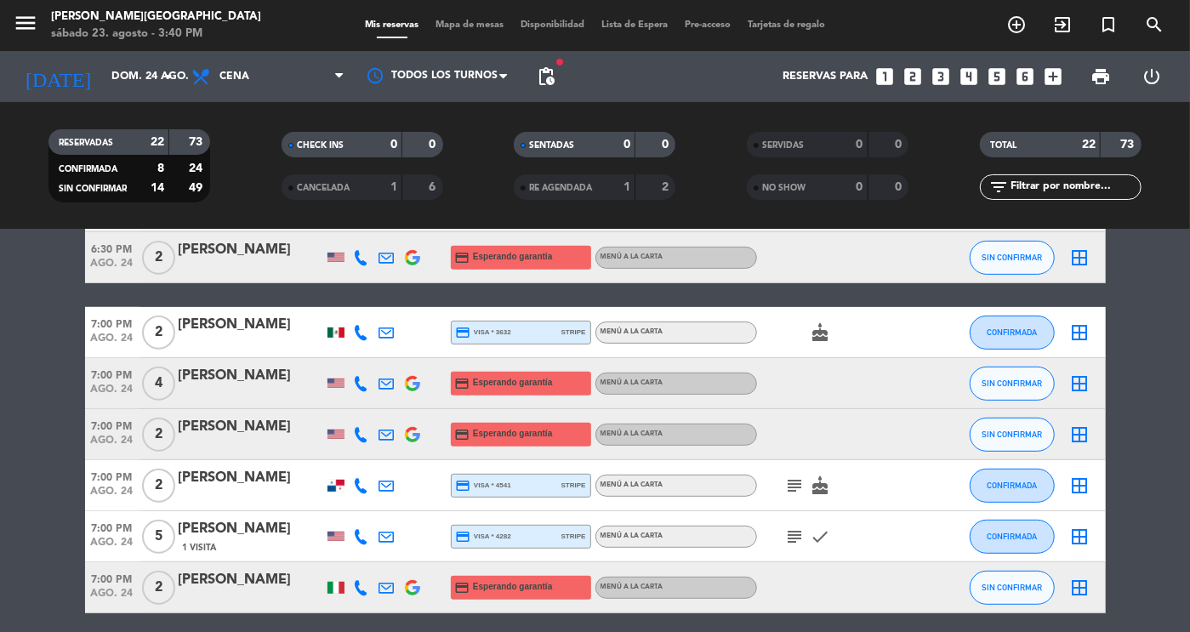
click at [227, 435] on div "[PERSON_NAME]" at bounding box center [251, 427] width 145 height 22
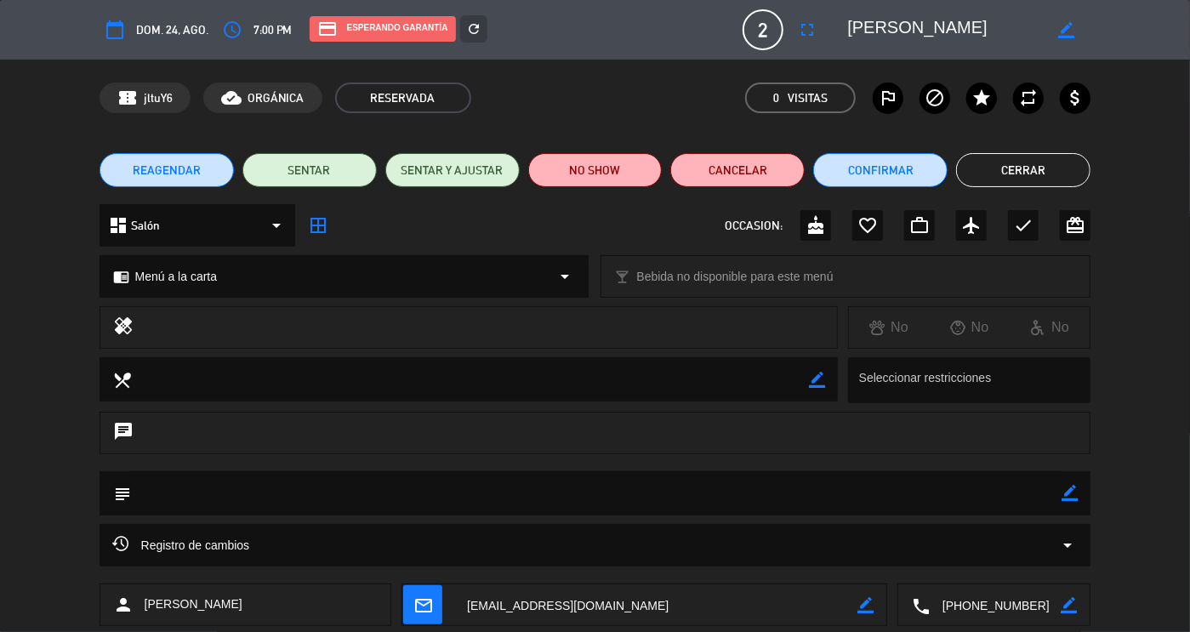
drag, startPoint x: 1044, startPoint y: 608, endPoint x: 879, endPoint y: 619, distance: 164.5
click at [879, 619] on div "person [PERSON_NAME] mail_outline border_color local_phone border_color" at bounding box center [596, 604] width 992 height 43
drag, startPoint x: 970, startPoint y: 21, endPoint x: 804, endPoint y: 24, distance: 166.7
click at [804, 24] on div "calendar_today dom. 24, ago. access_time 7:00 PM credit_card Esperando garantía…" at bounding box center [596, 29] width 992 height 41
click at [1046, 161] on button "Cerrar" at bounding box center [1023, 170] width 134 height 34
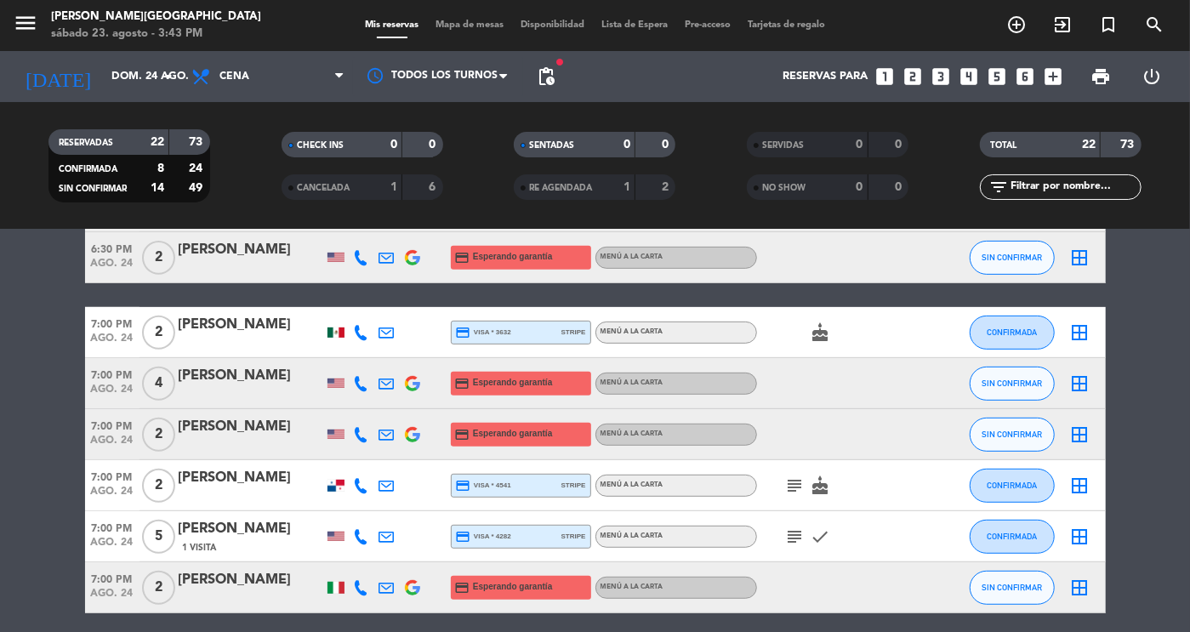
click at [220, 476] on div "[PERSON_NAME]" at bounding box center [251, 478] width 145 height 22
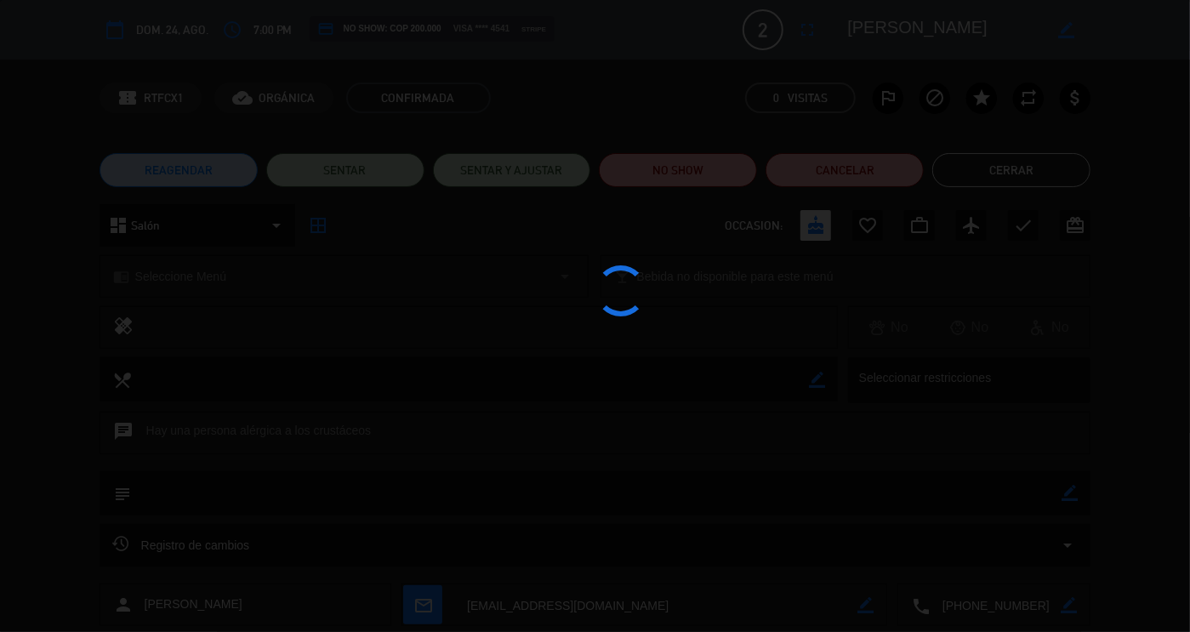
drag, startPoint x: 1033, startPoint y: 609, endPoint x: 913, endPoint y: 604, distance: 120.0
click at [913, 604] on edit-booking-info-modal "calendar_today dom. 24, ago. access_time 7:00 PM credit_card NO SHOW: COP 200.0…" at bounding box center [595, 316] width 1190 height 632
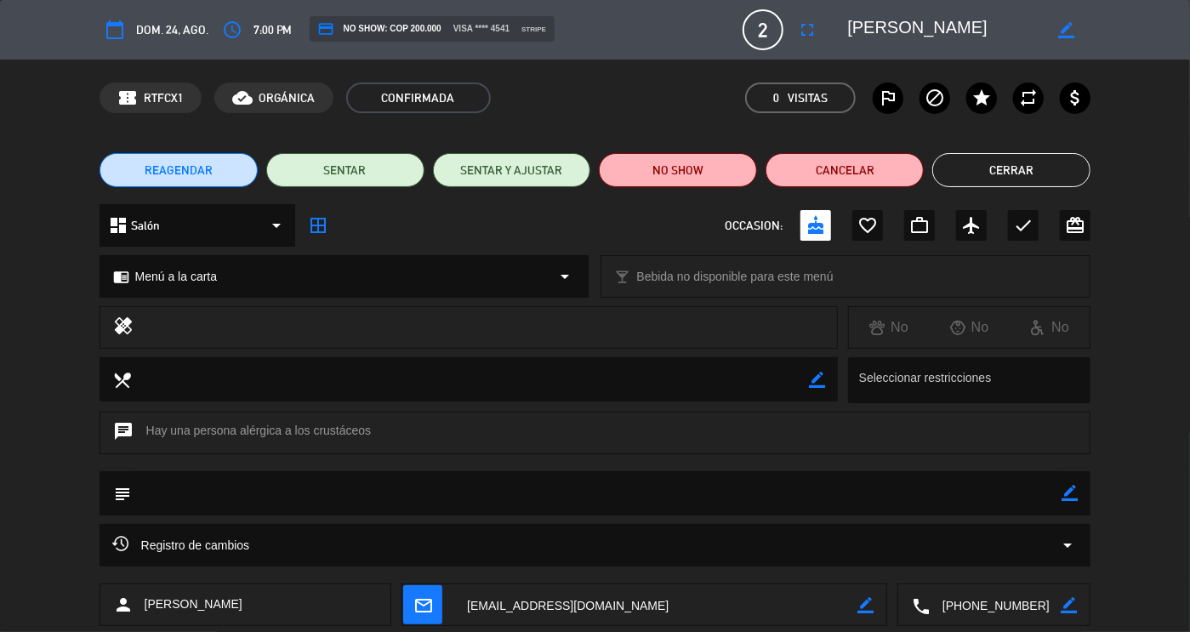
drag, startPoint x: 1030, startPoint y: 613, endPoint x: 890, endPoint y: 604, distance: 140.6
click at [890, 604] on div "person [PERSON_NAME] mail_outline border_color local_phone border_color" at bounding box center [596, 604] width 992 height 43
drag, startPoint x: 992, startPoint y: 25, endPoint x: 799, endPoint y: 30, distance: 193.1
click at [799, 30] on div "calendar_today dom. 24, ago. access_time 7:00 PM credit_card NO SHOW: COP 200.0…" at bounding box center [596, 29] width 992 height 41
click at [976, 165] on button "Cerrar" at bounding box center [1011, 170] width 158 height 34
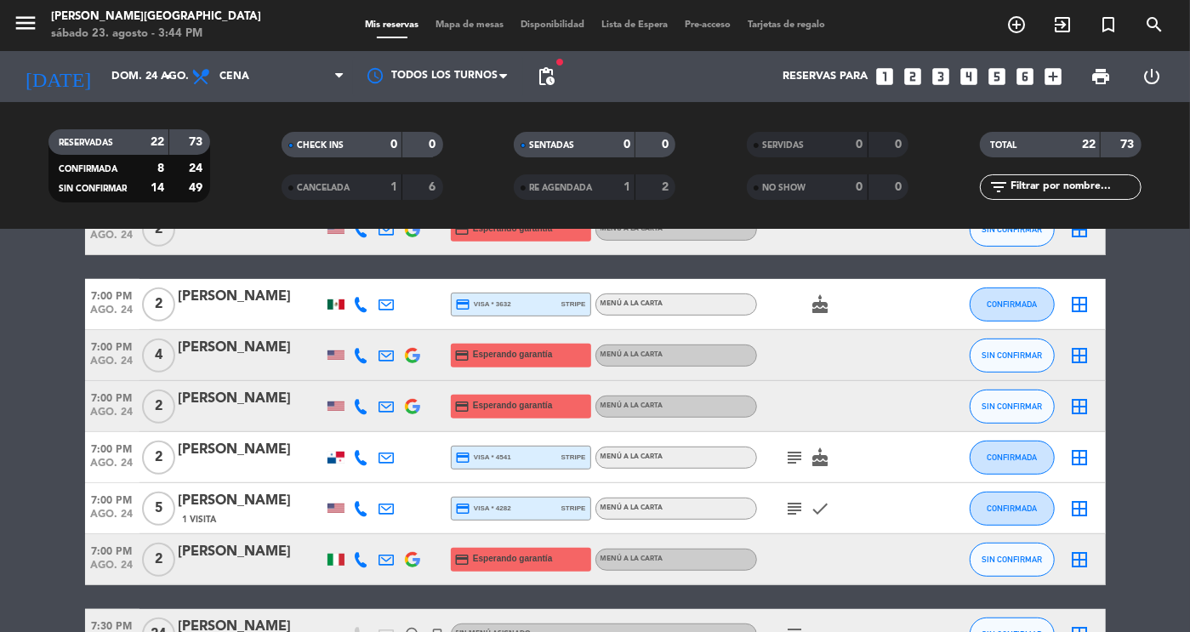
scroll to position [462, 0]
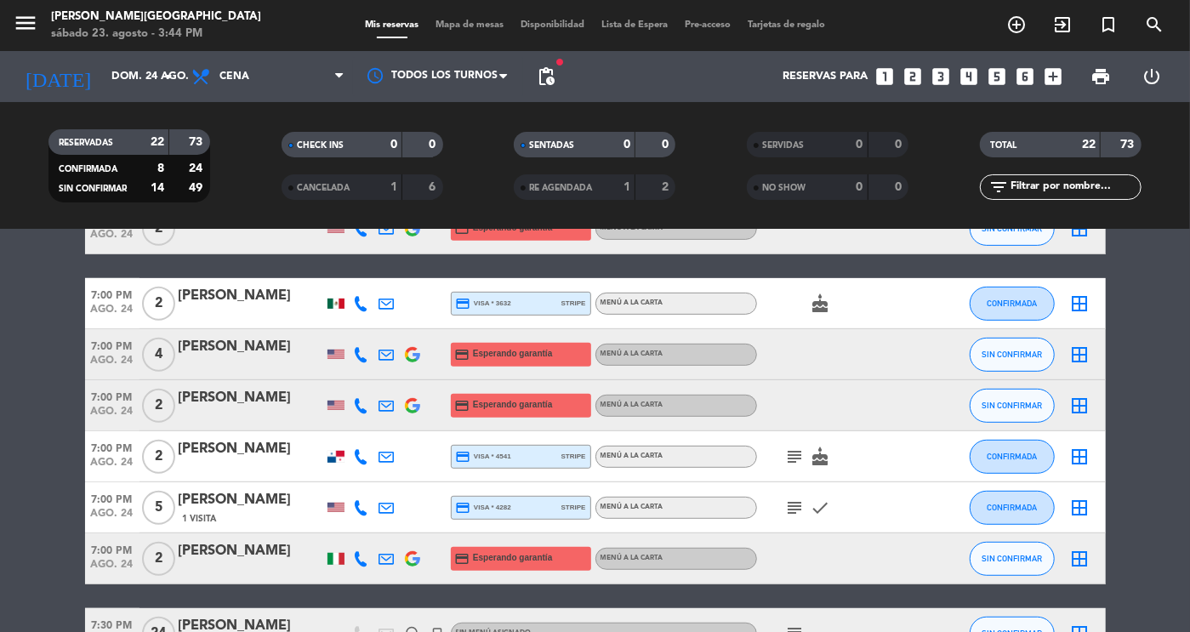
click at [220, 513] on div "1 Visita" at bounding box center [251, 518] width 145 height 14
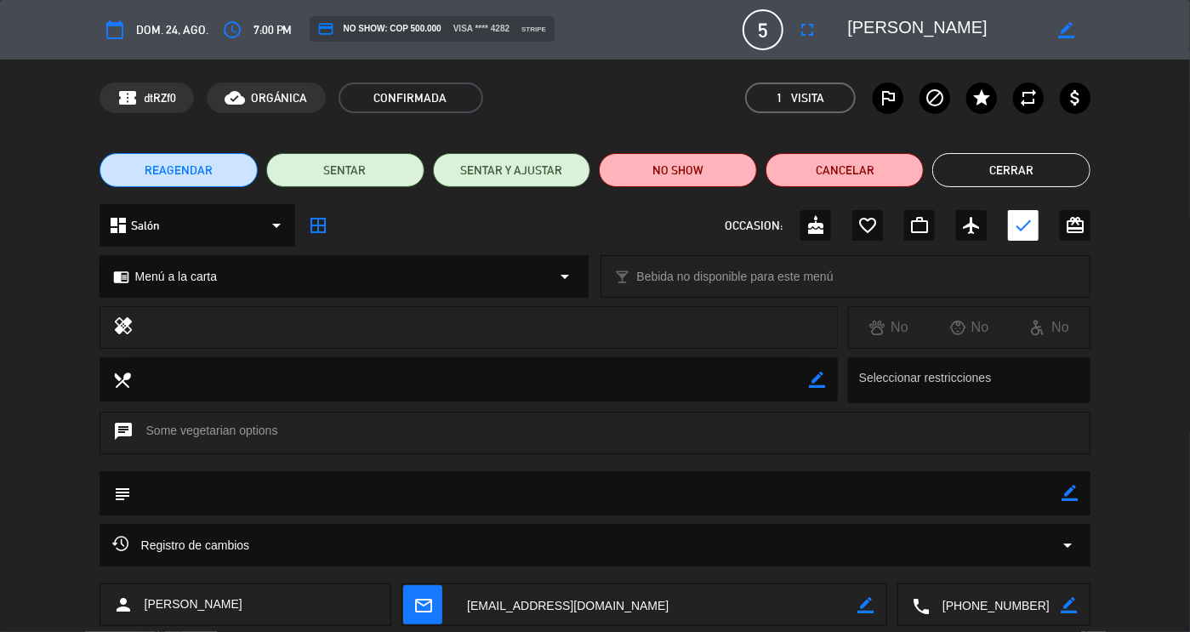
drag, startPoint x: 1033, startPoint y: 606, endPoint x: 834, endPoint y: 601, distance: 199.1
click at [834, 601] on div "person Mille [PERSON_NAME] mail_outline border_color local_phone border_color" at bounding box center [596, 604] width 992 height 43
drag, startPoint x: 952, startPoint y: 33, endPoint x: 799, endPoint y: 22, distance: 153.5
click at [799, 22] on div "calendar_today dom. 24, ago. access_time 7:00 PM credit_card NO SHOW: COP 500.0…" at bounding box center [596, 29] width 992 height 41
click at [985, 174] on button "Cerrar" at bounding box center [1011, 170] width 158 height 34
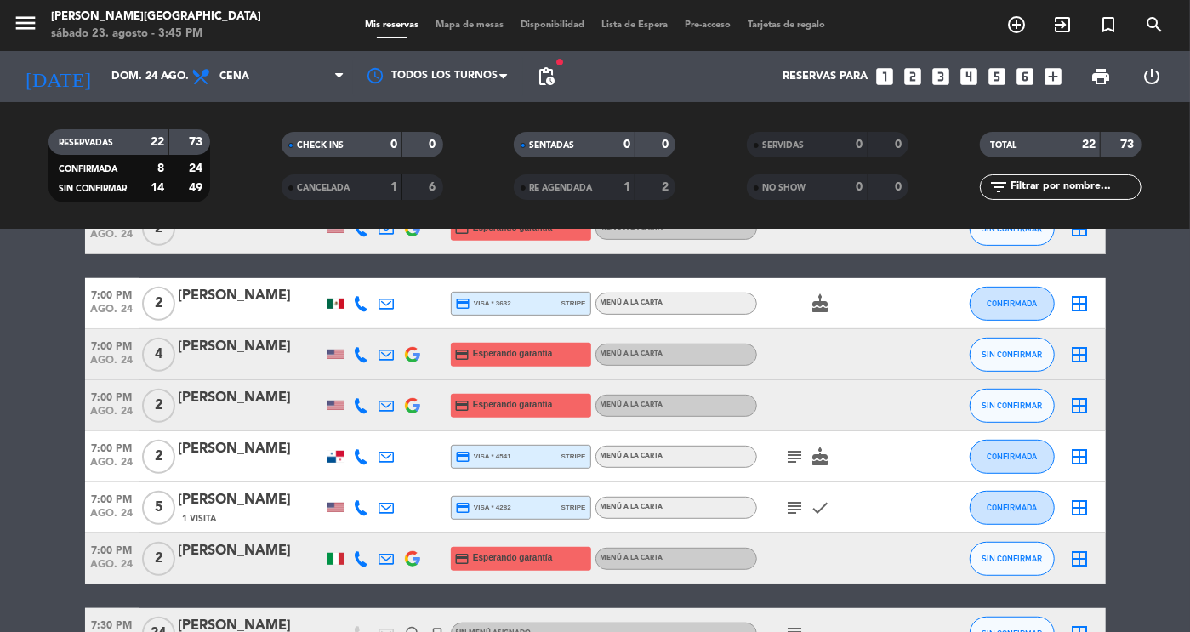
click at [244, 566] on div at bounding box center [251, 570] width 145 height 14
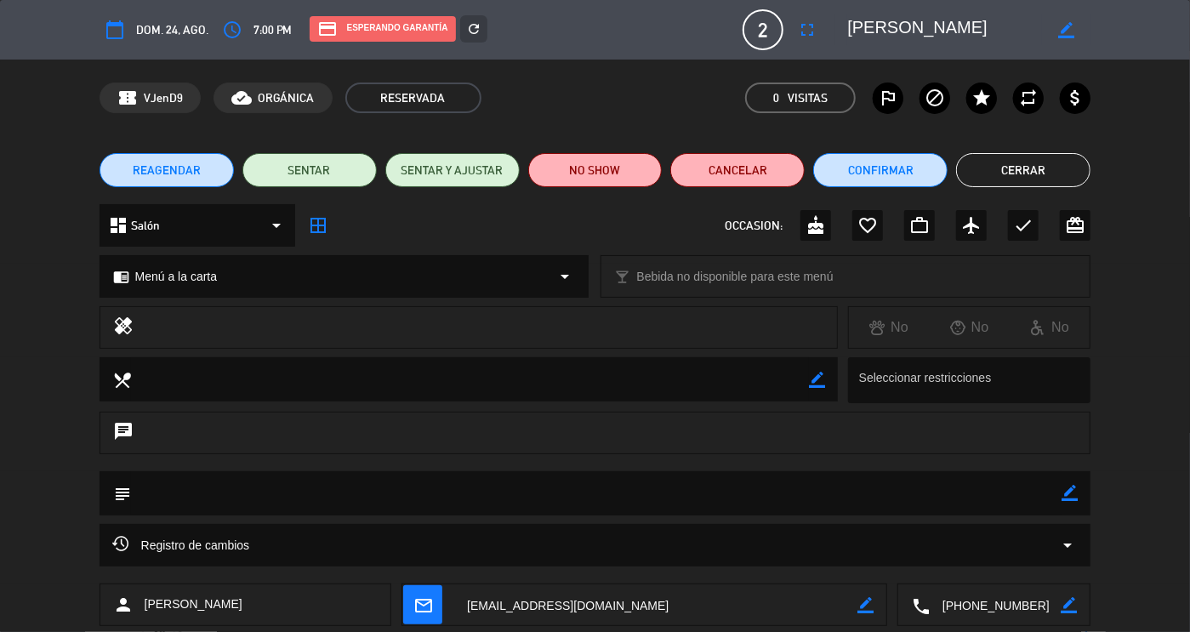
drag, startPoint x: 1044, startPoint y: 603, endPoint x: 875, endPoint y: 616, distance: 168.9
click at [875, 616] on div "person [PERSON_NAME] mail_outline border_color local_phone border_color" at bounding box center [596, 604] width 992 height 43
drag, startPoint x: 969, startPoint y: 41, endPoint x: 833, endPoint y: 38, distance: 136.1
click at [833, 38] on editable-input "border_color" at bounding box center [959, 29] width 264 height 31
click at [1050, 178] on button "Cerrar" at bounding box center [1023, 170] width 134 height 34
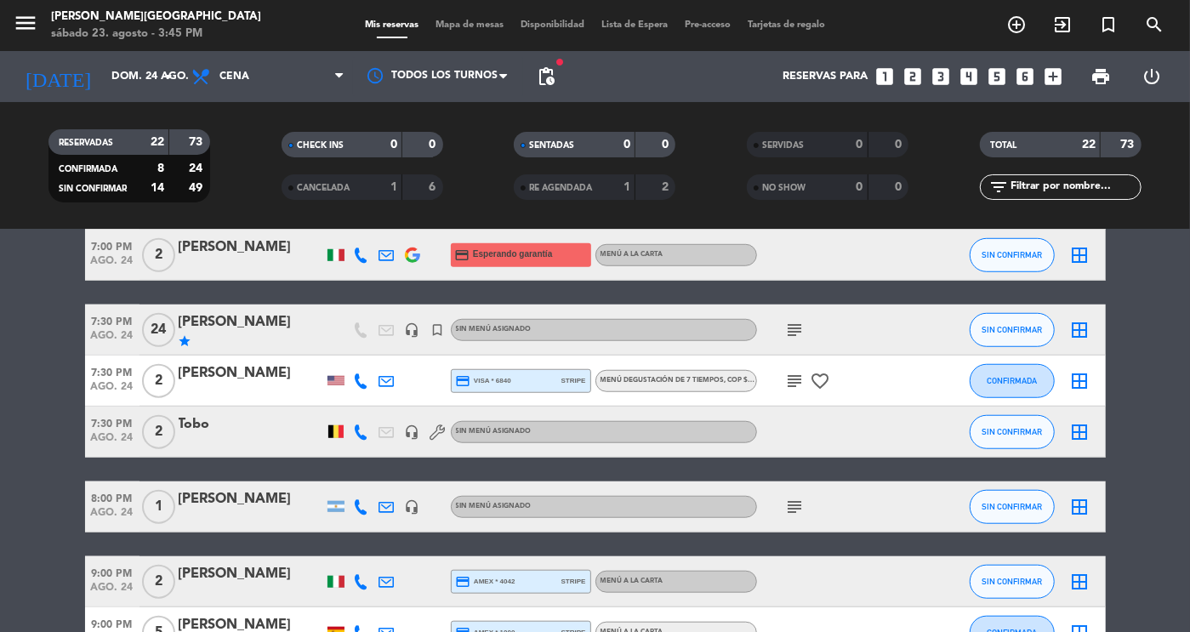
scroll to position [773, 0]
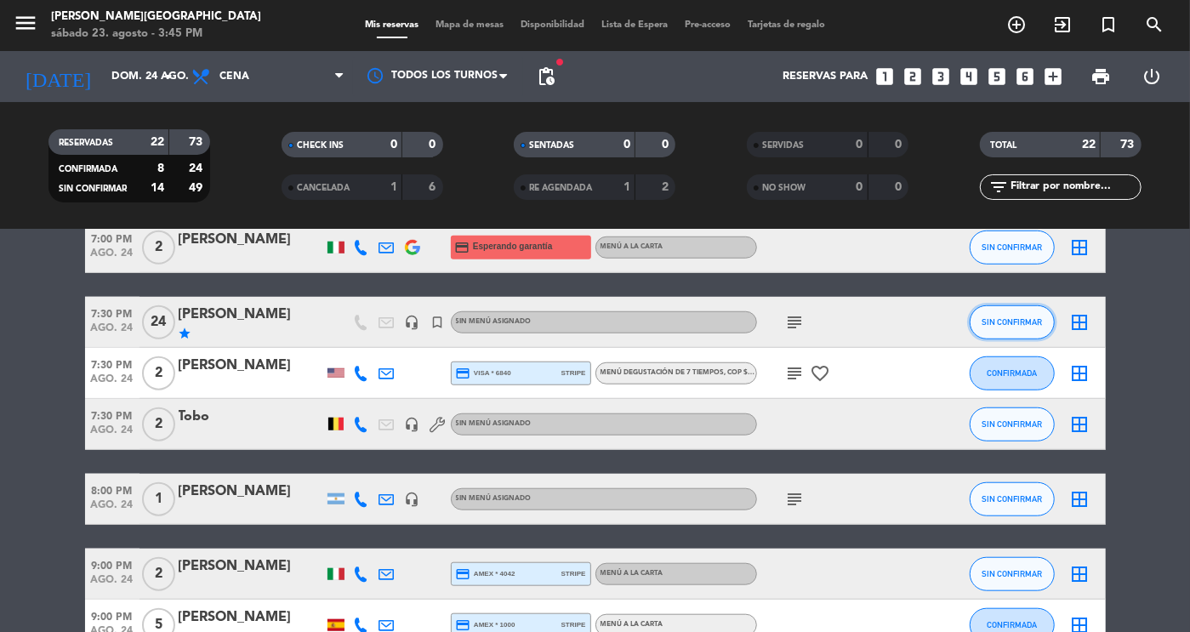
click at [1021, 312] on button "SIN CONFIRMAR" at bounding box center [1012, 322] width 85 height 34
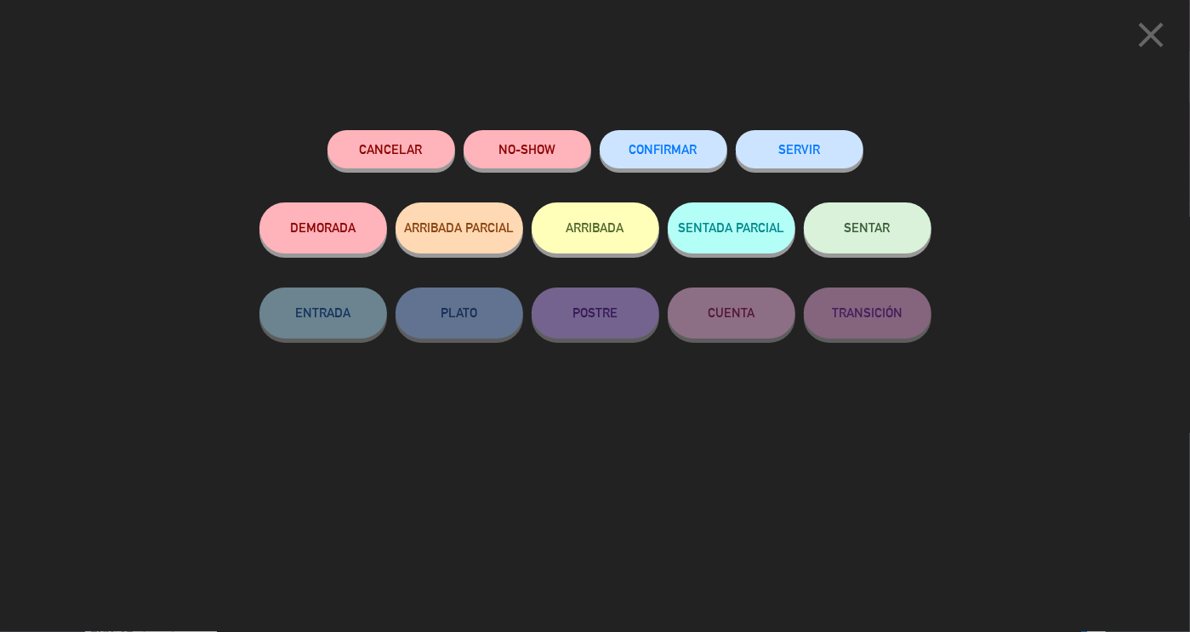
click at [656, 168] on button "CONFIRMAR" at bounding box center [664, 149] width 128 height 38
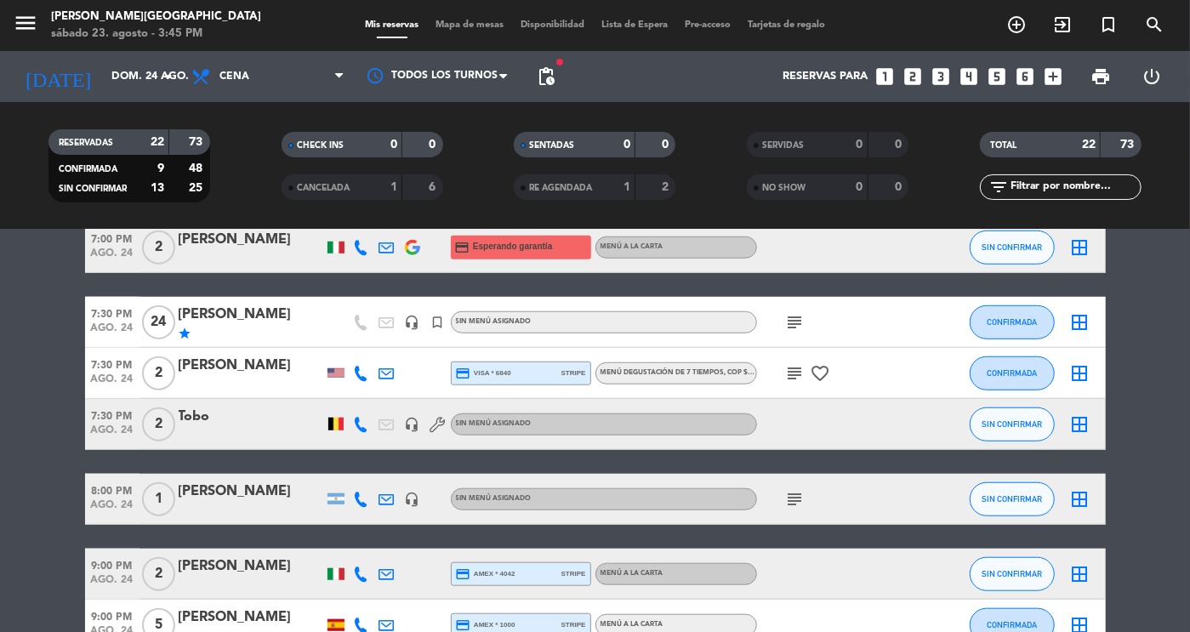
click at [253, 426] on div "Tobo" at bounding box center [251, 417] width 145 height 22
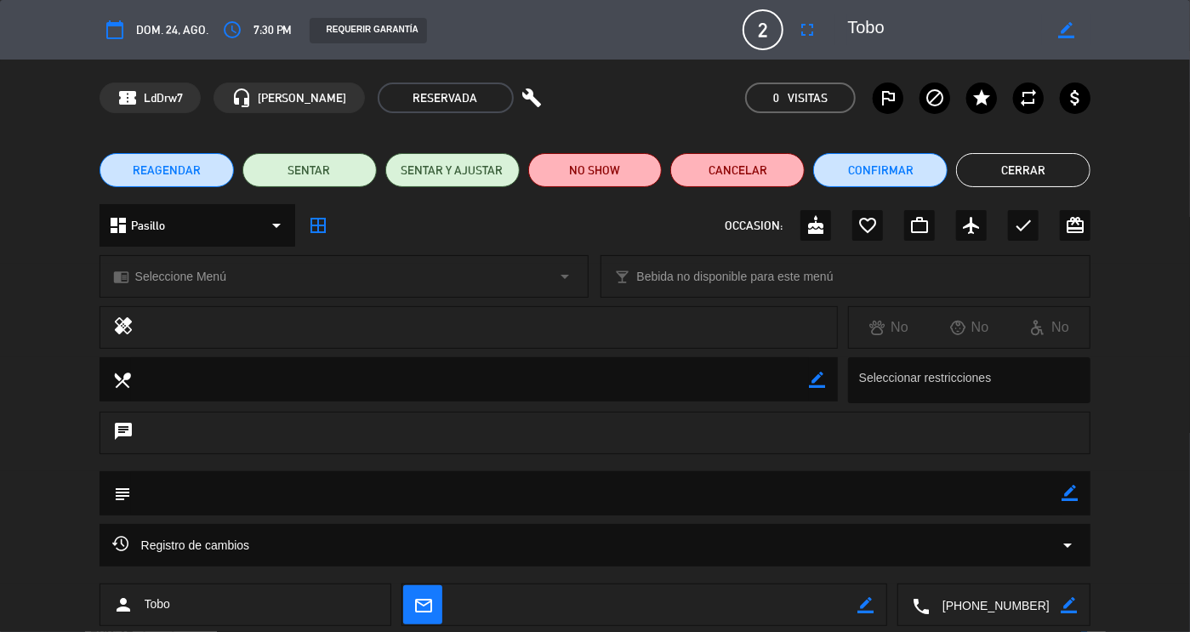
drag, startPoint x: 991, startPoint y: 604, endPoint x: 884, endPoint y: 603, distance: 107.2
click at [884, 603] on div "person Tobo mail_outline border_color local_phone border_color" at bounding box center [596, 604] width 992 height 43
drag, startPoint x: 901, startPoint y: 45, endPoint x: 797, endPoint y: 20, distance: 106.9
click at [797, 20] on div "calendar_today dom. 24, ago. access_time 7:30 PM REQUERIR GARANTÍA 2 Tobo fulls…" at bounding box center [596, 29] width 992 height 41
click at [902, 30] on textarea at bounding box center [944, 29] width 195 height 31
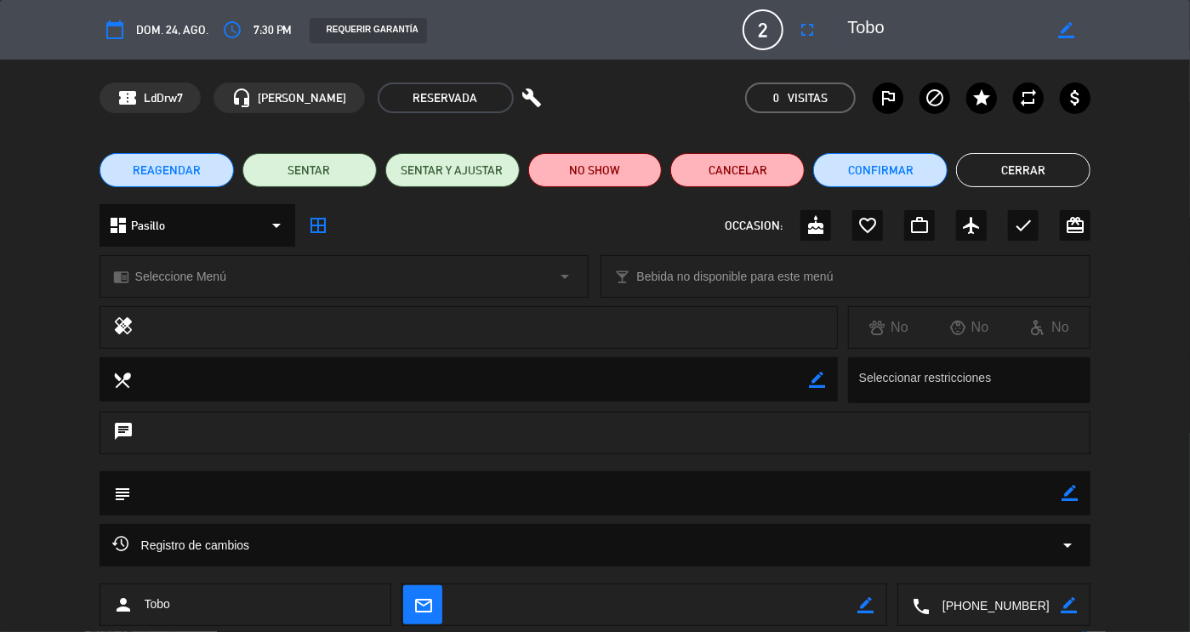
drag, startPoint x: 902, startPoint y: 30, endPoint x: 848, endPoint y: 28, distance: 54.5
click at [848, 28] on textarea at bounding box center [944, 29] width 195 height 31
click at [991, 174] on button "Cerrar" at bounding box center [1023, 170] width 134 height 34
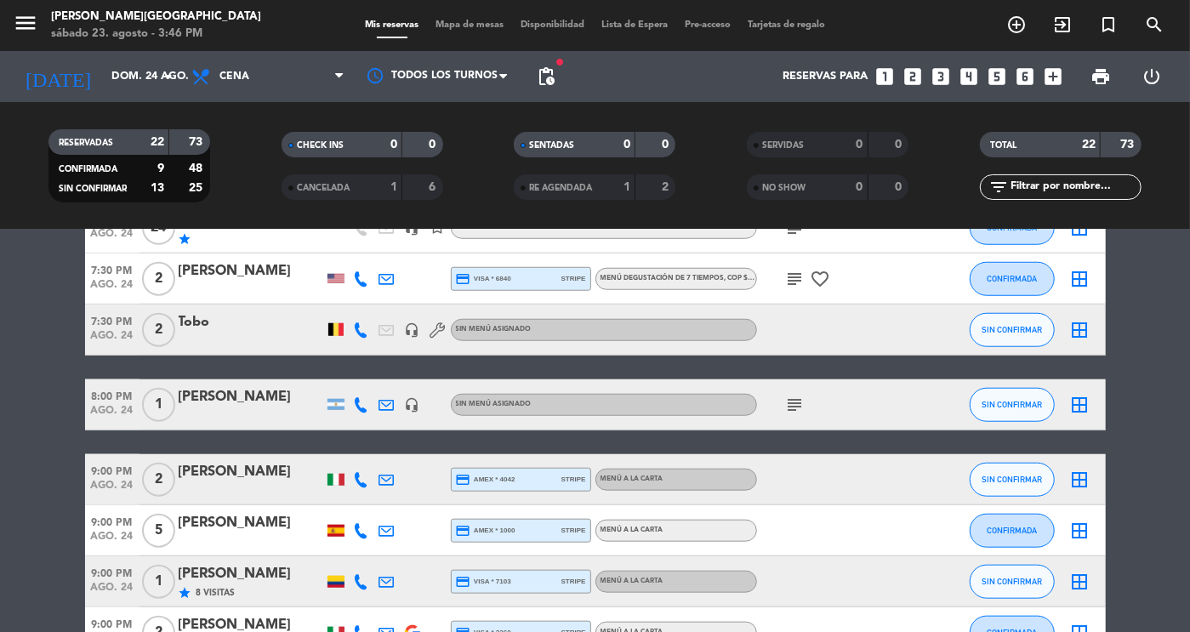
scroll to position [877, 0]
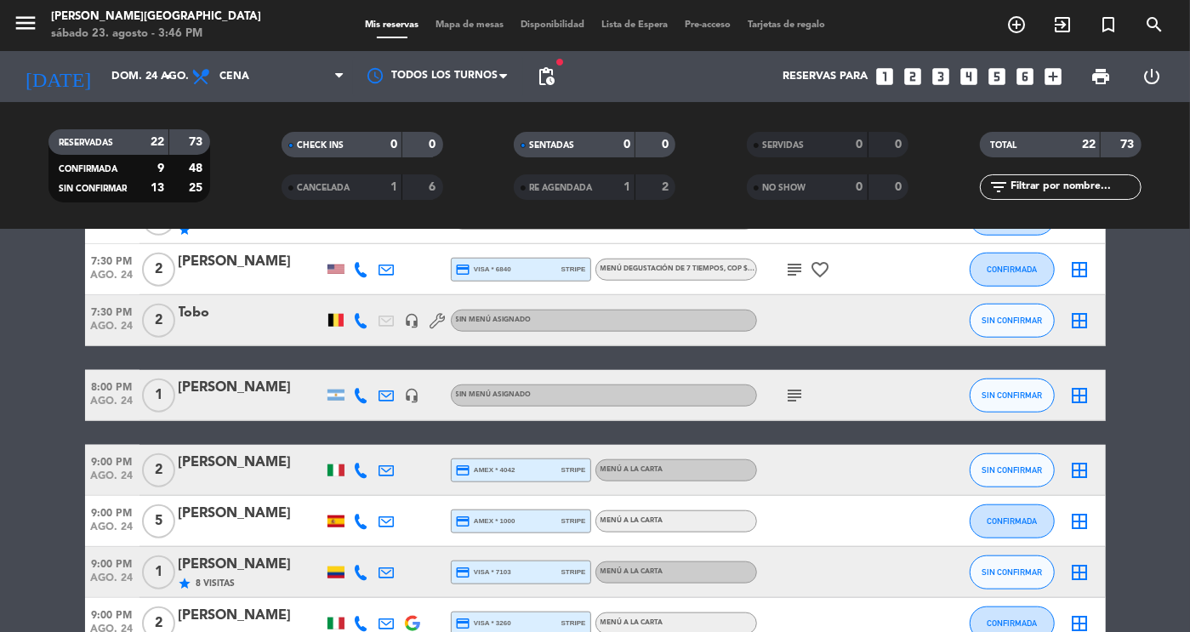
click at [270, 394] on div "[PERSON_NAME]" at bounding box center [251, 388] width 145 height 22
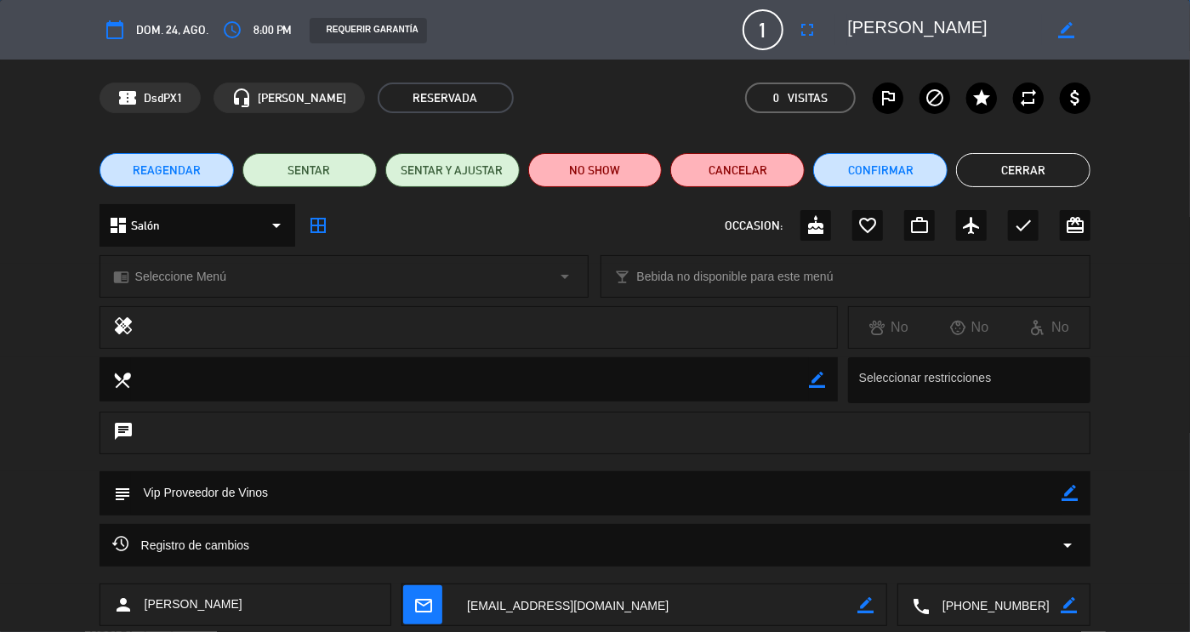
click at [1021, 606] on edit-booking-info-modal "calendar_today dom. 24, ago. access_time 8:00 PM REQUERIR GARANTÍA 1 [PERSON_NA…" at bounding box center [595, 316] width 1190 height 632
drag, startPoint x: 1041, startPoint y: 608, endPoint x: 935, endPoint y: 606, distance: 106.3
click at [935, 606] on textarea at bounding box center [995, 605] width 131 height 43
drag, startPoint x: 1011, startPoint y: 32, endPoint x: 800, endPoint y: 30, distance: 210.9
click at [800, 30] on div "calendar_today dom. 24, ago. access_time 8:00 PM REQUERIR GARANTÍA 1 [PERSON_NA…" at bounding box center [596, 29] width 992 height 41
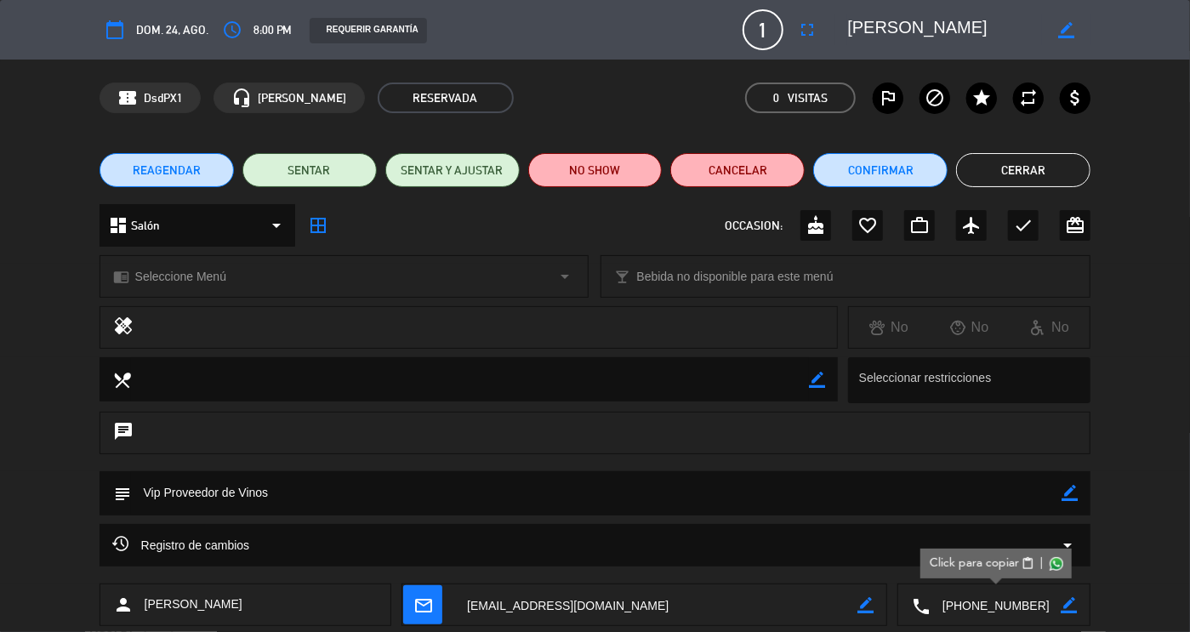
click at [1006, 174] on button "Cerrar" at bounding box center [1023, 170] width 134 height 34
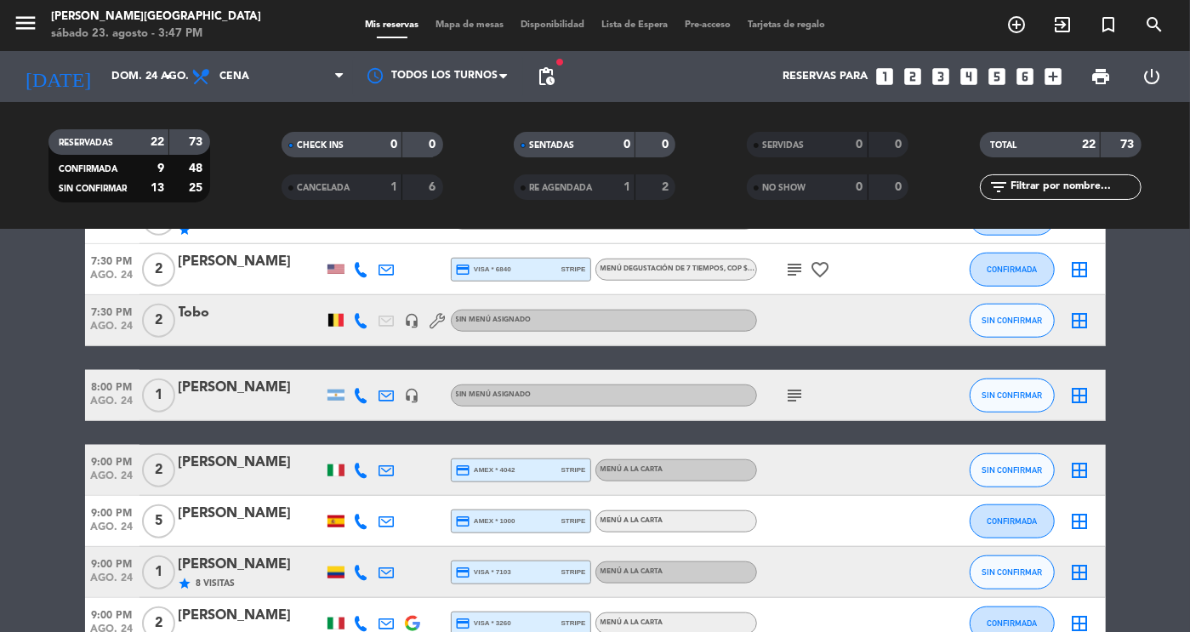
click at [241, 468] on div "[PERSON_NAME]" at bounding box center [251, 463] width 145 height 22
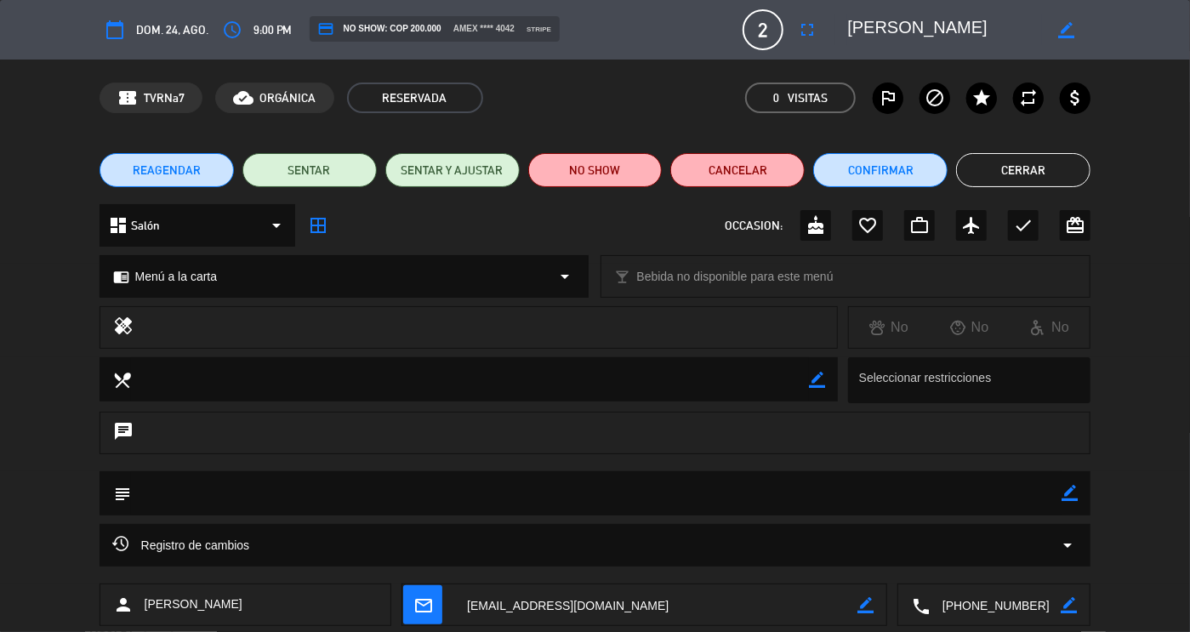
drag, startPoint x: 1020, startPoint y: 612, endPoint x: 880, endPoint y: 605, distance: 139.7
click at [880, 605] on div "person [PERSON_NAME] mail_outline border_color local_phone border_color" at bounding box center [596, 604] width 992 height 43
drag, startPoint x: 579, startPoint y: 604, endPoint x: 419, endPoint y: 613, distance: 160.2
click at [419, 613] on div "mail_outline border_color" at bounding box center [644, 605] width 484 height 43
drag, startPoint x: 991, startPoint y: 23, endPoint x: 794, endPoint y: 23, distance: 196.5
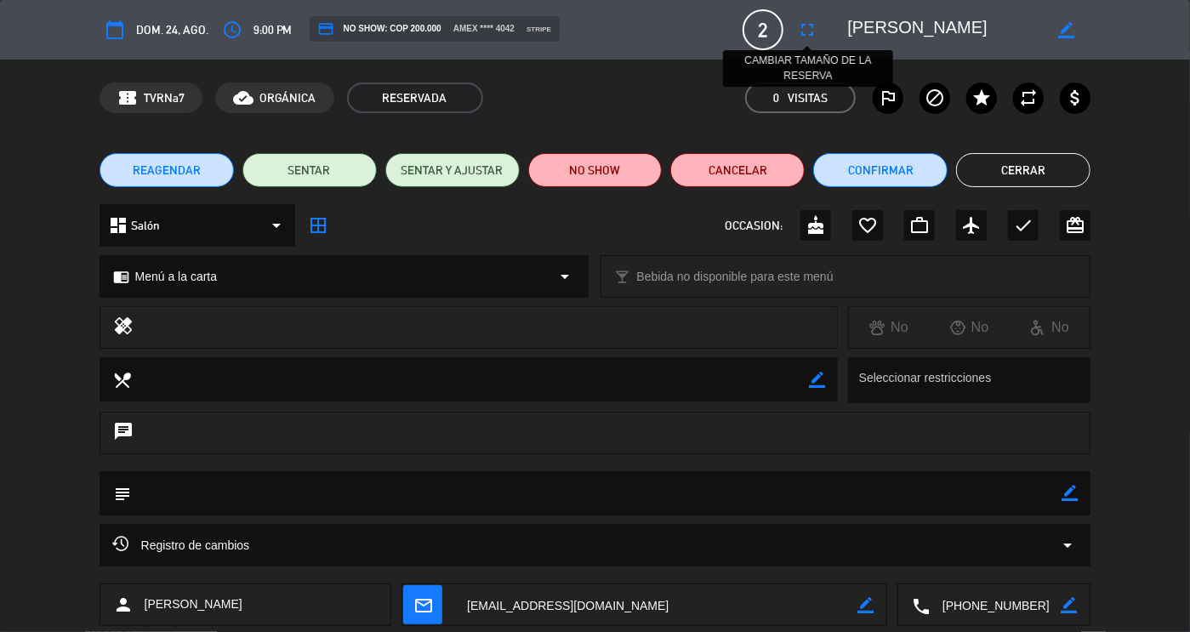
click at [794, 23] on div "calendar_today dom. 24, ago. access_time 9:00 PM credit_card NO SHOW: COP 200.0…" at bounding box center [596, 29] width 992 height 41
click at [998, 174] on button "Cerrar" at bounding box center [1023, 170] width 134 height 34
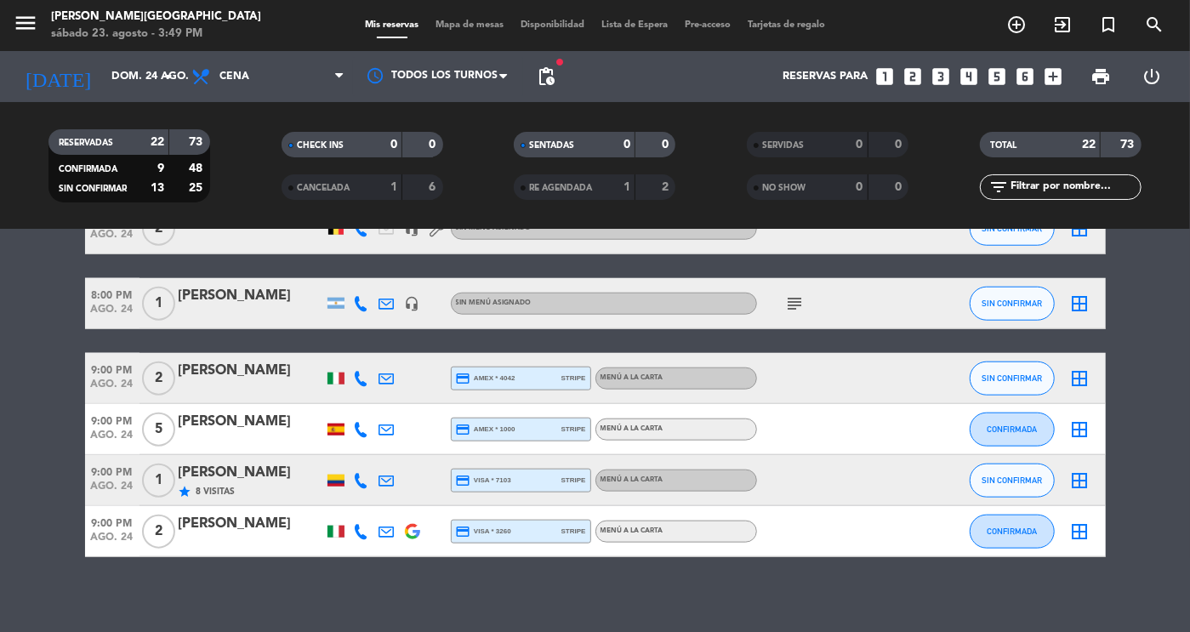
scroll to position [978, 0]
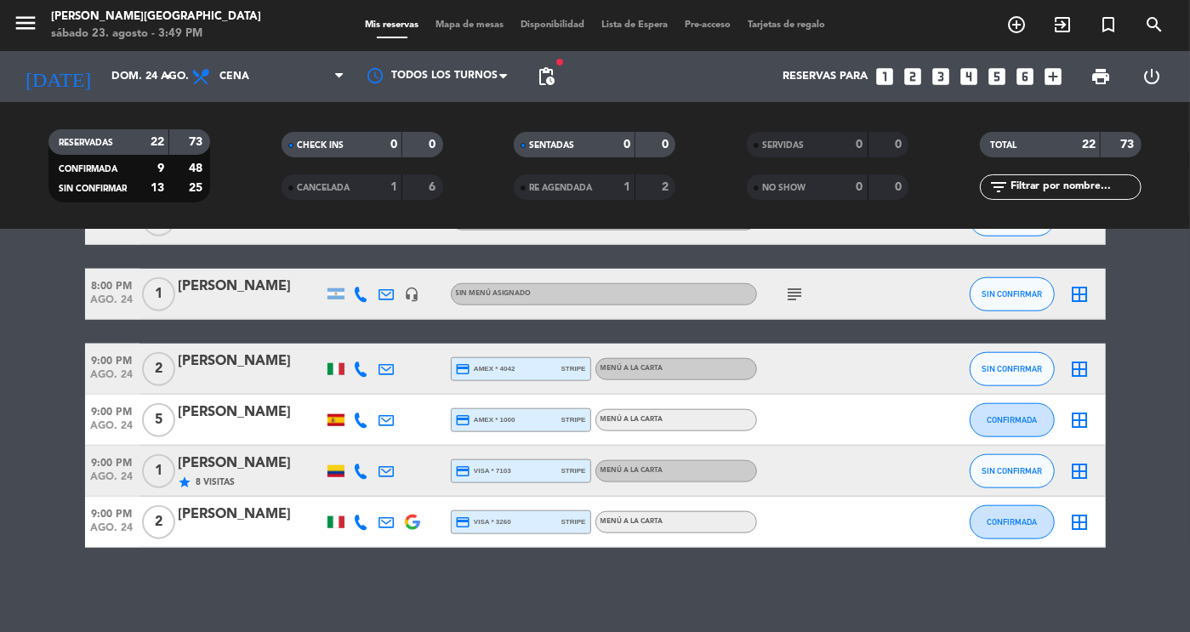
click at [280, 415] on div "[PERSON_NAME]" at bounding box center [251, 412] width 145 height 22
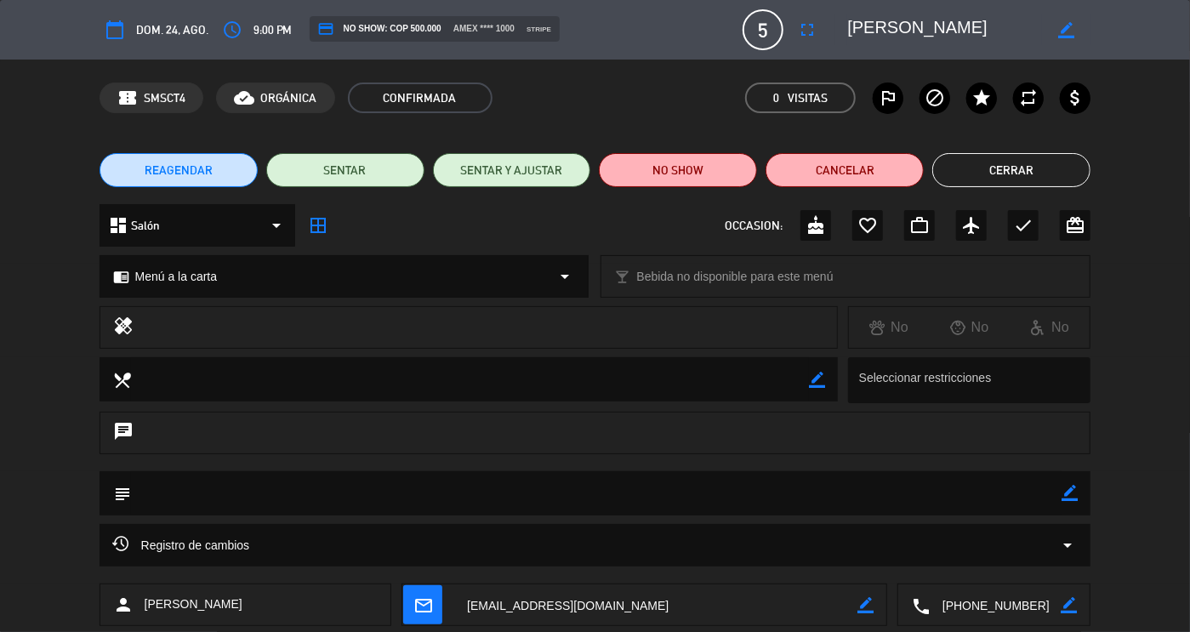
click at [1036, 162] on button "Cerrar" at bounding box center [1011, 170] width 158 height 34
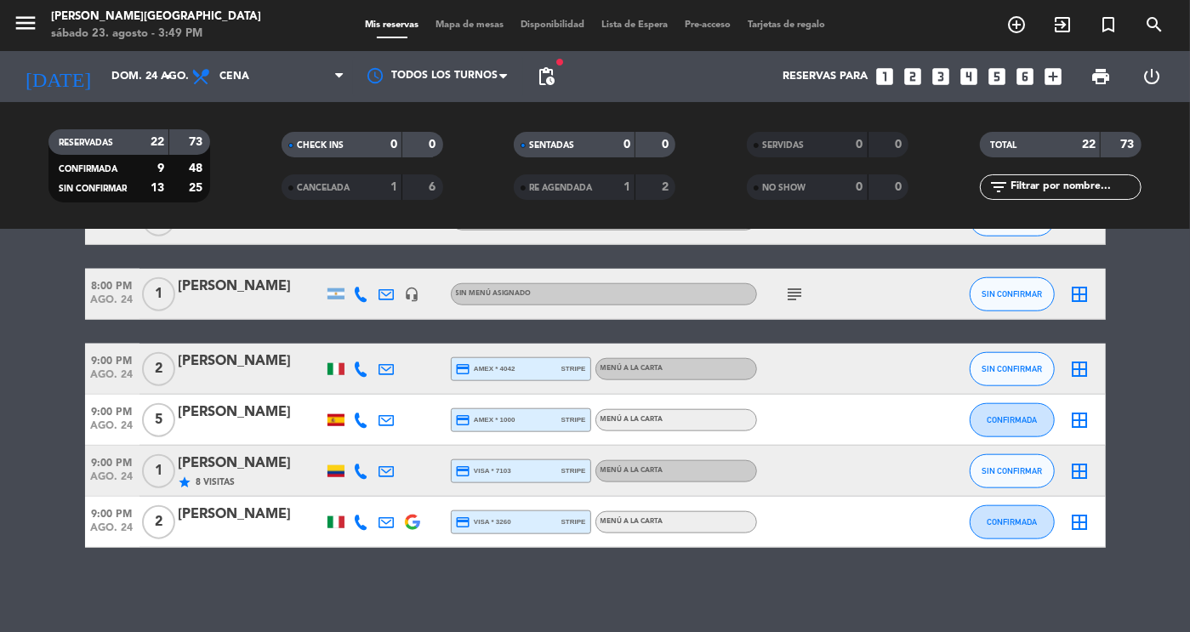
click at [247, 469] on div "[PERSON_NAME]" at bounding box center [251, 463] width 145 height 22
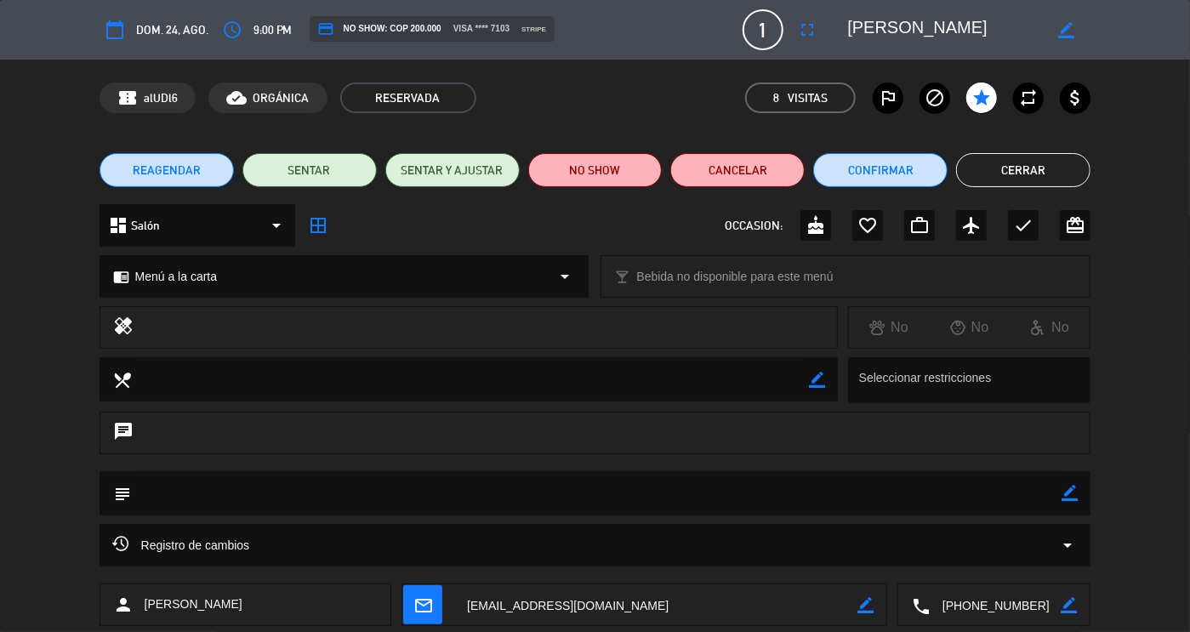
drag, startPoint x: 1034, startPoint y: 604, endPoint x: 925, endPoint y: 608, distance: 109.8
click at [925, 608] on div "local_phone border_color" at bounding box center [993, 605] width 191 height 43
click at [1022, 179] on button "Cerrar" at bounding box center [1023, 170] width 134 height 34
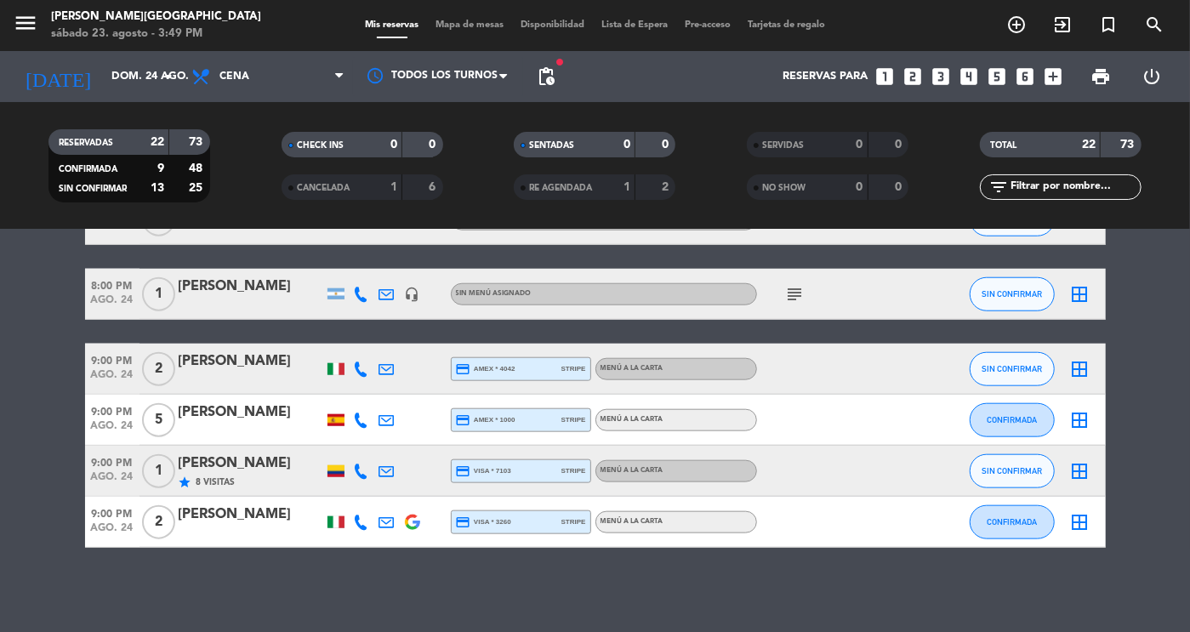
click at [220, 507] on div "[PERSON_NAME]" at bounding box center [251, 515] width 145 height 22
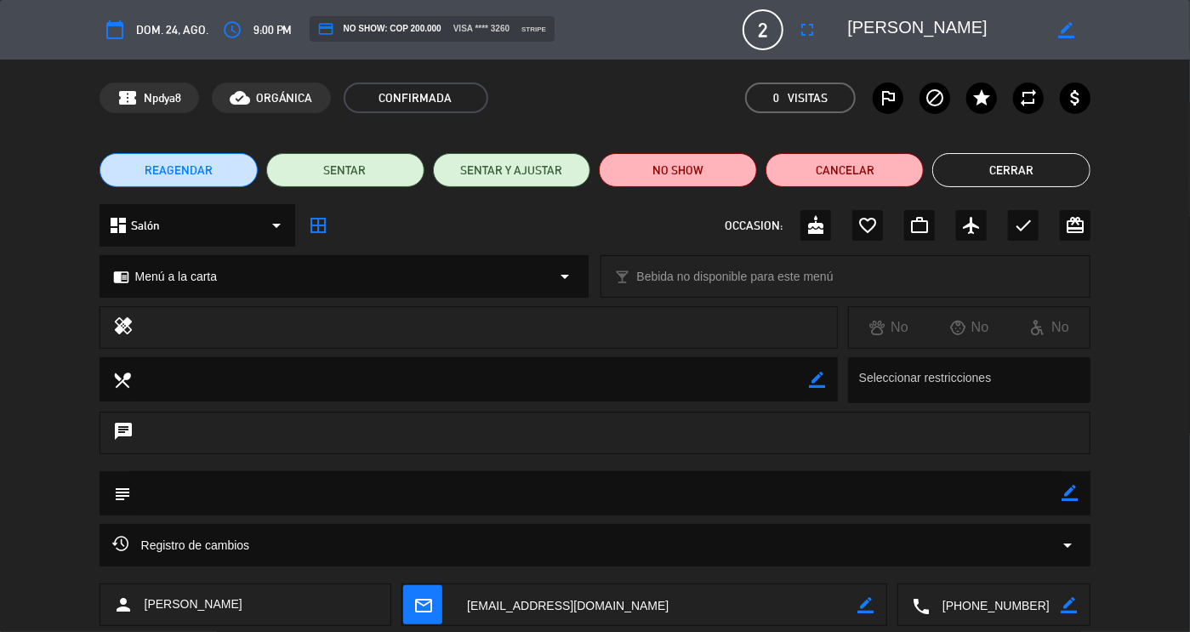
drag, startPoint x: 1042, startPoint y: 609, endPoint x: 856, endPoint y: 629, distance: 187.3
click at [856, 629] on div "calendar_today dom. 24, ago. access_time 9:00 PM credit_card NO SHOW: COP 200.0…" at bounding box center [595, 316] width 1190 height 632
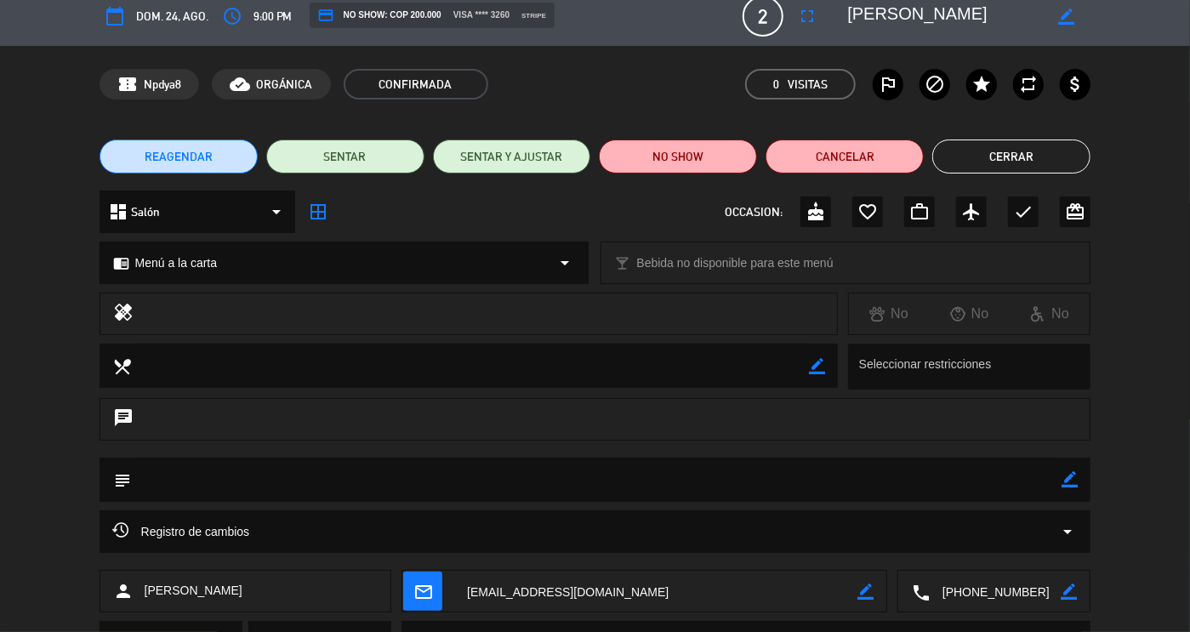
scroll to position [0, 0]
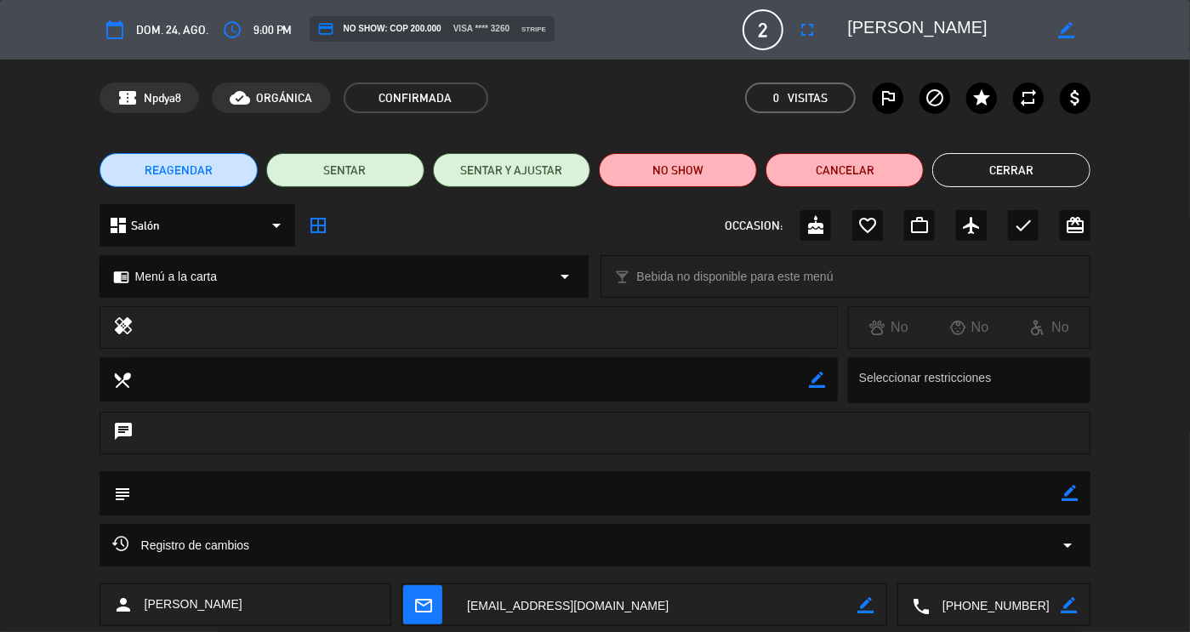
drag, startPoint x: 955, startPoint y: 22, endPoint x: 826, endPoint y: 5, distance: 130.4
click at [826, 5] on div "calendar_today dom. 24, ago. access_time 9:00 PM credit_card NO SHOW: COP 200.0…" at bounding box center [595, 30] width 1190 height 60
click at [1008, 189] on div "REAGENDAR SENTAR SENTAR Y AJUSTAR NO SHOW Cancelar Cerrar" at bounding box center [595, 170] width 1190 height 68
click at [1010, 176] on button "Cerrar" at bounding box center [1011, 170] width 158 height 34
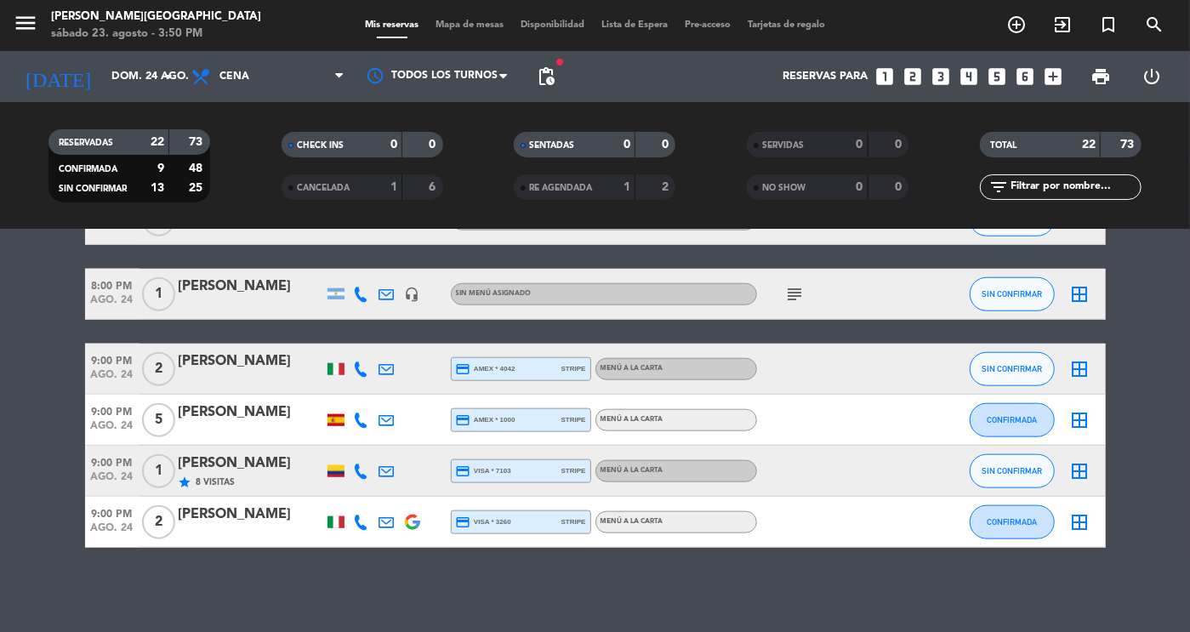
click at [227, 374] on div at bounding box center [251, 380] width 145 height 14
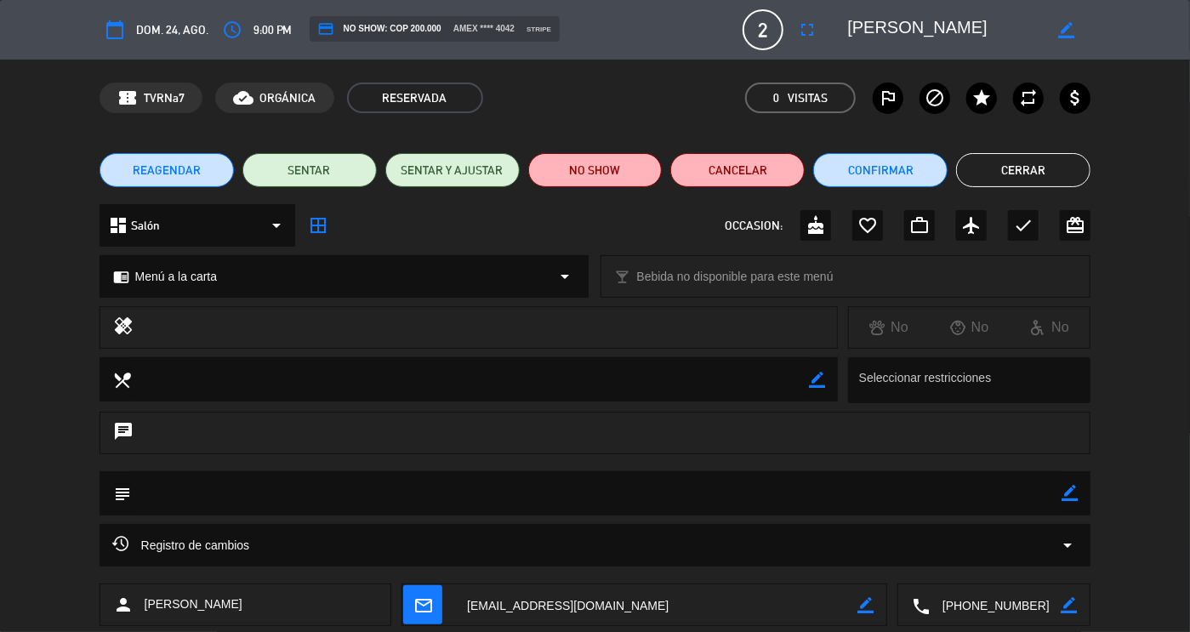
drag, startPoint x: 1033, startPoint y: 612, endPoint x: 930, endPoint y: 600, distance: 103.6
click at [930, 600] on textarea at bounding box center [995, 605] width 131 height 43
click at [1025, 176] on button "Cerrar" at bounding box center [1023, 170] width 134 height 34
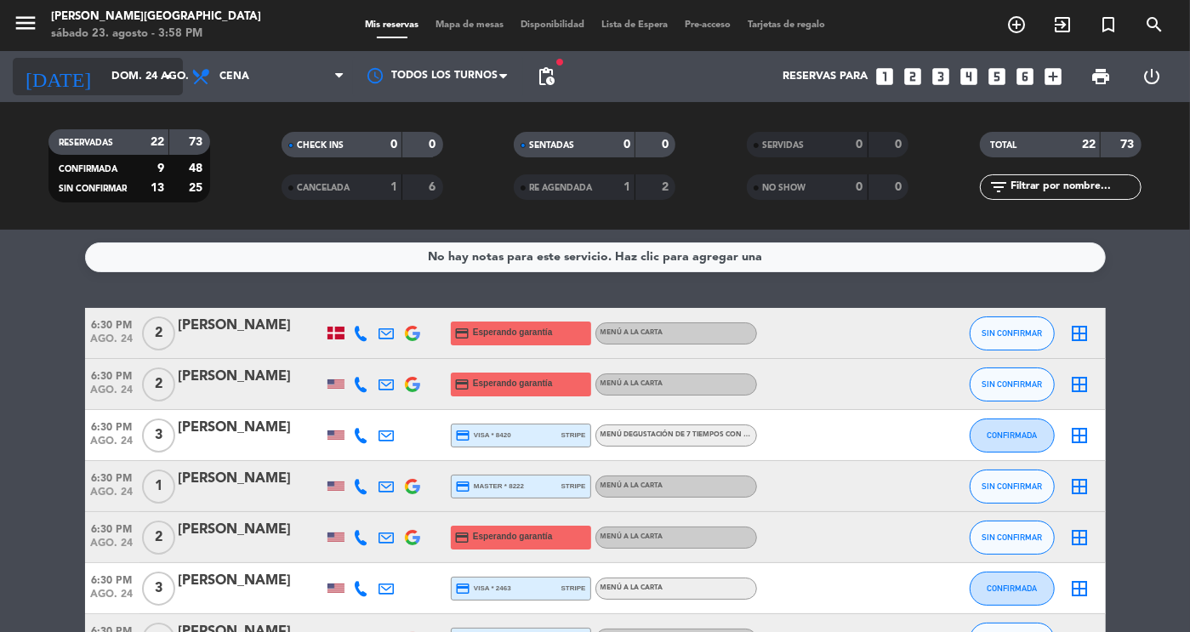
click at [132, 72] on input "dom. 24 ago." at bounding box center [175, 76] width 145 height 31
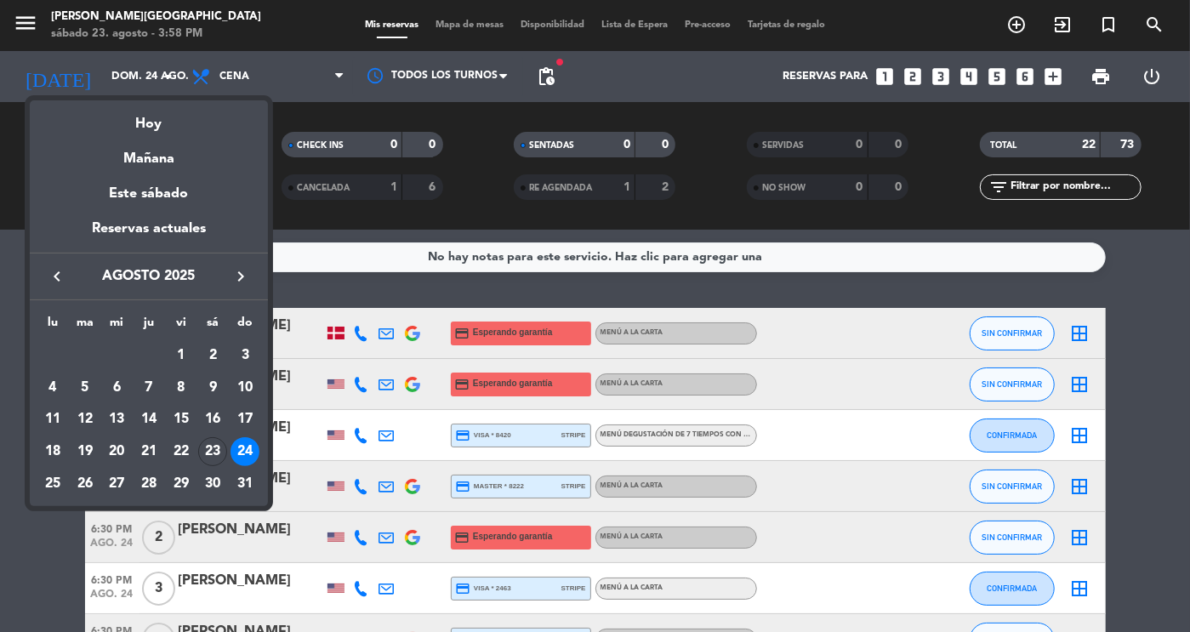
click at [36, 579] on div at bounding box center [595, 316] width 1190 height 632
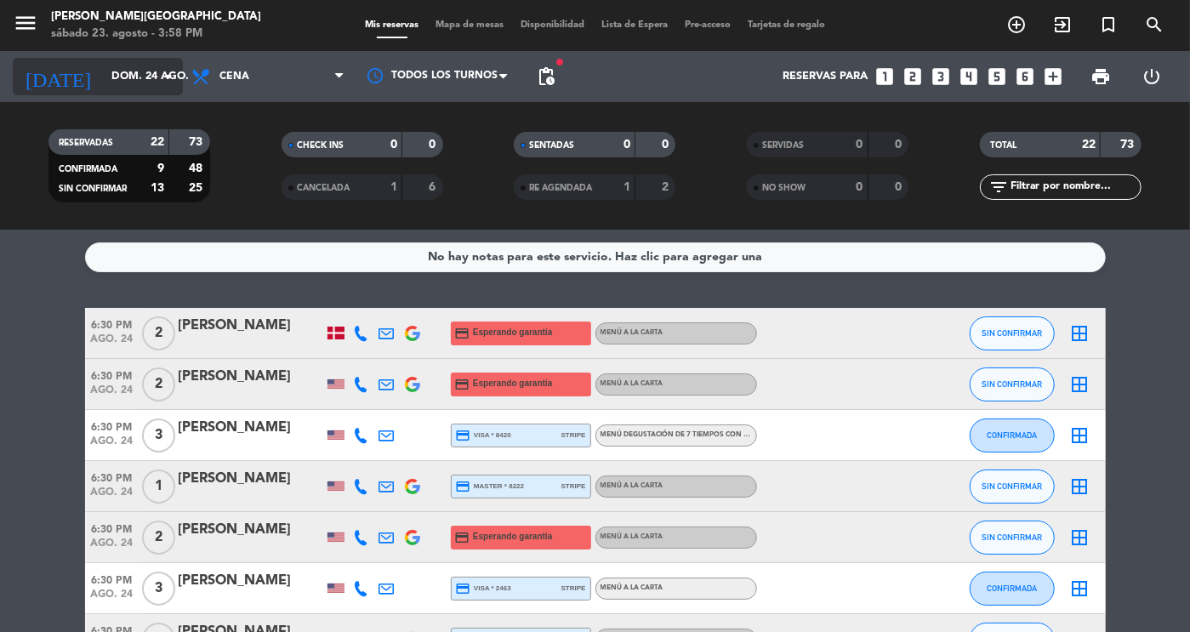
click at [110, 82] on input "dom. 24 ago." at bounding box center [175, 76] width 145 height 31
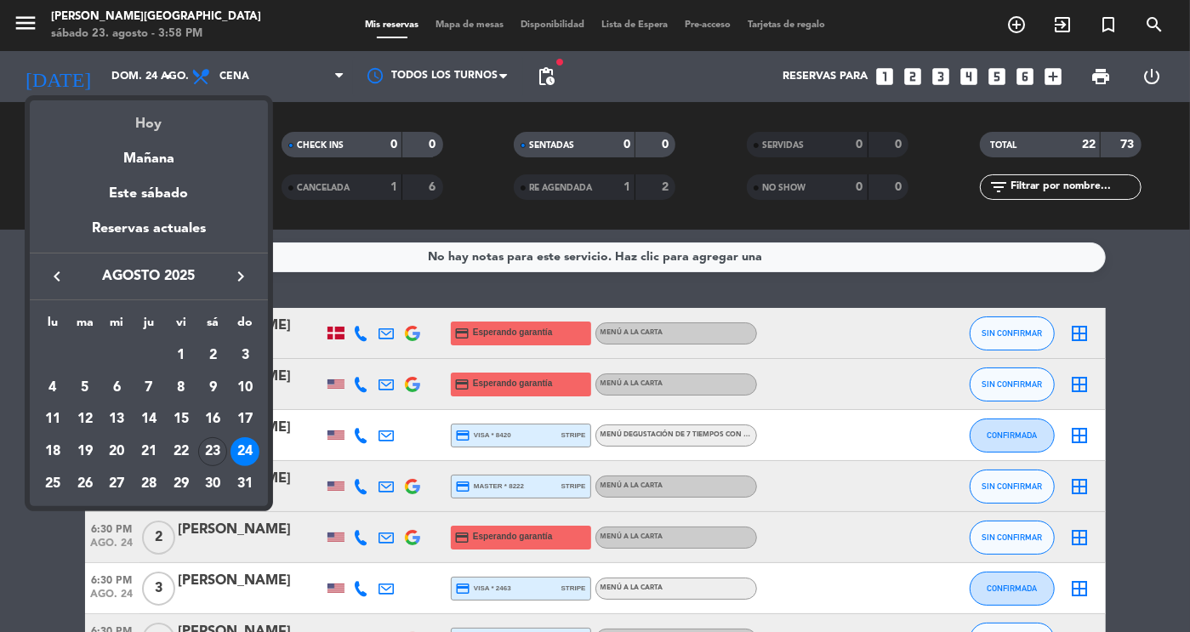
click at [163, 120] on div "Hoy" at bounding box center [149, 117] width 238 height 35
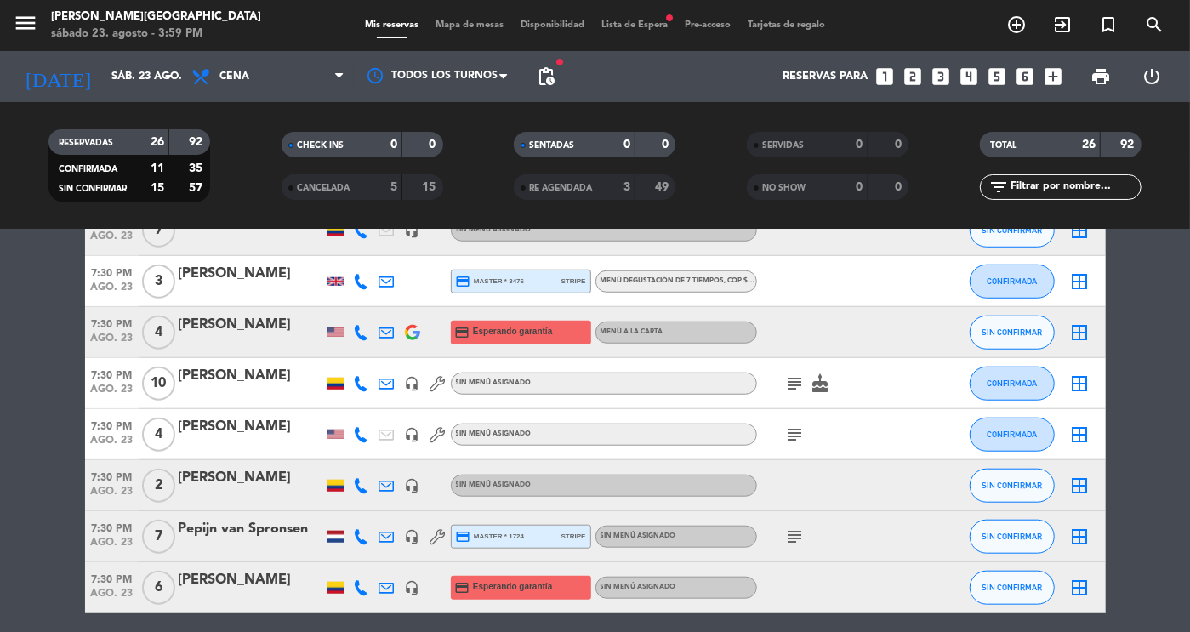
scroll to position [804, 0]
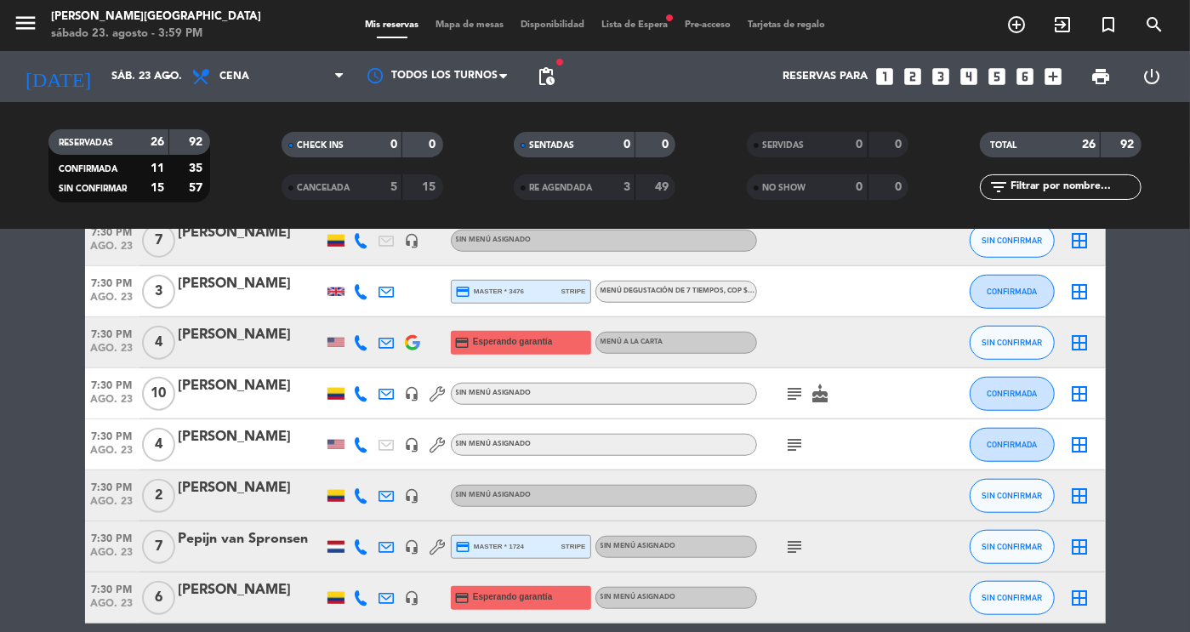
click at [790, 401] on icon "subject" at bounding box center [795, 394] width 20 height 20
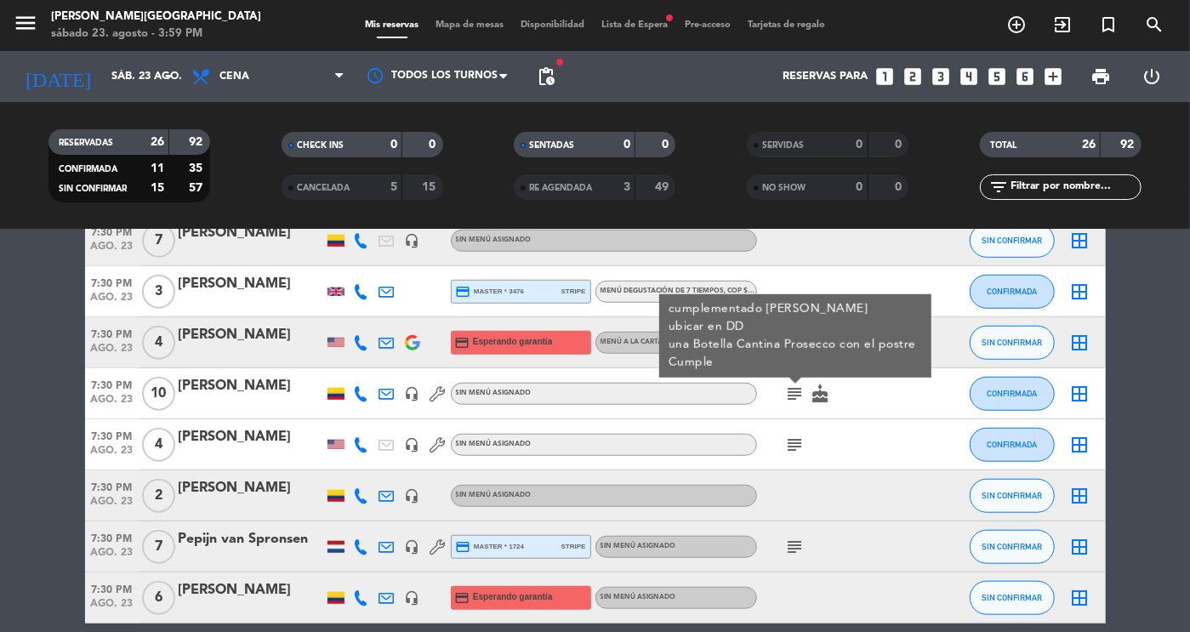
click at [792, 438] on icon "subject" at bounding box center [795, 445] width 20 height 20
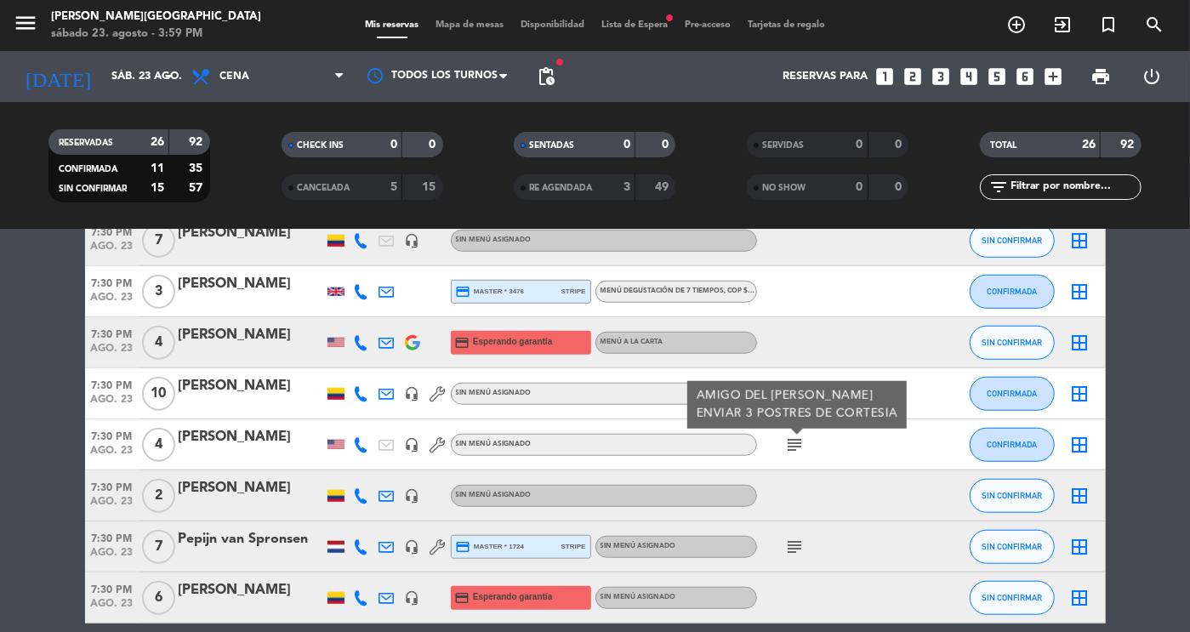
click at [1163, 564] on bookings-row "6:30 PM ago. 23 1 [PERSON_NAME] [PERSON_NAME] credit_card master * 2227 stripe …" at bounding box center [595, 203] width 1190 height 1398
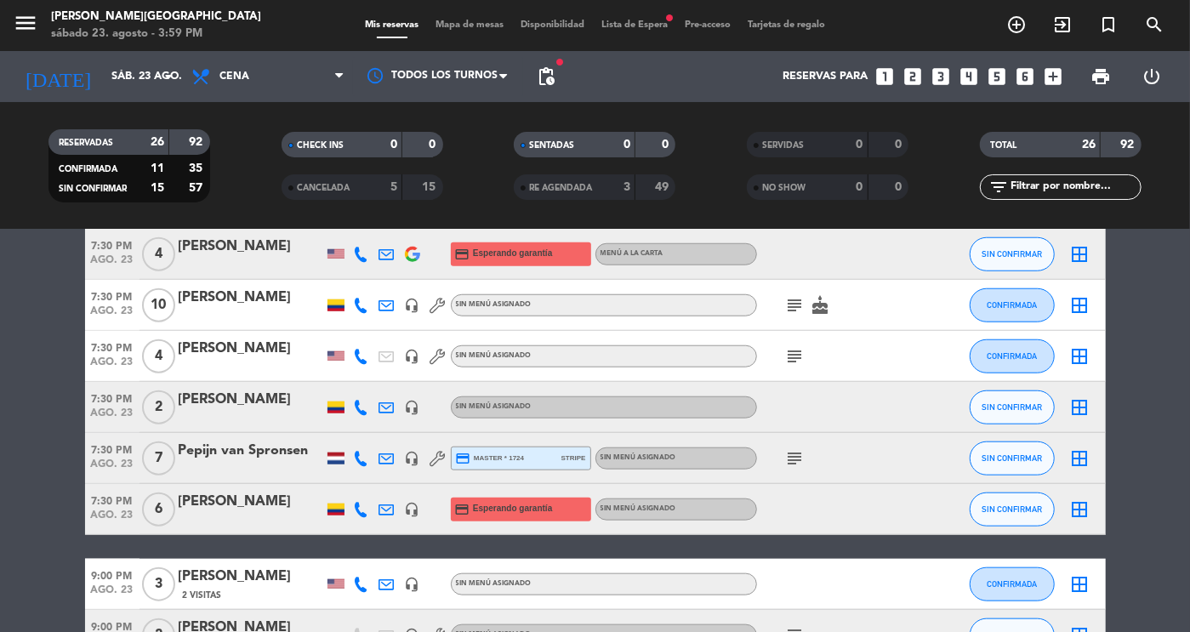
scroll to position [904, 0]
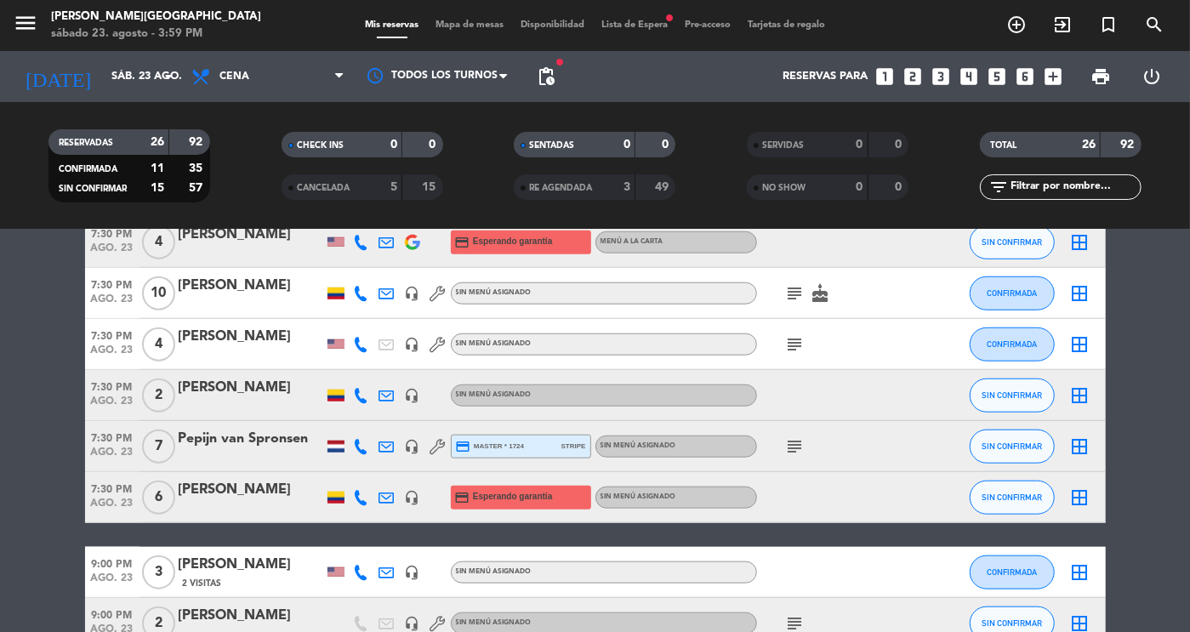
click at [803, 450] on icon "subject" at bounding box center [795, 446] width 20 height 20
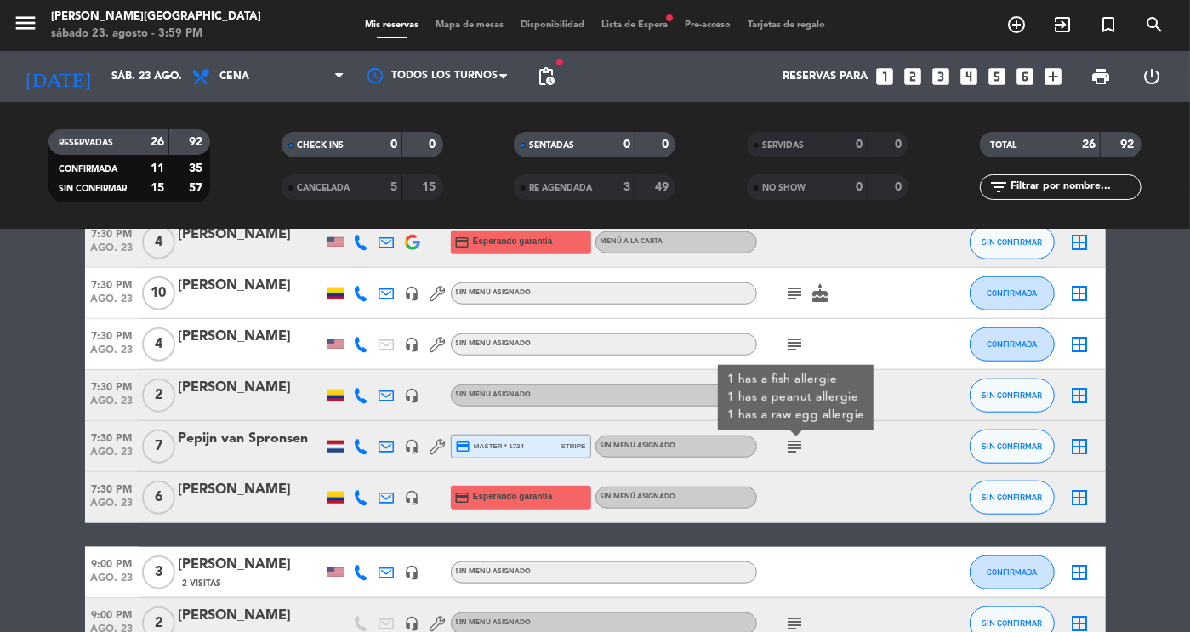
click at [194, 448] on div "Pepijn van Spronsen" at bounding box center [251, 439] width 145 height 22
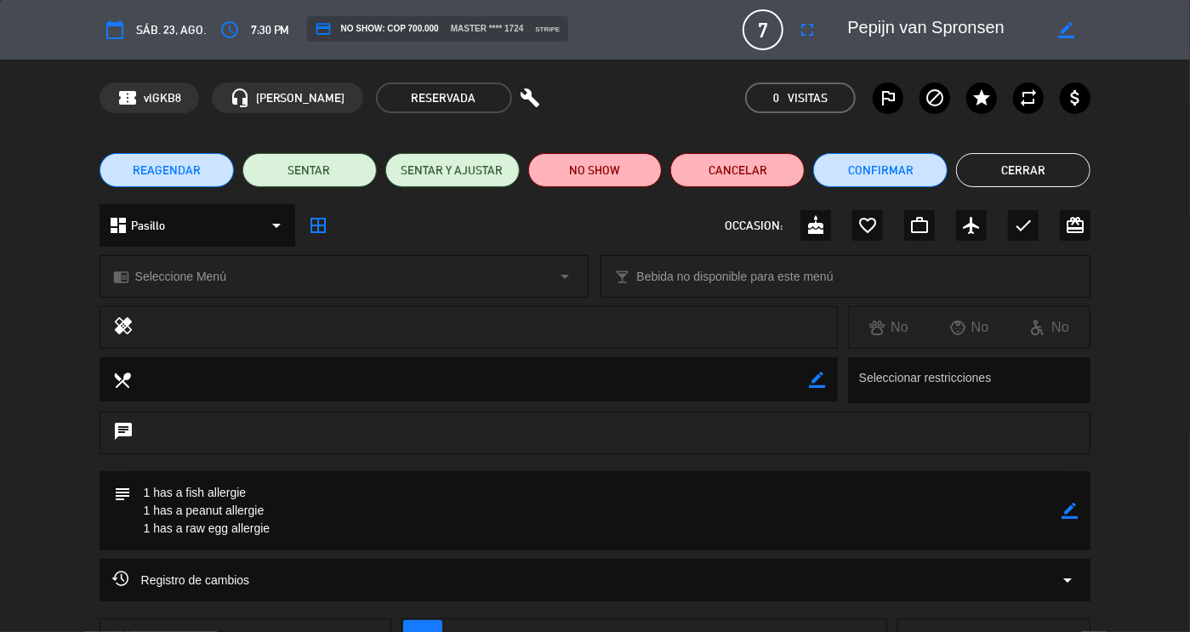
drag, startPoint x: 275, startPoint y: 533, endPoint x: 122, endPoint y: 493, distance: 157.4
click at [122, 493] on div "subject border_color" at bounding box center [596, 510] width 992 height 79
click at [994, 176] on button "Cerrar" at bounding box center [1023, 170] width 134 height 34
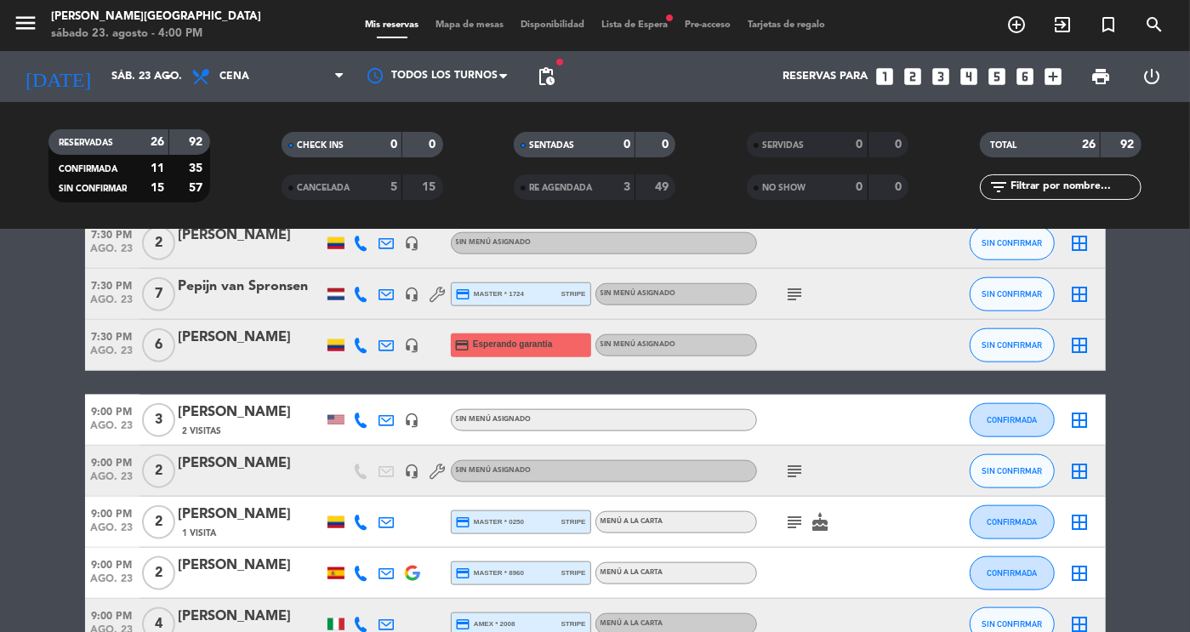
scroll to position [1057, 0]
click at [802, 470] on icon "subject" at bounding box center [795, 470] width 20 height 20
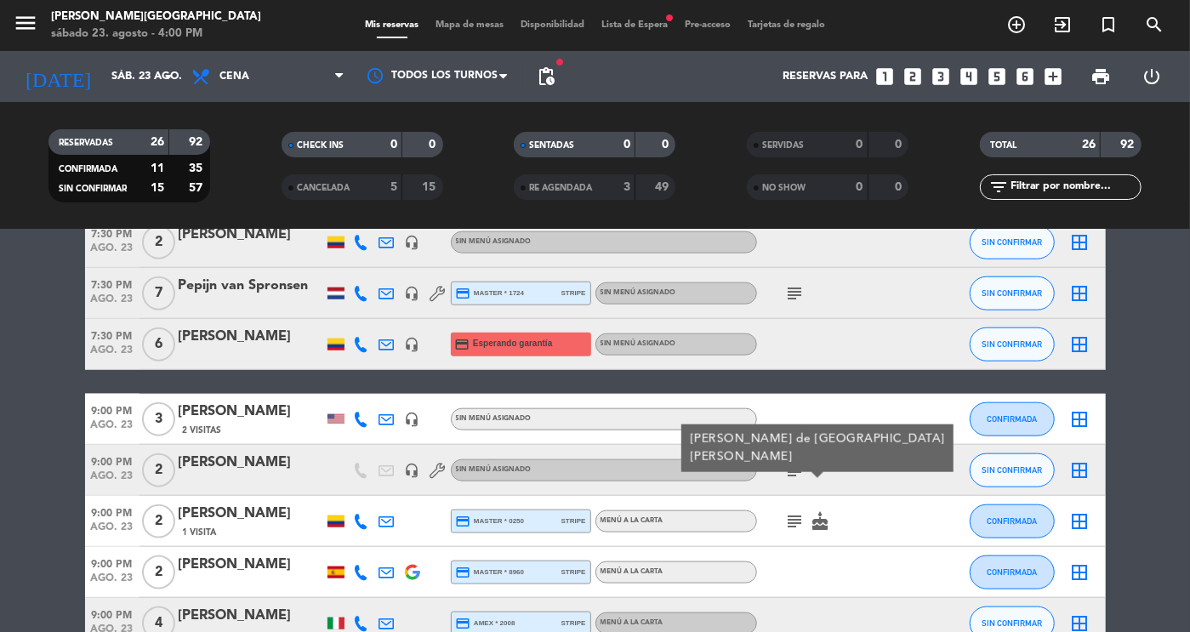
click at [794, 523] on icon "subject" at bounding box center [795, 521] width 20 height 20
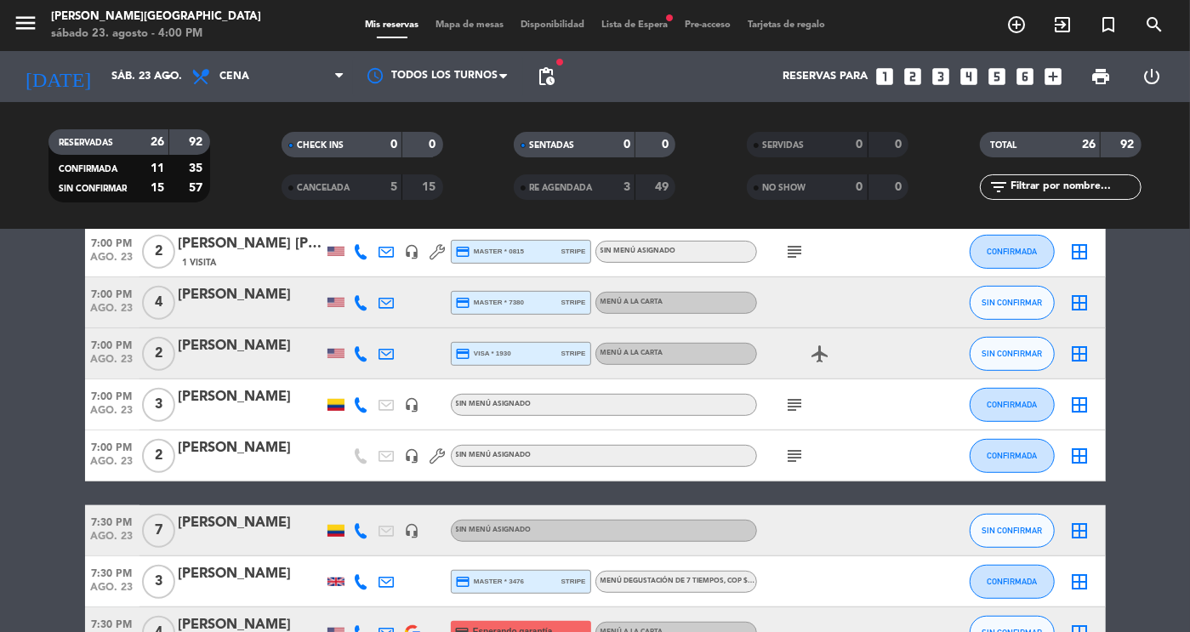
scroll to position [500, 0]
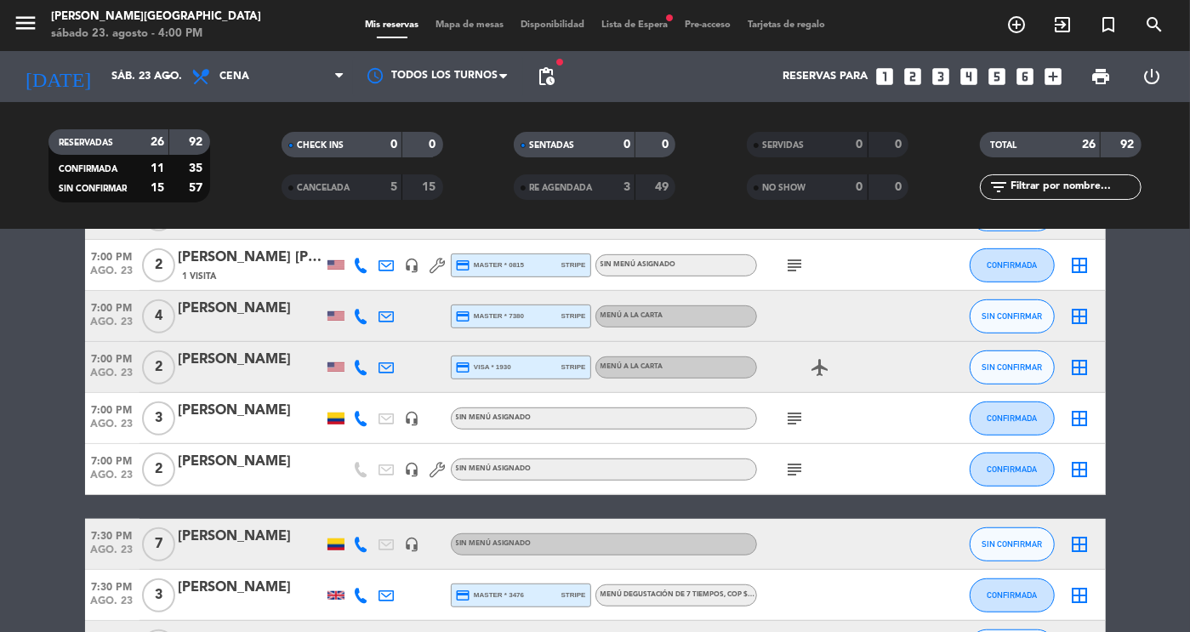
click at [1189, 465] on bookings-row "6:30 PM ago. 23 1 [PERSON_NAME] [PERSON_NAME] credit_card master * 2227 stripe …" at bounding box center [595, 507] width 1190 height 1398
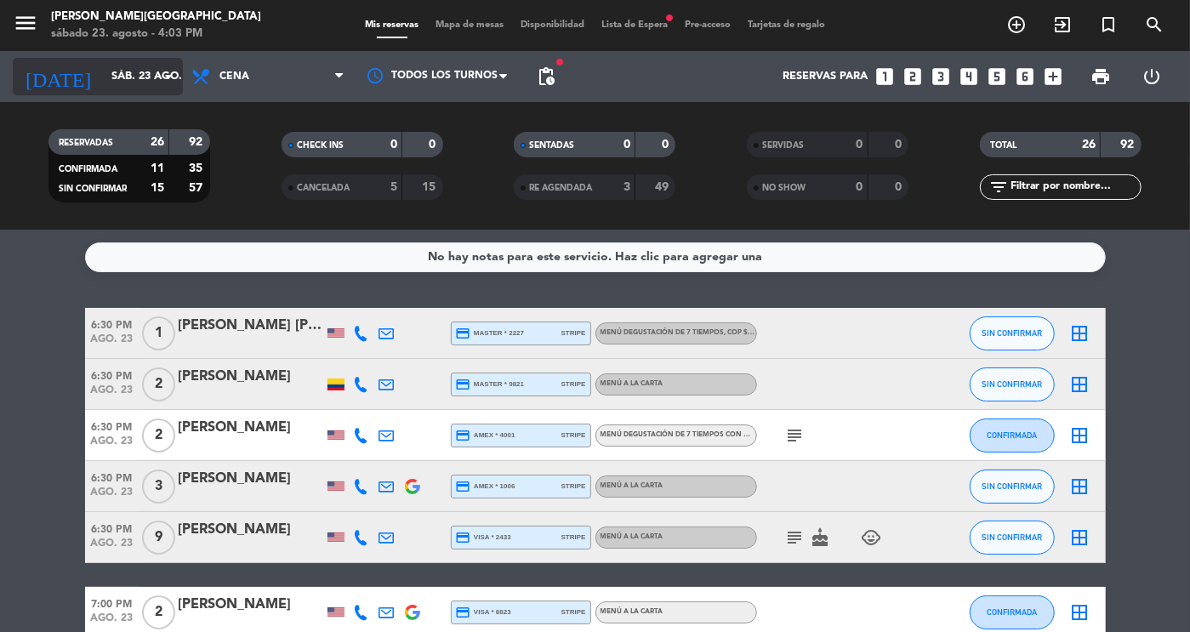
click at [103, 89] on input "sáb. 23 ago." at bounding box center [175, 76] width 145 height 31
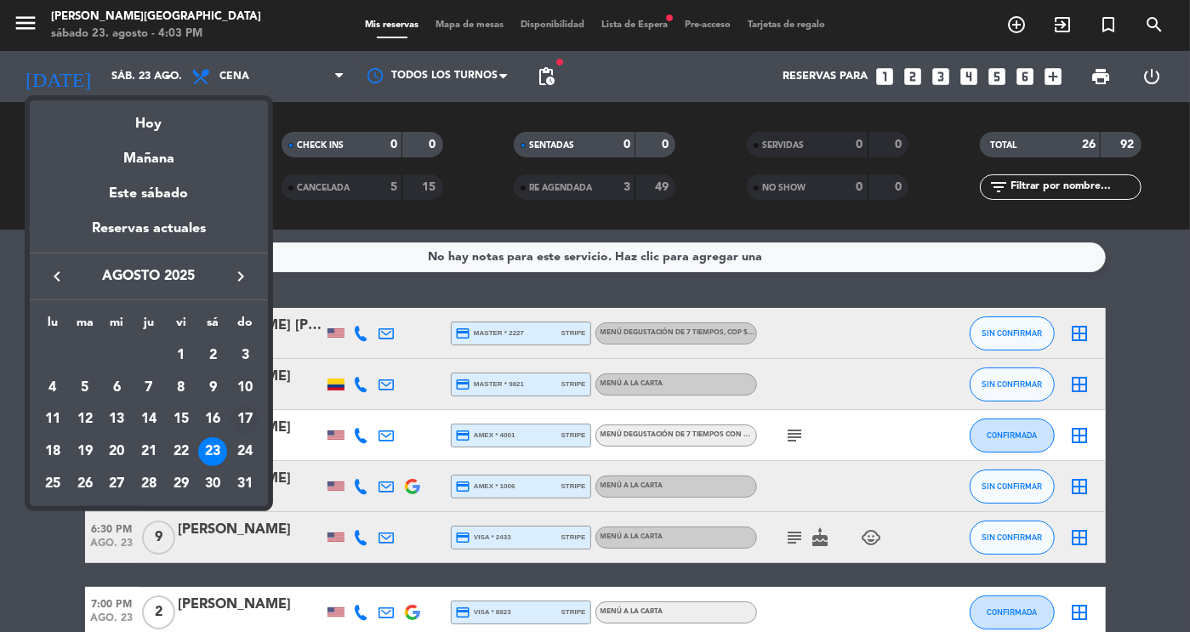
click at [241, 415] on div "17" at bounding box center [244, 419] width 29 height 29
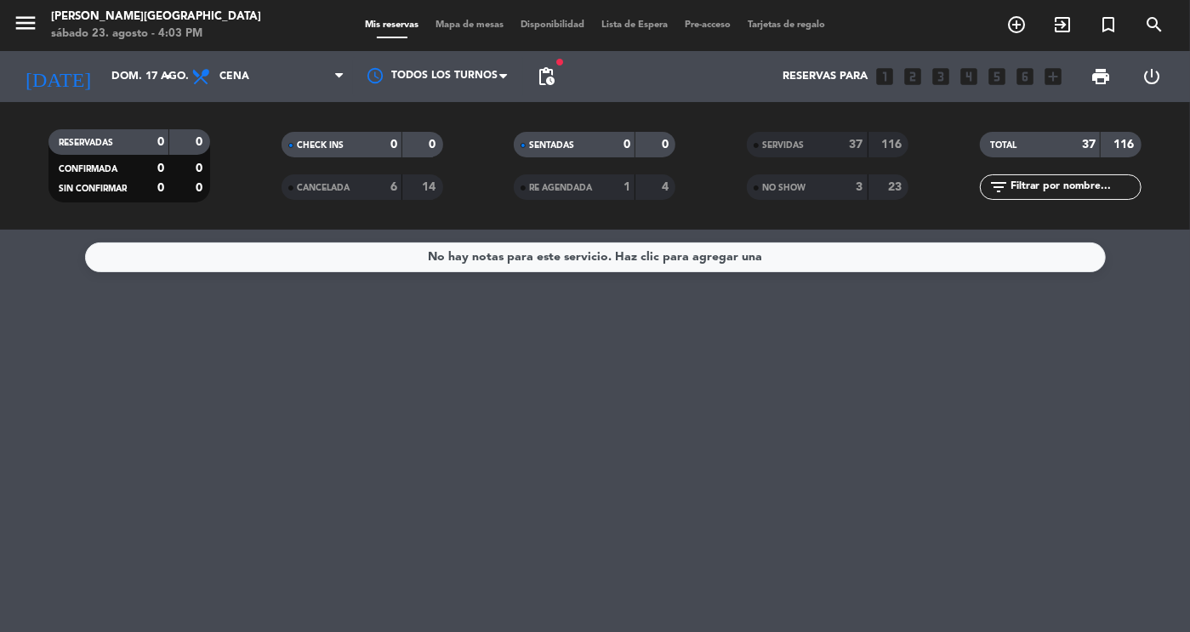
click at [775, 141] on span "SERVIDAS" at bounding box center [783, 145] width 42 height 9
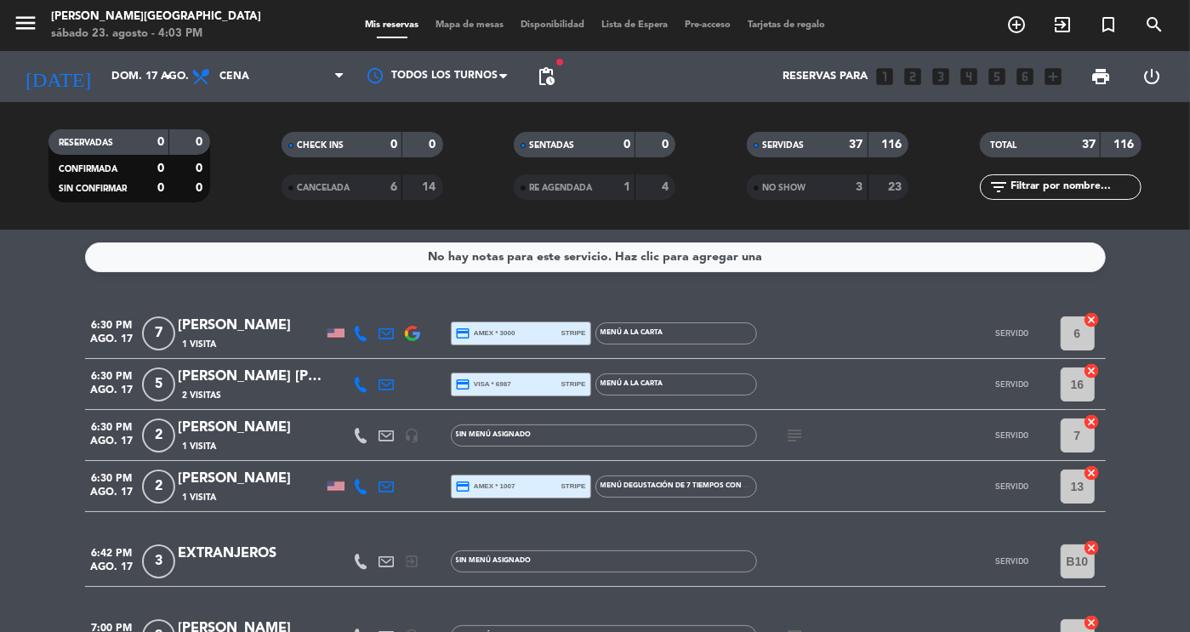
click at [794, 432] on icon "subject" at bounding box center [795, 435] width 20 height 20
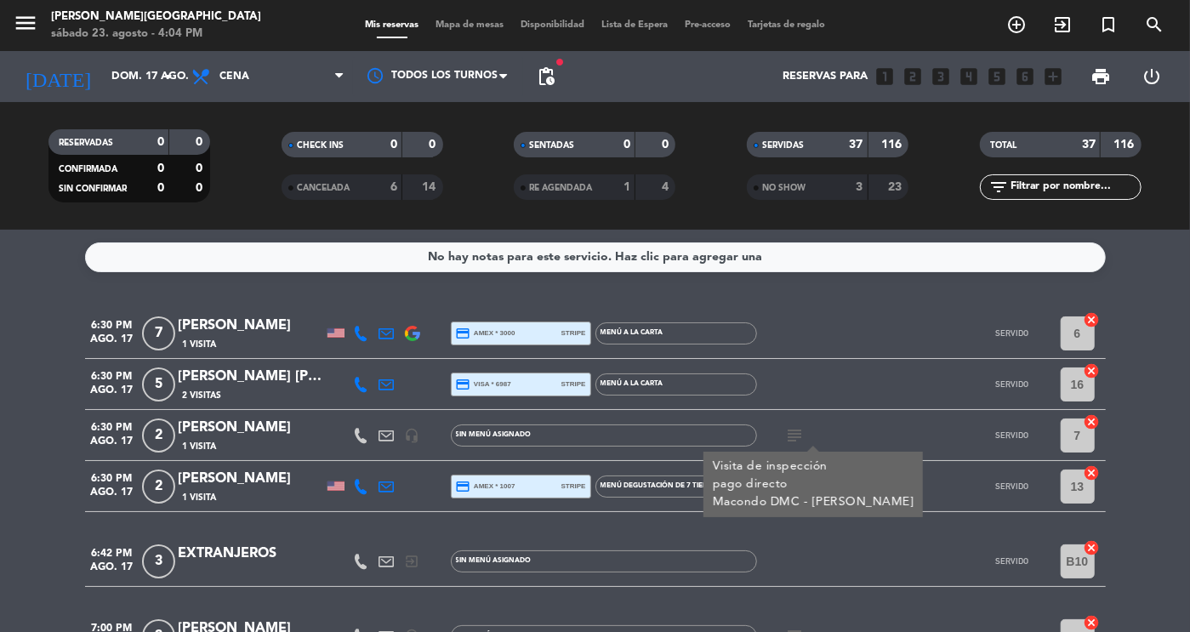
click at [272, 419] on div "[PERSON_NAME]" at bounding box center [251, 428] width 145 height 22
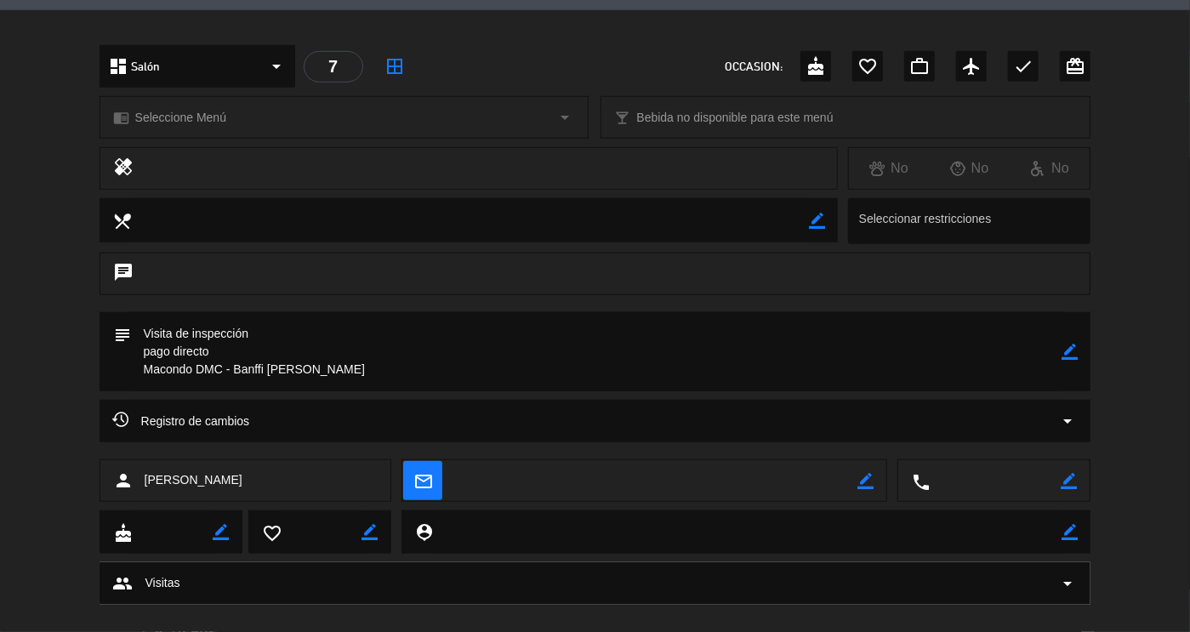
scroll to position [515, 0]
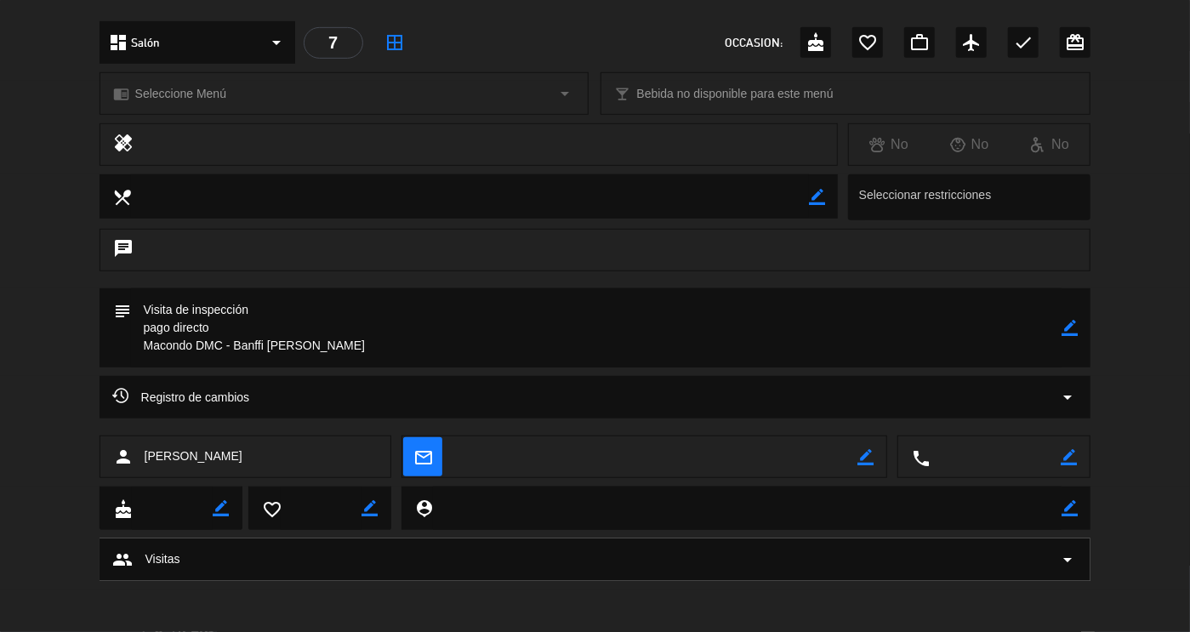
drag, startPoint x: 312, startPoint y: 343, endPoint x: 232, endPoint y: 344, distance: 80.0
click at [232, 344] on textarea at bounding box center [596, 327] width 931 height 79
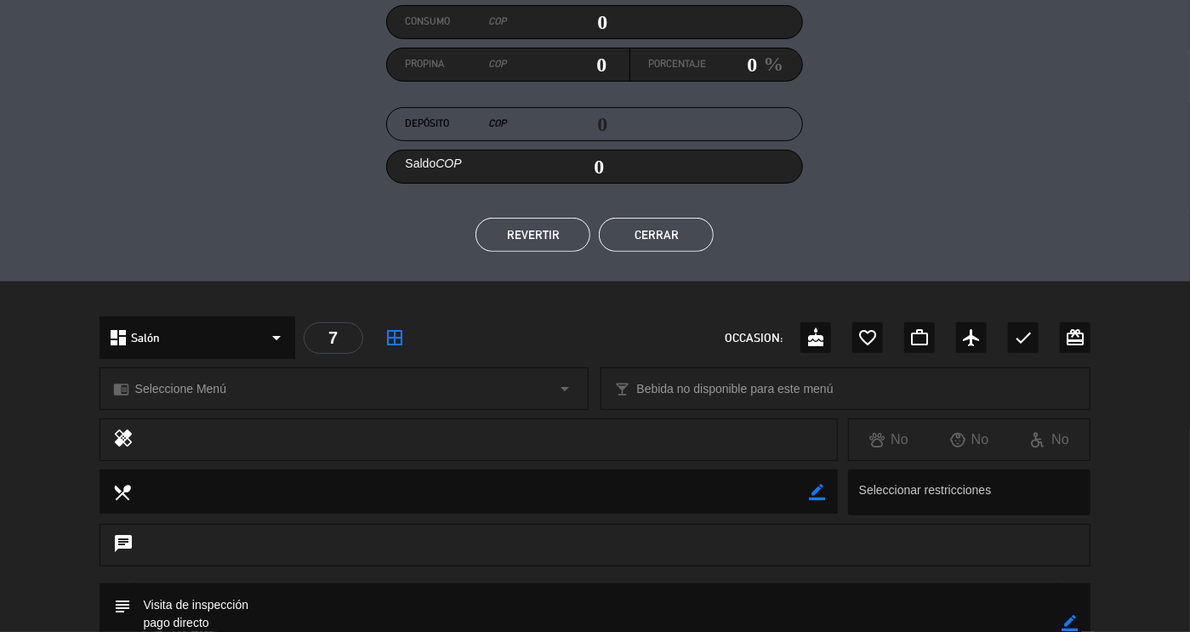
scroll to position [0, 0]
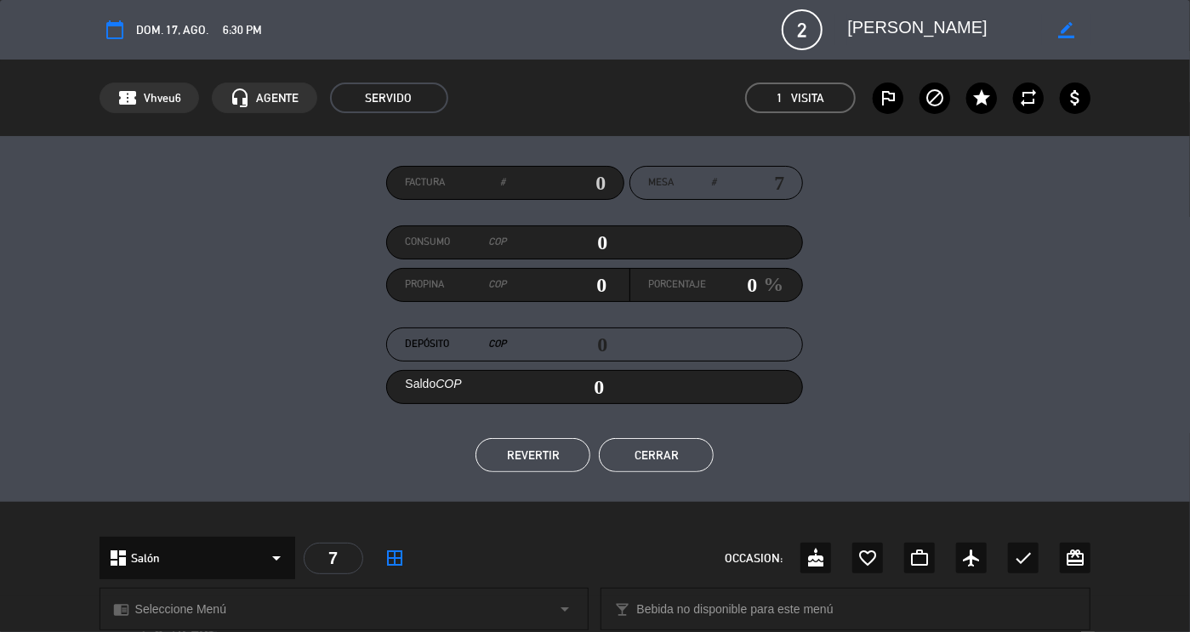
click at [654, 458] on button "Cerrar" at bounding box center [656, 455] width 115 height 34
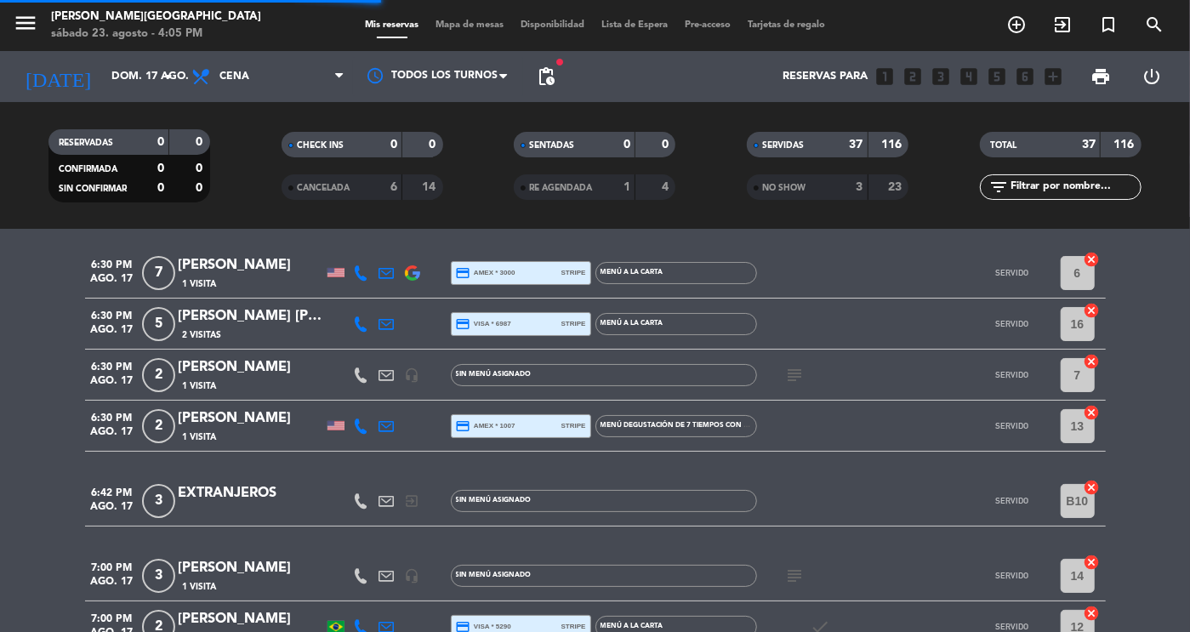
scroll to position [243, 0]
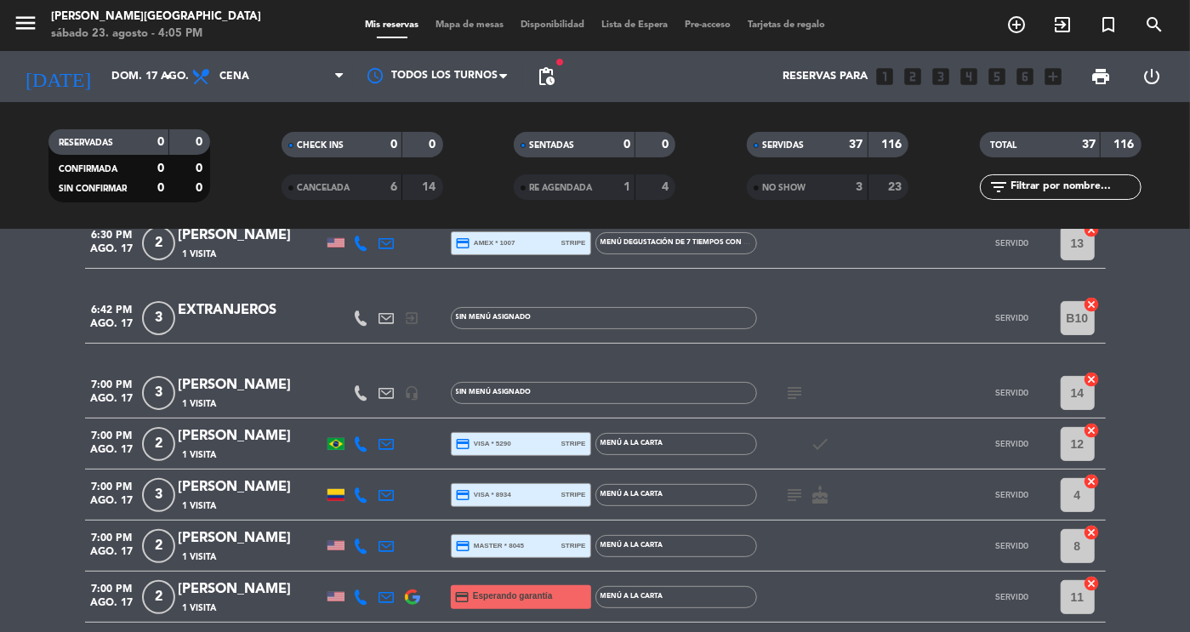
click at [796, 389] on icon "subject" at bounding box center [795, 393] width 20 height 20
click at [794, 494] on icon "subject" at bounding box center [795, 495] width 20 height 20
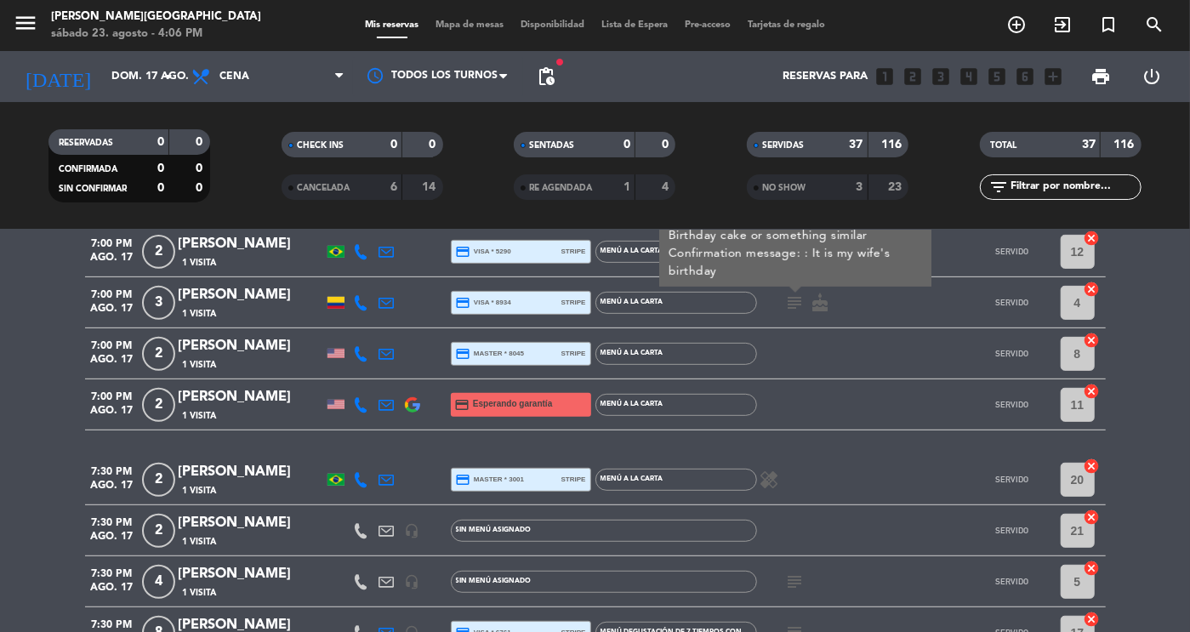
scroll to position [436, 0]
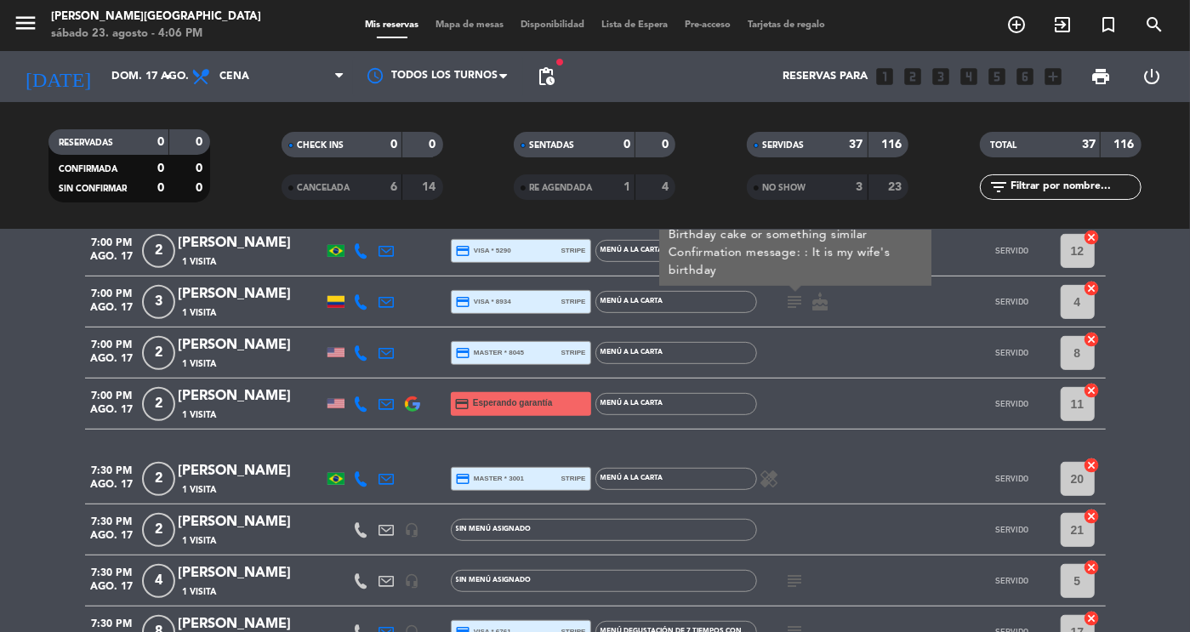
click at [792, 581] on icon "subject" at bounding box center [795, 581] width 20 height 20
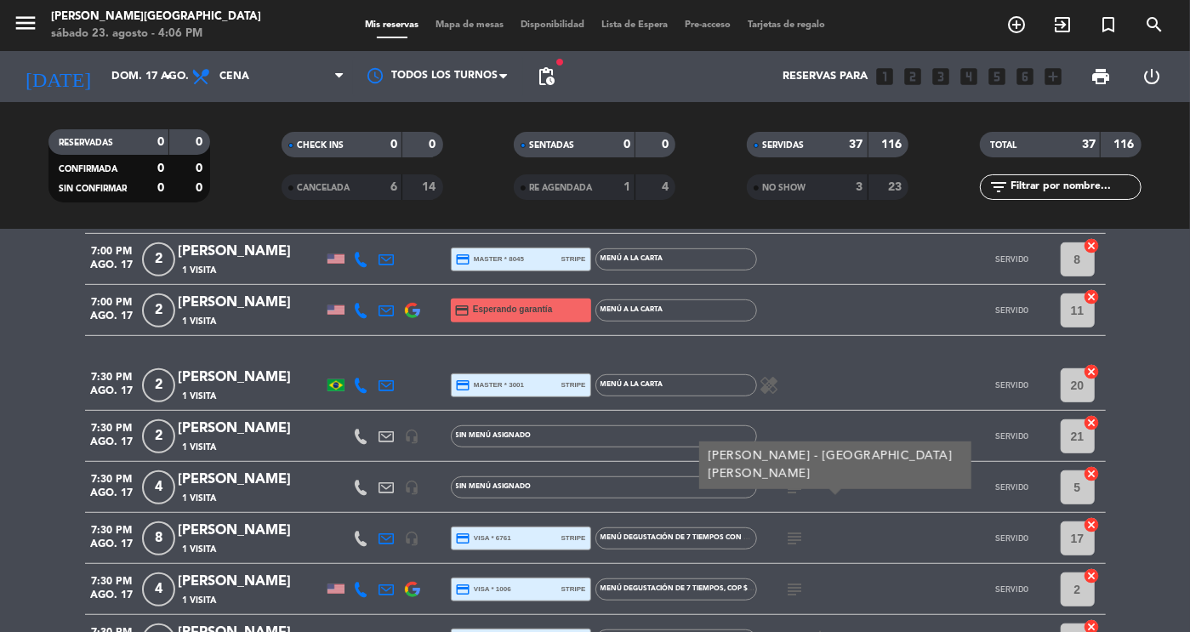
scroll to position [560, 0]
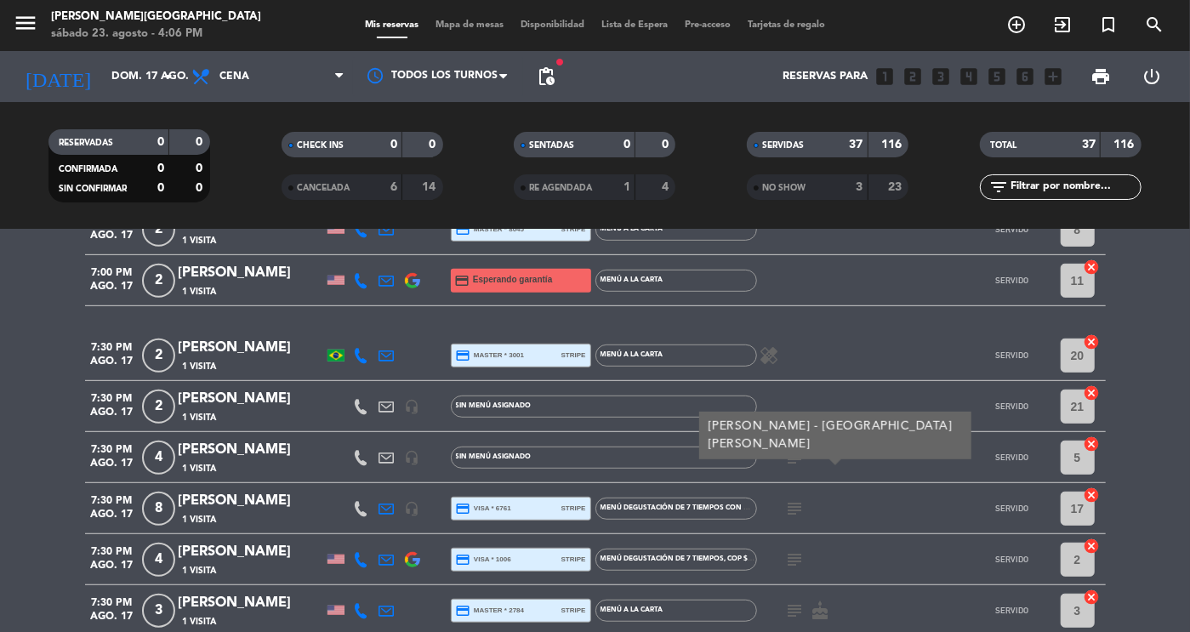
click at [794, 457] on icon "subject" at bounding box center [795, 457] width 20 height 20
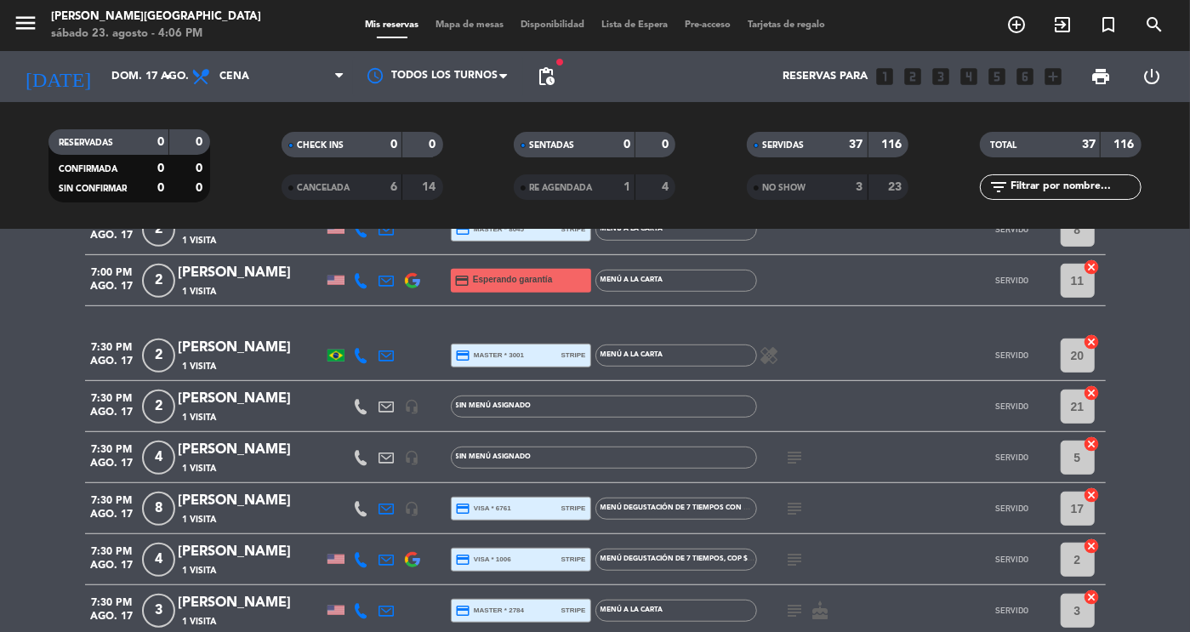
click at [257, 452] on div "[PERSON_NAME]" at bounding box center [251, 450] width 145 height 22
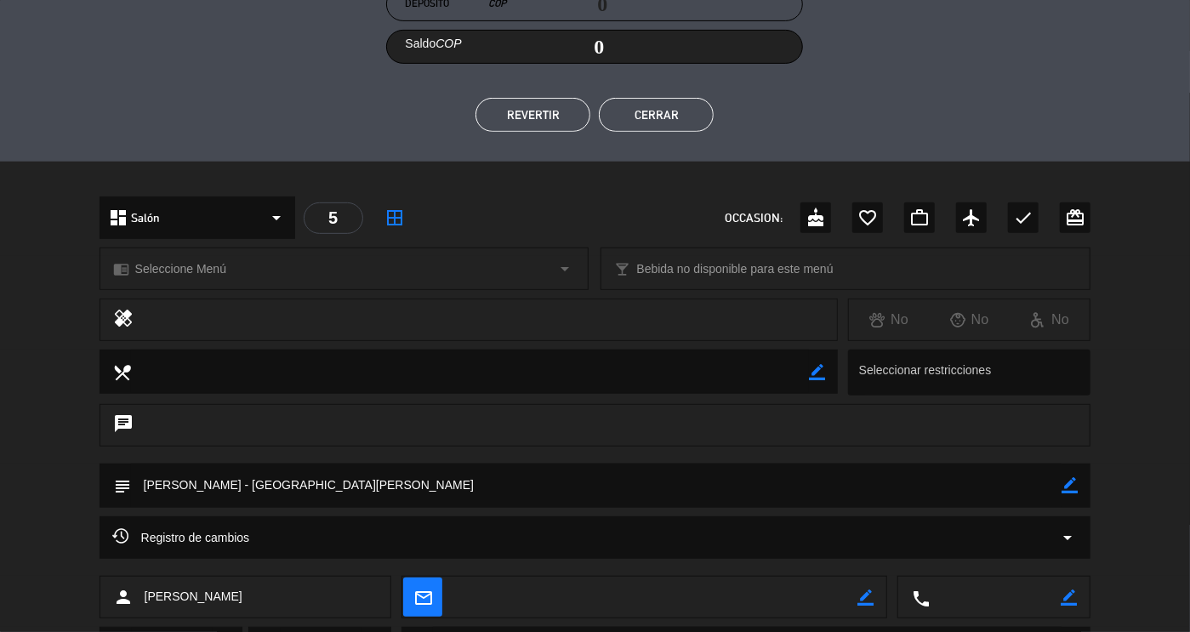
scroll to position [343, 0]
drag, startPoint x: 141, startPoint y: 478, endPoint x: 215, endPoint y: 485, distance: 74.3
click at [215, 485] on textarea at bounding box center [596, 482] width 931 height 43
click at [664, 116] on button "Cerrar" at bounding box center [656, 112] width 115 height 34
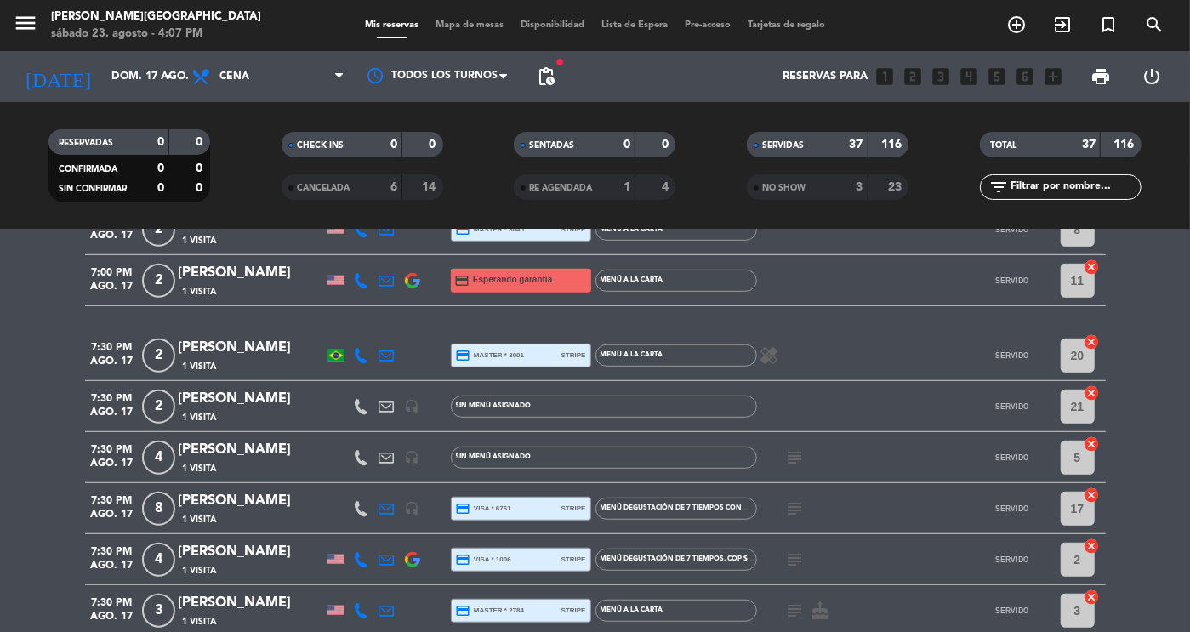
click at [790, 509] on icon "subject" at bounding box center [795, 508] width 20 height 20
click at [794, 551] on icon "subject" at bounding box center [795, 559] width 20 height 20
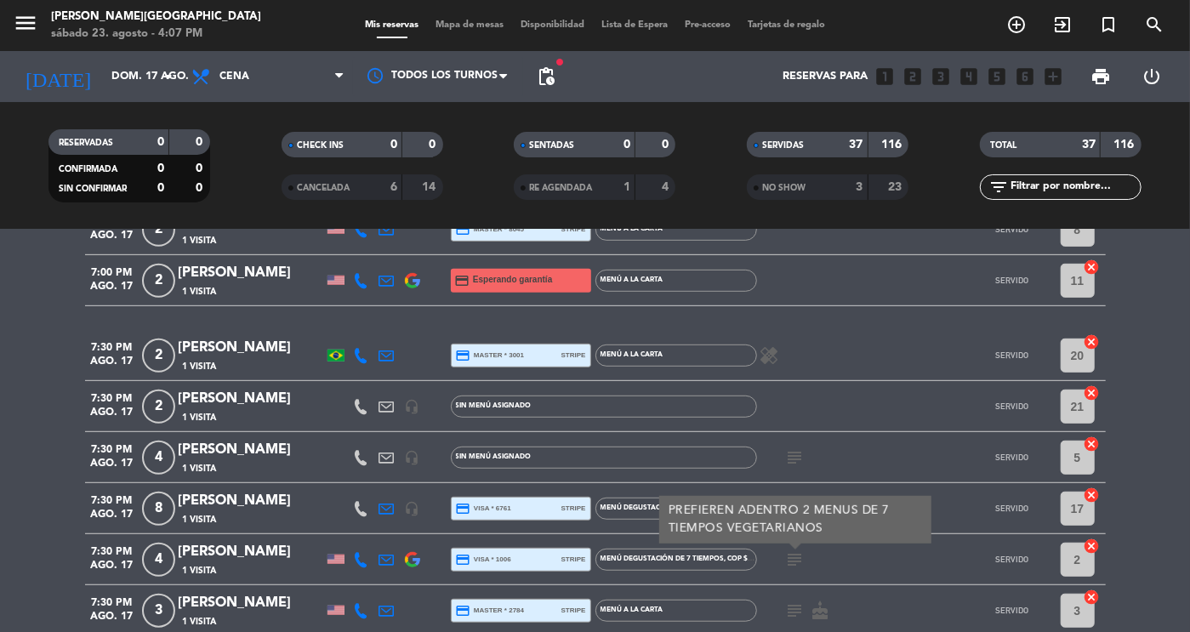
click at [788, 620] on icon "subject" at bounding box center [795, 610] width 20 height 20
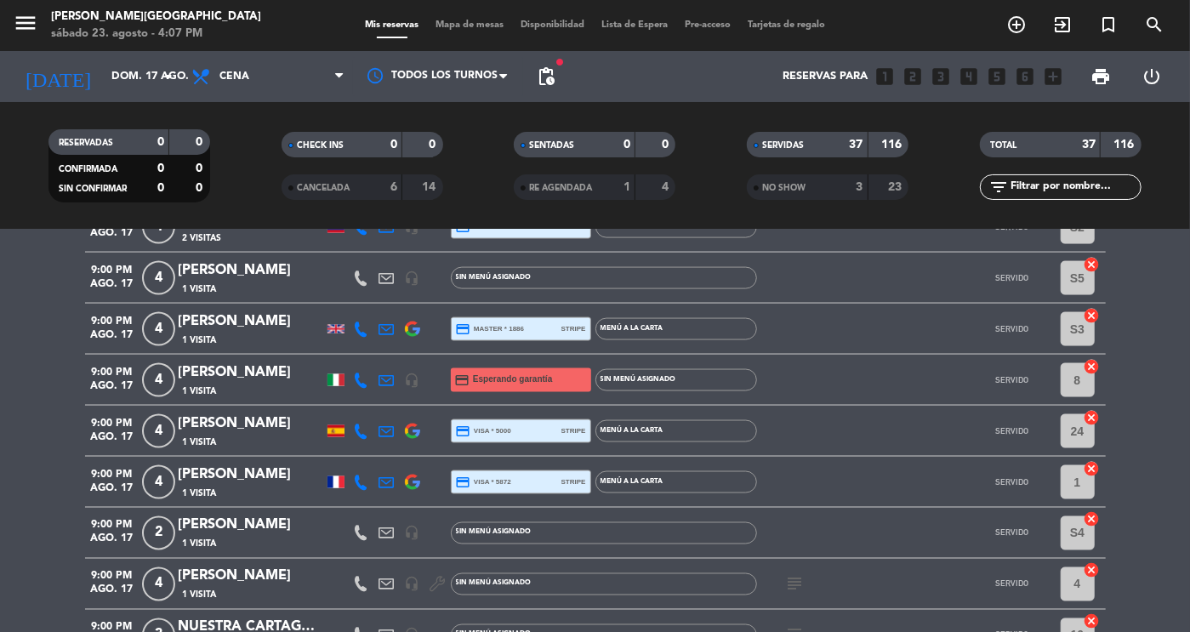
scroll to position [1499, 0]
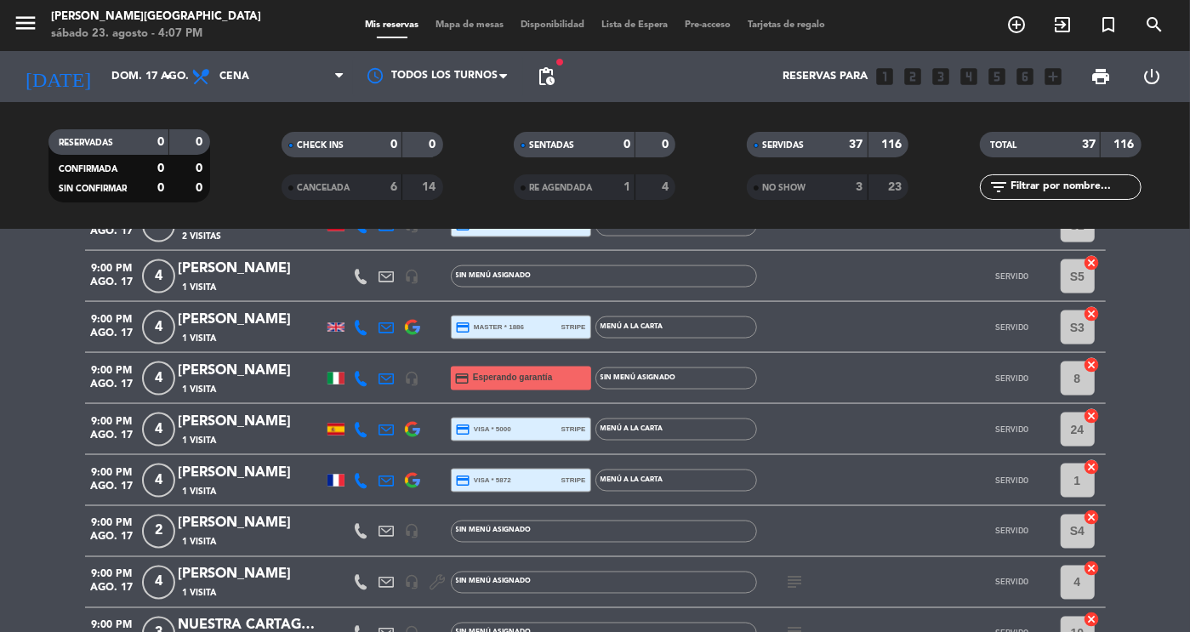
click at [790, 586] on icon "subject" at bounding box center [795, 582] width 20 height 20
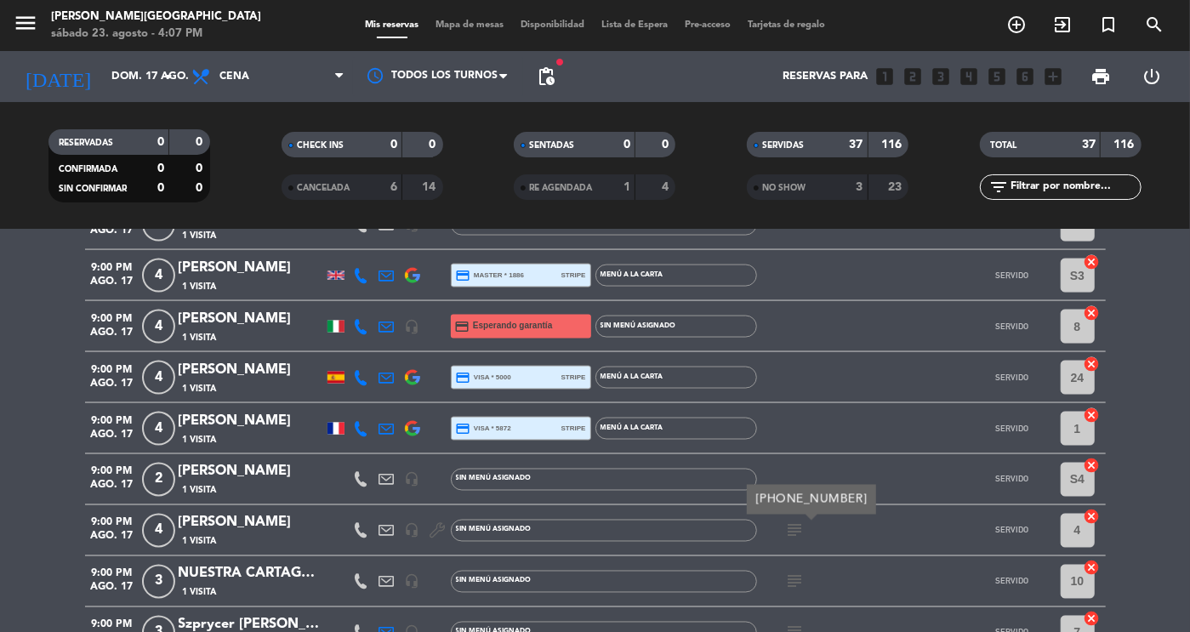
scroll to position [1558, 0]
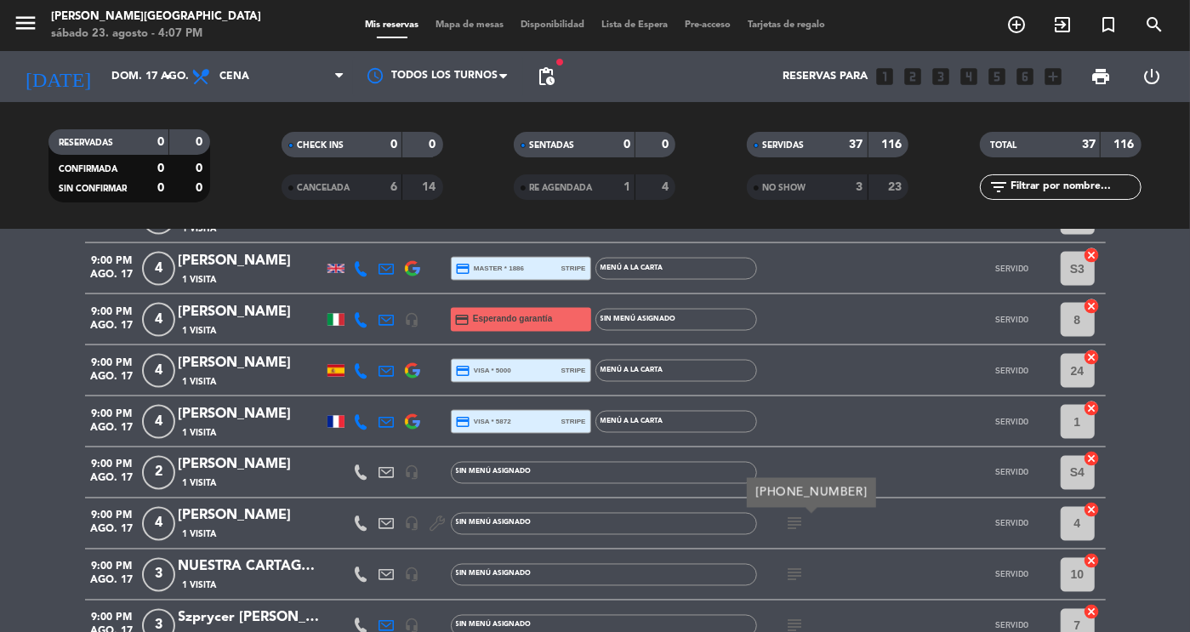
click at [793, 579] on icon "subject" at bounding box center [795, 575] width 20 height 20
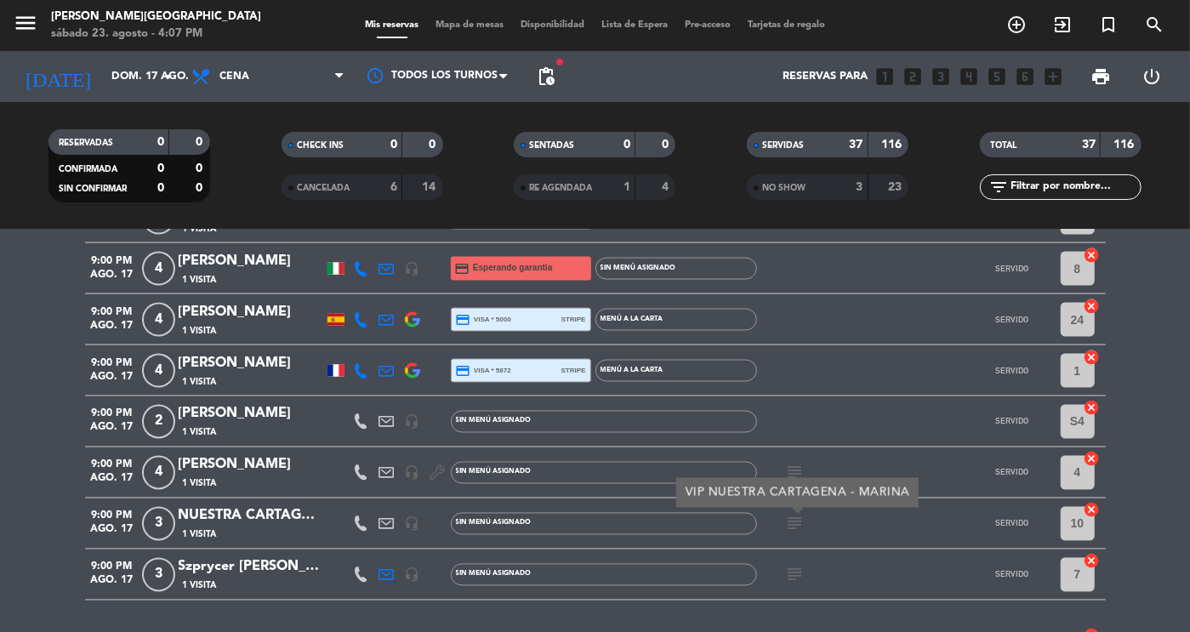
scroll to position [1619, 0]
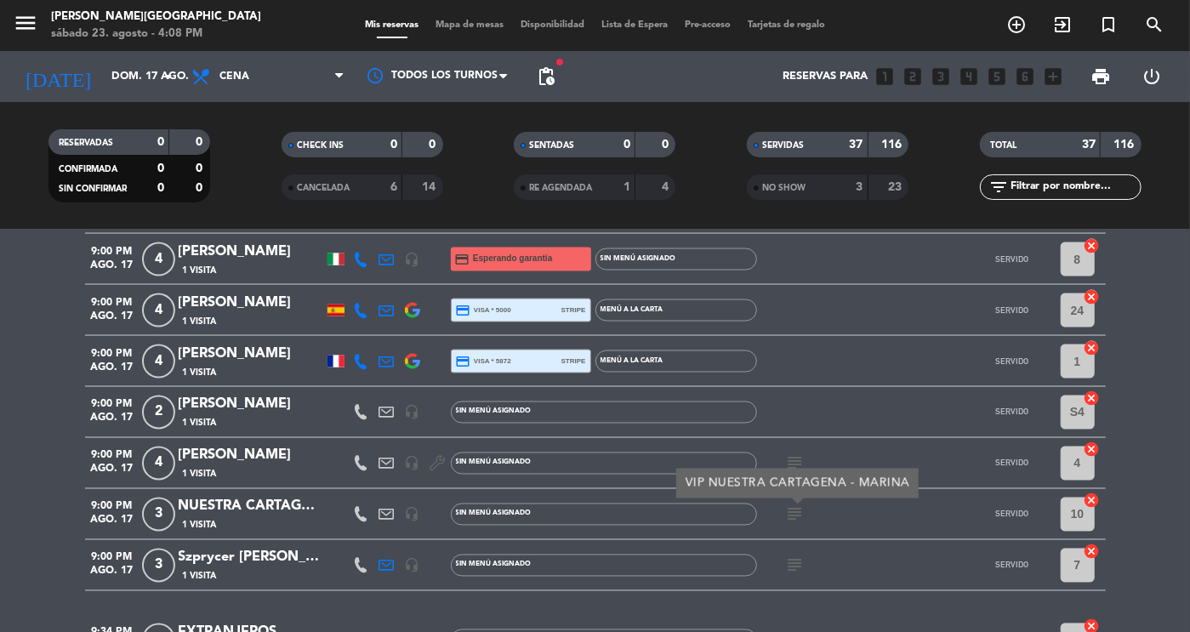
click at [792, 561] on icon "subject" at bounding box center [795, 565] width 20 height 20
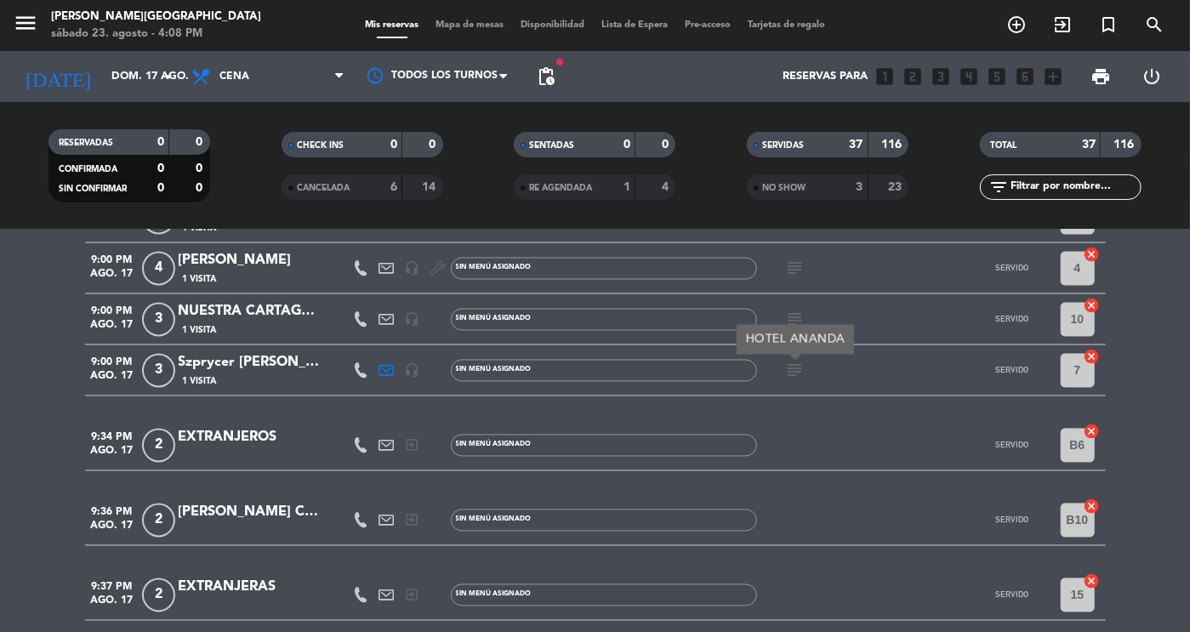
scroll to position [1827, 0]
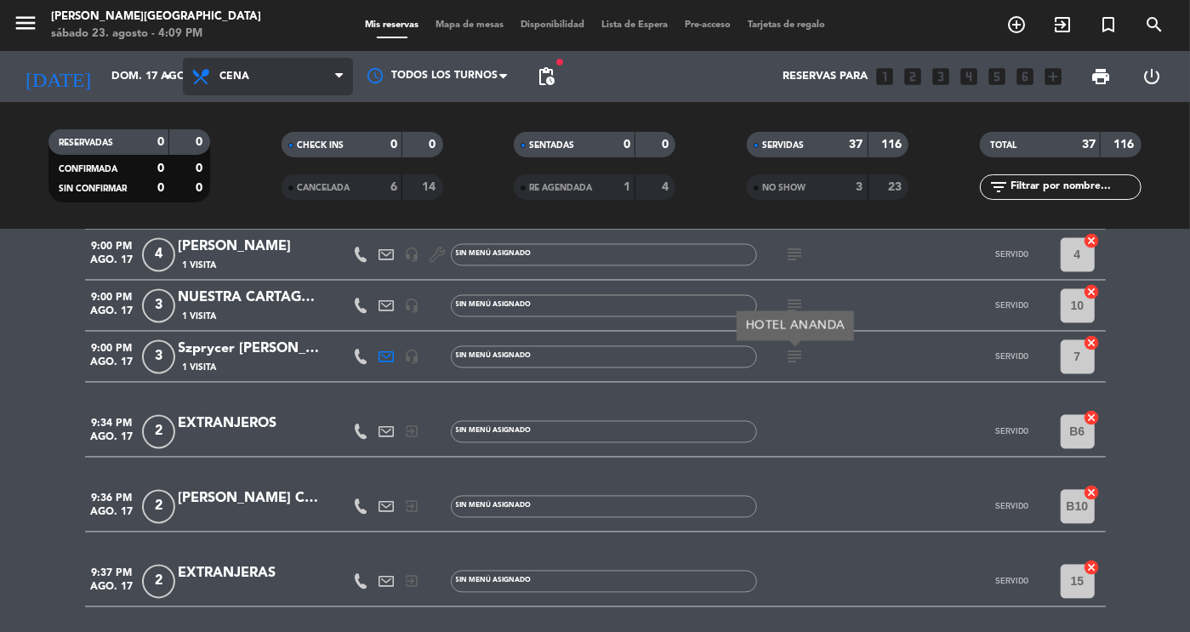
click at [219, 77] on span "Cena" at bounding box center [234, 77] width 30 height 12
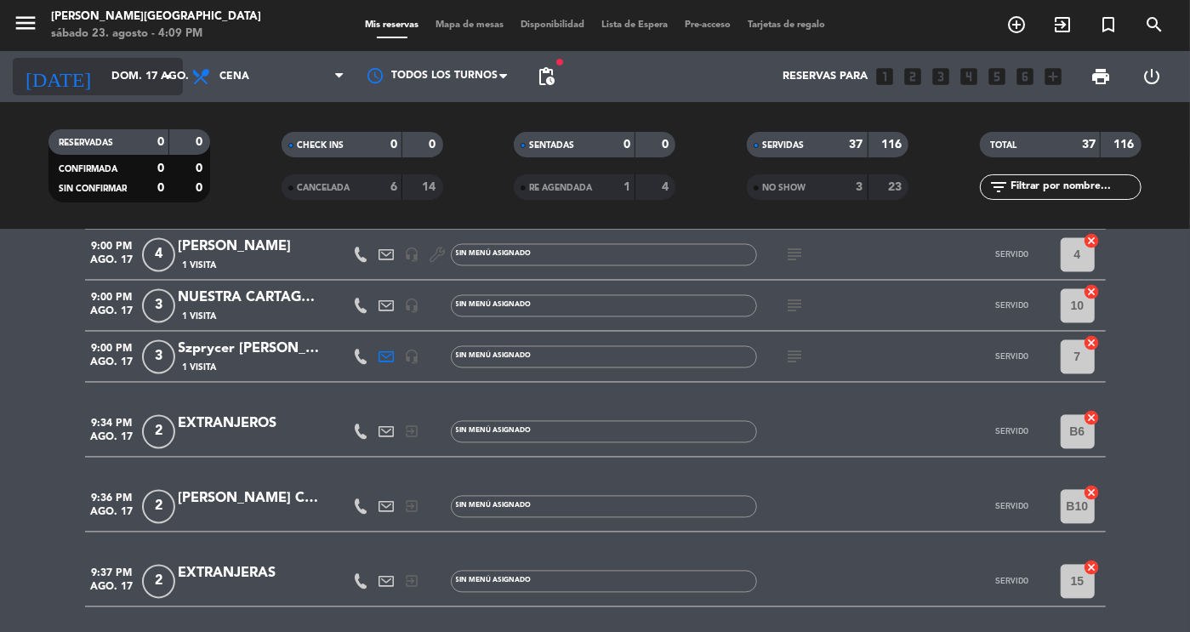
click at [124, 83] on input "dom. 17 ago." at bounding box center [175, 76] width 145 height 31
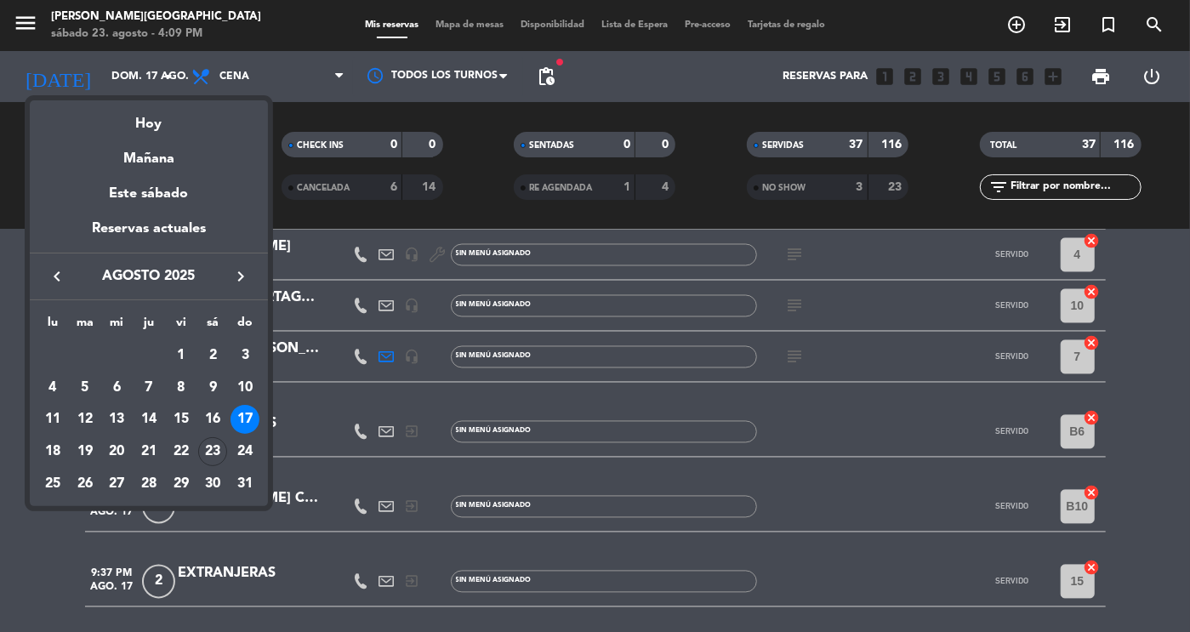
click at [253, 80] on div at bounding box center [595, 316] width 1190 height 632
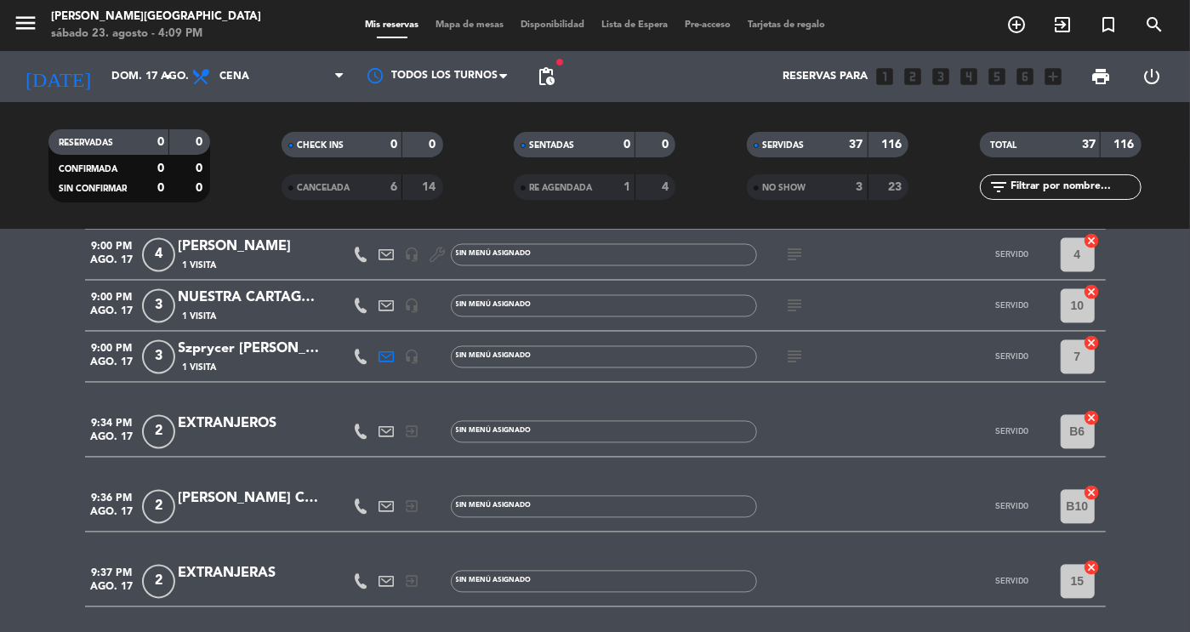
click at [253, 80] on span "Cena" at bounding box center [268, 76] width 170 height 37
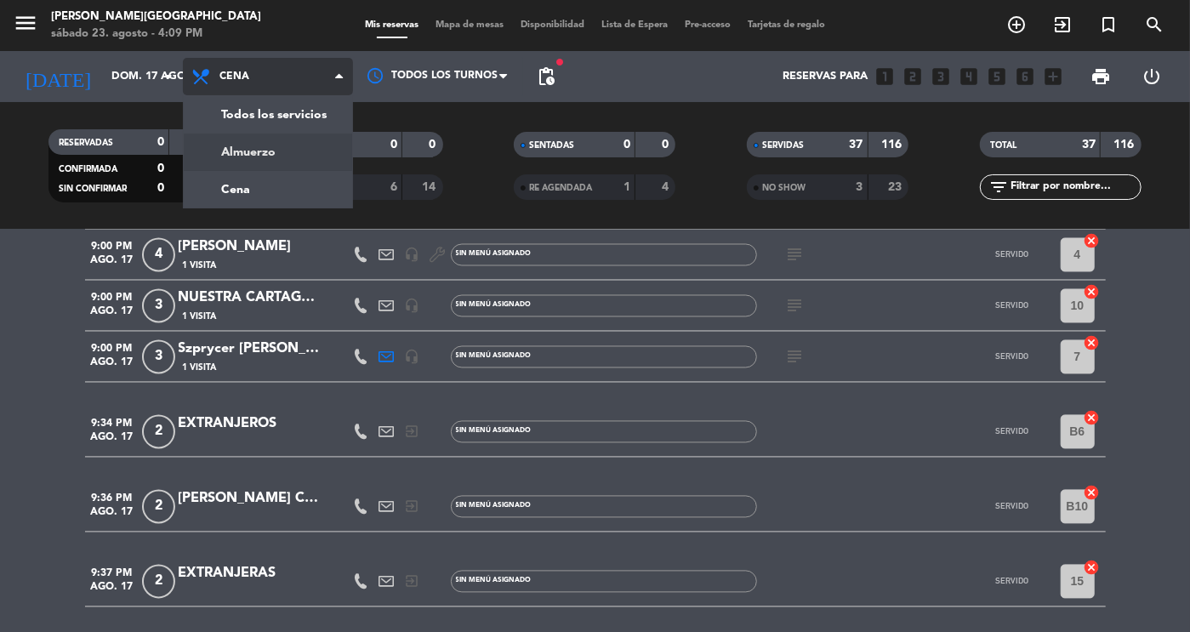
click at [269, 157] on div "menu [PERSON_NAME][GEOGRAPHIC_DATA] sábado 23. agosto - 4:09 PM Mis reservas Ma…" at bounding box center [595, 115] width 1190 height 230
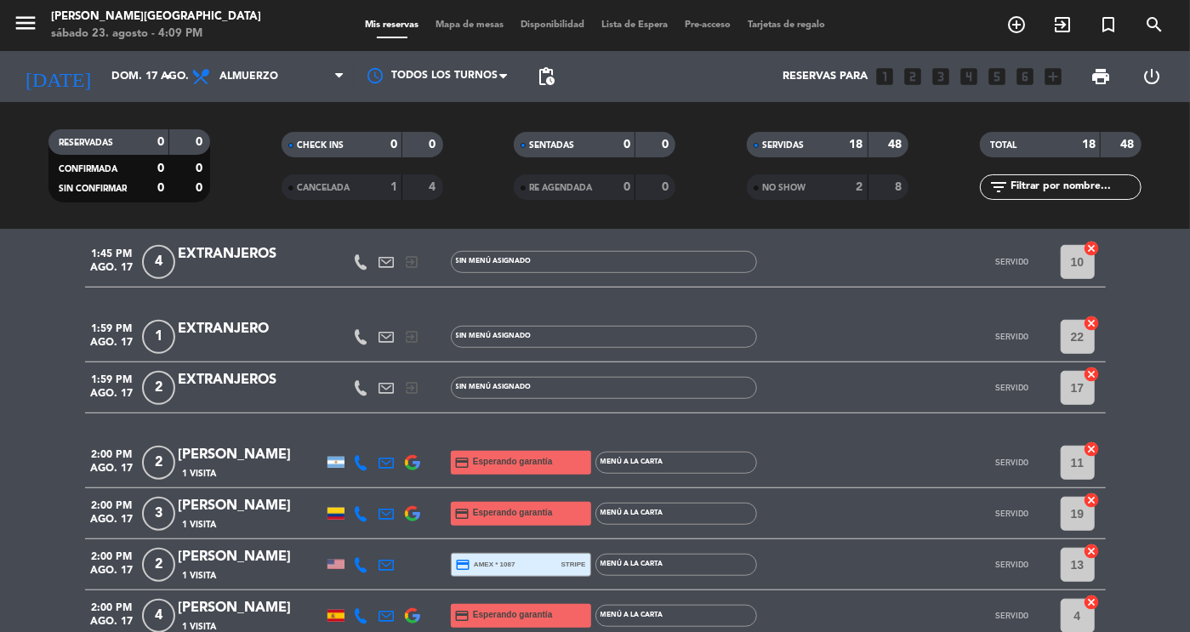
scroll to position [692, 0]
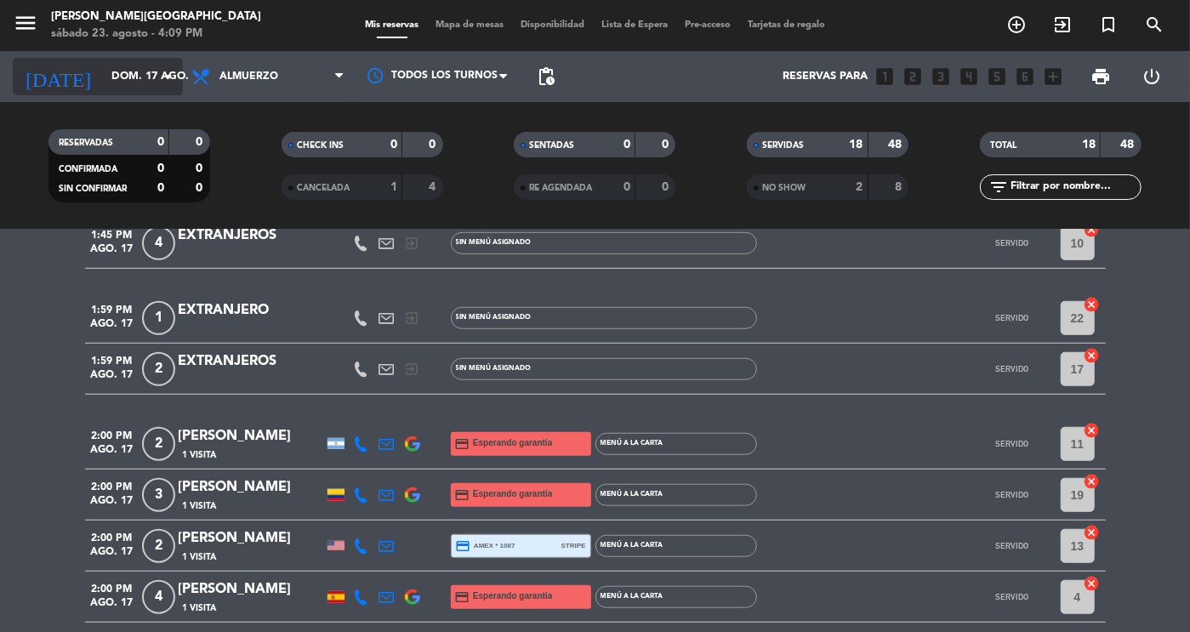
click at [118, 89] on input "dom. 17 ago." at bounding box center [175, 76] width 145 height 31
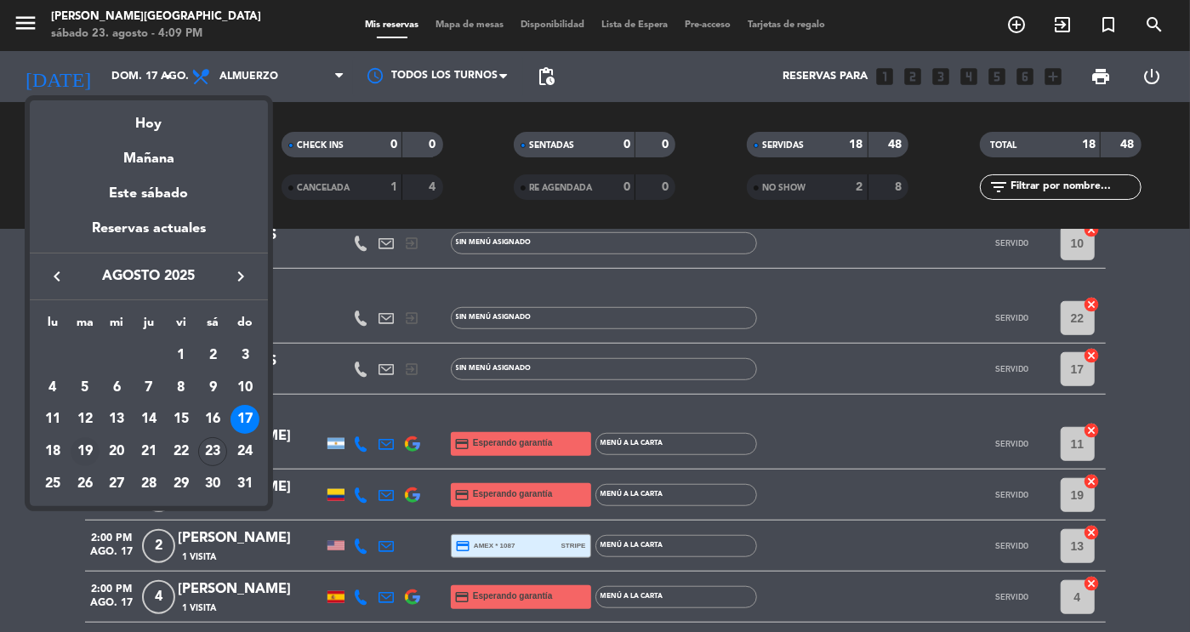
click at [79, 448] on div "19" at bounding box center [85, 451] width 29 height 29
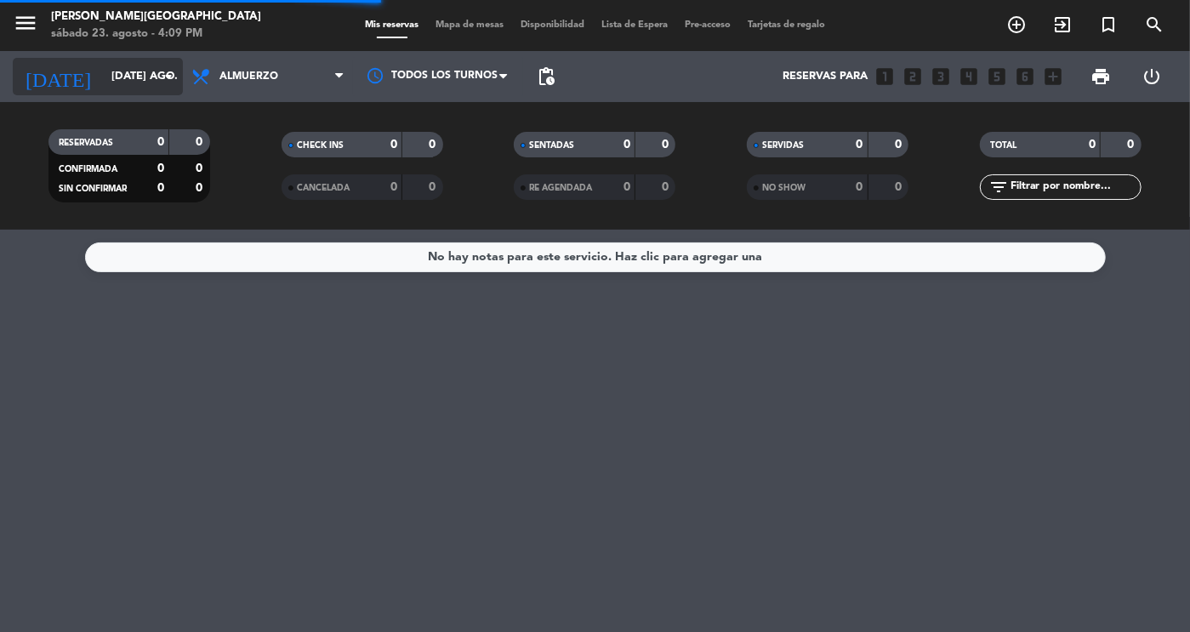
scroll to position [0, 0]
click at [147, 79] on input "[DATE] ago." at bounding box center [175, 76] width 145 height 31
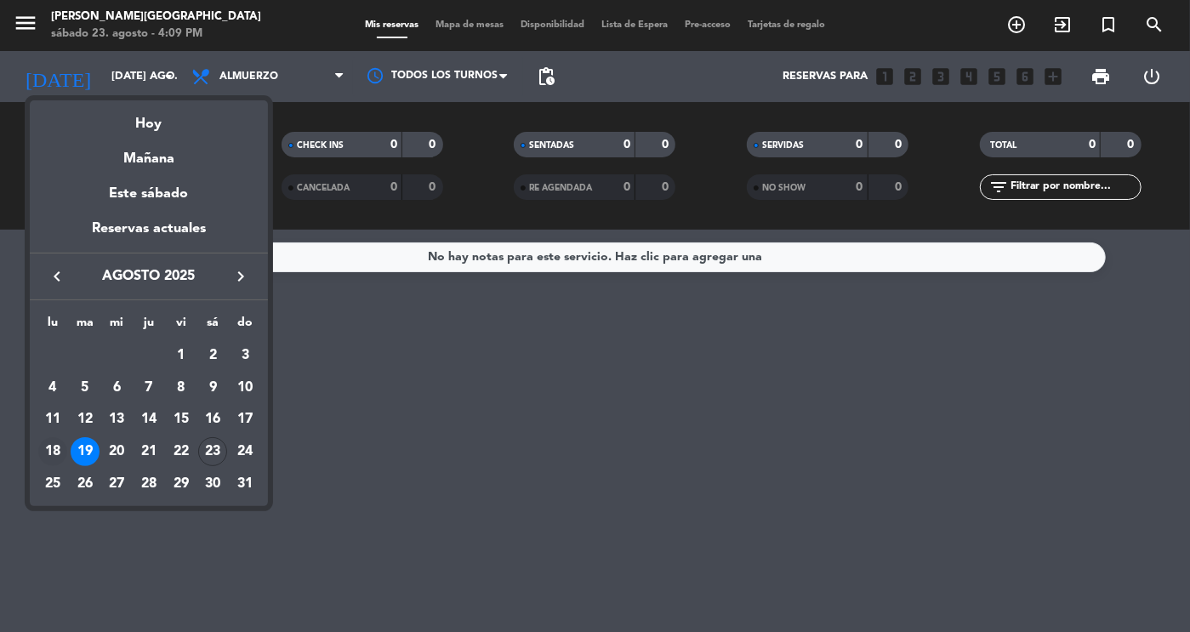
click at [56, 457] on div "18" at bounding box center [52, 451] width 29 height 29
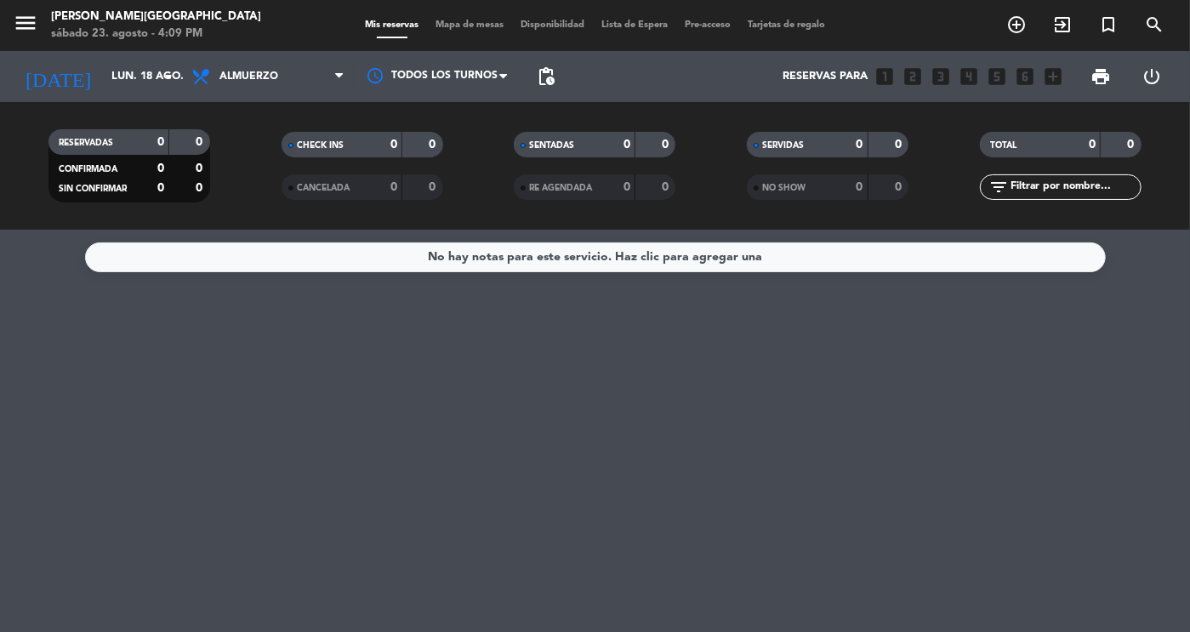
click at [305, 76] on span "Almuerzo" at bounding box center [268, 76] width 170 height 37
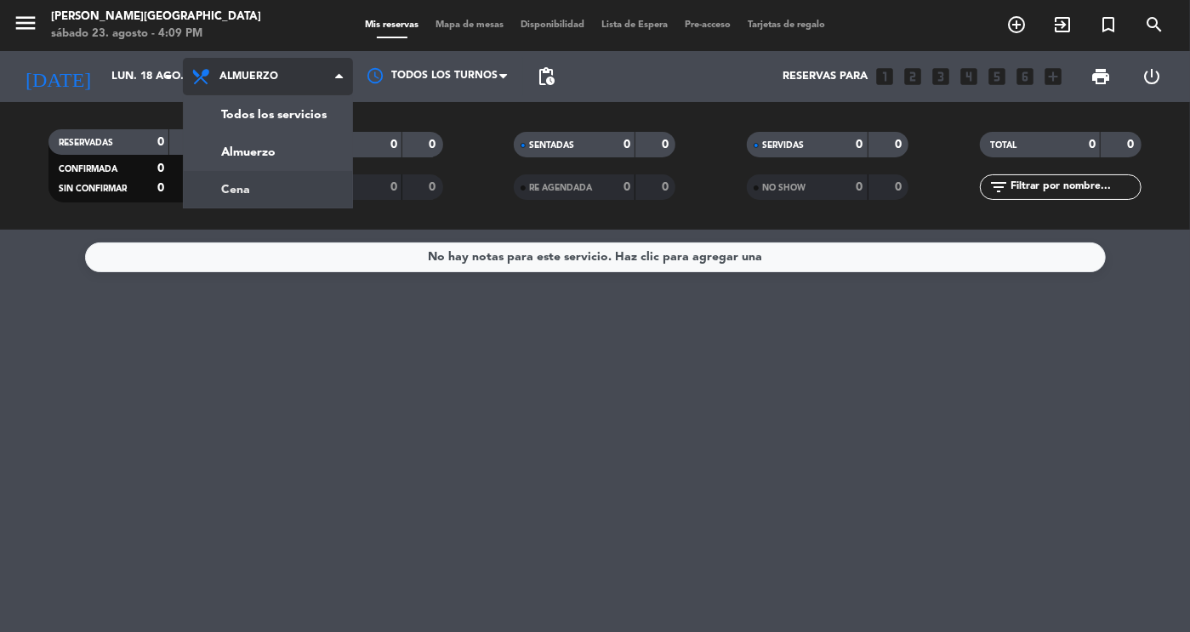
click at [289, 190] on div "menu [PERSON_NAME][GEOGRAPHIC_DATA] sábado 23. agosto - 4:09 PM Mis reservas Ma…" at bounding box center [595, 115] width 1190 height 230
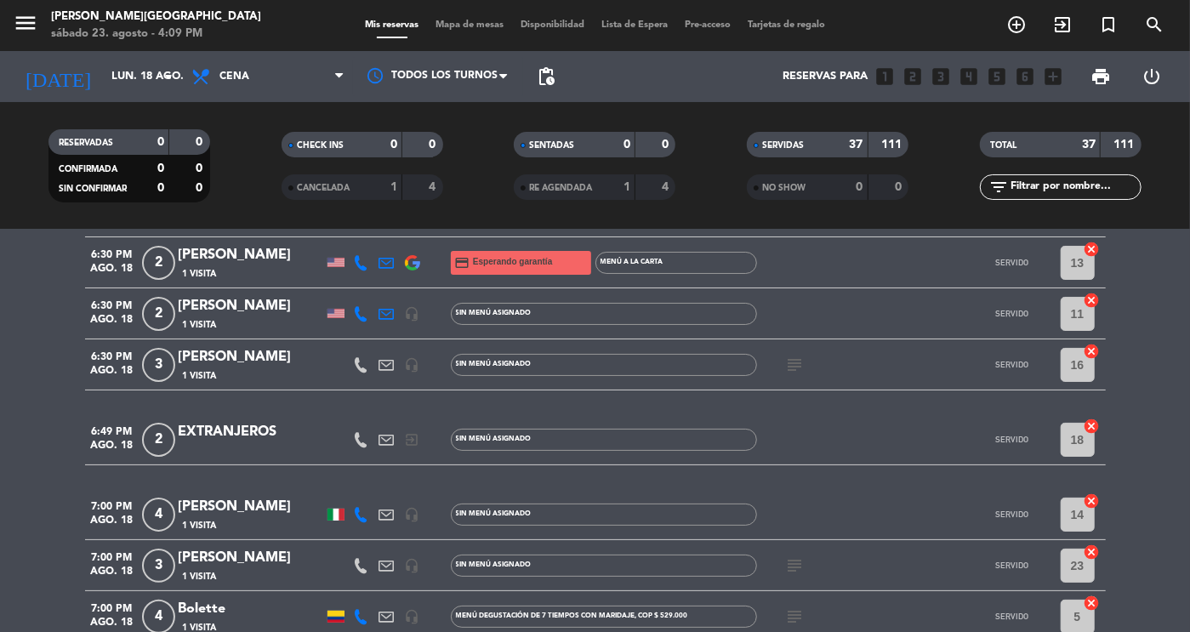
scroll to position [127, 0]
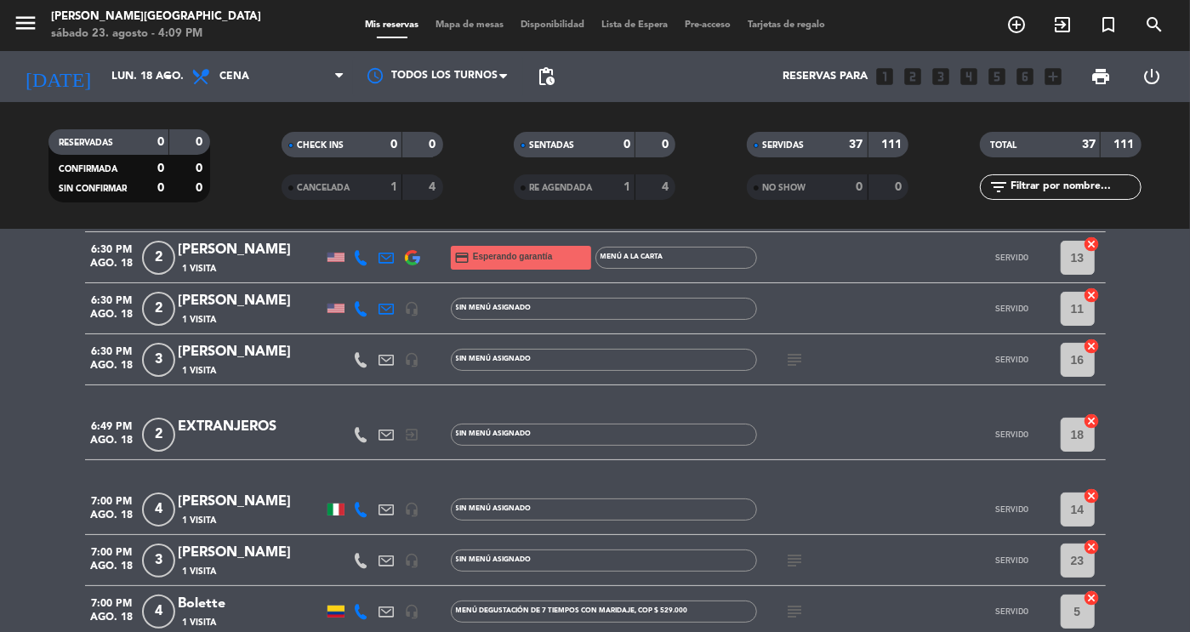
click at [796, 363] on icon "subject" at bounding box center [795, 360] width 20 height 20
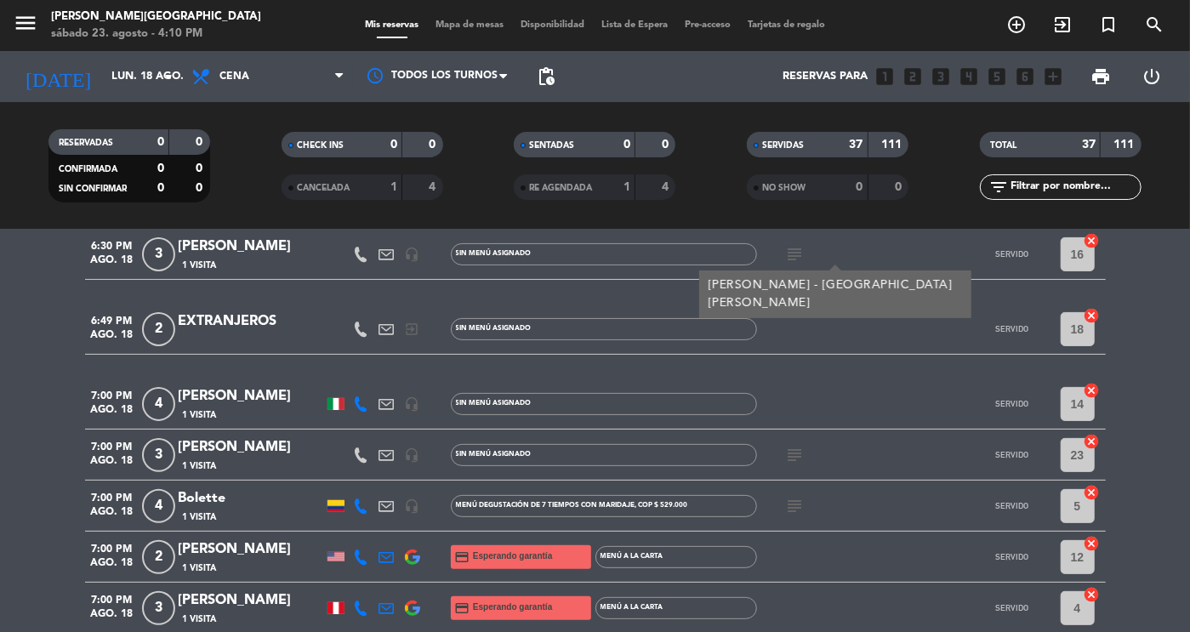
scroll to position [239, 0]
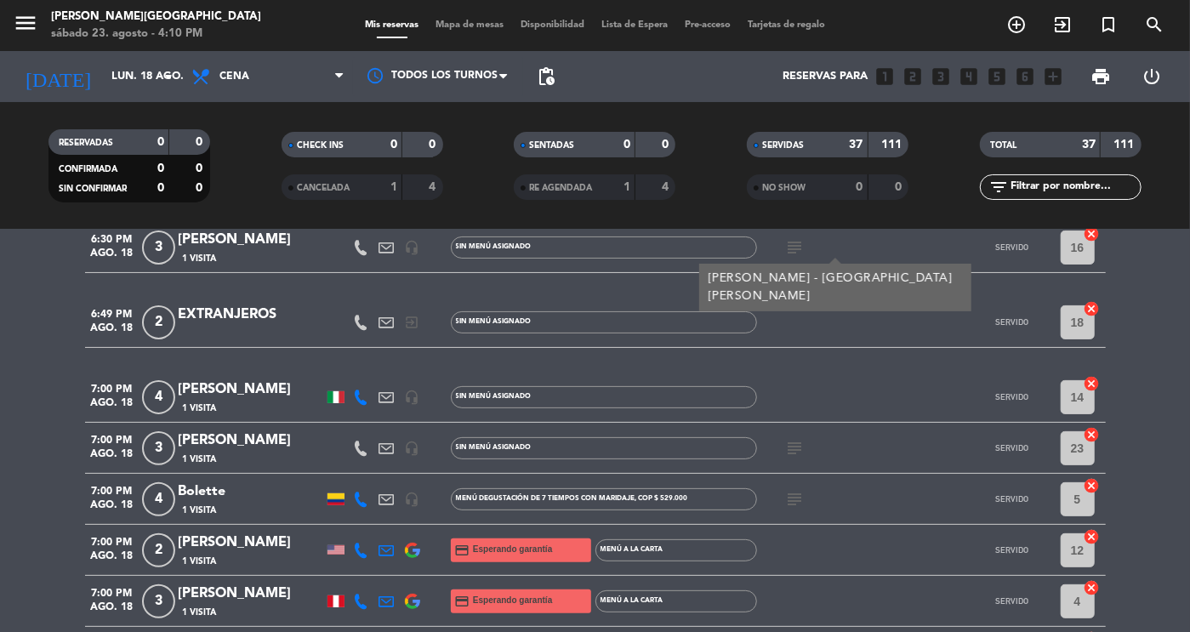
click at [786, 452] on icon "subject" at bounding box center [795, 448] width 20 height 20
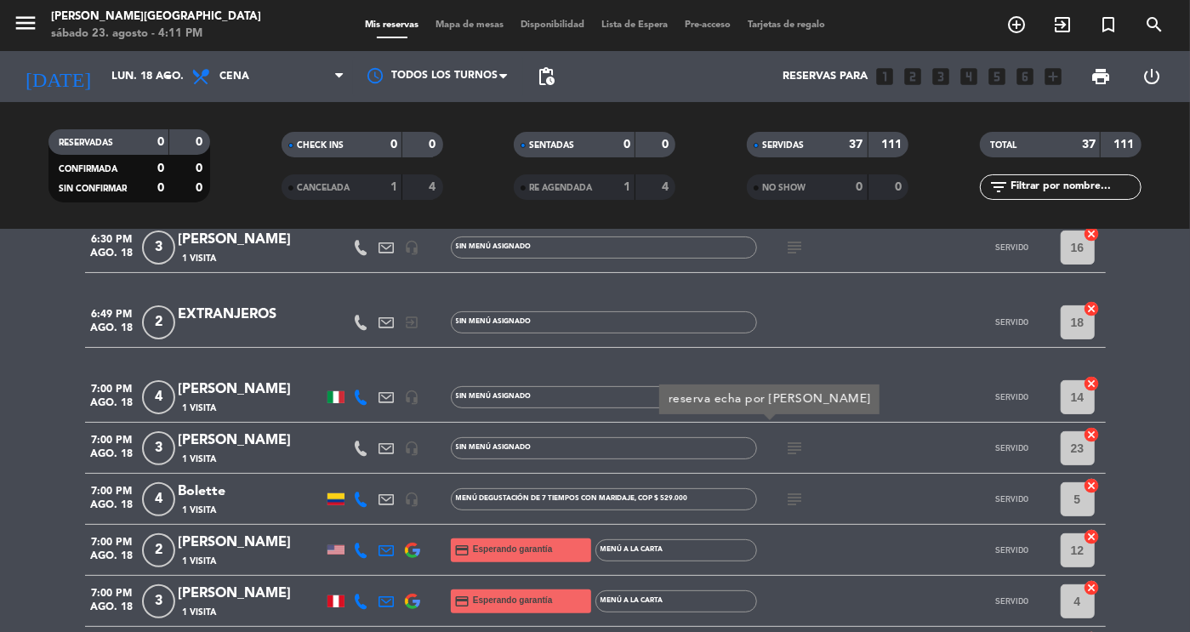
click at [792, 498] on icon "subject" at bounding box center [795, 499] width 20 height 20
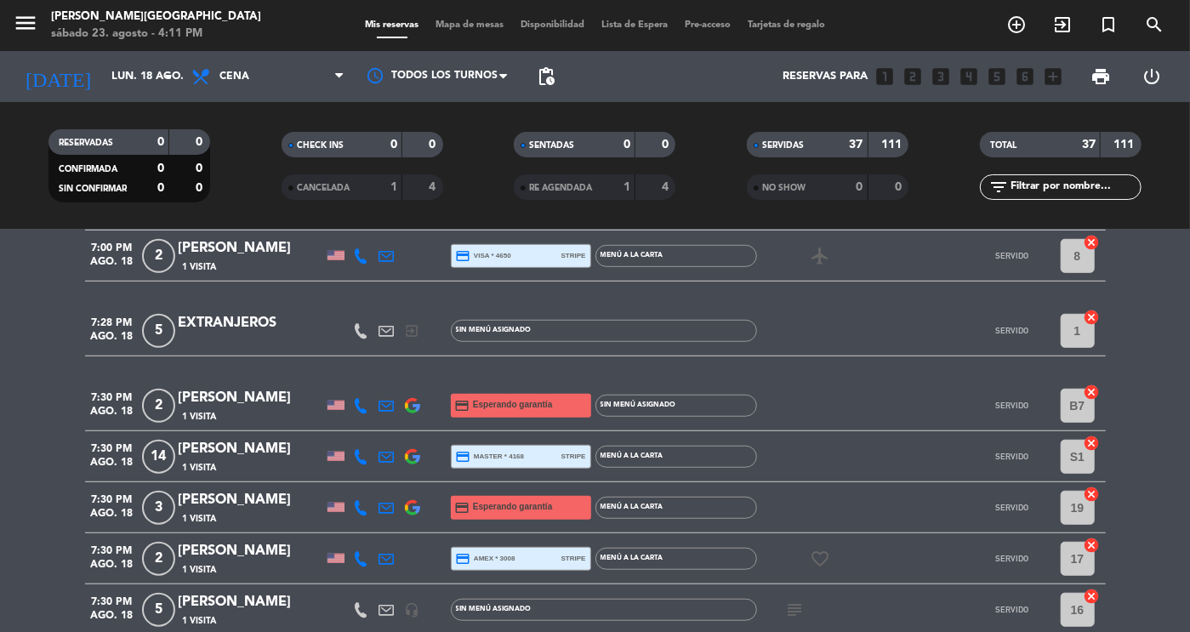
scroll to position [719, 0]
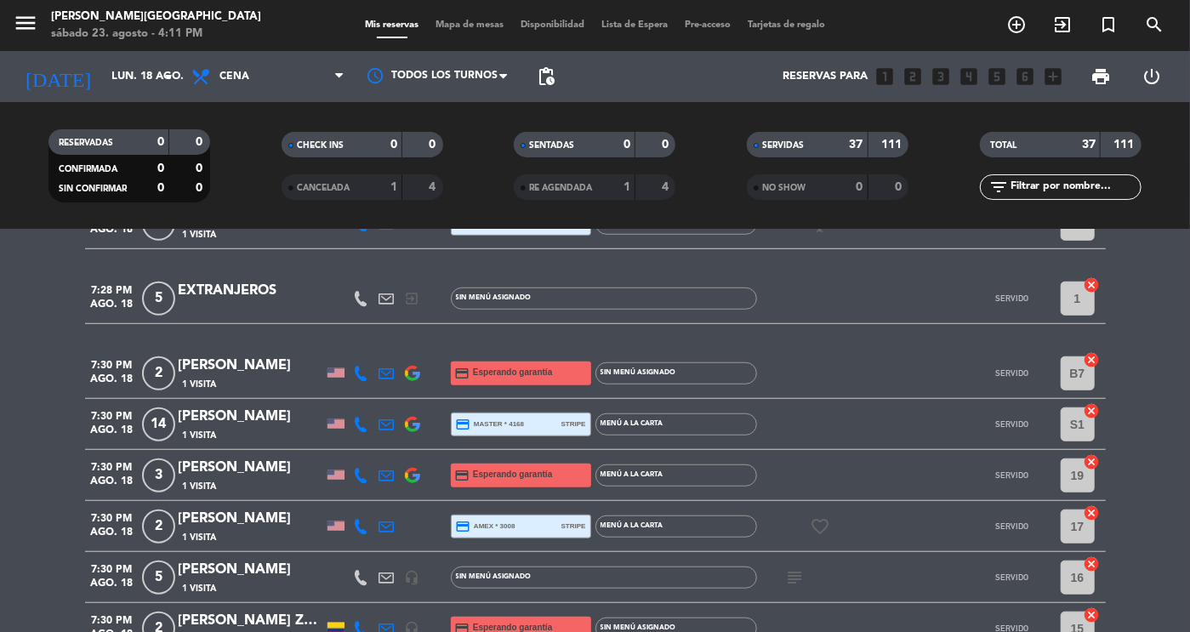
click at [787, 572] on icon "subject" at bounding box center [795, 577] width 20 height 20
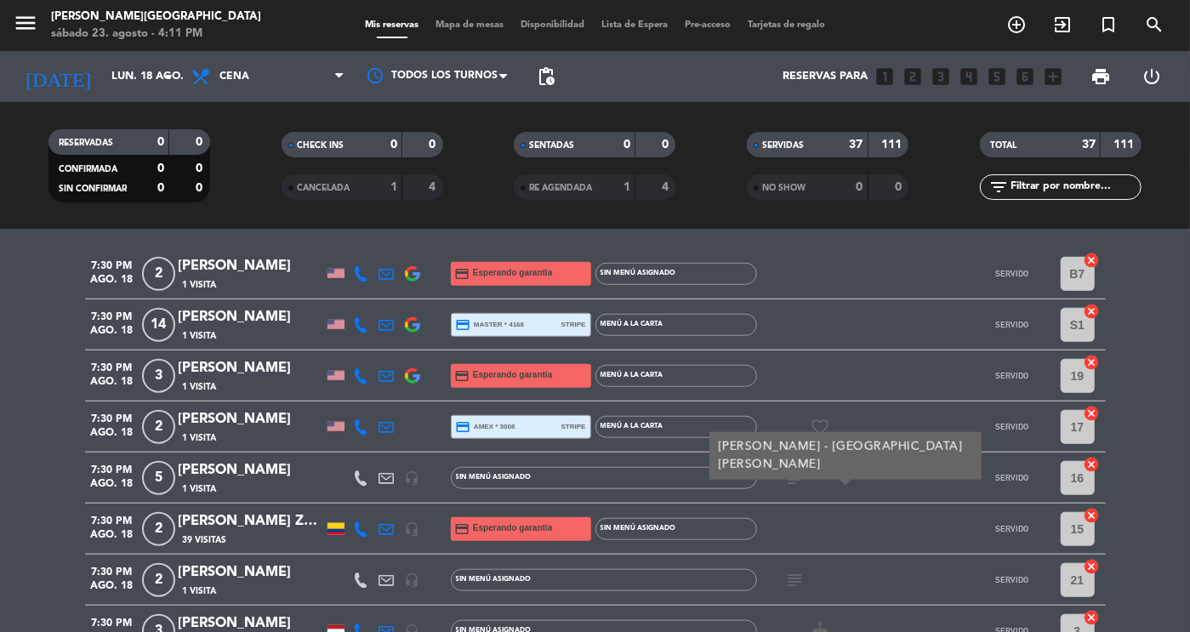
scroll to position [829, 0]
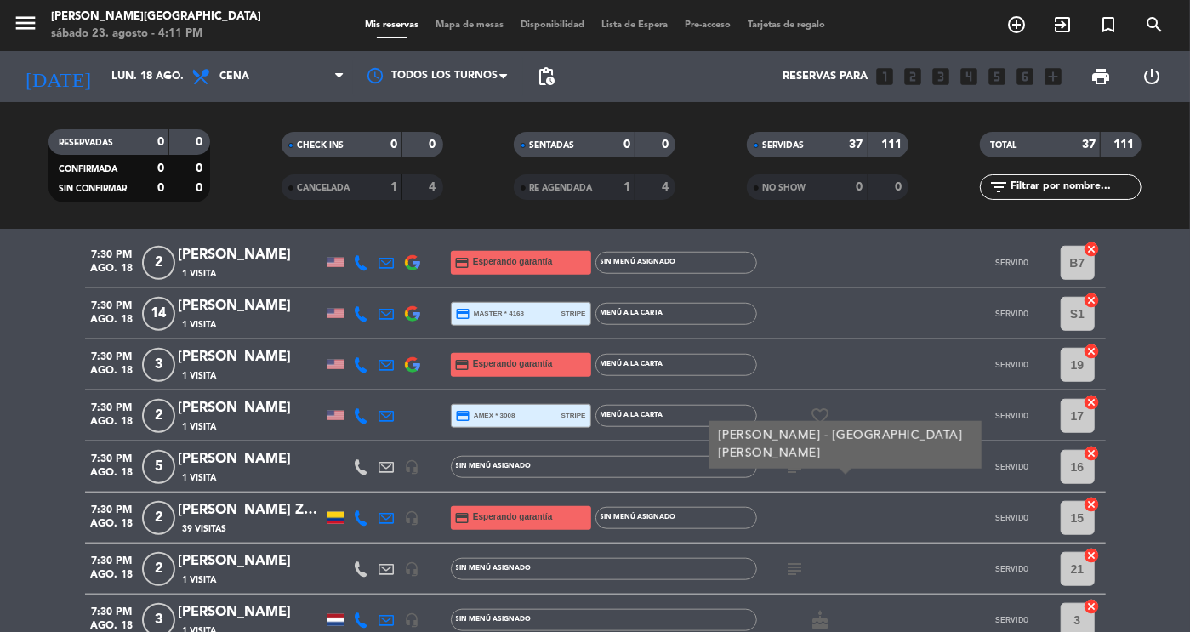
click at [799, 566] on icon "subject" at bounding box center [795, 569] width 20 height 20
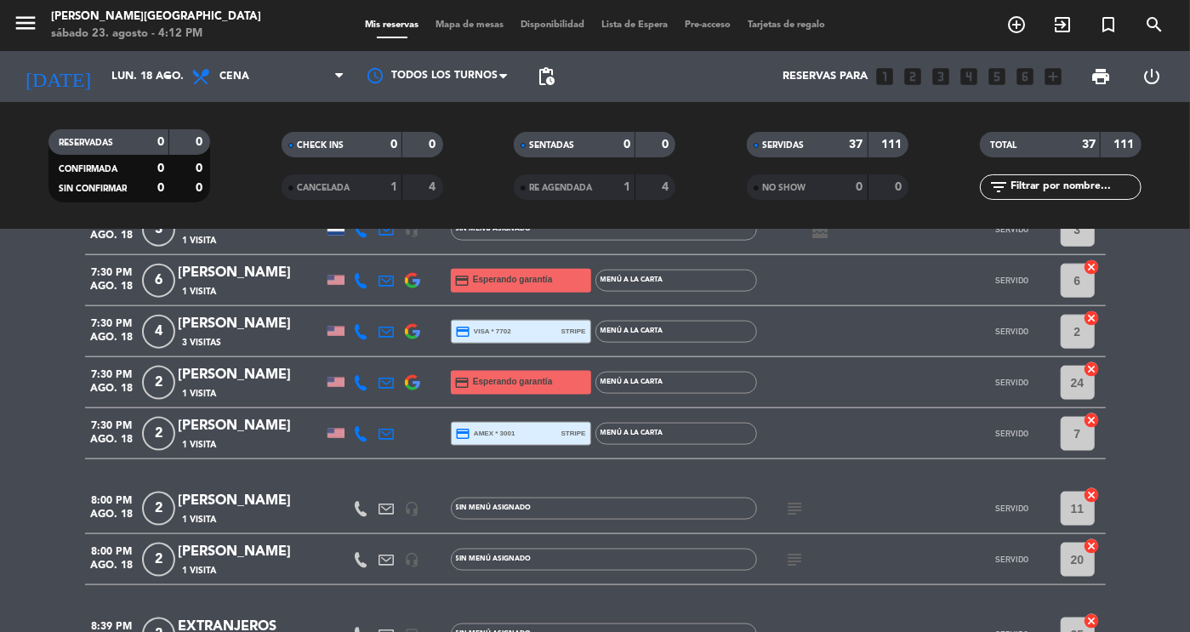
scroll to position [1221, 0]
click at [803, 509] on icon "subject" at bounding box center [795, 508] width 20 height 20
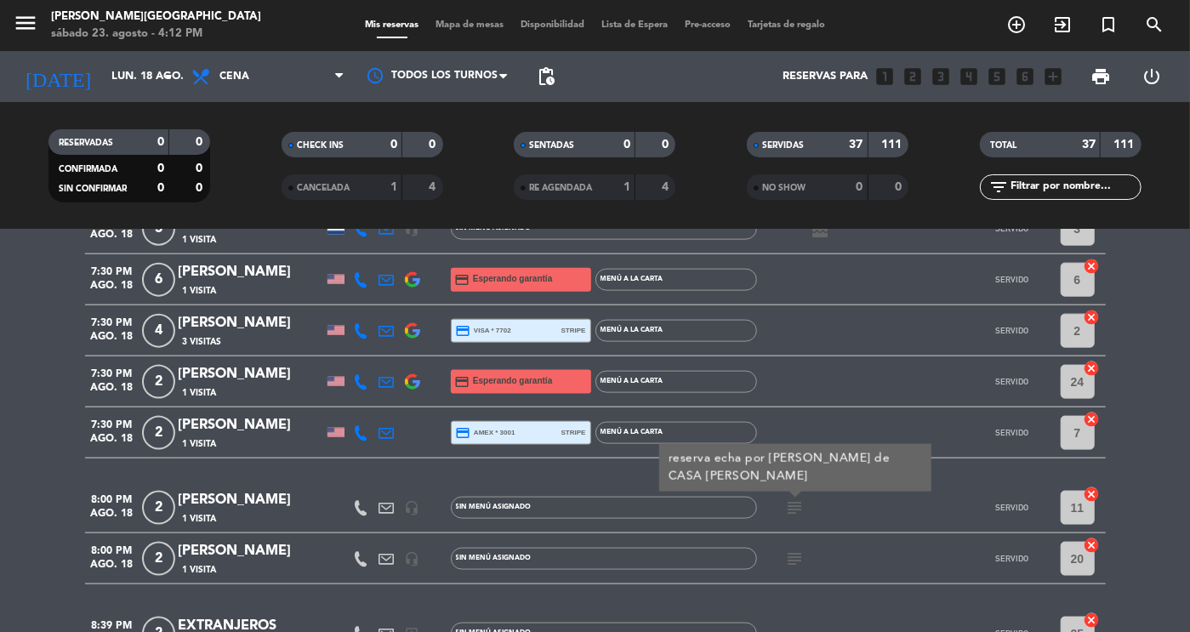
click at [259, 509] on div "[PERSON_NAME]" at bounding box center [251, 500] width 145 height 22
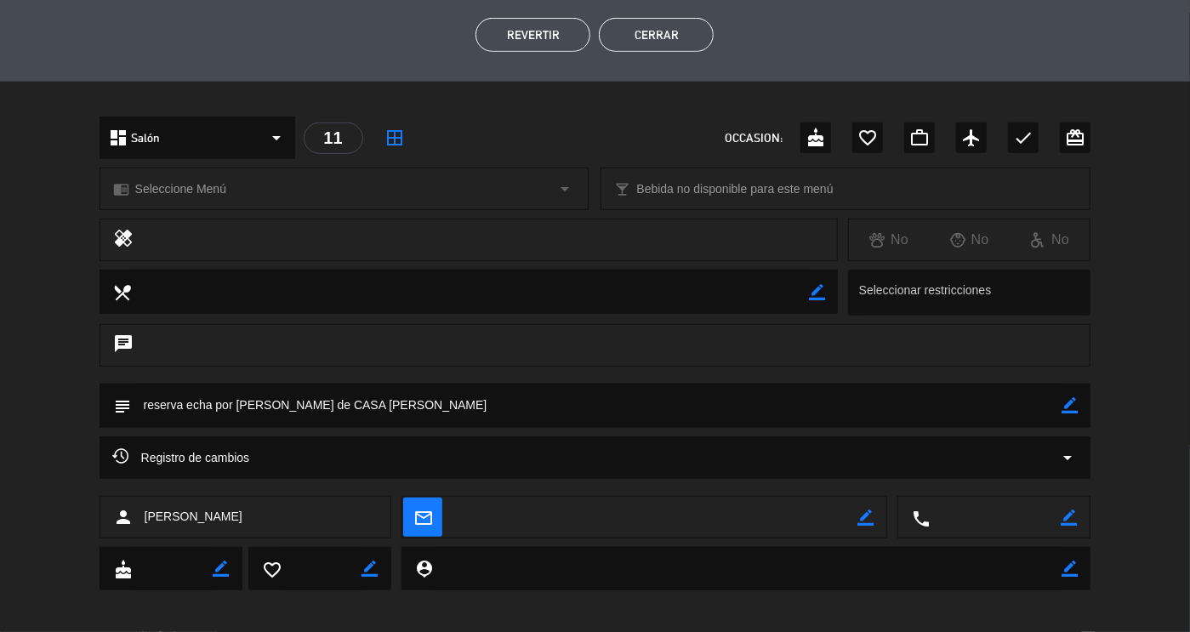
scroll to position [429, 0]
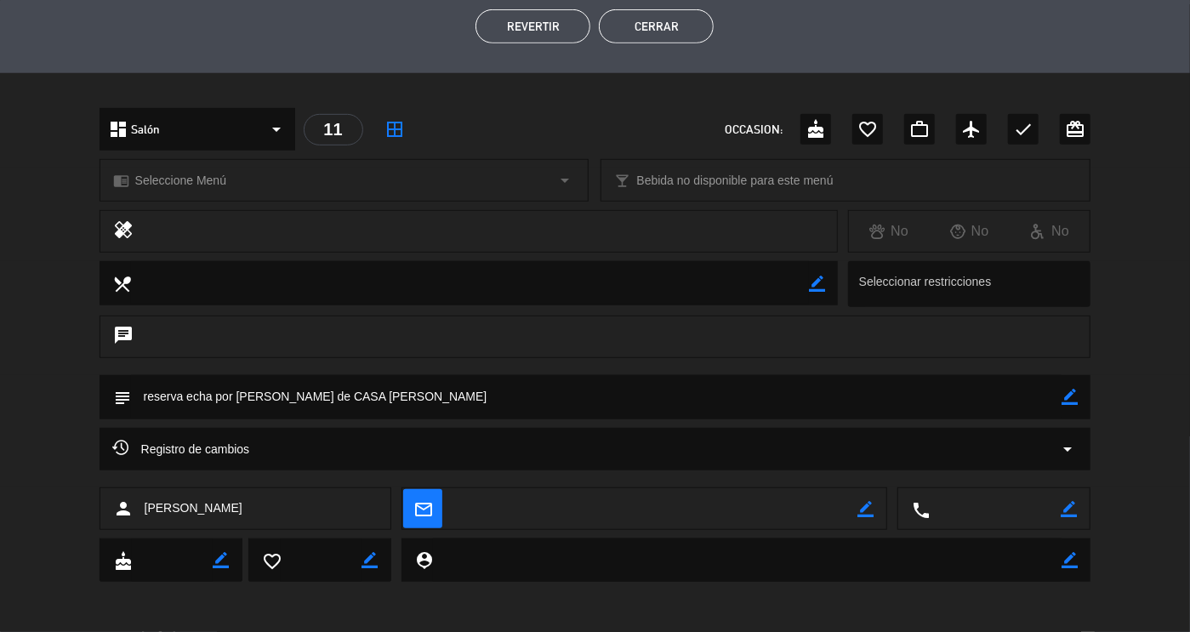
drag, startPoint x: 331, startPoint y: 400, endPoint x: 234, endPoint y: 394, distance: 97.1
click at [234, 394] on textarea at bounding box center [596, 396] width 931 height 43
click at [697, 16] on button "Cerrar" at bounding box center [656, 26] width 115 height 34
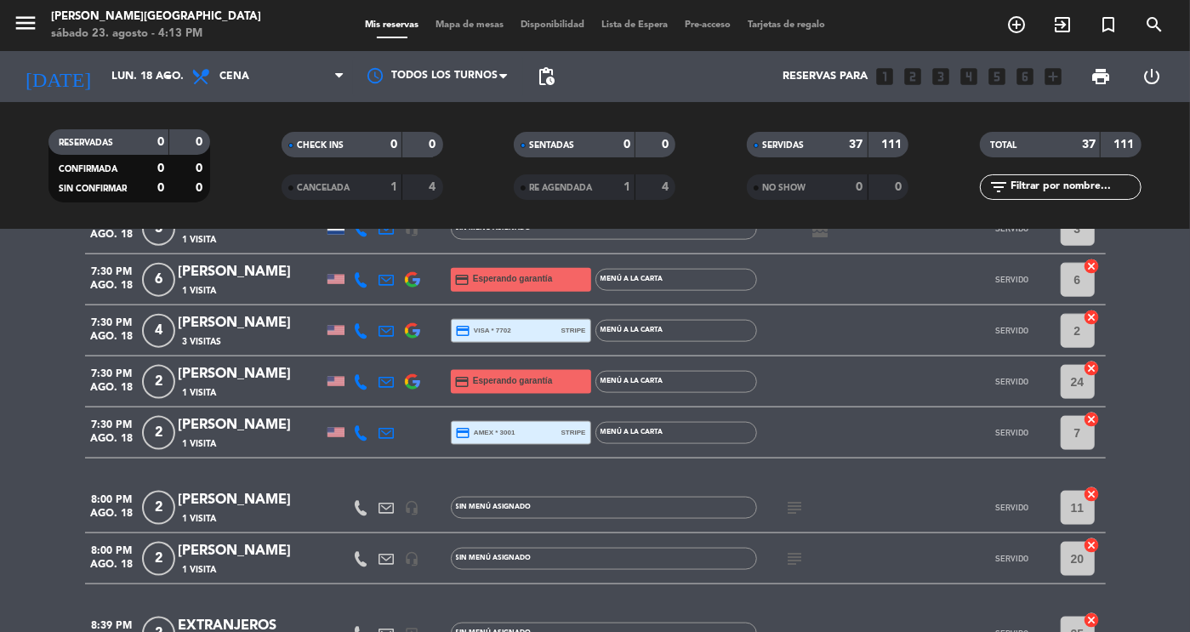
click at [792, 557] on icon "subject" at bounding box center [795, 559] width 20 height 20
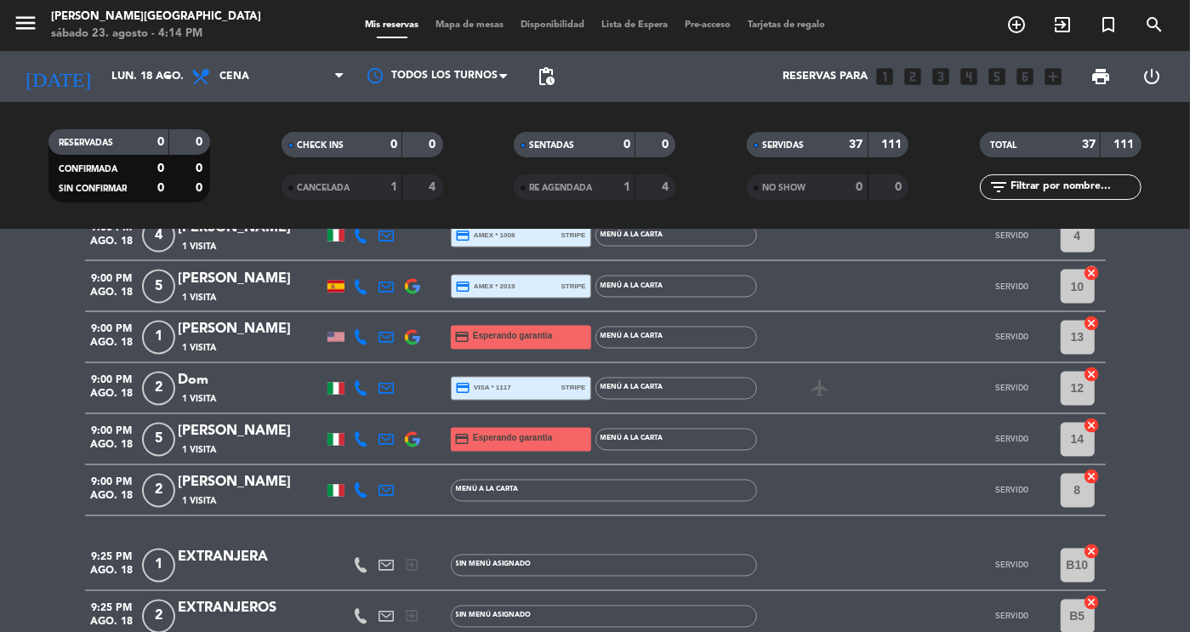
scroll to position [1839, 0]
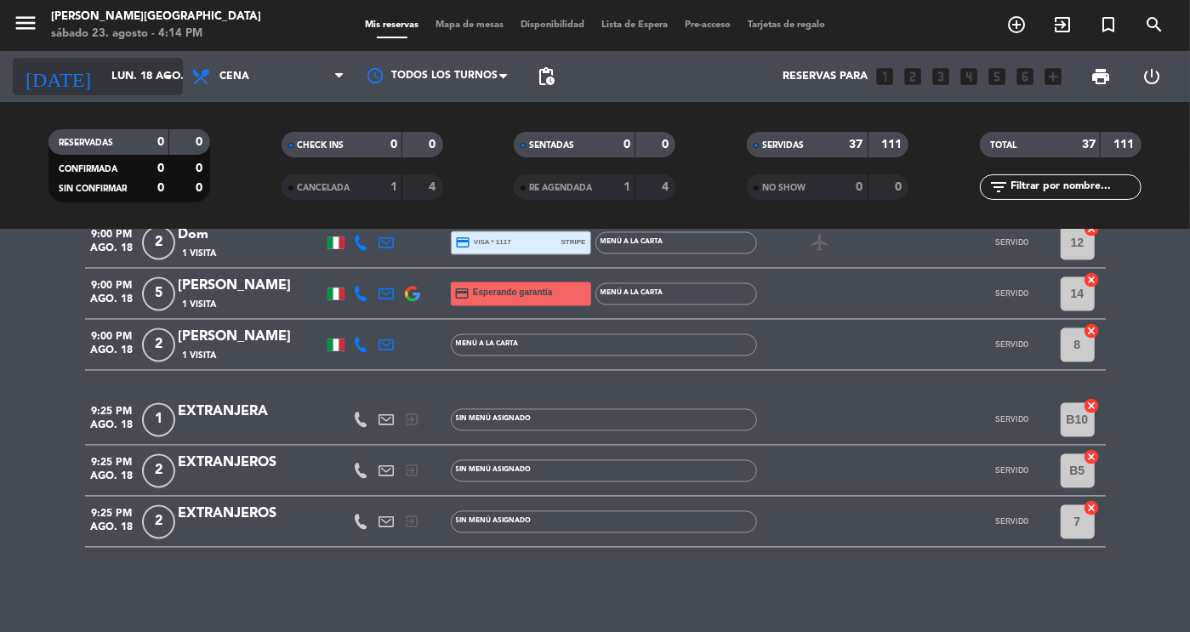
click at [139, 86] on input "lun. 18 ago." at bounding box center [175, 76] width 145 height 31
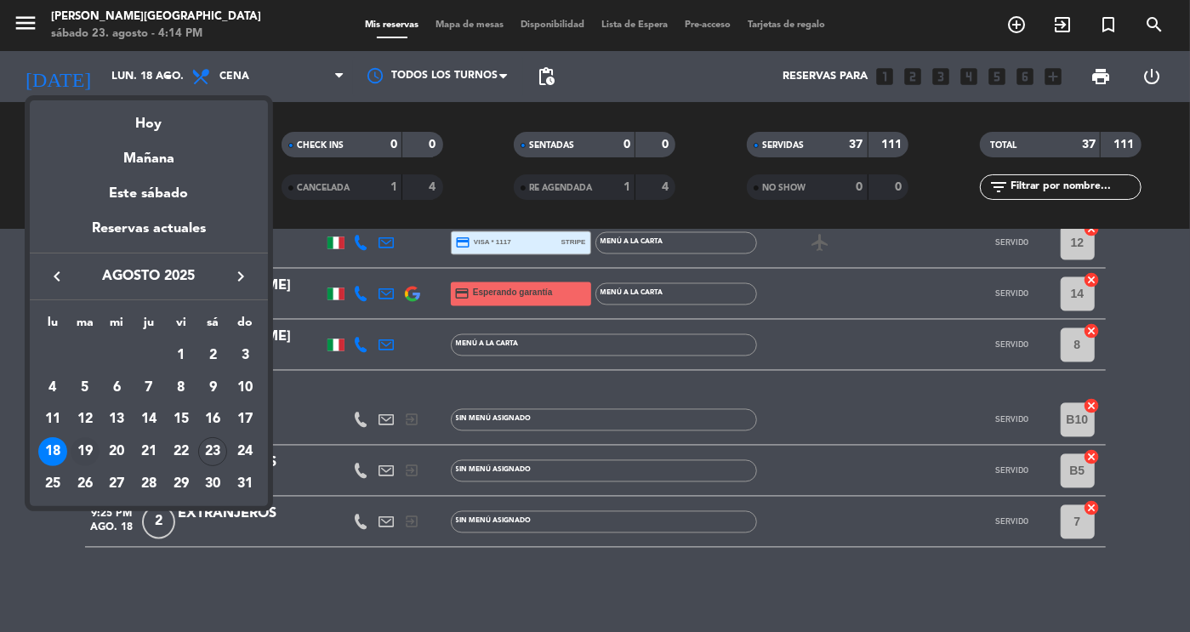
click at [81, 445] on div "19" at bounding box center [85, 451] width 29 height 29
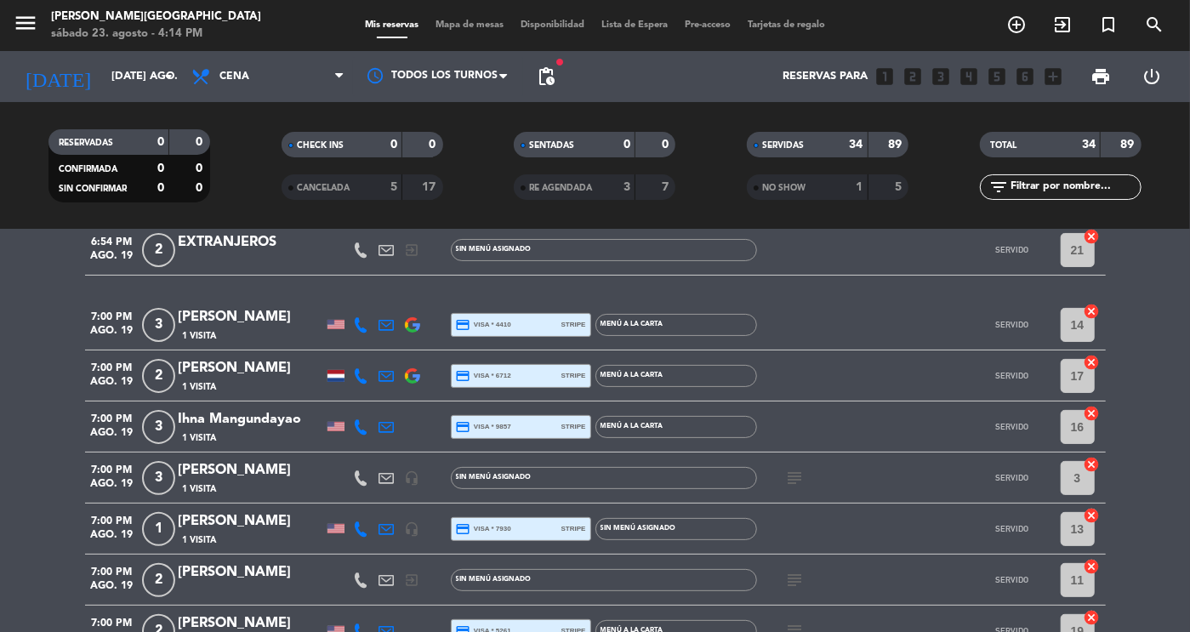
scroll to position [211, 0]
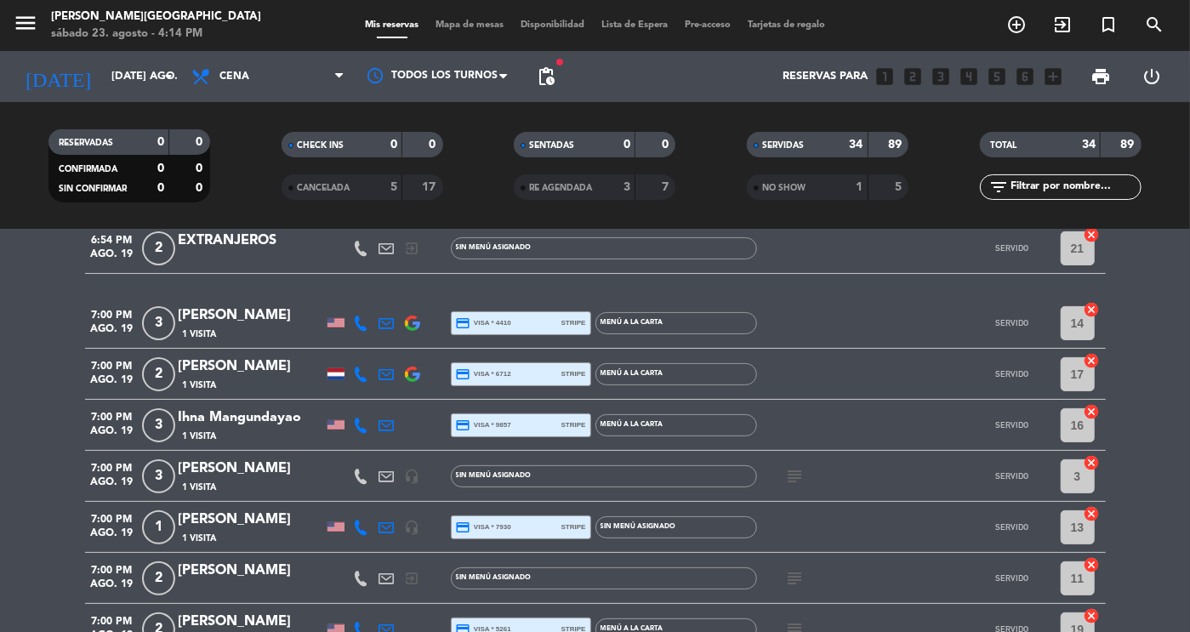
click at [788, 475] on icon "subject" at bounding box center [795, 476] width 20 height 20
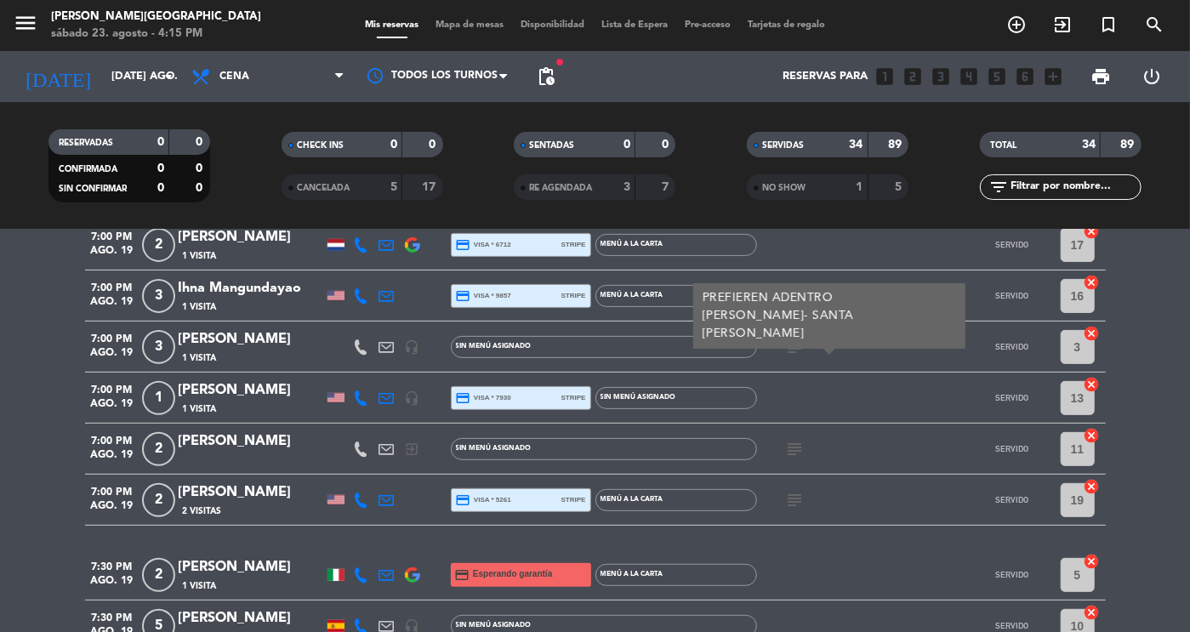
scroll to position [341, 0]
click at [794, 441] on icon "subject" at bounding box center [795, 448] width 20 height 20
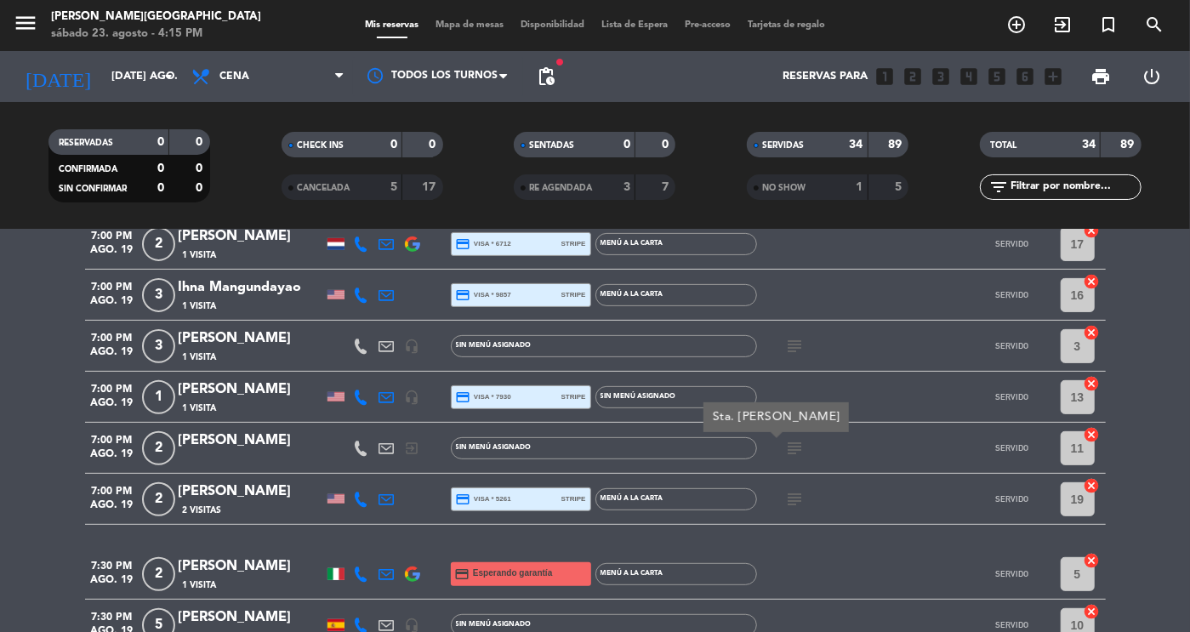
click at [798, 499] on icon "subject" at bounding box center [795, 499] width 20 height 20
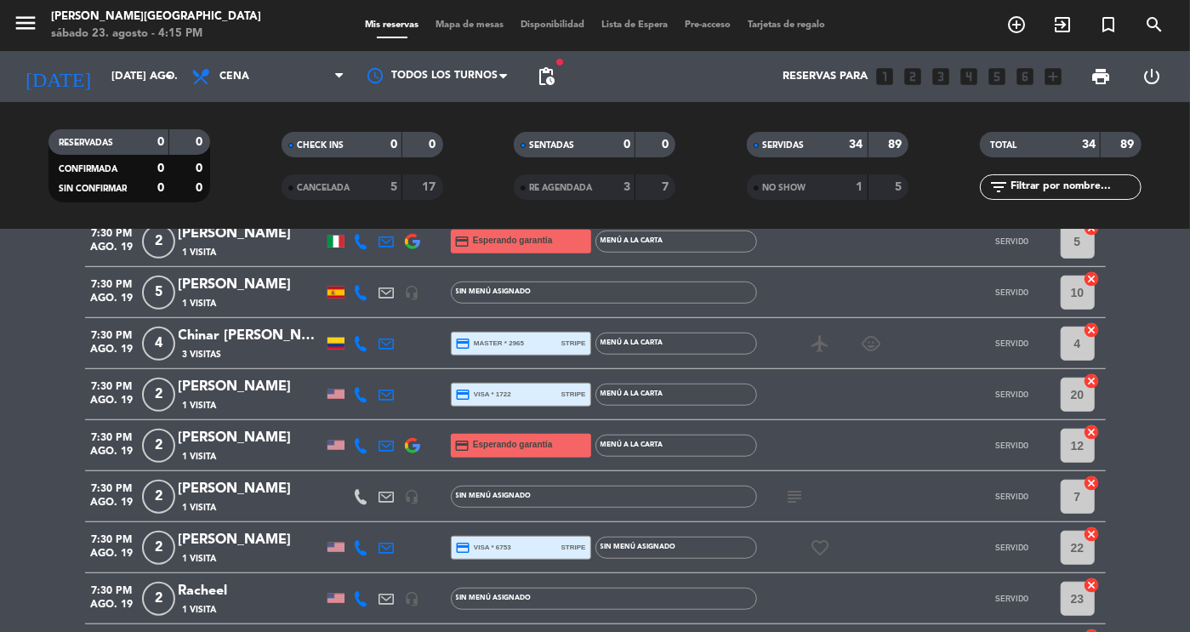
scroll to position [679, 0]
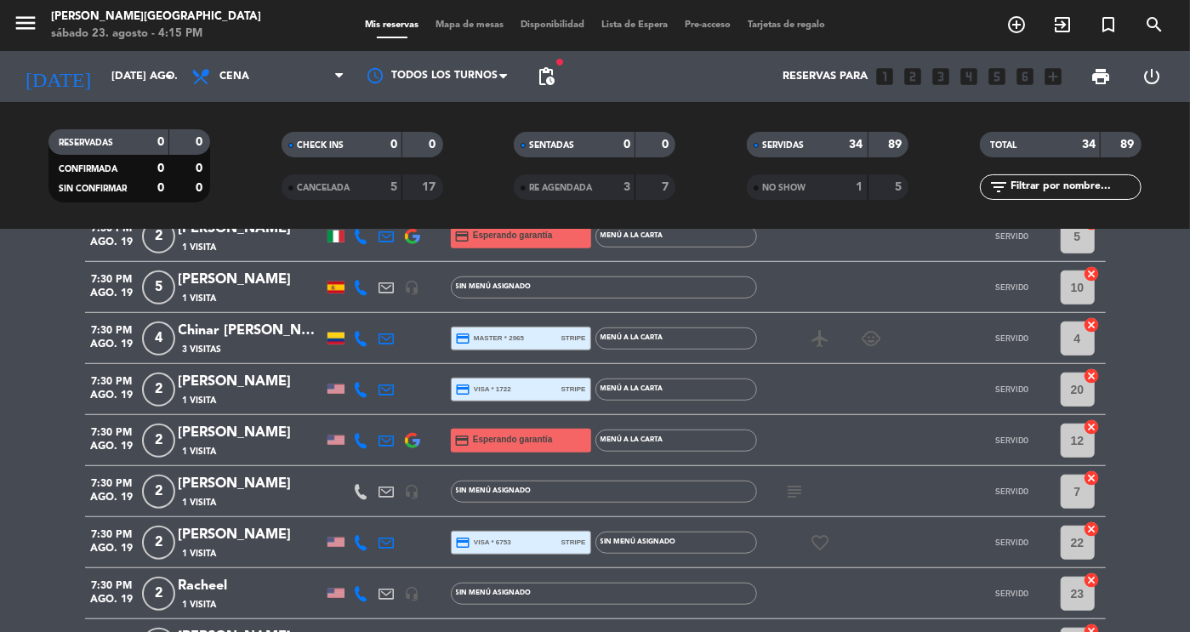
click at [798, 499] on icon "subject" at bounding box center [795, 491] width 20 height 20
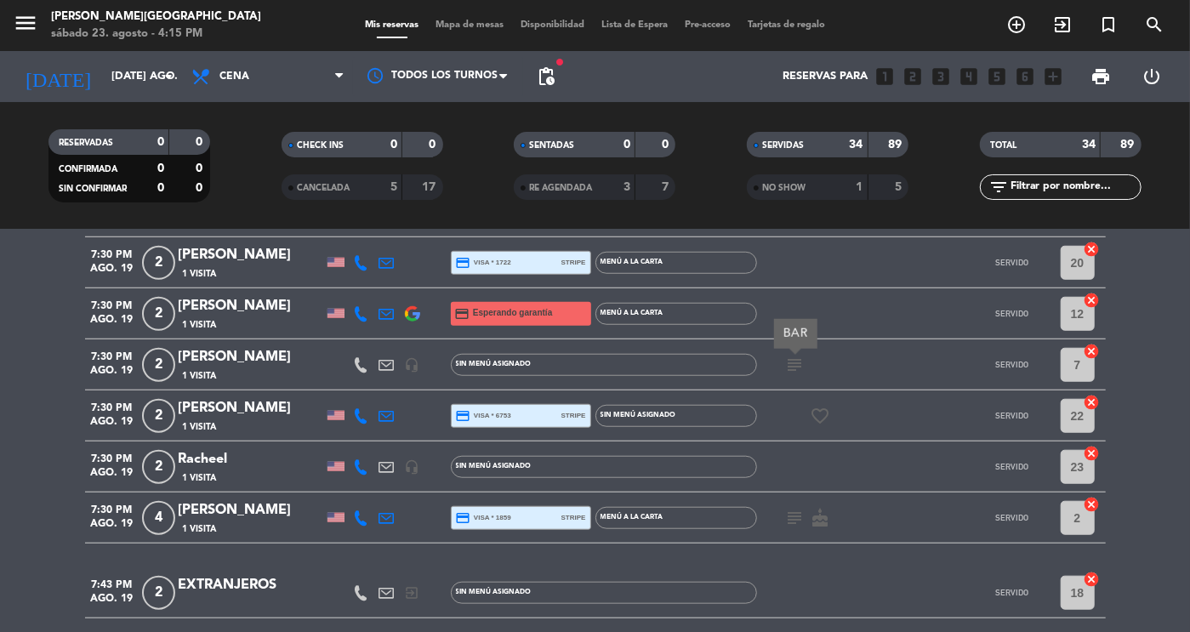
scroll to position [808, 0]
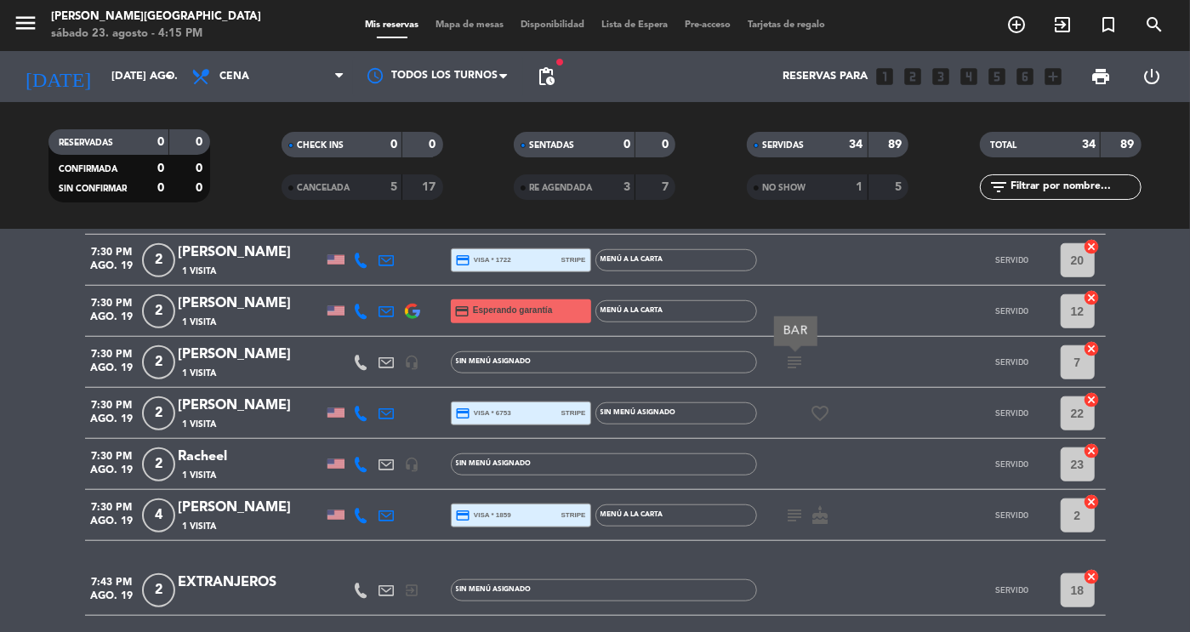
click at [795, 514] on icon "subject" at bounding box center [795, 515] width 20 height 20
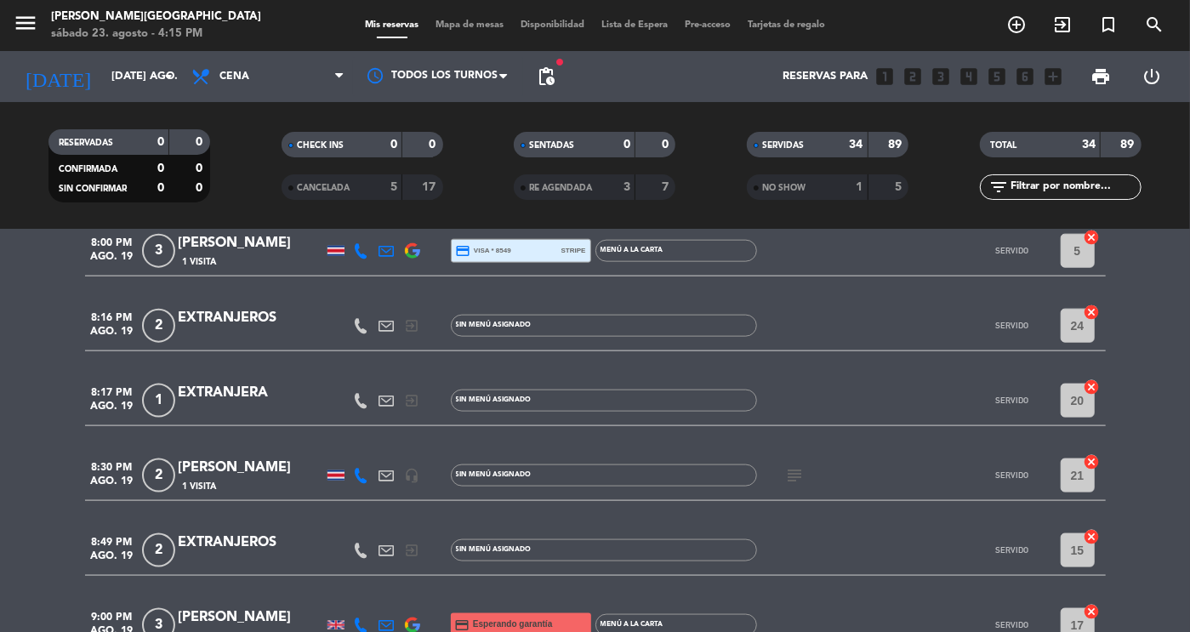
scroll to position [1223, 0]
click at [795, 475] on icon "subject" at bounding box center [795, 474] width 20 height 20
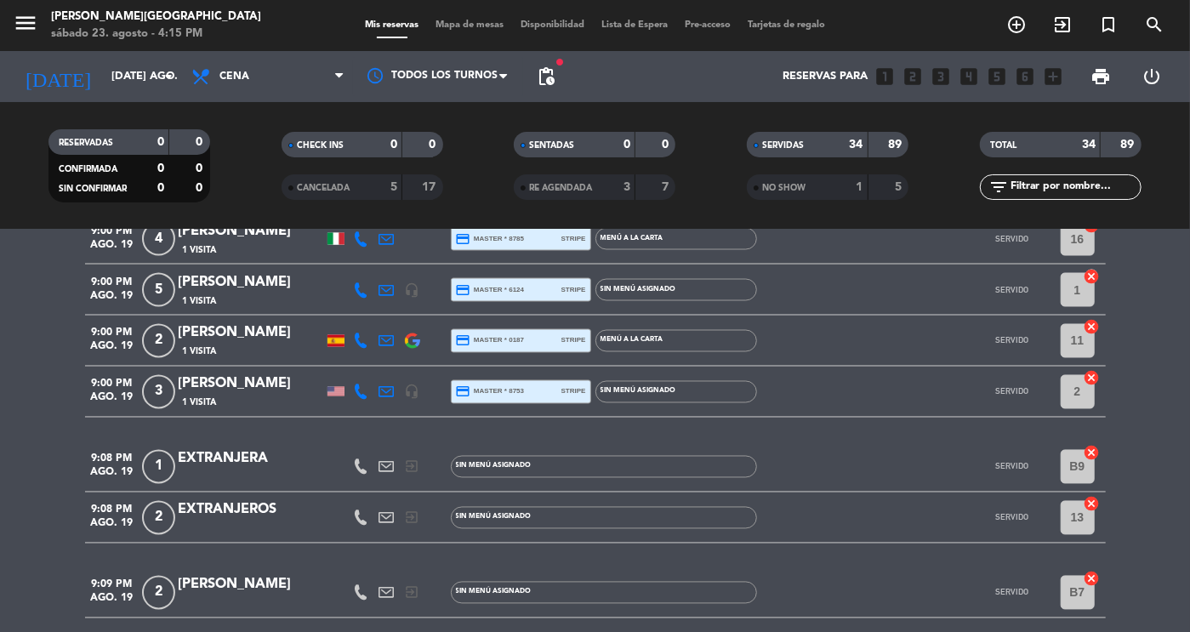
scroll to position [1781, 0]
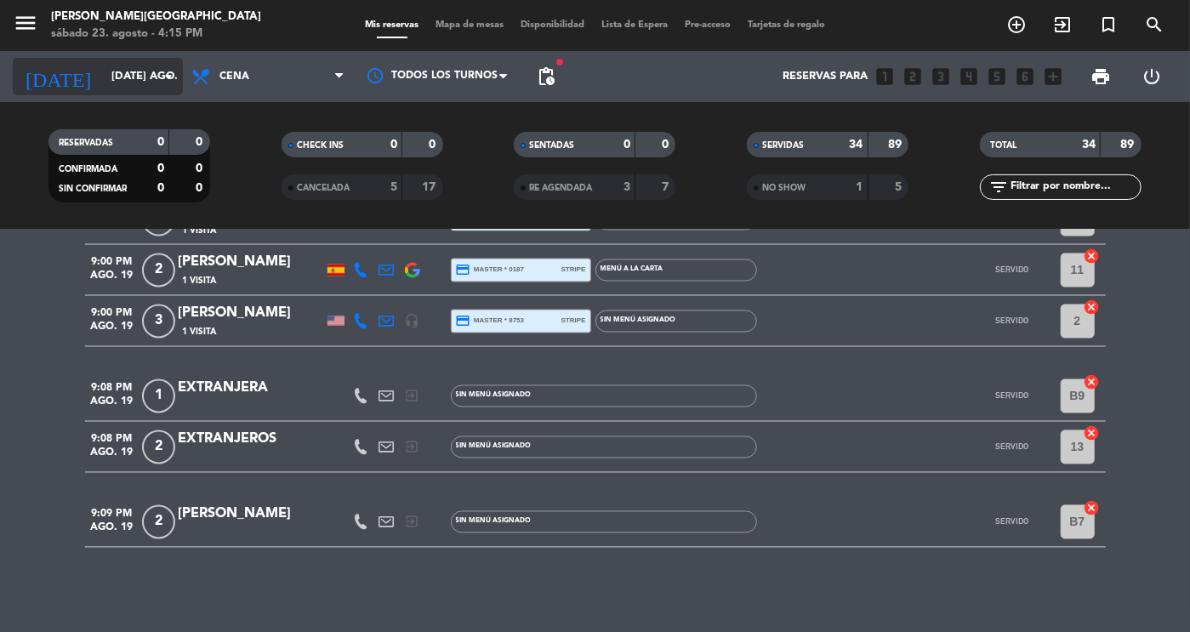
click at [107, 72] on input "[DATE] ago." at bounding box center [175, 76] width 145 height 31
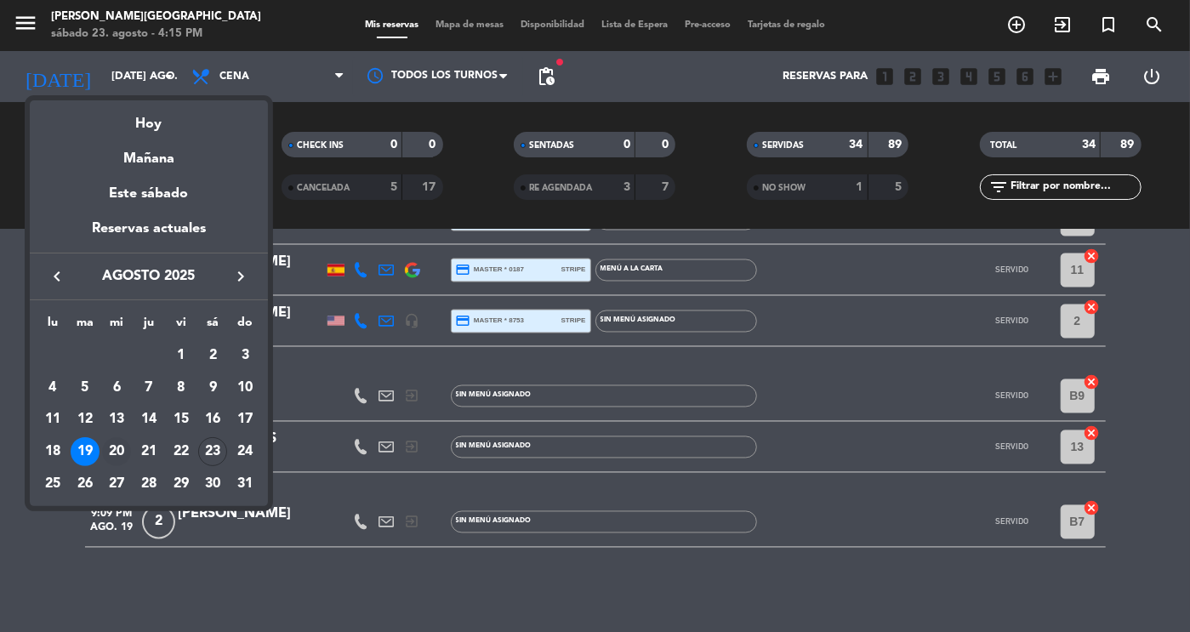
click at [120, 452] on div "20" at bounding box center [116, 451] width 29 height 29
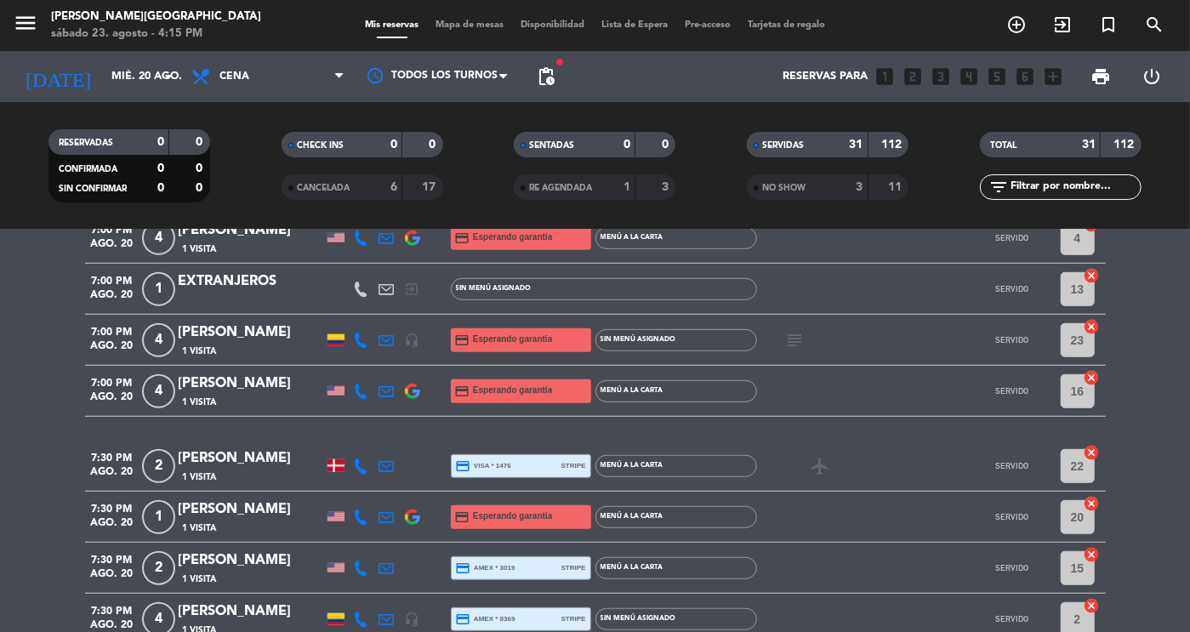
scroll to position [0, 0]
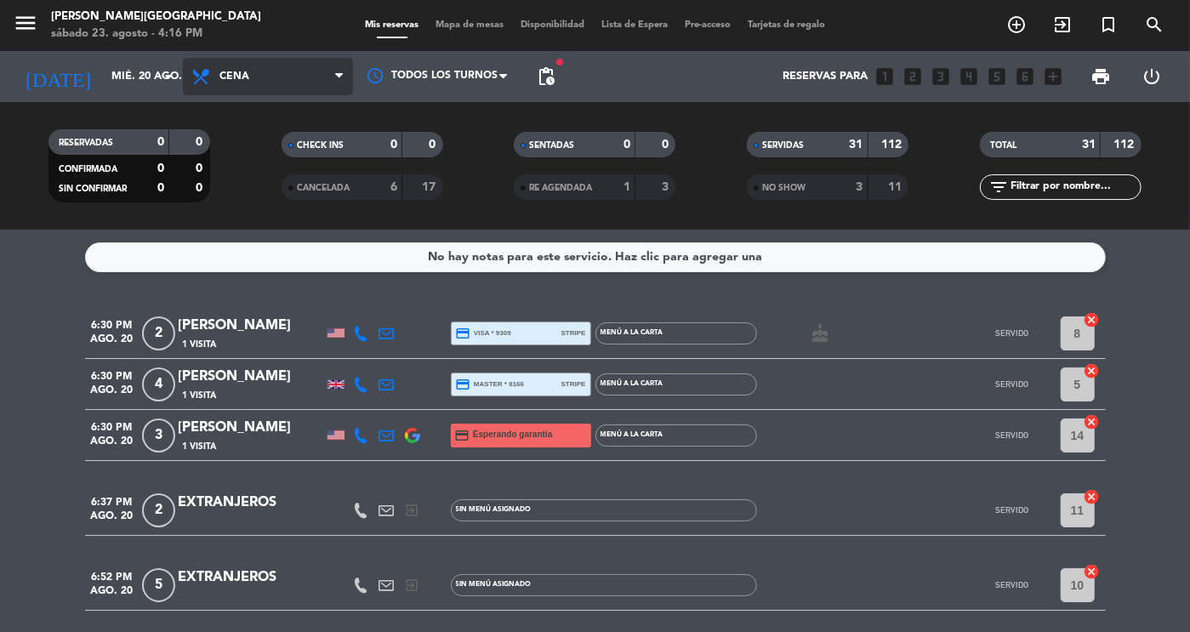
click at [236, 82] on span "Cena" at bounding box center [234, 77] width 30 height 12
click at [259, 164] on div "menu [PERSON_NAME][GEOGRAPHIC_DATA] sábado 23. agosto - 4:16 PM Mis reservas Ma…" at bounding box center [595, 115] width 1190 height 230
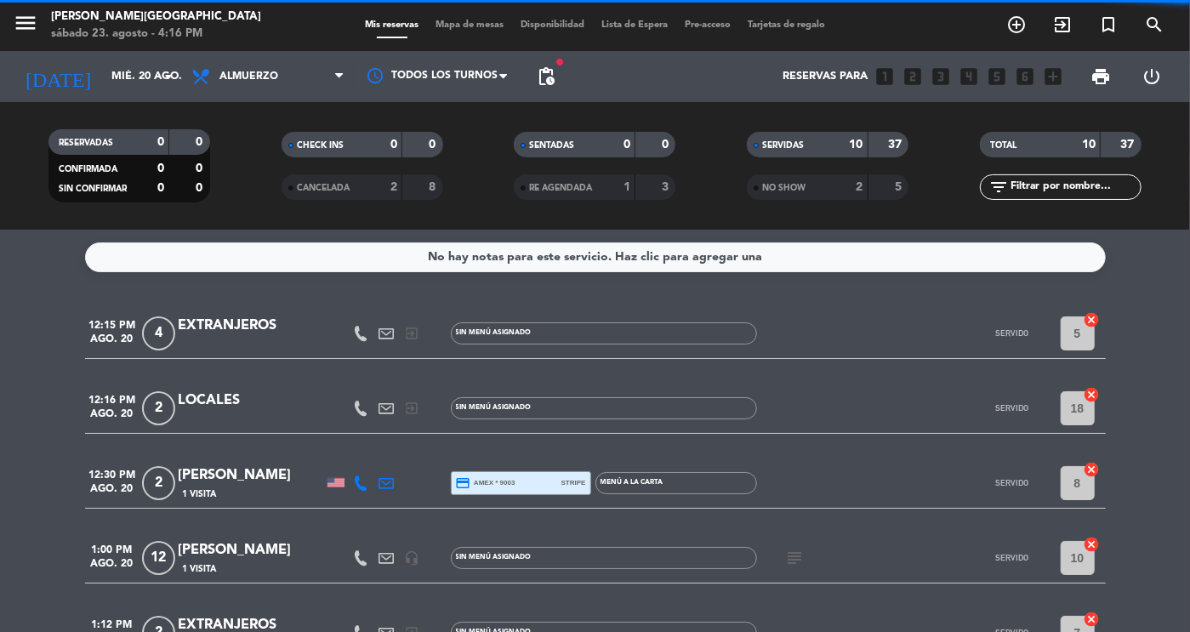
click at [296, 71] on span "Almuerzo" at bounding box center [268, 76] width 170 height 37
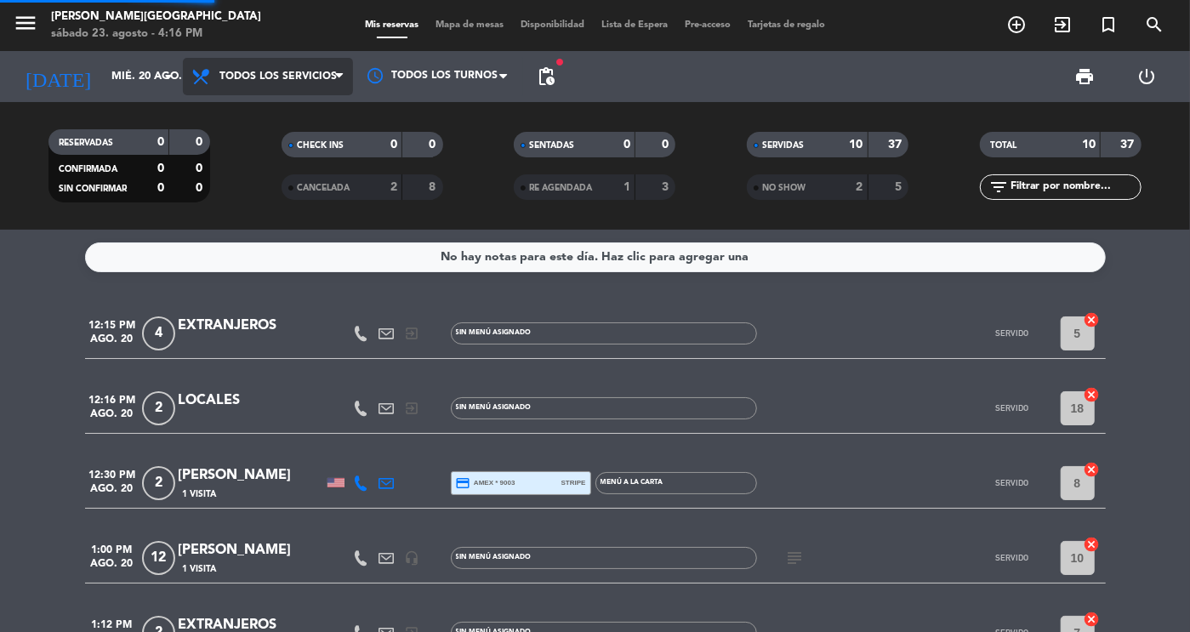
click at [271, 111] on div "menu [PERSON_NAME][GEOGRAPHIC_DATA] sábado 23. agosto - 4:16 PM Mis reservas Ma…" at bounding box center [595, 115] width 1190 height 230
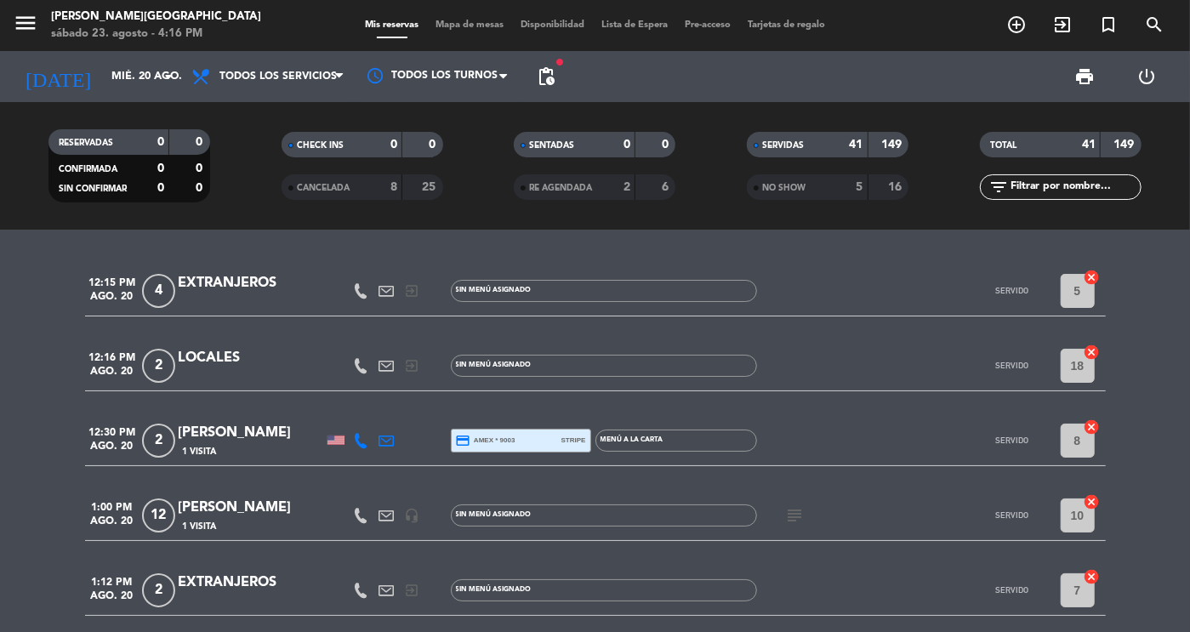
click at [785, 516] on icon "subject" at bounding box center [795, 515] width 20 height 20
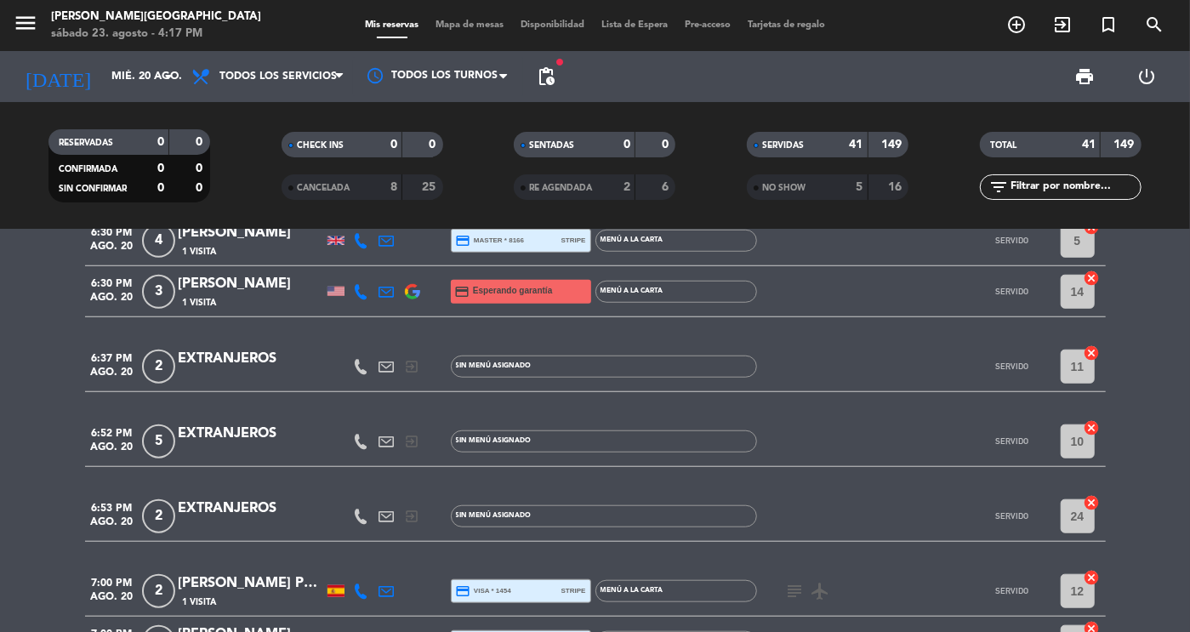
scroll to position [803, 0]
click at [785, 595] on icon "subject" at bounding box center [795, 590] width 20 height 20
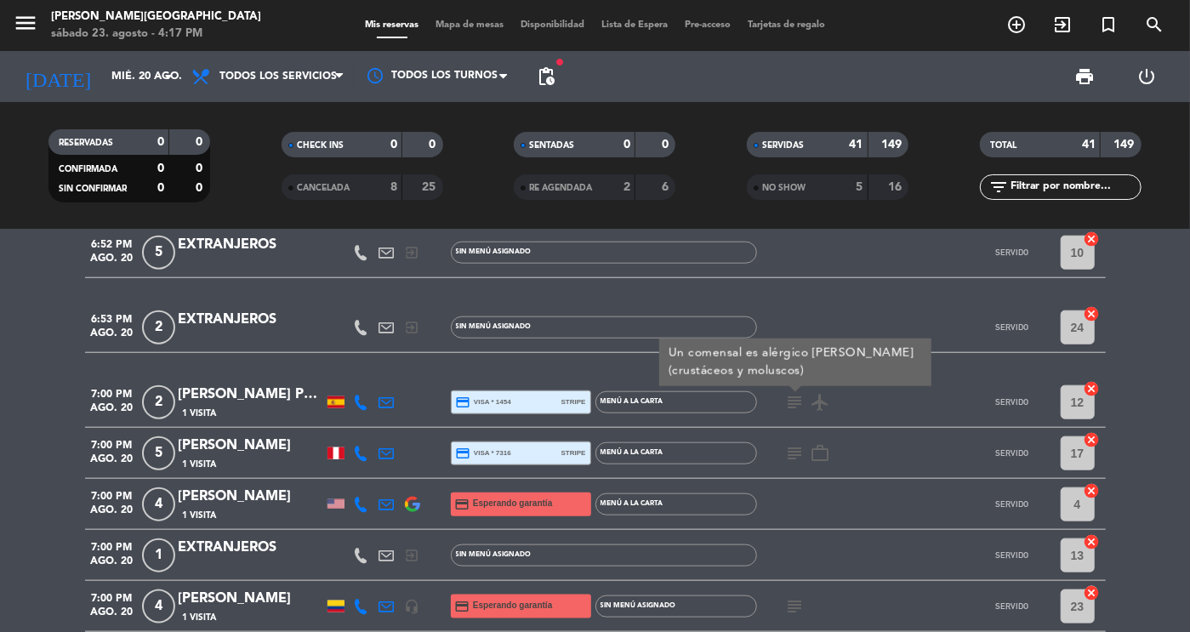
scroll to position [992, 0]
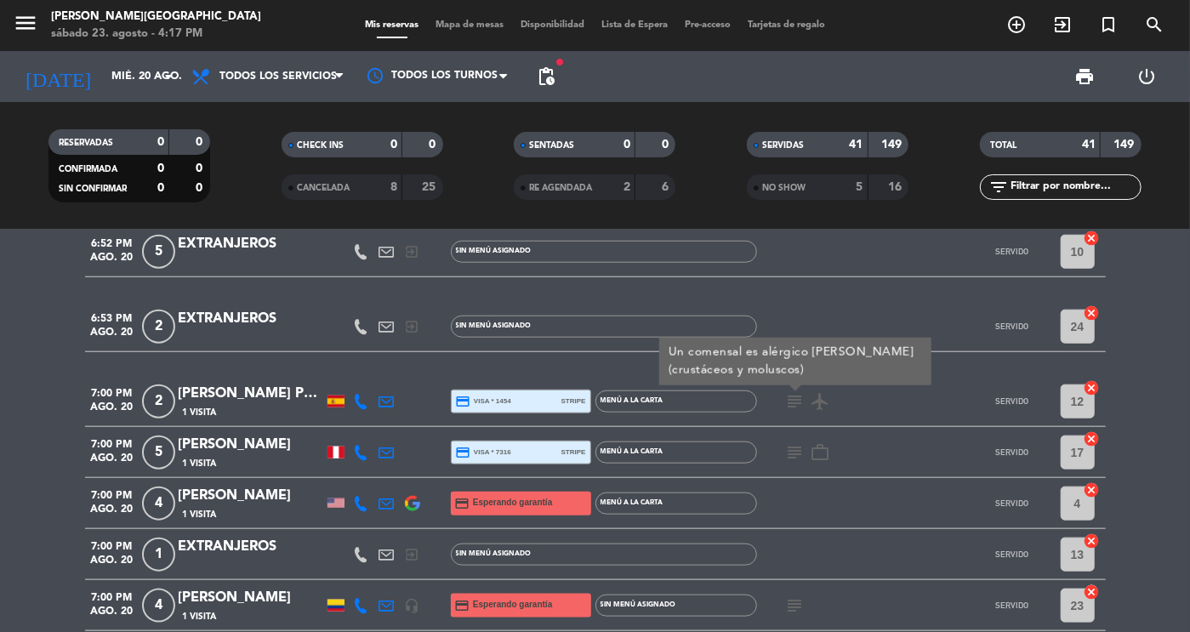
click at [788, 450] on icon "subject" at bounding box center [795, 452] width 20 height 20
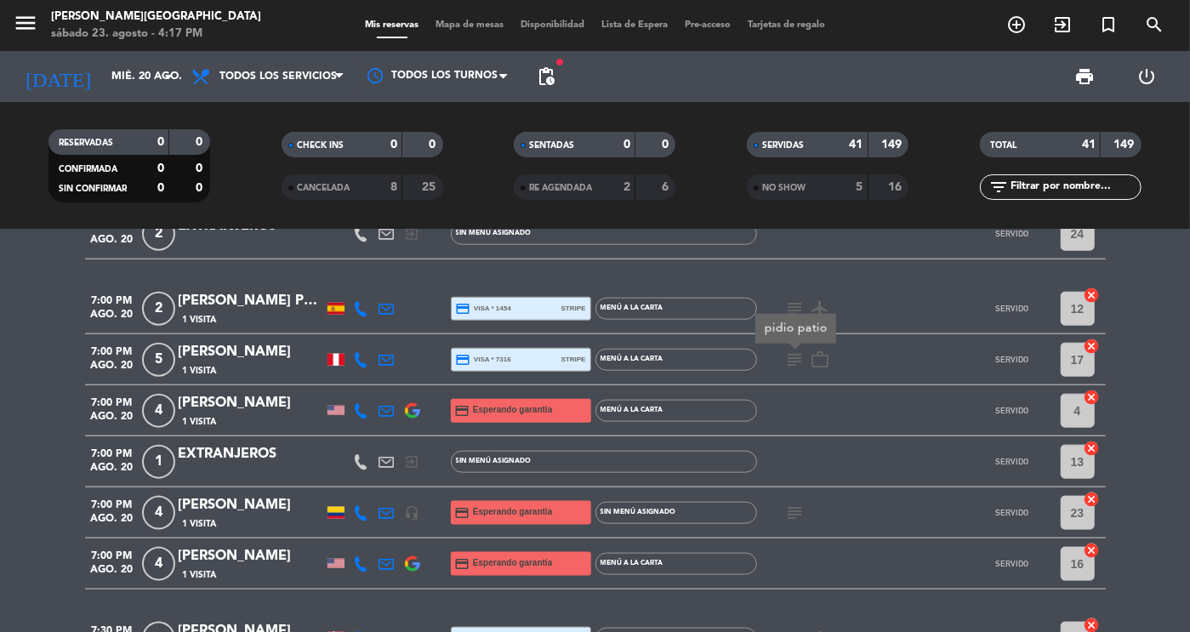
scroll to position [1085, 0]
click at [798, 510] on icon "subject" at bounding box center [795, 512] width 20 height 20
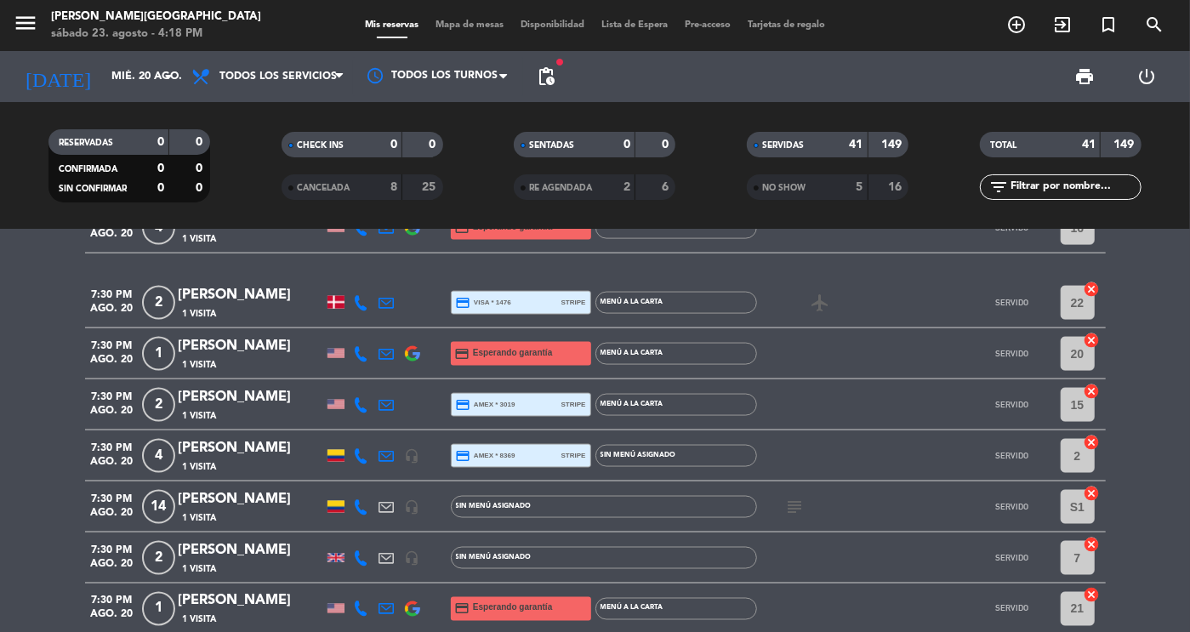
scroll to position [1421, 0]
click at [802, 503] on icon "subject" at bounding box center [795, 506] width 20 height 20
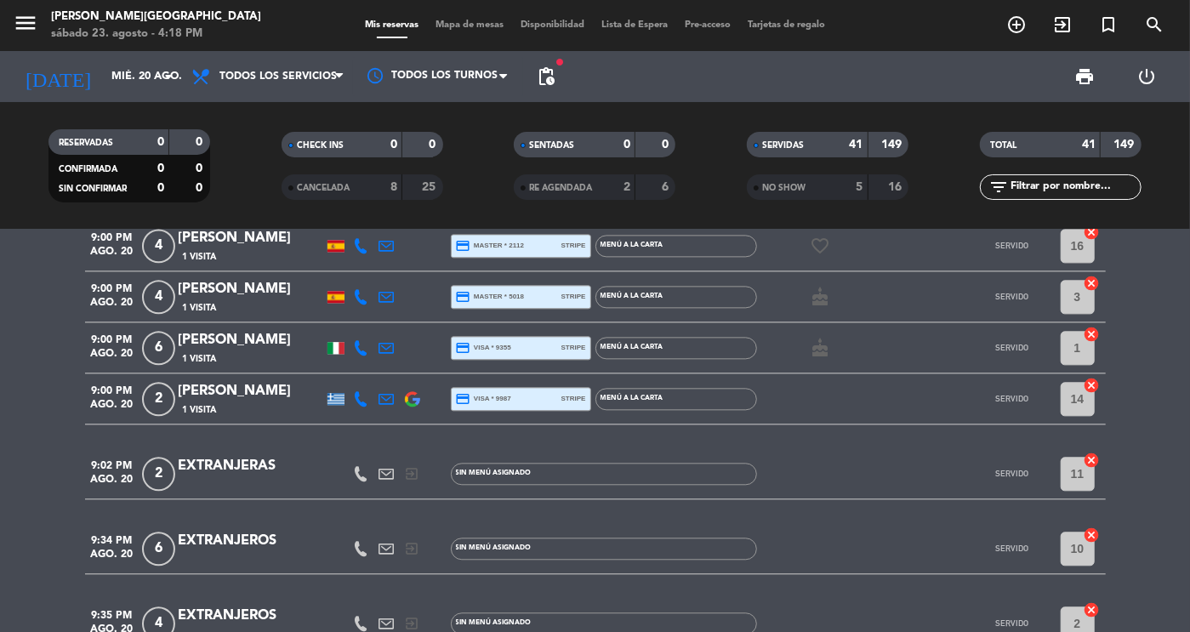
scroll to position [2310, 0]
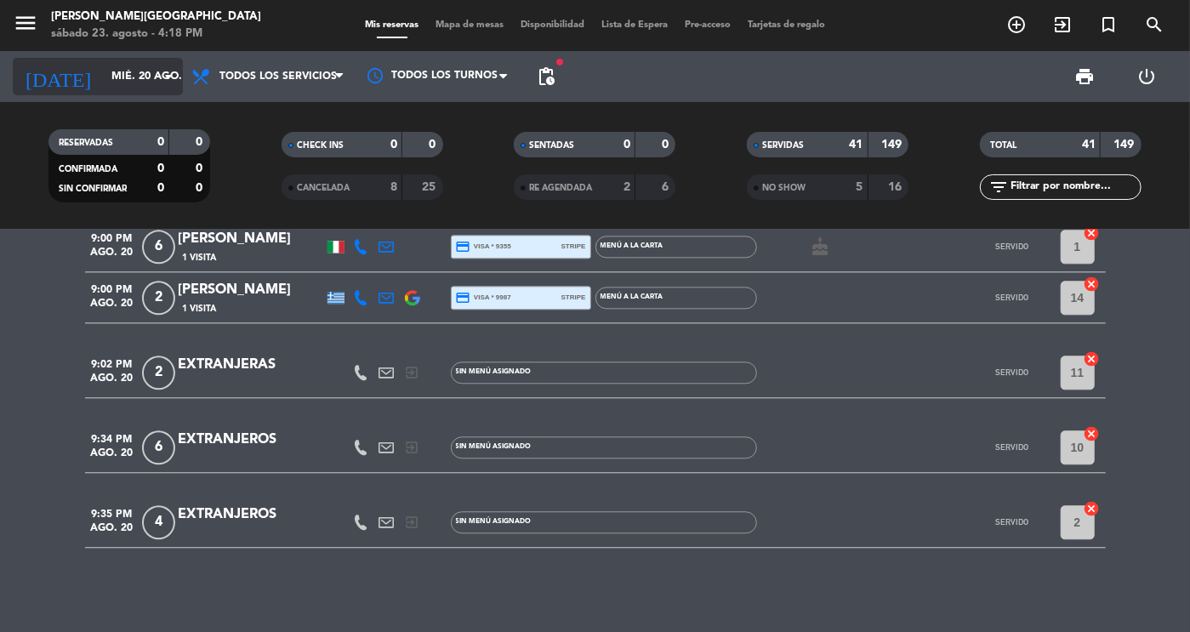
click at [137, 76] on input "mié. 20 ago." at bounding box center [175, 76] width 145 height 31
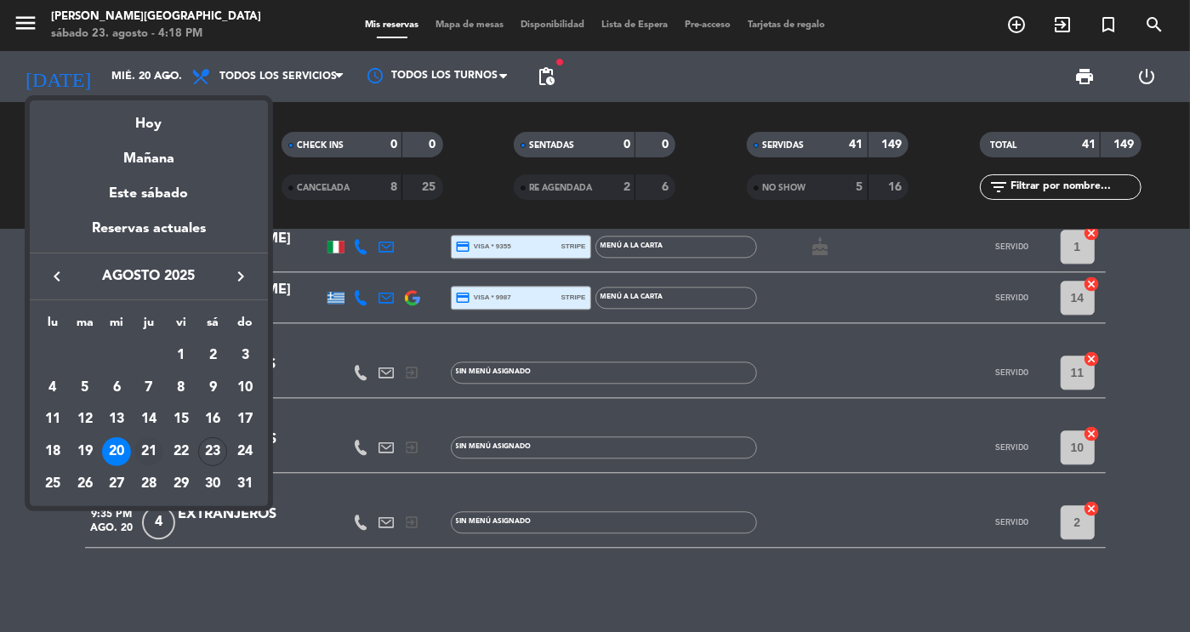
click at [152, 444] on div "21" at bounding box center [148, 451] width 29 height 29
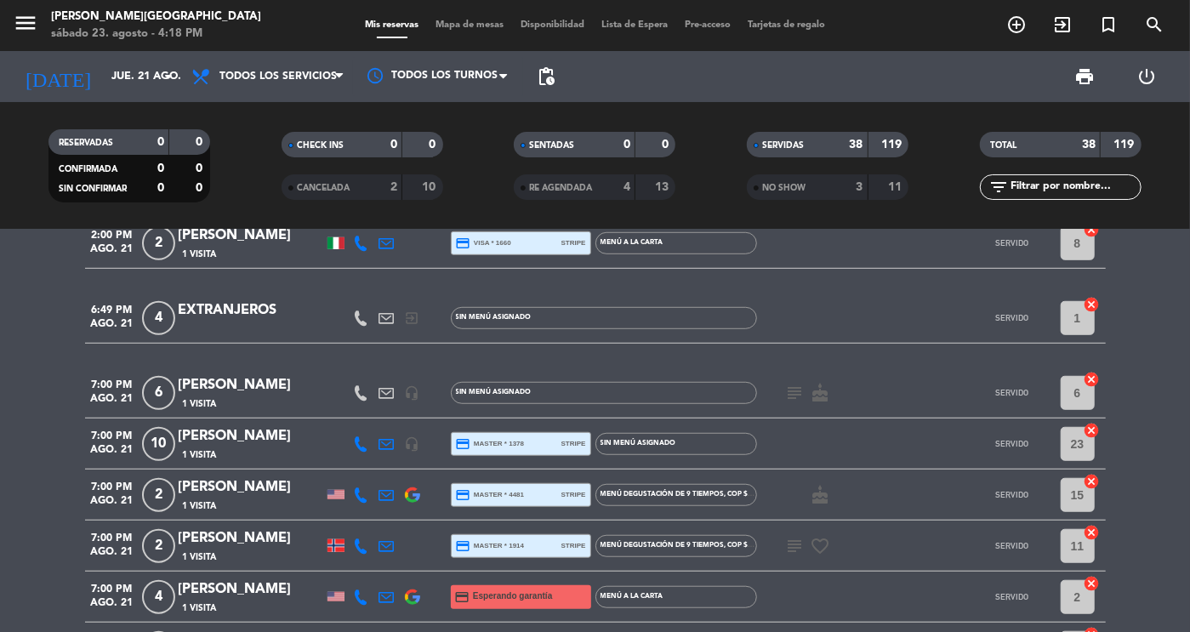
scroll to position [0, 0]
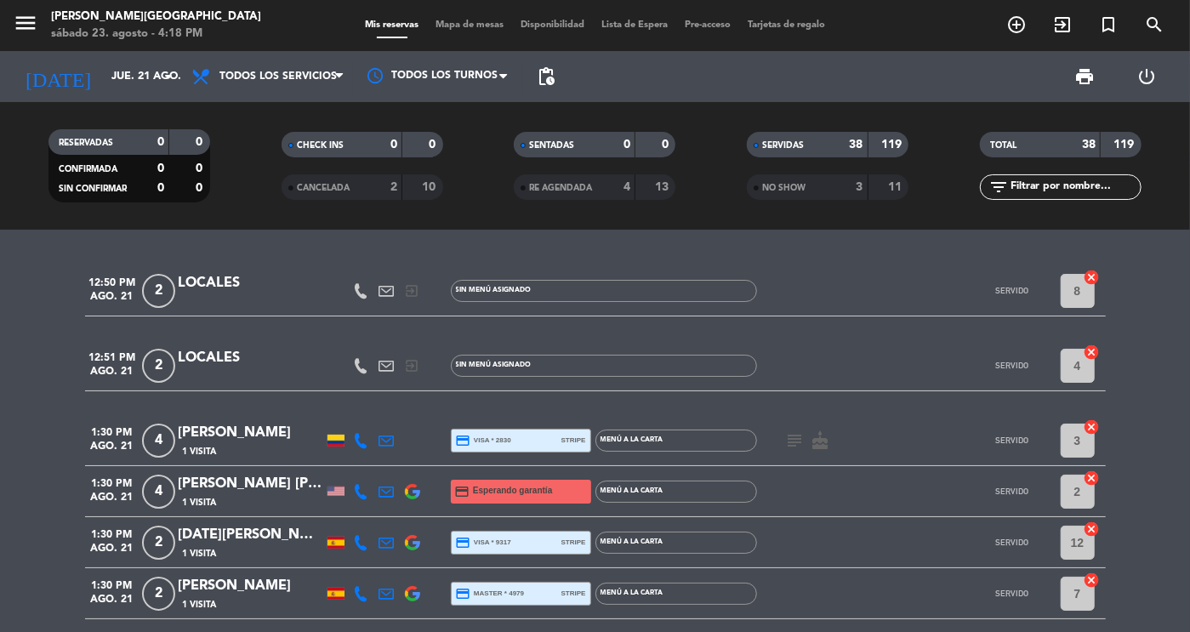
click at [794, 438] on icon "subject" at bounding box center [795, 440] width 20 height 20
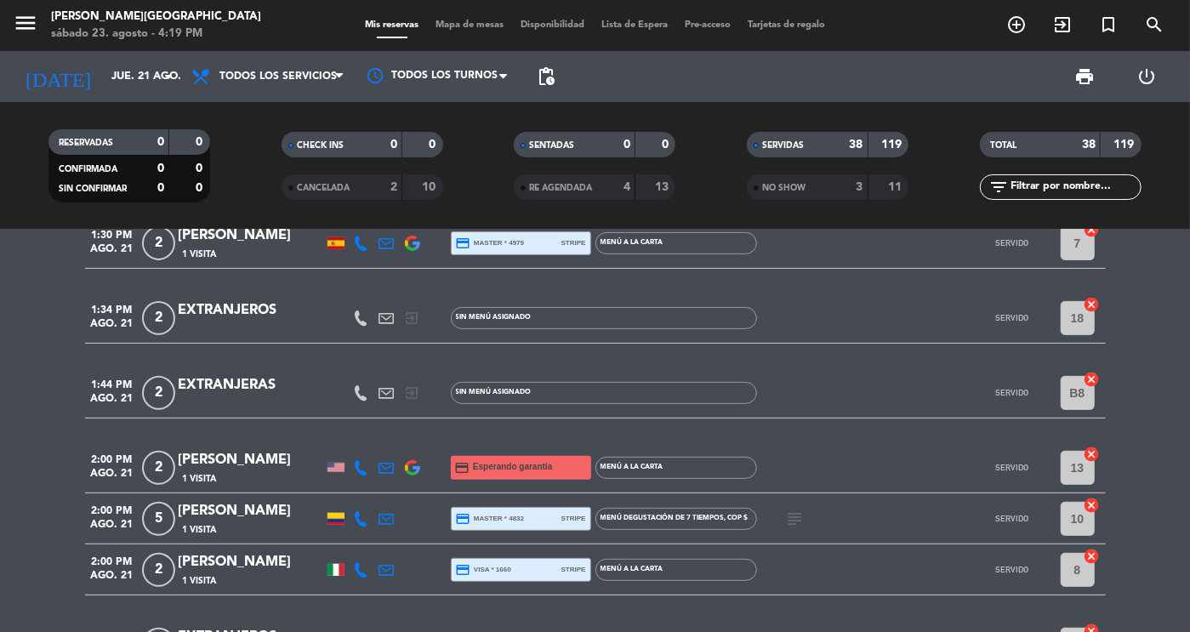
scroll to position [373, 0]
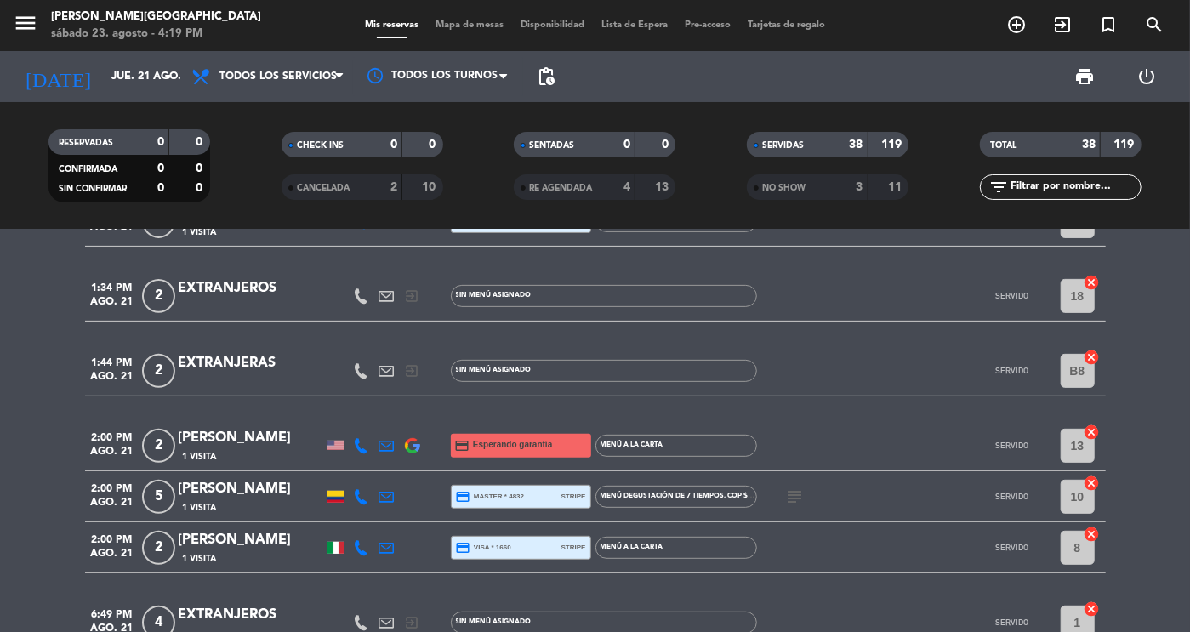
click at [797, 492] on icon "subject" at bounding box center [795, 497] width 20 height 20
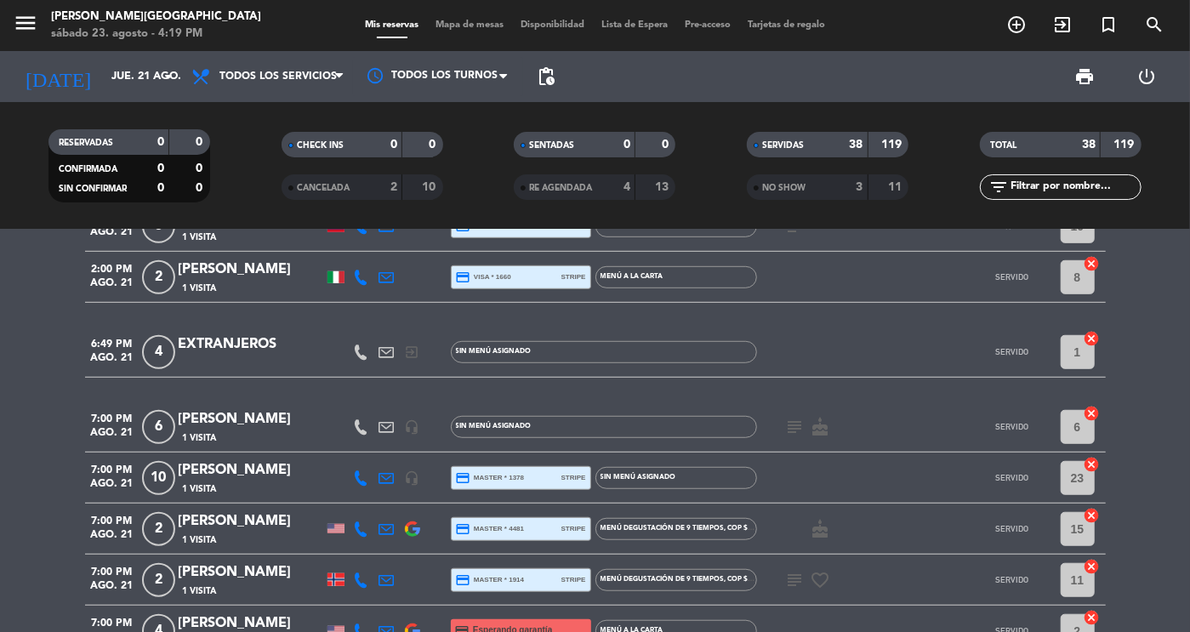
scroll to position [649, 0]
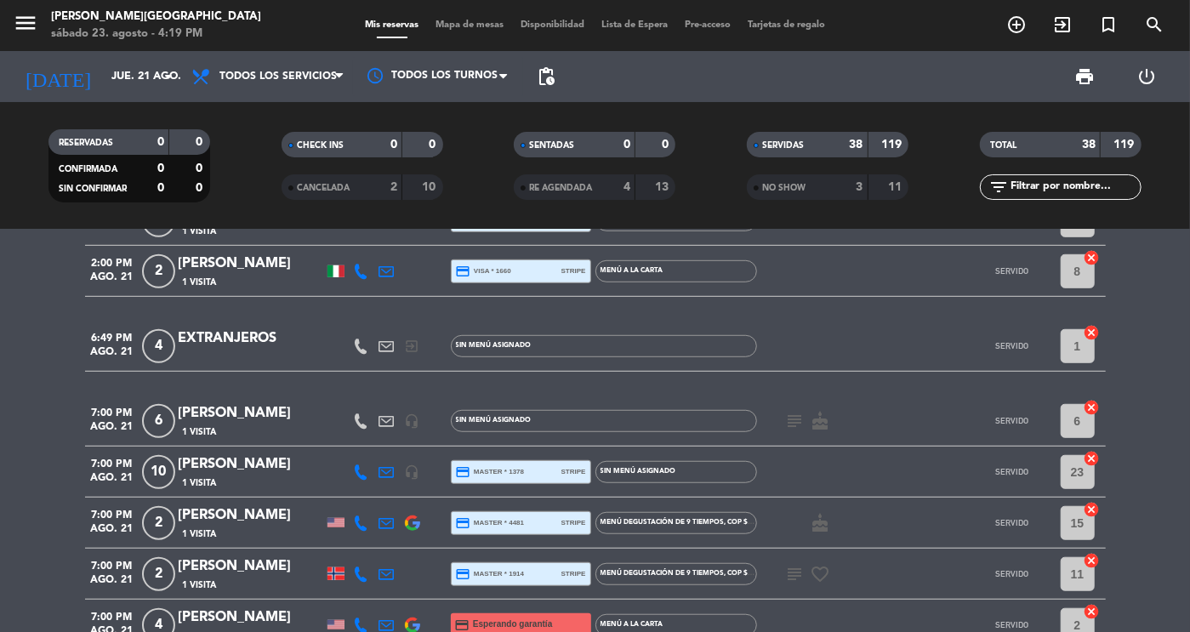
click at [790, 418] on icon "subject" at bounding box center [795, 421] width 20 height 20
click at [795, 576] on icon "subject" at bounding box center [795, 574] width 20 height 20
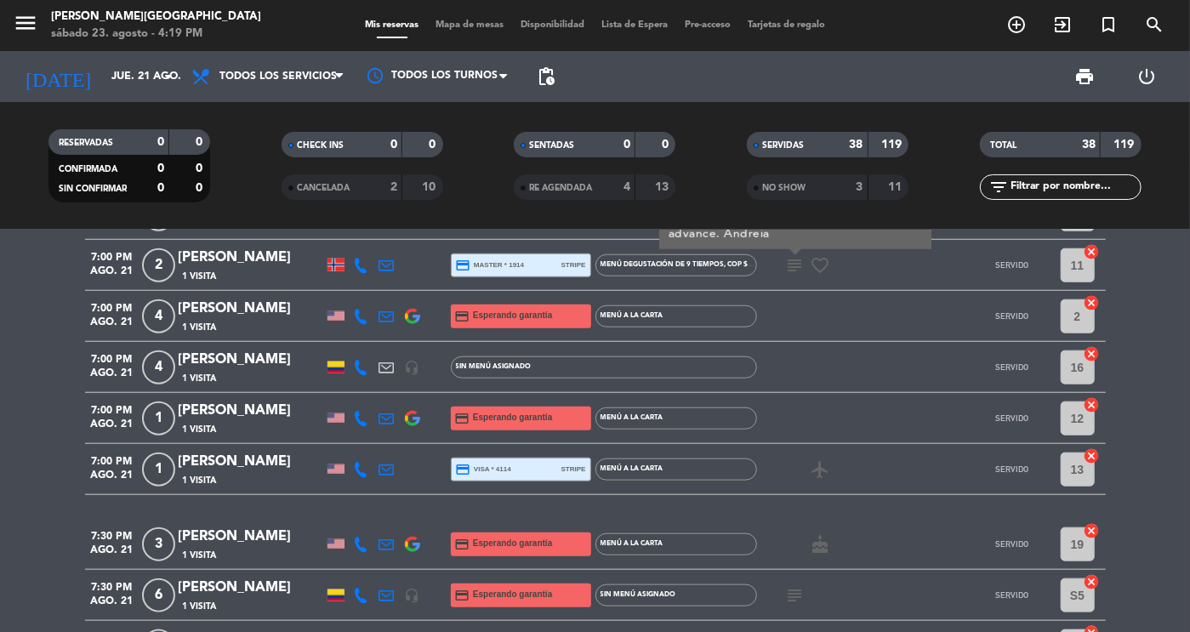
scroll to position [965, 0]
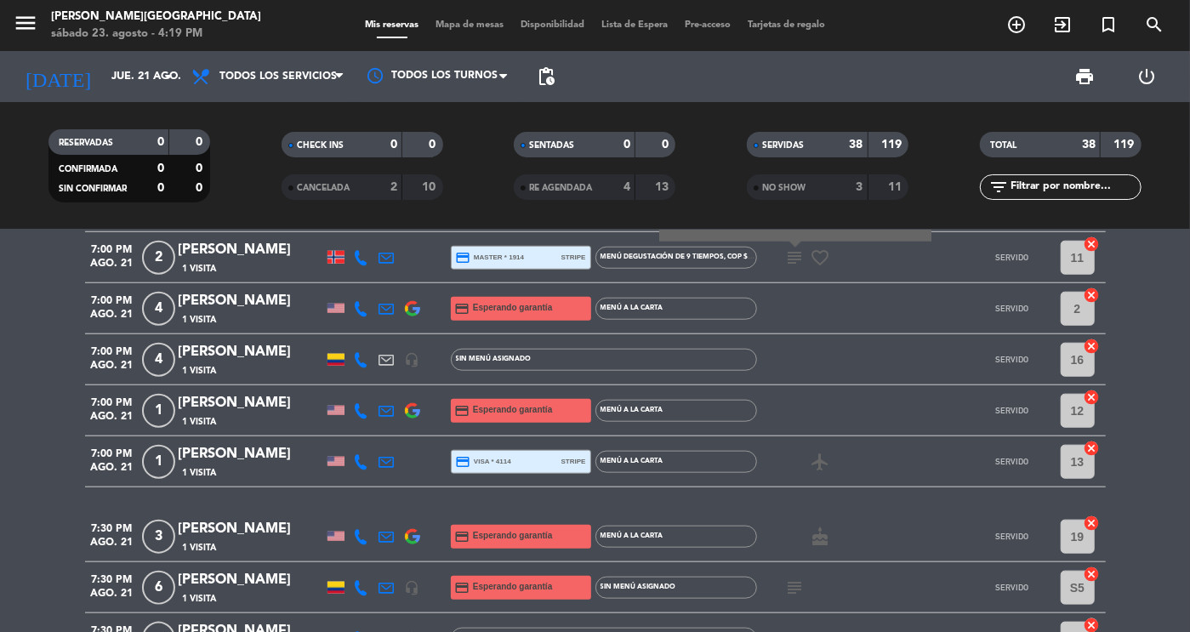
click at [792, 589] on icon "subject" at bounding box center [795, 588] width 20 height 20
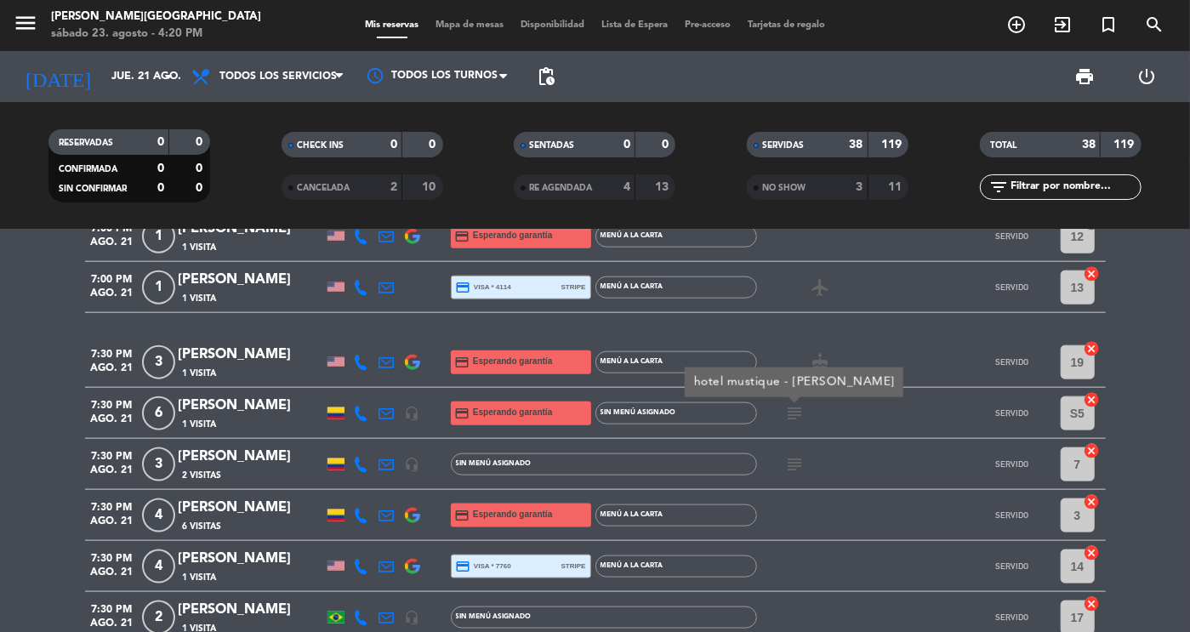
scroll to position [1144, 0]
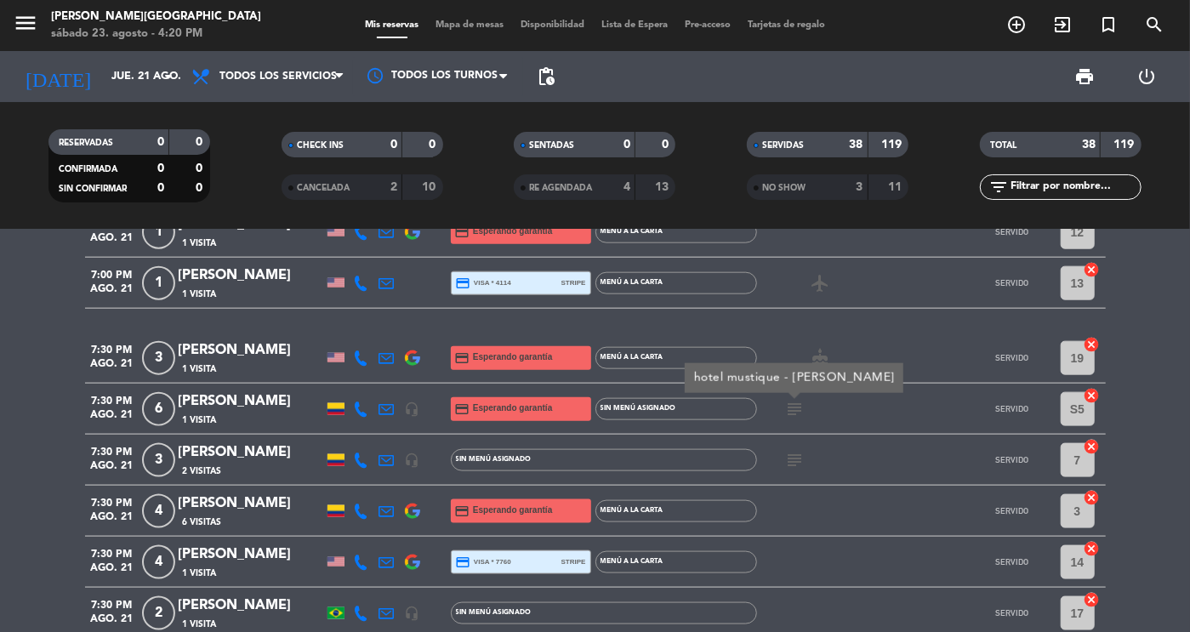
click at [800, 464] on icon "subject" at bounding box center [795, 460] width 20 height 20
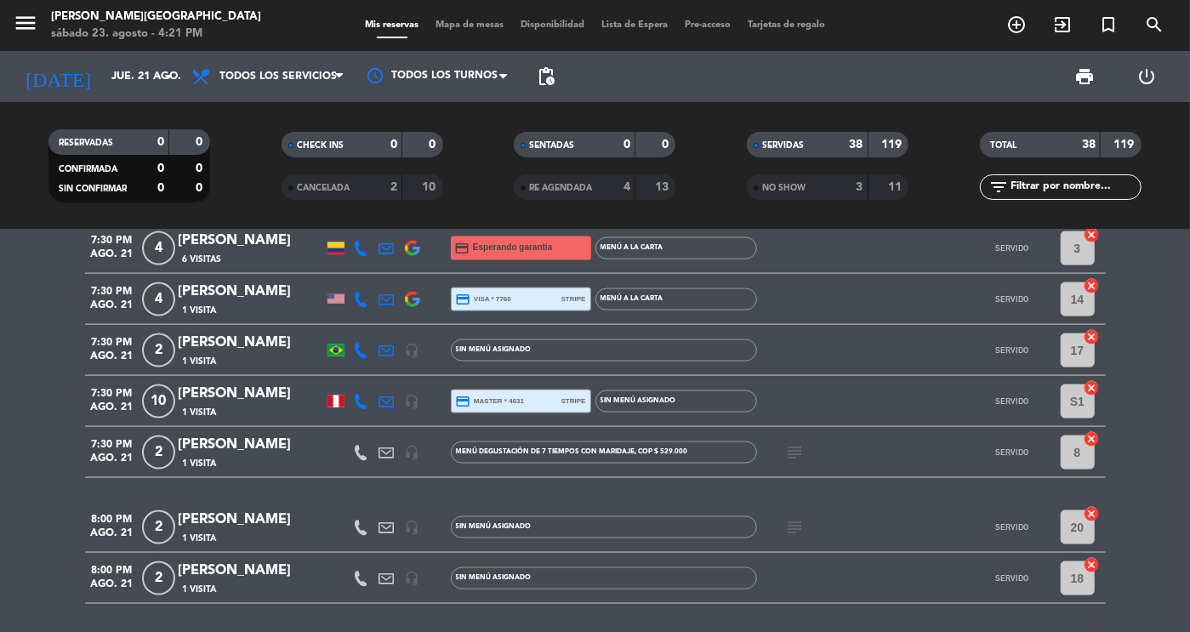
scroll to position [1408, 0]
click at [799, 449] on icon "subject" at bounding box center [795, 451] width 20 height 20
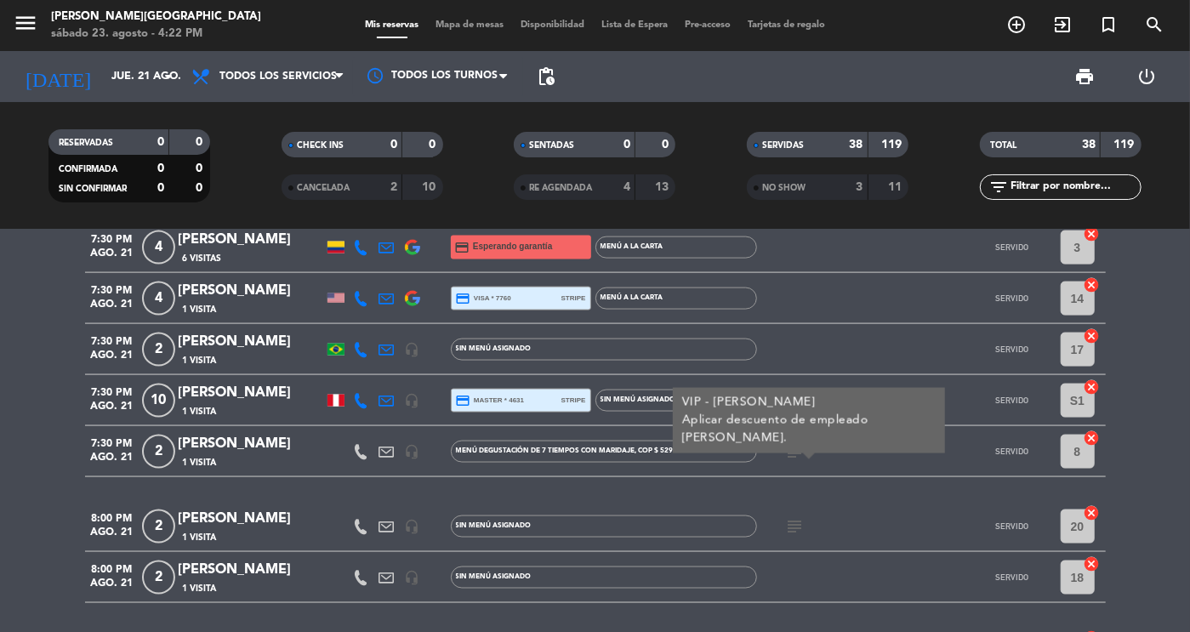
click at [797, 531] on icon "subject" at bounding box center [795, 526] width 20 height 20
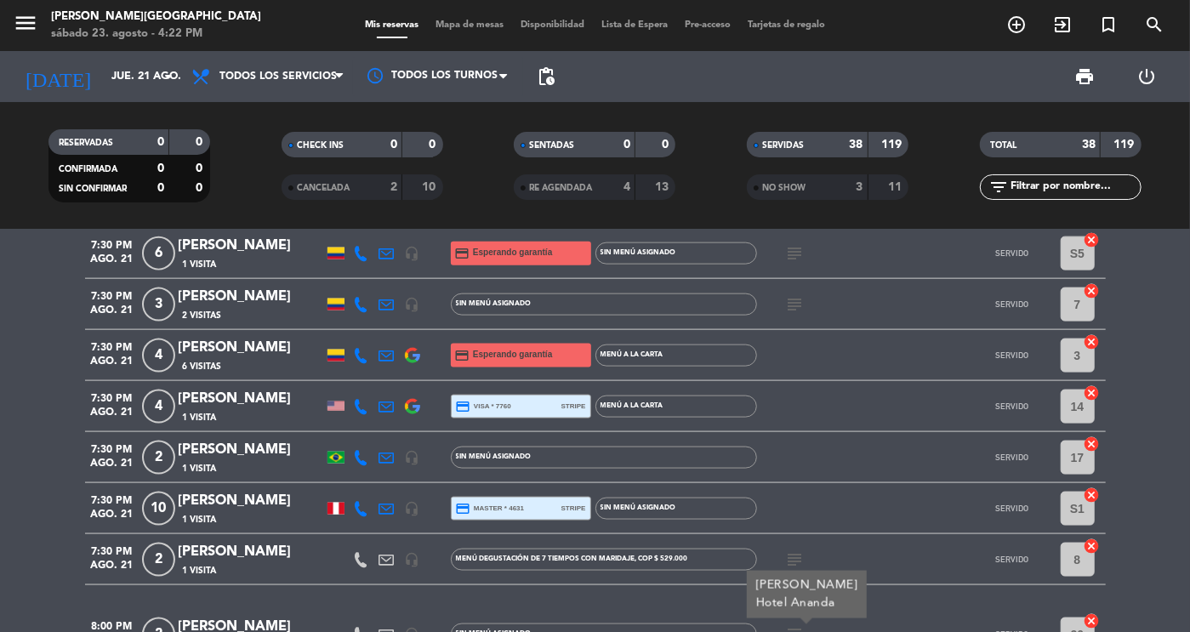
scroll to position [1295, 0]
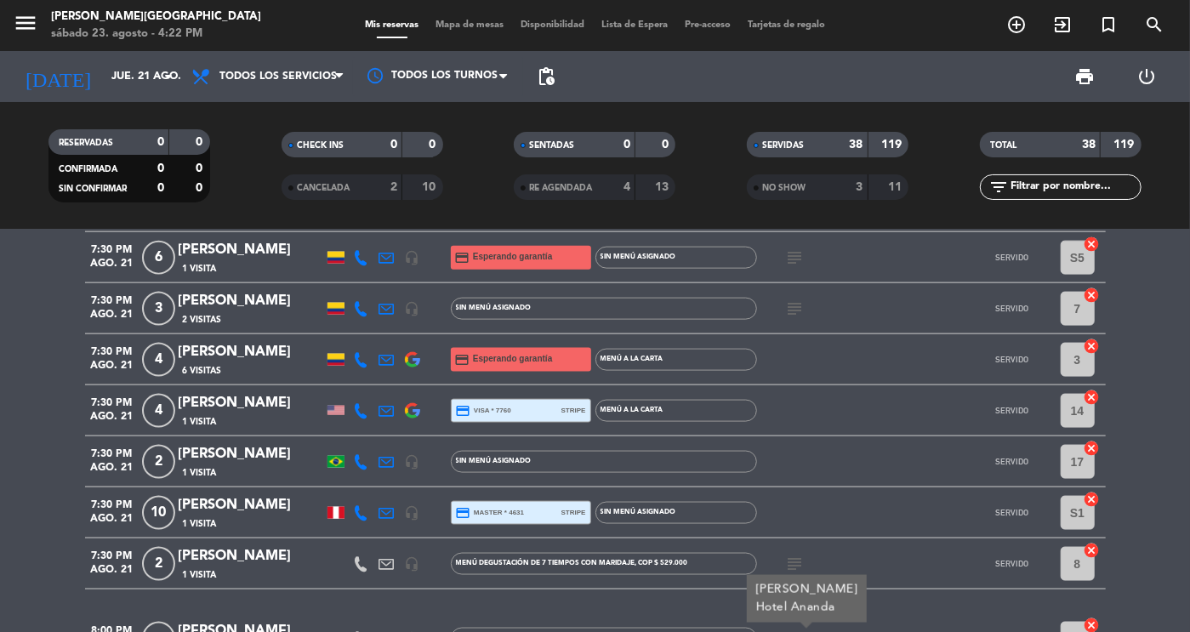
click at [787, 312] on icon "subject" at bounding box center [795, 309] width 20 height 20
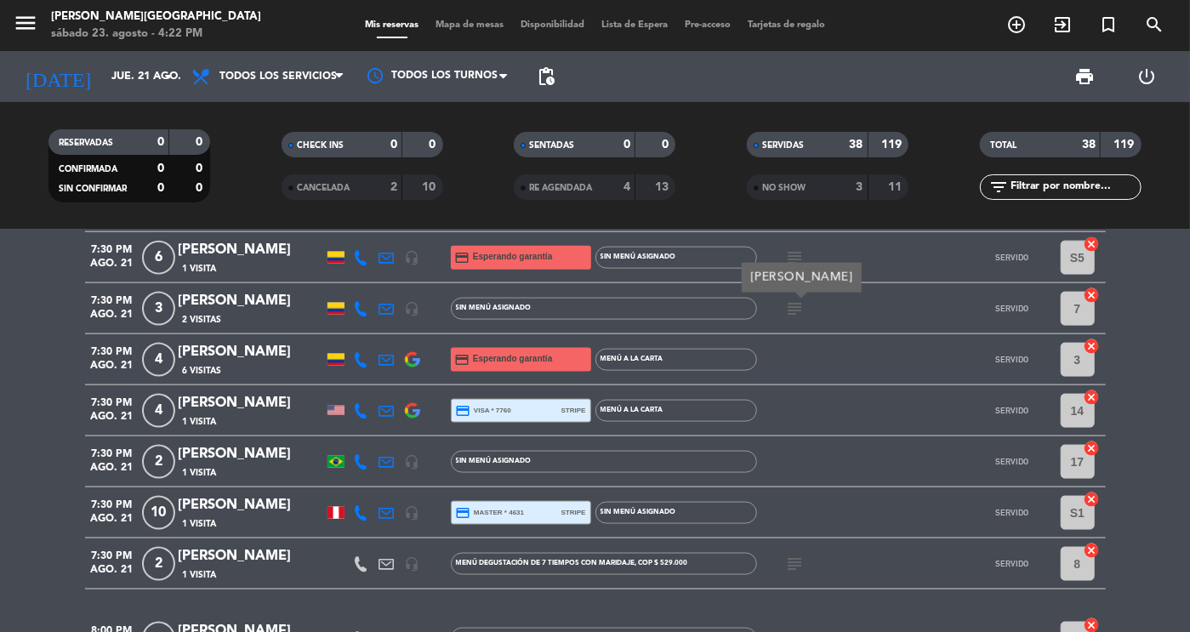
click at [787, 312] on icon "subject" at bounding box center [795, 309] width 20 height 20
click at [795, 308] on icon "subject" at bounding box center [795, 309] width 20 height 20
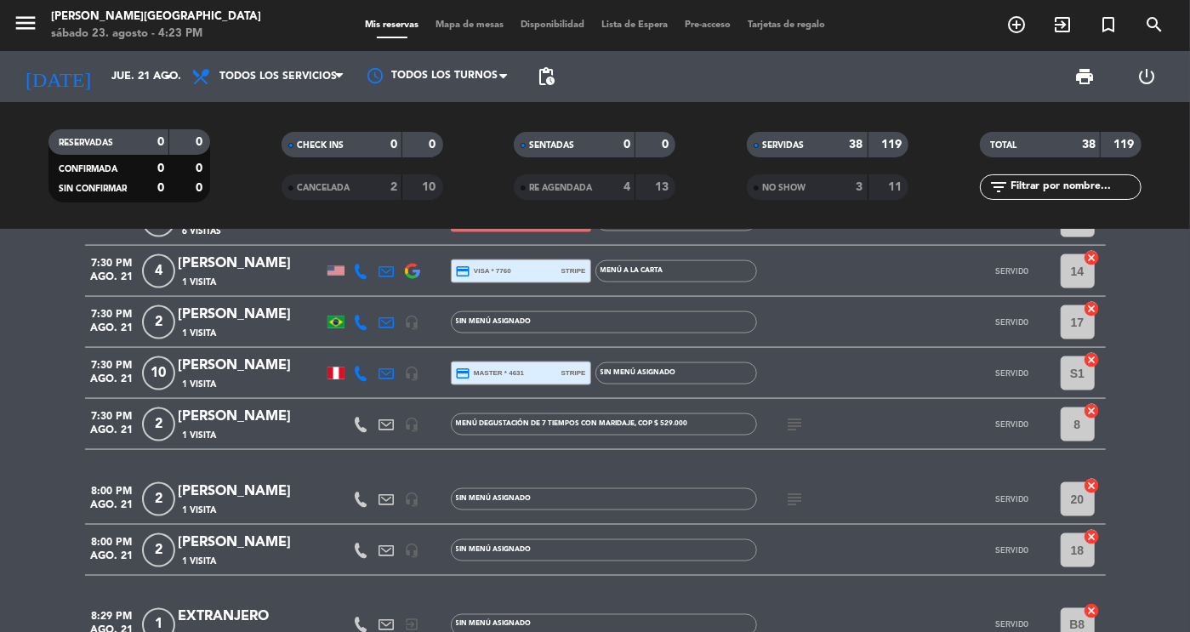
scroll to position [1441, 0]
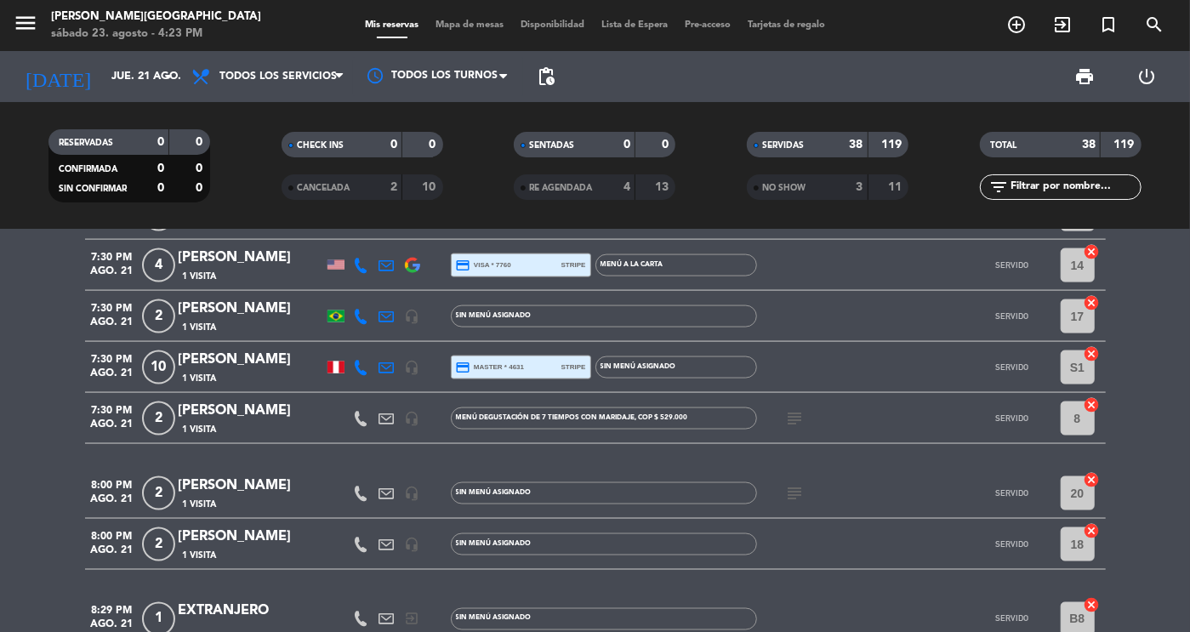
click at [791, 494] on icon "subject" at bounding box center [795, 493] width 20 height 20
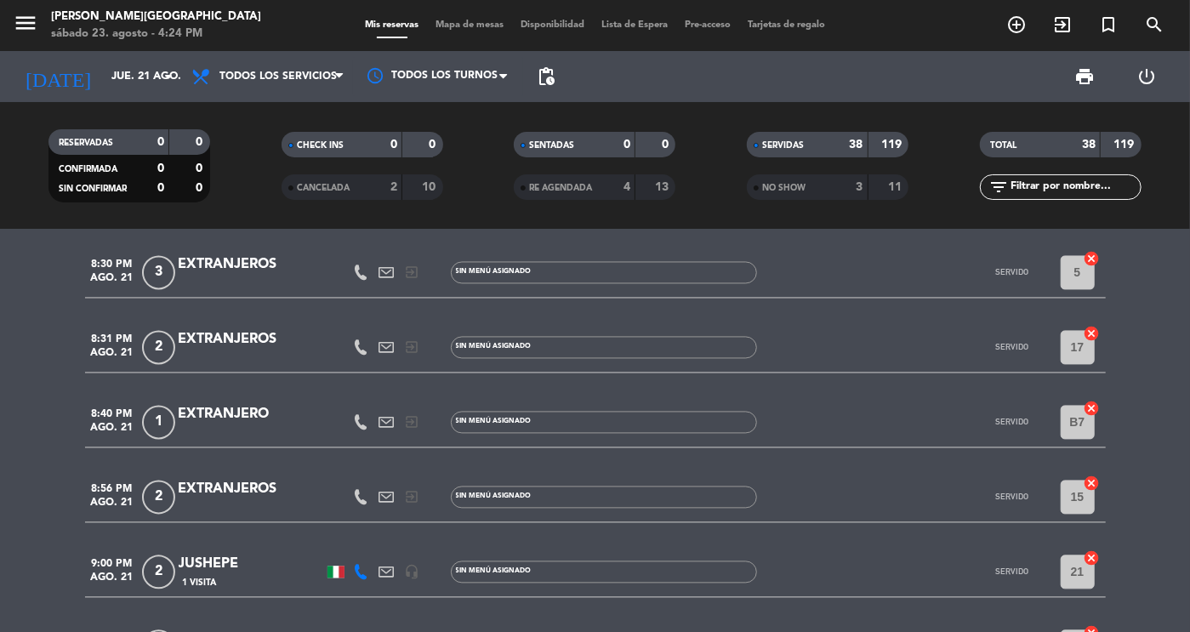
scroll to position [2038, 0]
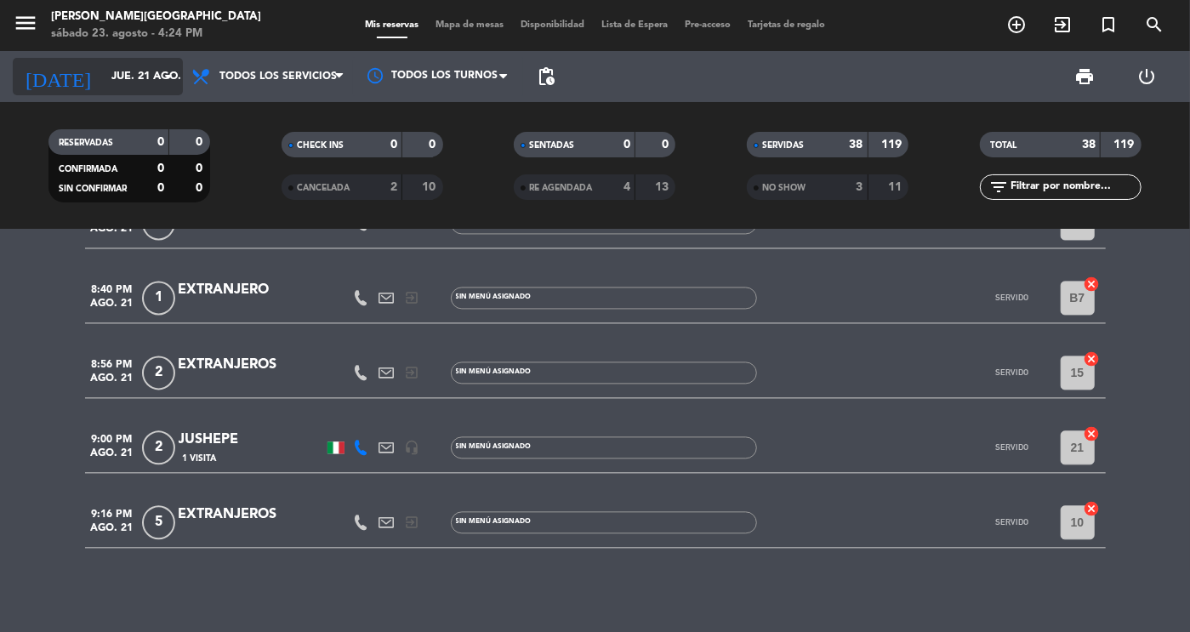
click at [139, 77] on input "jue. 21 ago." at bounding box center [175, 76] width 145 height 31
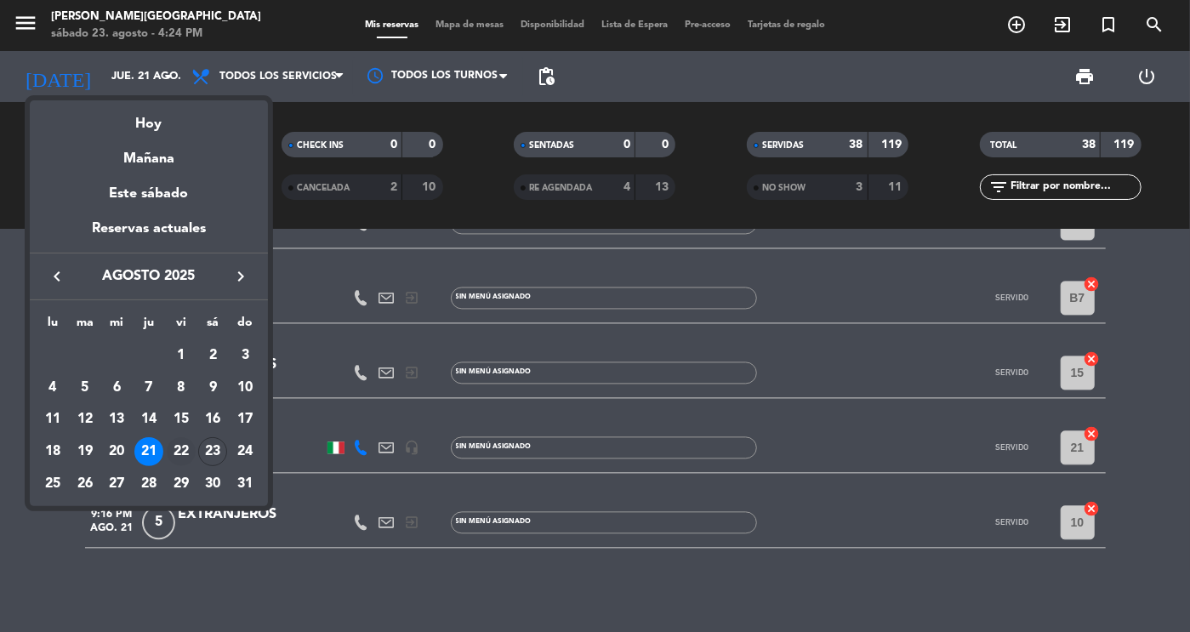
click at [185, 452] on div "22" at bounding box center [181, 451] width 29 height 29
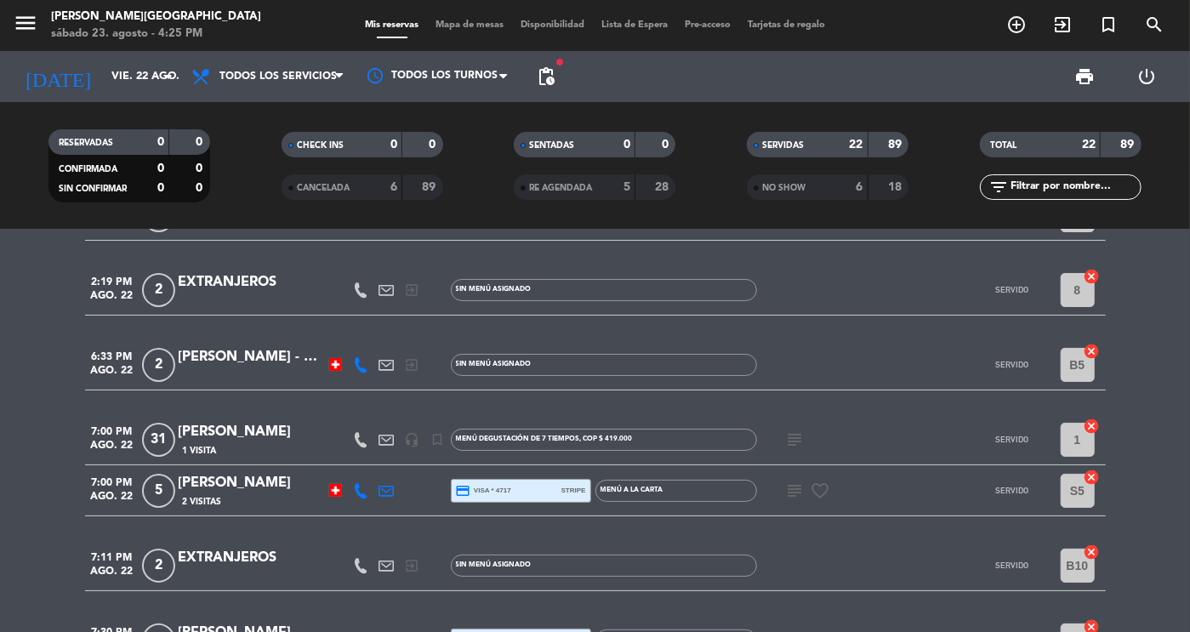
scroll to position [80, 0]
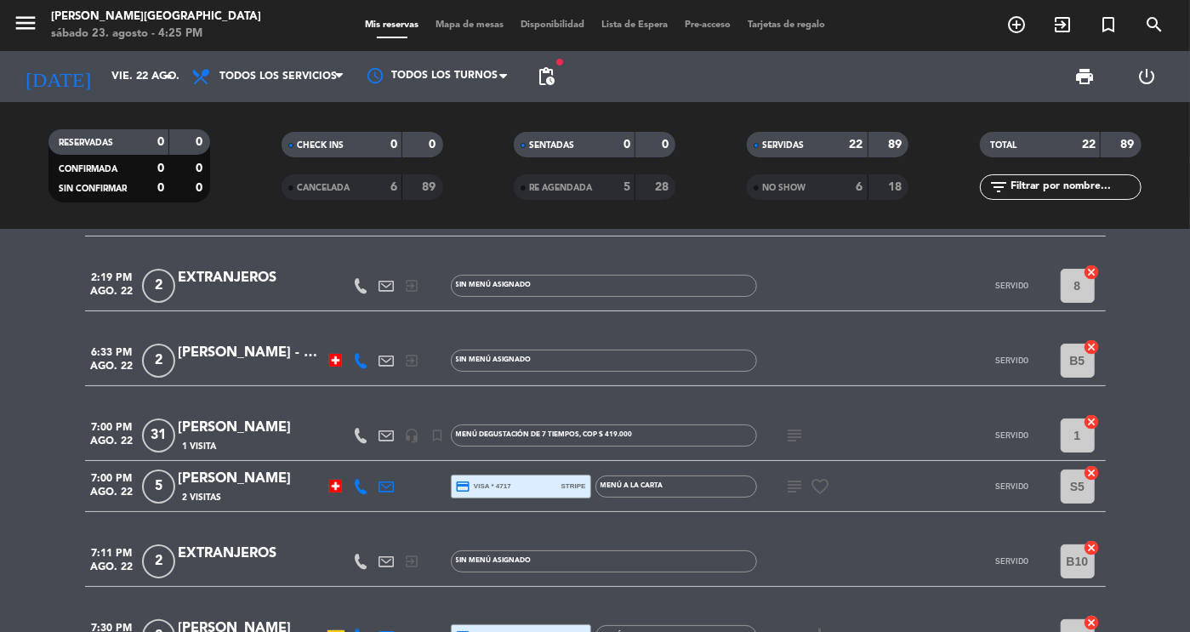
click at [793, 438] on icon "subject" at bounding box center [795, 435] width 20 height 20
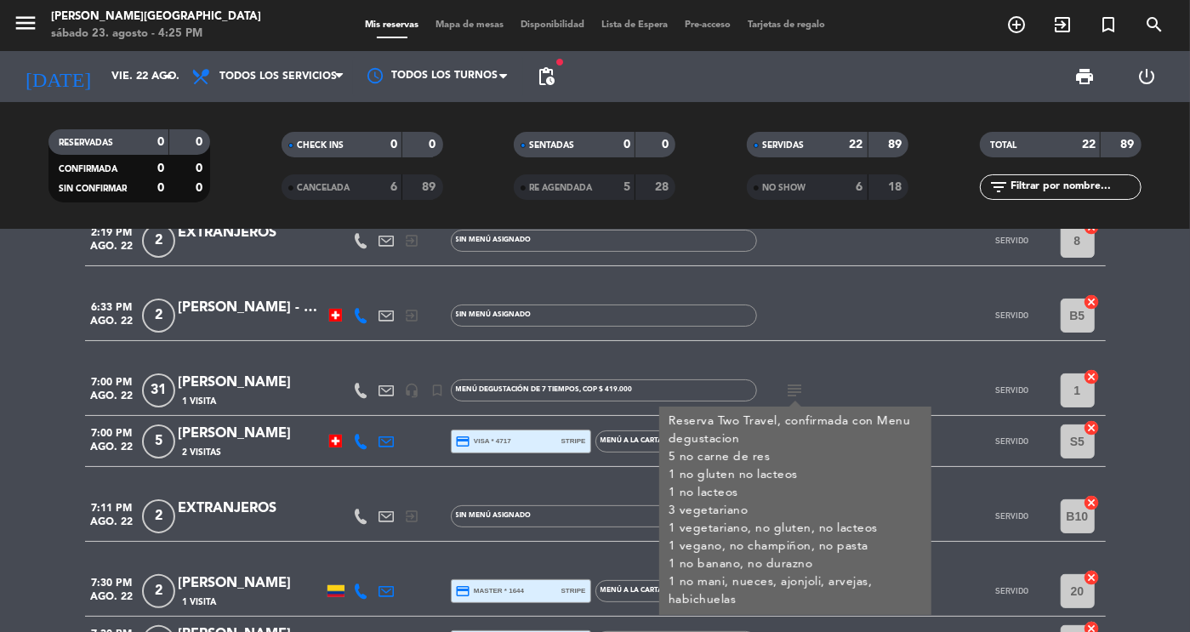
scroll to position [134, 0]
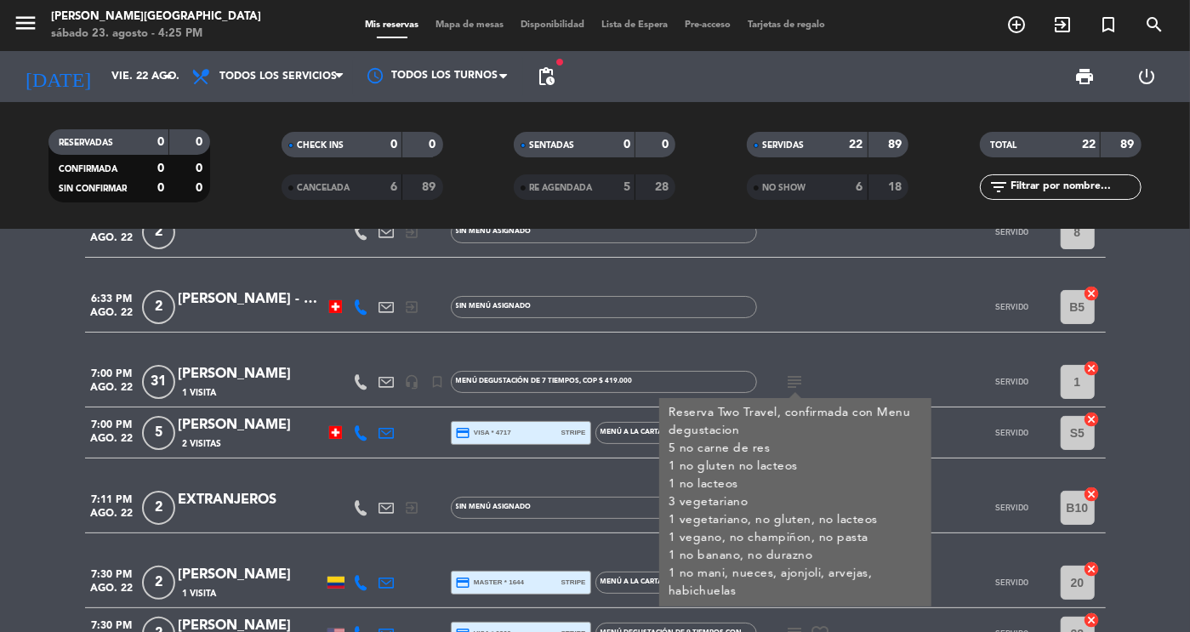
click at [798, 384] on icon "subject" at bounding box center [795, 382] width 20 height 20
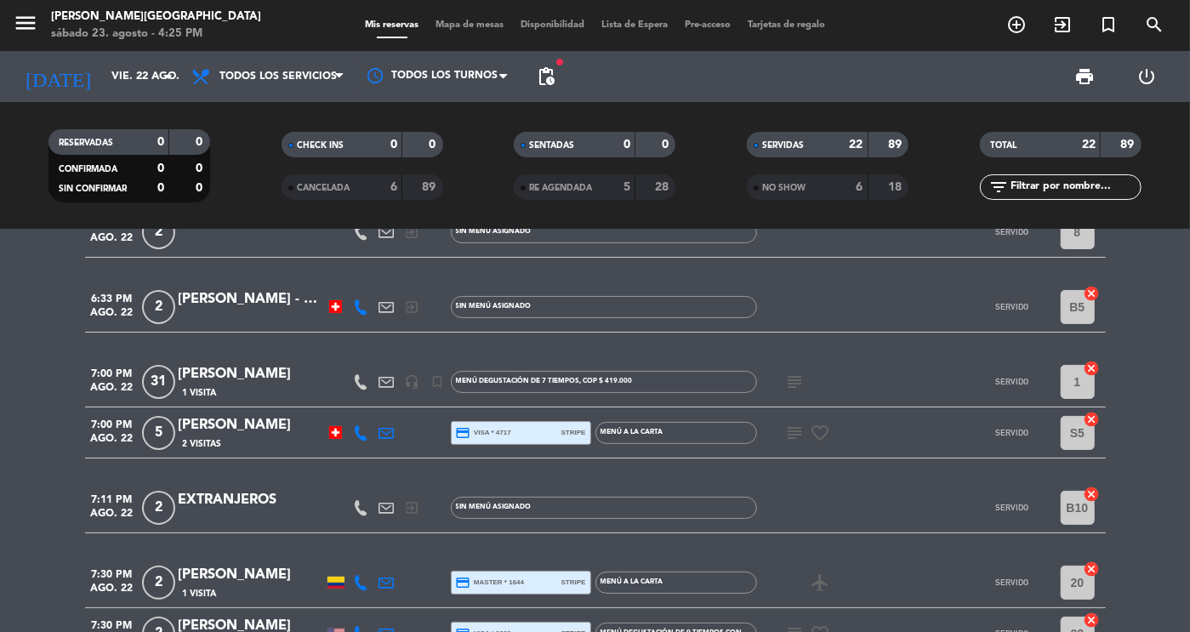
scroll to position [171, 0]
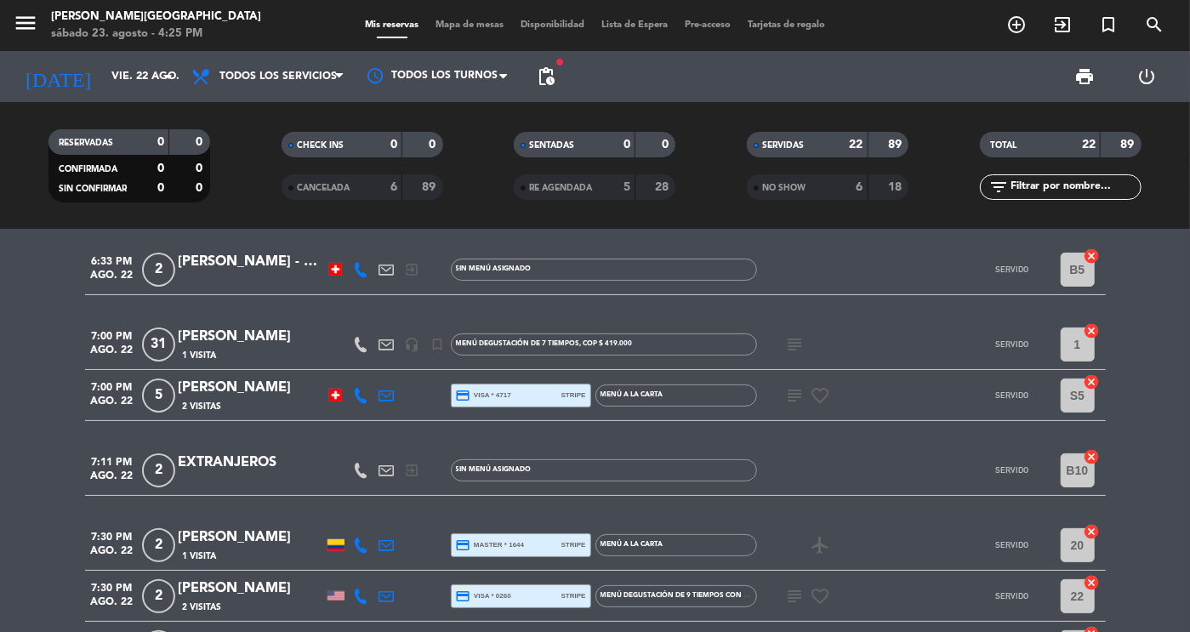
click at [798, 384] on div "subject favorite_border" at bounding box center [833, 395] width 153 height 50
click at [797, 392] on icon "subject" at bounding box center [795, 395] width 20 height 20
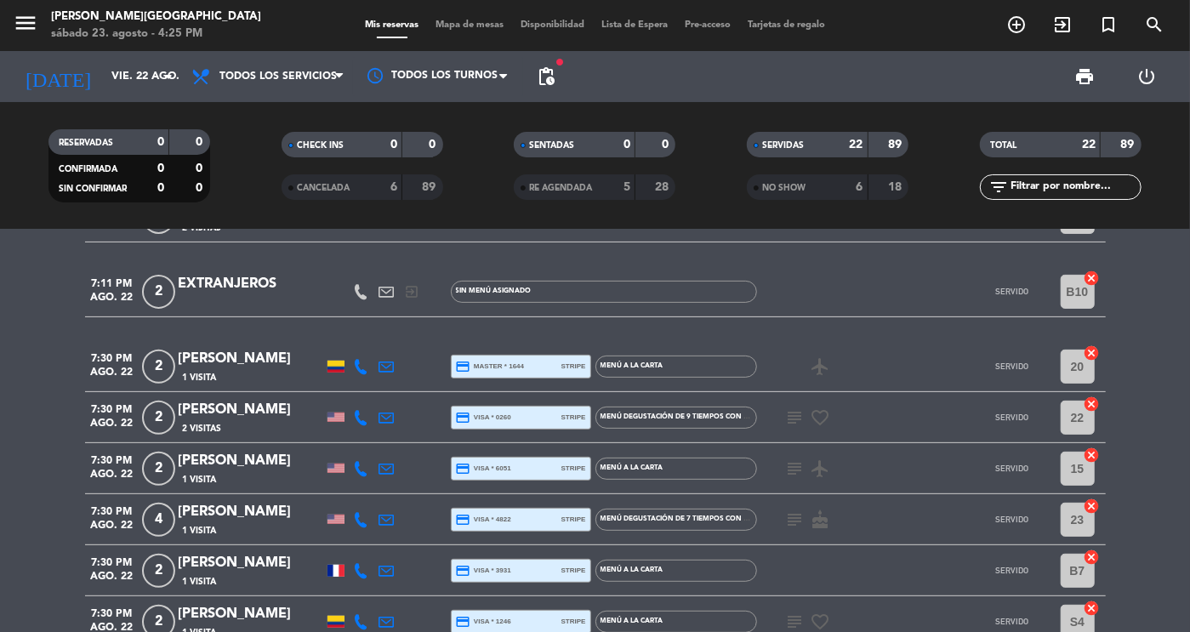
scroll to position [352, 0]
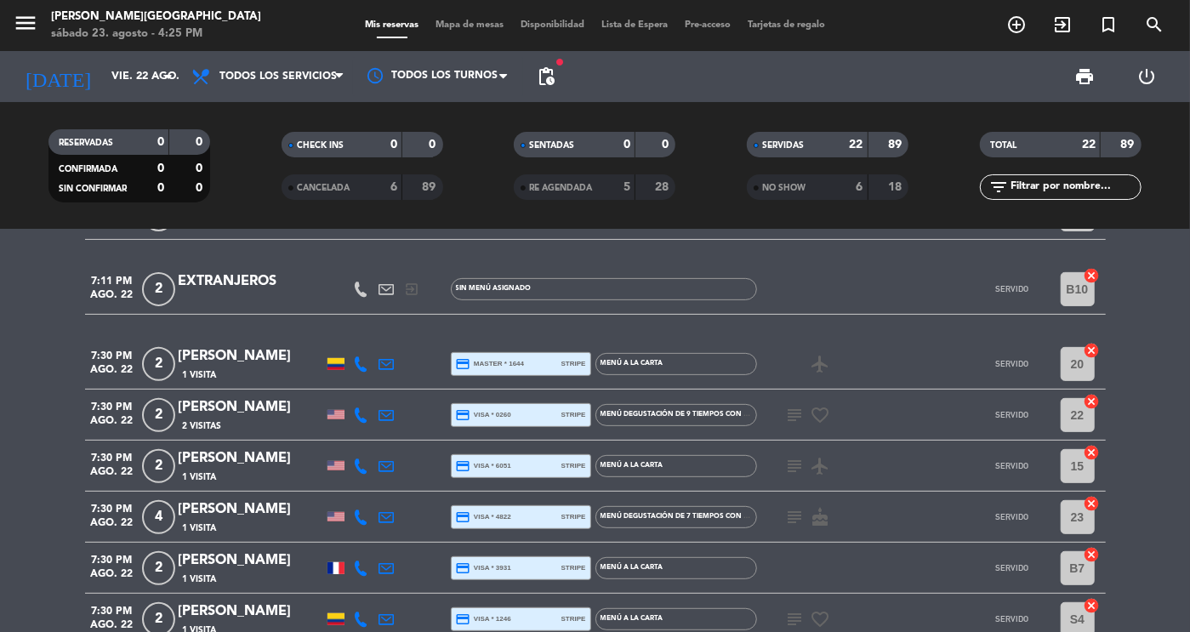
click at [794, 413] on icon "subject" at bounding box center [795, 415] width 20 height 20
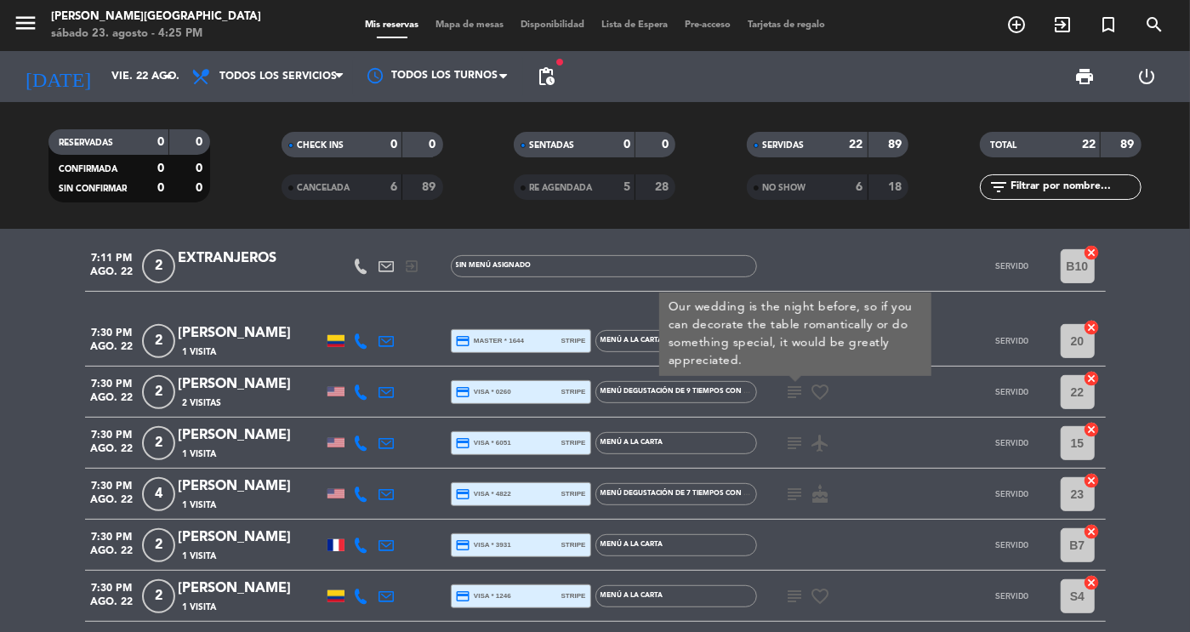
scroll to position [378, 0]
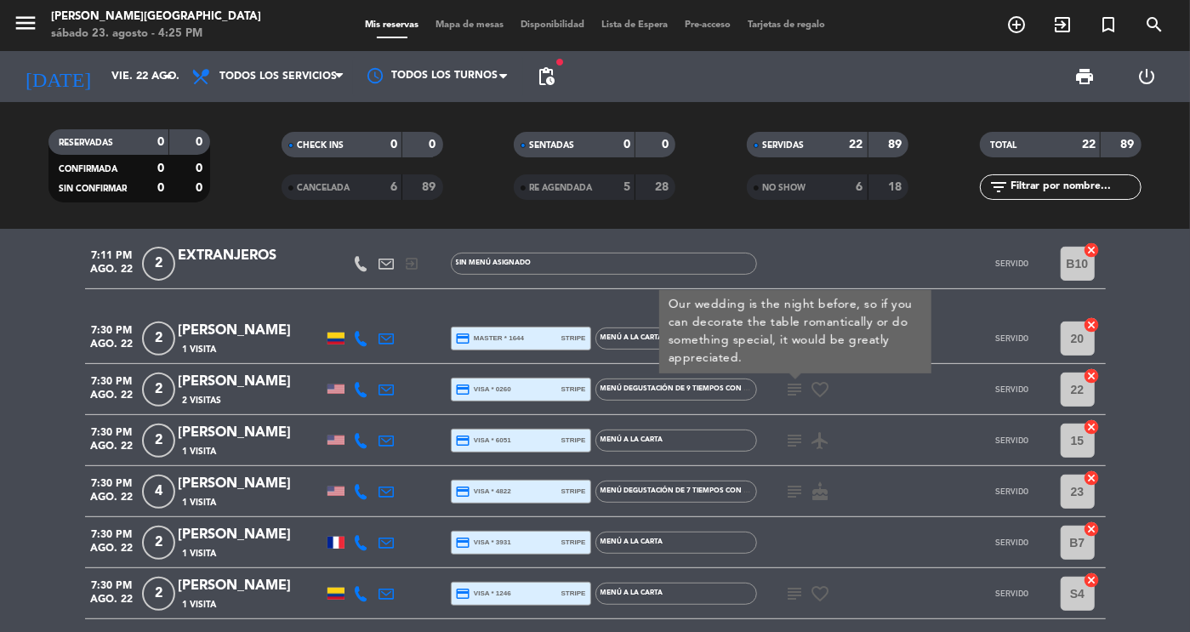
click at [794, 433] on icon "subject" at bounding box center [795, 440] width 20 height 20
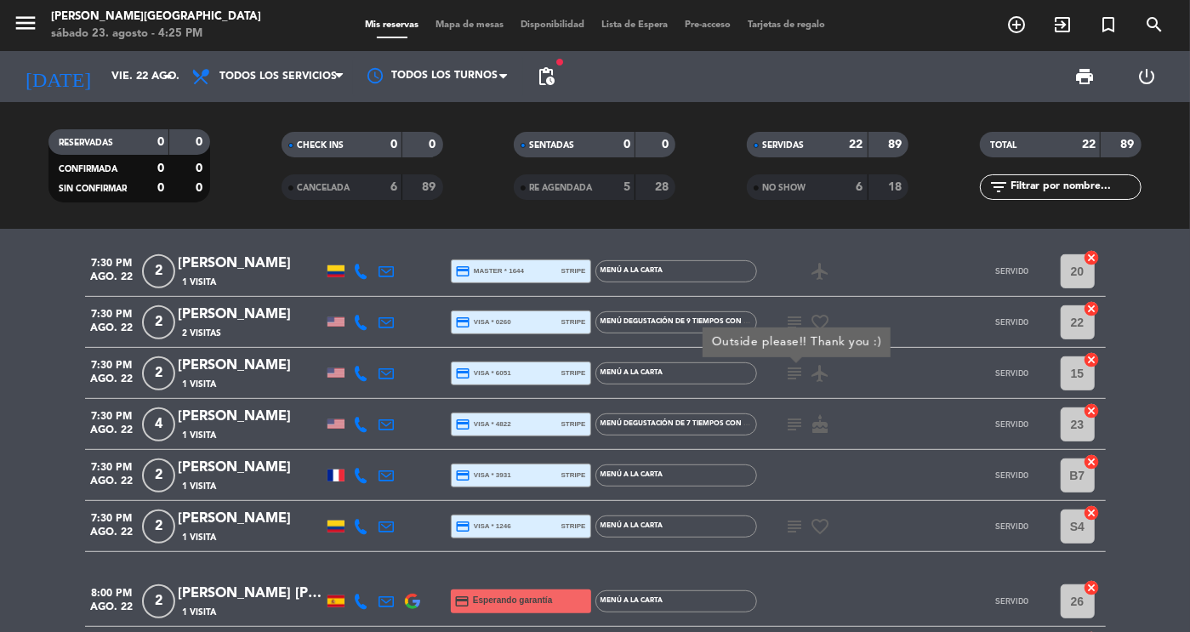
scroll to position [446, 0]
click at [794, 433] on icon "subject" at bounding box center [795, 423] width 20 height 20
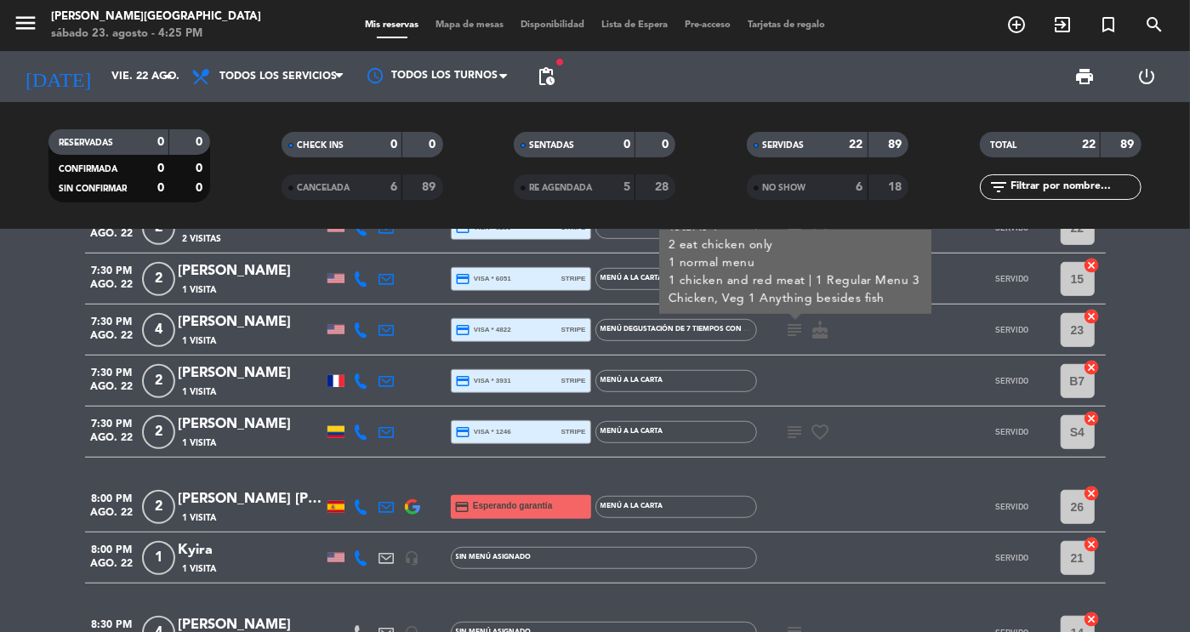
scroll to position [540, 0]
click at [794, 433] on icon "subject" at bounding box center [795, 431] width 20 height 20
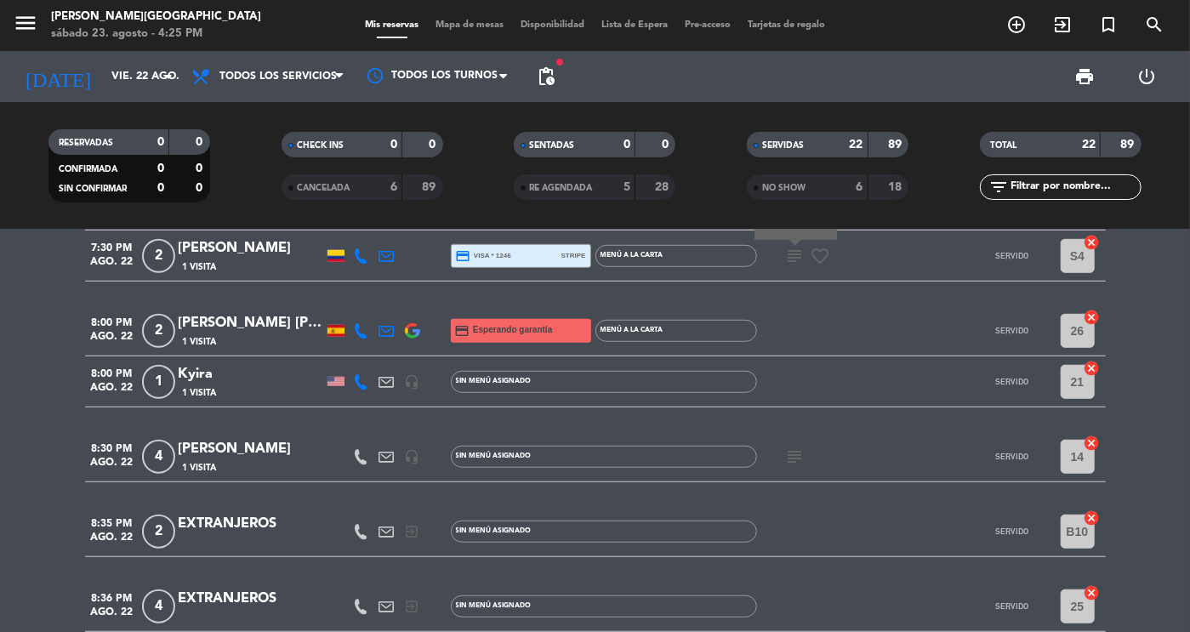
scroll to position [739, 0]
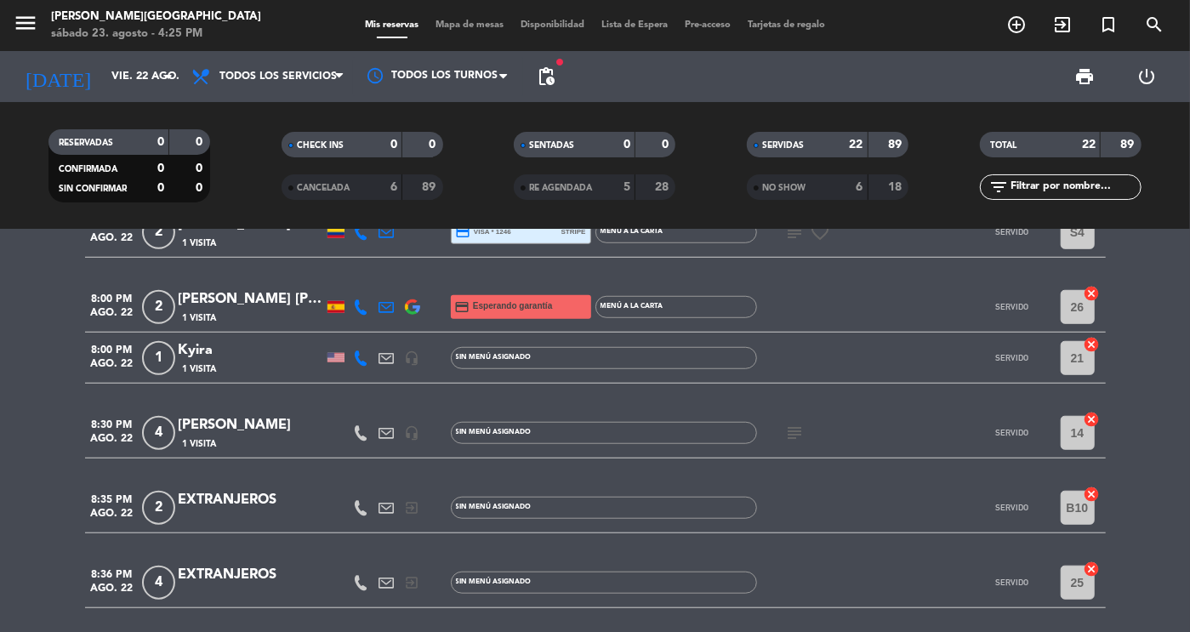
click at [794, 433] on icon "subject" at bounding box center [795, 433] width 20 height 20
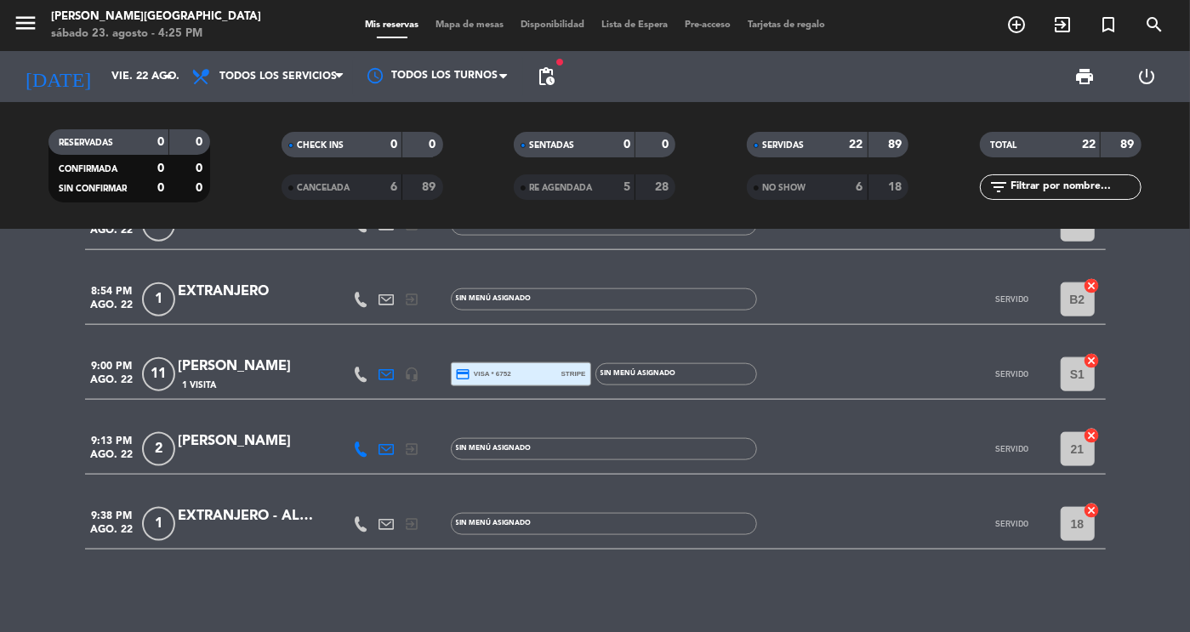
scroll to position [1174, 0]
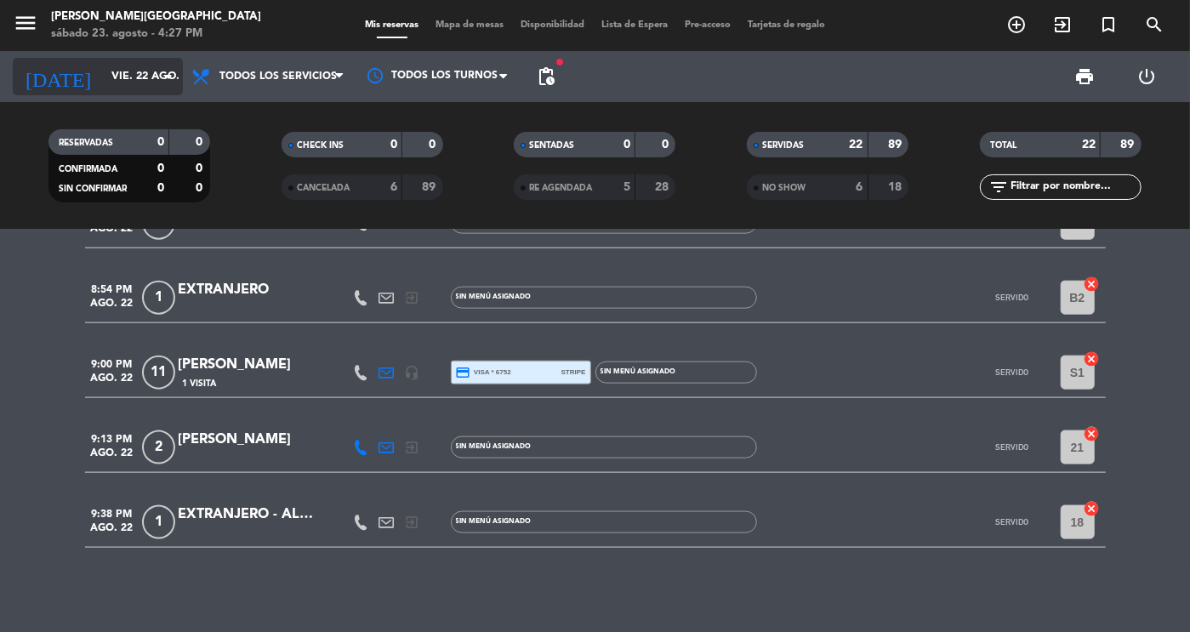
click at [113, 77] on input "vie. 22 ago." at bounding box center [175, 76] width 145 height 31
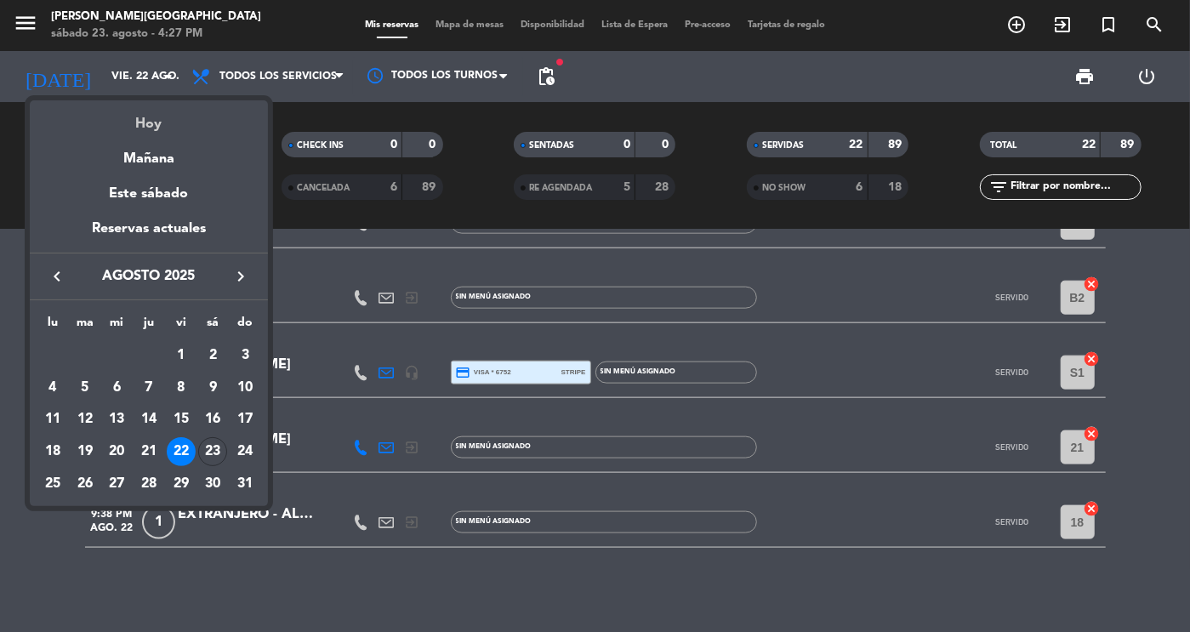
click at [148, 117] on div "Hoy" at bounding box center [149, 117] width 238 height 35
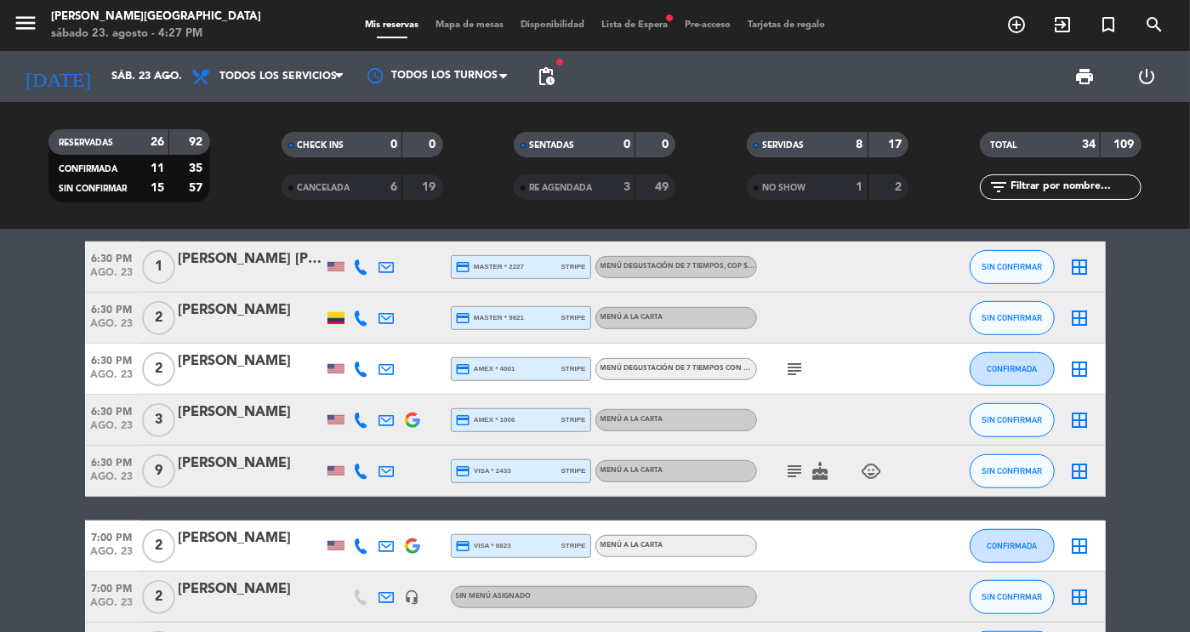
scroll to position [0, 0]
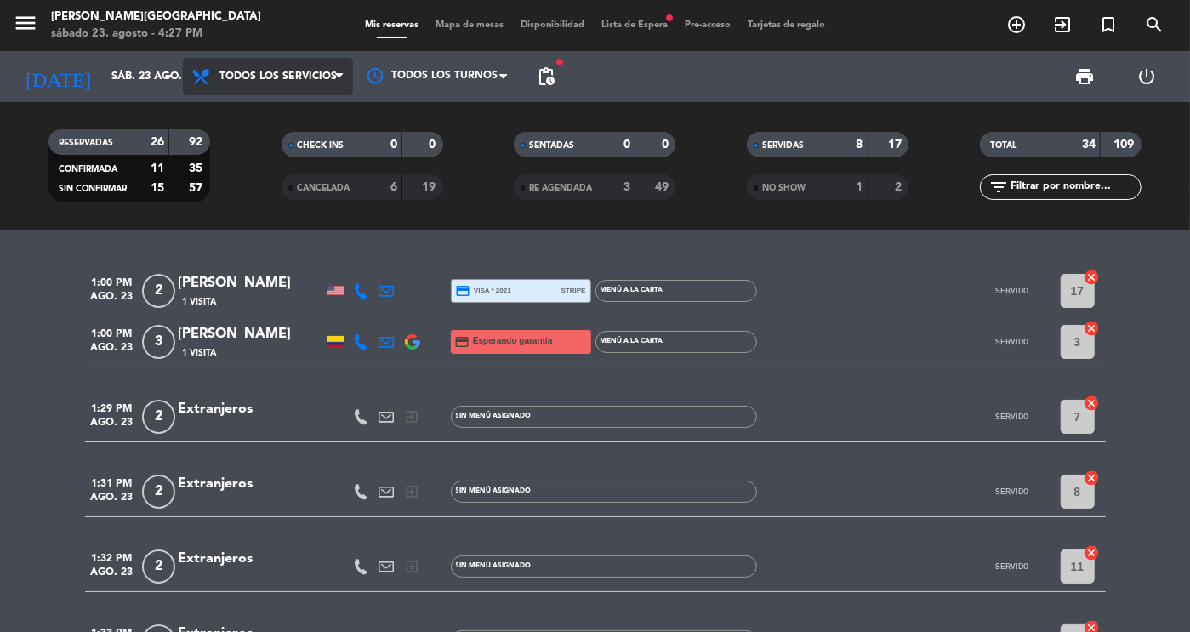
click at [317, 75] on span "Todos los servicios" at bounding box center [277, 77] width 117 height 12
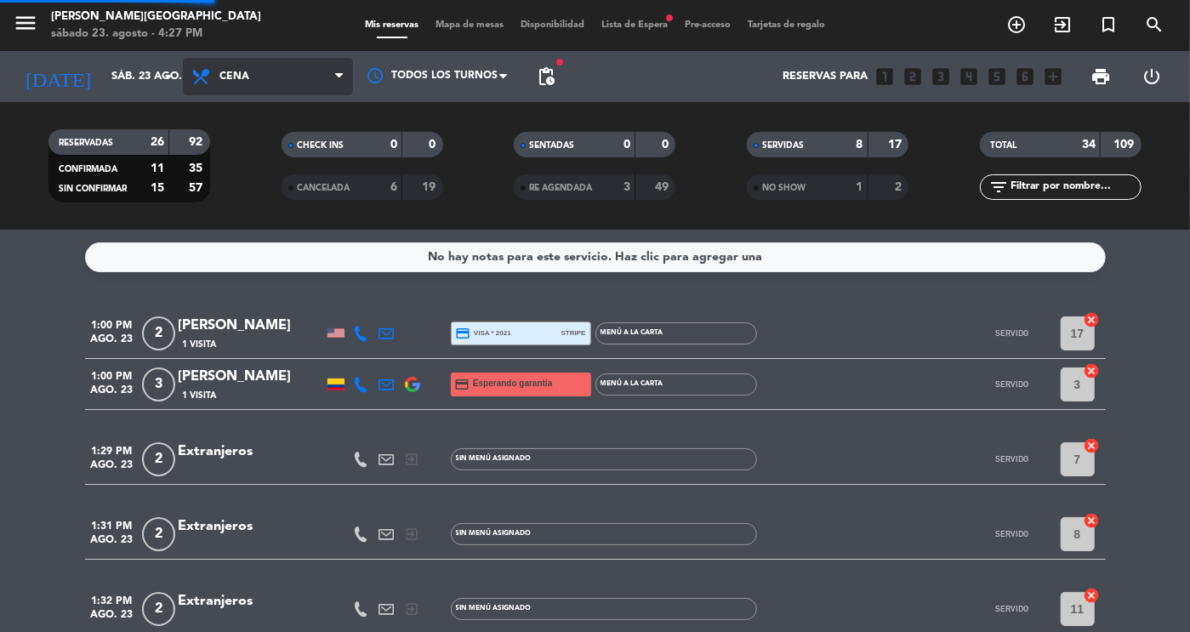
click at [268, 195] on div "menu [PERSON_NAME][GEOGRAPHIC_DATA] sábado 23. agosto - 4:27 PM Mis reservas Ma…" at bounding box center [595, 115] width 1190 height 230
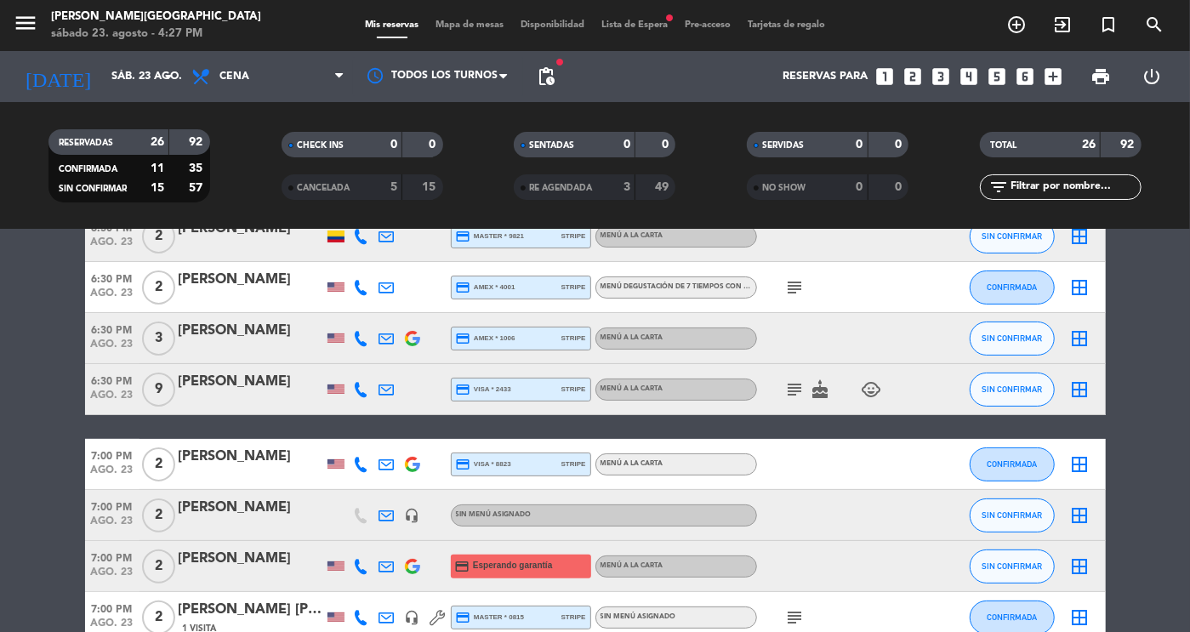
scroll to position [153, 0]
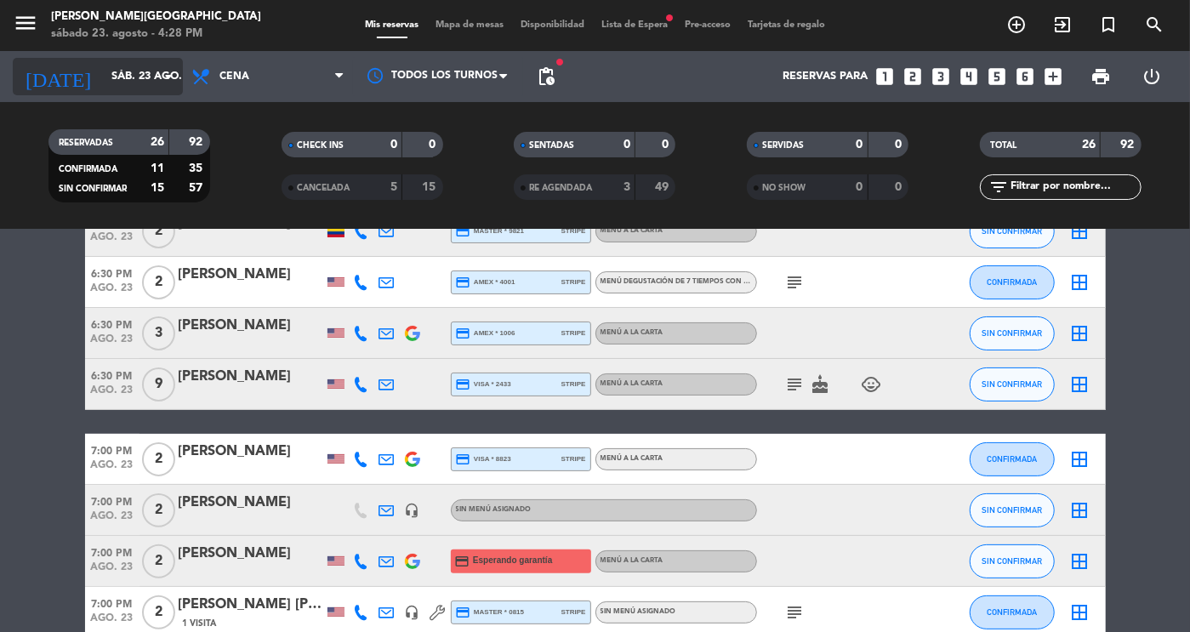
click at [141, 93] on div "[DATE] sáb. 23 ago. arrow_drop_down" at bounding box center [98, 76] width 170 height 37
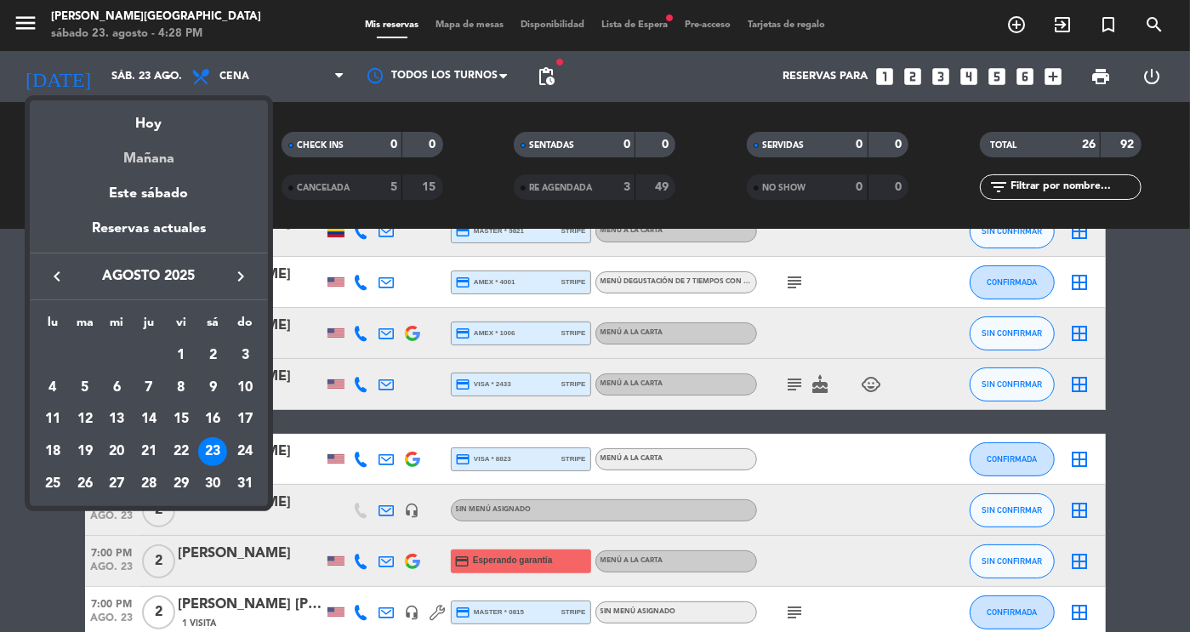
click at [162, 166] on div "Mañana" at bounding box center [149, 152] width 238 height 35
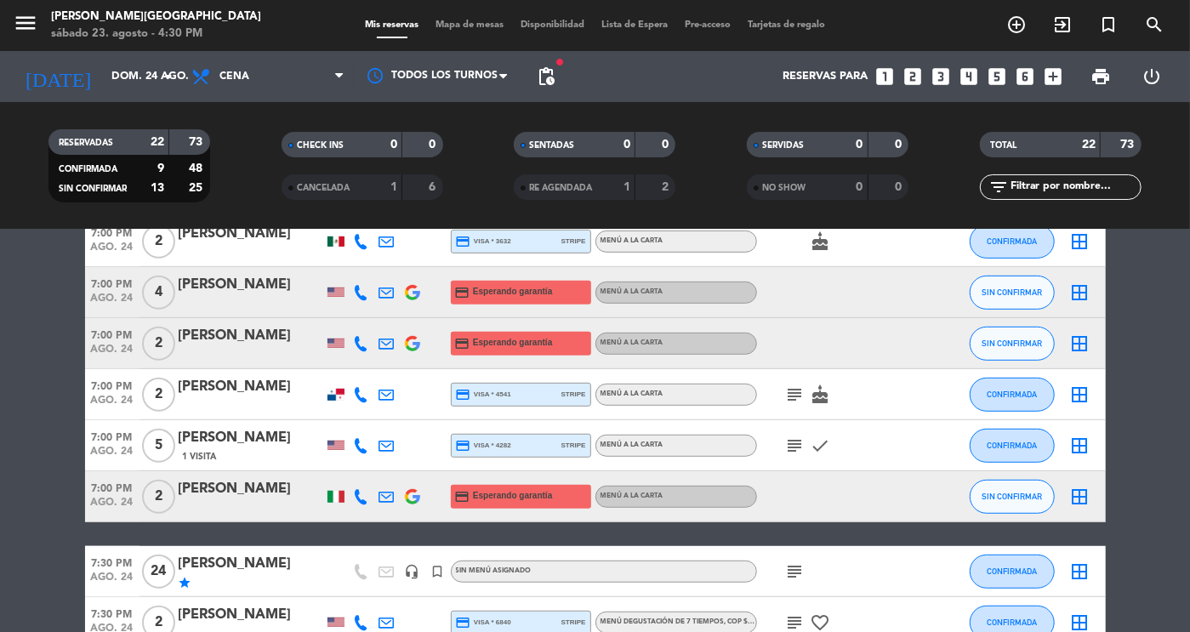
scroll to position [529, 0]
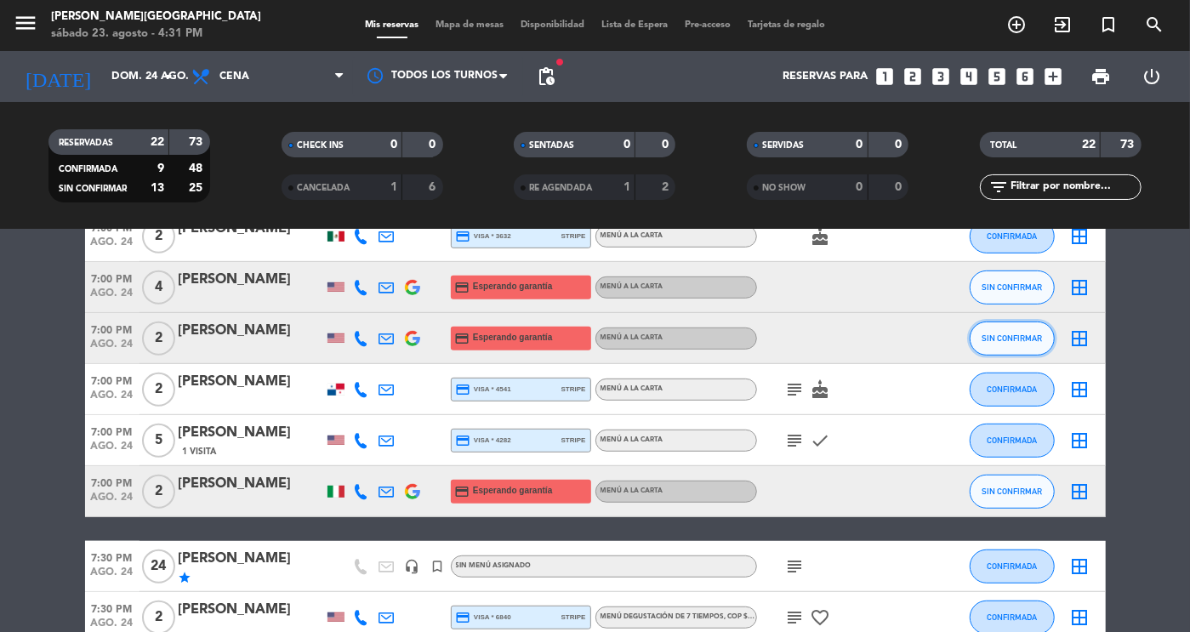
click at [979, 333] on button "SIN CONFIRMAR" at bounding box center [1012, 338] width 85 height 34
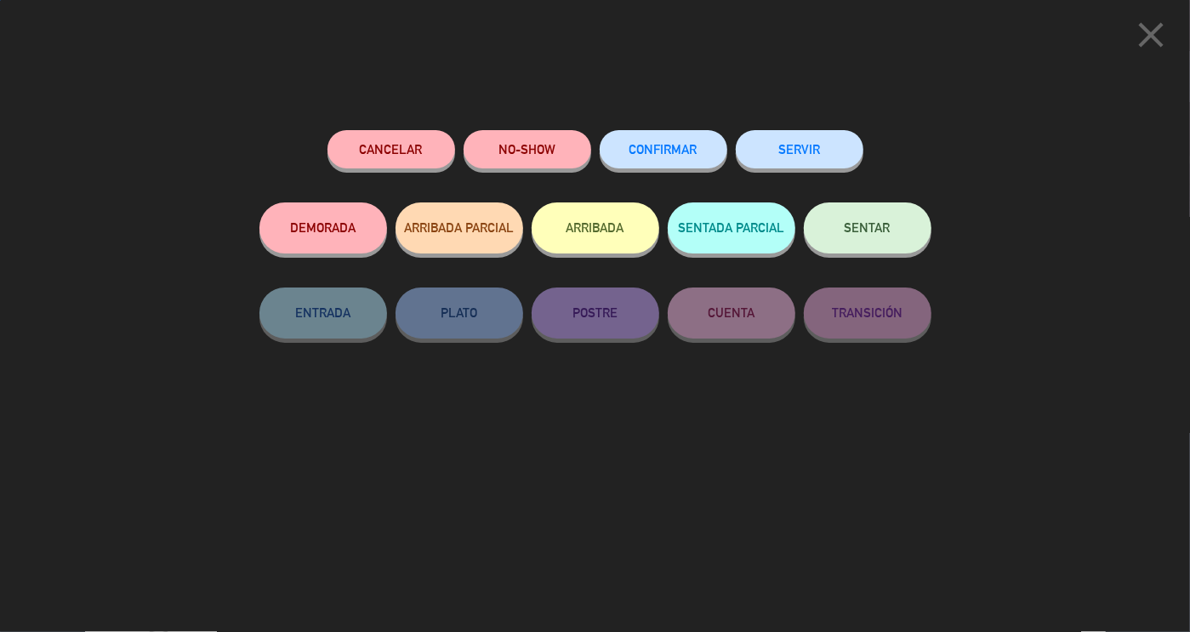
scroll to position [978, 0]
click at [657, 171] on div "CONFIRMAR" at bounding box center [664, 166] width 128 height 72
click at [644, 144] on span "CONFIRMAR" at bounding box center [663, 149] width 68 height 14
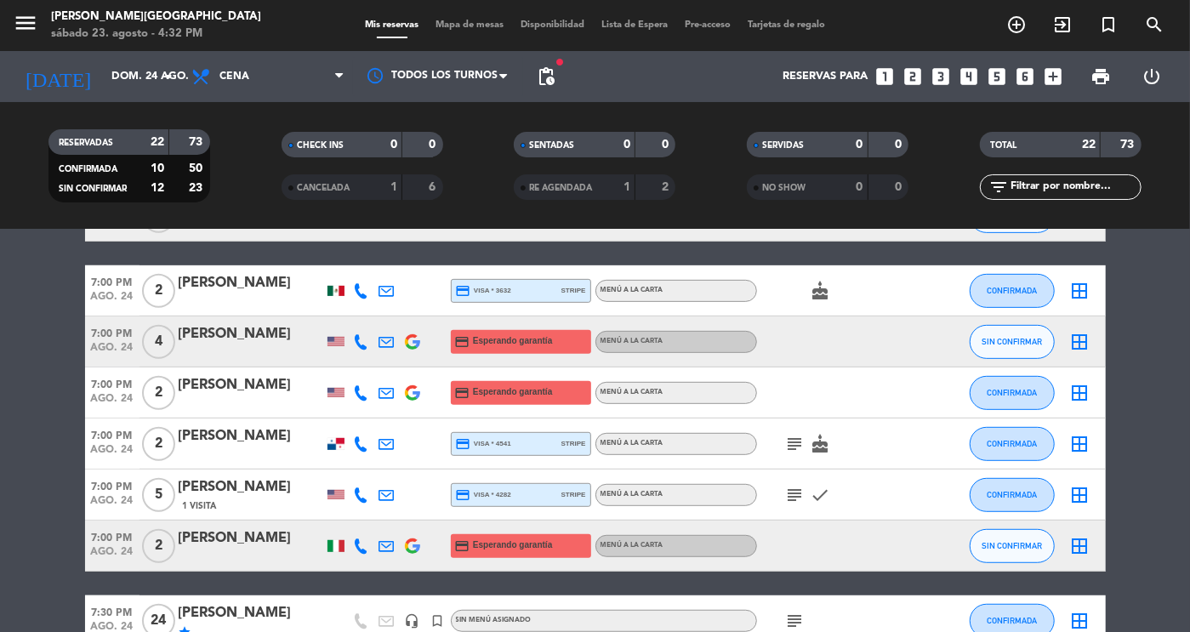
scroll to position [0, 0]
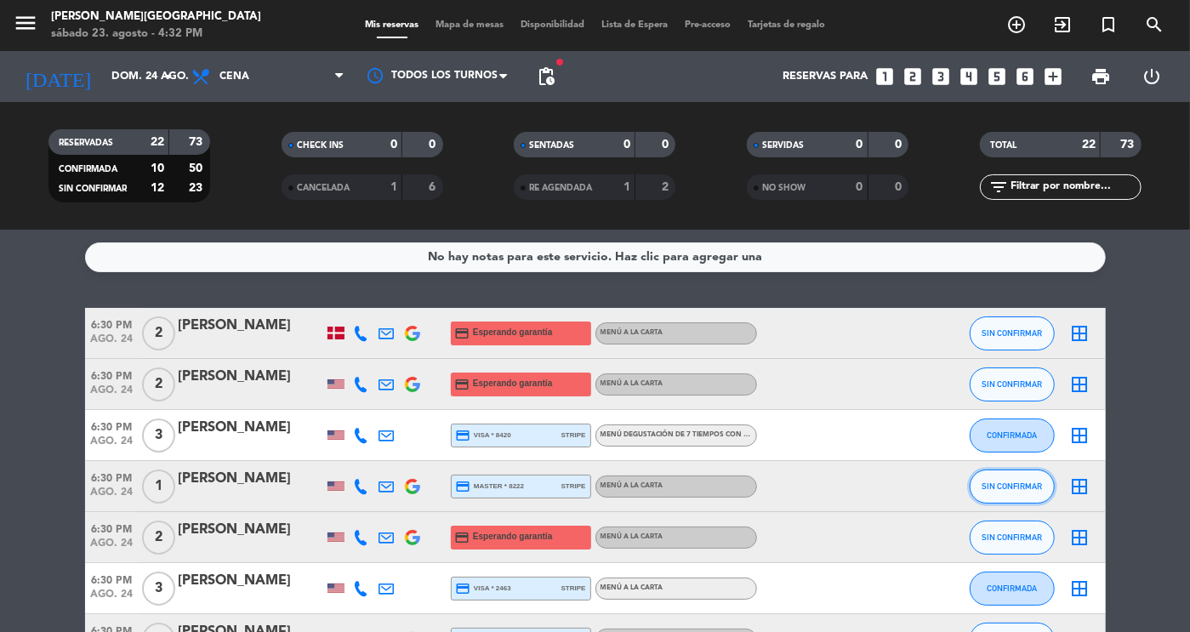
click at [976, 482] on button "SIN CONFIRMAR" at bounding box center [1012, 486] width 85 height 34
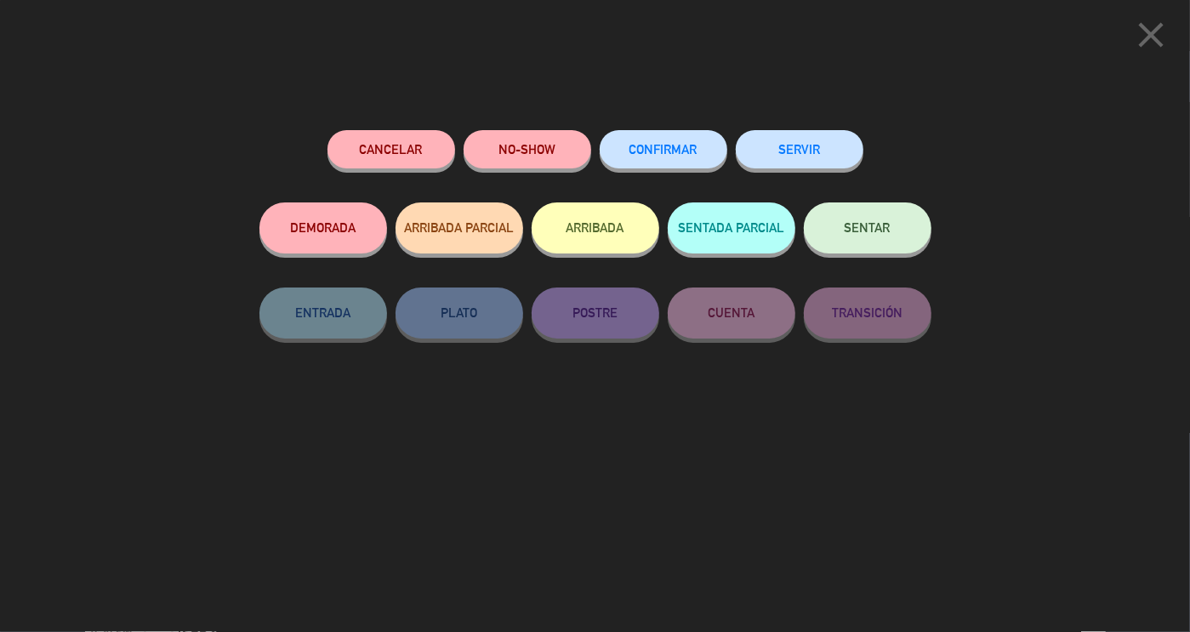
click at [680, 156] on span "CONFIRMAR" at bounding box center [663, 149] width 68 height 14
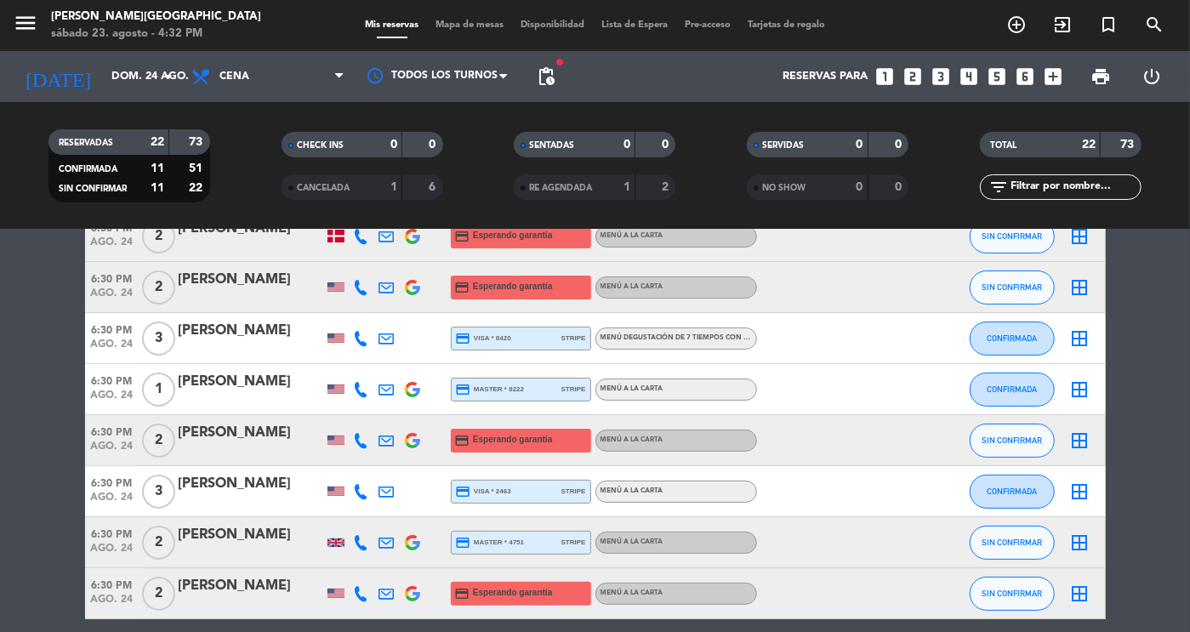
scroll to position [113, 0]
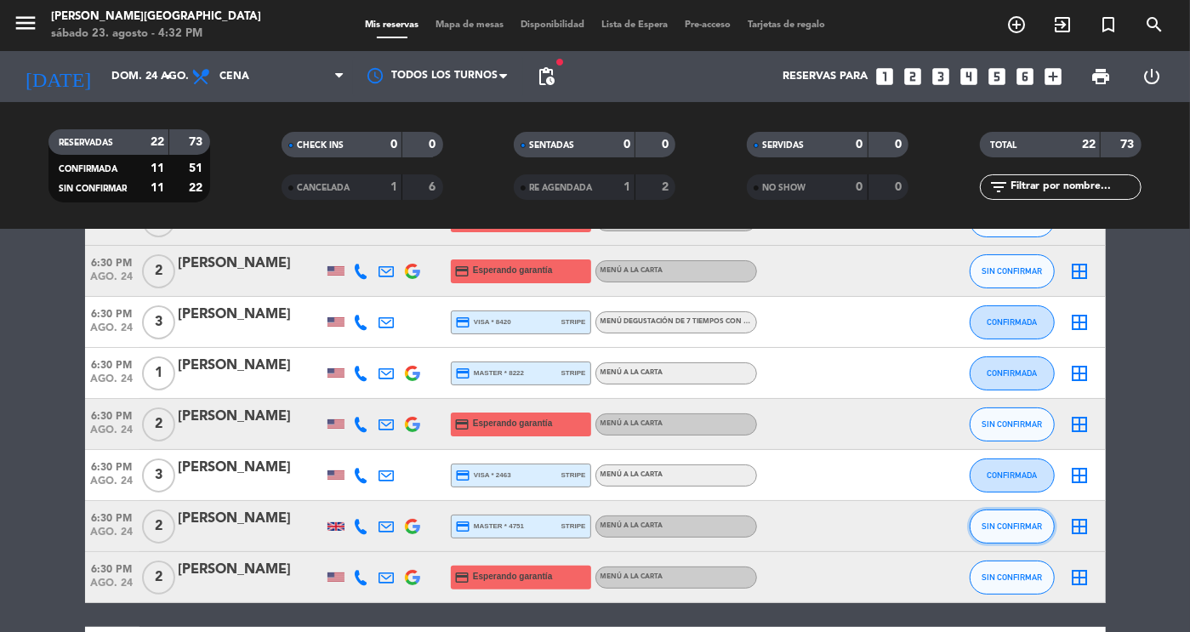
click at [1025, 532] on button "SIN CONFIRMAR" at bounding box center [1012, 526] width 85 height 34
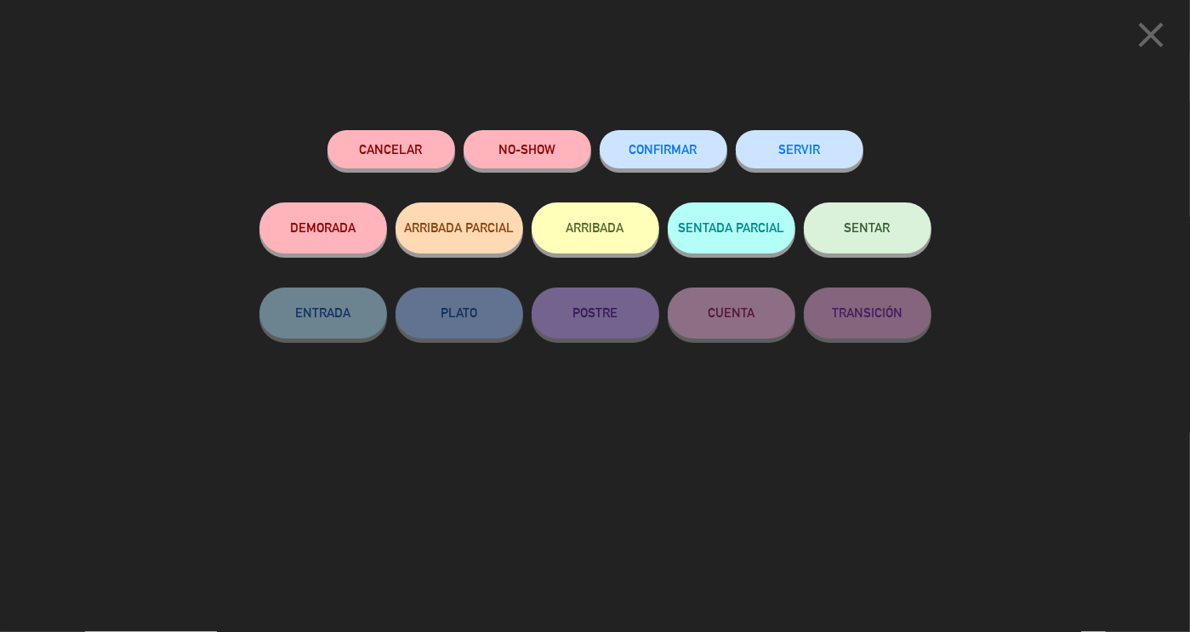
click at [673, 141] on button "CONFIRMAR" at bounding box center [664, 149] width 128 height 38
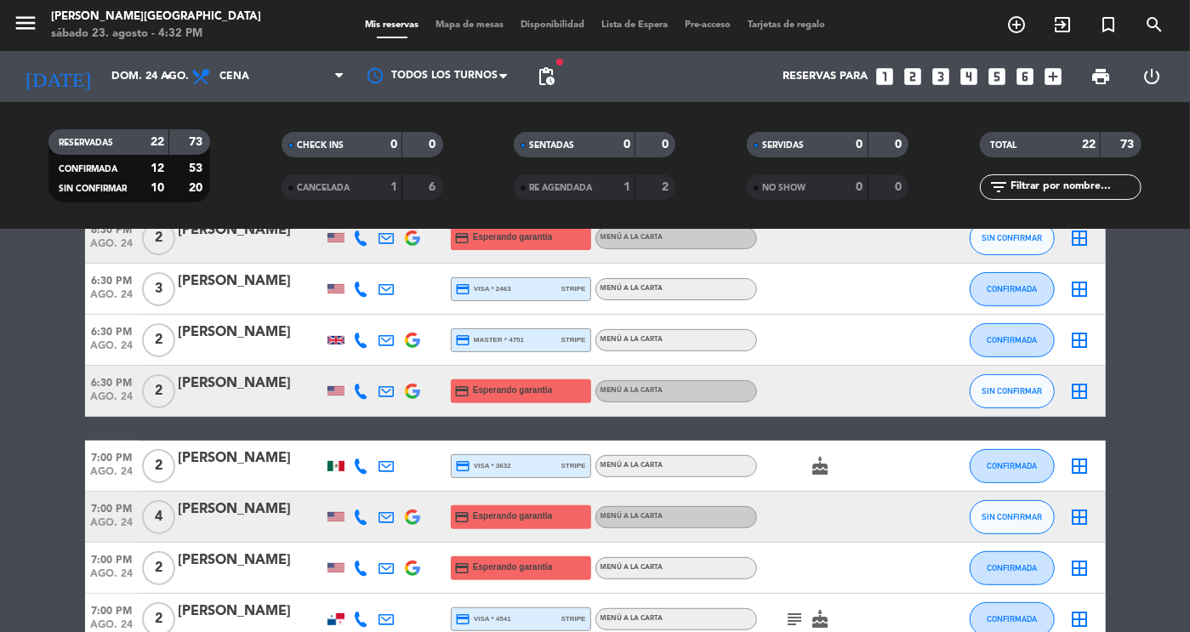
scroll to position [300, 0]
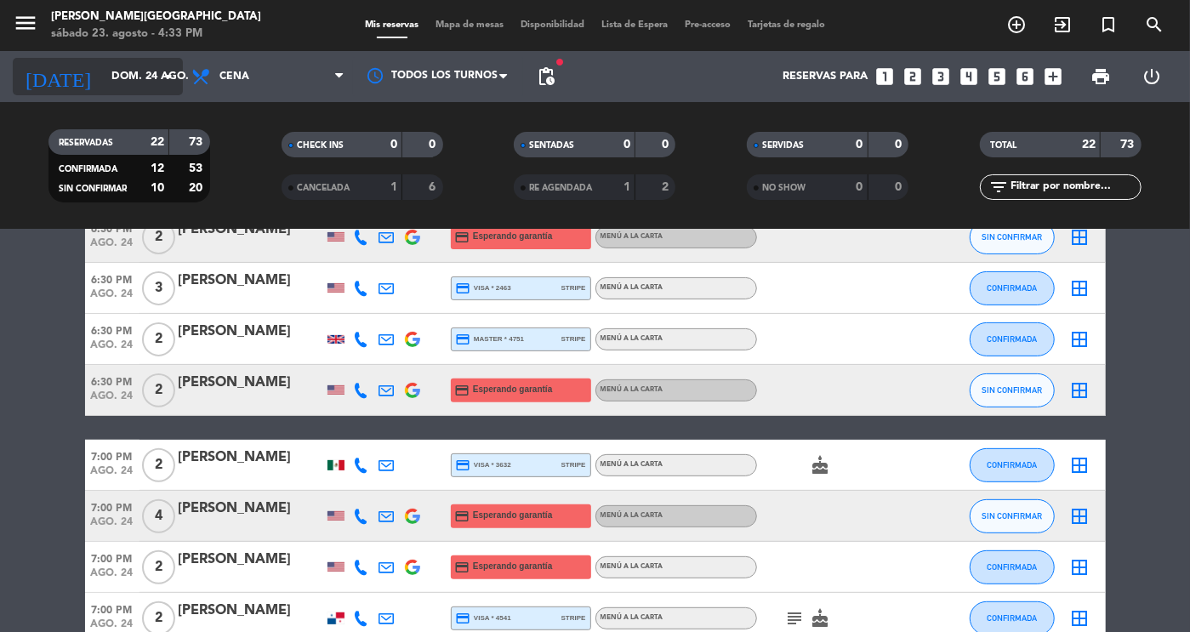
click at [118, 71] on input "dom. 24 ago." at bounding box center [175, 76] width 145 height 31
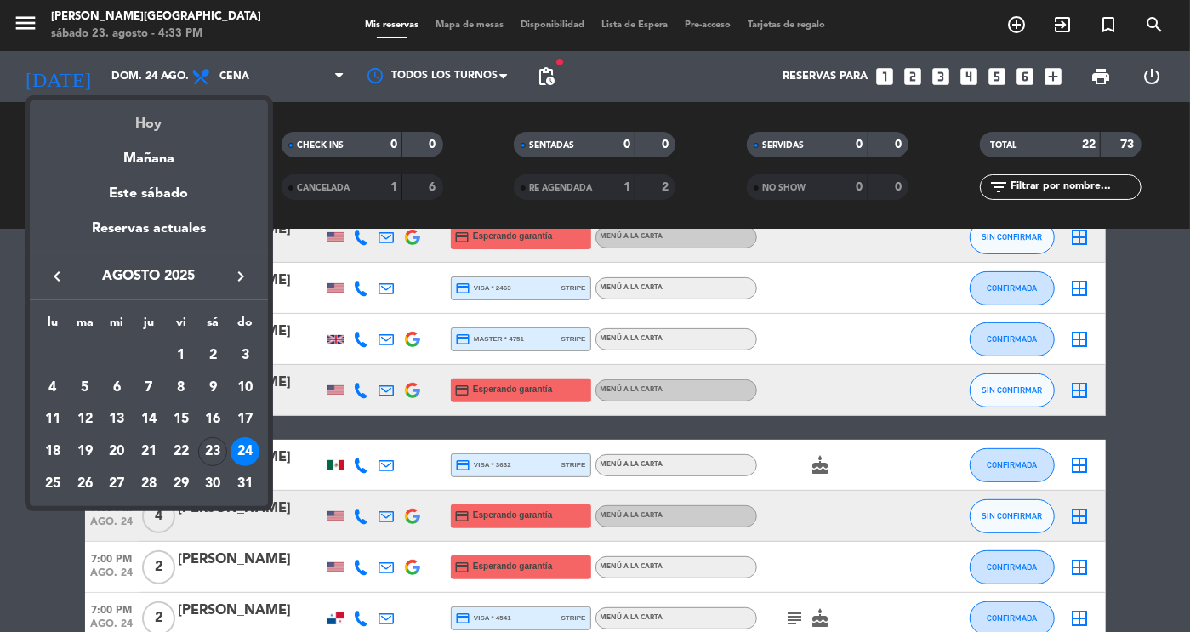
click at [144, 123] on div "Hoy" at bounding box center [149, 117] width 238 height 35
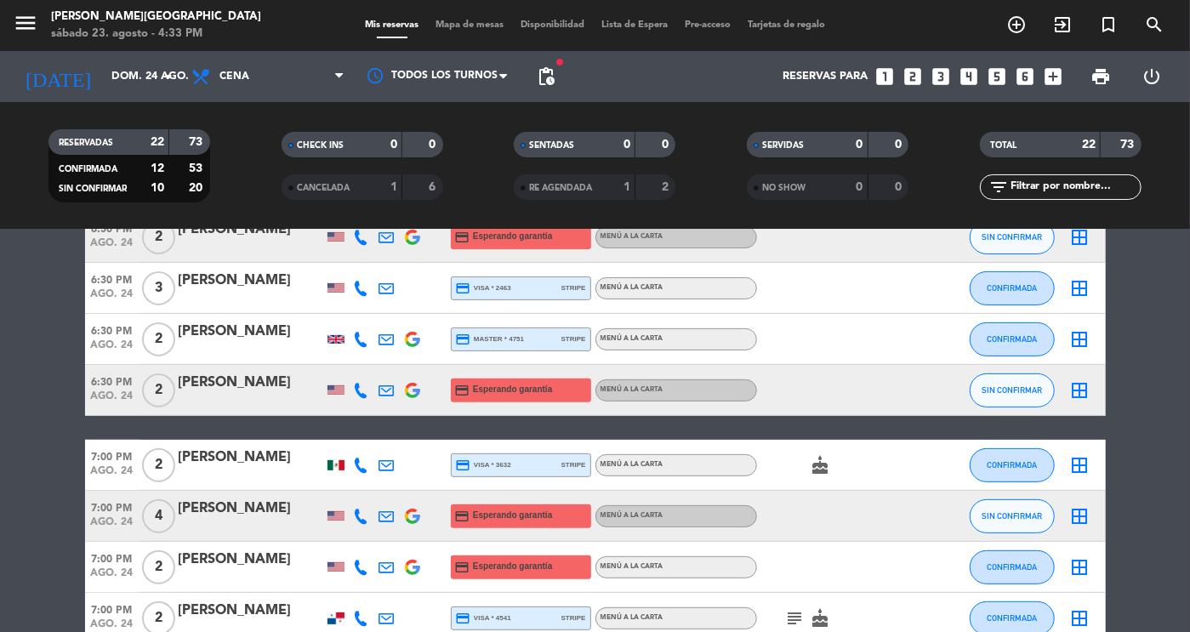
type input "sáb. 23 ago."
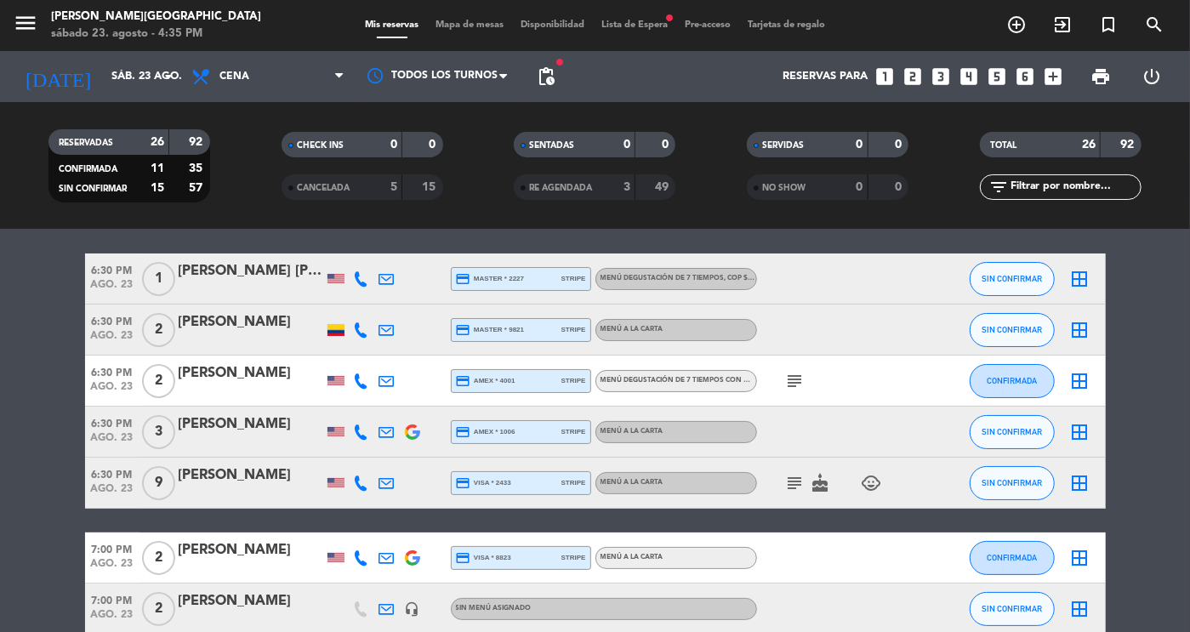
scroll to position [0, 0]
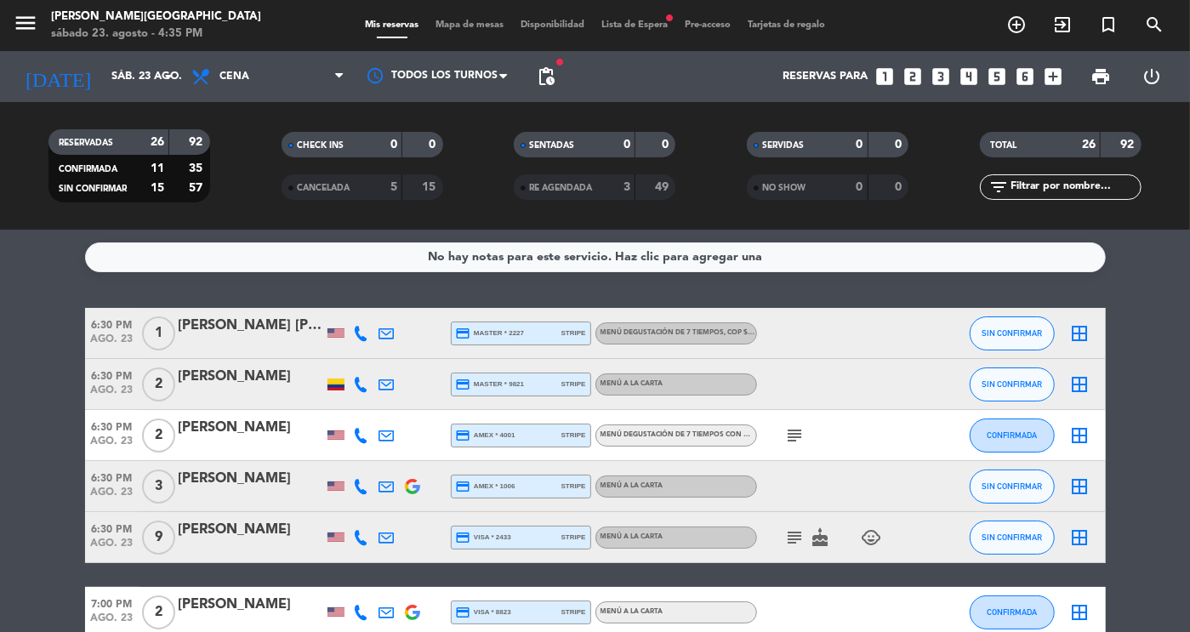
click at [796, 444] on icon "subject" at bounding box center [795, 435] width 20 height 20
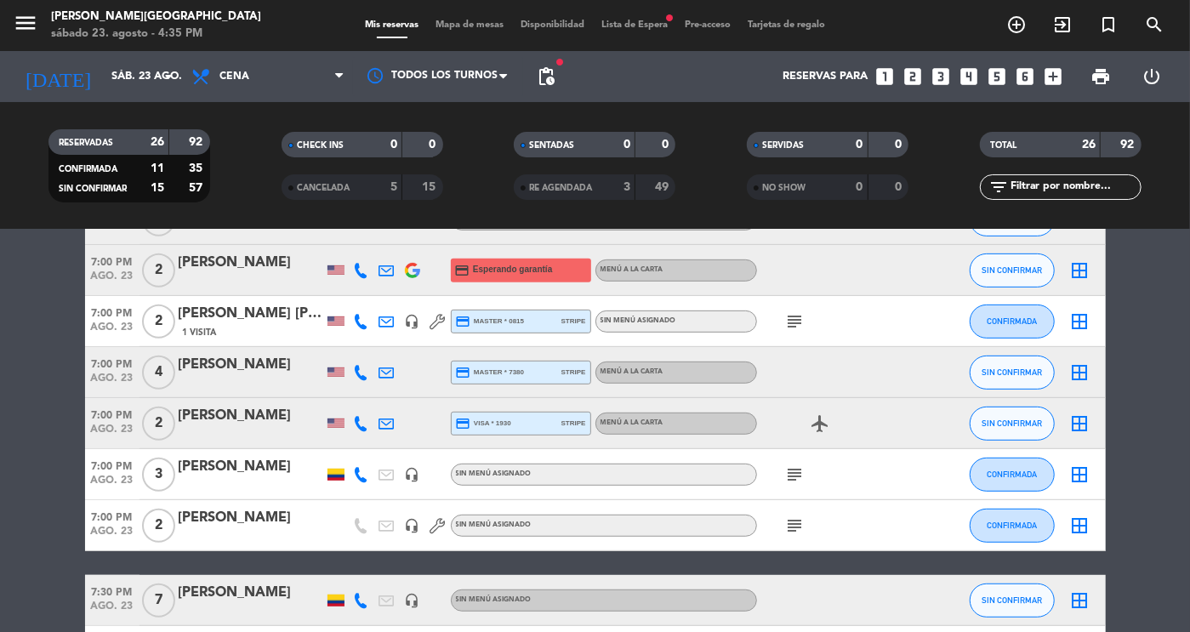
scroll to position [445, 0]
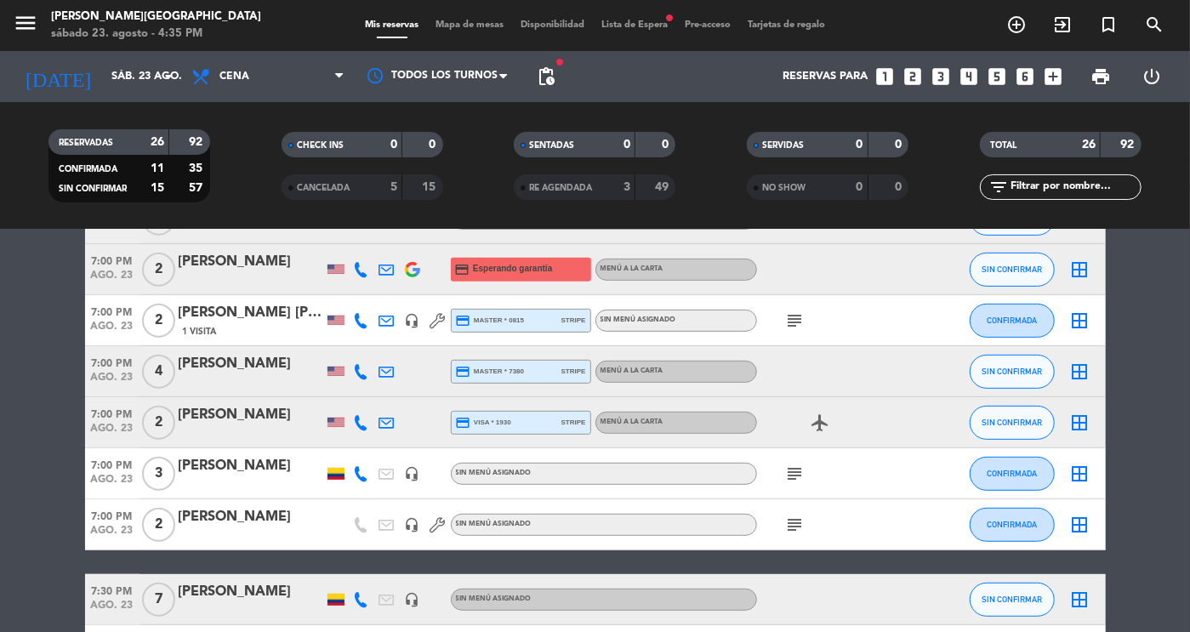
click at [794, 316] on icon "subject" at bounding box center [795, 320] width 20 height 20
click at [802, 475] on icon "subject" at bounding box center [795, 474] width 20 height 20
click at [799, 534] on icon "subject" at bounding box center [795, 525] width 20 height 20
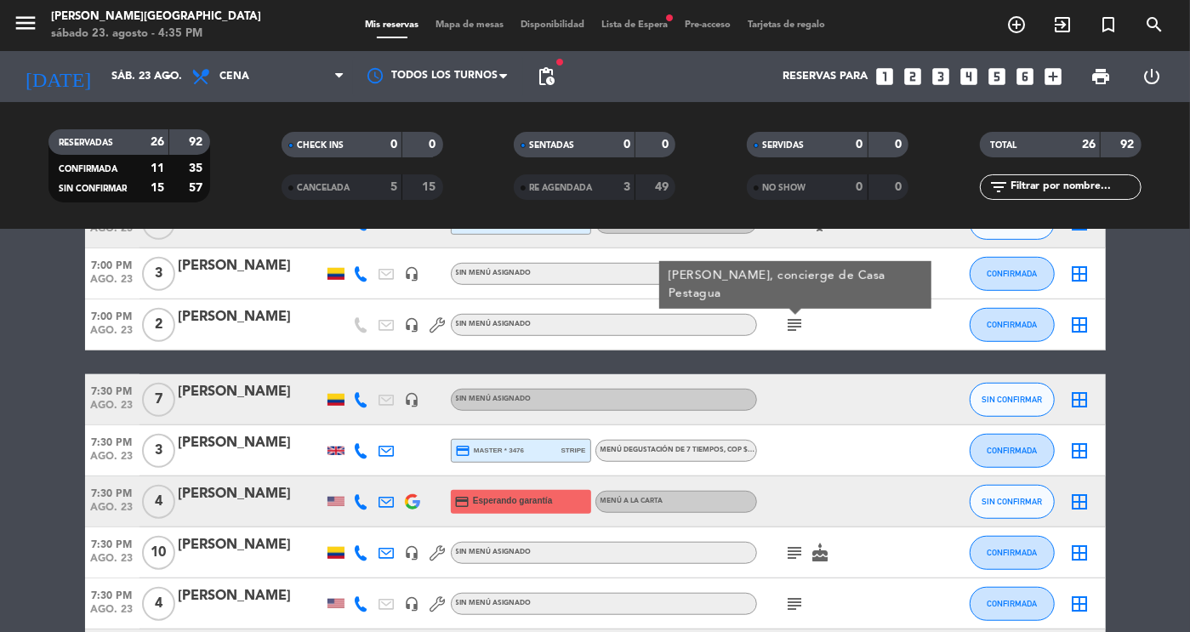
click at [795, 560] on icon "subject" at bounding box center [795, 553] width 20 height 20
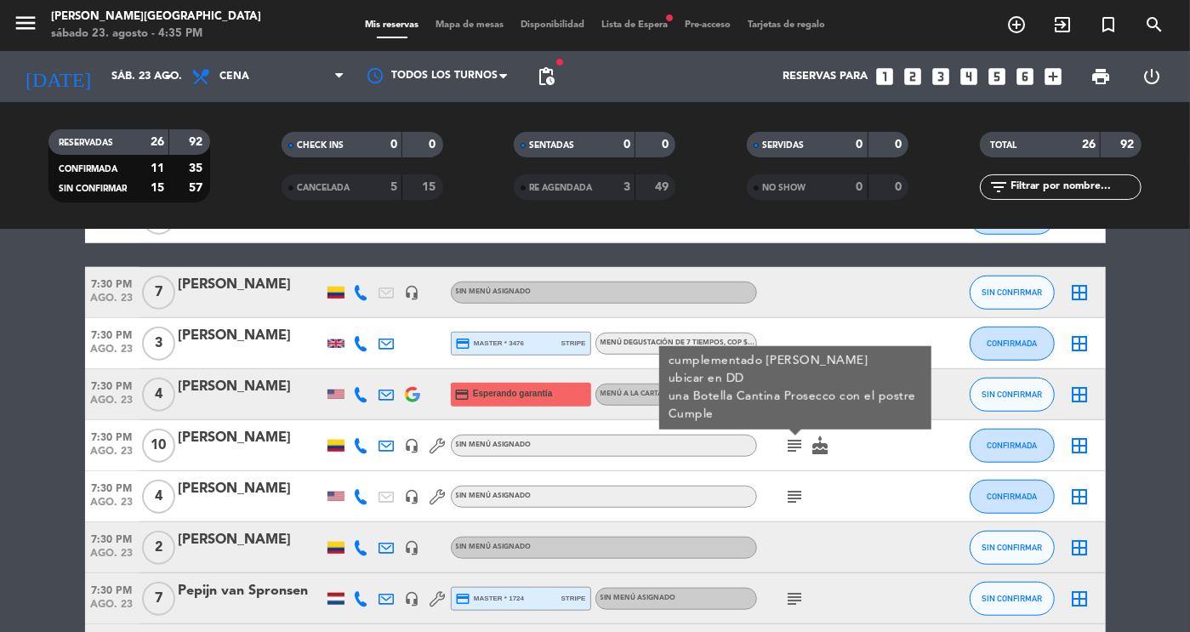
scroll to position [832, 0]
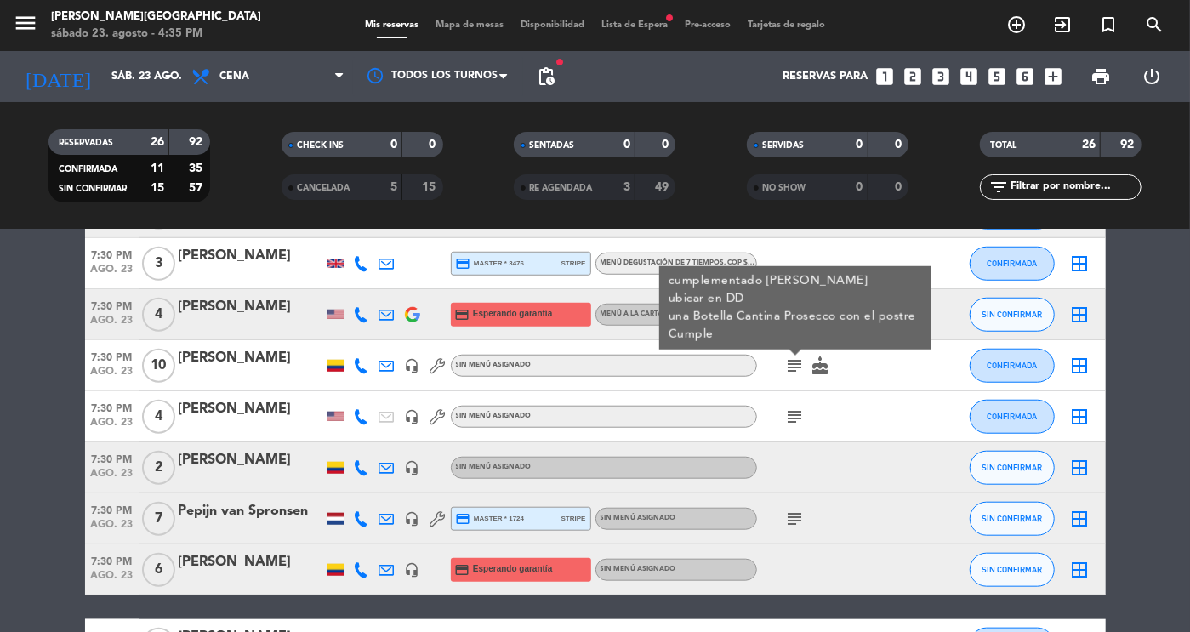
click at [802, 418] on icon "subject" at bounding box center [795, 417] width 20 height 20
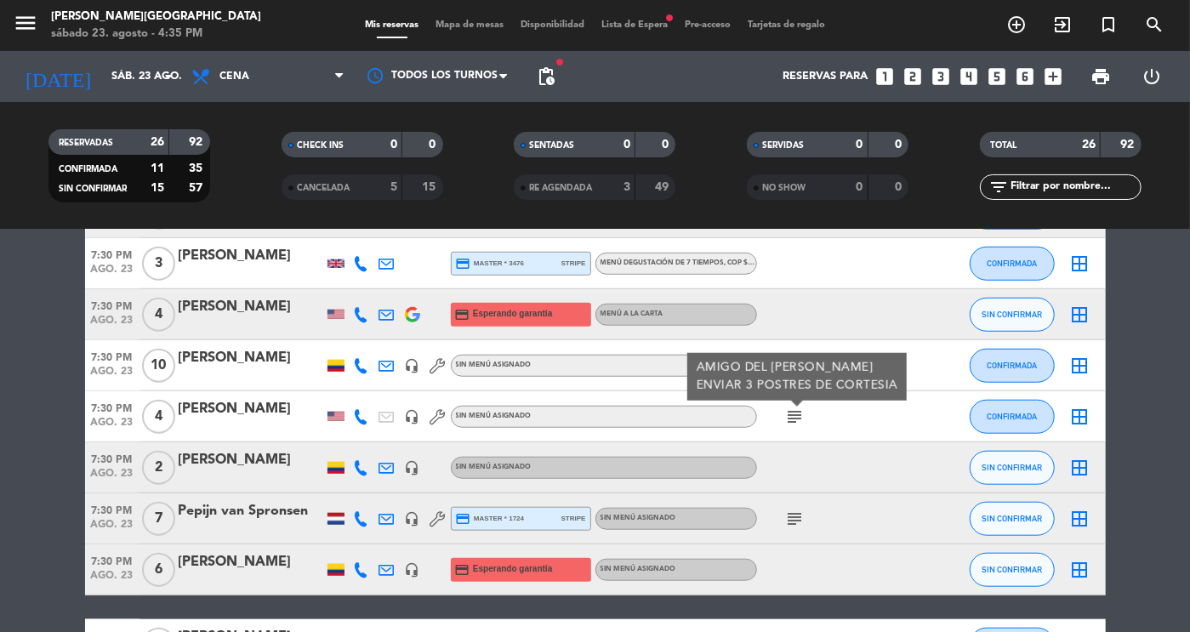
click at [794, 524] on icon "subject" at bounding box center [795, 519] width 20 height 20
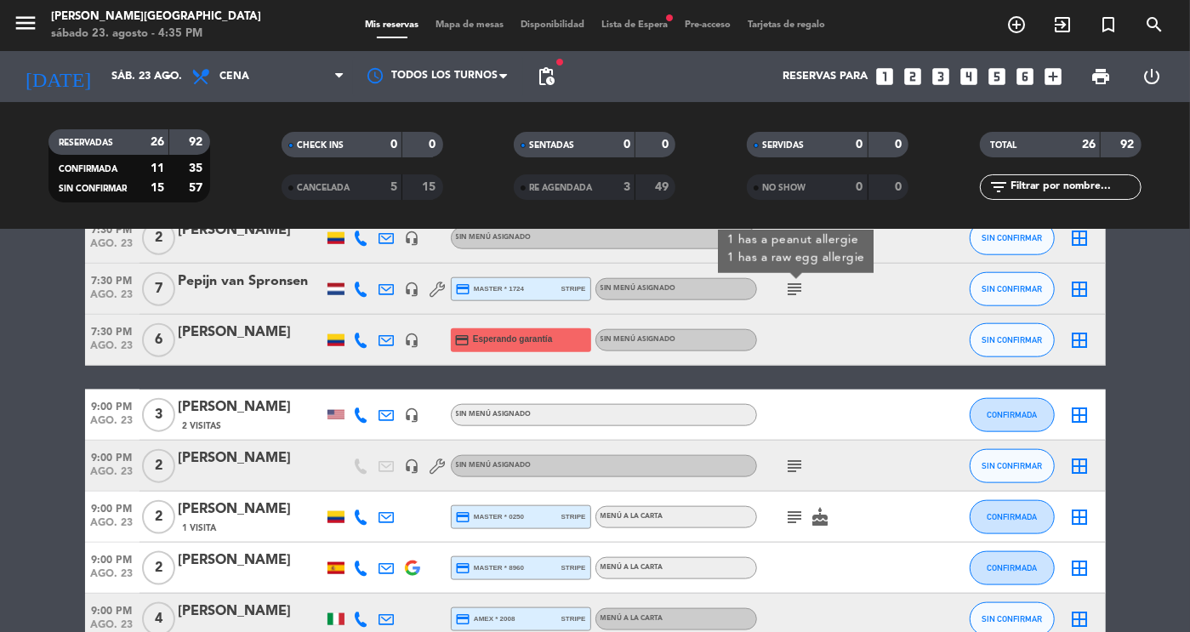
scroll to position [1082, 0]
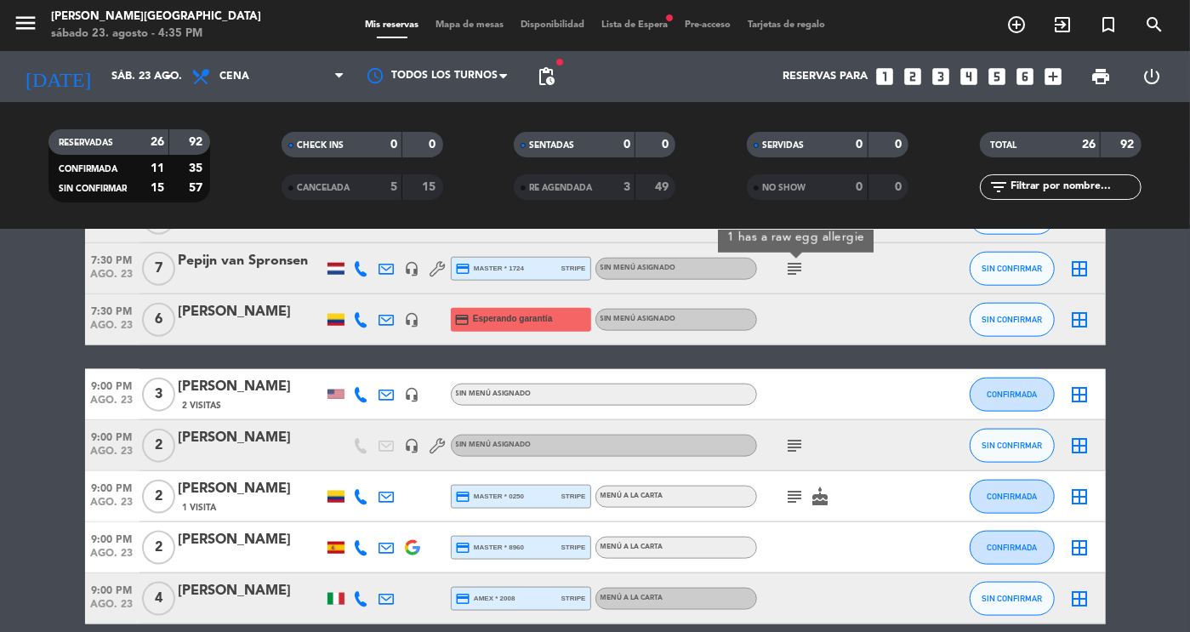
click at [794, 450] on icon "subject" at bounding box center [795, 445] width 20 height 20
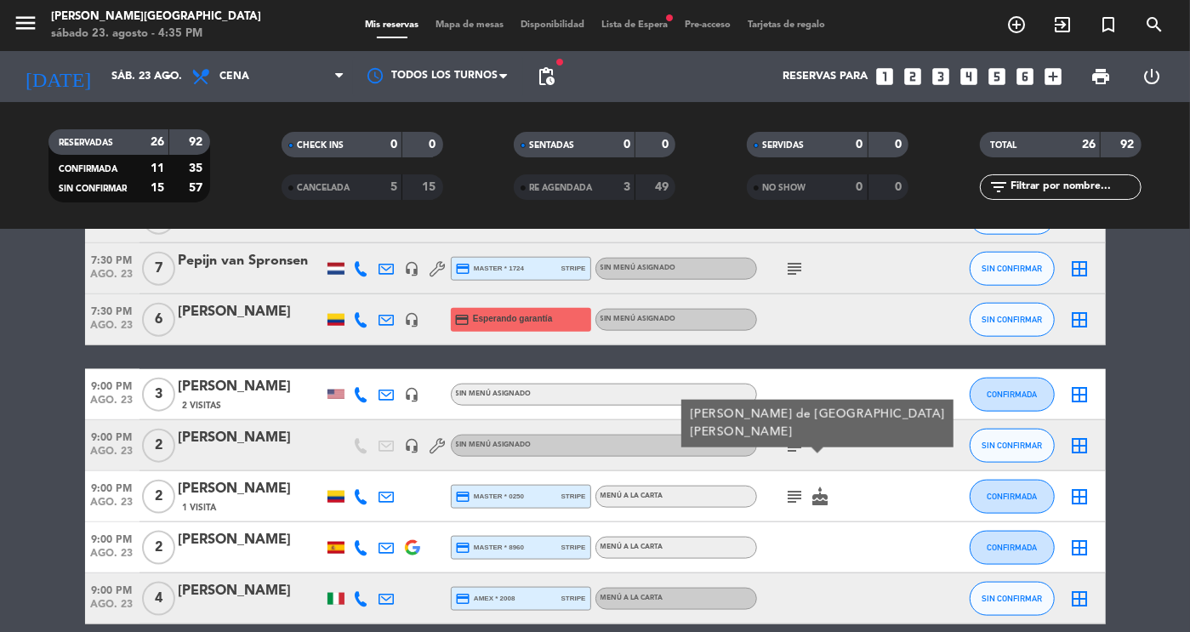
click at [794, 500] on icon "subject" at bounding box center [795, 497] width 20 height 20
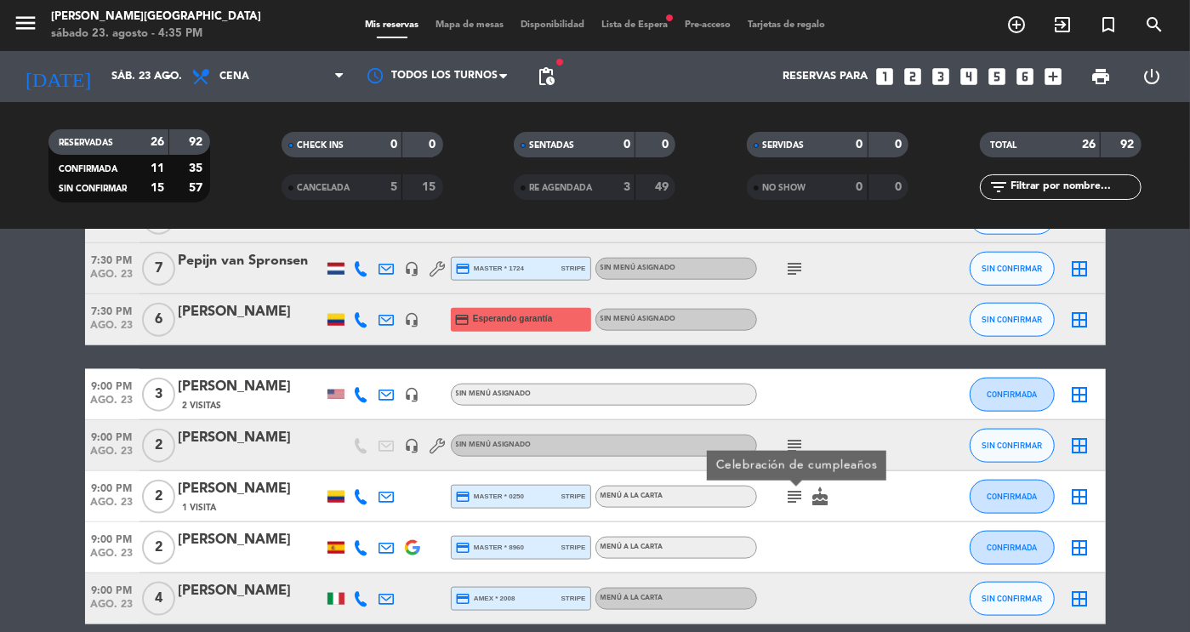
scroll to position [1158, 0]
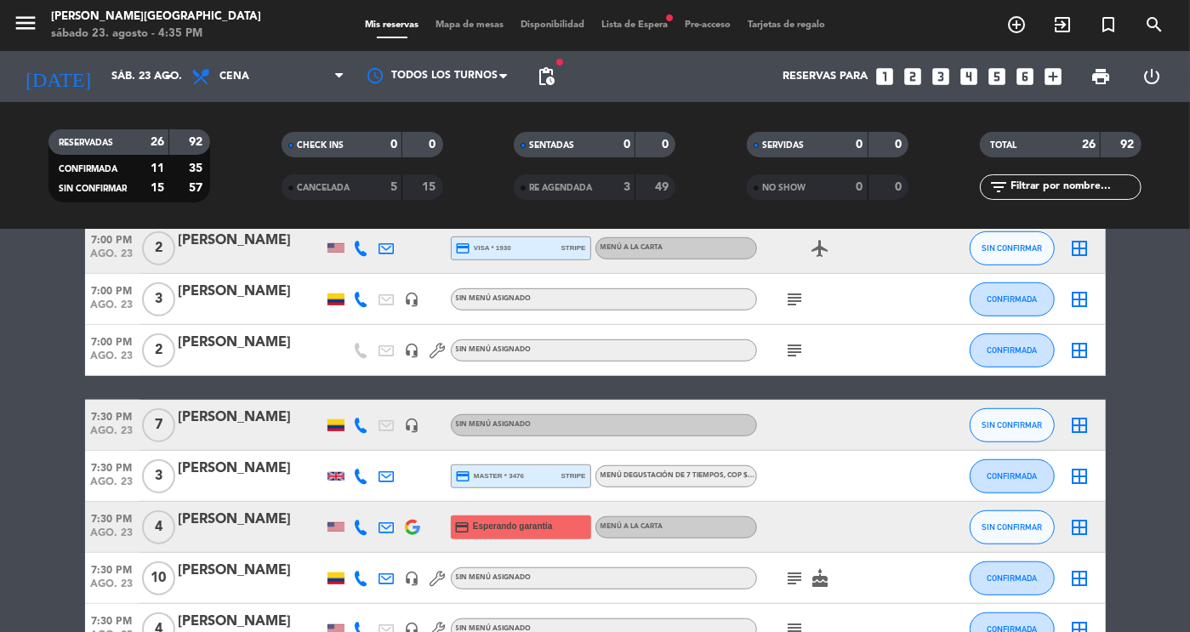
scroll to position [618, 0]
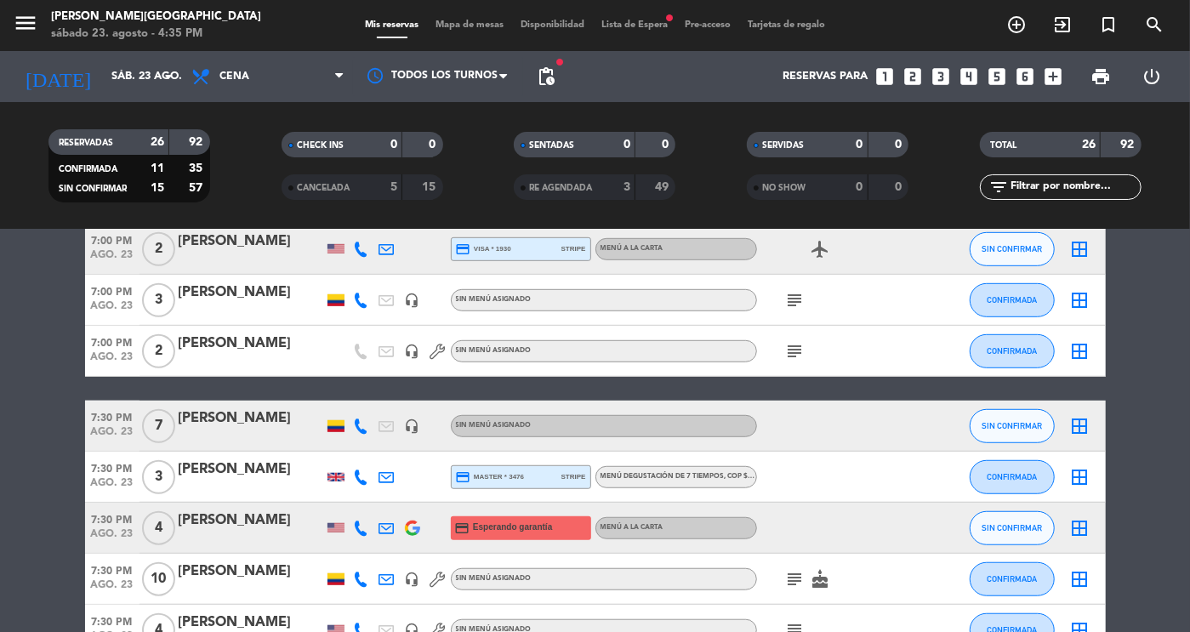
click at [793, 583] on icon "subject" at bounding box center [795, 579] width 20 height 20
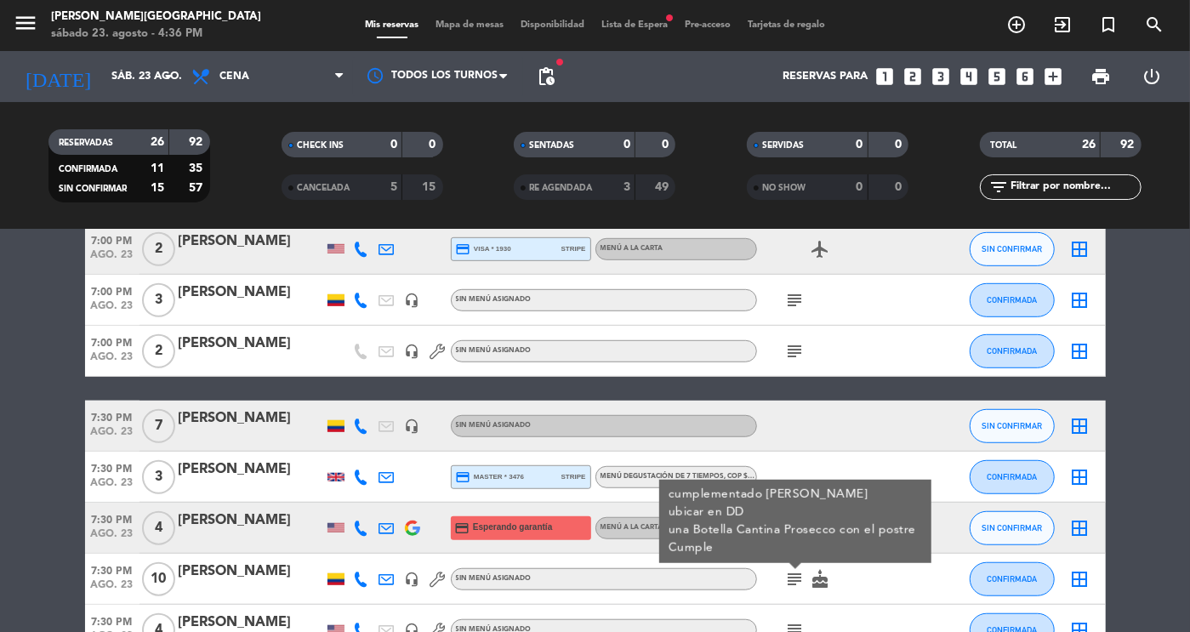
click at [1189, 441] on bookings-row "6:30 PM ago. 23 1 [PERSON_NAME] [PERSON_NAME] credit_card master * 2227 stripe …" at bounding box center [595, 389] width 1190 height 1398
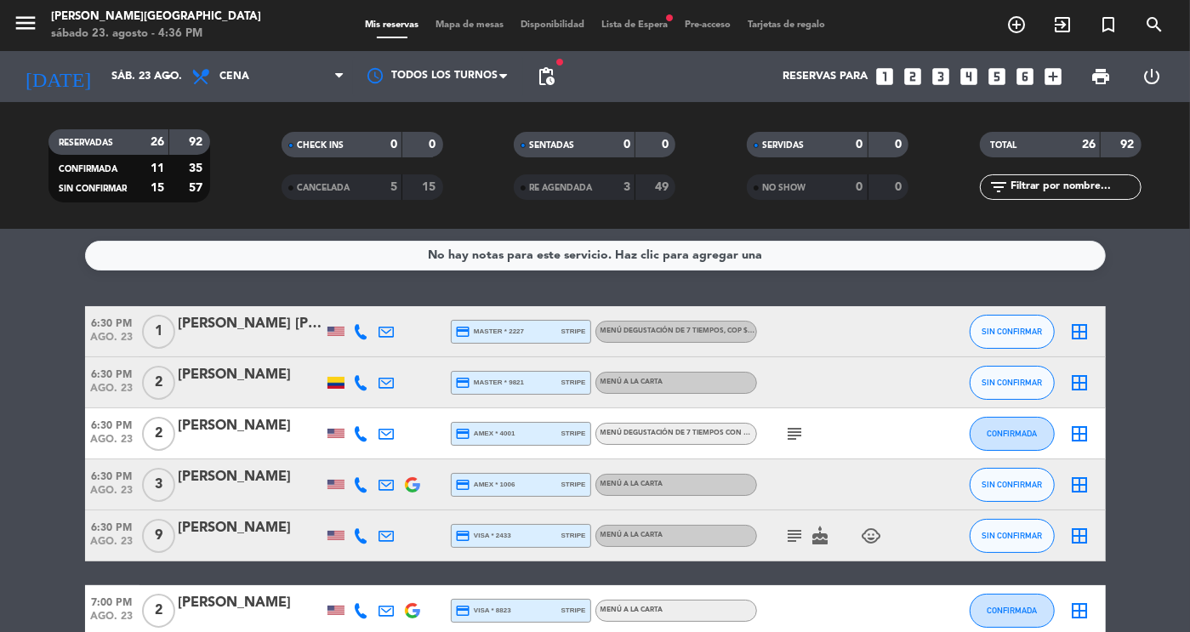
scroll to position [0, 0]
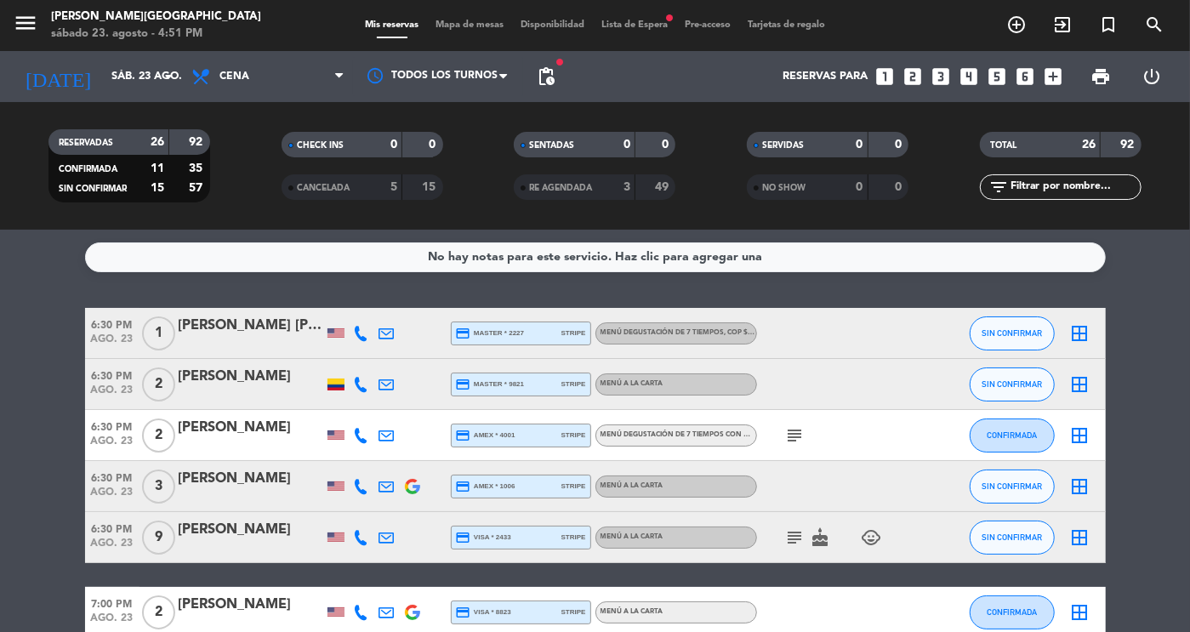
click at [642, 30] on span "Lista de Espera fiber_manual_record" at bounding box center [634, 24] width 83 height 9
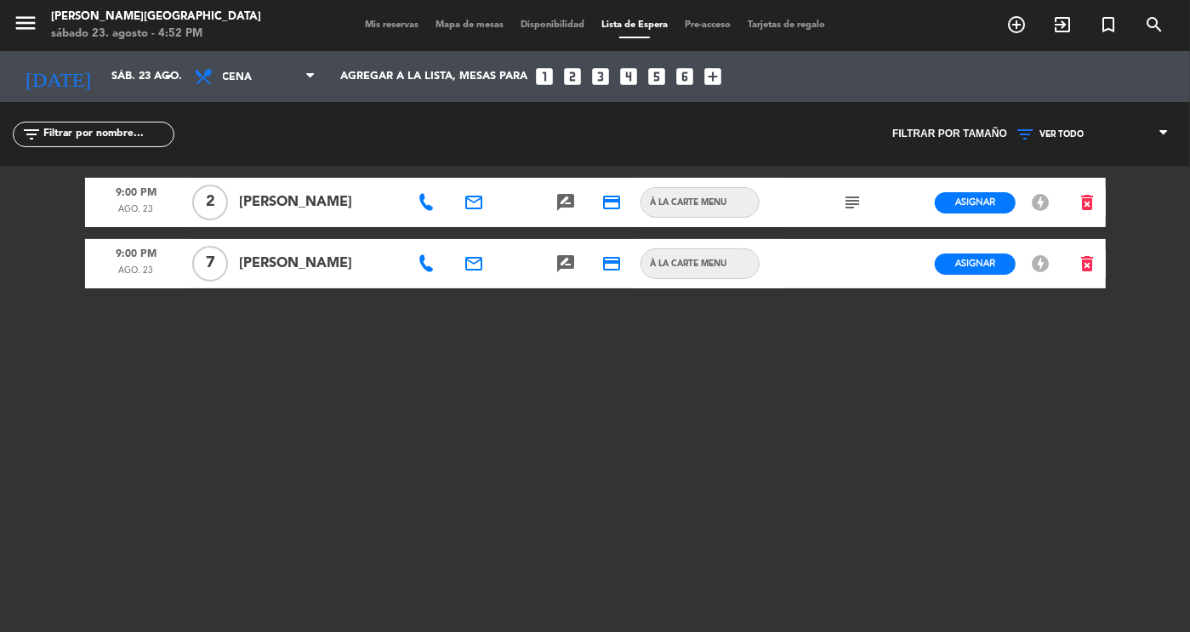
click at [366, 19] on div "Mis reservas Mapa de mesas Disponibilidad Lista de Espera Pre-acceso Tarjetas d…" at bounding box center [594, 25] width 477 height 15
click at [398, 29] on span "Mis reservas" at bounding box center [391, 24] width 71 height 9
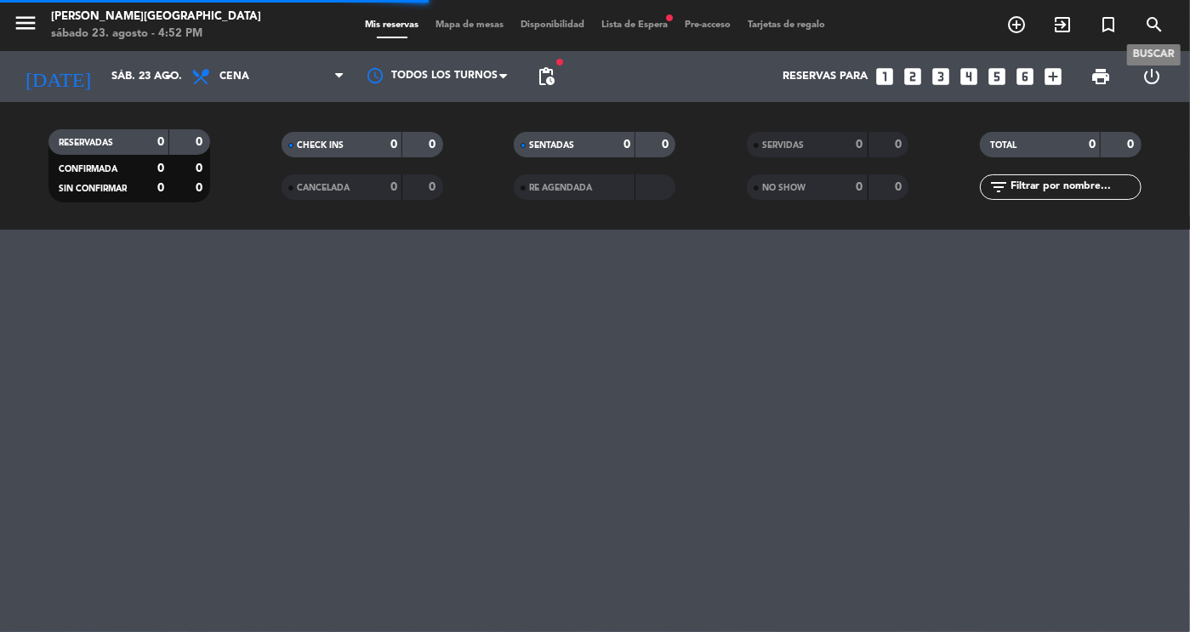
click at [1161, 24] on icon "search" at bounding box center [1154, 24] width 20 height 20
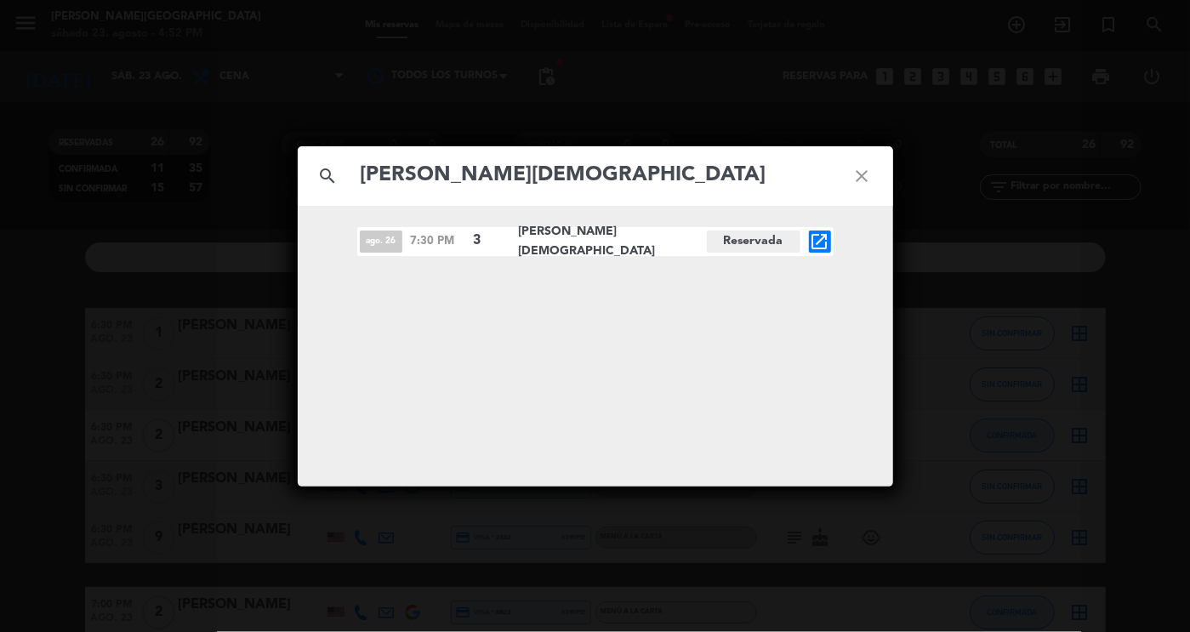
type input "[PERSON_NAME][DEMOGRAPHIC_DATA]"
click at [596, 241] on span "[PERSON_NAME][DEMOGRAPHIC_DATA]" at bounding box center [613, 241] width 188 height 39
click at [347, 246] on div "ago. 26 7:30 PM 3 [PERSON_NAME][DEMOGRAPHIC_DATA] Reservada open_in_new" at bounding box center [595, 241] width 595 height 29
click at [816, 232] on icon "open_in_new" at bounding box center [820, 241] width 20 height 20
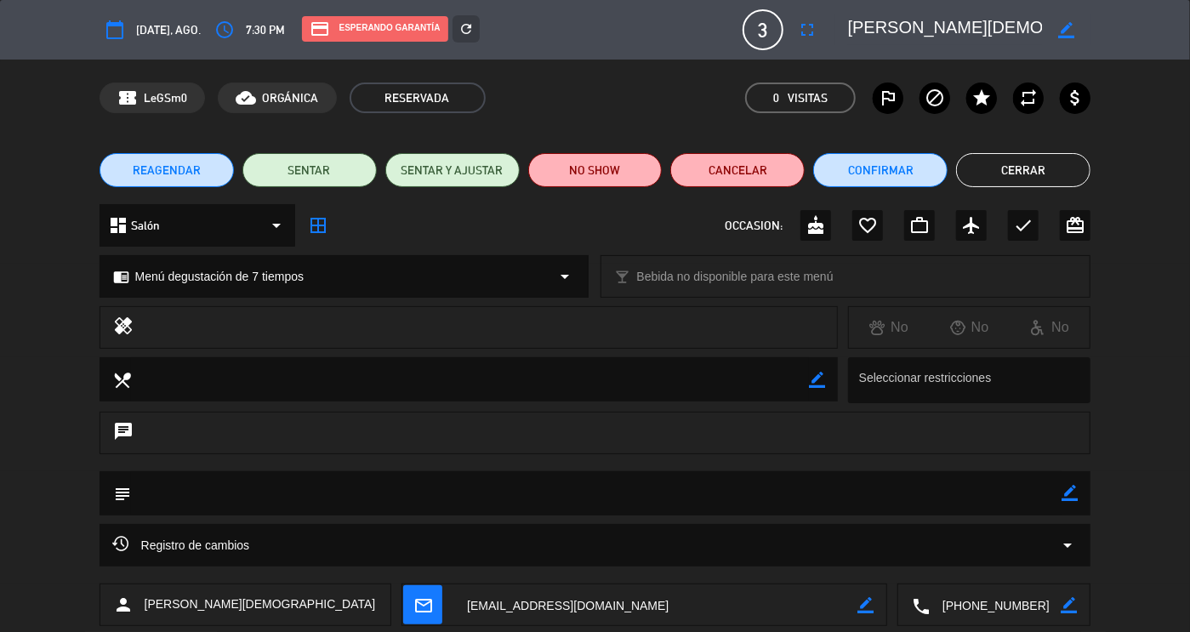
click at [1071, 491] on icon "border_color" at bounding box center [1069, 493] width 16 height 16
paste textarea "2 wine pairing 1 no wine"
type textarea "2 wine pairing 1 no wine"
click at [1071, 491] on icon at bounding box center [1069, 493] width 16 height 16
click at [976, 169] on button "Cerrar" at bounding box center [1023, 170] width 134 height 34
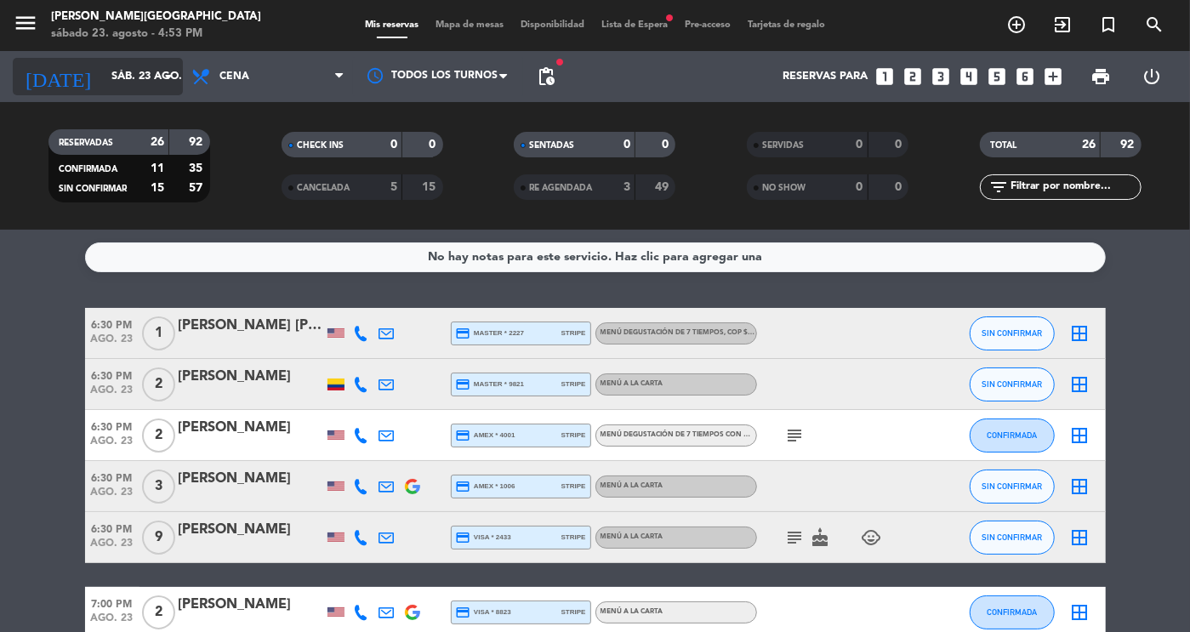
click at [96, 93] on div "[DATE] sáb. 23 ago. arrow_drop_down" at bounding box center [98, 76] width 170 height 37
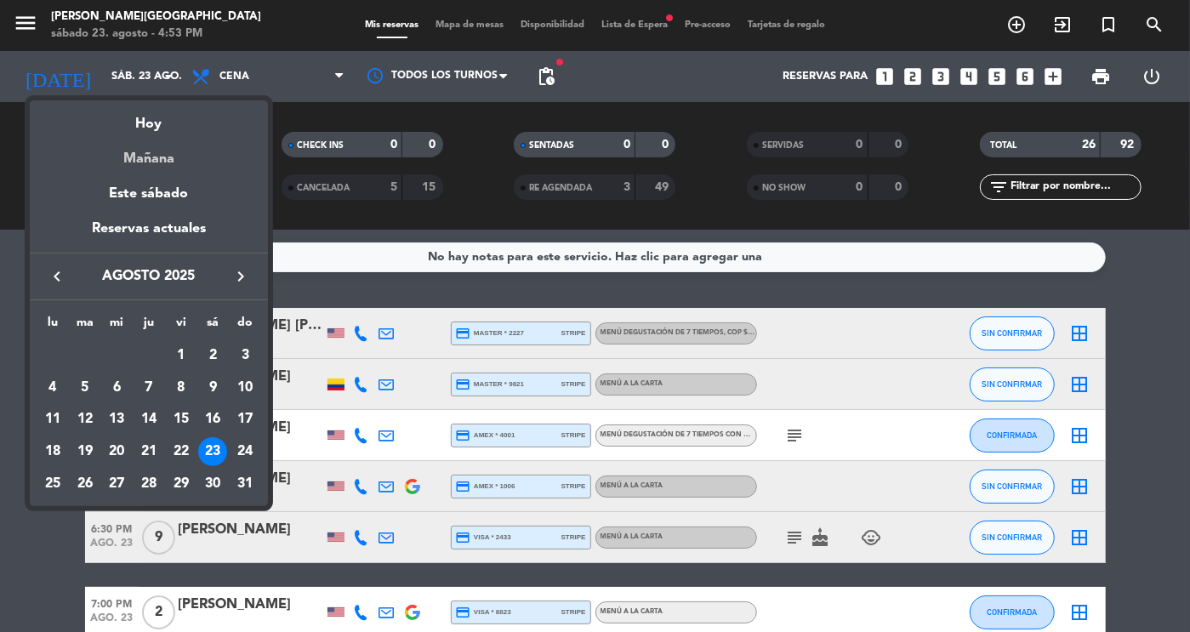
click at [161, 163] on div "Mañana" at bounding box center [149, 152] width 238 height 35
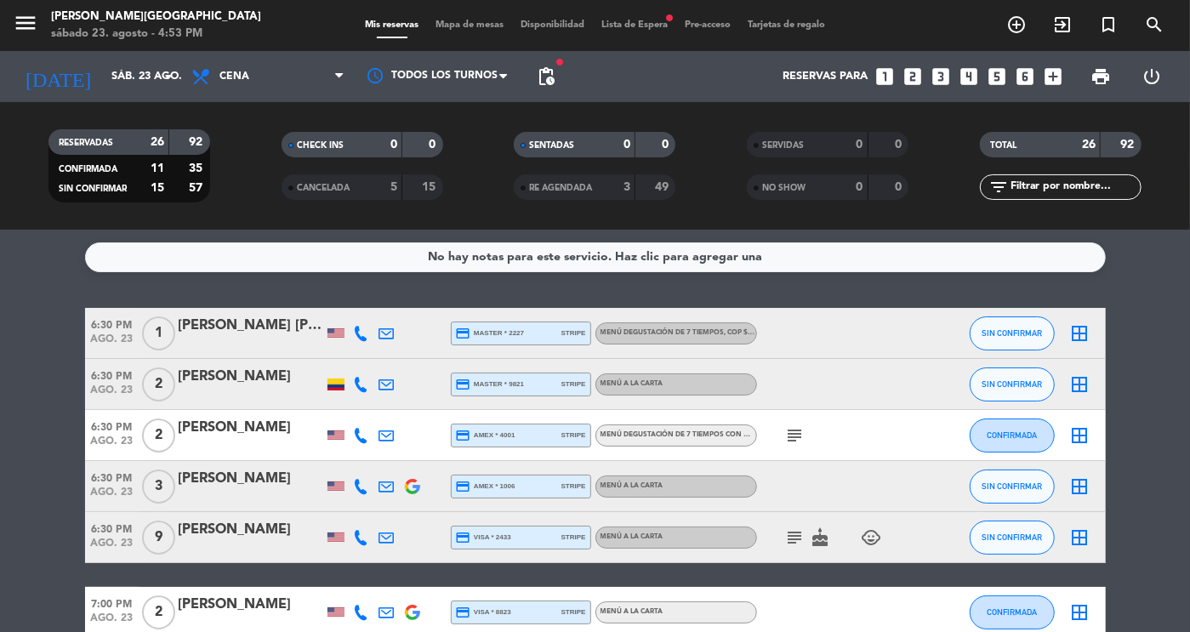
type input "dom. 24 ago."
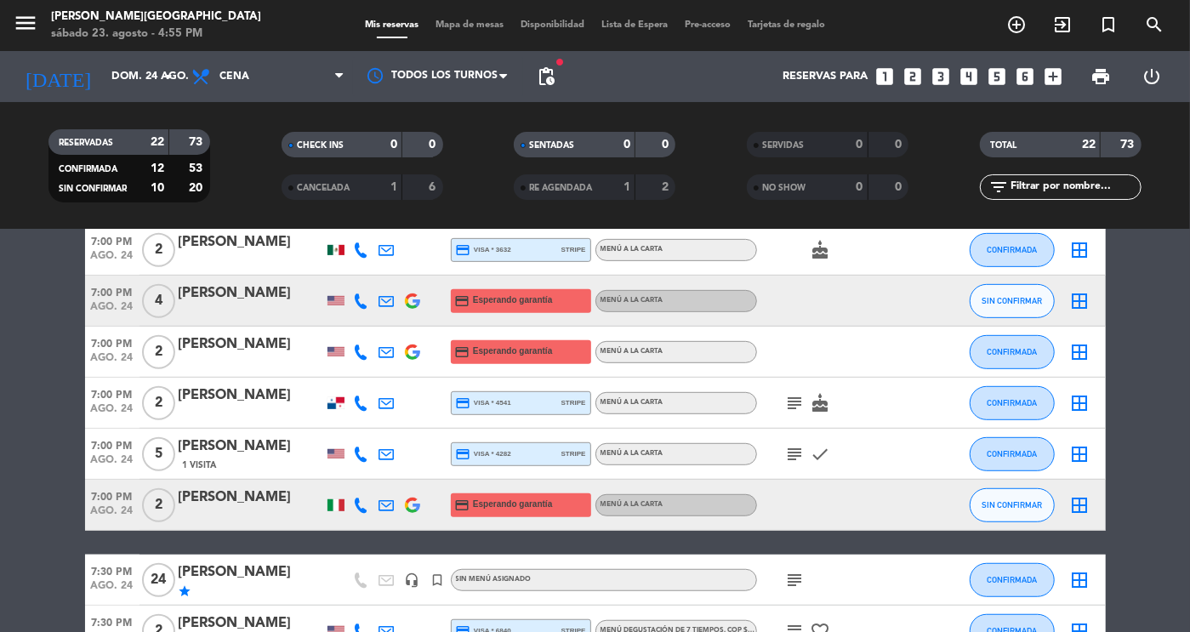
scroll to position [516, 0]
click at [799, 403] on icon "subject" at bounding box center [795, 402] width 20 height 20
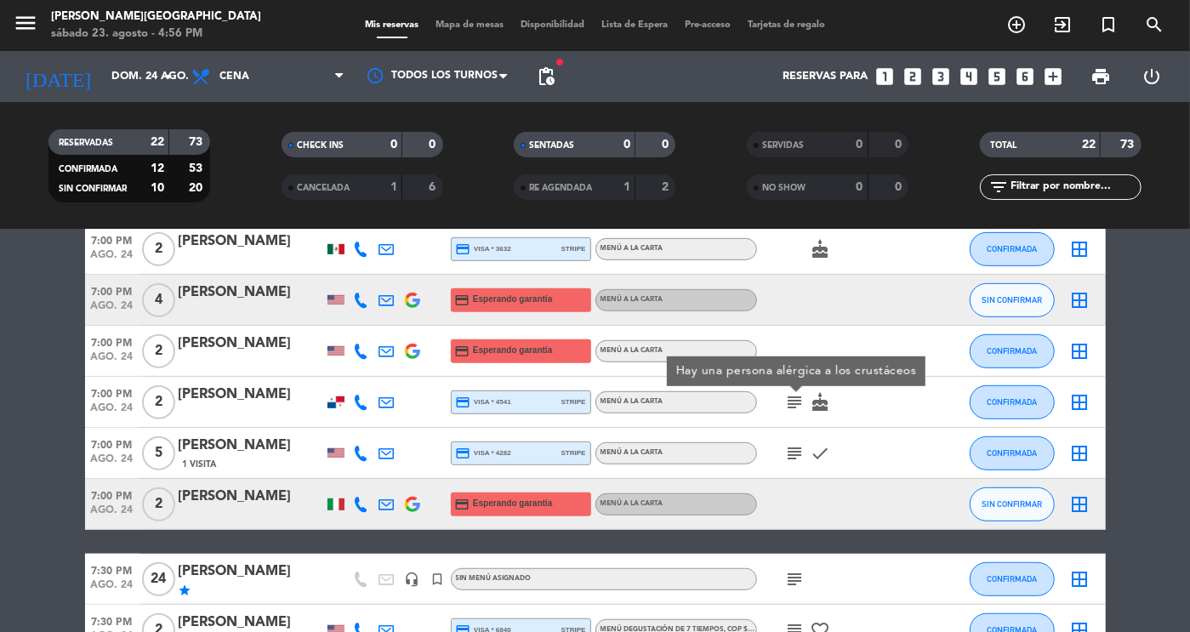
click at [1153, 503] on bookings-row "6:30 PM ago. 24 2 [PERSON_NAME] credit_card Esperando garantía Menú a la carta …" at bounding box center [595, 401] width 1190 height 1218
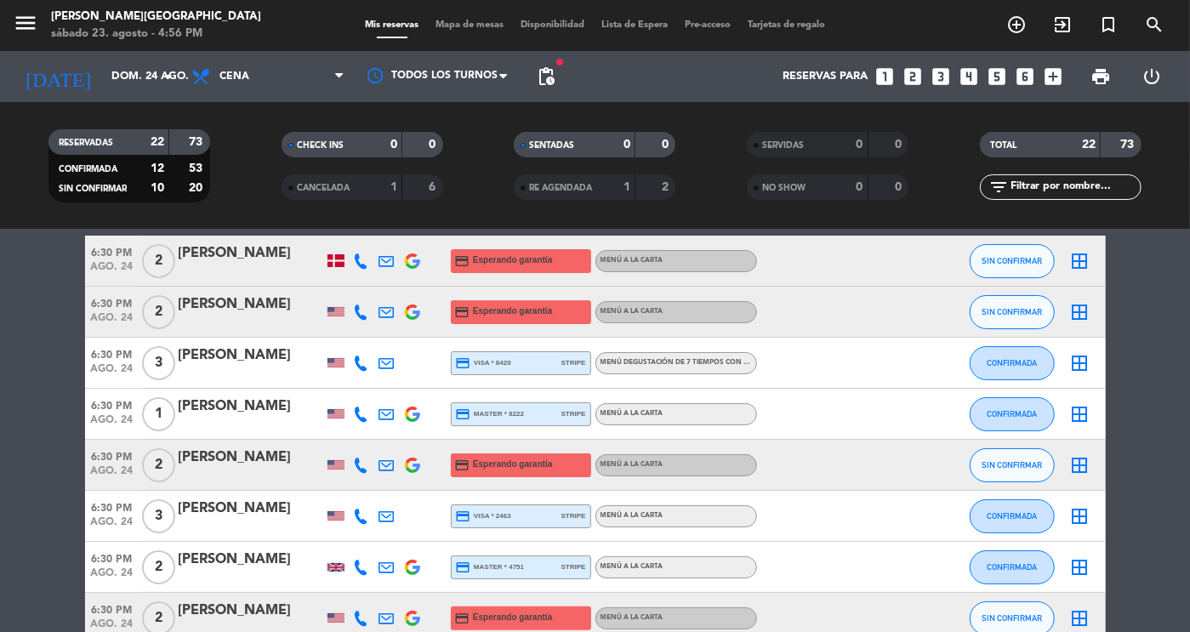
scroll to position [73, 0]
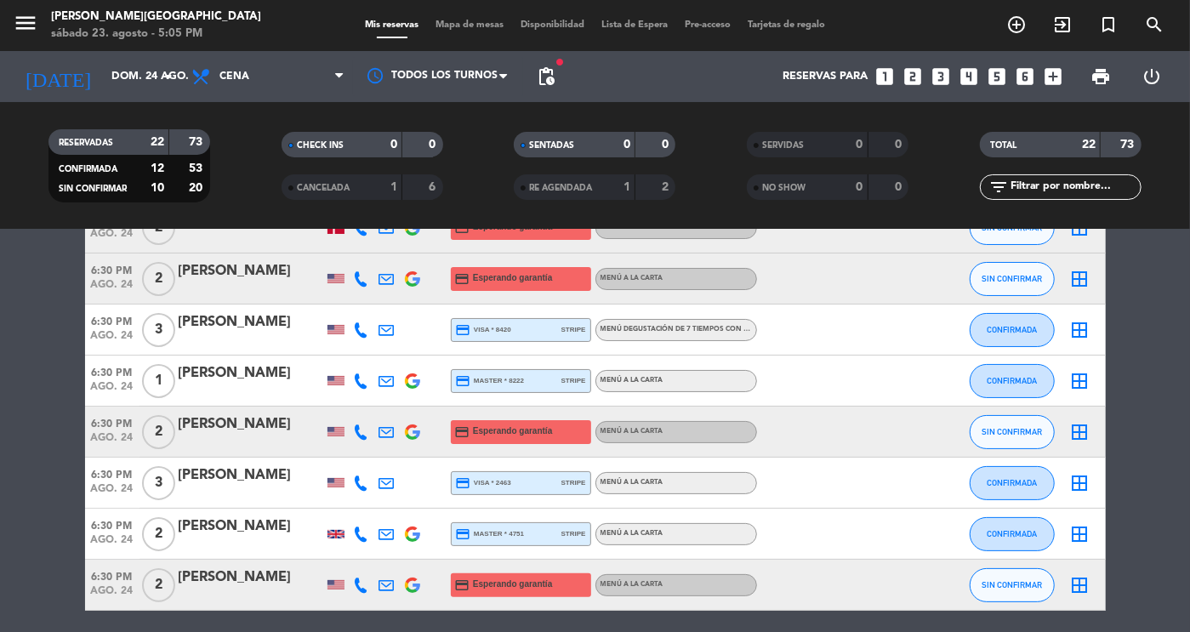
scroll to position [117, 0]
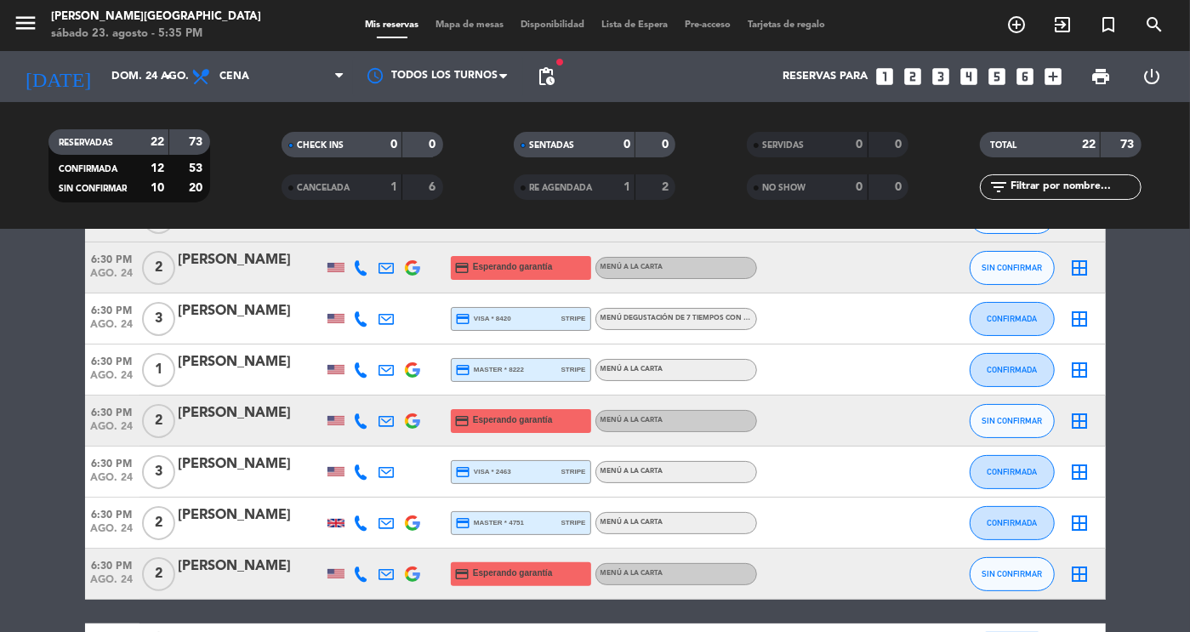
click at [662, 30] on span "Lista de Espera" at bounding box center [634, 24] width 83 height 9
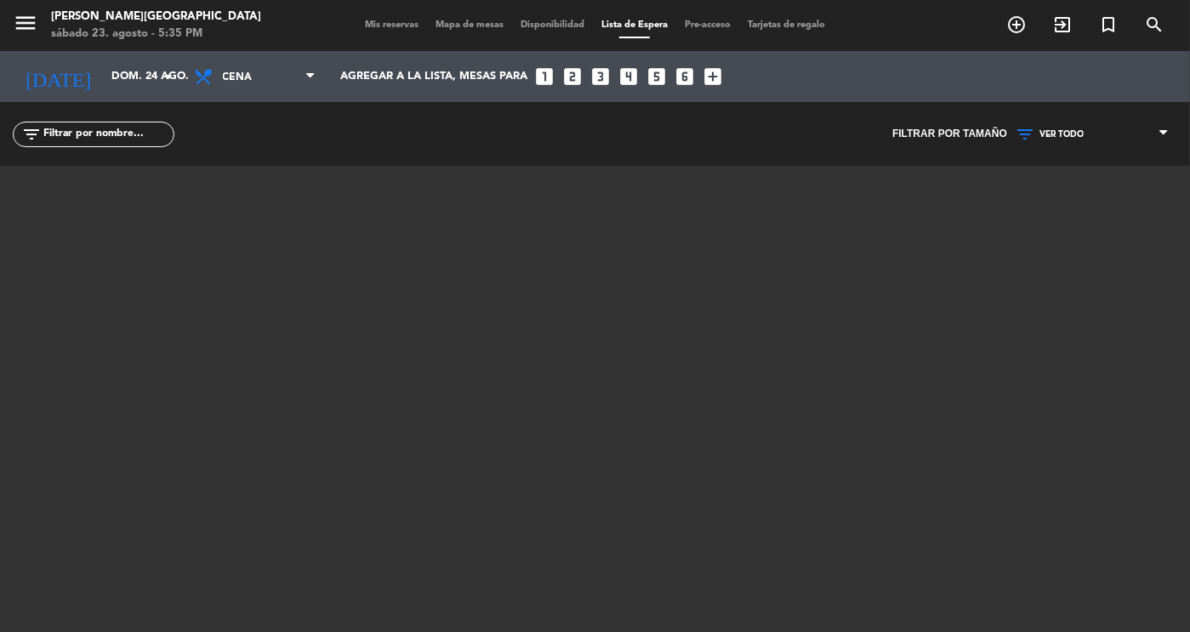
click at [382, 28] on span "Mis reservas" at bounding box center [391, 24] width 71 height 9
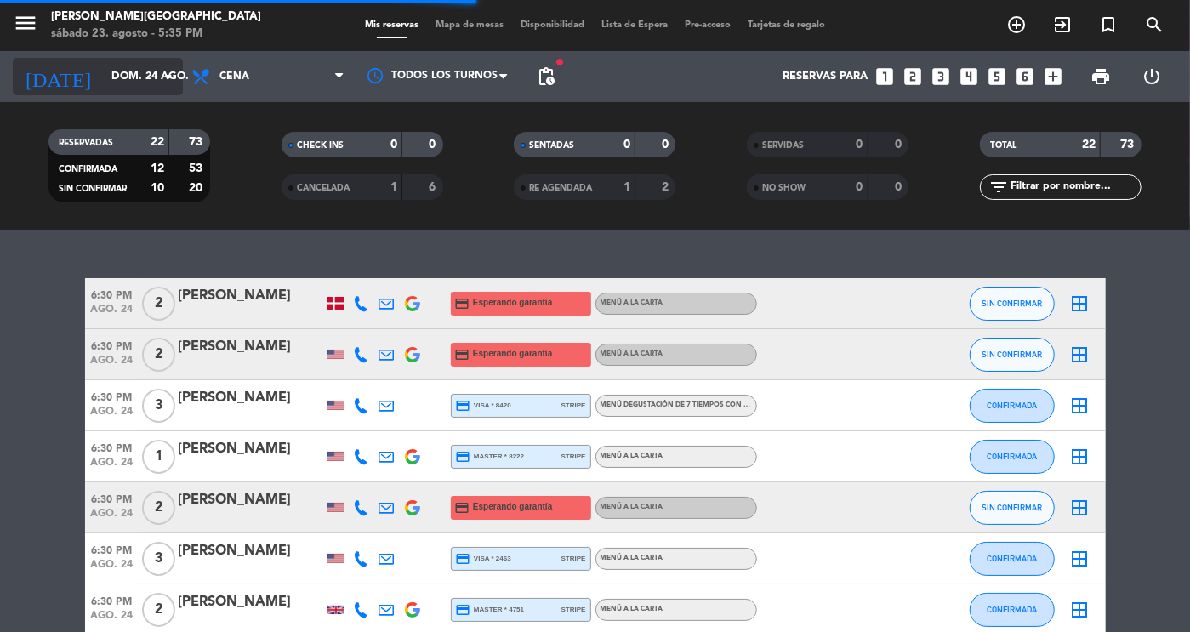
click at [129, 80] on input "dom. 24 ago." at bounding box center [175, 76] width 145 height 31
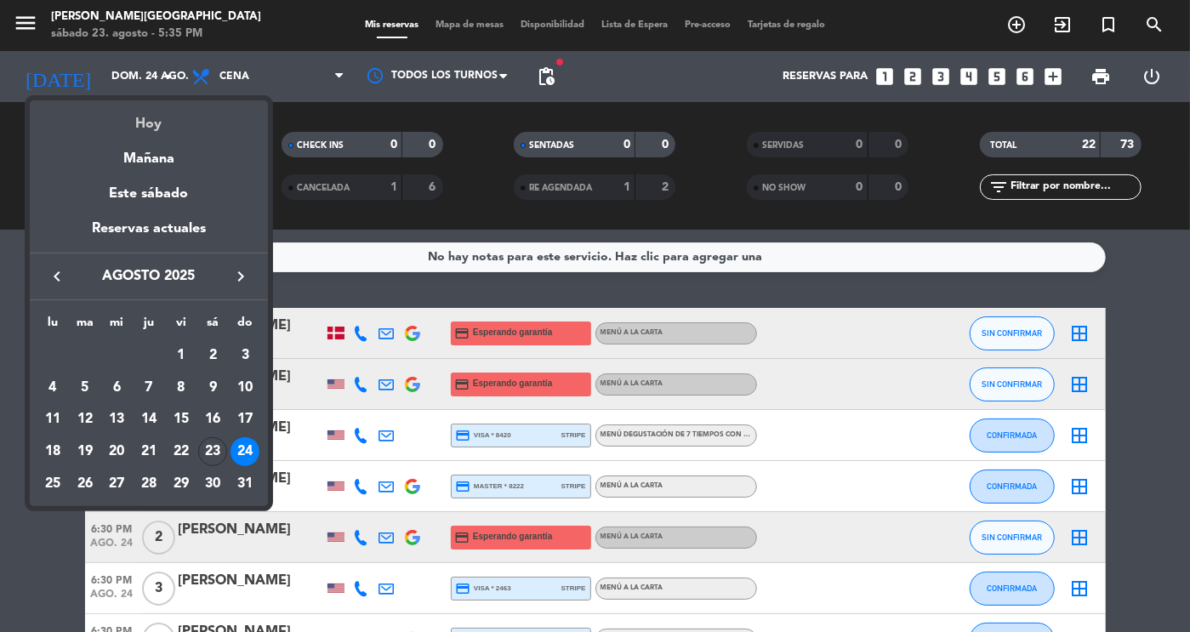
click at [165, 128] on div "Hoy" at bounding box center [149, 117] width 238 height 35
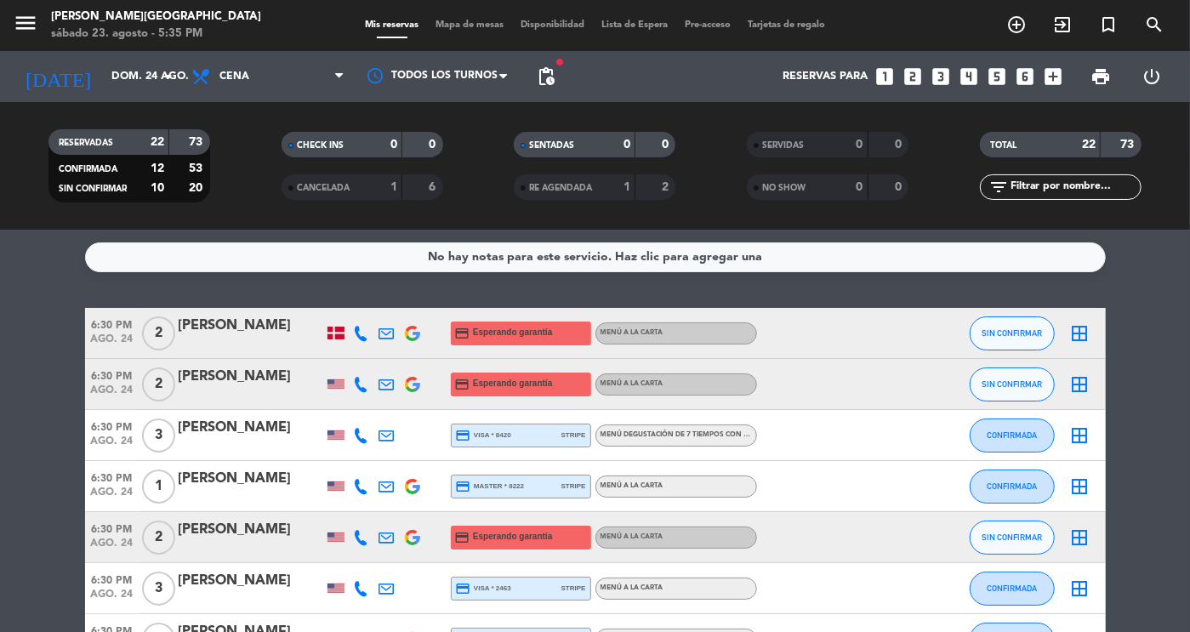
type input "sáb. 23 ago."
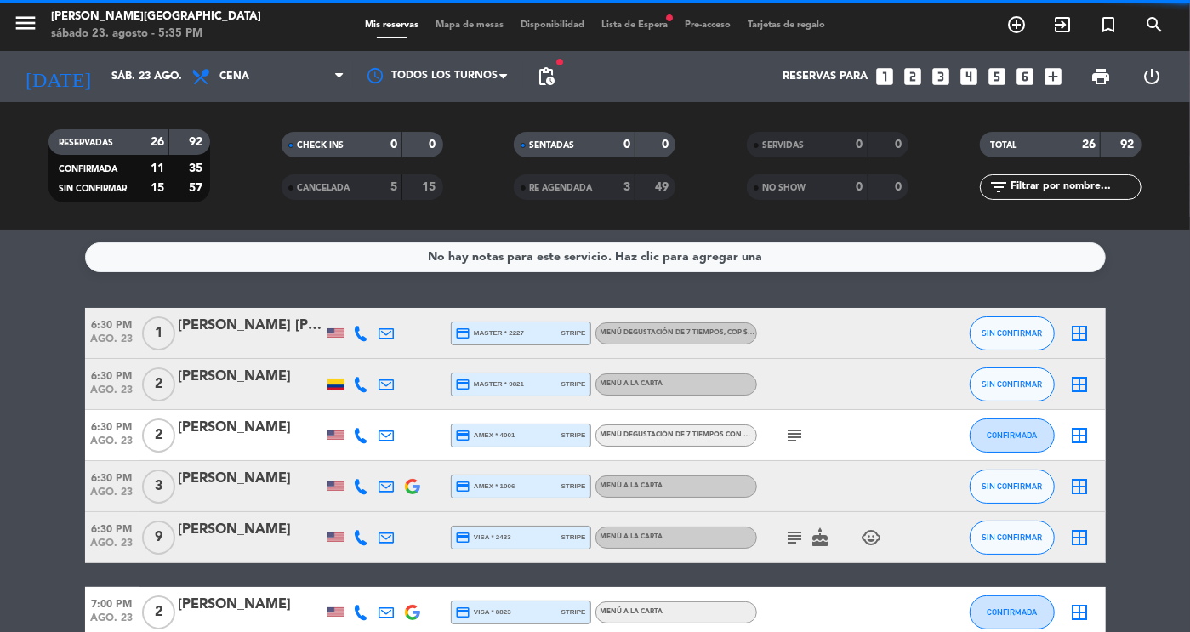
click at [660, 26] on span "Lista de Espera fiber_manual_record" at bounding box center [634, 24] width 83 height 9
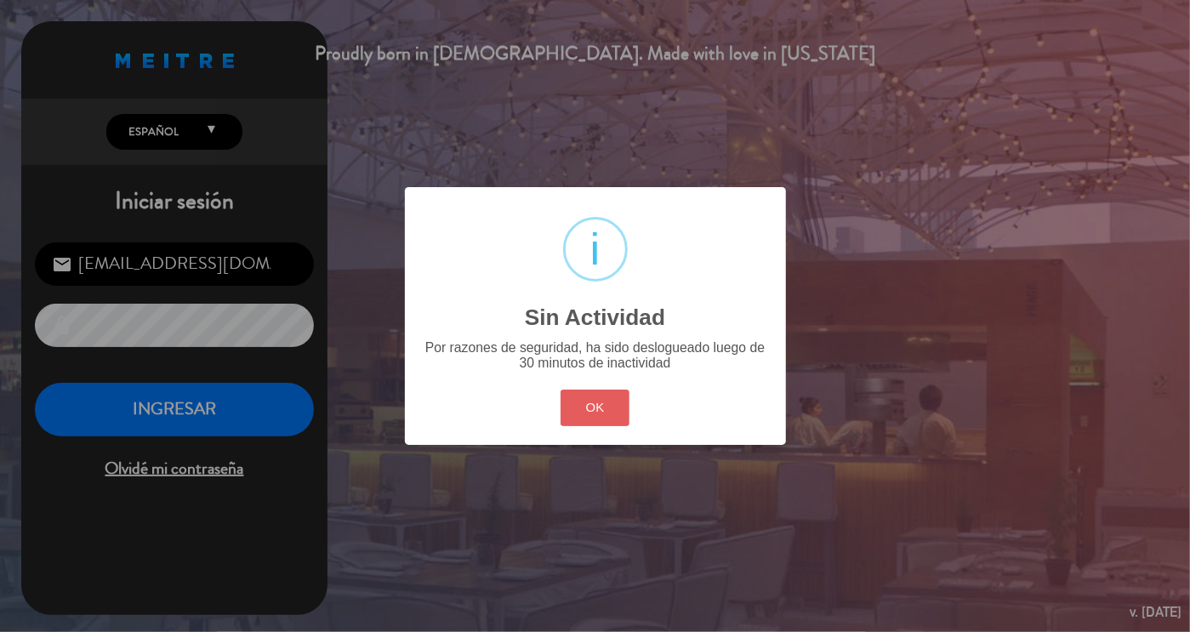
click at [611, 394] on button "OK" at bounding box center [594, 408] width 69 height 37
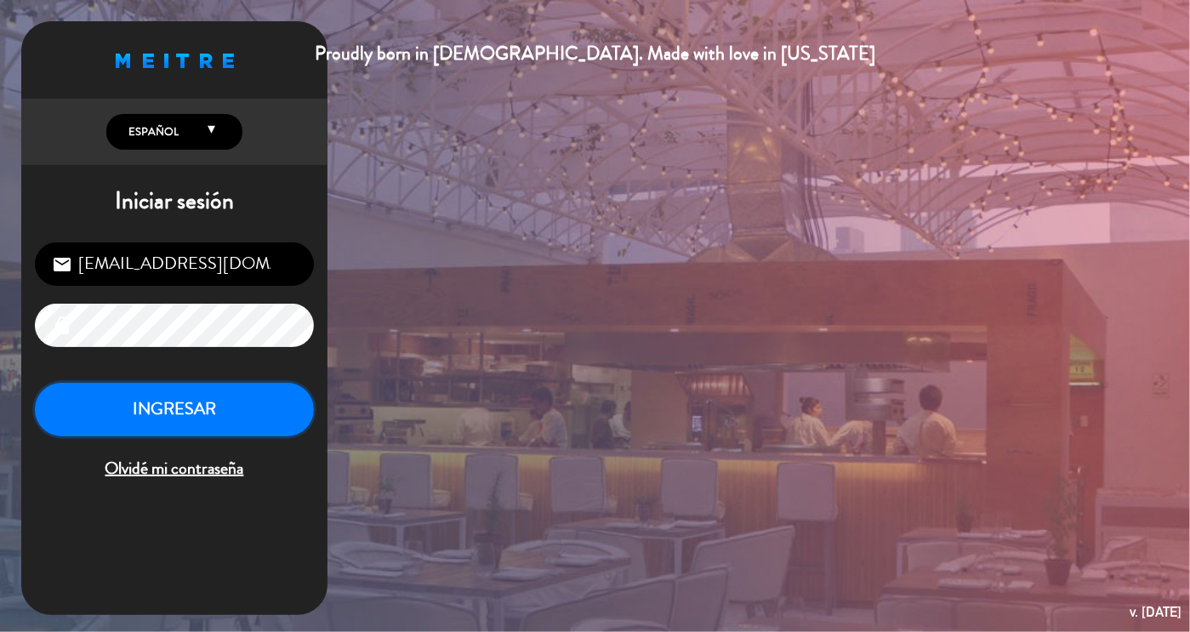
click at [296, 410] on button "INGRESAR" at bounding box center [174, 410] width 279 height 54
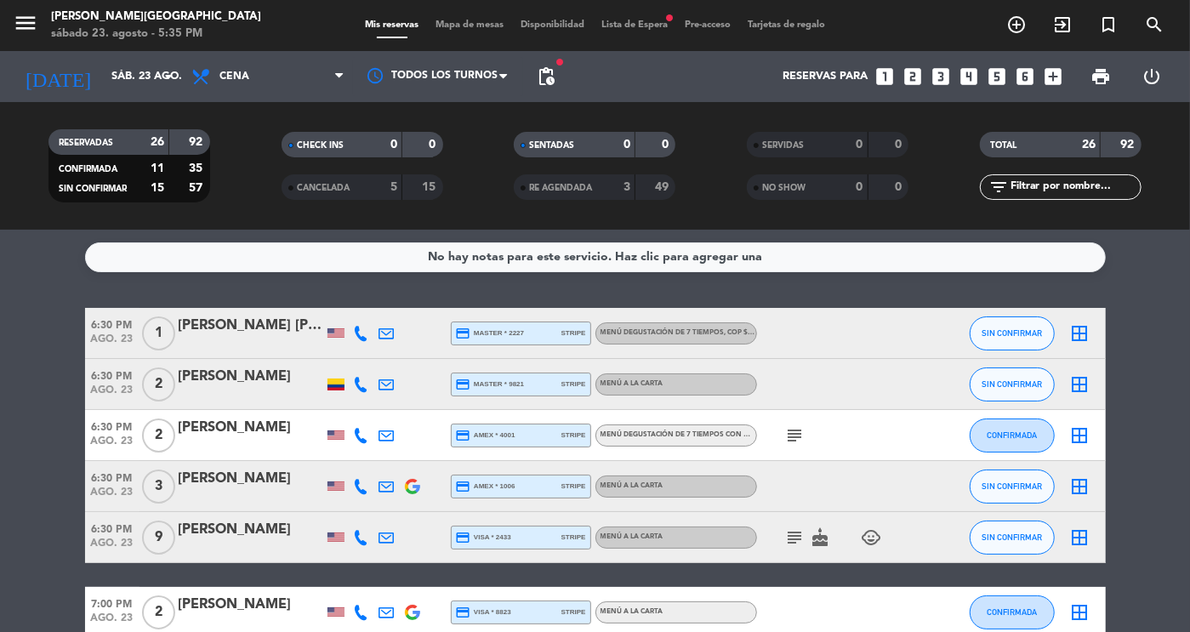
click at [1157, 262] on service-notes "No hay notas para este servicio. Haz clic para agregar una" at bounding box center [595, 257] width 1190 height 30
click at [657, 25] on span "Lista de Espera fiber_manual_record" at bounding box center [634, 24] width 83 height 9
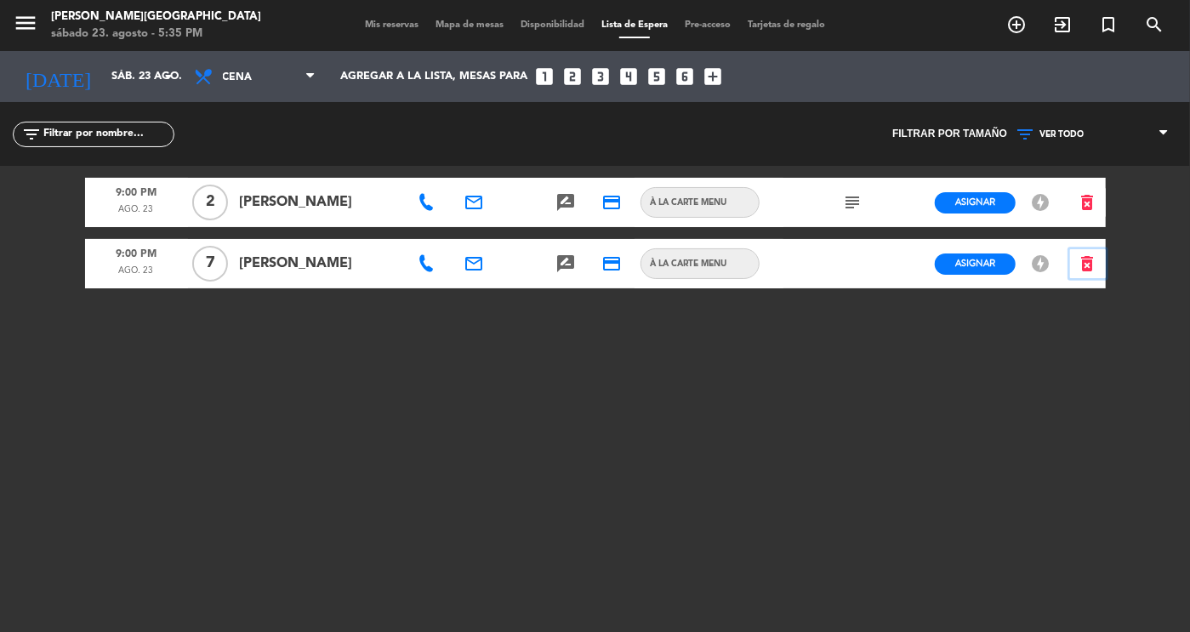
click at [1078, 271] on icon "delete_forever" at bounding box center [1088, 263] width 20 height 20
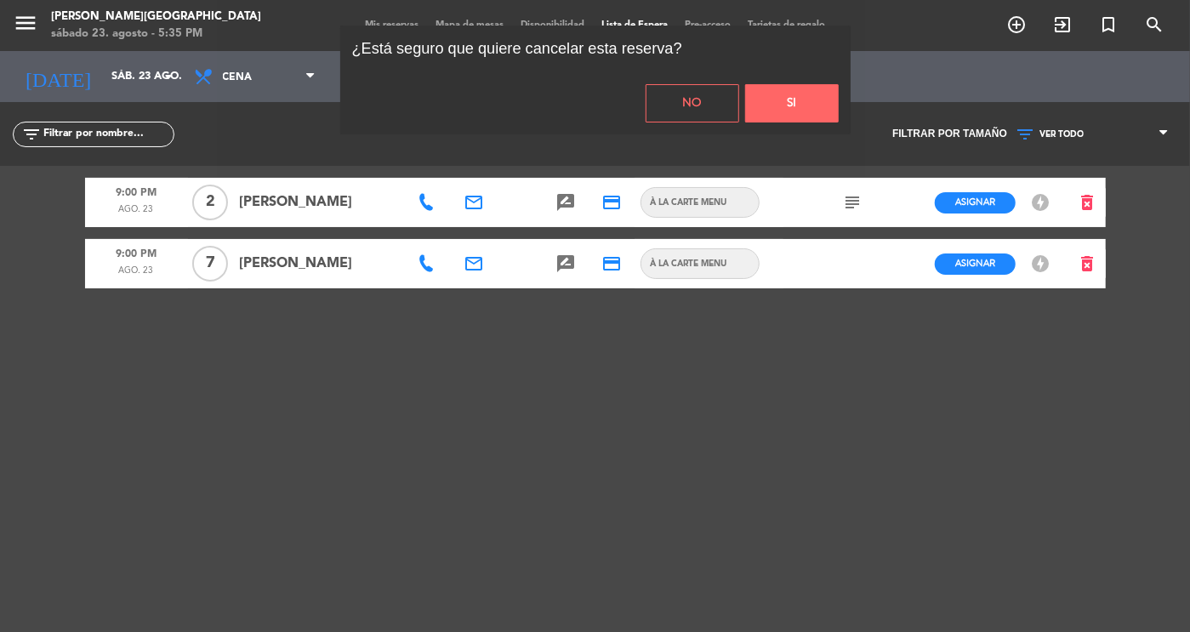
click at [793, 108] on button "Si" at bounding box center [792, 103] width 94 height 38
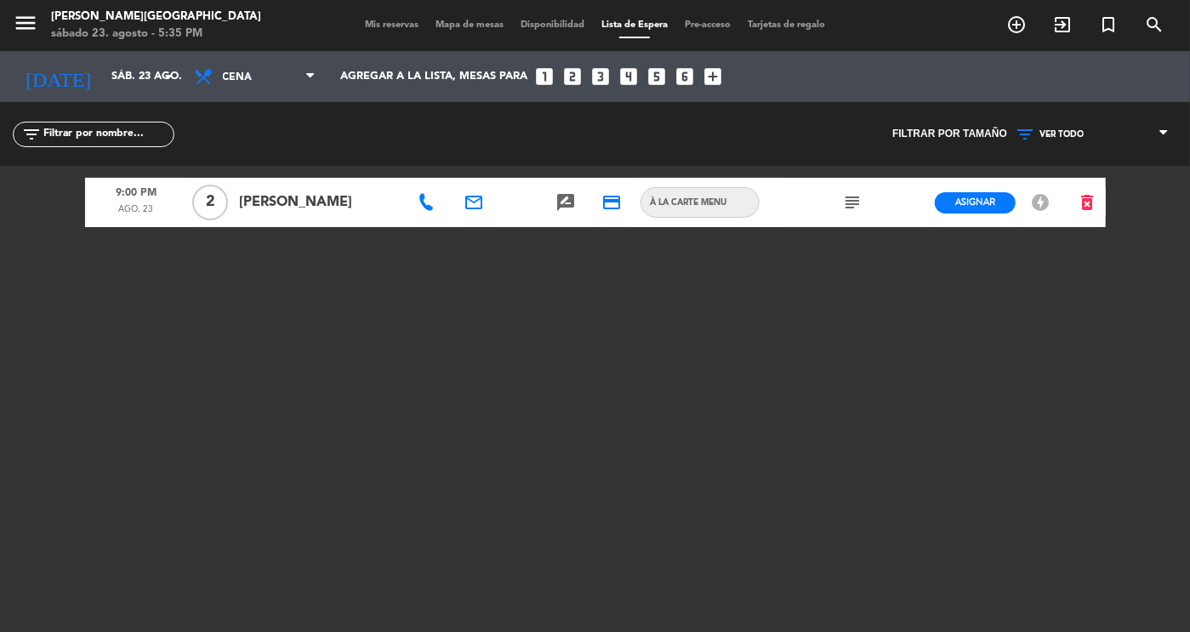
click at [382, 30] on span "Mis reservas" at bounding box center [391, 24] width 71 height 9
